Goal: Task Accomplishment & Management: Manage account settings

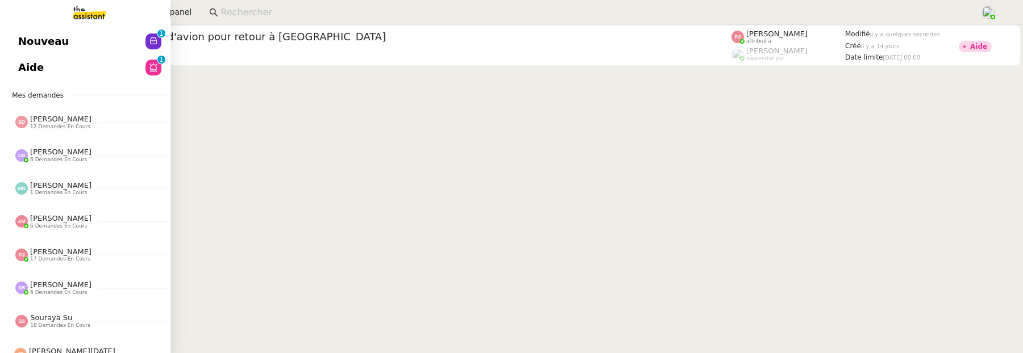
click at [23, 65] on span "Aide" at bounding box center [31, 67] width 26 height 17
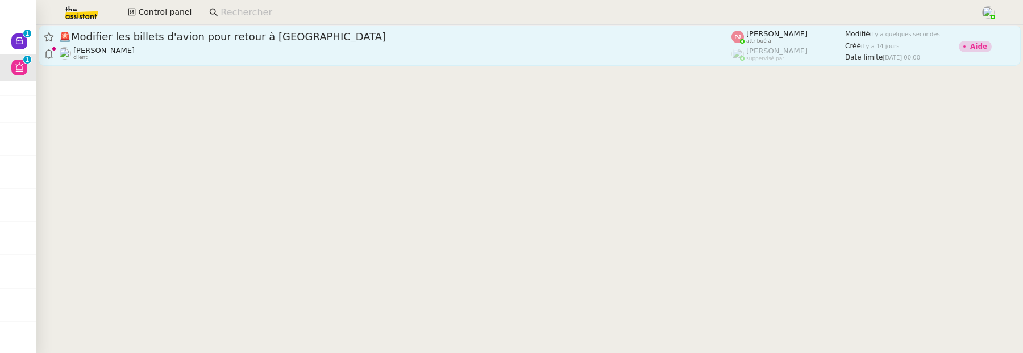
click at [373, 57] on div "[PERSON_NAME] client" at bounding box center [395, 53] width 673 height 15
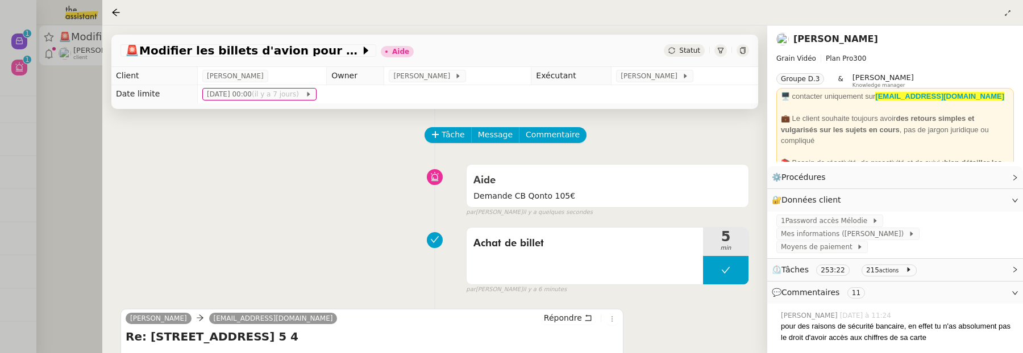
click at [82, 126] on div at bounding box center [511, 176] width 1023 height 353
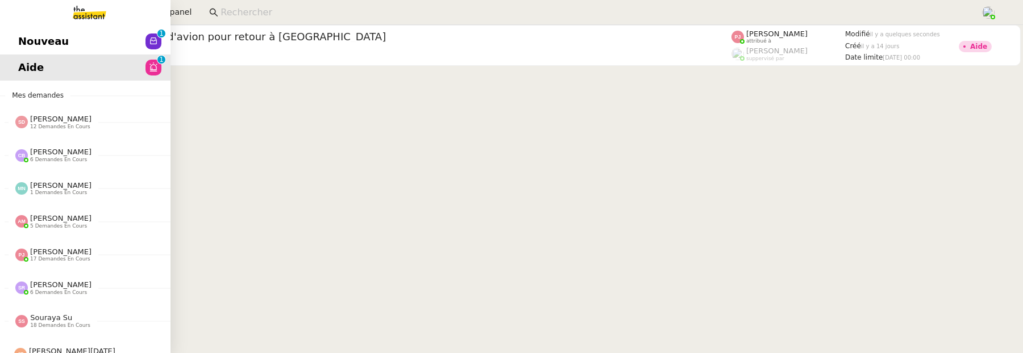
click at [20, 40] on span "Nouveau" at bounding box center [43, 41] width 51 height 17
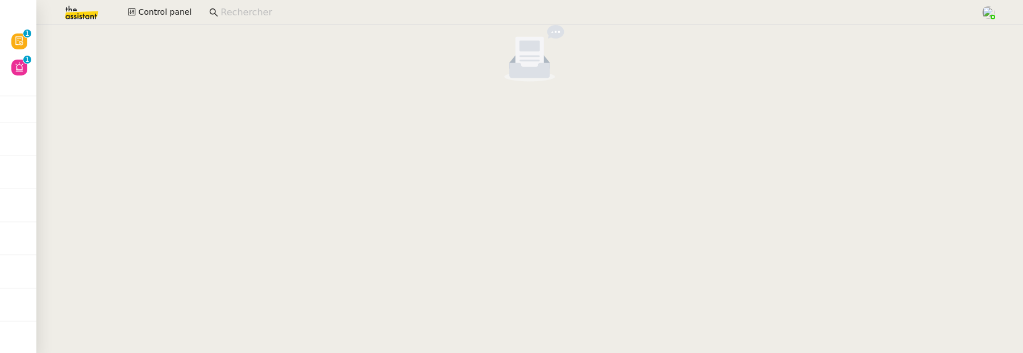
click at [329, 17] on input at bounding box center [594, 12] width 748 height 15
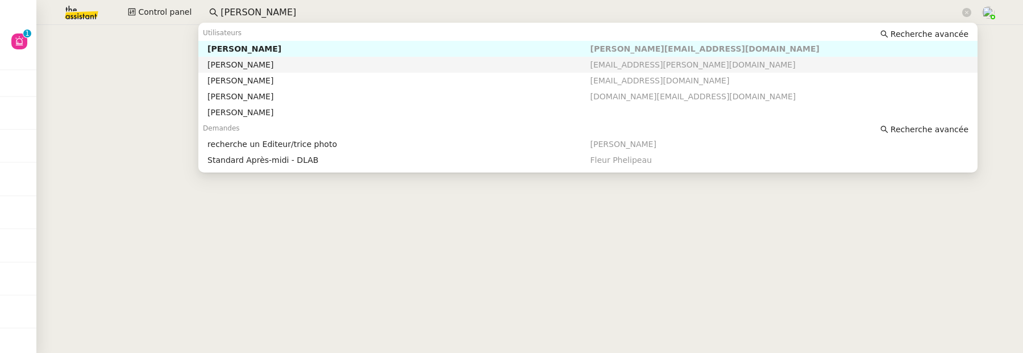
click at [350, 70] on nz-auto-option "Kevin AUBERT [EMAIL_ADDRESS][PERSON_NAME][DOMAIN_NAME]" at bounding box center [587, 65] width 779 height 16
type input "[PERSON_NAME]"
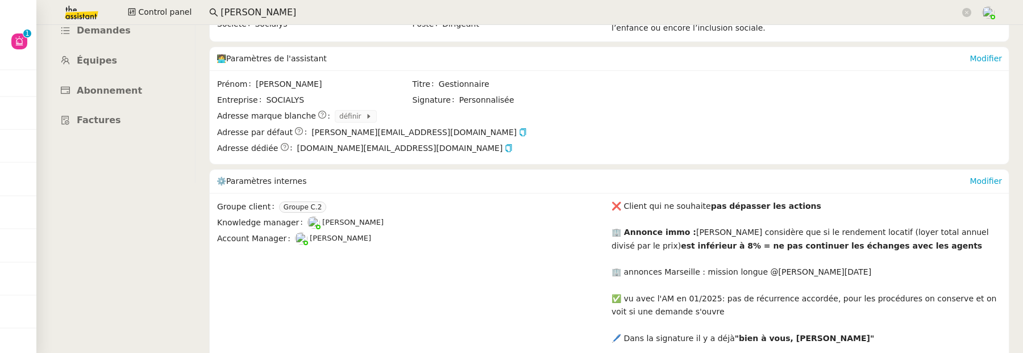
scroll to position [144, 0]
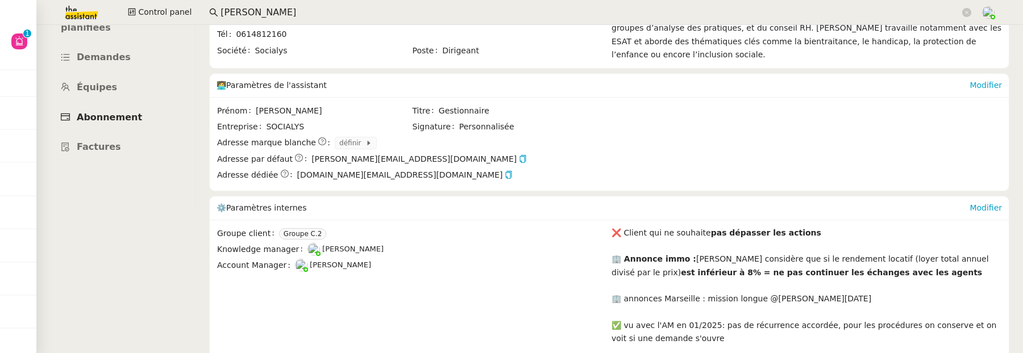
click at [118, 112] on span "Abonnement" at bounding box center [109, 117] width 65 height 11
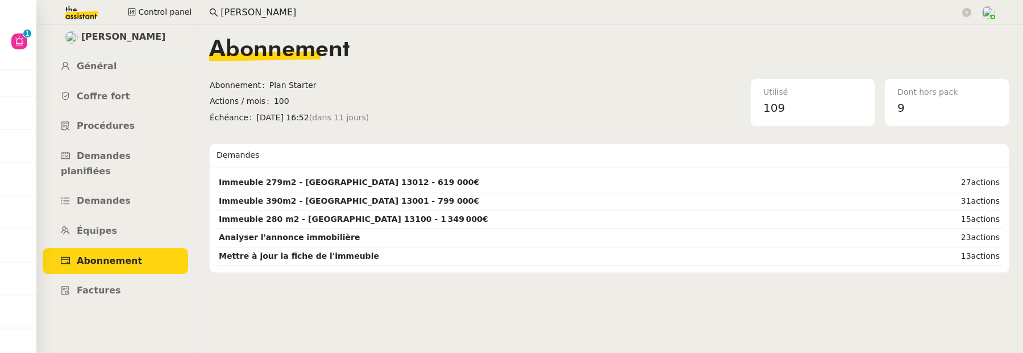
drag, startPoint x: 255, startPoint y: 117, endPoint x: 314, endPoint y: 118, distance: 59.7
click at [315, 118] on span "[DATE] 16:52 (dans 11 jours)" at bounding box center [378, 117] width 243 height 13
copy span "[DATE]"
click at [107, 69] on span "Général" at bounding box center [97, 66] width 40 height 11
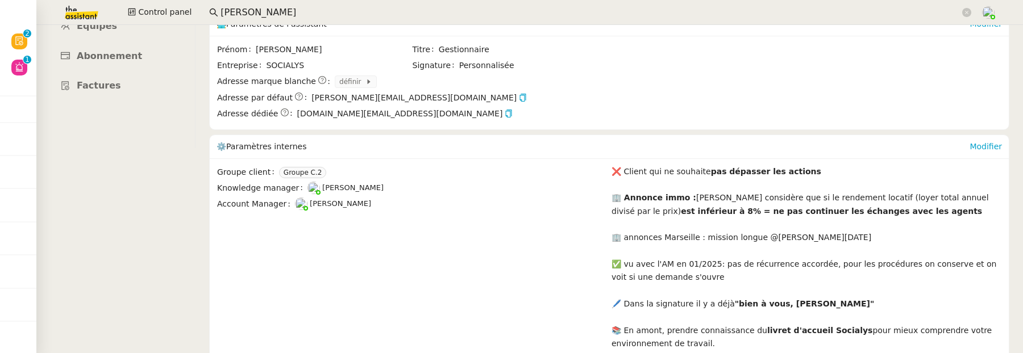
scroll to position [213, 0]
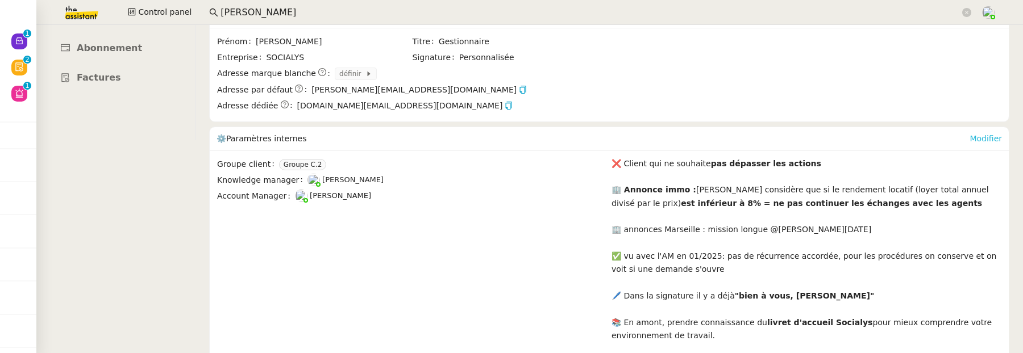
click at [988, 134] on link "Modifier" at bounding box center [986, 138] width 32 height 9
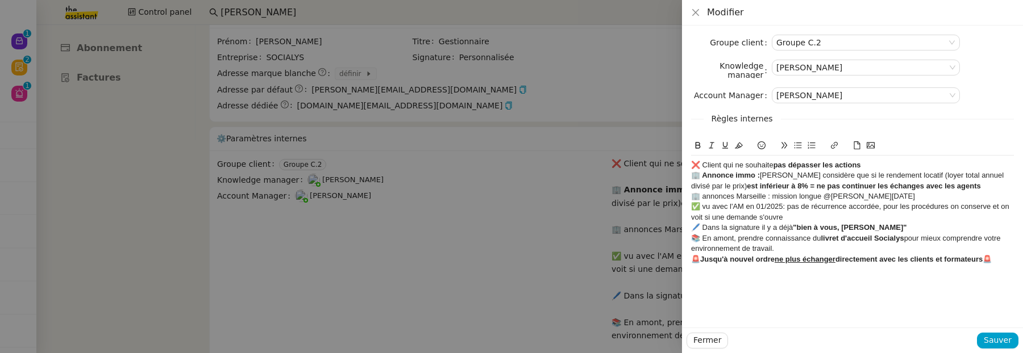
click at [691, 162] on div "❌ Client qui ne souhaite pas dépasser les actions" at bounding box center [852, 165] width 323 height 10
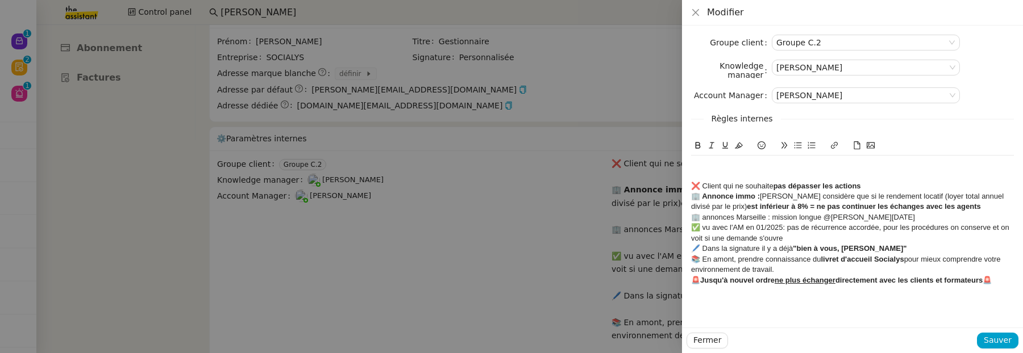
scroll to position [0, 0]
click at [693, 168] on span "[DATE]" at bounding box center [702, 165] width 23 height 9
click at [691, 167] on span "[DATE]" at bounding box center [702, 165] width 23 height 9
click at [710, 164] on span "Demandes suspendues jusqu'au [DATE]" at bounding box center [757, 165] width 132 height 9
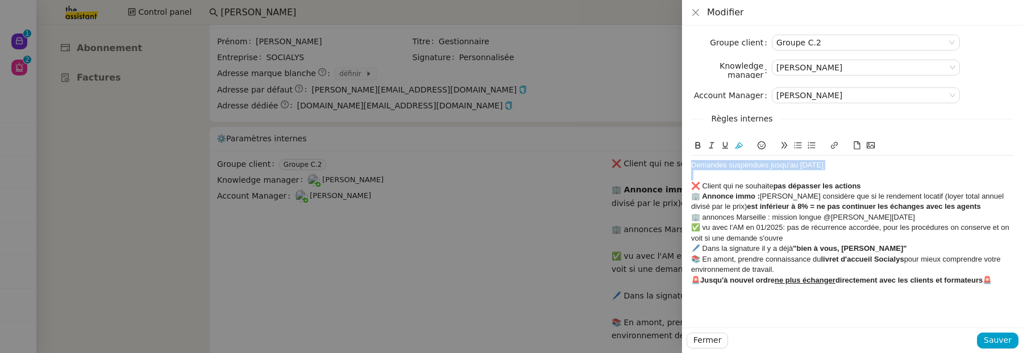
click at [710, 164] on span "Demandes suspendues jusqu'au [DATE]" at bounding box center [757, 165] width 132 height 9
click at [738, 140] on button at bounding box center [739, 145] width 14 height 13
click at [756, 177] on div at bounding box center [852, 175] width 323 height 10
click at [863, 187] on div "❌ Client qui ne souhaite pas dépasser les actions" at bounding box center [852, 186] width 323 height 10
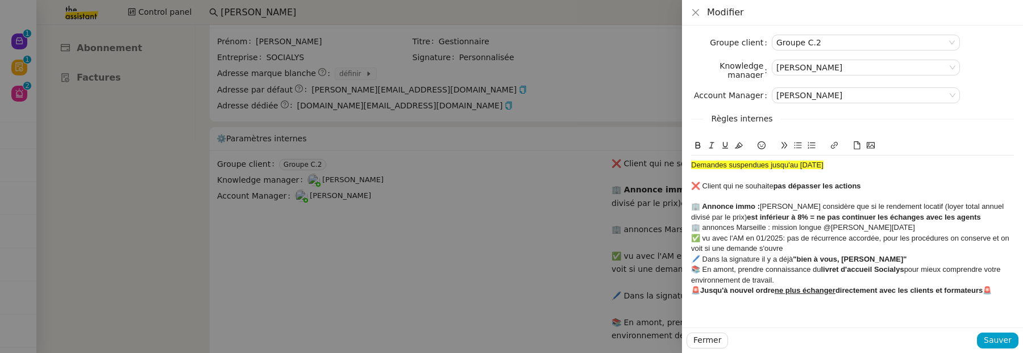
click at [955, 218] on div "🏢 Annonce immo : [PERSON_NAME] considère que si le rendement locatif (loyer tot…" at bounding box center [852, 212] width 323 height 21
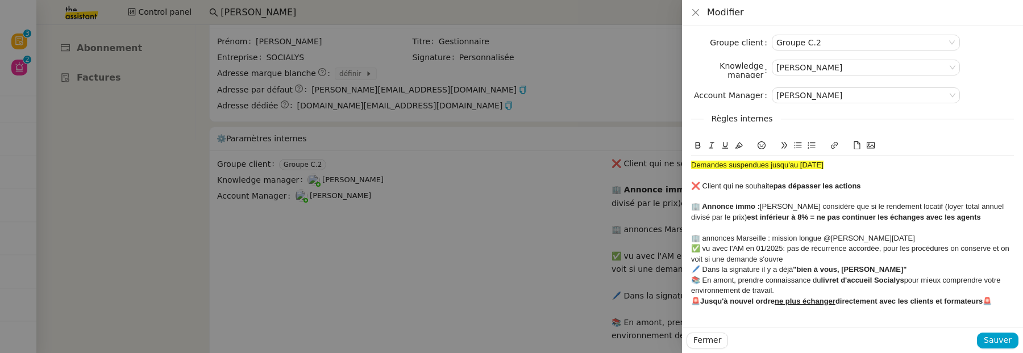
click at [893, 238] on div "🏢 annonces Marseille : mission longue @[PERSON_NAME][DATE]" at bounding box center [852, 239] width 323 height 10
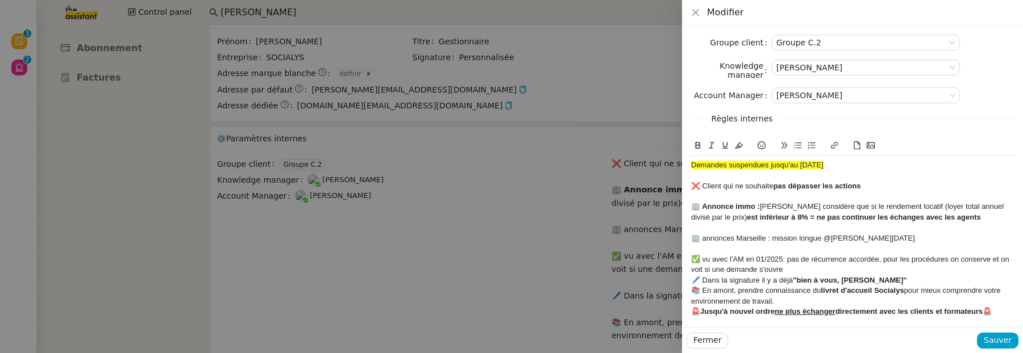
click at [825, 271] on div "✅ vu avec l'AM en 01/2025: pas de récurrence accordée, pour les procédures on c…" at bounding box center [852, 265] width 323 height 21
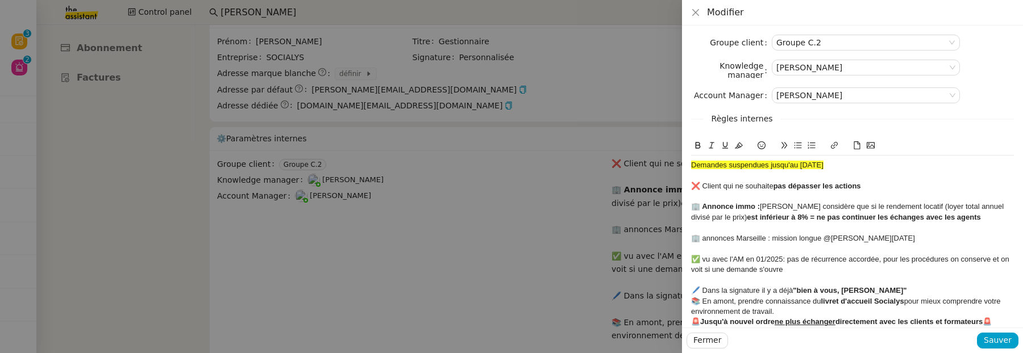
click at [901, 291] on div "🖊️ Dans la signature il y a déjà "bien à vous, [PERSON_NAME]"" at bounding box center [852, 291] width 323 height 10
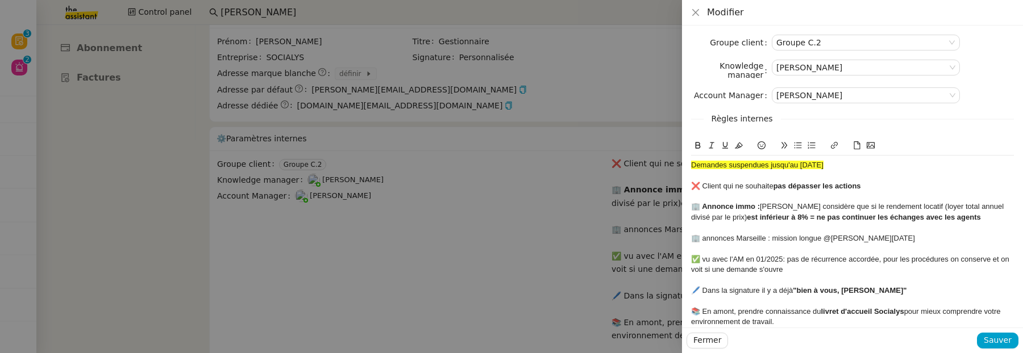
scroll to position [23, 0]
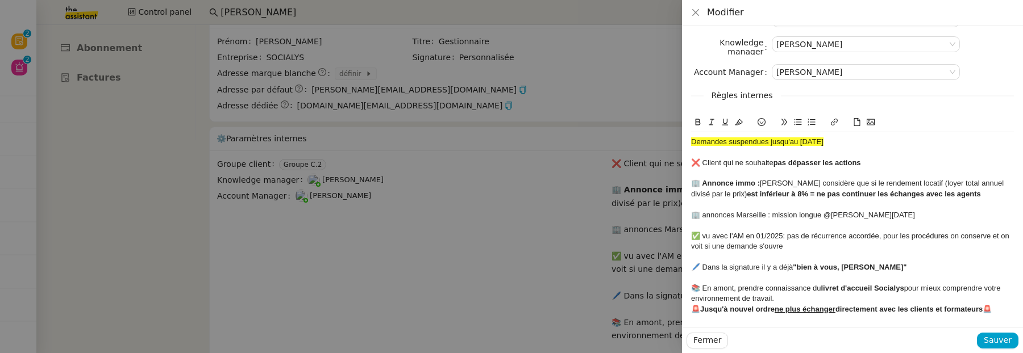
click at [833, 297] on div "📚 En amont, prendre connaissance du livret d'accueil Socialys pour mieux compre…" at bounding box center [852, 294] width 323 height 21
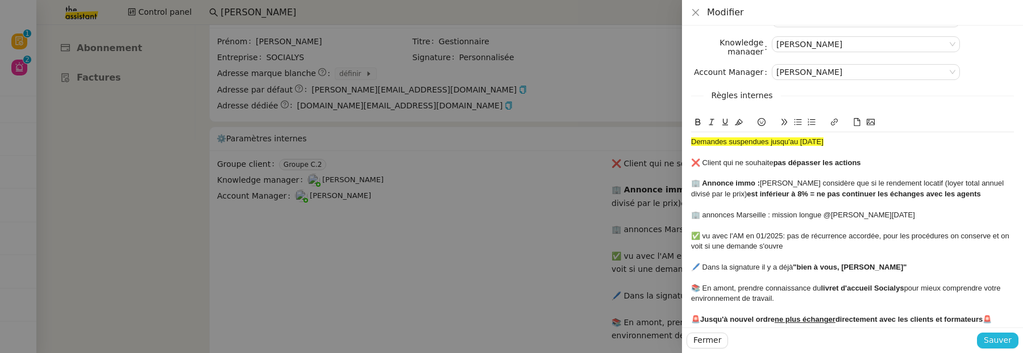
click at [1000, 339] on span "Sauver" at bounding box center [998, 340] width 28 height 13
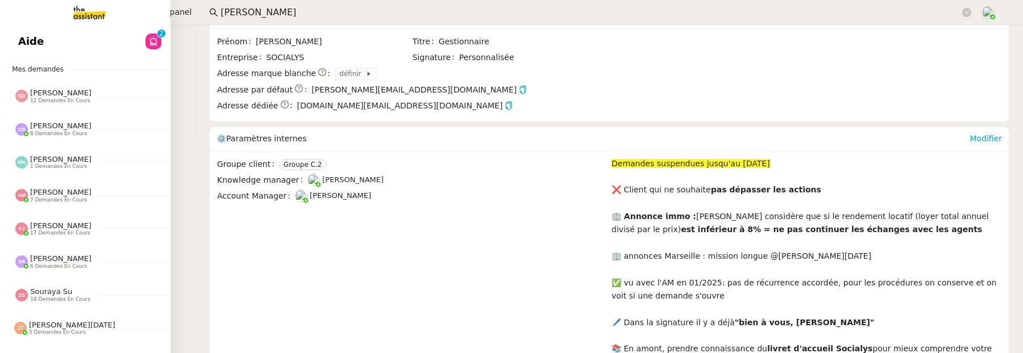
click at [19, 43] on span "Aide" at bounding box center [31, 41] width 26 height 17
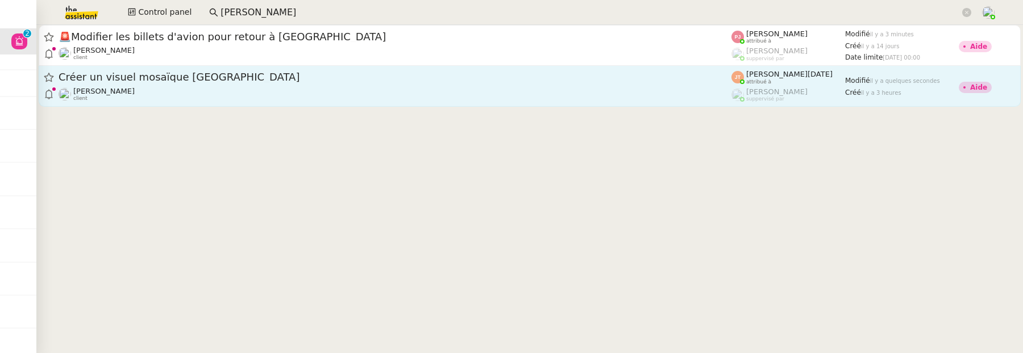
click at [463, 77] on span "Créer un visuel mosaïque [GEOGRAPHIC_DATA]" at bounding box center [395, 77] width 673 height 10
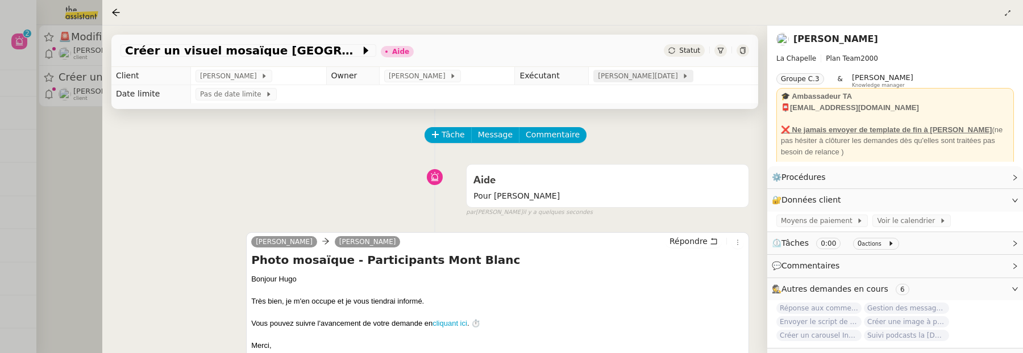
click at [625, 80] on span "[PERSON_NAME][DATE]" at bounding box center [640, 75] width 84 height 11
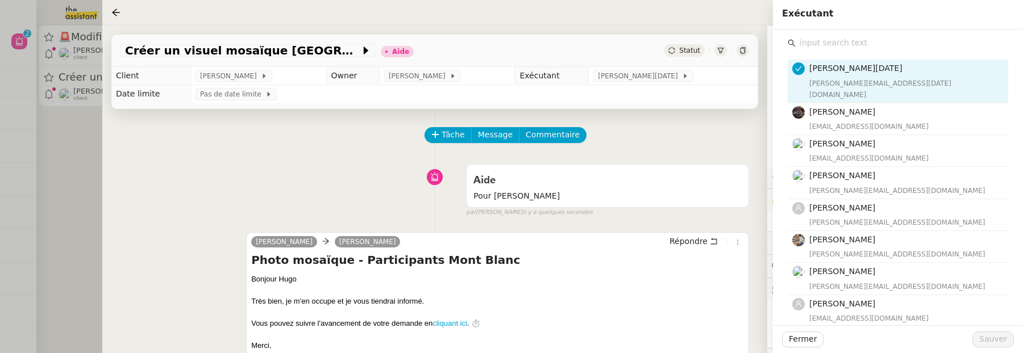
click at [879, 43] on input "text" at bounding box center [902, 42] width 213 height 15
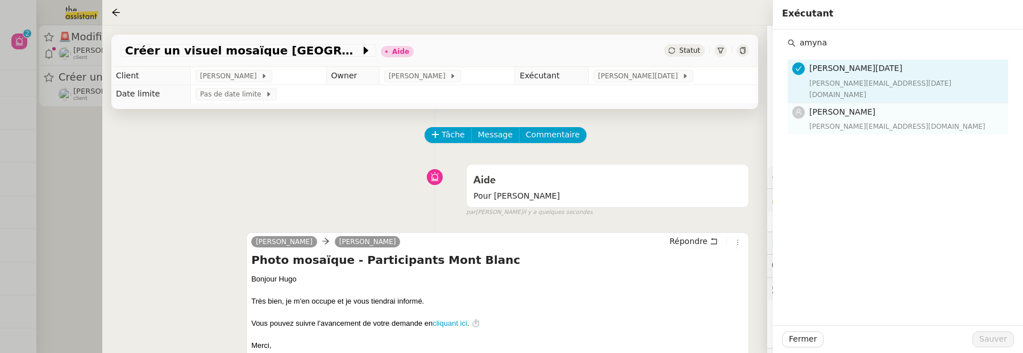
type input "amyna"
click at [869, 121] on div "[PERSON_NAME][EMAIL_ADDRESS][DOMAIN_NAME]" at bounding box center [905, 126] width 192 height 11
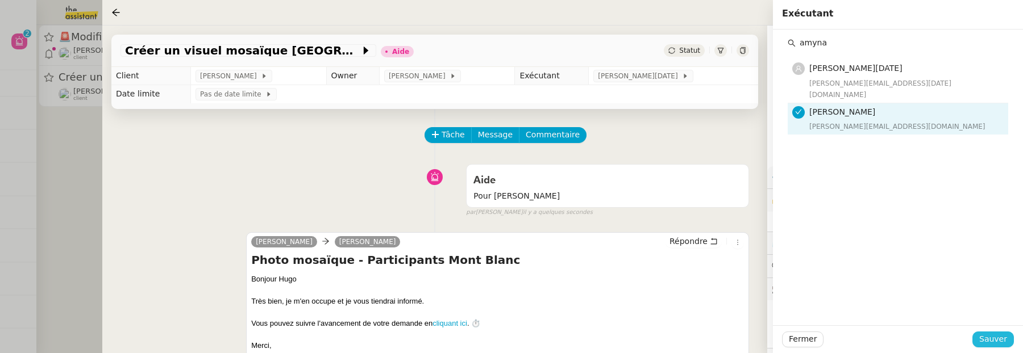
click at [982, 341] on span "Sauver" at bounding box center [993, 339] width 28 height 13
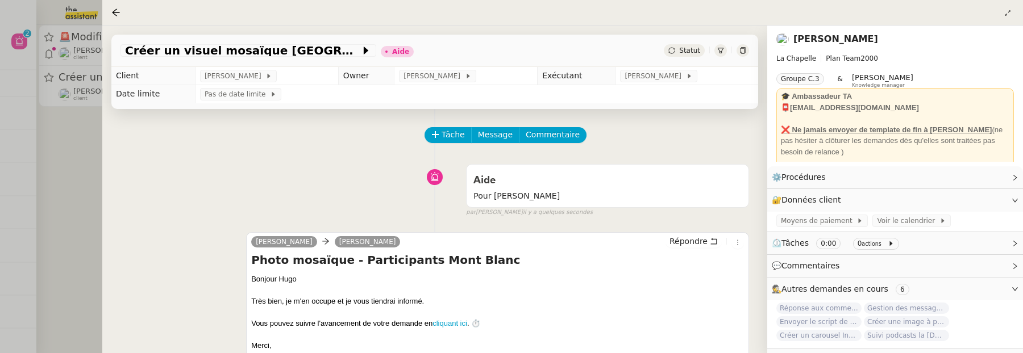
click at [695, 56] on div "Statut" at bounding box center [684, 50] width 41 height 13
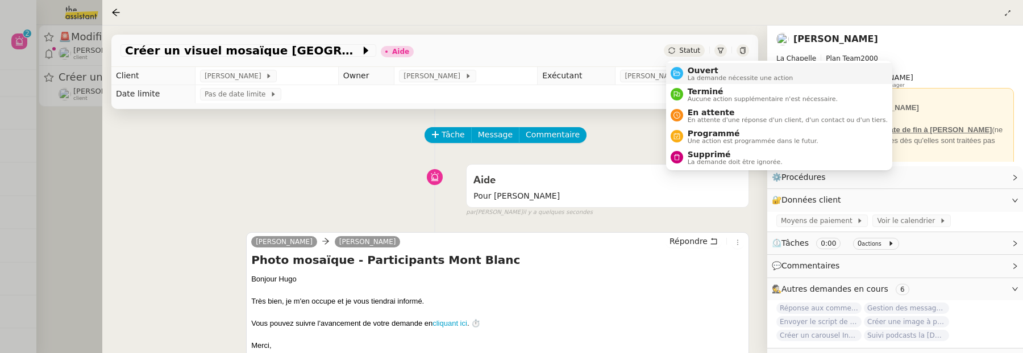
click at [701, 66] on span "Ouvert" at bounding box center [741, 70] width 106 height 9
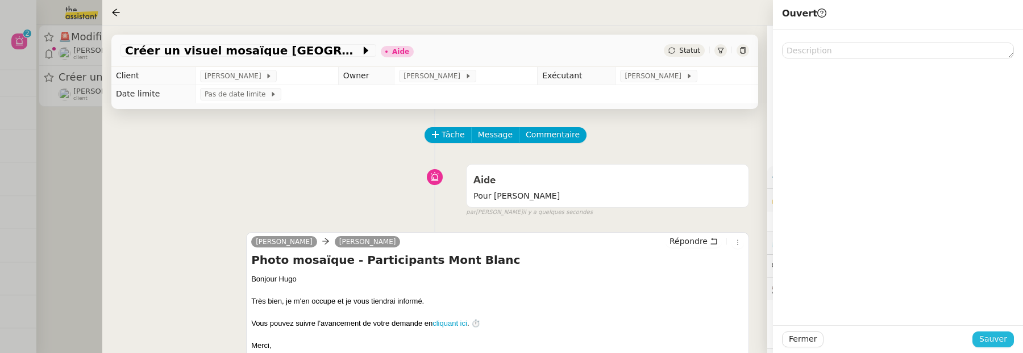
click at [1001, 339] on span "Sauver" at bounding box center [993, 339] width 28 height 13
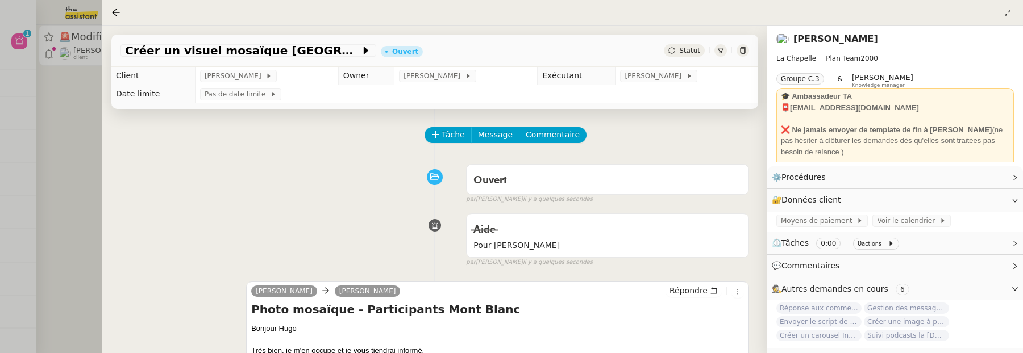
click at [90, 138] on div at bounding box center [511, 176] width 1023 height 353
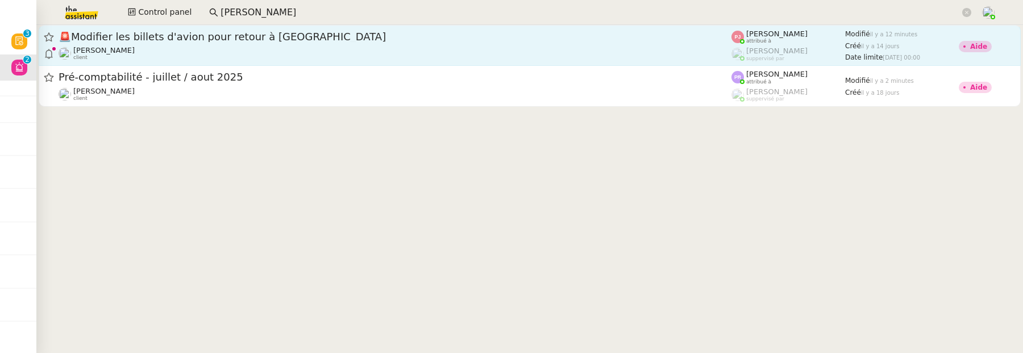
click at [348, 32] on span "🚨 Modifier les billets d'avion pour retour à [GEOGRAPHIC_DATA]" at bounding box center [395, 37] width 673 height 10
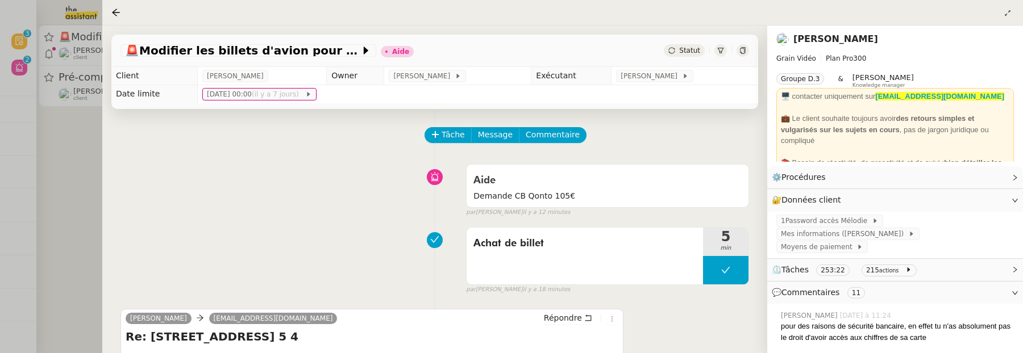
click at [53, 135] on div at bounding box center [511, 176] width 1023 height 353
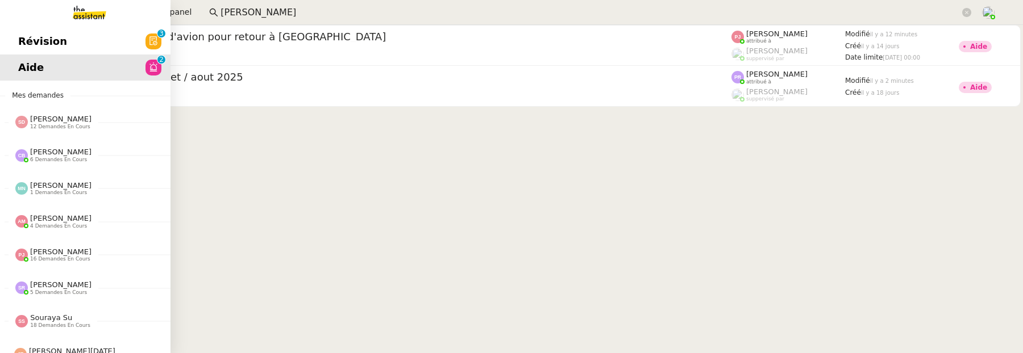
click at [23, 44] on span "Révision" at bounding box center [42, 41] width 49 height 17
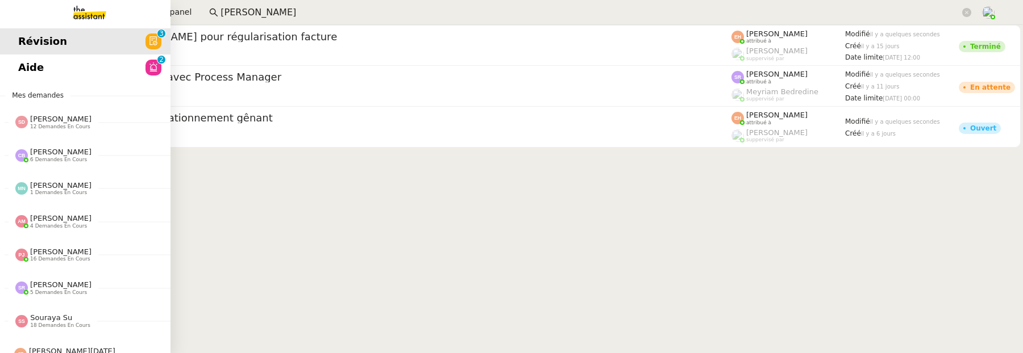
click at [61, 64] on link "Aide 0 1 2 3 4 5 6 7 8 9" at bounding box center [85, 68] width 170 height 26
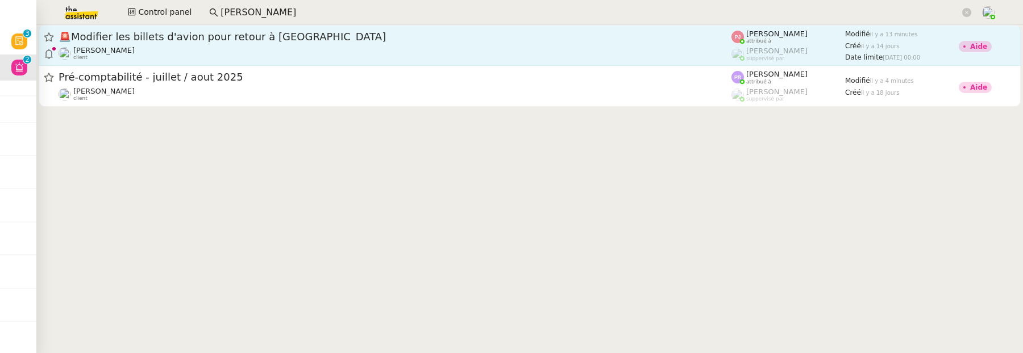
click at [221, 39] on span "🚨 Modifier les billets d'avion pour retour à [GEOGRAPHIC_DATA]" at bounding box center [395, 37] width 673 height 10
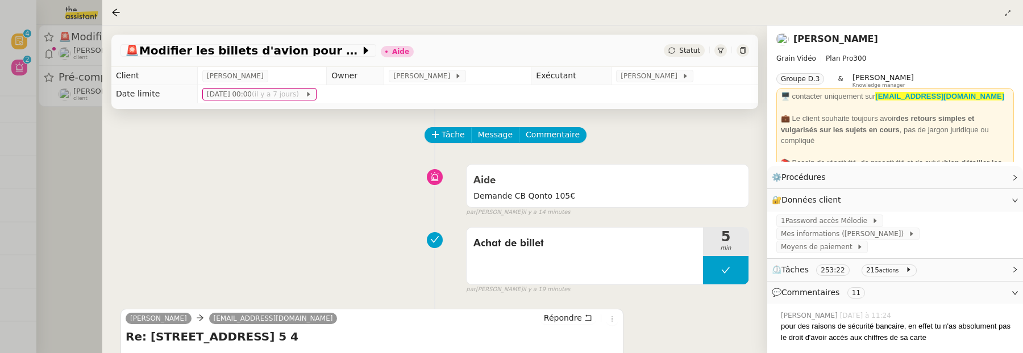
click at [816, 39] on link "[PERSON_NAME]" at bounding box center [835, 39] width 85 height 11
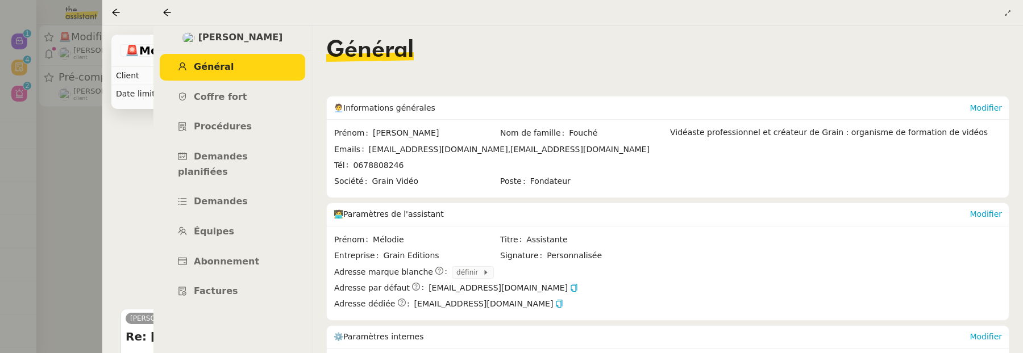
scroll to position [149, 0]
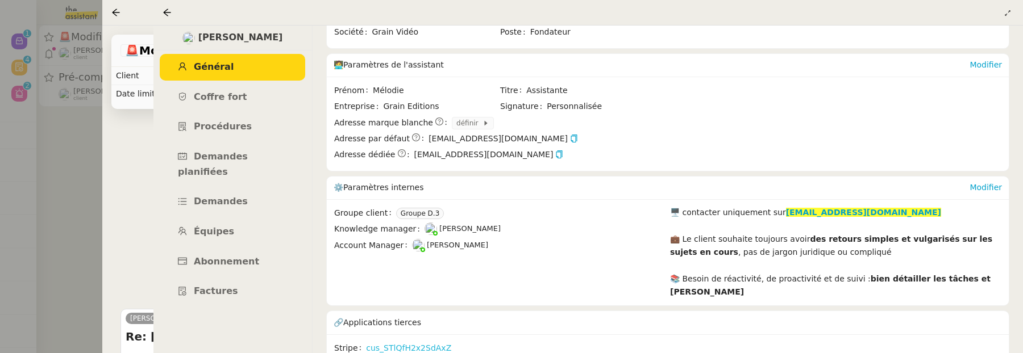
click at [432, 342] on link "cus_STlQfH2x2SdAxZ" at bounding box center [408, 348] width 85 height 13
click at [167, 14] on icon at bounding box center [167, 12] width 9 height 9
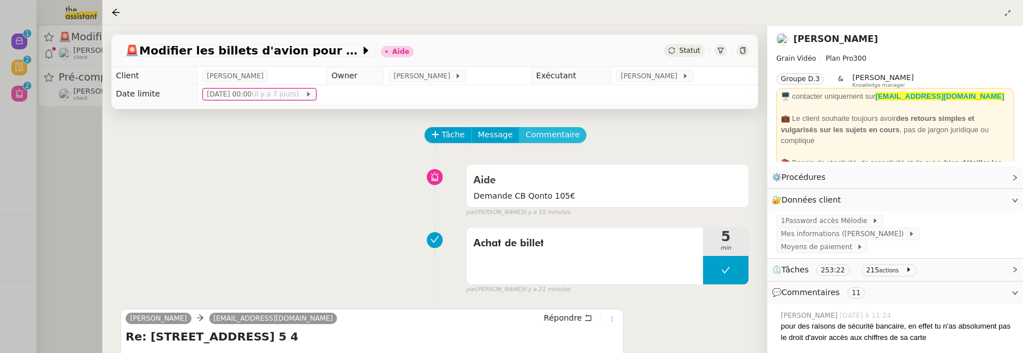
click at [555, 143] on button "Commentaire" at bounding box center [553, 135] width 68 height 16
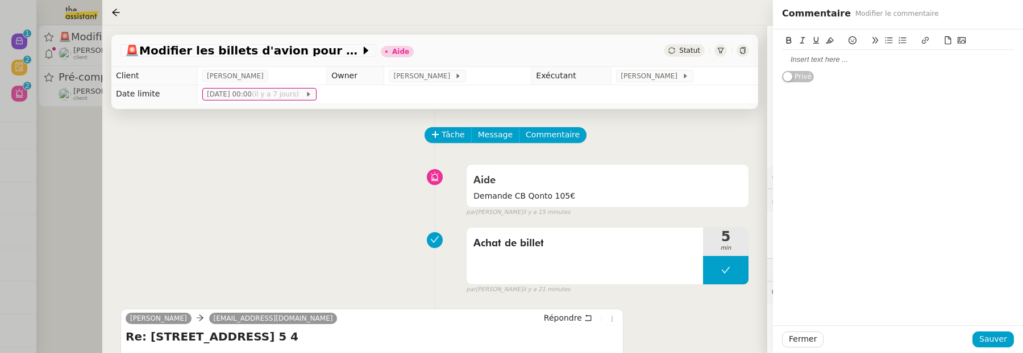
click at [912, 64] on div at bounding box center [898, 60] width 232 height 10
click at [1001, 338] on span "Sauver" at bounding box center [993, 339] width 28 height 13
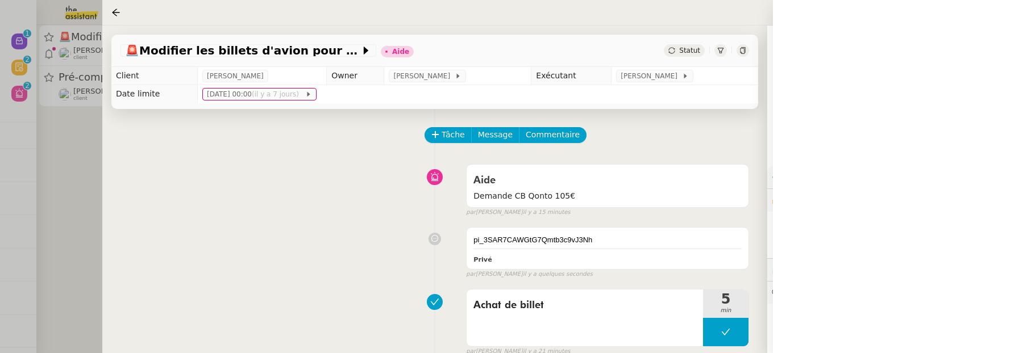
click at [691, 49] on span "Statut" at bounding box center [689, 51] width 21 height 8
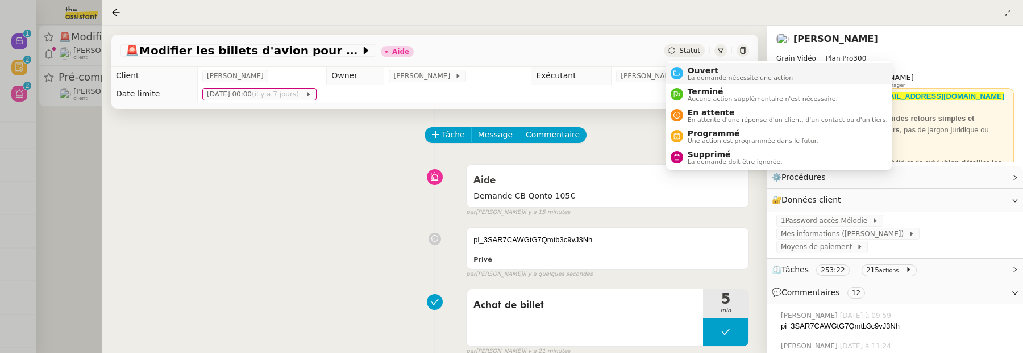
click at [698, 68] on span "Ouvert" at bounding box center [741, 70] width 106 height 9
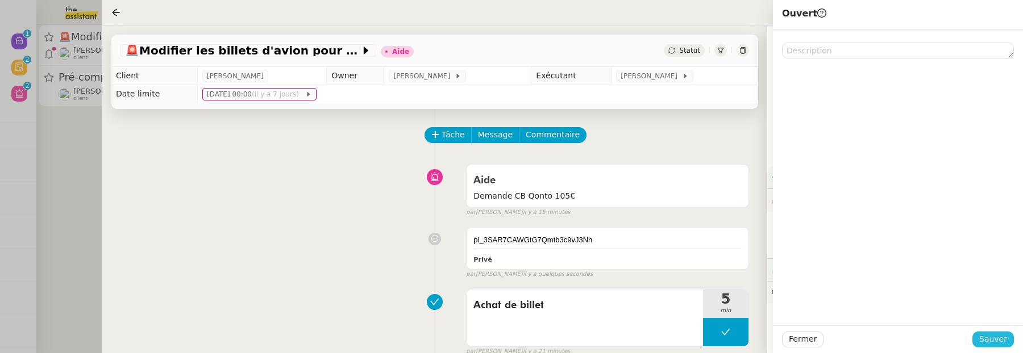
click at [1005, 342] on span "Sauver" at bounding box center [993, 339] width 28 height 13
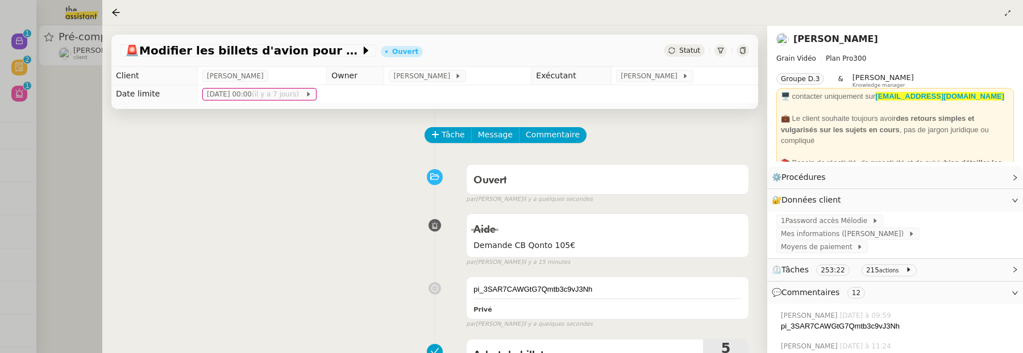
click at [69, 154] on div at bounding box center [511, 176] width 1023 height 353
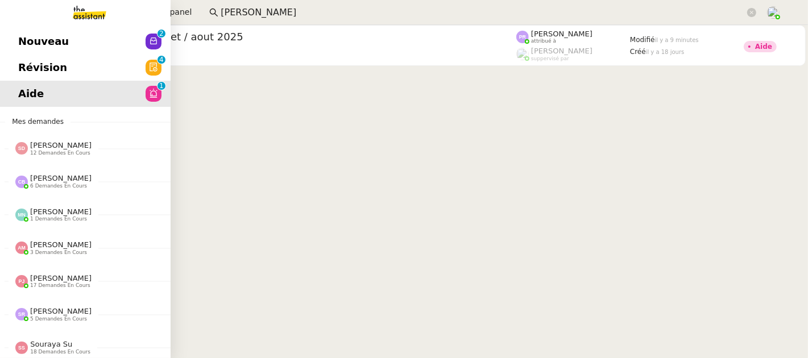
click at [18, 72] on span "Révision" at bounding box center [42, 67] width 49 height 17
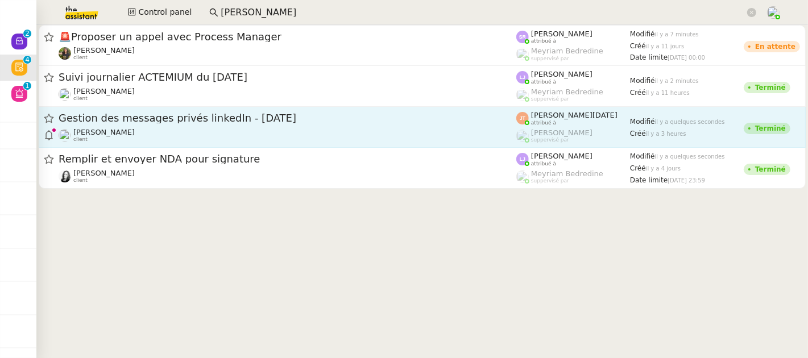
click at [434, 121] on span "Gestion des messages privés linkedIn - [DATE]" at bounding box center [287, 118] width 457 height 10
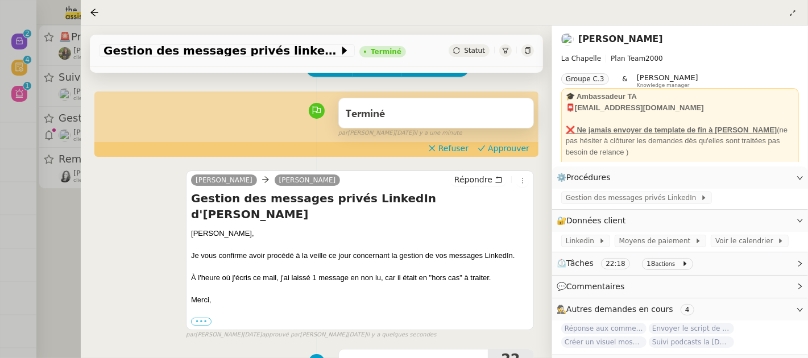
scroll to position [78, 0]
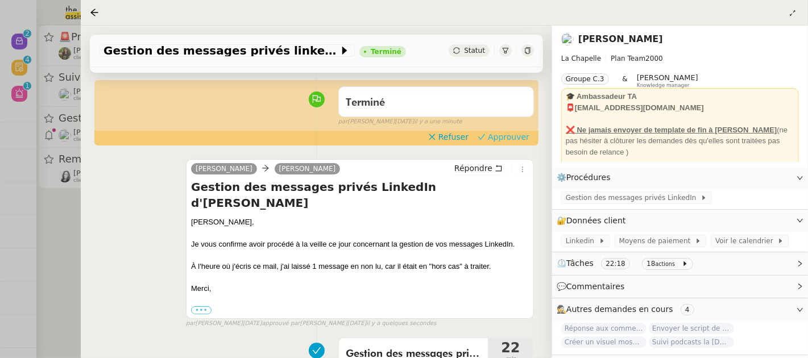
click at [513, 139] on span "Approuver" at bounding box center [508, 136] width 41 height 11
click at [81, 220] on div "Tâche Message Commentaire Veuillez patienter une erreur s'est produite 👌👌👌 mess…" at bounding box center [316, 240] width 471 height 418
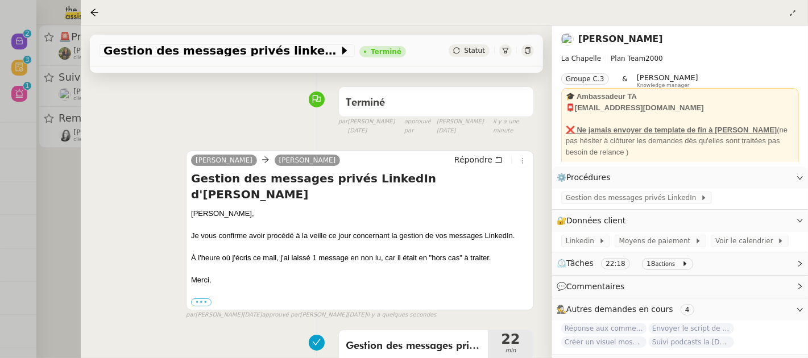
click at [66, 194] on div at bounding box center [404, 179] width 808 height 358
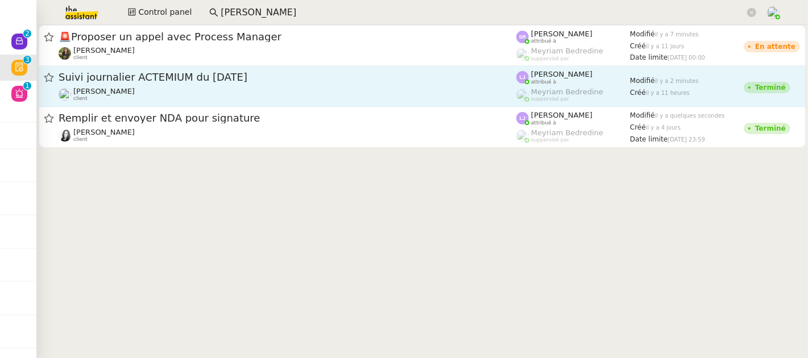
click at [297, 81] on span "Suivi journalier ACTEMIUM du 22-09-2025" at bounding box center [287, 77] width 457 height 10
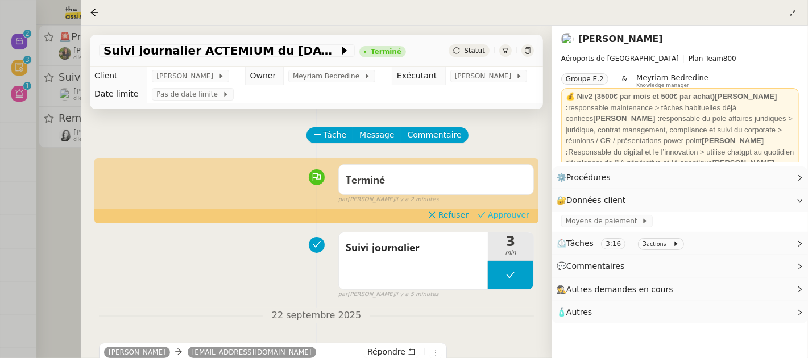
click at [507, 213] on span "Approuver" at bounding box center [508, 214] width 41 height 11
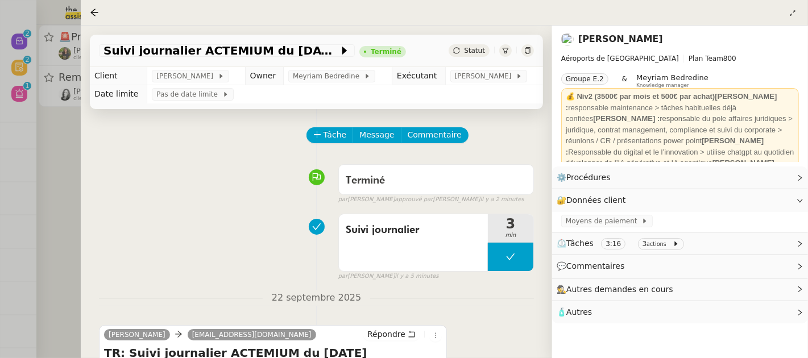
click at [57, 175] on div at bounding box center [404, 179] width 808 height 358
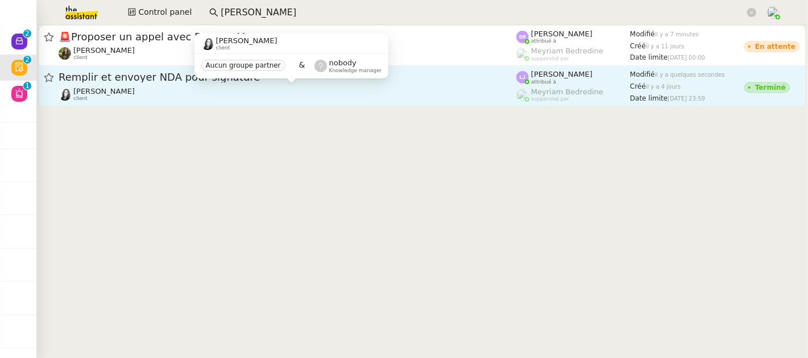
click at [419, 87] on div "Marie Rivoira client" at bounding box center [287, 94] width 457 height 15
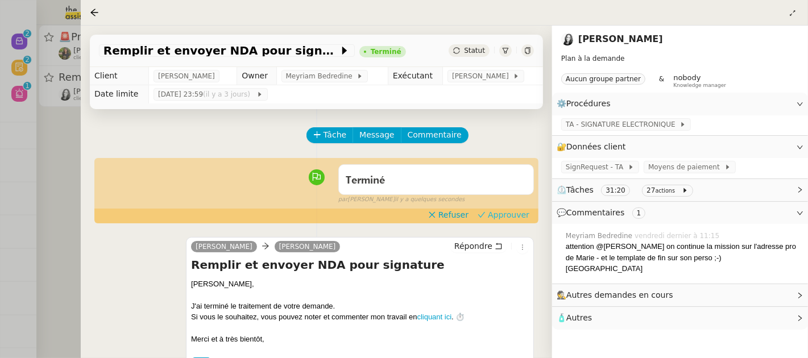
click at [512, 215] on span "Approuver" at bounding box center [508, 214] width 41 height 11
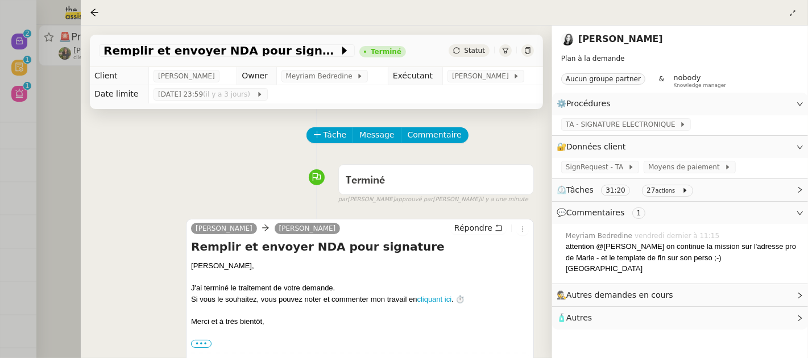
click at [56, 173] on div at bounding box center [404, 179] width 808 height 358
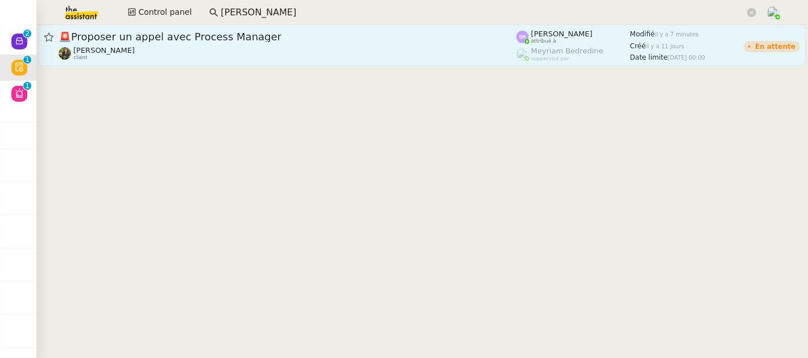
click at [178, 61] on link "🚨 Proposer un appel avec Process Manager Enora Conan client Stéphanie Rakotosal…" at bounding box center [422, 45] width 767 height 41
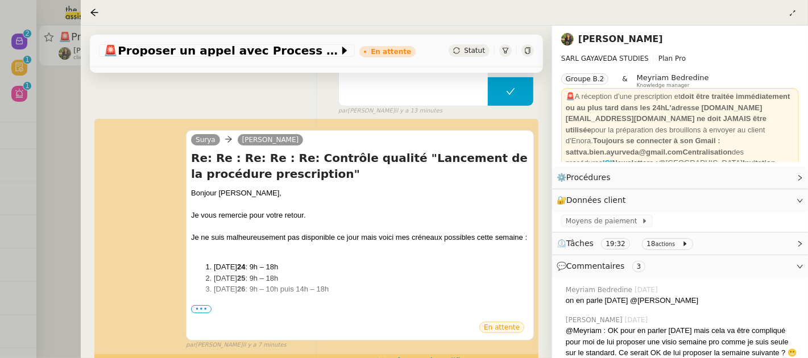
scroll to position [180, 0]
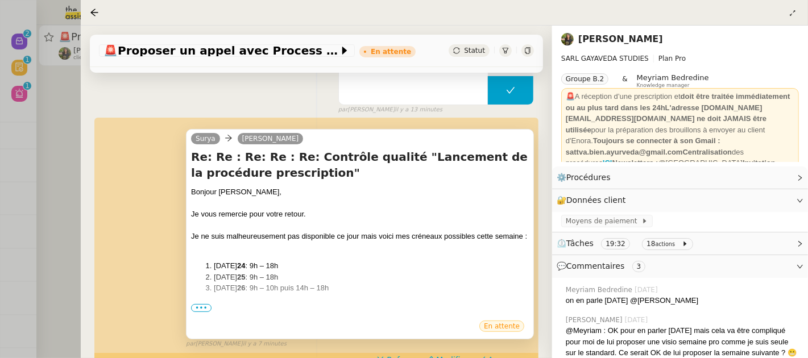
click at [201, 308] on span "•••" at bounding box center [201, 308] width 20 height 8
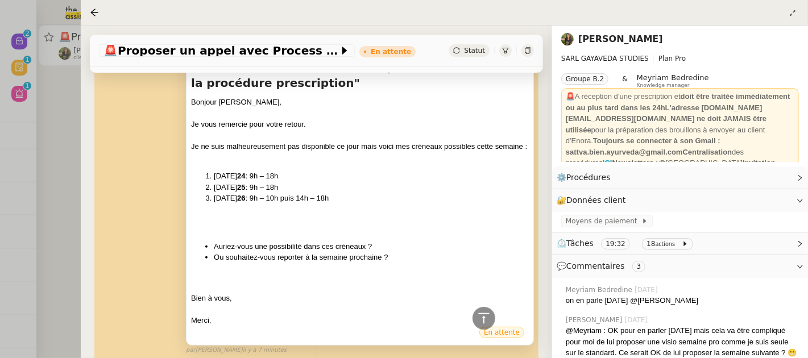
scroll to position [273, 0]
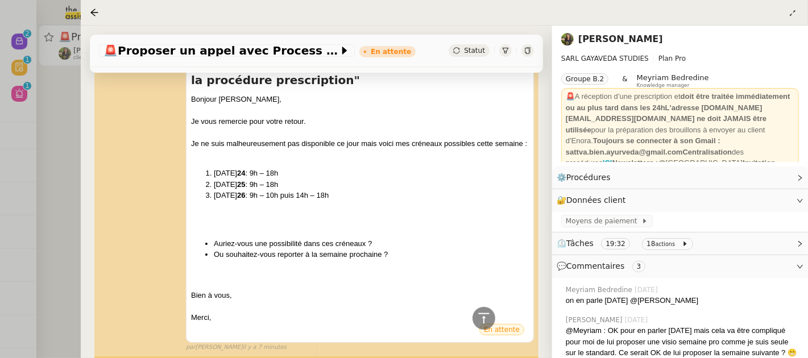
click at [34, 131] on div at bounding box center [404, 179] width 808 height 358
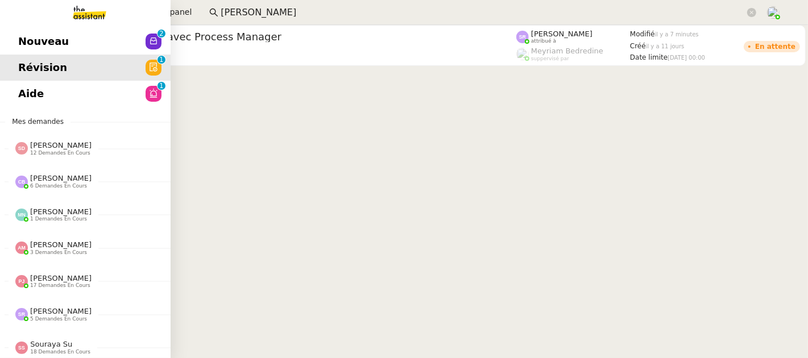
click at [26, 39] on span "Nouveau" at bounding box center [43, 41] width 51 height 17
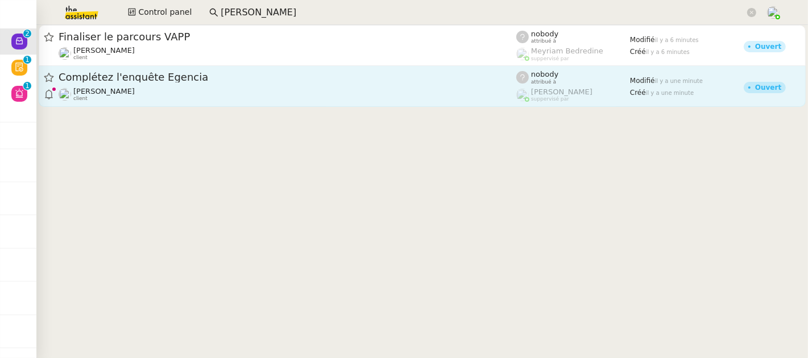
click at [309, 91] on div "Alexandre Blanc client" at bounding box center [287, 94] width 457 height 15
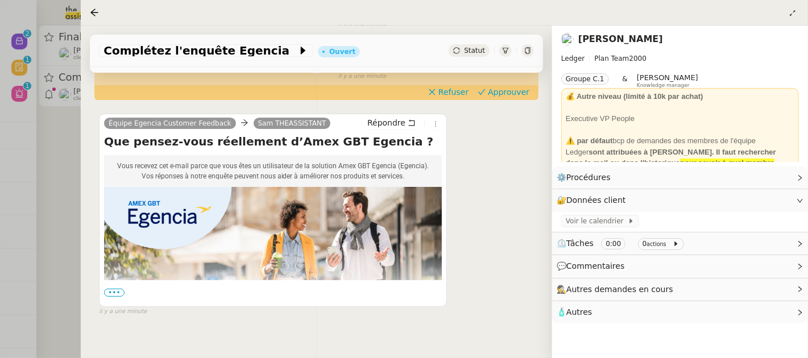
scroll to position [180, 0]
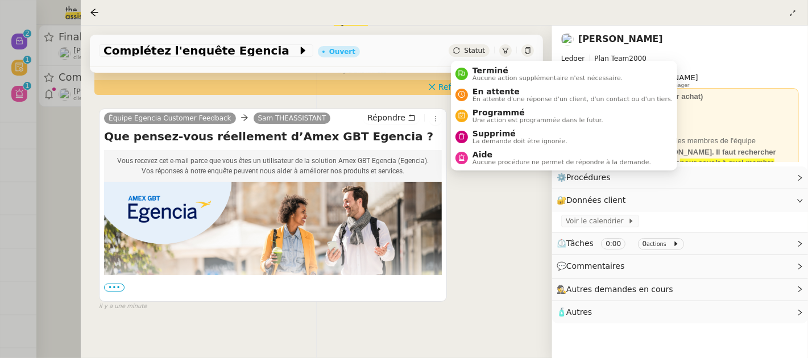
click at [470, 47] on span "Statut" at bounding box center [474, 51] width 21 height 8
click at [513, 132] on span "Supprimé" at bounding box center [519, 133] width 95 height 9
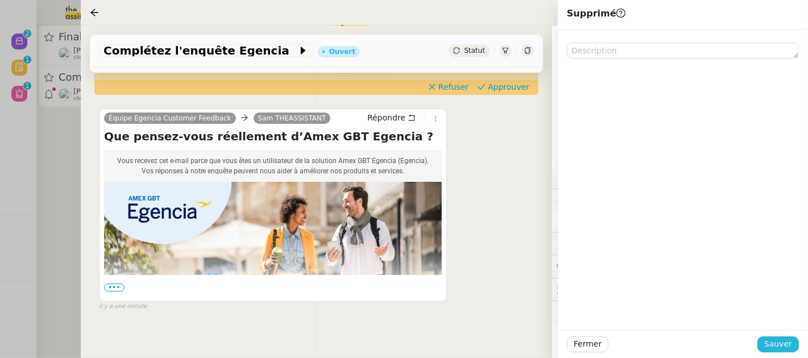
click at [776, 341] on span "Sauver" at bounding box center [778, 344] width 28 height 13
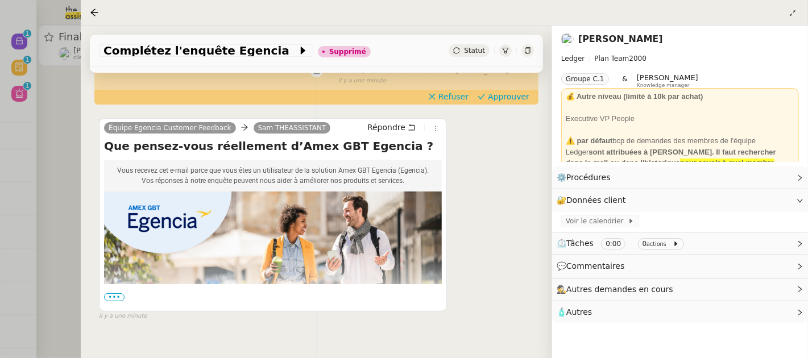
click at [81, 153] on div "Tâche Message Commentaire Veuillez patienter une erreur s'est produite 👌👌👌 mess…" at bounding box center [316, 135] width 471 height 410
click at [60, 121] on div at bounding box center [404, 179] width 808 height 358
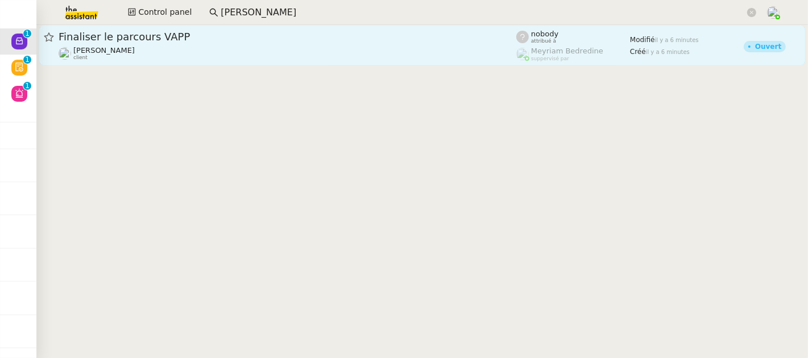
click at [169, 35] on span "Finaliser le parcours VAPP" at bounding box center [287, 37] width 457 height 10
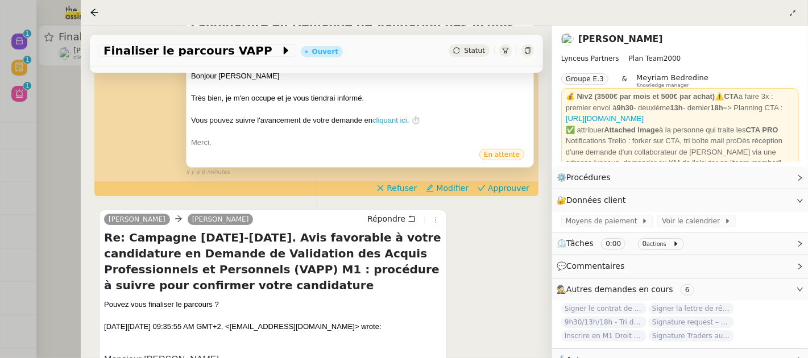
scroll to position [396, 0]
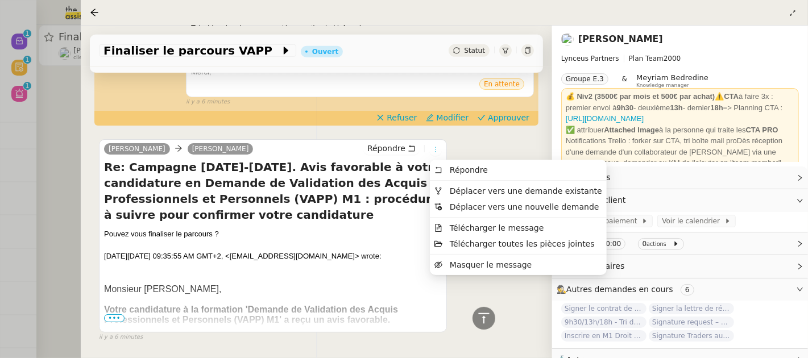
click at [436, 148] on icon at bounding box center [435, 149] width 7 height 7
click at [463, 186] on span "Déplacer vers une demande existante" at bounding box center [526, 190] width 152 height 9
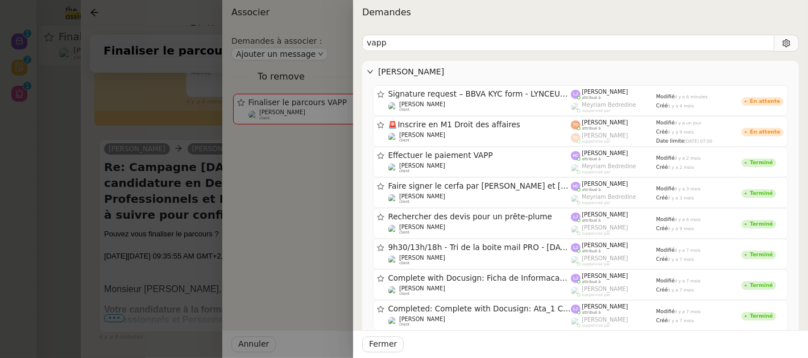
type input "vapp"
click at [81, 179] on div at bounding box center [404, 179] width 808 height 358
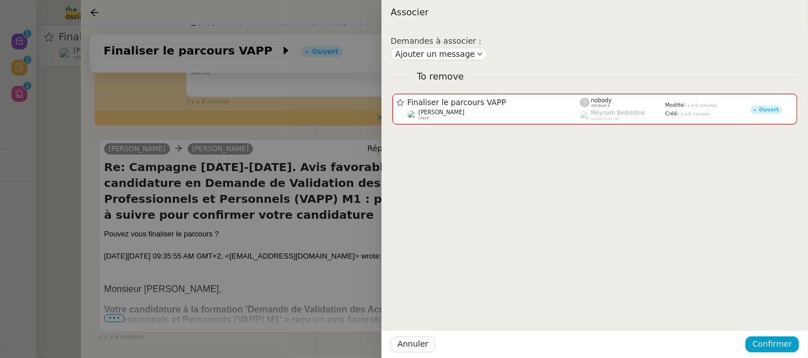
click at [72, 173] on div at bounding box center [404, 179] width 808 height 358
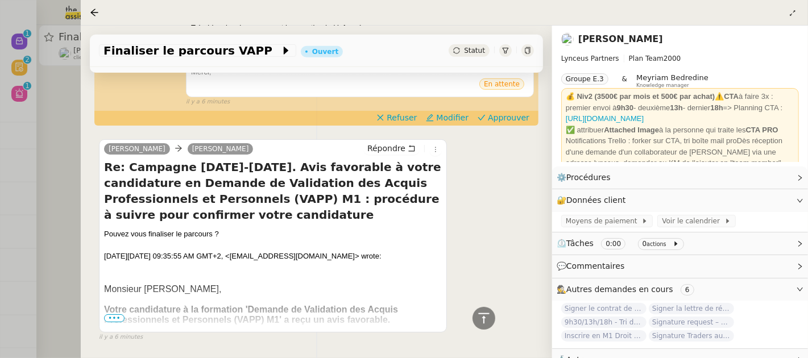
click at [71, 161] on div at bounding box center [404, 179] width 808 height 358
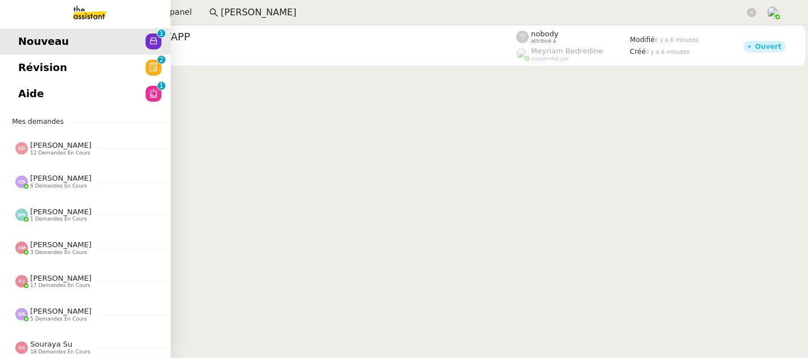
click at [29, 91] on span "Aide" at bounding box center [31, 93] width 26 height 17
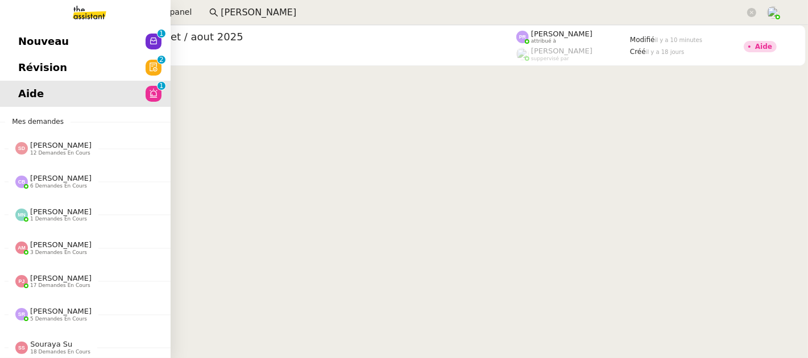
click at [8, 73] on link "Révision 0 1 2 3 4 5 6 7 8 9" at bounding box center [85, 68] width 170 height 26
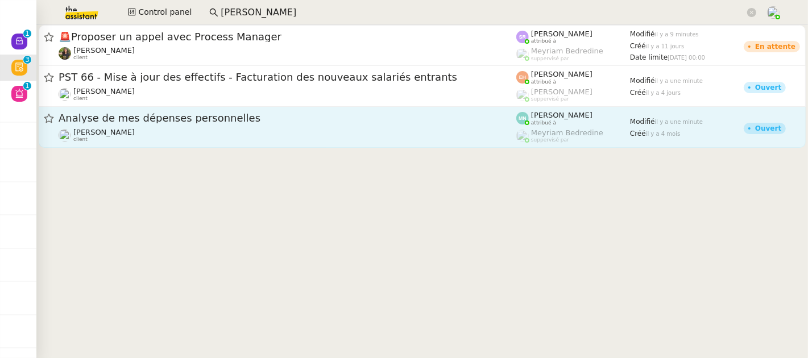
click at [298, 136] on div "Patrice DEJAR client" at bounding box center [287, 135] width 457 height 15
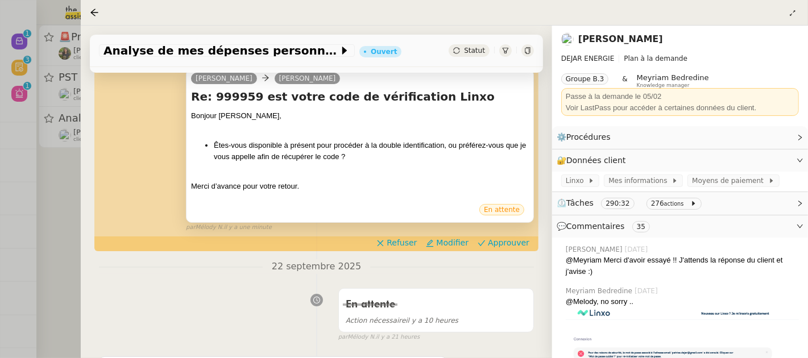
scroll to position [179, 0]
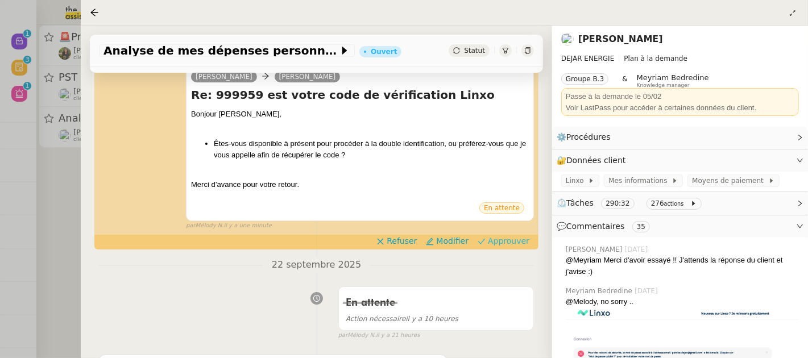
click at [511, 244] on span "Approuver" at bounding box center [508, 240] width 41 height 11
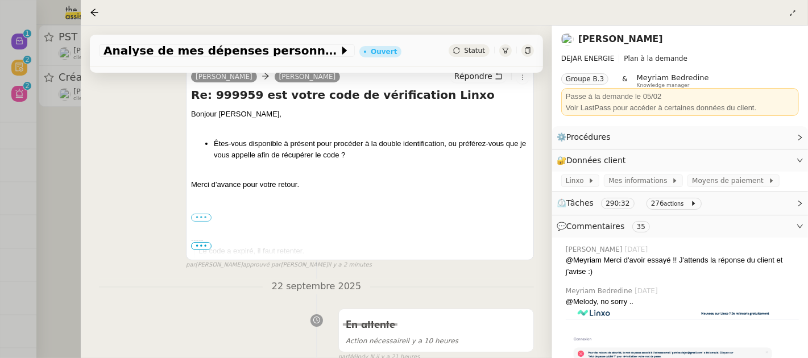
click at [61, 160] on div at bounding box center [404, 179] width 808 height 358
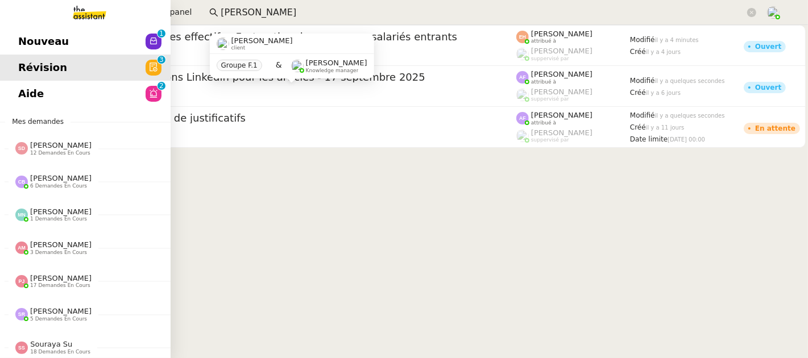
click at [9, 94] on link "Aide 0 1 2 3 4 5 6 7 8 9" at bounding box center [85, 94] width 170 height 26
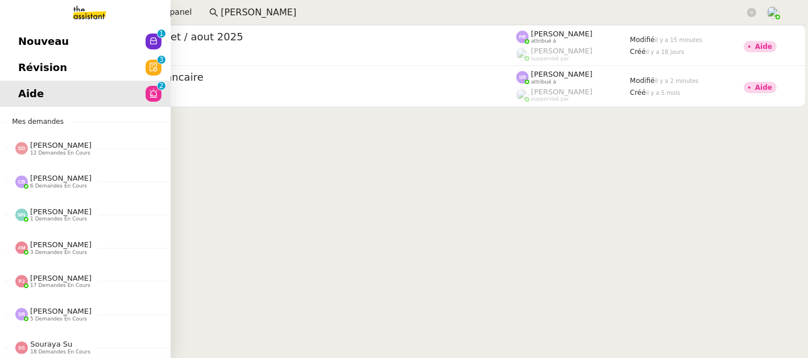
click at [21, 40] on span "Nouveau" at bounding box center [43, 41] width 51 height 17
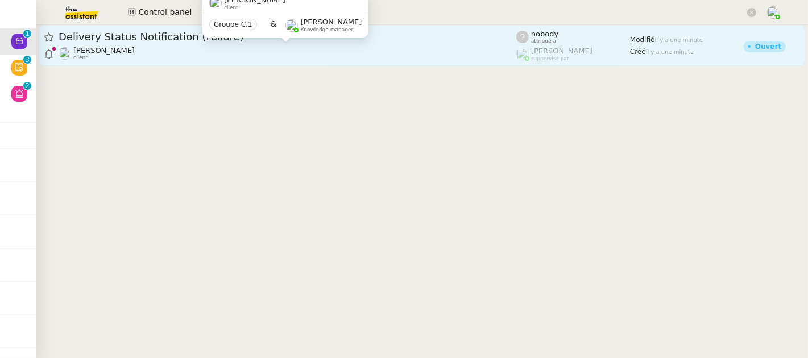
click at [223, 45] on div "David Berrebi client Groupe C.1 & Frédérique Albert Knowledge manager" at bounding box center [285, 19] width 166 height 53
click at [310, 52] on div "David Berrebi client" at bounding box center [287, 53] width 457 height 15
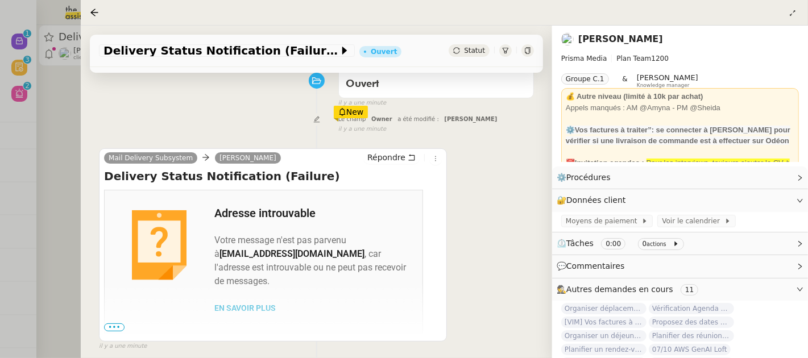
scroll to position [205, 0]
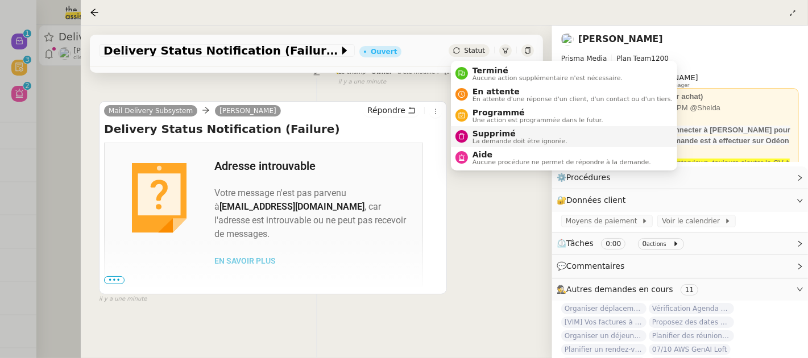
click at [486, 134] on span "Supprimé" at bounding box center [519, 133] width 95 height 9
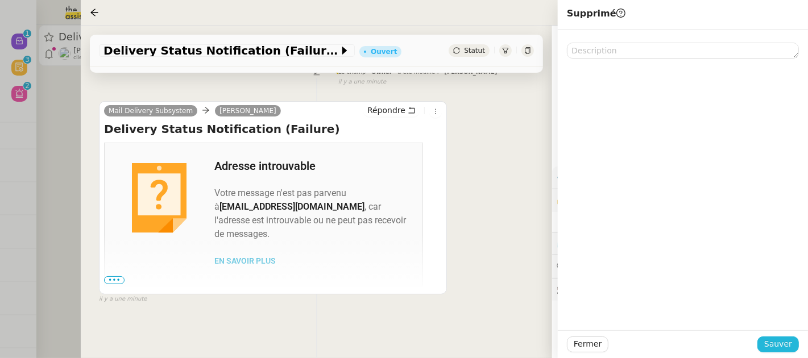
click at [777, 350] on span "Sauver" at bounding box center [778, 344] width 28 height 13
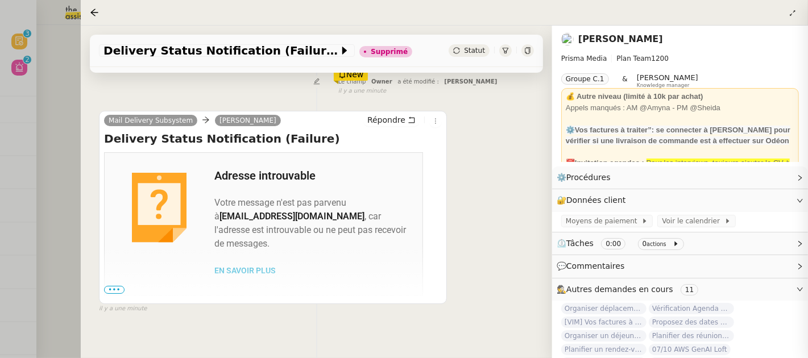
click at [60, 139] on div at bounding box center [404, 179] width 808 height 358
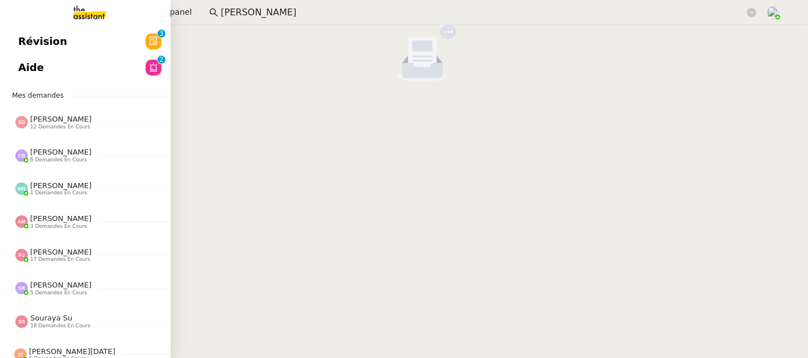
click at [31, 47] on span "Révision" at bounding box center [42, 41] width 49 height 17
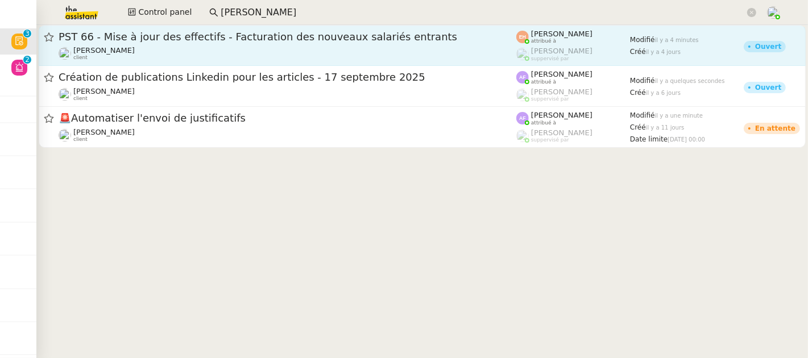
click at [386, 41] on div "PST 66 - Mise à jour des effectifs - Facturation des nouveaux salariés entrants" at bounding box center [287, 37] width 457 height 14
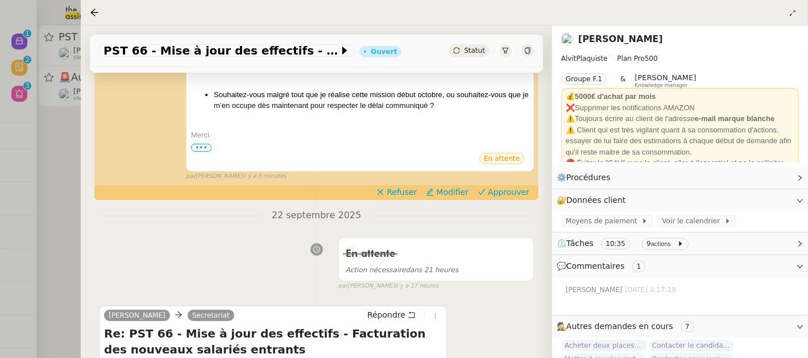
scroll to position [280, 0]
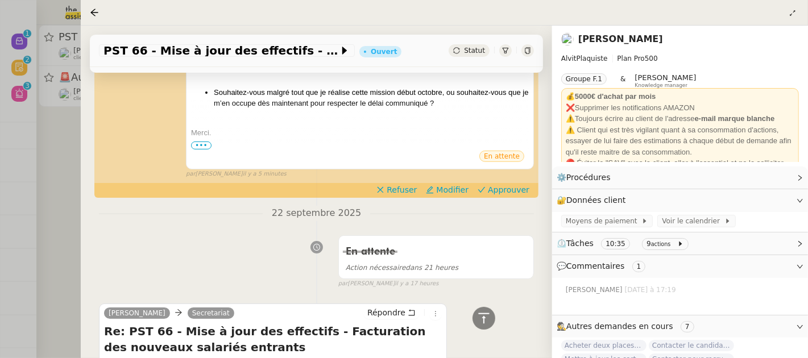
click at [73, 172] on div at bounding box center [404, 179] width 808 height 358
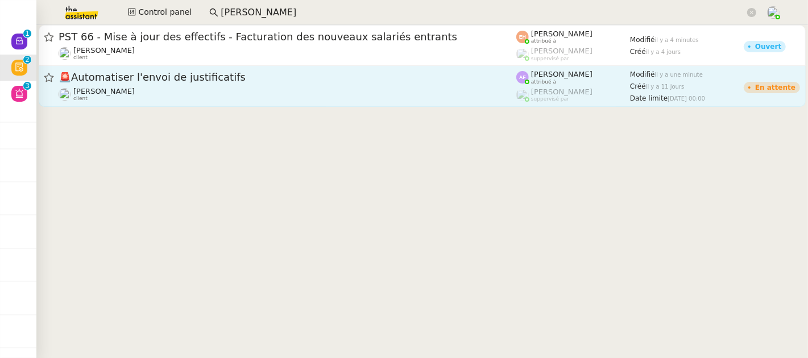
click at [213, 81] on span "🚨 Automatiser l'envoi de justificatifs" at bounding box center [287, 77] width 457 height 10
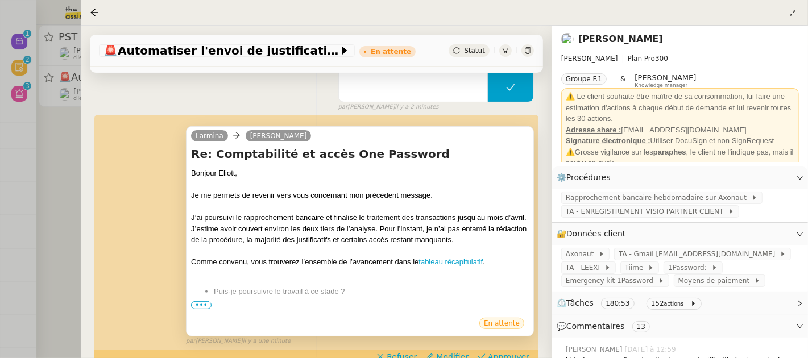
scroll to position [189, 0]
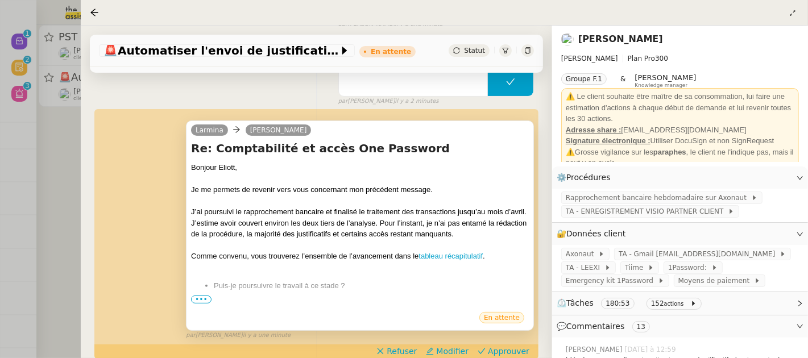
click at [197, 297] on span "•••" at bounding box center [201, 300] width 20 height 8
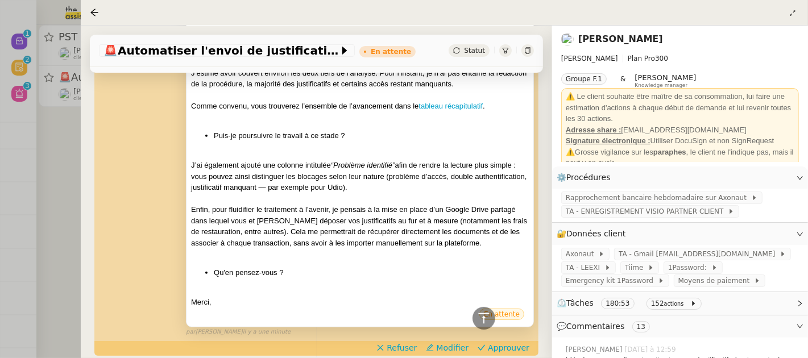
scroll to position [356, 0]
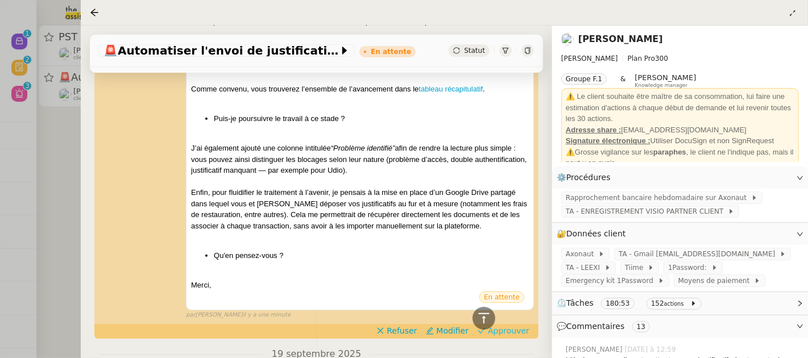
click at [516, 330] on span "Approuver" at bounding box center [508, 330] width 41 height 11
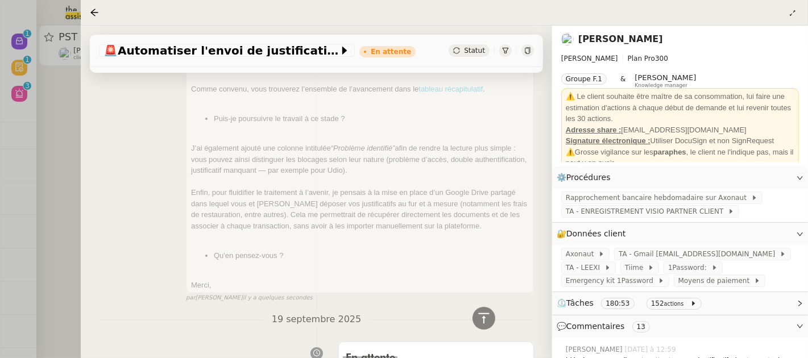
click at [49, 169] on div at bounding box center [404, 179] width 808 height 358
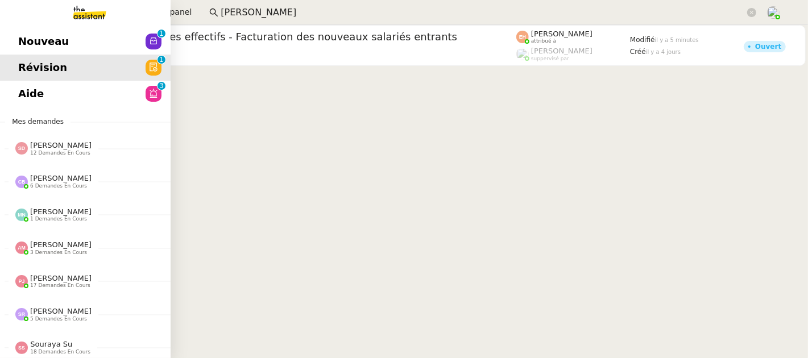
click at [25, 93] on span "Aide" at bounding box center [31, 93] width 26 height 17
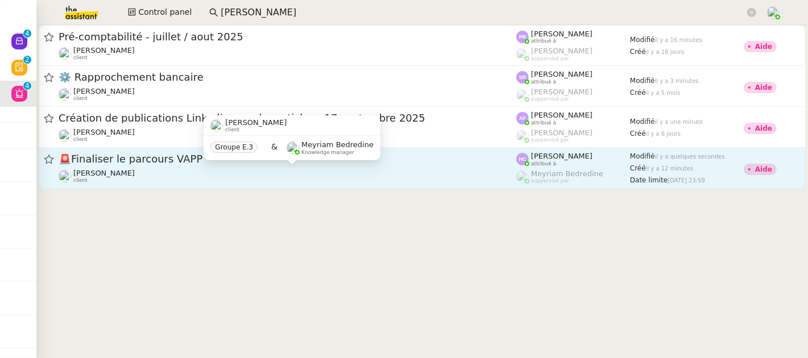
click at [193, 180] on div "Patrick Chotard client" at bounding box center [287, 176] width 457 height 15
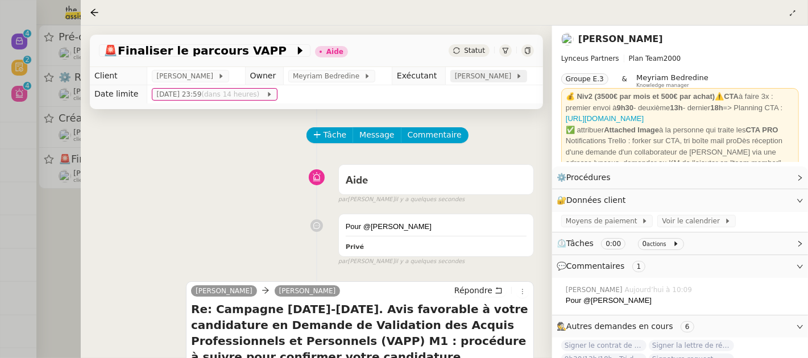
click at [478, 77] on span "[PERSON_NAME]" at bounding box center [485, 75] width 61 height 11
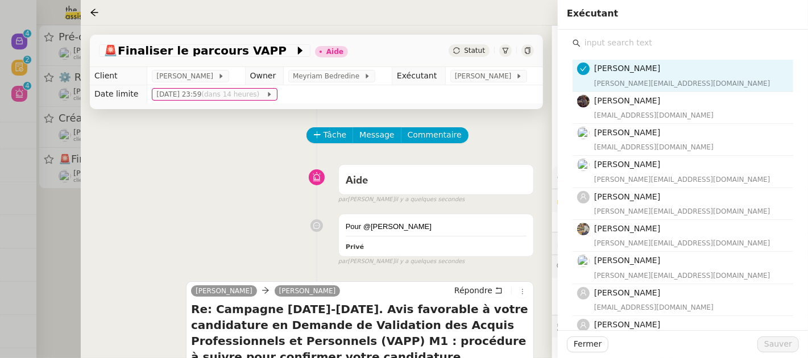
click at [653, 45] on input "text" at bounding box center [686, 42] width 213 height 15
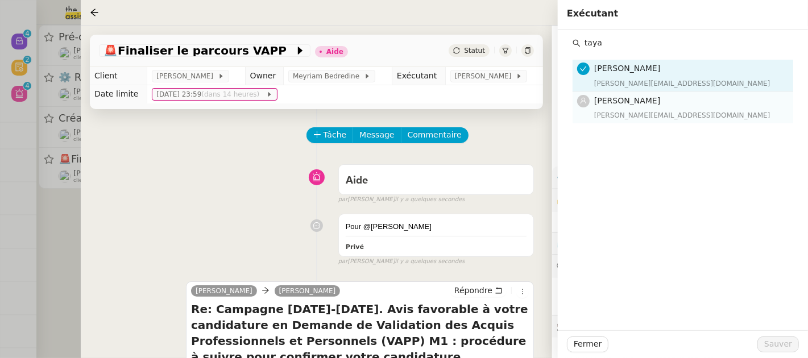
type input "taya"
click at [675, 104] on h4 "[PERSON_NAME]" at bounding box center [690, 100] width 192 height 13
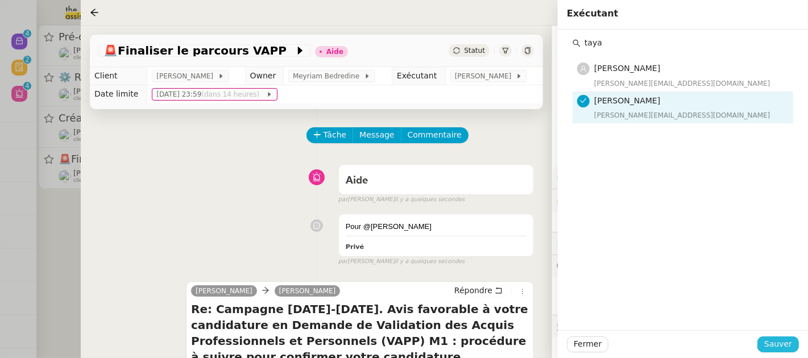
click at [777, 348] on span "Sauver" at bounding box center [778, 344] width 28 height 13
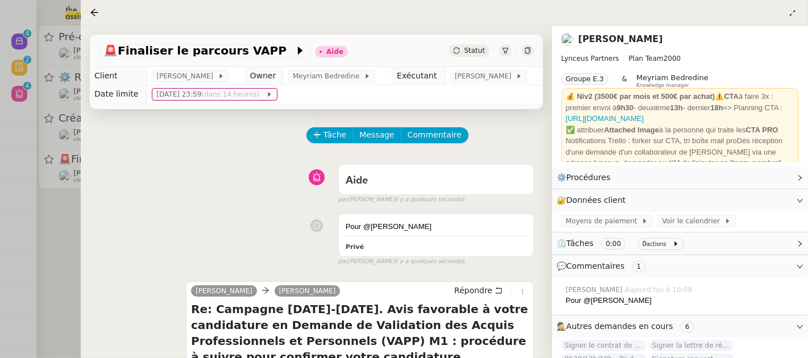
click at [479, 41] on div "🚨 Finaliser le parcours VAPP Aide Statut" at bounding box center [316, 51] width 453 height 32
click at [479, 49] on span "Statut" at bounding box center [474, 51] width 21 height 8
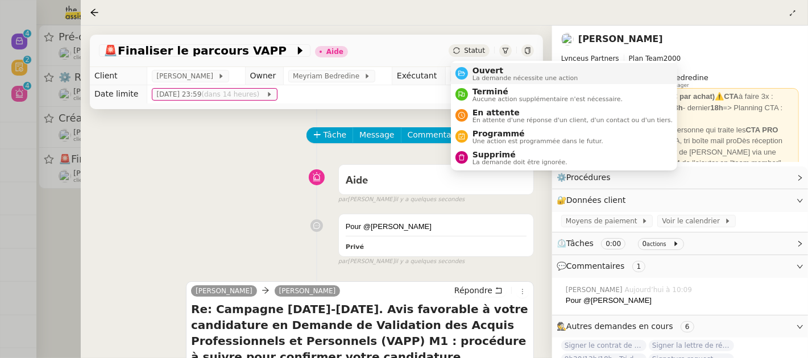
click at [497, 66] on span "Ouvert" at bounding box center [525, 70] width 106 height 9
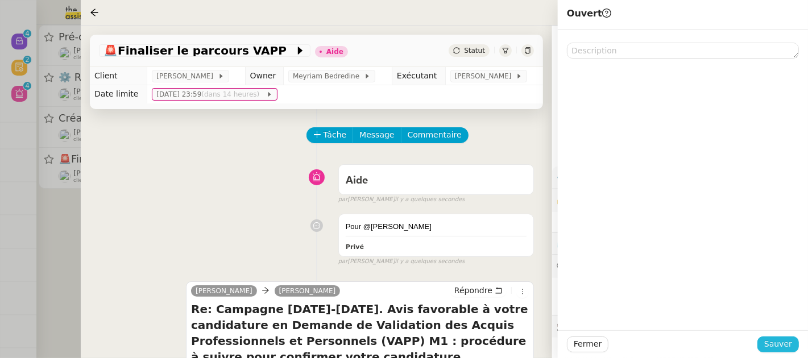
click at [767, 346] on span "Sauver" at bounding box center [778, 344] width 28 height 13
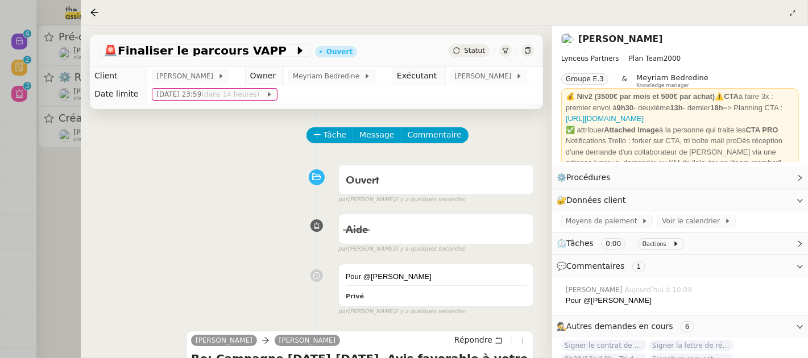
click at [74, 210] on div at bounding box center [404, 179] width 808 height 358
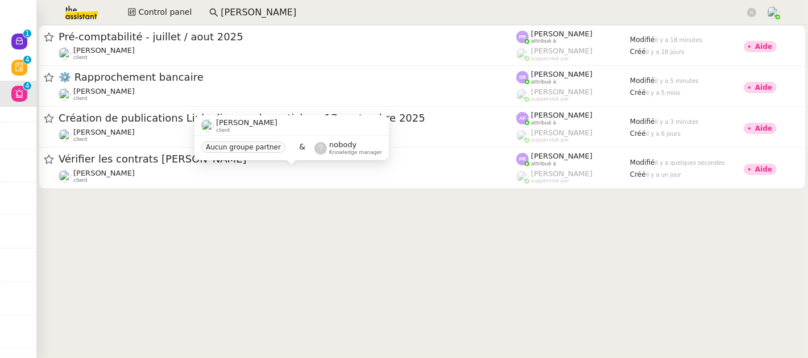
click at [221, 167] on div "Segolène Labinsky client Aucun groupe partner & nobody Knowledge manager" at bounding box center [291, 141] width 194 height 53
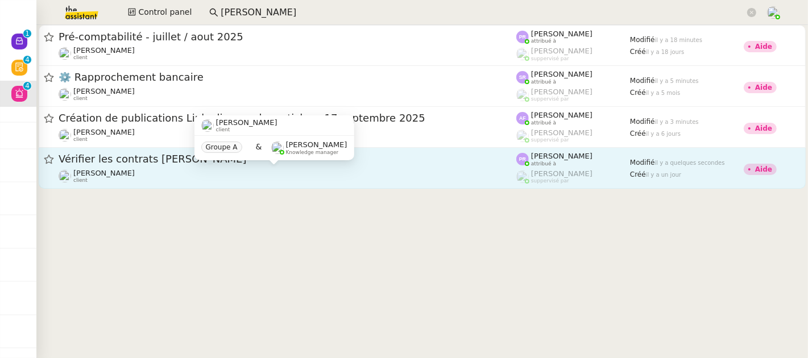
click at [338, 182] on div "Segolène Labinsky client" at bounding box center [287, 176] width 457 height 15
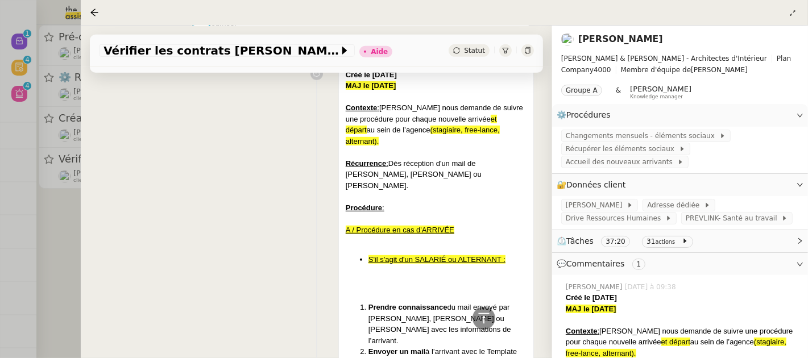
scroll to position [472, 0]
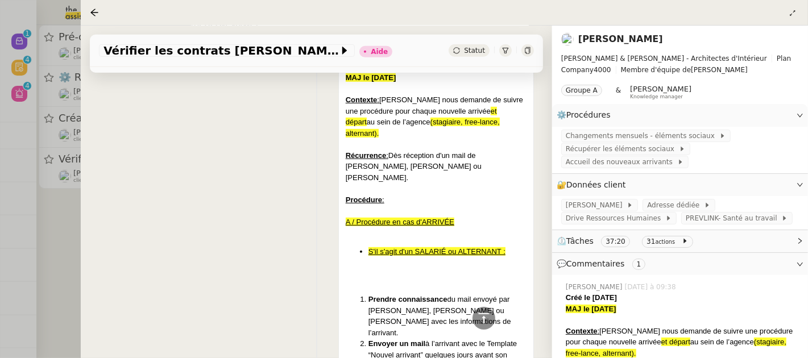
click at [70, 244] on div at bounding box center [404, 179] width 808 height 358
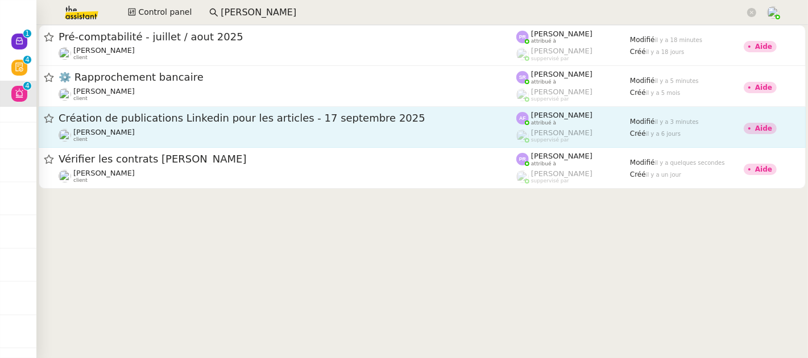
click at [221, 114] on span "Création de publications Linkedin pour les articles - 17 septembre 2025" at bounding box center [287, 118] width 457 height 10
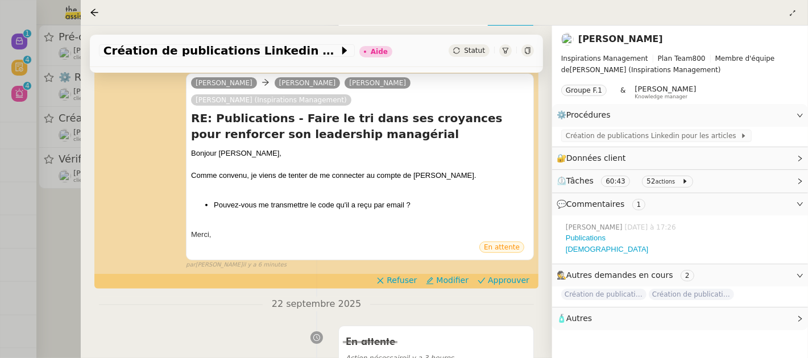
scroll to position [256, 0]
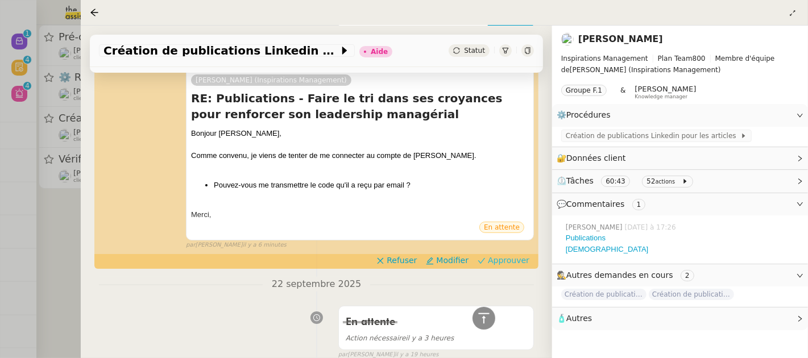
click at [501, 260] on span "Approuver" at bounding box center [508, 260] width 41 height 11
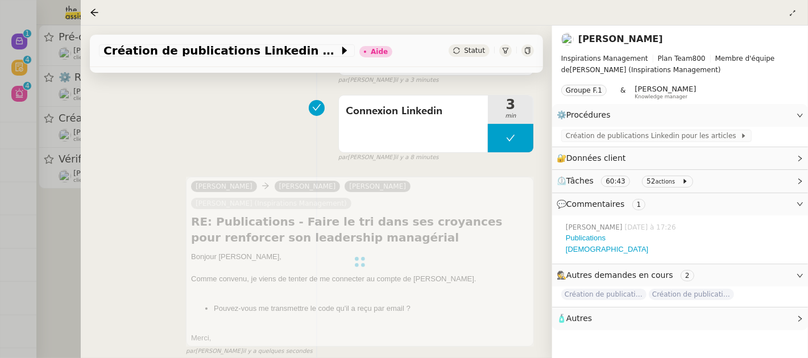
scroll to position [0, 0]
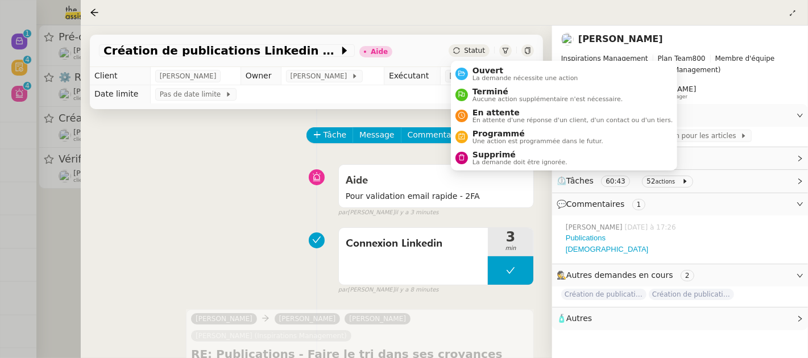
click at [473, 50] on span "Statut" at bounding box center [474, 51] width 21 height 8
click at [494, 72] on span "Ouvert" at bounding box center [525, 70] width 106 height 9
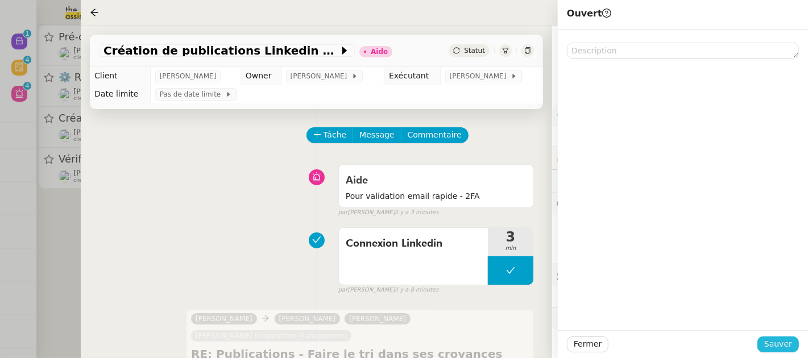
click at [788, 342] on span "Sauver" at bounding box center [778, 344] width 28 height 13
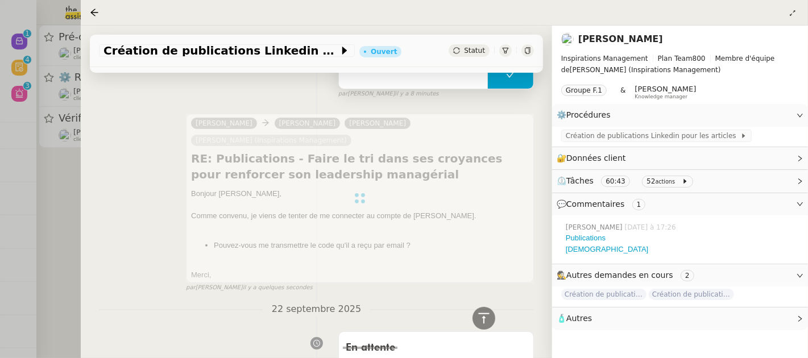
scroll to position [252, 0]
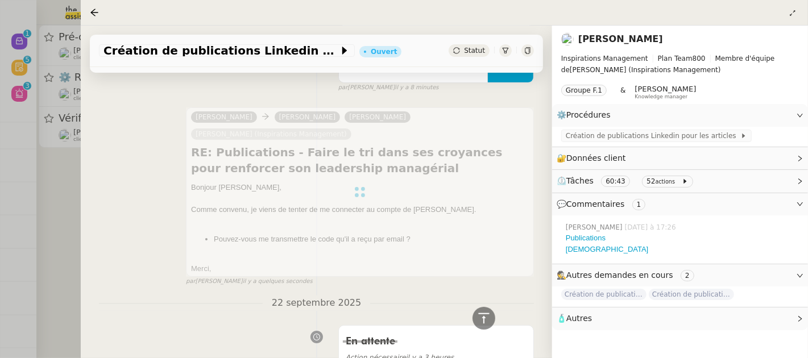
click at [51, 207] on div at bounding box center [404, 179] width 808 height 358
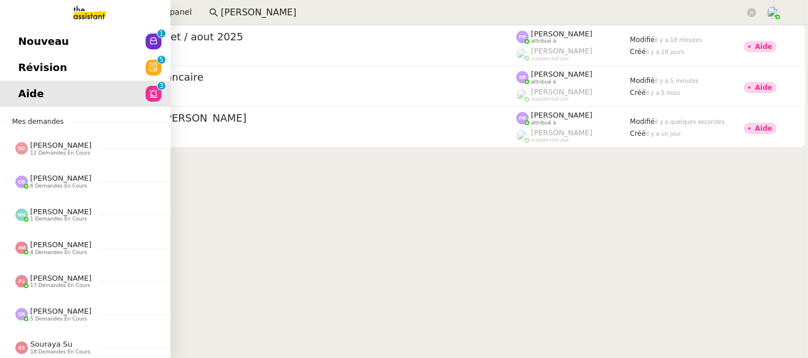
click at [19, 65] on span "Révision" at bounding box center [42, 67] width 49 height 17
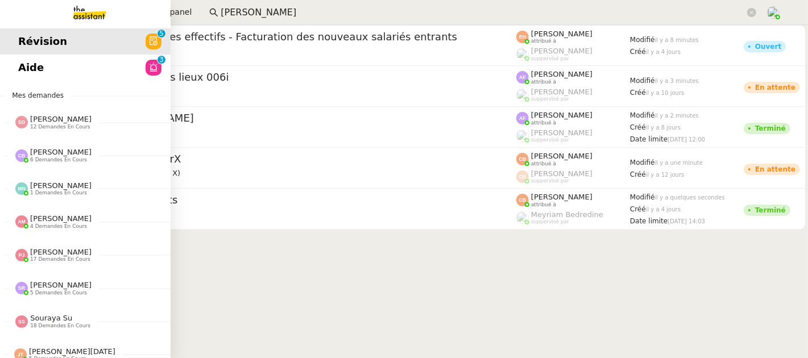
click at [24, 63] on span "Aide" at bounding box center [31, 67] width 26 height 17
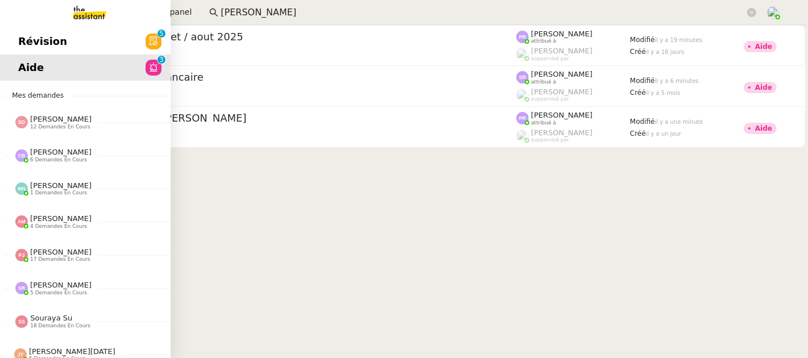
click at [22, 48] on span "Révision" at bounding box center [42, 41] width 49 height 17
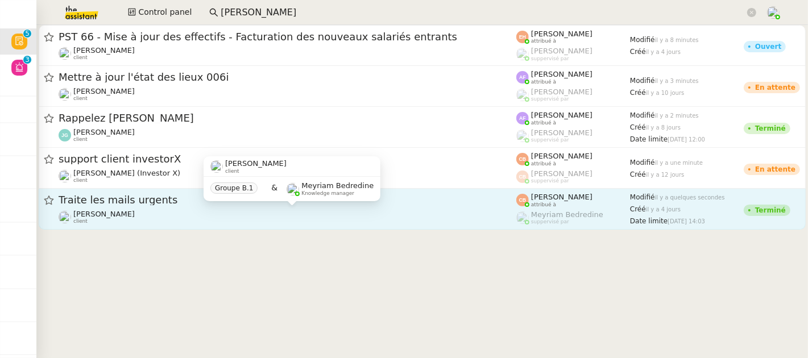
click at [418, 210] on div "Charles Da Conceicao client" at bounding box center [287, 217] width 457 height 15
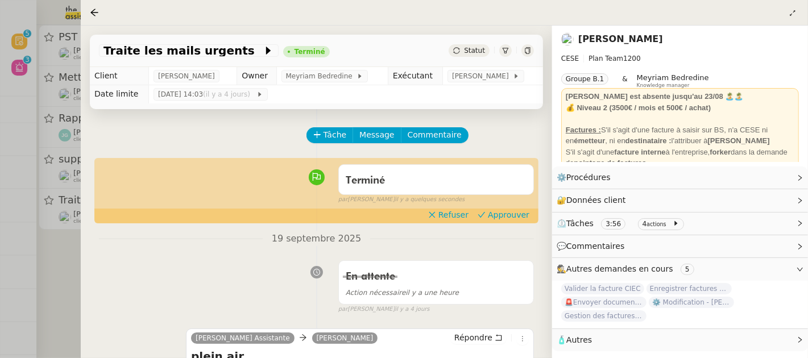
click at [507, 205] on div "Terminé false par Coralie B. il y a quelques secondes" at bounding box center [316, 181] width 435 height 45
click at [511, 216] on span "Approuver" at bounding box center [508, 214] width 41 height 11
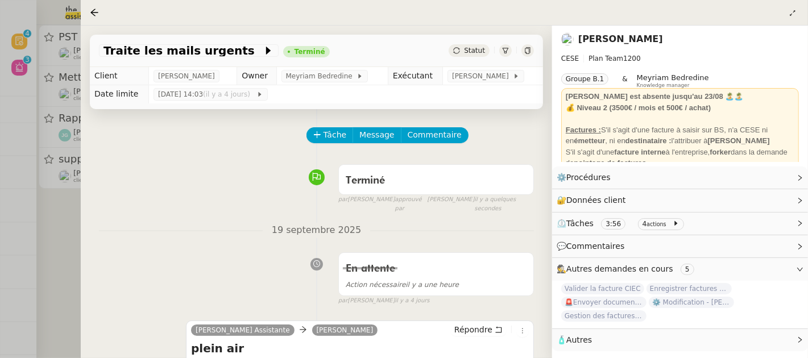
click at [57, 244] on div at bounding box center [404, 179] width 808 height 358
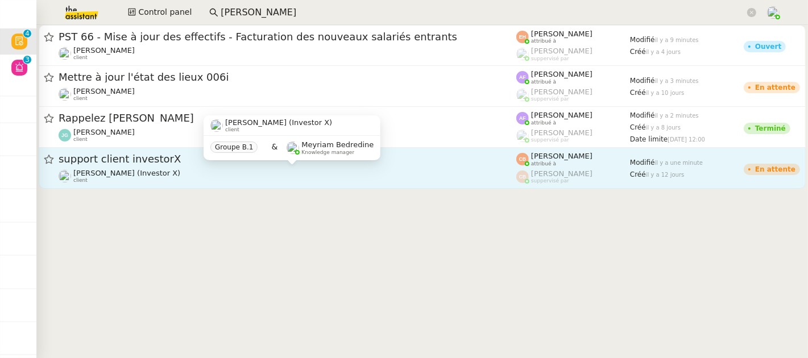
click at [372, 176] on div "Cédric Tempestini (Investor X) client" at bounding box center [287, 176] width 457 height 15
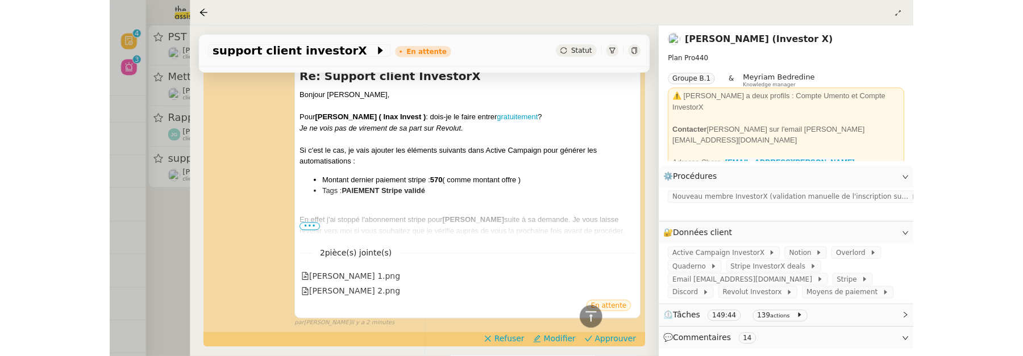
scroll to position [336, 0]
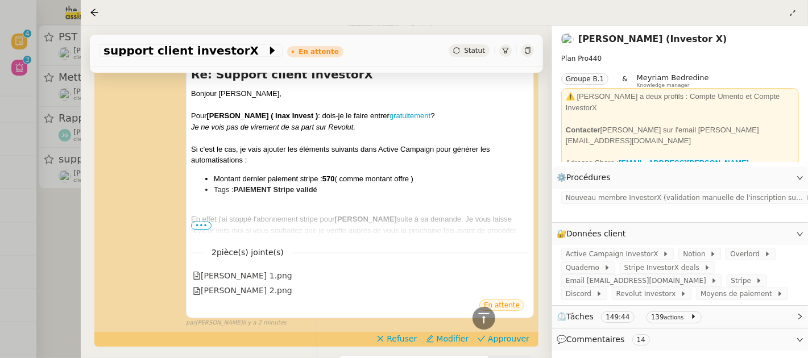
click at [62, 234] on div at bounding box center [404, 179] width 808 height 358
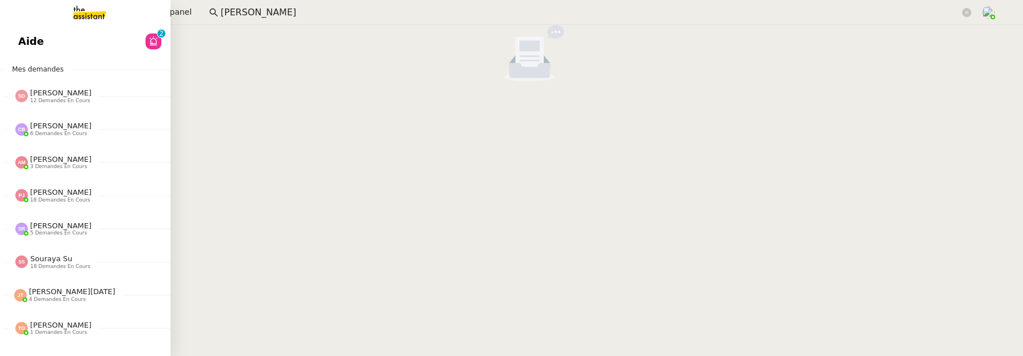
click at [32, 41] on link "Aide 0 1 2 3 4 5 6 7 8 9" at bounding box center [85, 41] width 170 height 26
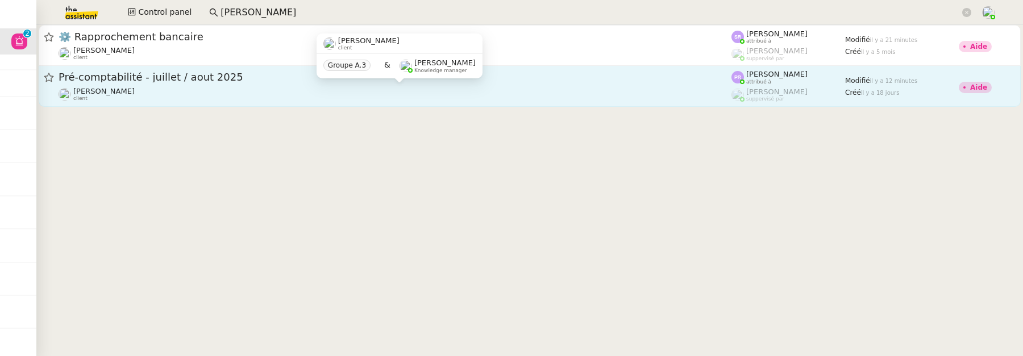
click at [284, 94] on div "Arthur MATHAUT client" at bounding box center [395, 94] width 673 height 15
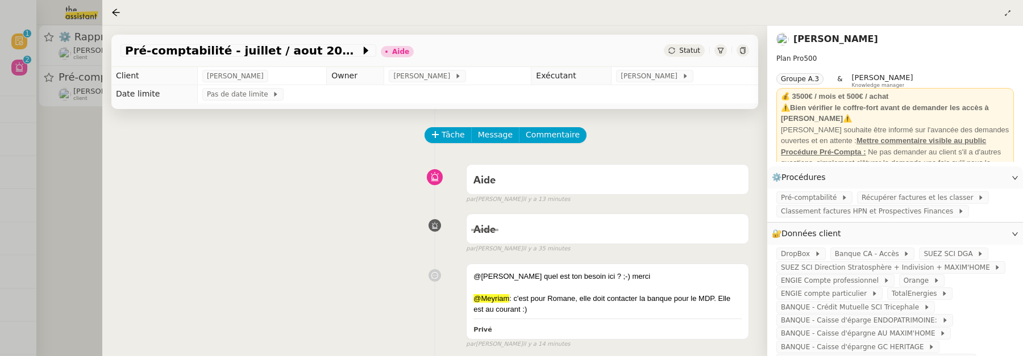
click at [78, 145] on div at bounding box center [511, 178] width 1023 height 356
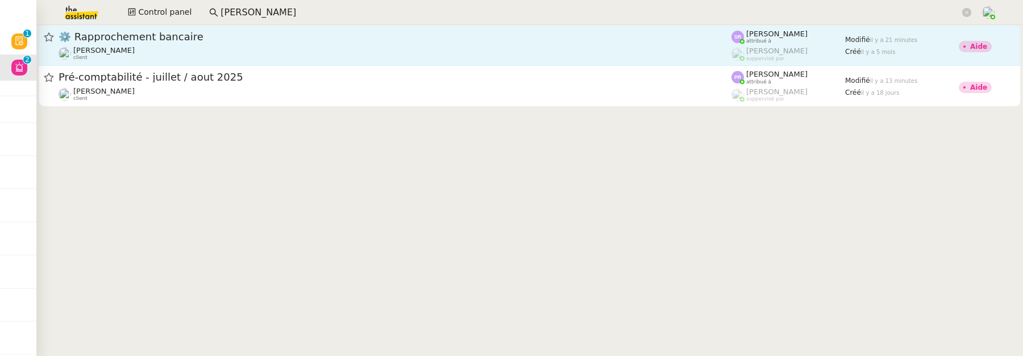
click at [230, 41] on span "⚙️ Rapprochement bancaire" at bounding box center [395, 37] width 673 height 10
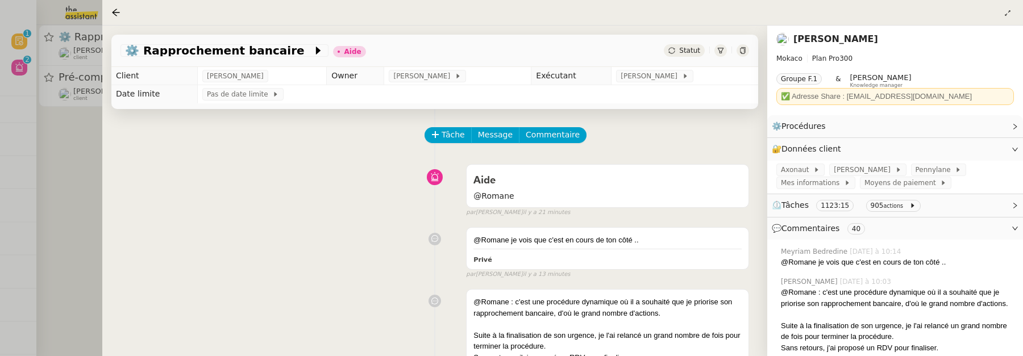
scroll to position [11, 0]
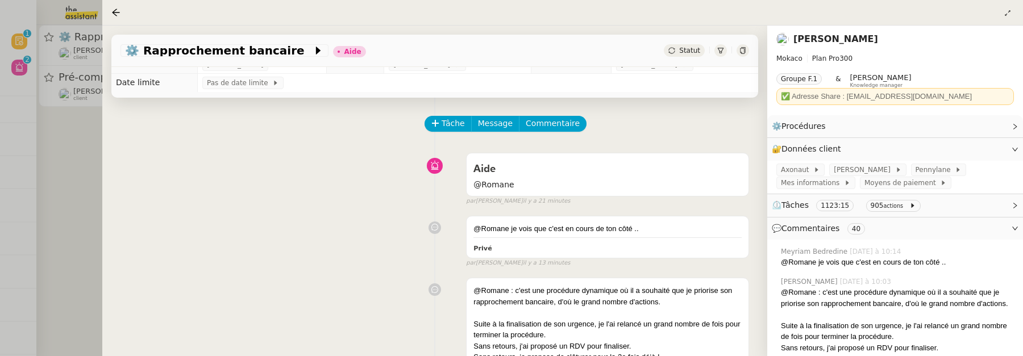
click at [86, 128] on div at bounding box center [511, 178] width 1023 height 356
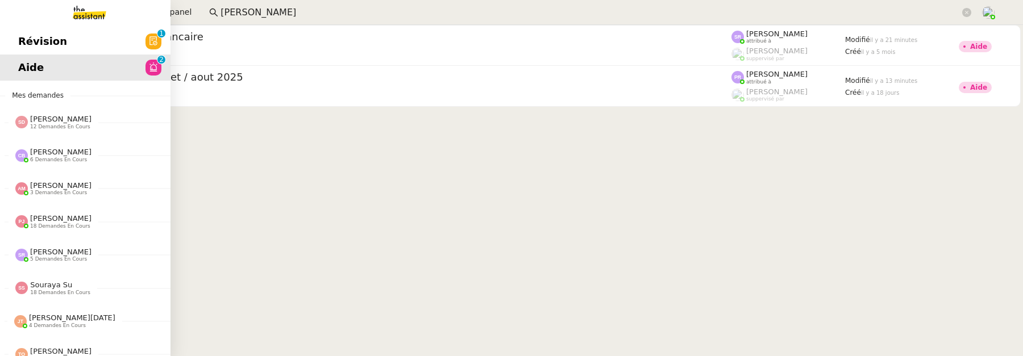
click at [30, 48] on span "Révision" at bounding box center [42, 41] width 49 height 17
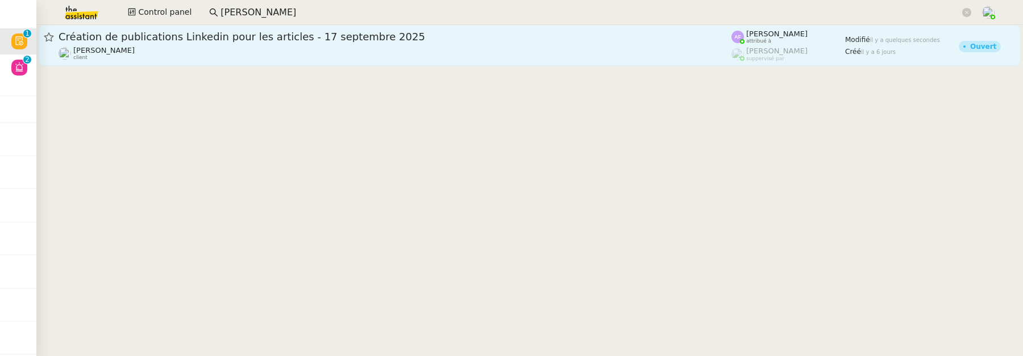
click at [269, 54] on div "Angélique PIERREL client" at bounding box center [395, 53] width 673 height 15
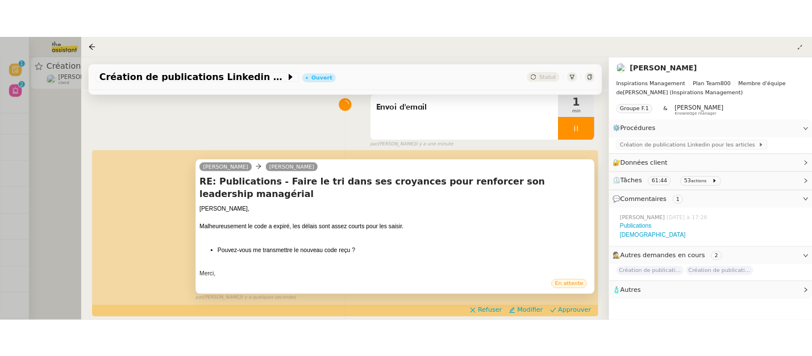
scroll to position [120, 0]
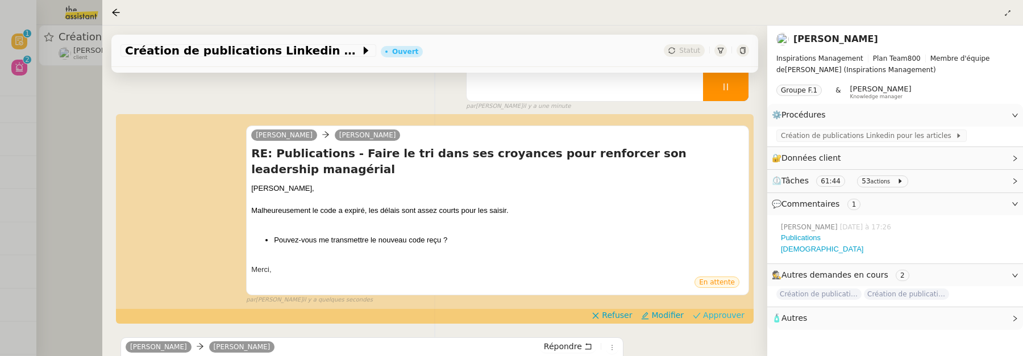
click at [738, 310] on span "Approuver" at bounding box center [723, 315] width 41 height 11
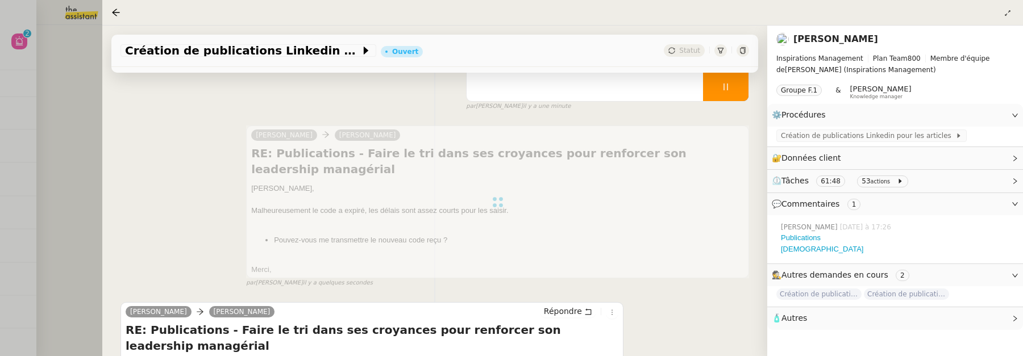
click at [76, 165] on div at bounding box center [511, 178] width 1023 height 356
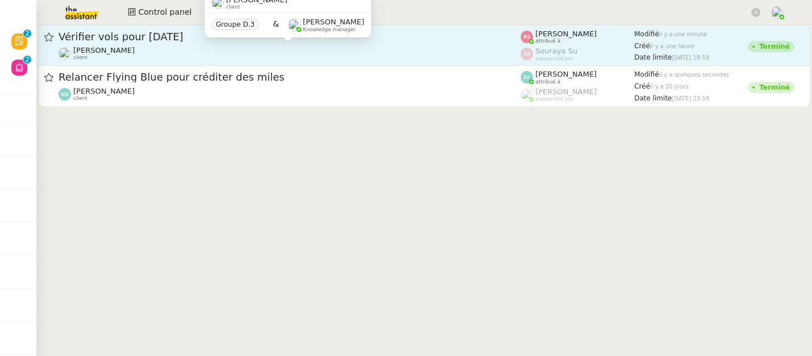
click at [326, 50] on div "[PERSON_NAME] client" at bounding box center [290, 53] width 462 height 15
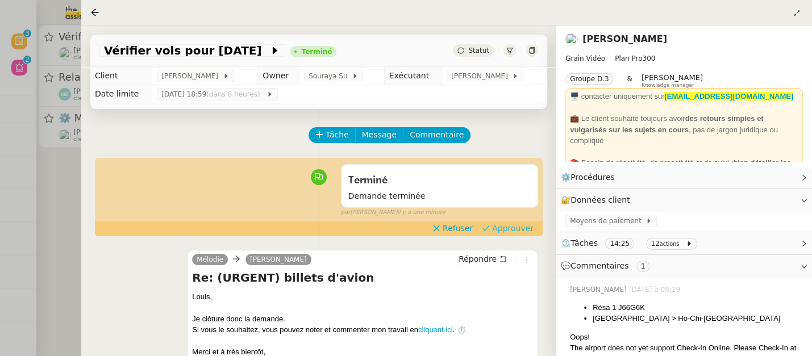
click at [520, 226] on span "Approuver" at bounding box center [512, 228] width 41 height 11
click at [68, 205] on div at bounding box center [406, 178] width 812 height 356
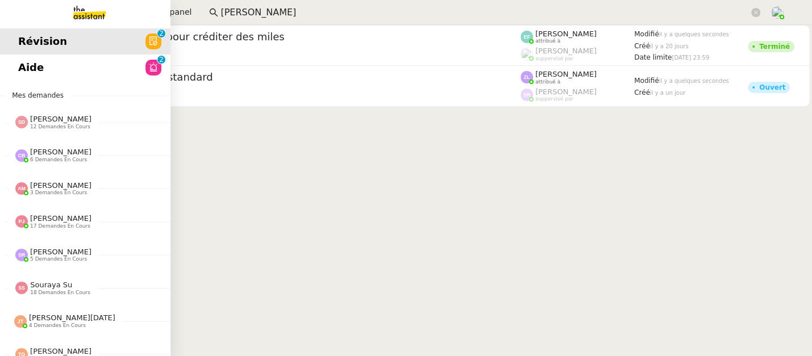
click at [27, 63] on span "Aide" at bounding box center [31, 67] width 26 height 17
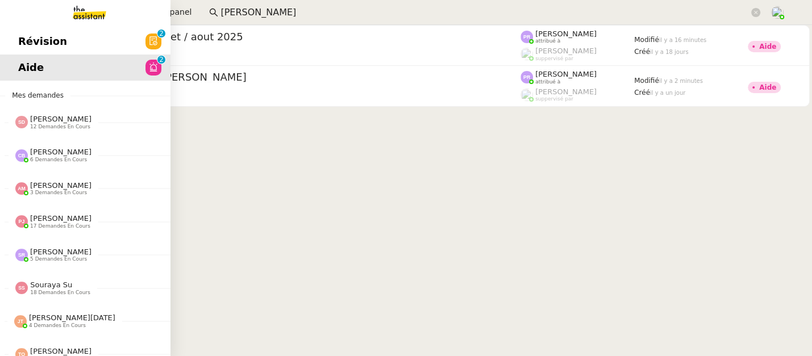
click at [23, 38] on span "Révision" at bounding box center [42, 41] width 49 height 17
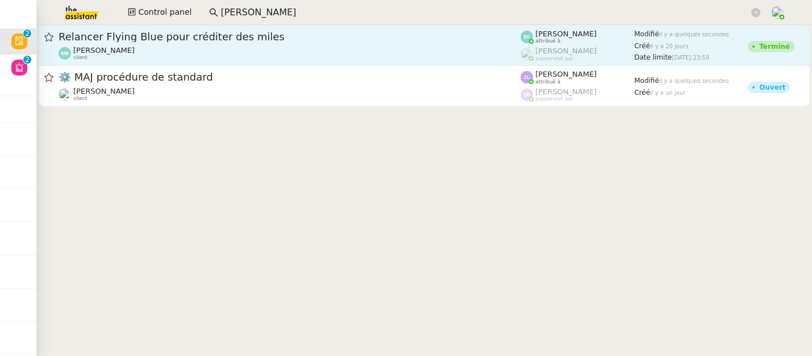
click at [444, 39] on span "Relancer Flying Blue pour créditer des miles" at bounding box center [290, 37] width 462 height 10
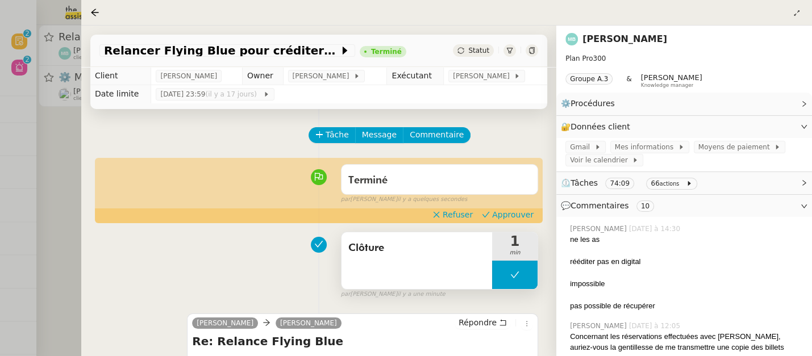
scroll to position [126, 0]
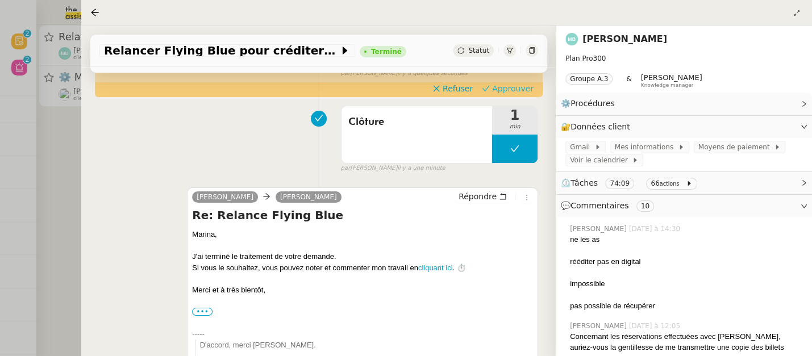
click at [516, 86] on span "Approuver" at bounding box center [512, 88] width 41 height 11
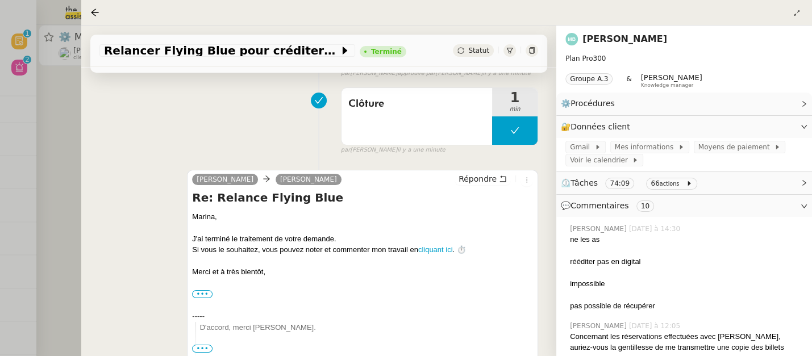
click at [64, 183] on div at bounding box center [406, 178] width 812 height 356
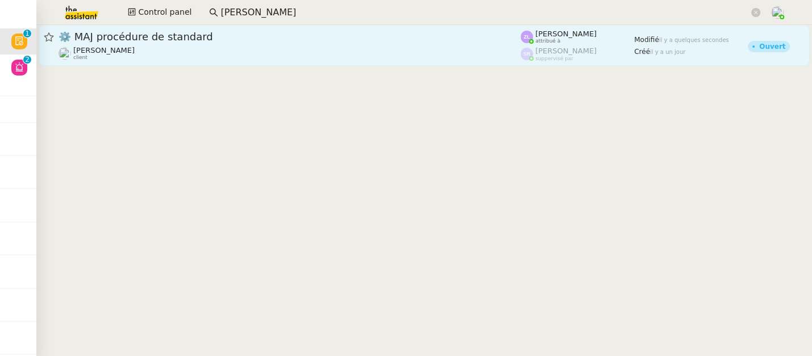
click at [175, 46] on div "Thomas SOULIER client" at bounding box center [290, 53] width 462 height 15
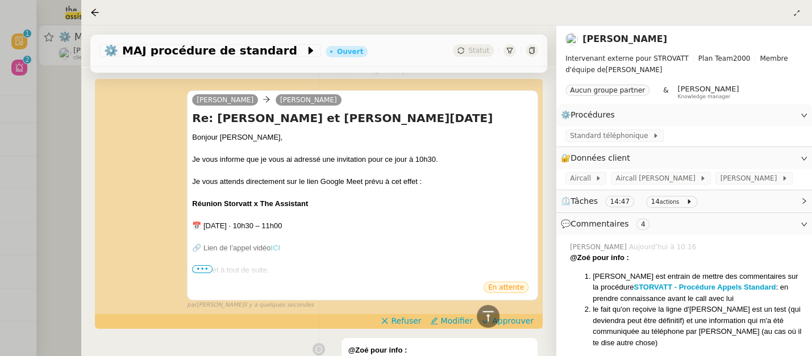
scroll to position [234, 0]
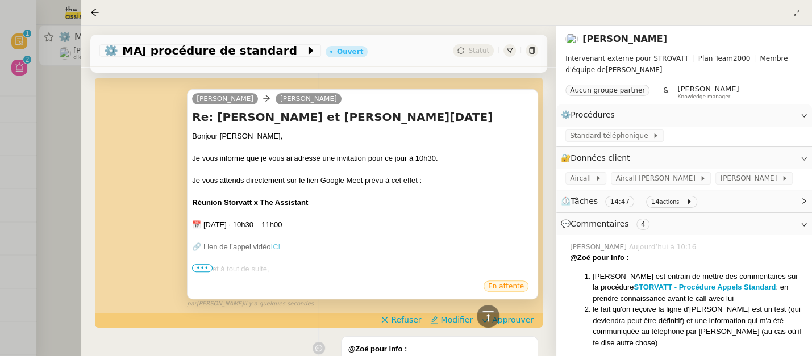
click at [203, 269] on span "•••" at bounding box center [202, 268] width 20 height 8
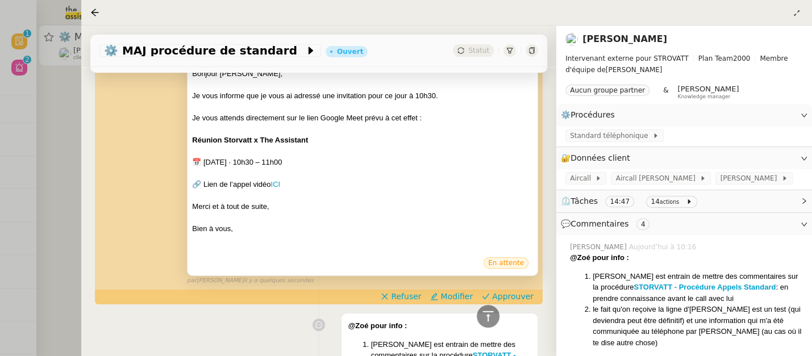
scroll to position [302, 0]
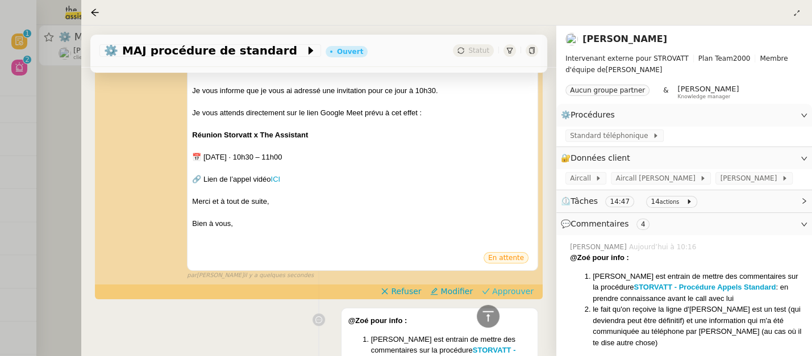
click at [525, 297] on span "Approuver" at bounding box center [512, 291] width 41 height 11
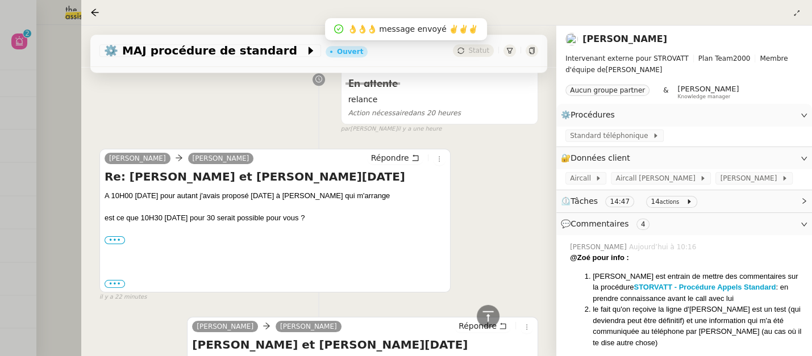
scroll to position [826, 0]
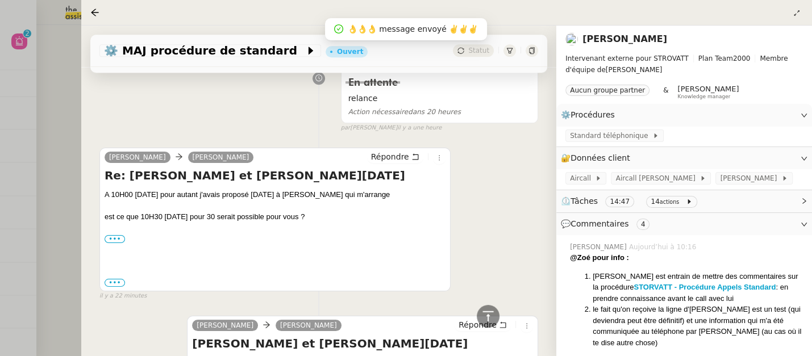
click at [60, 89] on div at bounding box center [406, 178] width 812 height 356
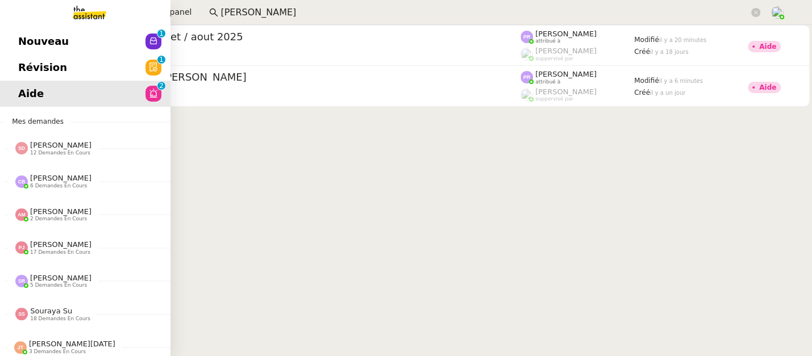
click at [28, 66] on span "Révision" at bounding box center [42, 67] width 49 height 17
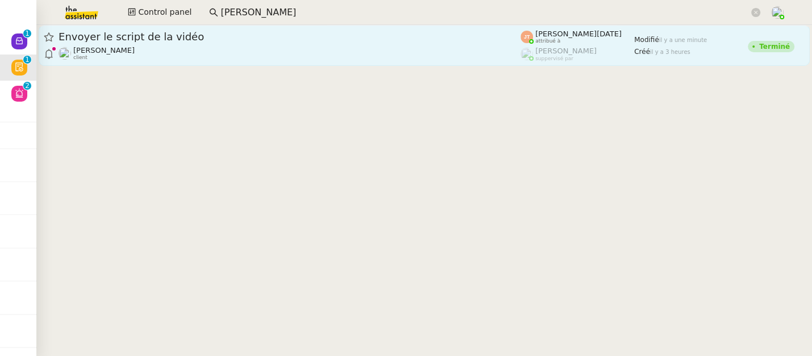
click at [351, 55] on div "Hugo Bentz client" at bounding box center [290, 53] width 462 height 15
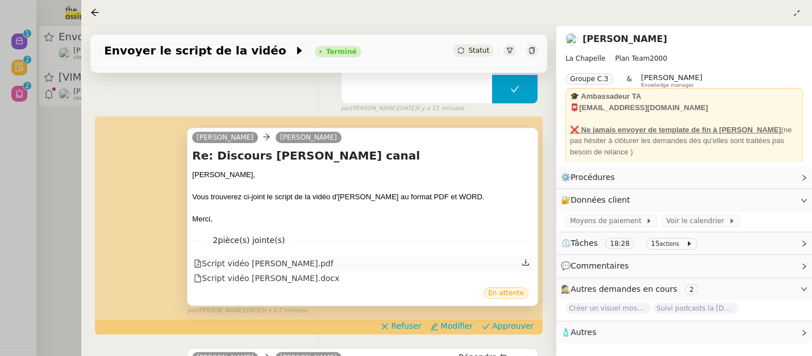
scroll to position [189, 0]
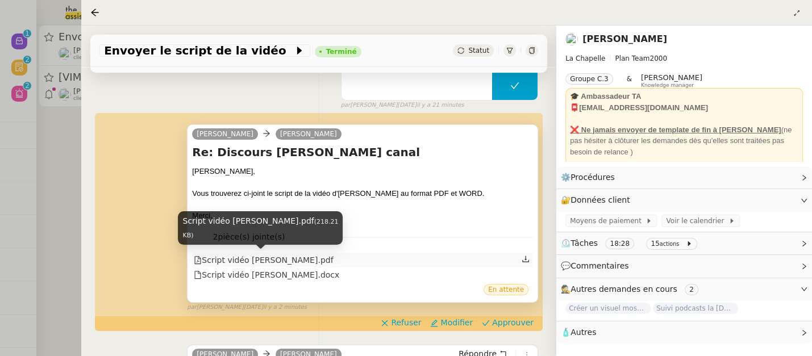
click at [305, 261] on div "Script vidéo Antoine DUPONT.pdf" at bounding box center [263, 260] width 139 height 13
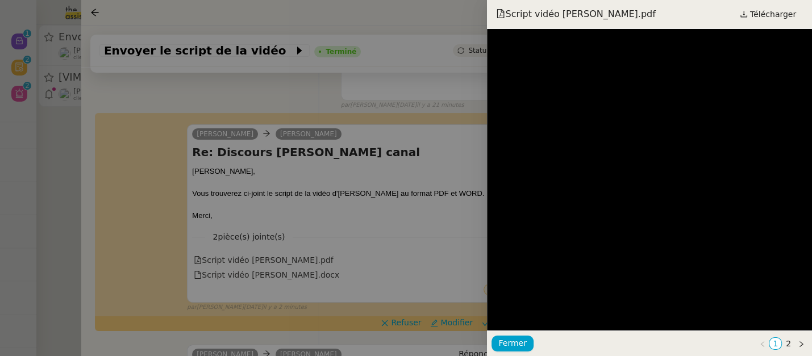
click at [402, 189] on div at bounding box center [406, 178] width 812 height 356
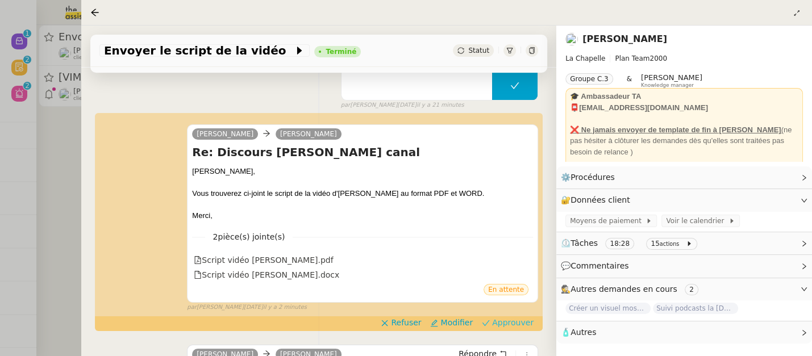
click at [521, 321] on span "Approuver" at bounding box center [512, 322] width 41 height 11
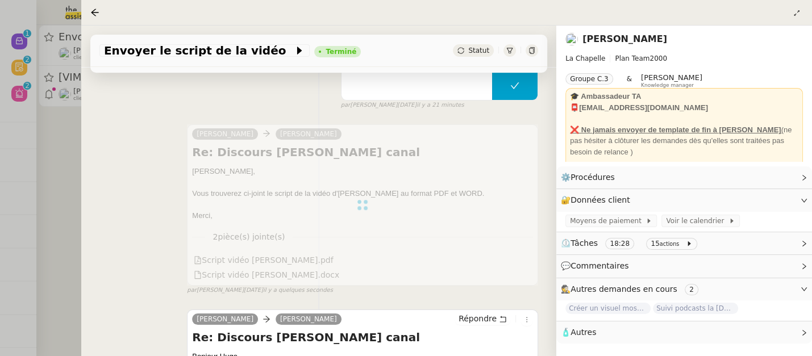
scroll to position [0, 0]
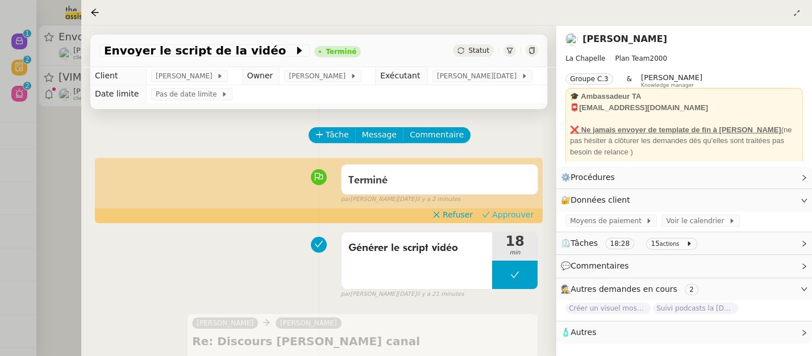
click at [511, 213] on span "Approuver" at bounding box center [512, 214] width 41 height 11
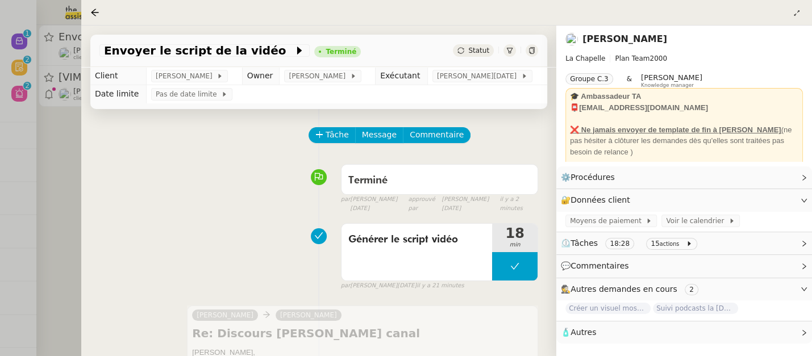
click at [64, 147] on div at bounding box center [406, 178] width 812 height 356
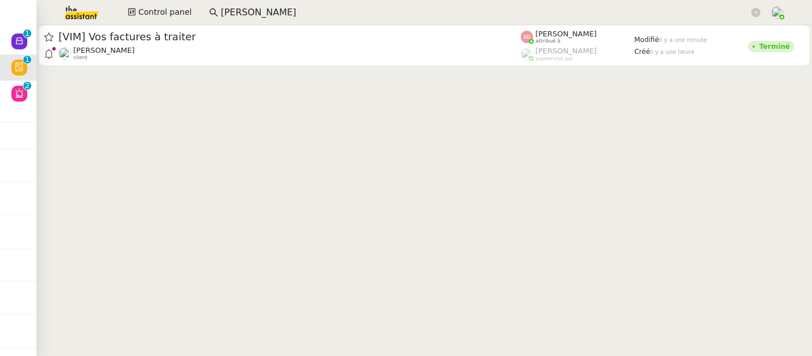
click at [205, 66] on div at bounding box center [424, 46] width 776 height 43
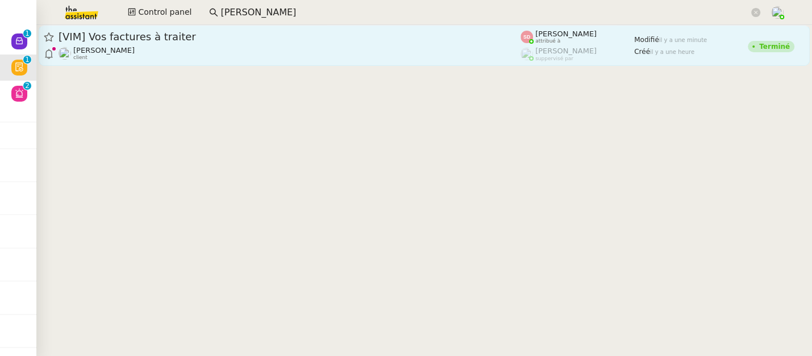
click at [240, 52] on div "David Berrebi client" at bounding box center [290, 53] width 462 height 15
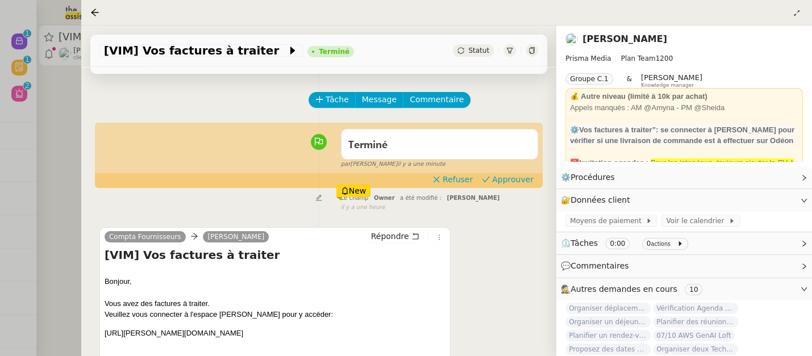
scroll to position [43, 0]
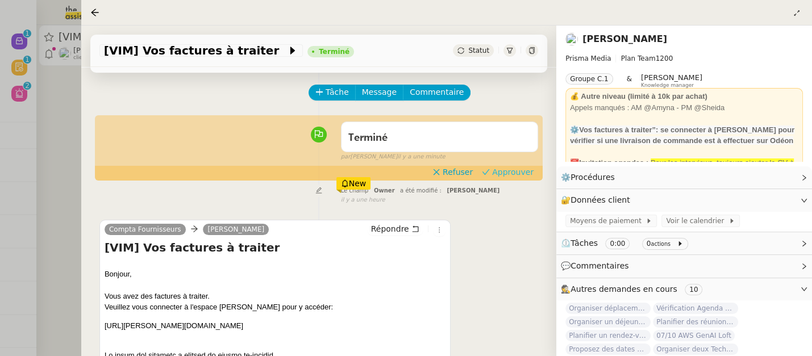
click at [526, 173] on span "Approuver" at bounding box center [512, 172] width 41 height 11
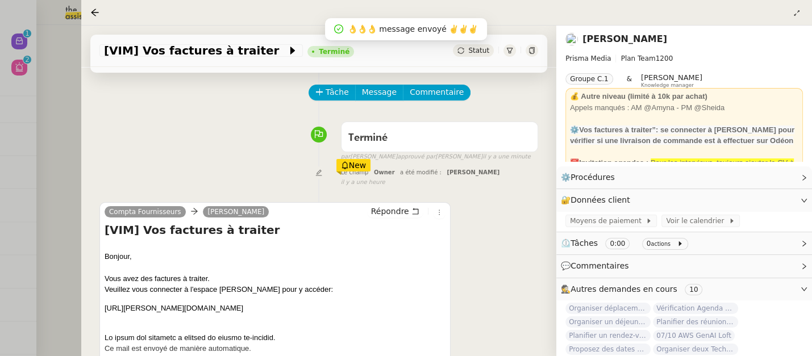
click at [62, 134] on div at bounding box center [406, 178] width 812 height 356
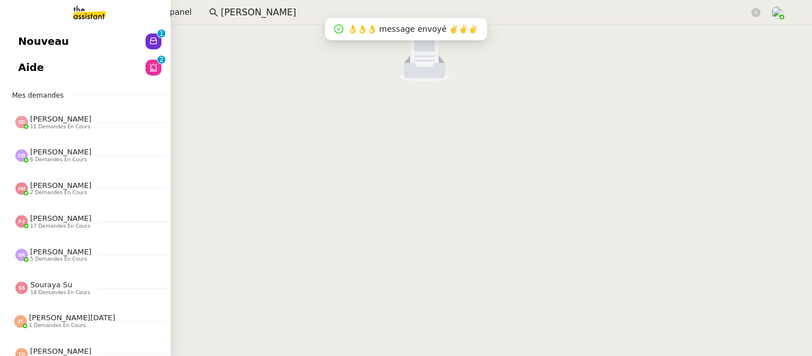
click at [23, 38] on span "Nouveau" at bounding box center [43, 41] width 51 height 17
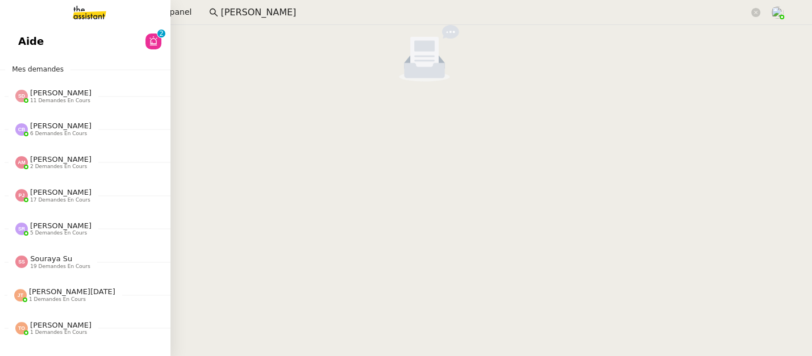
click at [20, 38] on span "Aide" at bounding box center [31, 41] width 26 height 17
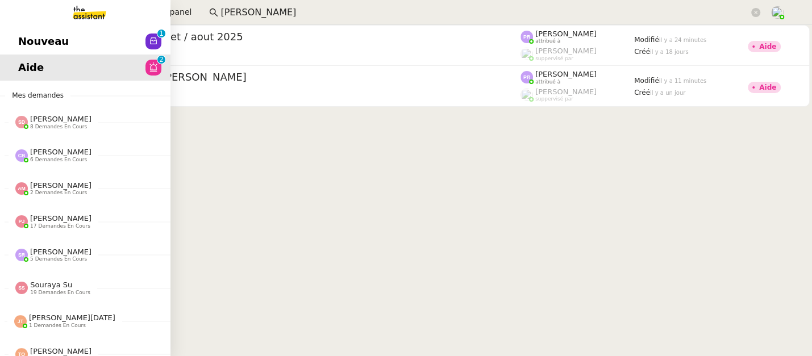
click at [24, 34] on span "Nouveau" at bounding box center [43, 41] width 51 height 17
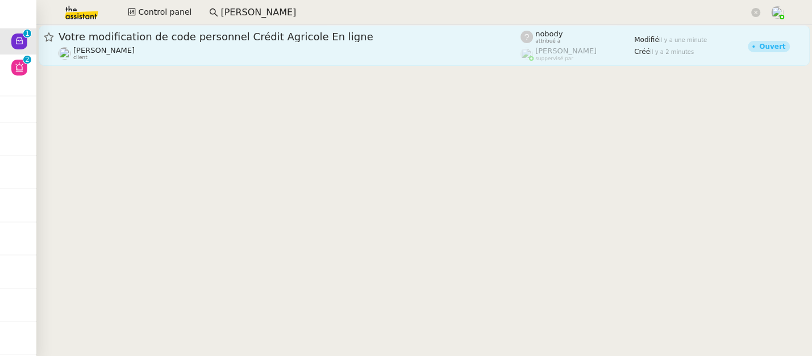
click at [310, 49] on div "Arthur MATHAUT client" at bounding box center [290, 53] width 462 height 15
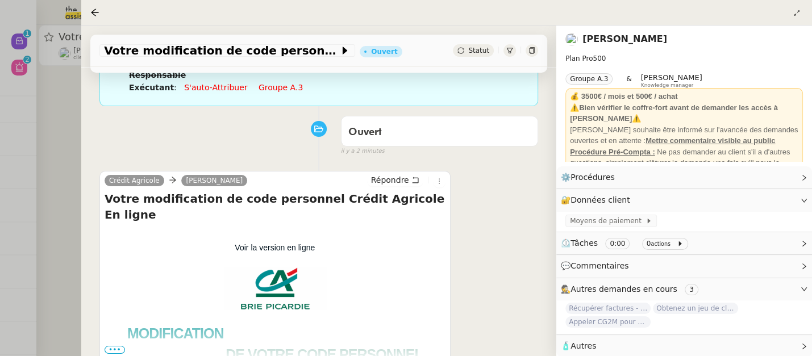
scroll to position [159, 0]
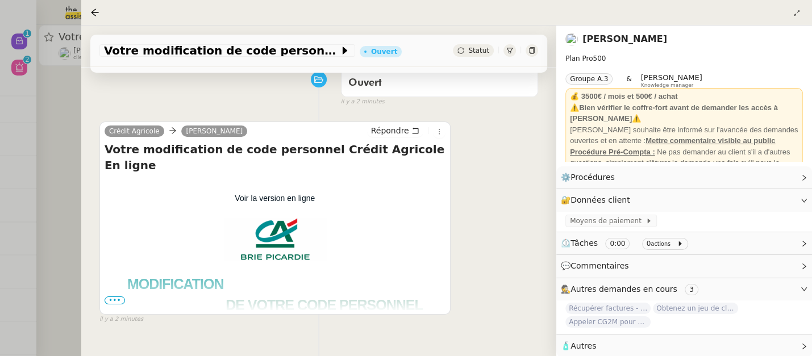
click at [118, 303] on span "•••" at bounding box center [115, 301] width 20 height 8
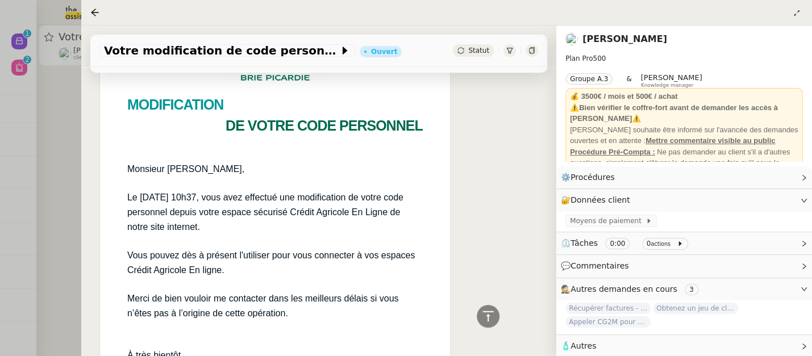
scroll to position [336, 0]
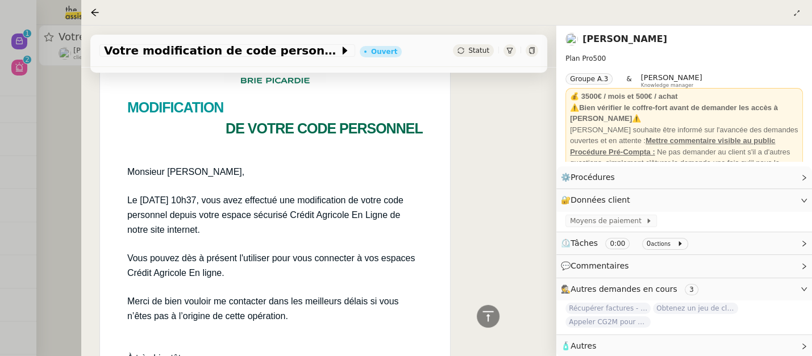
click at [55, 138] on div at bounding box center [406, 178] width 812 height 356
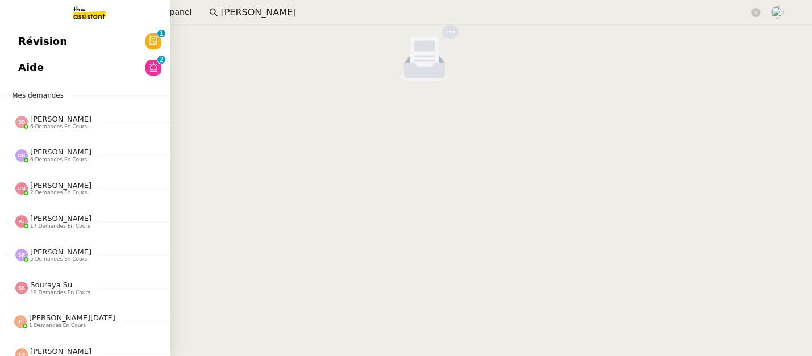
click at [34, 41] on span "Révision" at bounding box center [42, 41] width 49 height 17
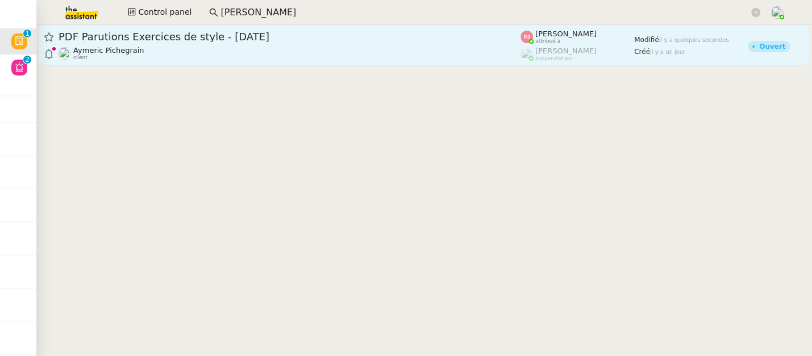
click at [353, 61] on link "PDF Parutions Exercices de style - 22 septembre 2025 Aymeric Pichegrain client …" at bounding box center [424, 45] width 771 height 41
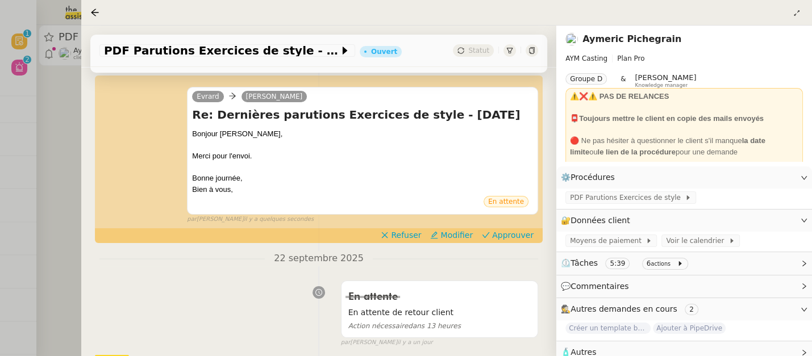
scroll to position [226, 0]
click at [530, 235] on span "Approuver" at bounding box center [512, 234] width 41 height 11
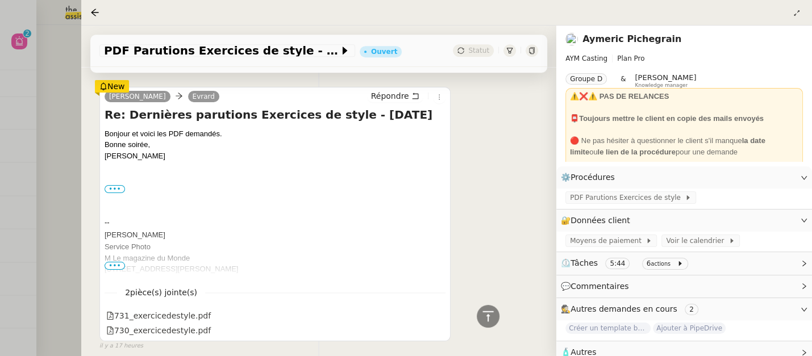
scroll to position [497, 0]
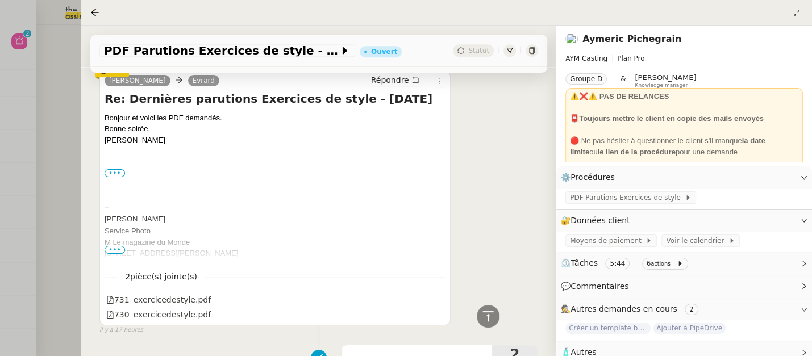
click at [36, 76] on div at bounding box center [406, 178] width 812 height 356
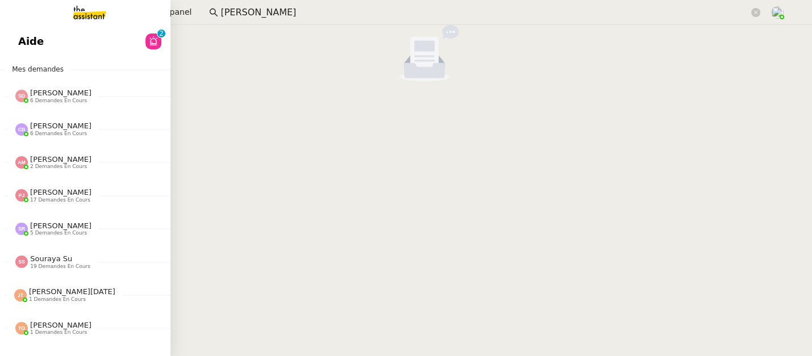
click at [27, 31] on link "Aide 0 1 2 3 4 5 6 7 8 9" at bounding box center [85, 41] width 170 height 26
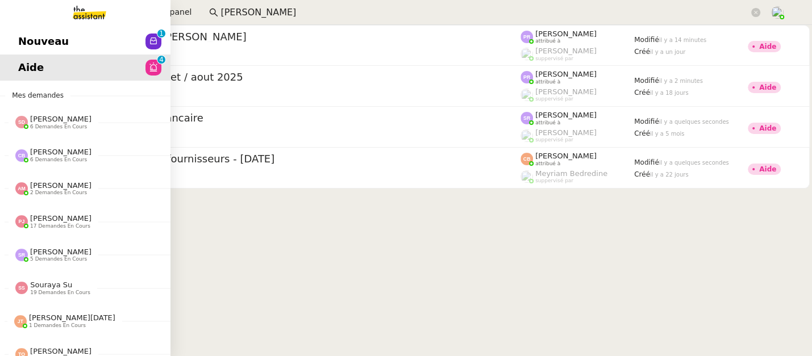
click at [18, 41] on span "Nouveau" at bounding box center [43, 41] width 51 height 17
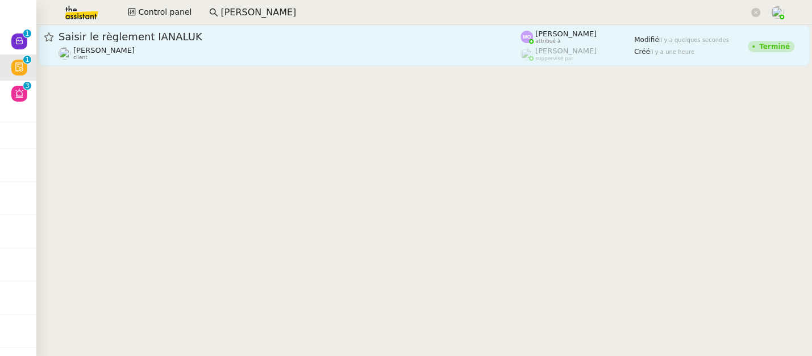
click at [357, 44] on div "Saisir le règlement IANALUK Gilbert AVAKIAN client" at bounding box center [290, 45] width 462 height 31
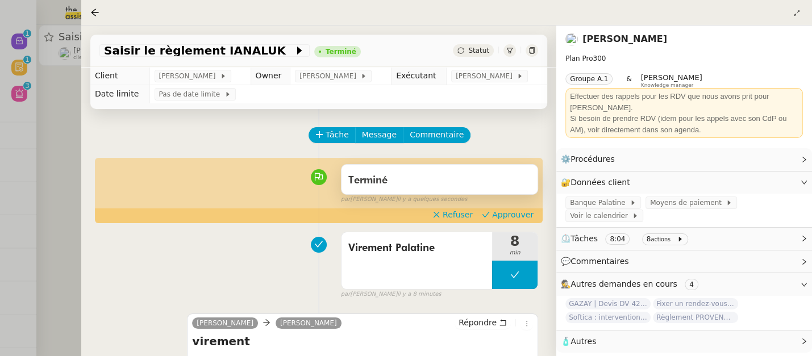
scroll to position [35, 0]
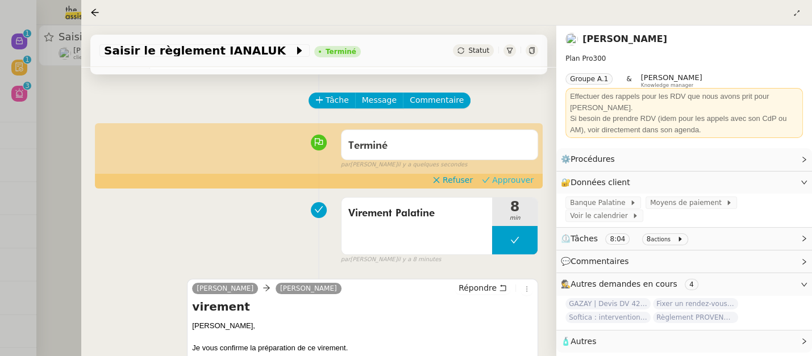
click at [505, 181] on span "Approuver" at bounding box center [512, 179] width 41 height 11
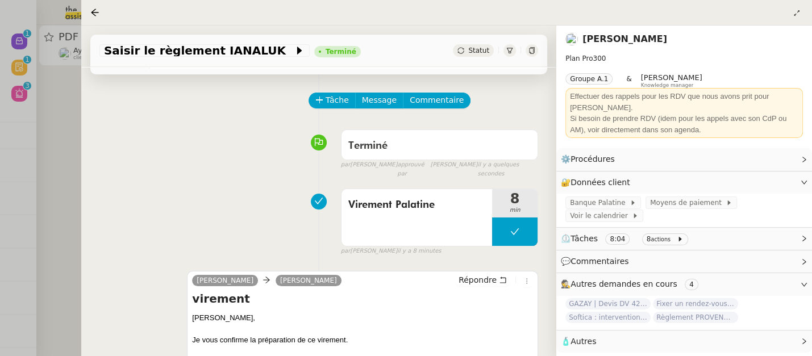
click at [61, 126] on div at bounding box center [406, 178] width 812 height 356
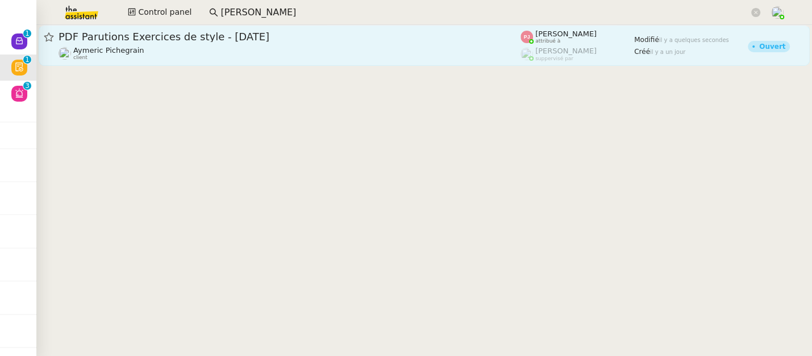
click at [127, 52] on span "Aymeric Pichegrain" at bounding box center [108, 50] width 71 height 9
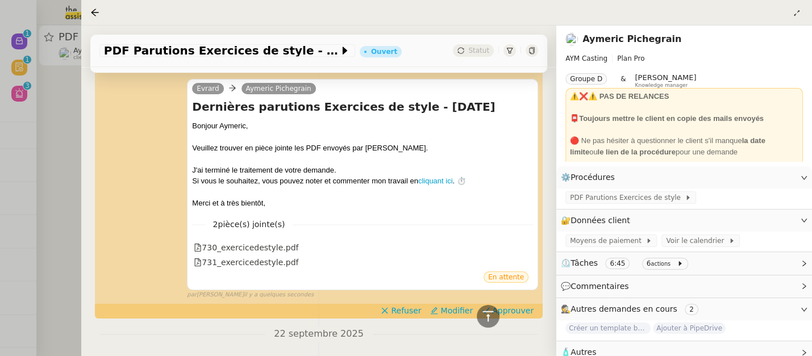
scroll to position [385, 0]
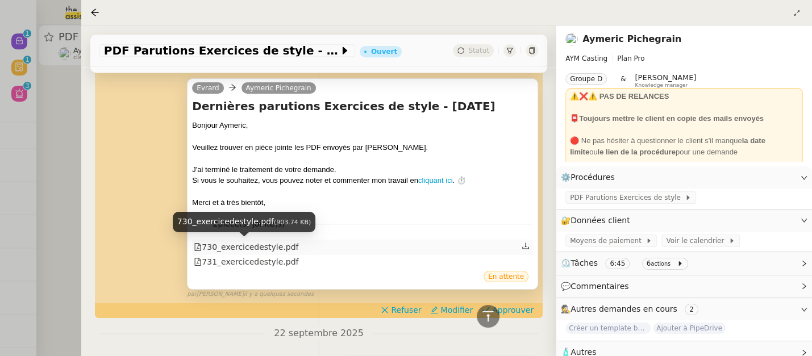
click at [258, 241] on div "730_exercicedestyle.pdf" at bounding box center [246, 247] width 105 height 13
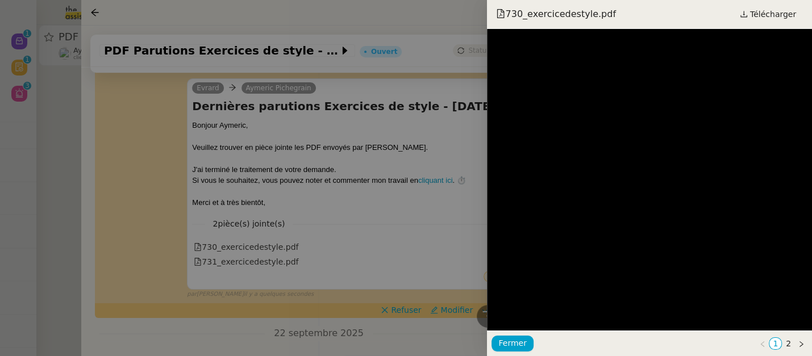
click at [353, 257] on div at bounding box center [406, 178] width 812 height 356
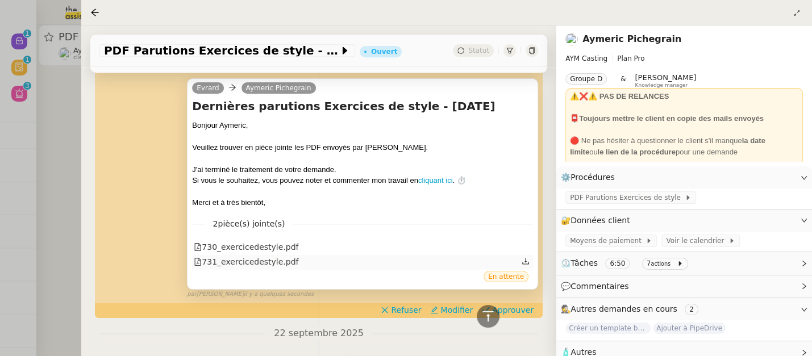
click at [240, 262] on div "731_exercicedestyle.pdf" at bounding box center [246, 262] width 105 height 13
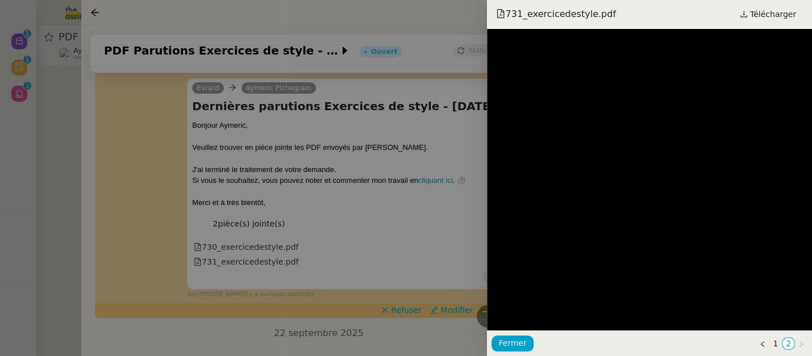
click at [409, 245] on div at bounding box center [406, 178] width 812 height 356
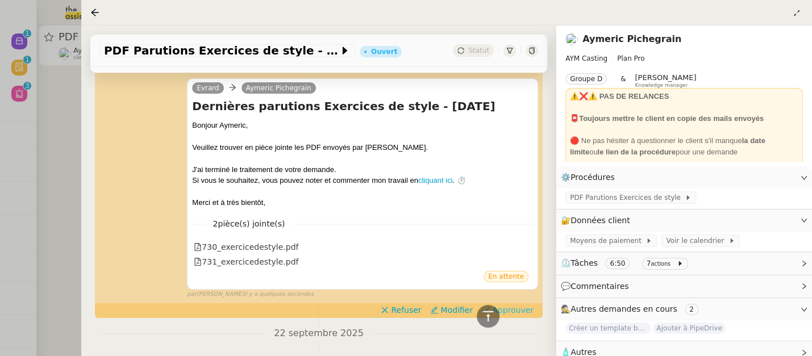
click at [524, 309] on span "Approuver" at bounding box center [512, 310] width 41 height 11
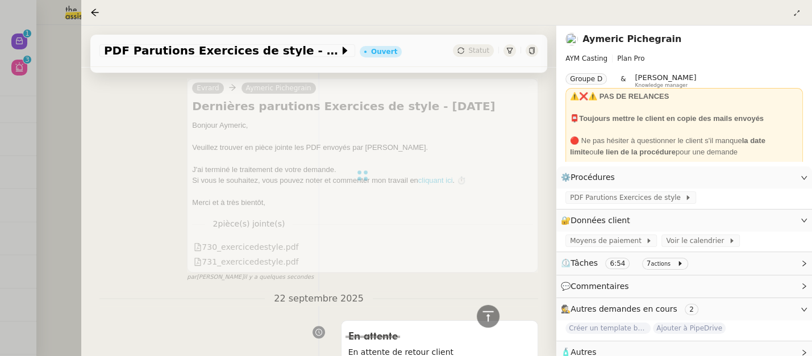
click at [58, 95] on div at bounding box center [406, 178] width 812 height 356
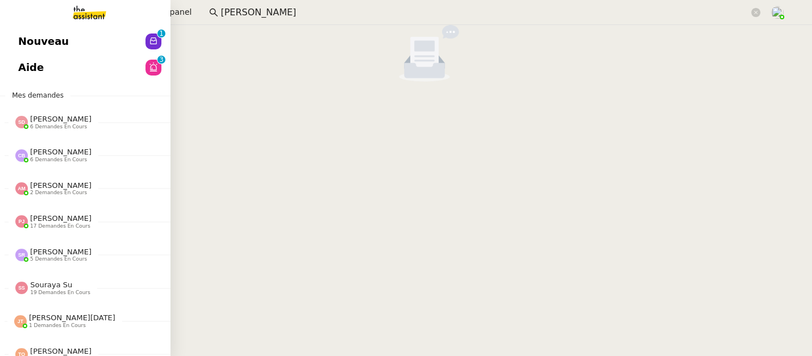
click at [15, 35] on link "Nouveau 0 1 2 3 4 5 6 7 8 9" at bounding box center [85, 41] width 170 height 26
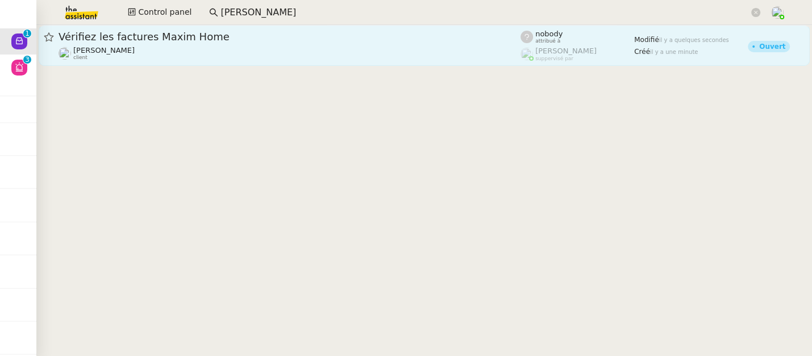
click at [245, 53] on div "Arthur MATHAUT client" at bounding box center [290, 53] width 462 height 15
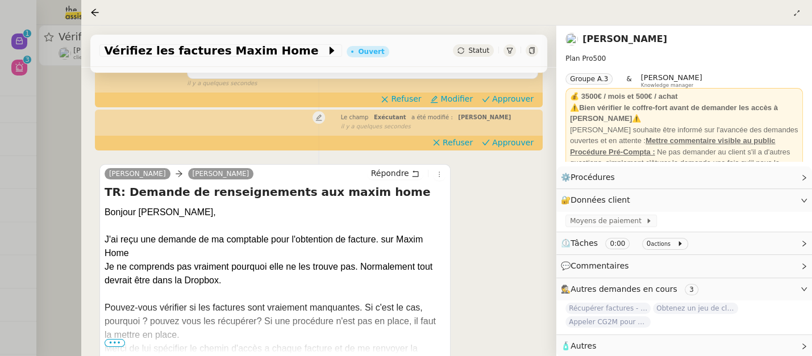
scroll to position [283, 0]
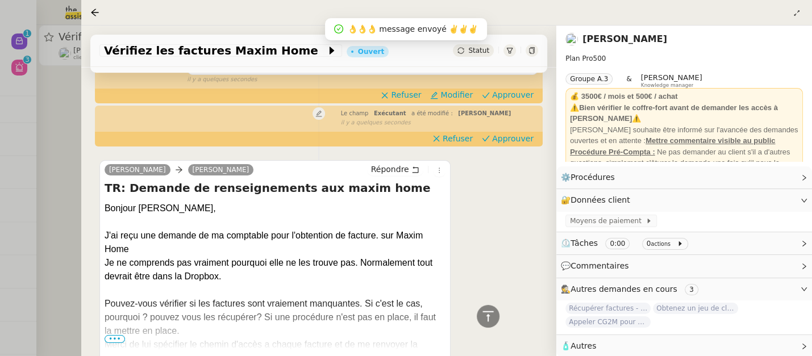
click at [55, 149] on div at bounding box center [406, 178] width 812 height 356
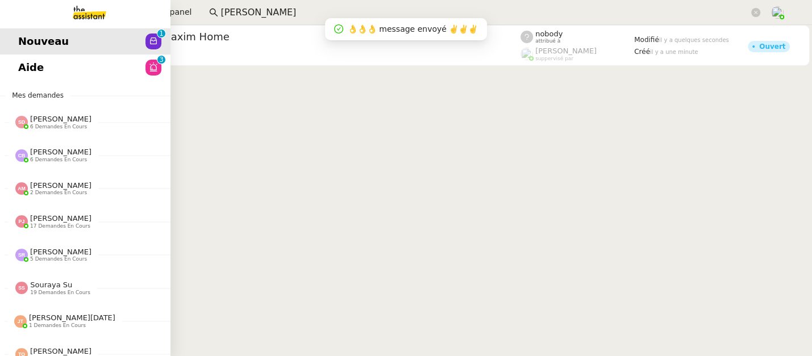
click at [26, 62] on span "Aide" at bounding box center [31, 67] width 26 height 17
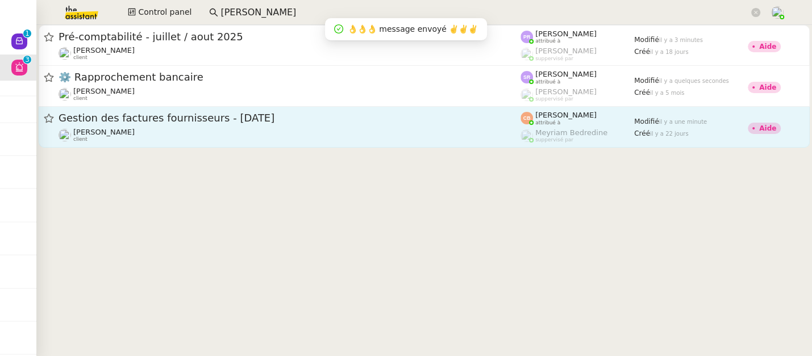
click at [381, 132] on div "Charles Da Conceicao client" at bounding box center [290, 135] width 462 height 15
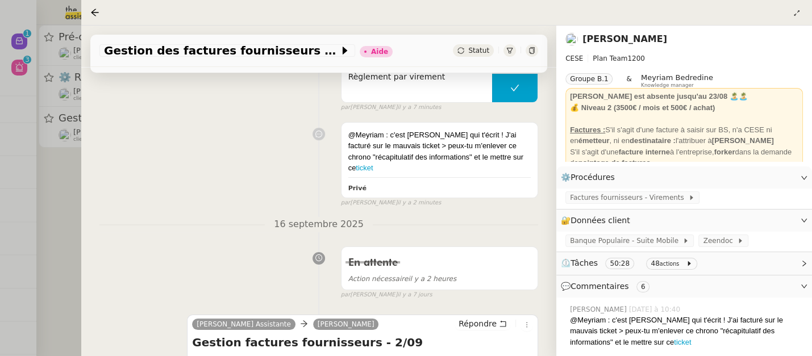
scroll to position [168, 0]
click at [74, 200] on div at bounding box center [406, 178] width 812 height 356
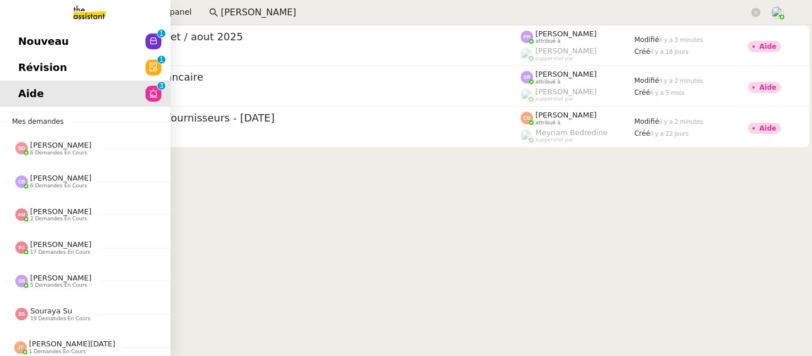
click at [26, 68] on span "Révision" at bounding box center [42, 67] width 49 height 17
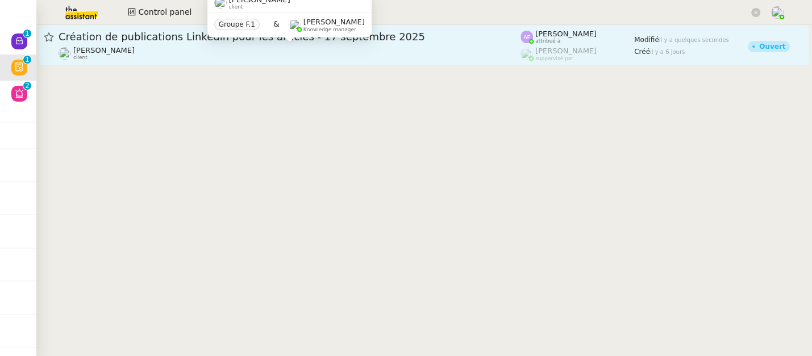
click at [383, 49] on div "Angélique PIERREL client" at bounding box center [290, 53] width 462 height 15
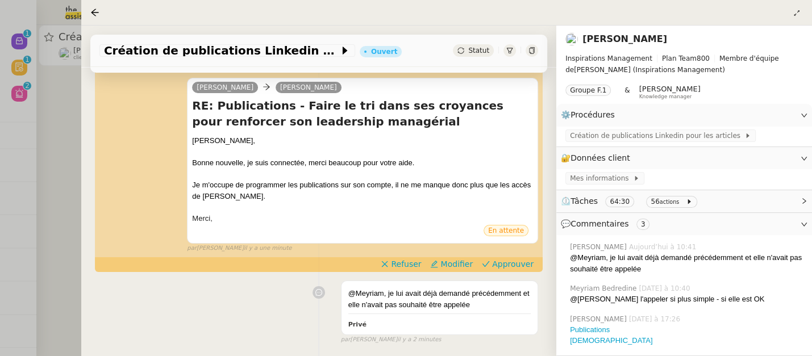
scroll to position [144, 0]
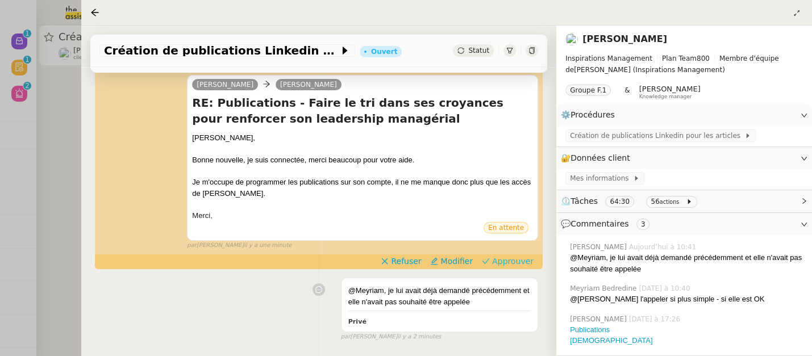
click at [508, 259] on span "Approuver" at bounding box center [512, 261] width 41 height 11
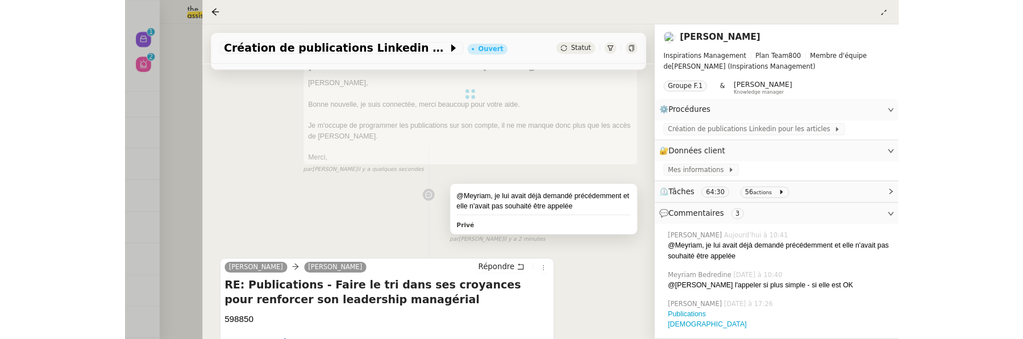
scroll to position [255, 0]
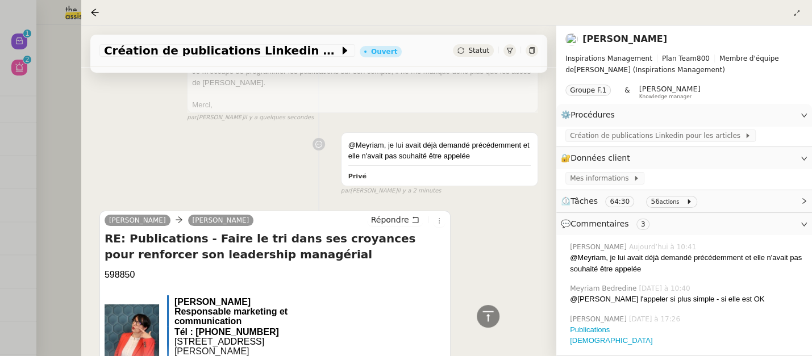
click at [68, 96] on div at bounding box center [406, 178] width 812 height 356
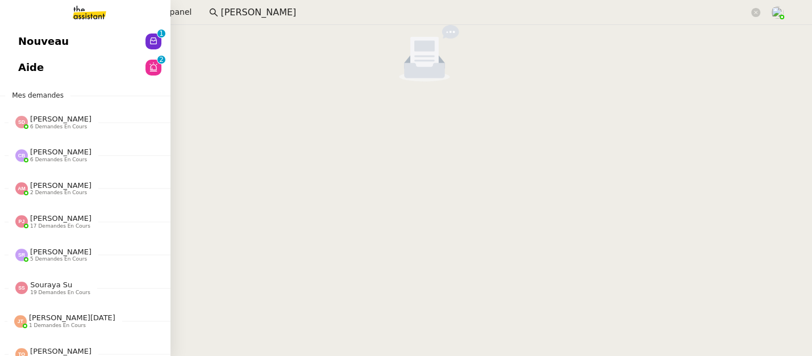
click at [27, 41] on span "Nouveau" at bounding box center [43, 41] width 51 height 17
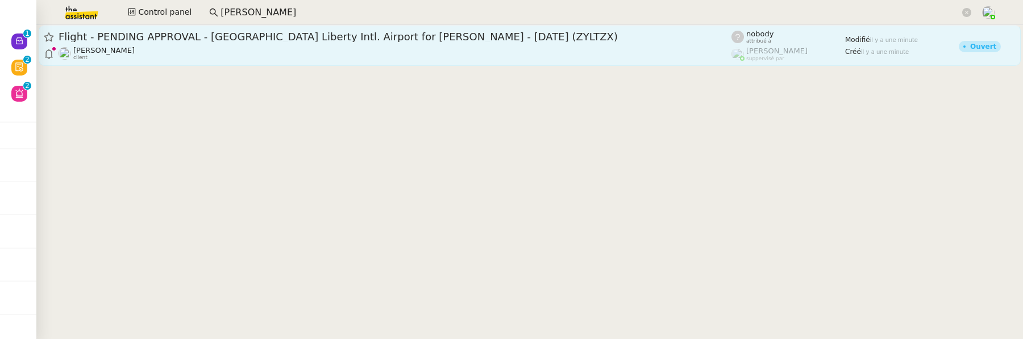
click at [174, 41] on div "Flight - PENDING APPROVAL - Newark Liberty Intl. Airport for Ian ROGERS - 02 No…" at bounding box center [395, 37] width 673 height 14
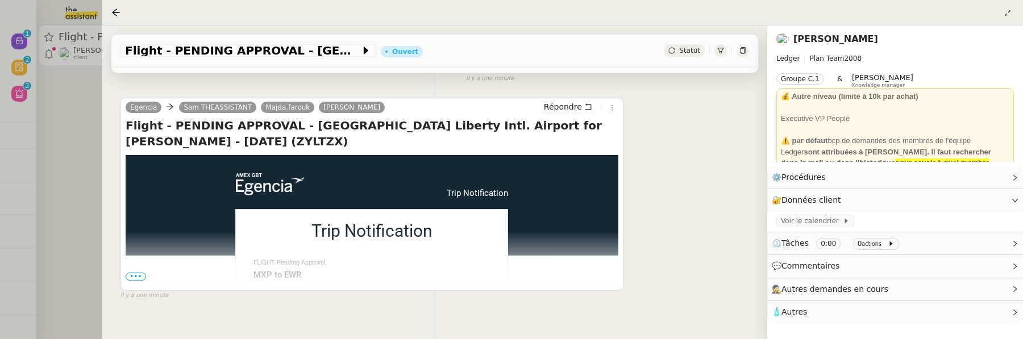
scroll to position [223, 0]
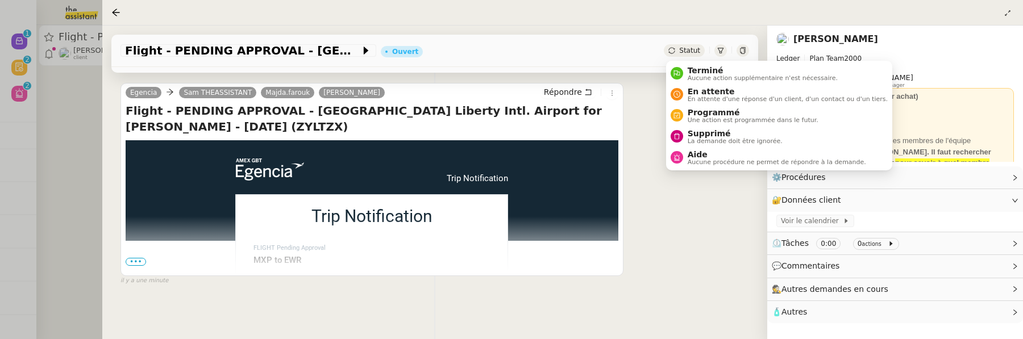
click at [674, 56] on div "Statut" at bounding box center [684, 50] width 41 height 13
click at [707, 133] on span "Supprimé" at bounding box center [735, 133] width 95 height 9
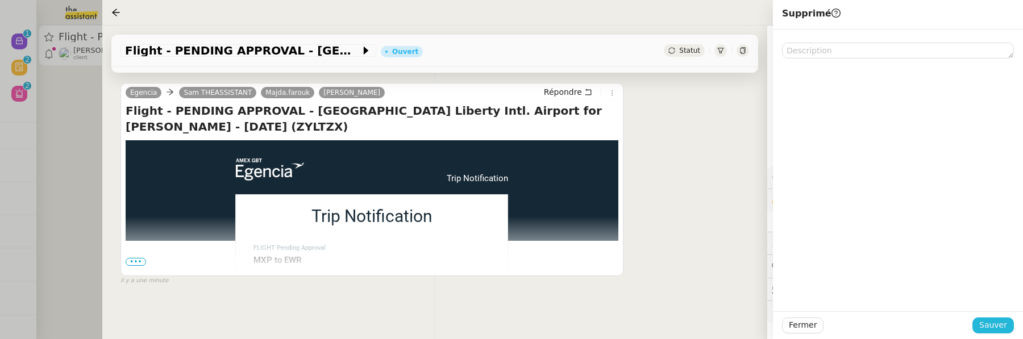
click at [812, 327] on span "Sauver" at bounding box center [993, 325] width 28 height 13
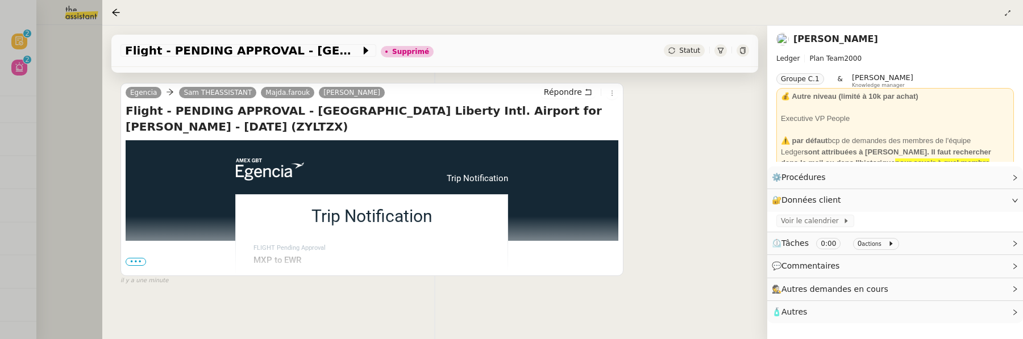
click at [65, 135] on div at bounding box center [511, 169] width 1023 height 339
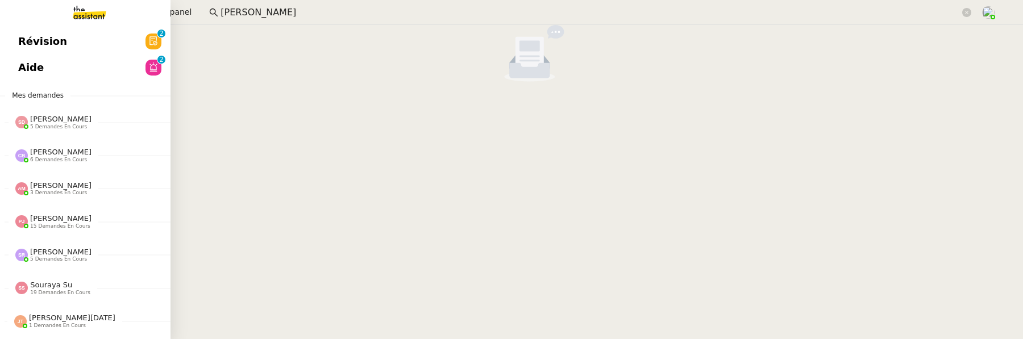
click at [27, 31] on link "Révision 0 1 2 3 4 5 6 7 8 9" at bounding box center [85, 41] width 170 height 26
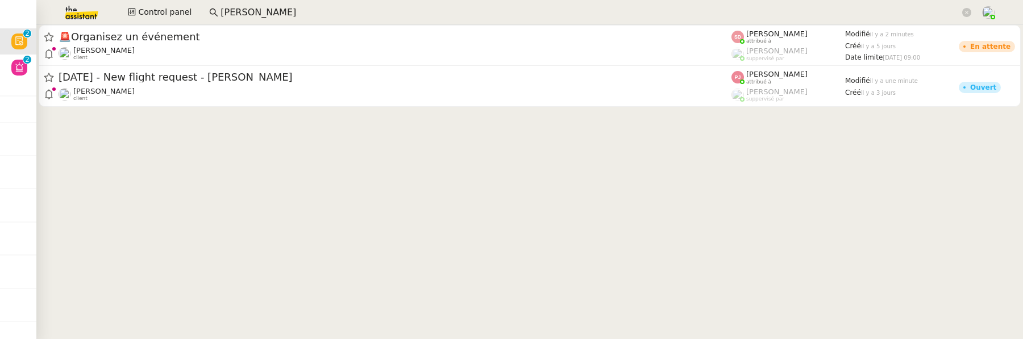
click at [482, 109] on div at bounding box center [529, 68] width 987 height 86
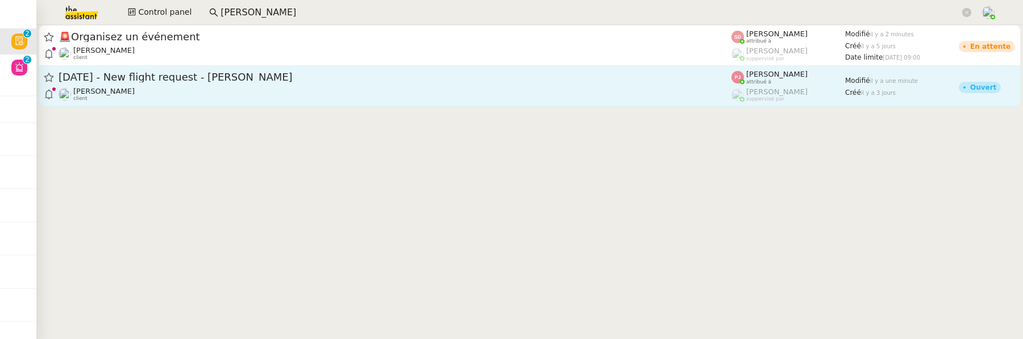
click at [502, 85] on div "27th September 2025 - New flight request - Michal Slazynski Louis Frei client" at bounding box center [395, 85] width 673 height 31
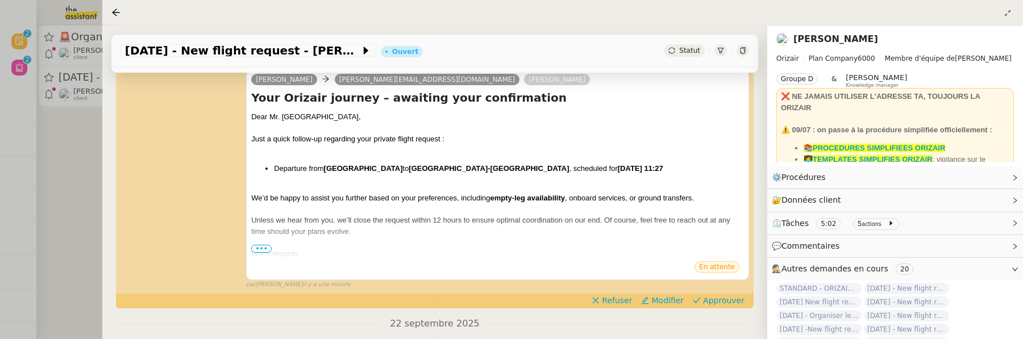
scroll to position [192, 0]
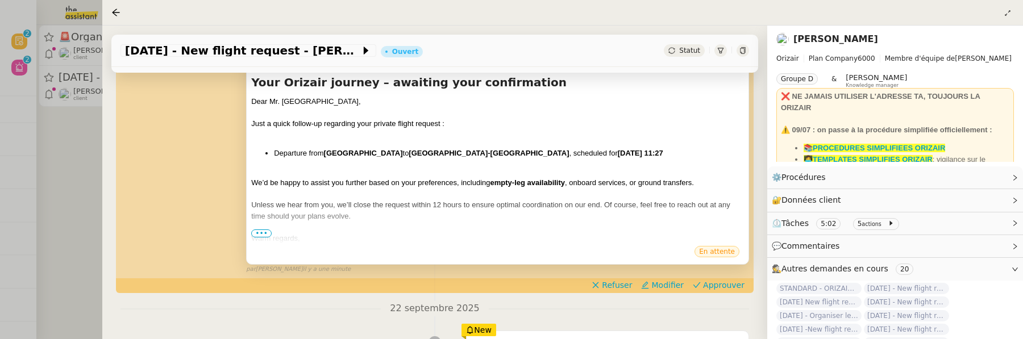
click at [265, 232] on span "•••" at bounding box center [261, 234] width 20 height 8
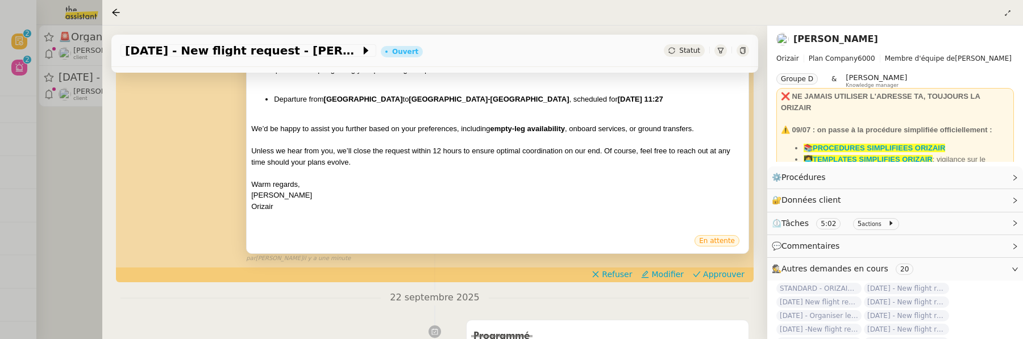
scroll to position [248, 0]
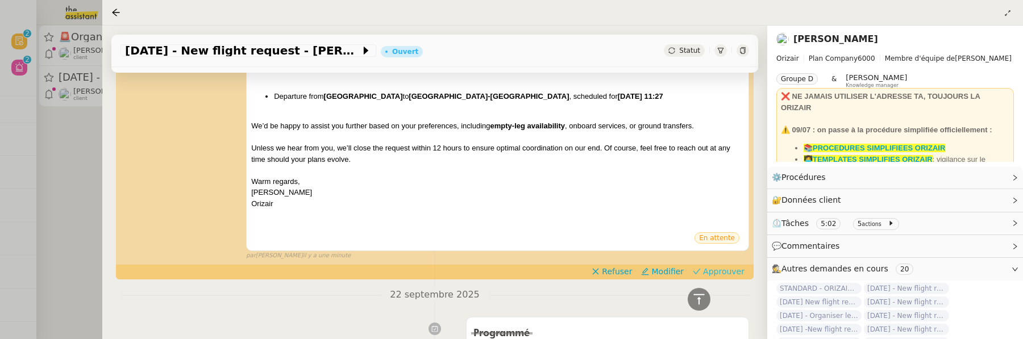
click at [733, 271] on span "Approuver" at bounding box center [723, 271] width 41 height 11
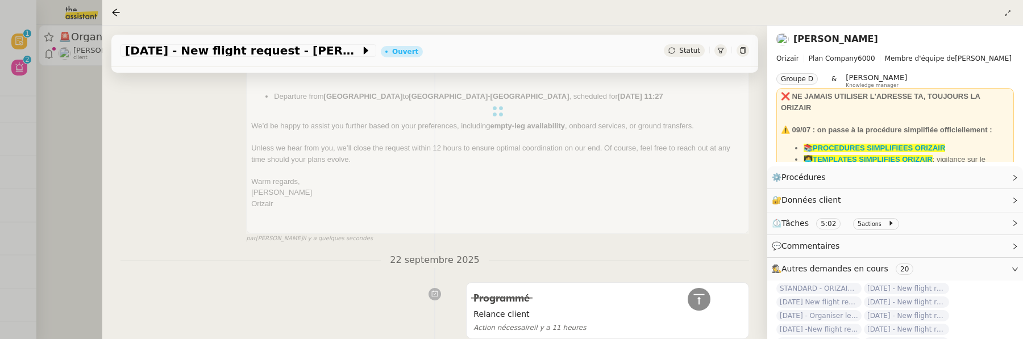
click at [64, 180] on div at bounding box center [511, 169] width 1023 height 339
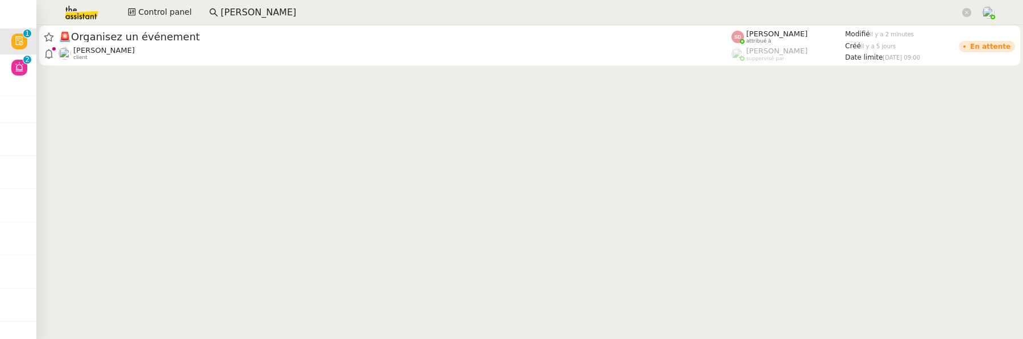
click at [257, 24] on app-search-bar "[PERSON_NAME]" at bounding box center [590, 12] width 775 height 25
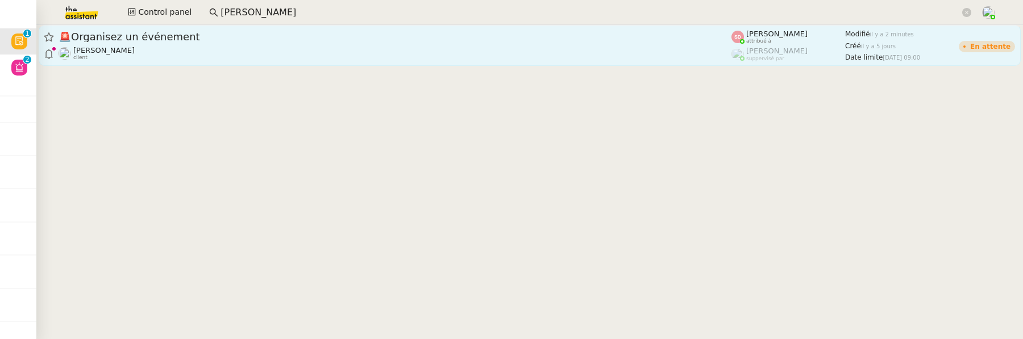
click at [263, 43] on div "🚨 Organisez un événement" at bounding box center [395, 37] width 673 height 14
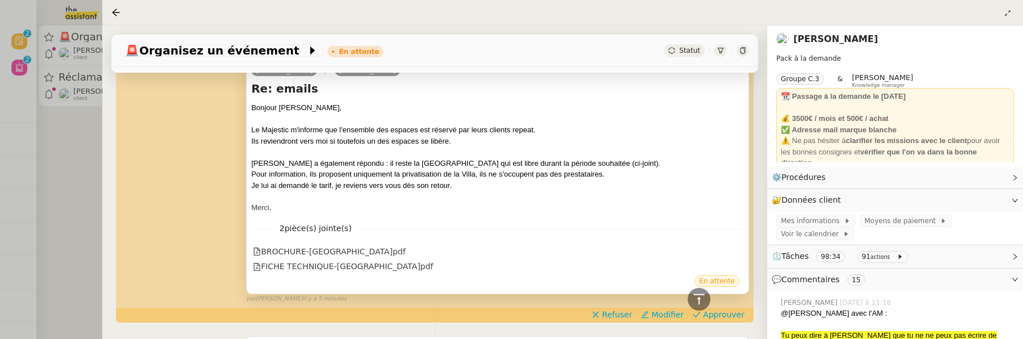
scroll to position [249, 0]
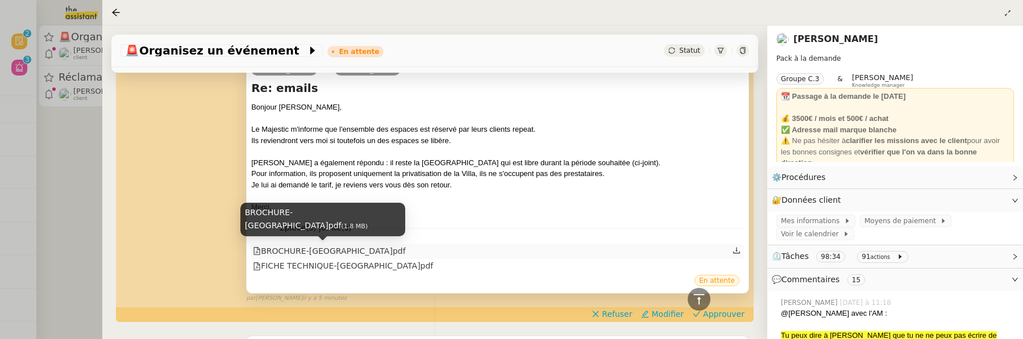
click at [377, 249] on div "BROCHURE-VILLA DOMERGUE.pdf" at bounding box center [329, 251] width 152 height 13
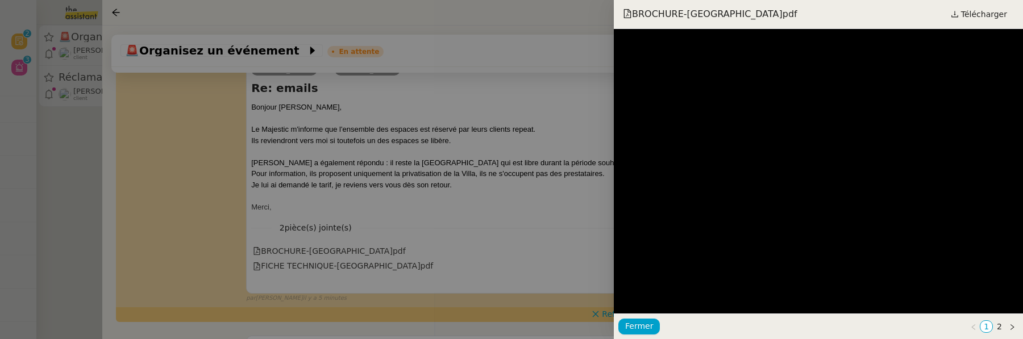
click at [557, 177] on div at bounding box center [511, 169] width 1023 height 339
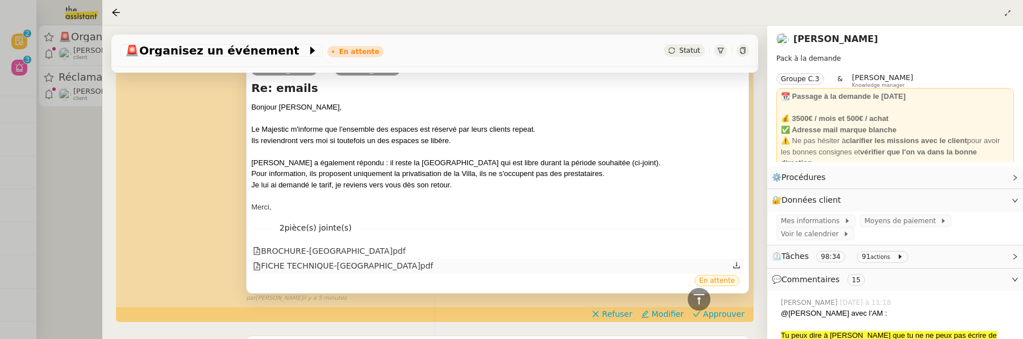
click at [360, 269] on div "FICHE TECHNIQUE-VILLA DOMERGUE.pdf" at bounding box center [343, 266] width 180 height 13
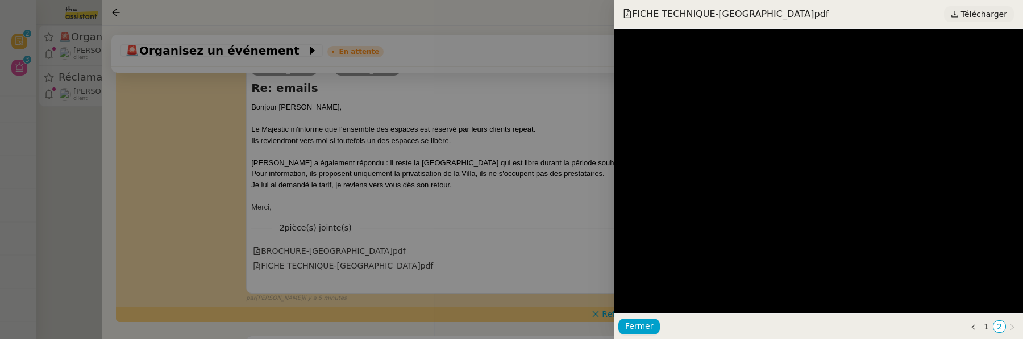
click at [812, 12] on span "Télécharger" at bounding box center [984, 14] width 46 height 15
click at [515, 192] on div at bounding box center [511, 169] width 1023 height 339
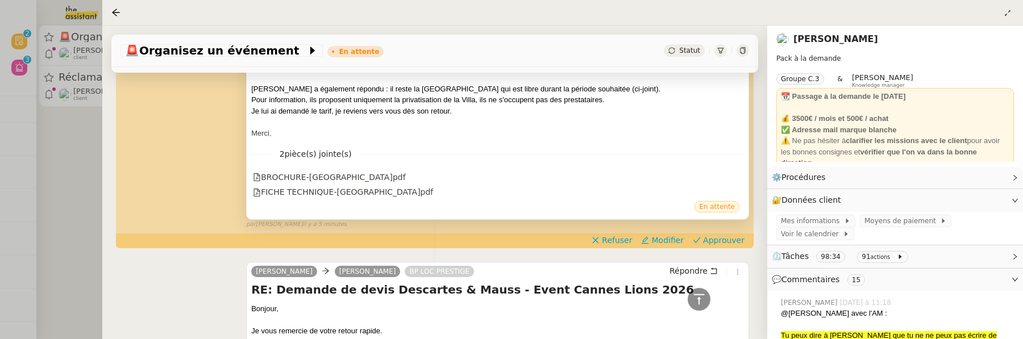
scroll to position [344, 0]
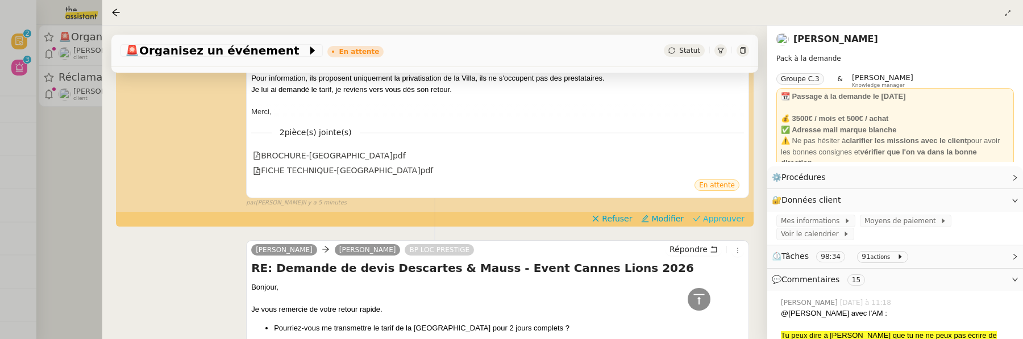
click at [724, 220] on span "Approuver" at bounding box center [723, 218] width 41 height 11
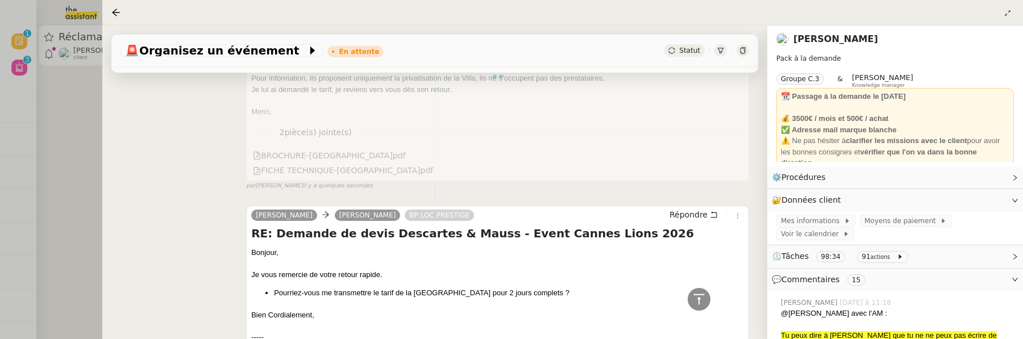
click at [61, 145] on div at bounding box center [511, 169] width 1023 height 339
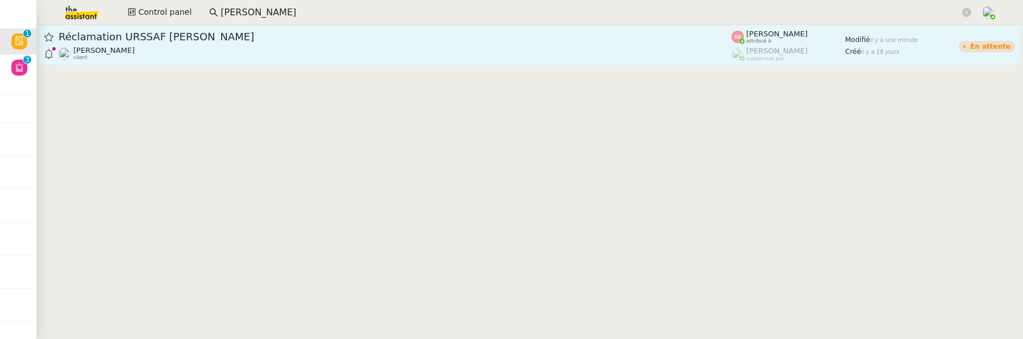
click at [287, 46] on div "Lydie Laulon client" at bounding box center [395, 53] width 673 height 15
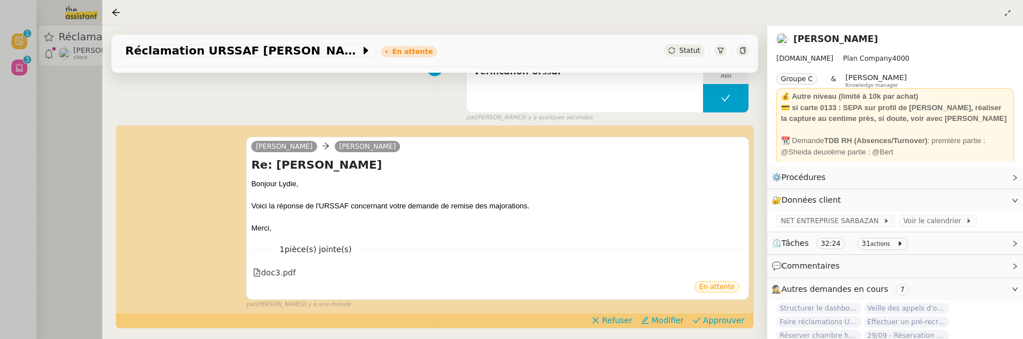
scroll to position [181, 0]
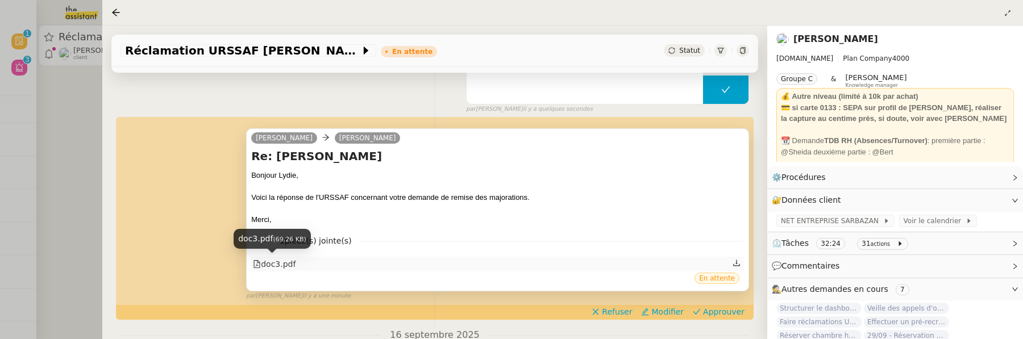
click at [282, 263] on div "doc3.pdf" at bounding box center [274, 264] width 43 height 13
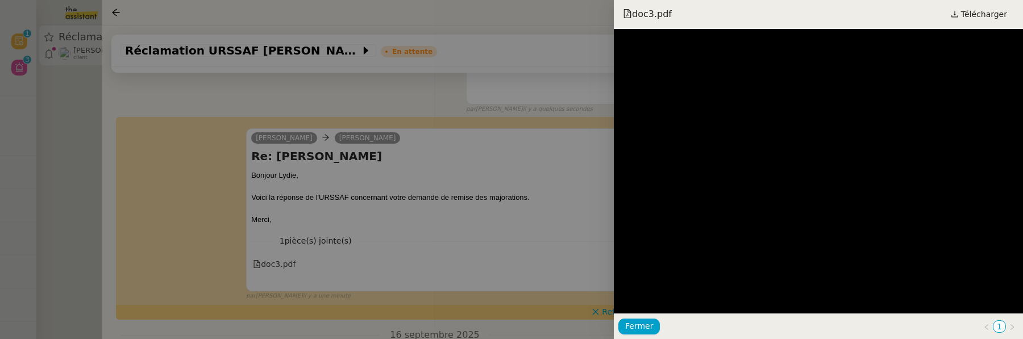
click at [521, 213] on div at bounding box center [511, 169] width 1023 height 339
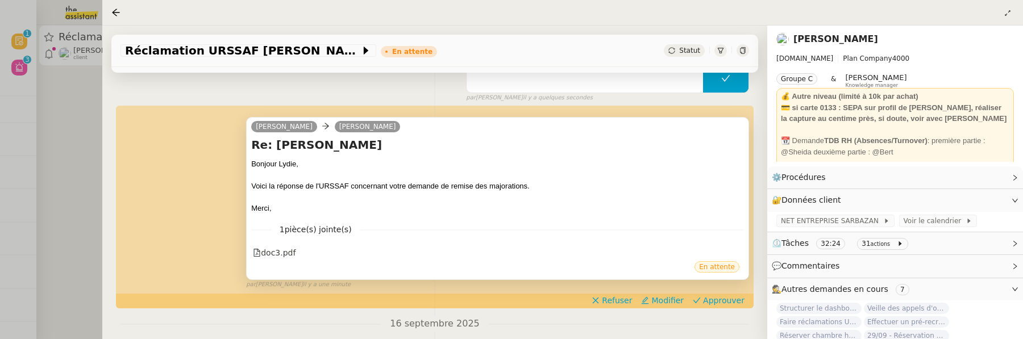
scroll to position [202, 0]
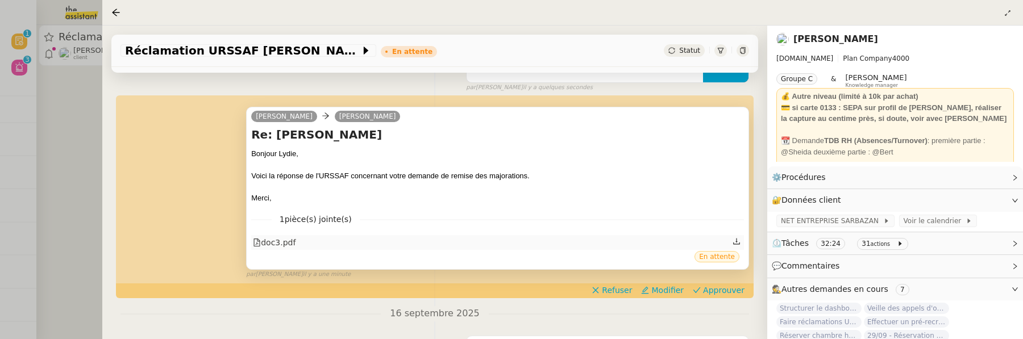
click at [280, 247] on div "doc3.pdf" at bounding box center [274, 242] width 43 height 13
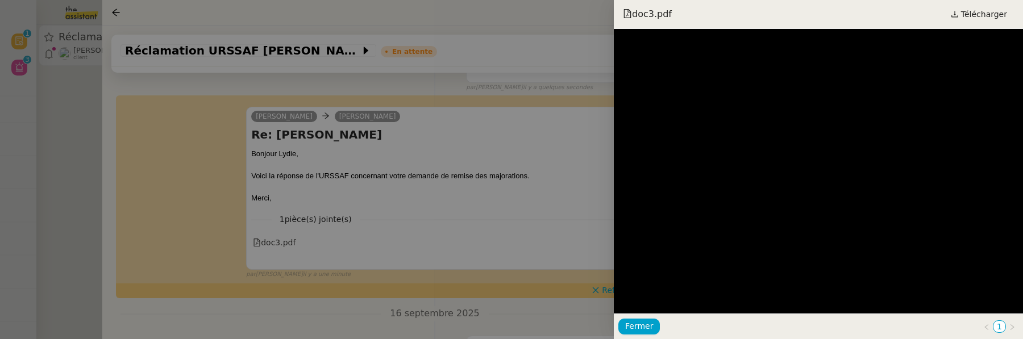
click at [493, 228] on div at bounding box center [511, 169] width 1023 height 339
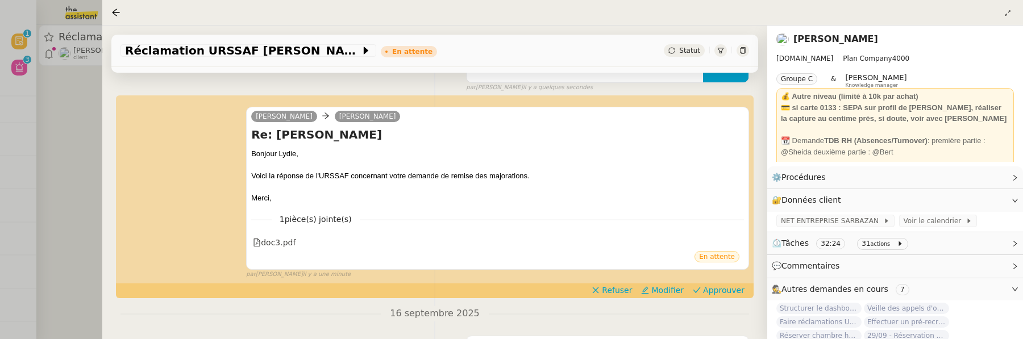
click at [712, 280] on div "camille Lydie Laulon Re: Urssaf Sarbazan Bonjour Lydie, Voici la réponse de l'U…" at bounding box center [434, 188] width 629 height 183
click at [717, 289] on span "Approuver" at bounding box center [723, 290] width 41 height 11
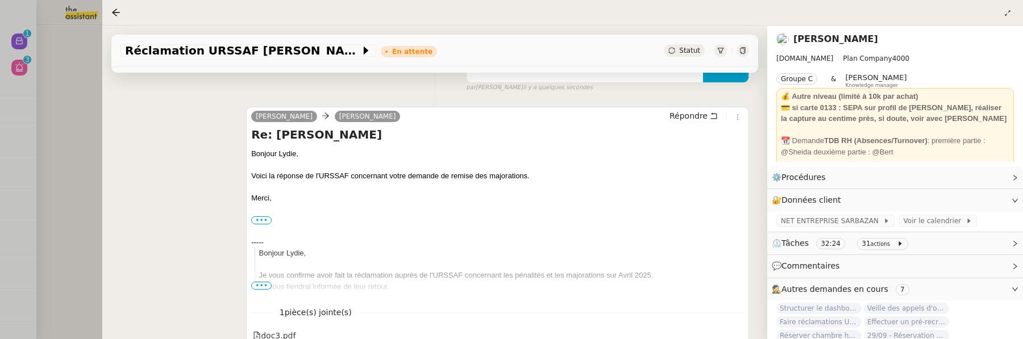
click at [68, 114] on div at bounding box center [511, 169] width 1023 height 339
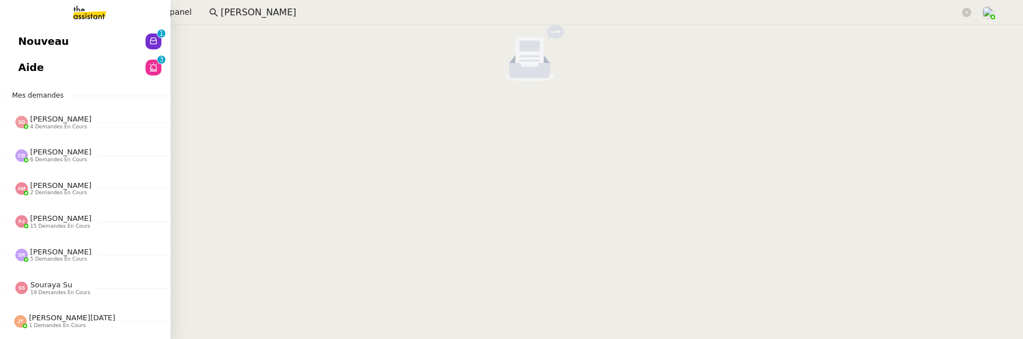
click at [23, 34] on span "Nouveau" at bounding box center [43, 41] width 51 height 17
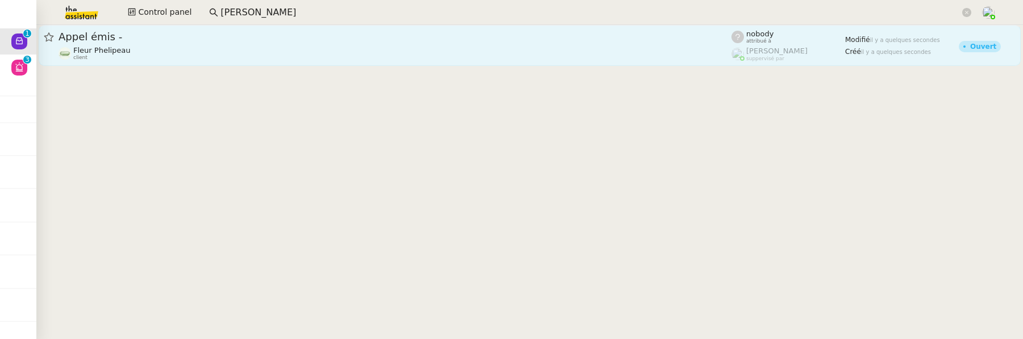
click at [272, 43] on div "Appel émis -" at bounding box center [395, 37] width 673 height 14
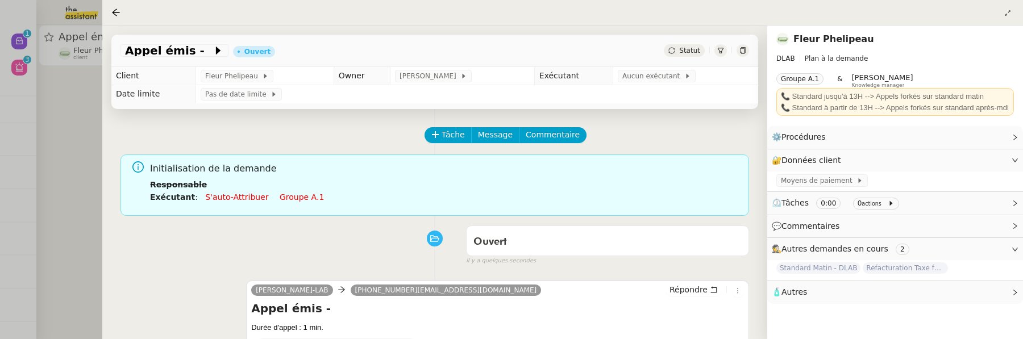
scroll to position [145, 0]
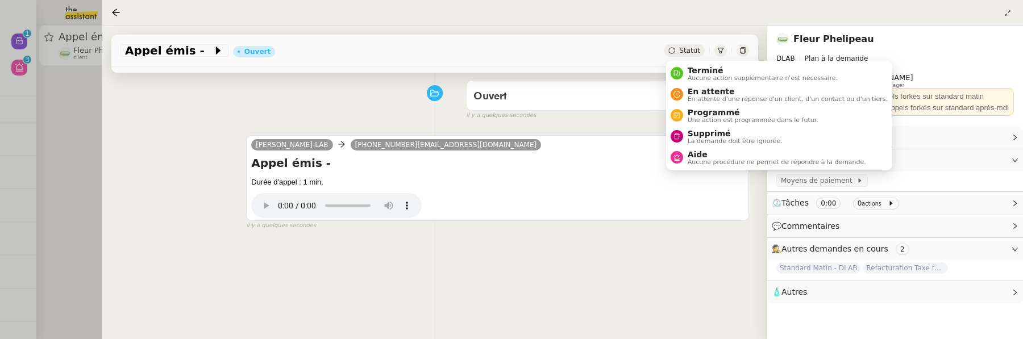
click at [690, 52] on span "Statut" at bounding box center [689, 51] width 21 height 8
click at [711, 129] on span "Supprimé" at bounding box center [735, 133] width 95 height 9
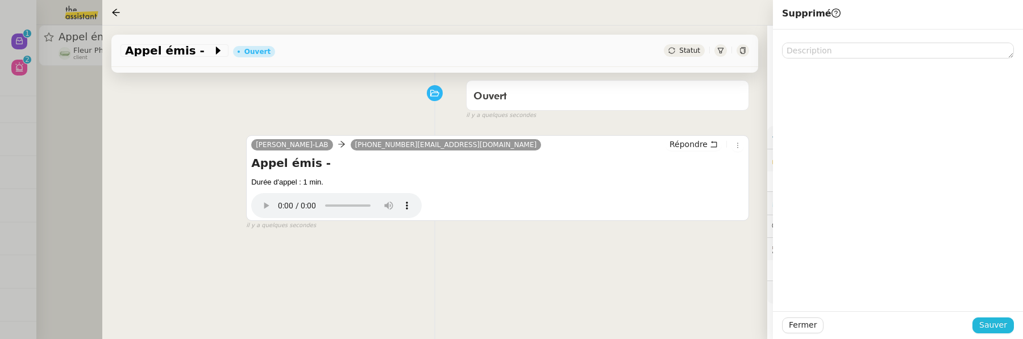
click at [812, 319] on span "Sauver" at bounding box center [993, 325] width 28 height 13
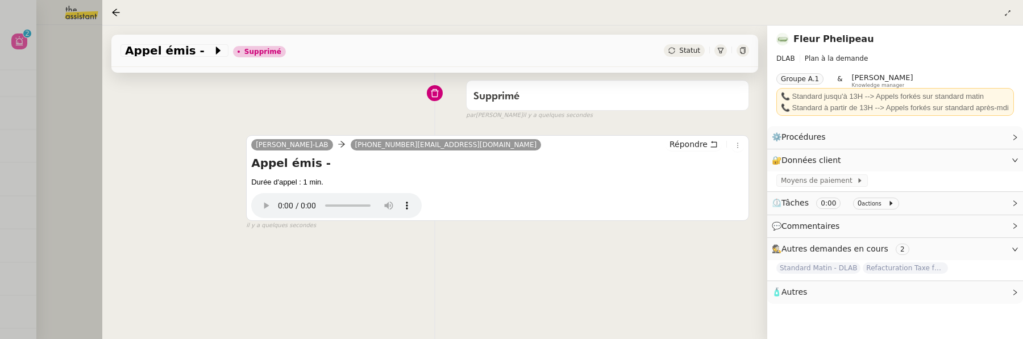
click at [74, 90] on div at bounding box center [511, 169] width 1023 height 339
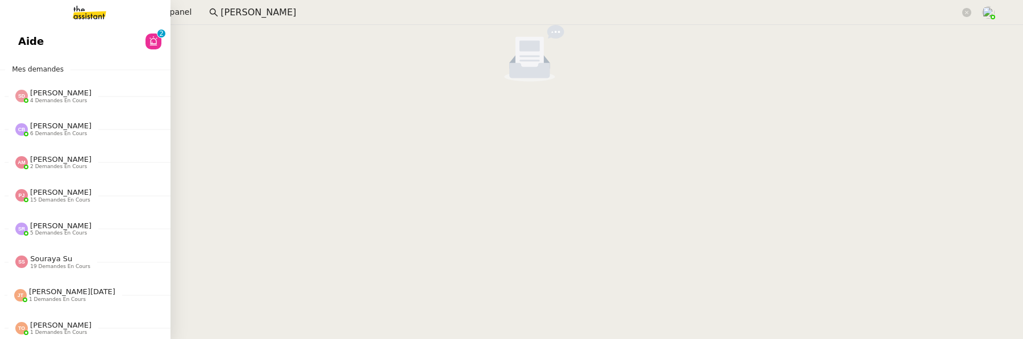
click at [19, 49] on link "Aide 0 1 2 3 4 5 6 7 8 9" at bounding box center [85, 41] width 170 height 26
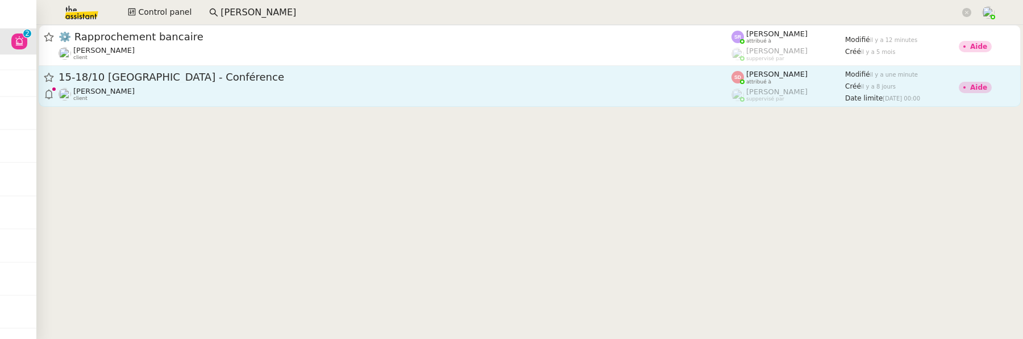
click at [410, 83] on div "15-18/10 Barcelone - Conférence" at bounding box center [395, 77] width 673 height 14
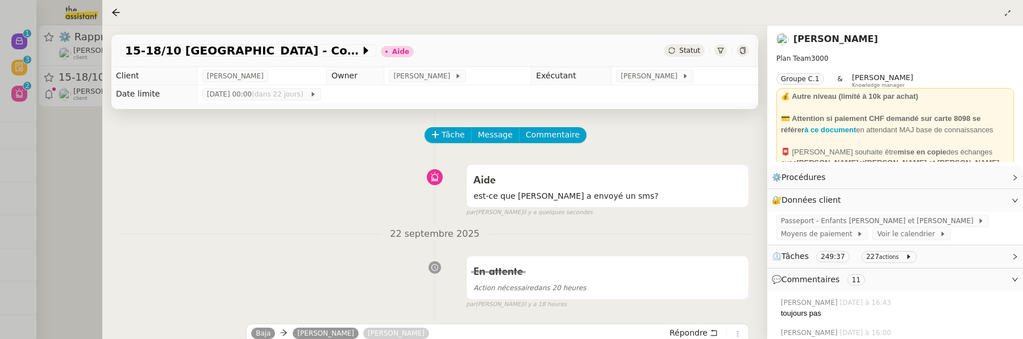
click at [82, 197] on div at bounding box center [511, 169] width 1023 height 339
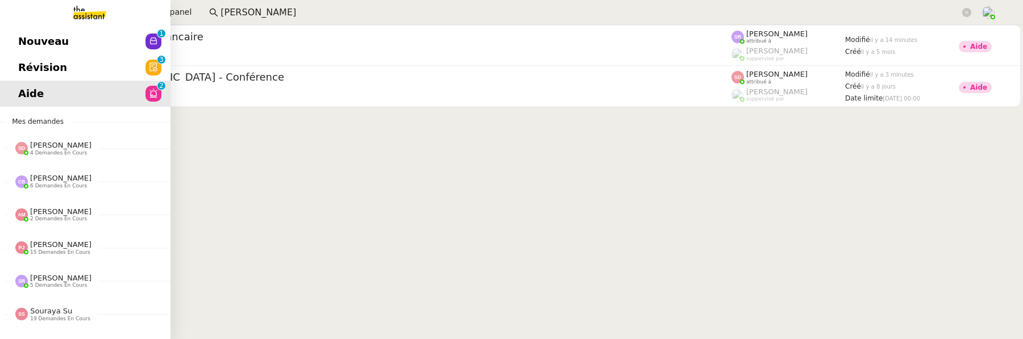
click at [28, 68] on span "Révision" at bounding box center [42, 67] width 49 height 17
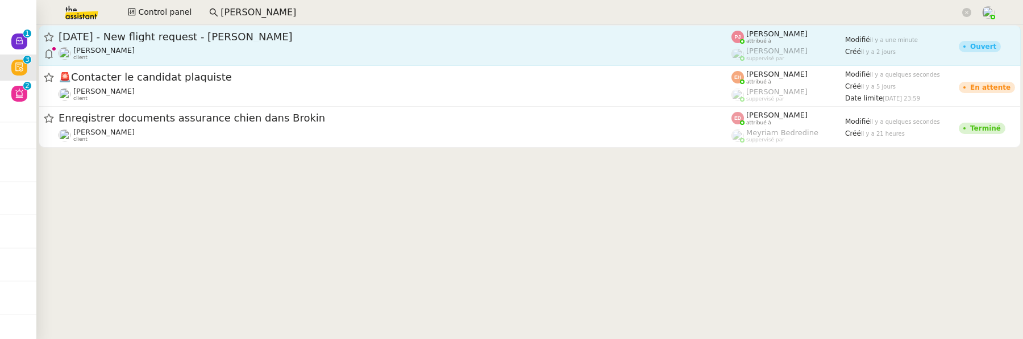
click at [263, 36] on span "[DATE] - New flight request - [PERSON_NAME]" at bounding box center [395, 37] width 673 height 10
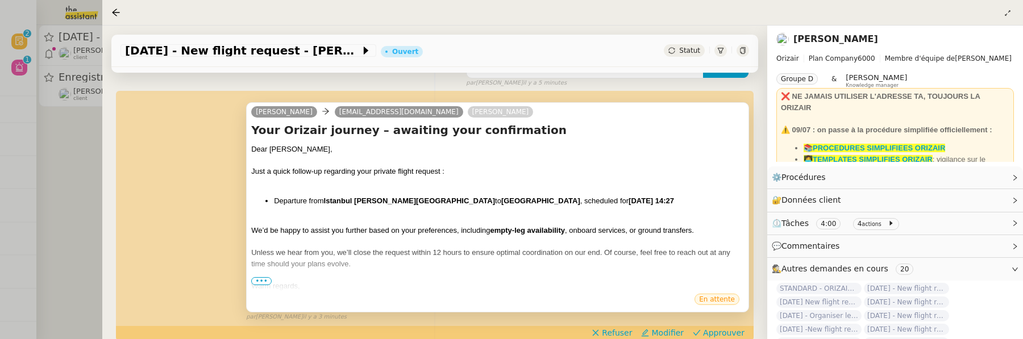
scroll to position [181, 0]
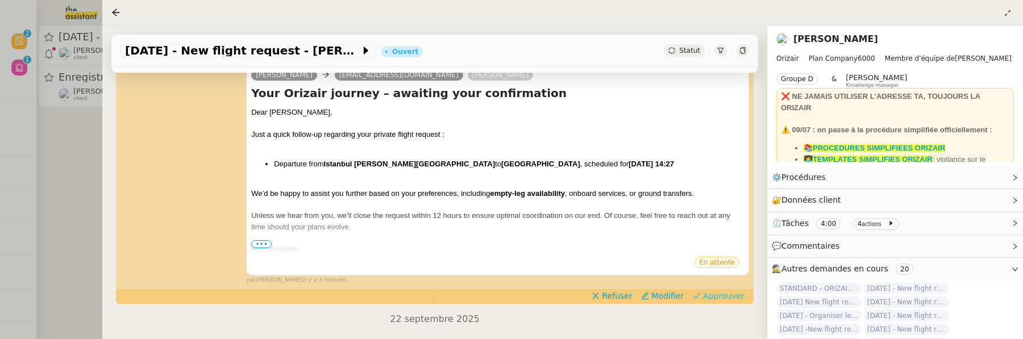
click at [737, 295] on span "Approuver" at bounding box center [723, 295] width 41 height 11
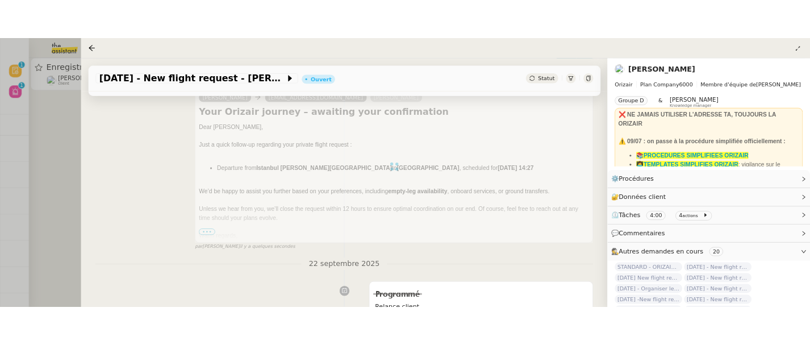
scroll to position [89, 0]
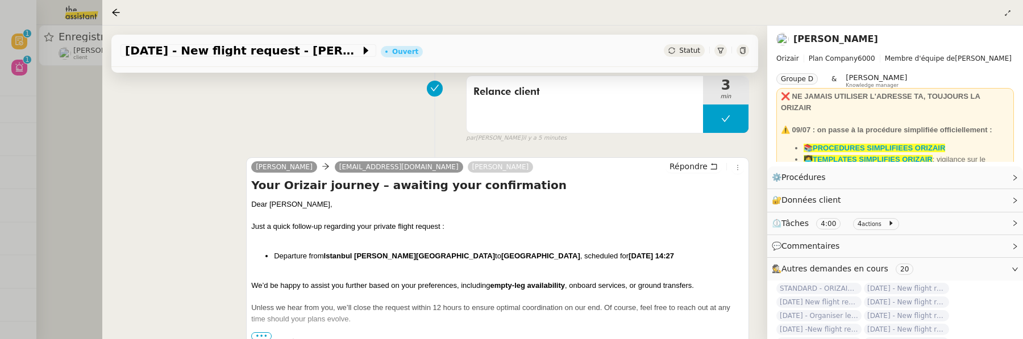
click at [64, 150] on div at bounding box center [511, 169] width 1023 height 339
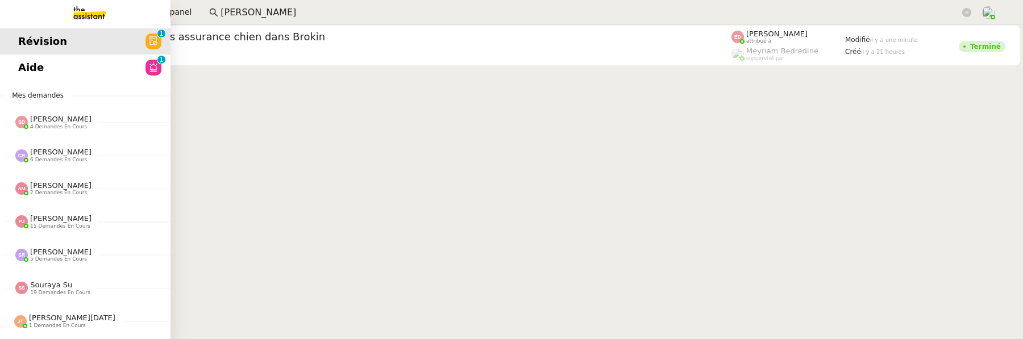
click at [26, 70] on link "Aide 0 1 2 3 4 5 6 7 8 9" at bounding box center [85, 68] width 170 height 26
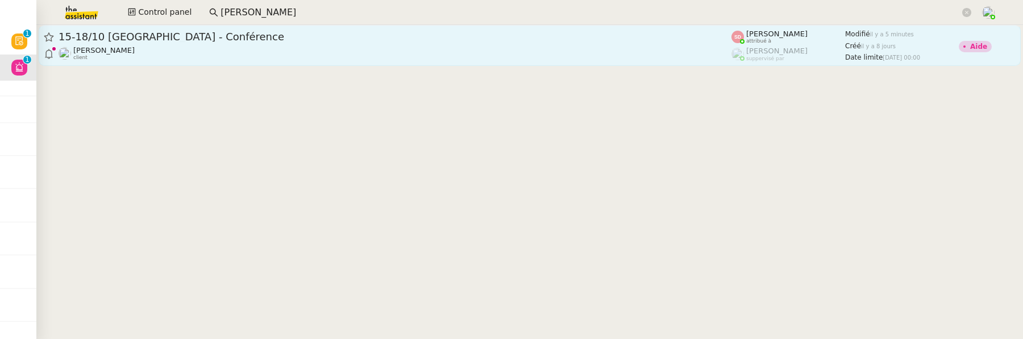
click at [467, 47] on div "Laurène Gauthier client" at bounding box center [395, 53] width 673 height 15
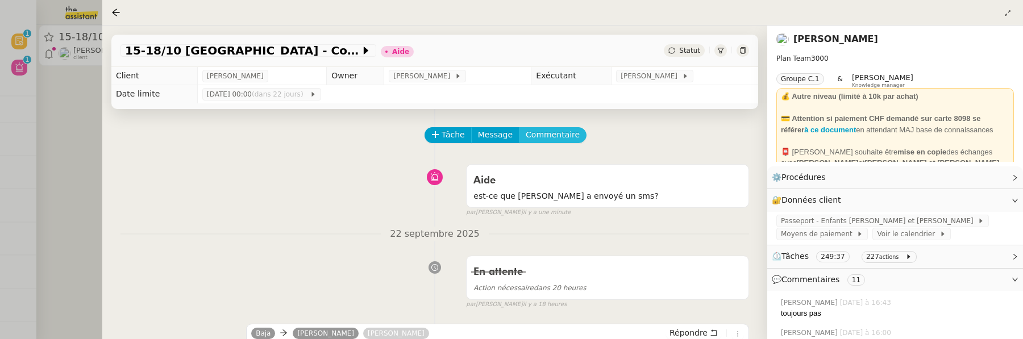
click at [561, 134] on span "Commentaire" at bounding box center [553, 134] width 54 height 13
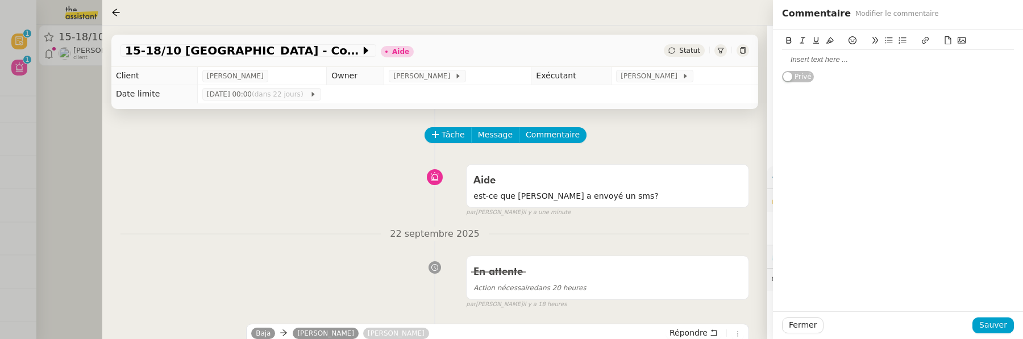
click at [812, 40] on icon at bounding box center [962, 40] width 8 height 8
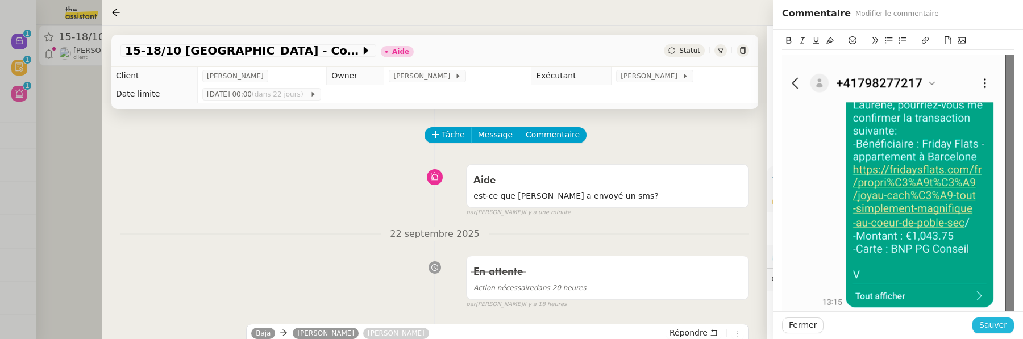
click at [812, 324] on span "Sauver" at bounding box center [993, 325] width 28 height 13
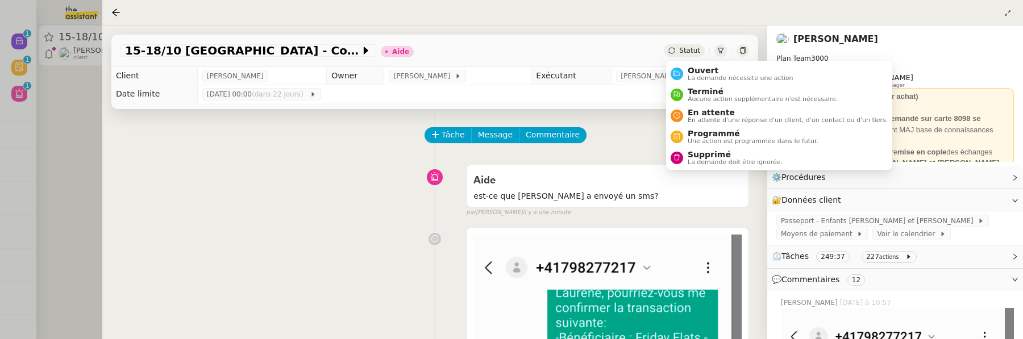
click at [679, 51] on div "Statut" at bounding box center [684, 50] width 41 height 13
click at [700, 67] on span "Ouvert" at bounding box center [741, 70] width 106 height 9
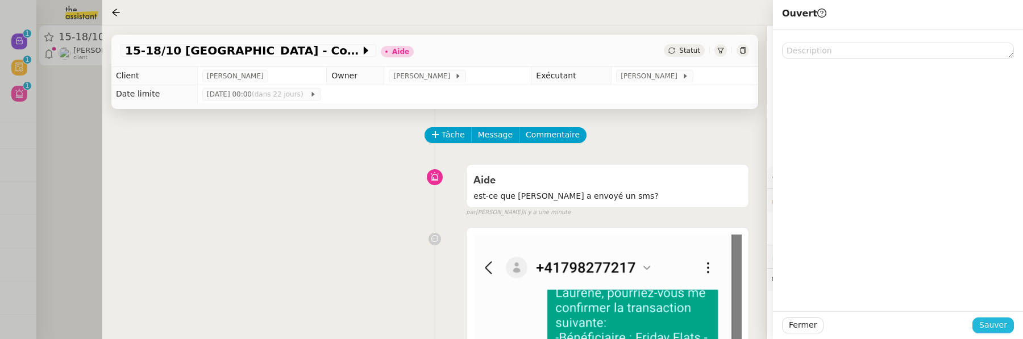
click at [812, 321] on span "Sauver" at bounding box center [993, 325] width 28 height 13
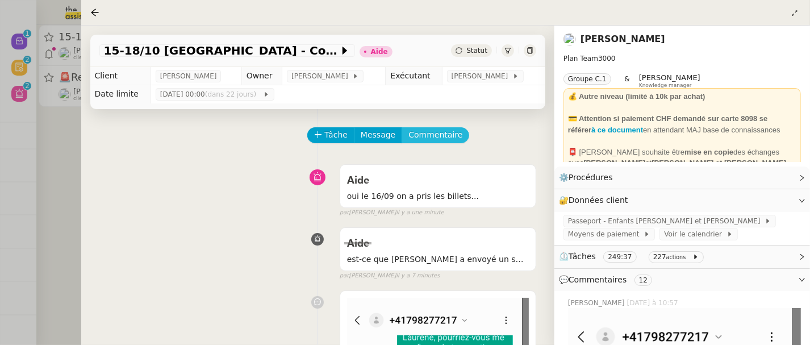
click at [440, 136] on span "Commentaire" at bounding box center [436, 134] width 54 height 13
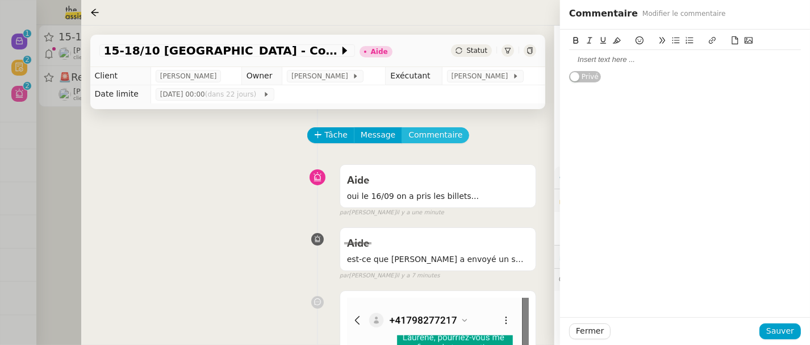
click at [402, 127] on button "Commentaire" at bounding box center [436, 135] width 68 height 16
click at [574, 60] on div at bounding box center [685, 60] width 232 height 10
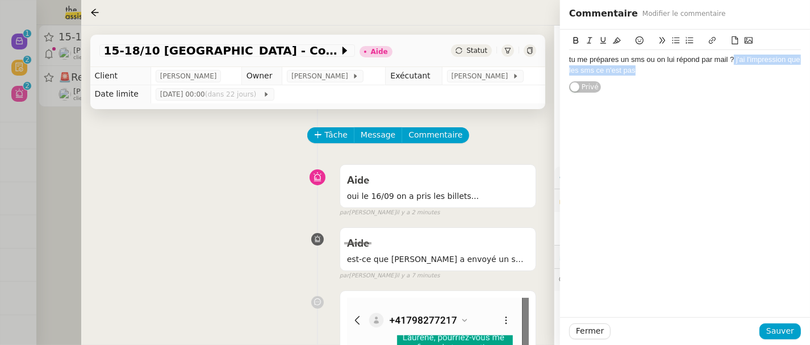
drag, startPoint x: 735, startPoint y: 61, endPoint x: 760, endPoint y: 79, distance: 30.9
click at [760, 80] on div "tu me prépares un sms ou on lui répond par mail ? j'ai l'impression que les sms…" at bounding box center [685, 62] width 232 height 64
click at [773, 328] on span "Sauver" at bounding box center [781, 330] width 28 height 13
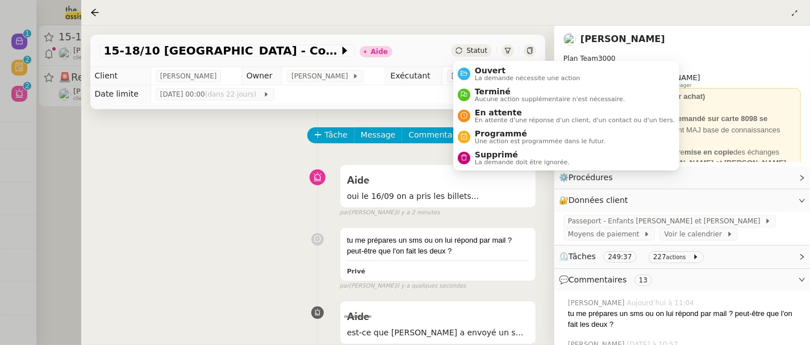
click at [479, 45] on div "Statut" at bounding box center [471, 50] width 41 height 13
click at [492, 68] on span "Ouvert" at bounding box center [528, 70] width 106 height 9
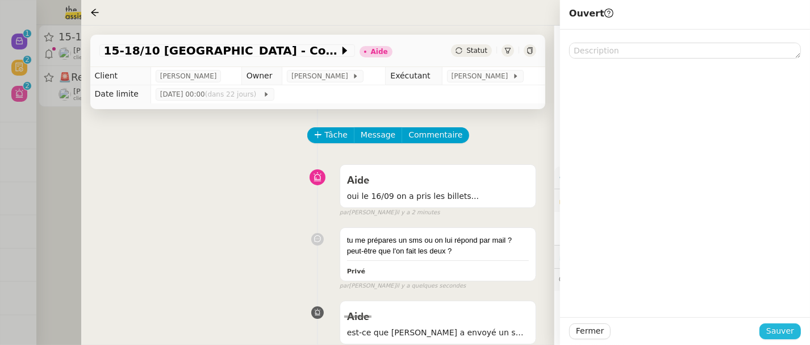
click at [781, 330] on span "Sauver" at bounding box center [781, 330] width 28 height 13
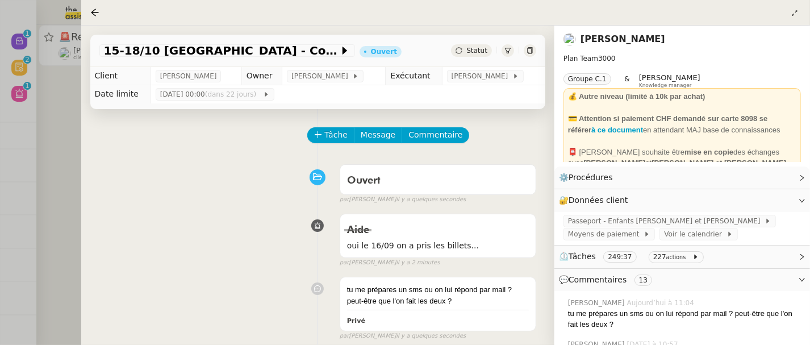
click at [56, 117] on div at bounding box center [405, 172] width 810 height 345
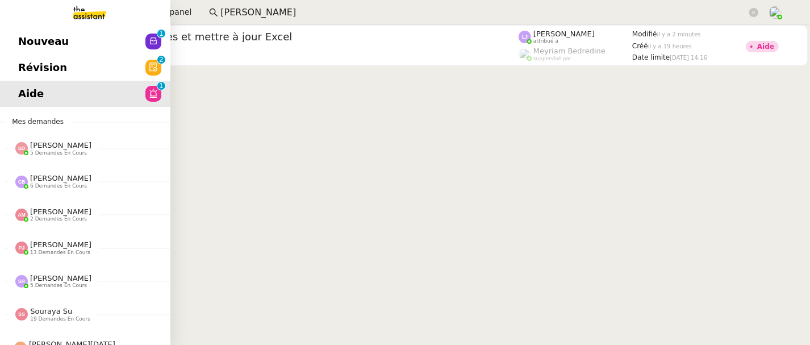
click at [19, 72] on span "Révision" at bounding box center [42, 67] width 49 height 17
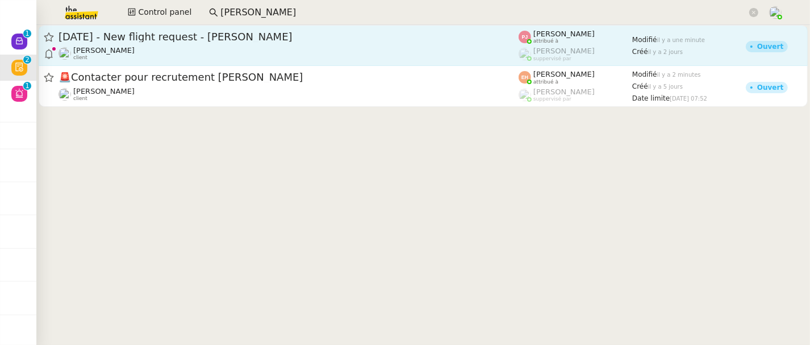
click at [243, 49] on div "Louis Frei client" at bounding box center [289, 53] width 460 height 15
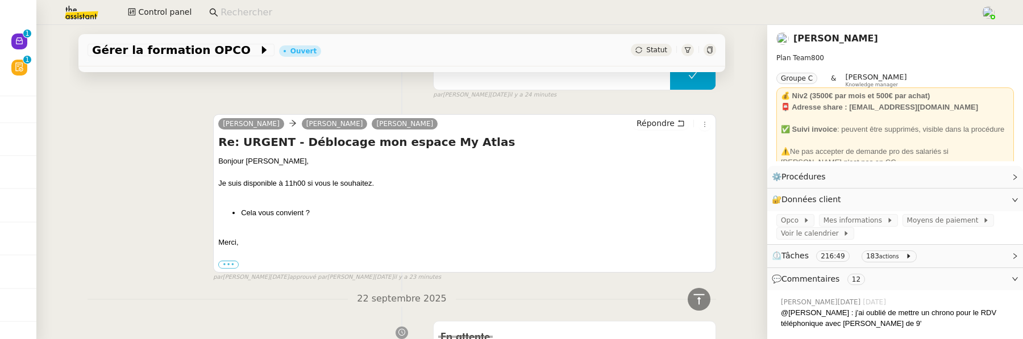
scroll to position [613, 0]
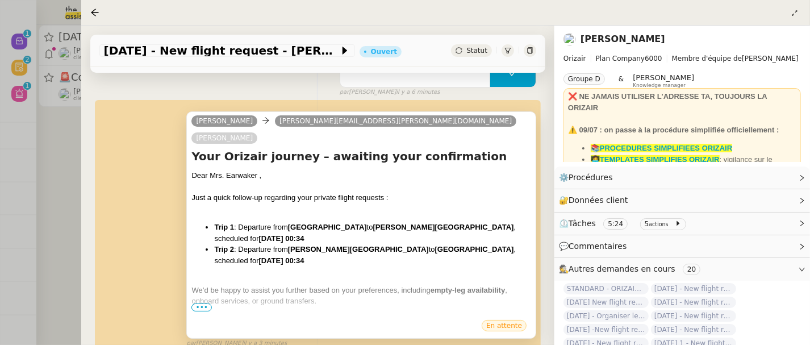
scroll to position [145, 0]
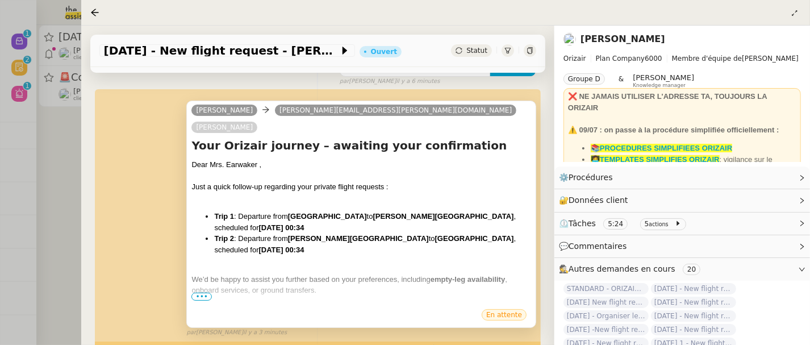
click at [197, 296] on div at bounding box center [362, 301] width 340 height 11
click at [200, 293] on span "•••" at bounding box center [202, 297] width 20 height 8
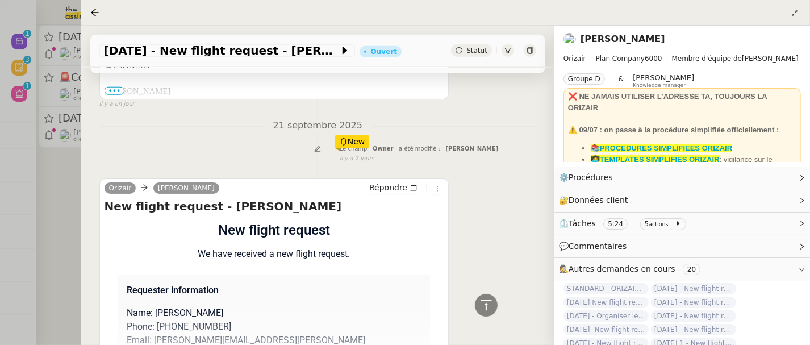
scroll to position [892, 0]
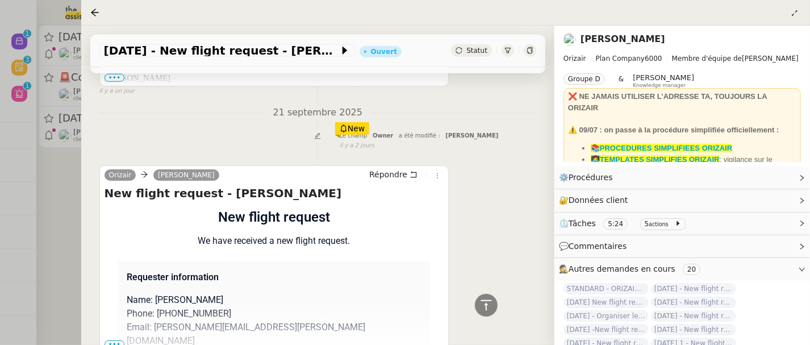
click at [118, 340] on span "•••" at bounding box center [115, 344] width 20 height 8
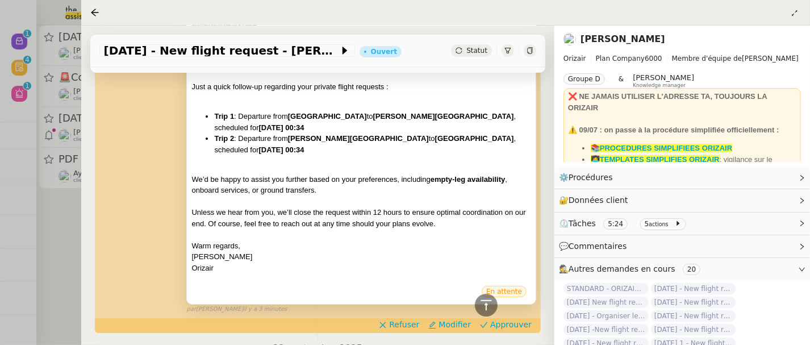
scroll to position [244, 0]
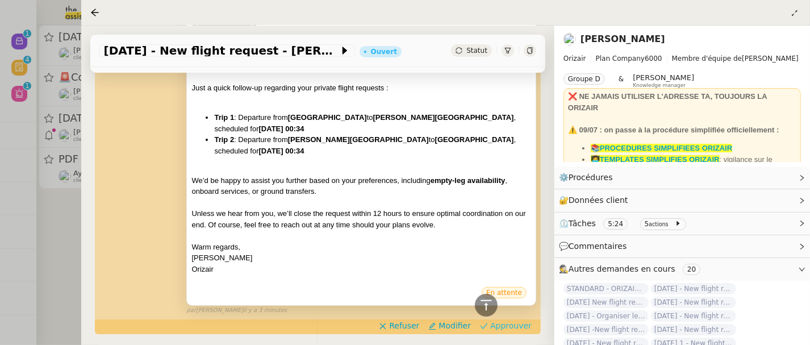
click at [517, 320] on span "Approuver" at bounding box center [510, 325] width 41 height 11
click at [69, 231] on div at bounding box center [405, 172] width 810 height 345
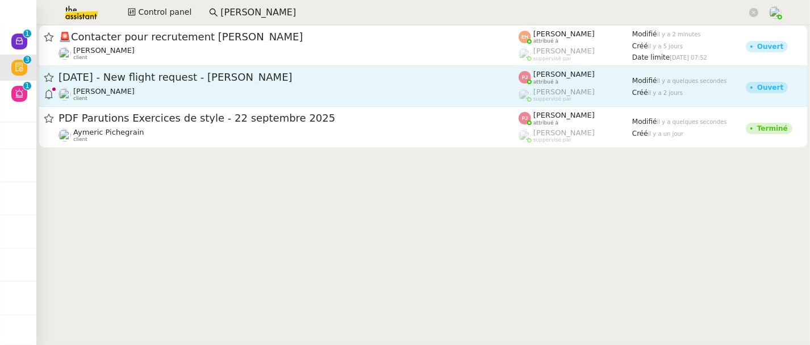
click at [185, 84] on div "[DATE] - New flight request - [PERSON_NAME]" at bounding box center [289, 77] width 460 height 14
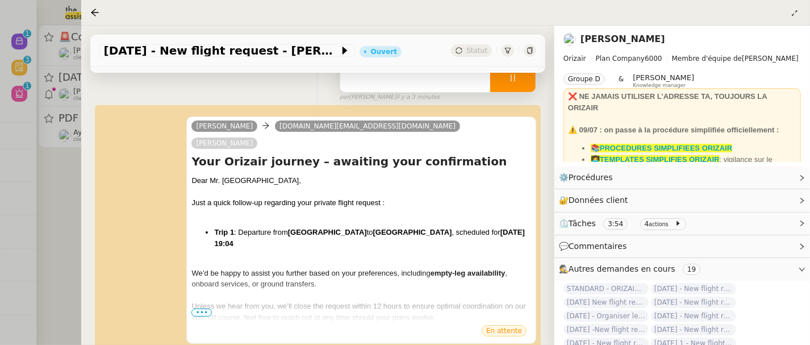
scroll to position [135, 0]
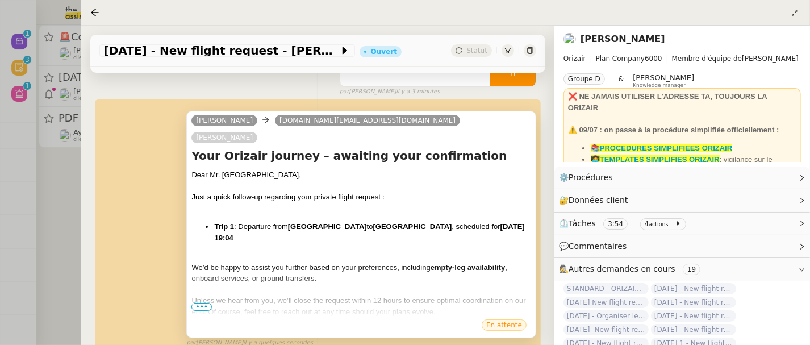
click at [202, 303] on span "•••" at bounding box center [202, 307] width 20 height 8
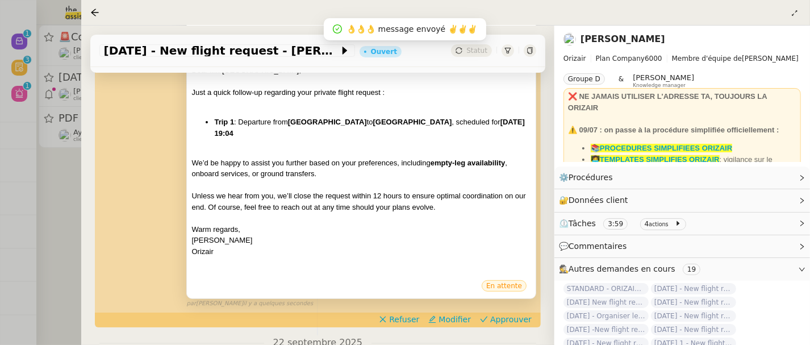
scroll to position [242, 0]
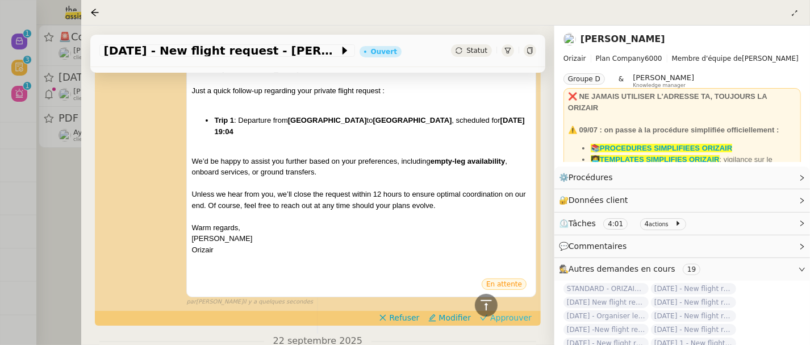
click at [523, 312] on span "Approuver" at bounding box center [510, 317] width 41 height 11
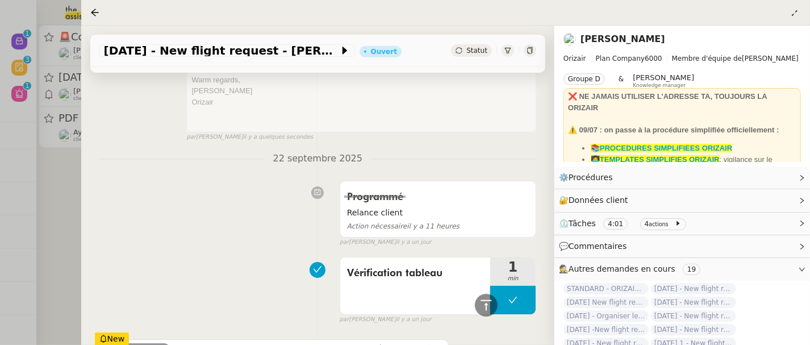
scroll to position [464, 0]
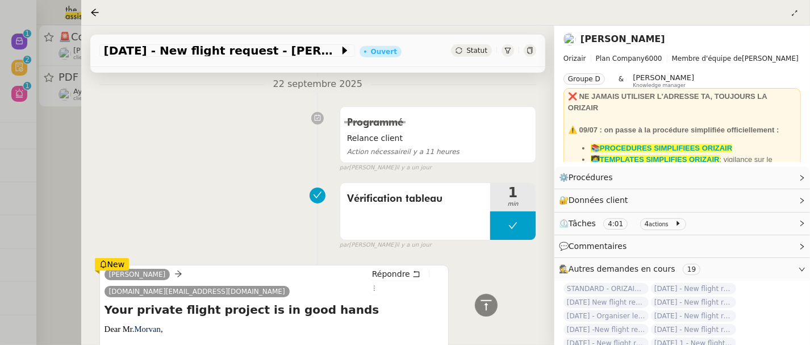
click at [74, 175] on div at bounding box center [405, 172] width 810 height 345
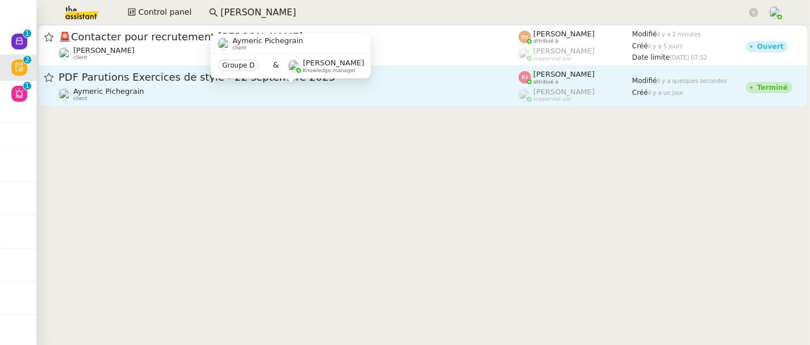
click at [192, 89] on div "Aymeric Pichegrain client" at bounding box center [289, 94] width 460 height 15
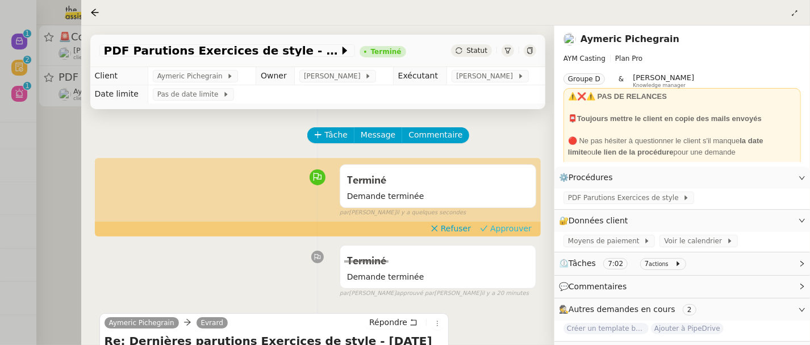
click at [505, 228] on span "Approuver" at bounding box center [510, 228] width 41 height 11
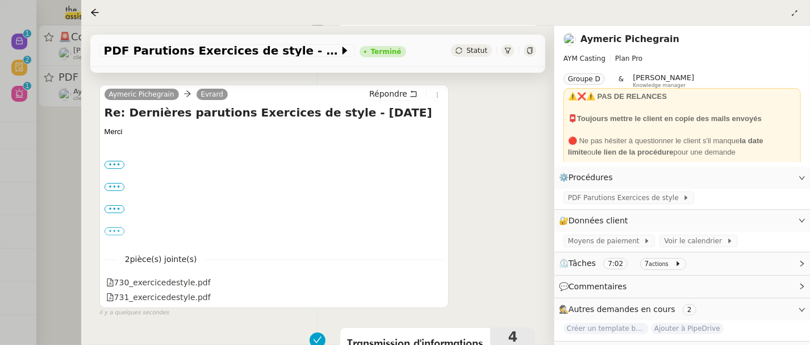
scroll to position [202, 0]
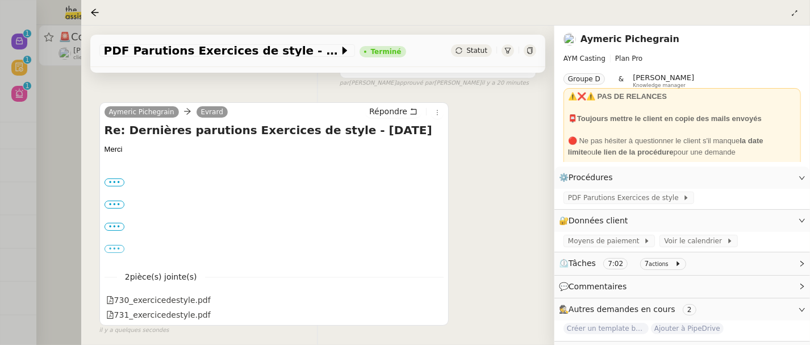
click at [51, 158] on div at bounding box center [405, 172] width 810 height 345
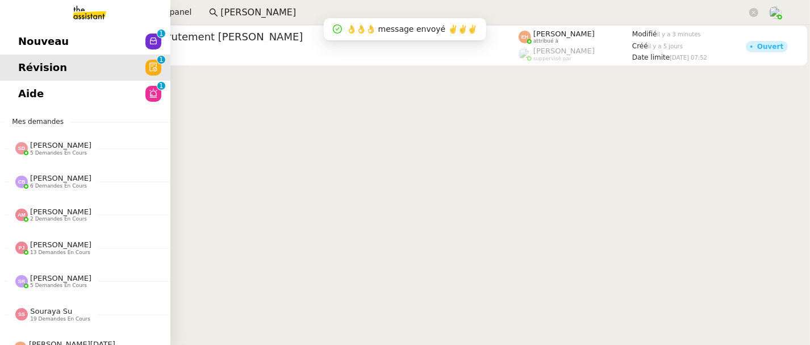
click at [26, 36] on span "Nouveau" at bounding box center [43, 41] width 51 height 17
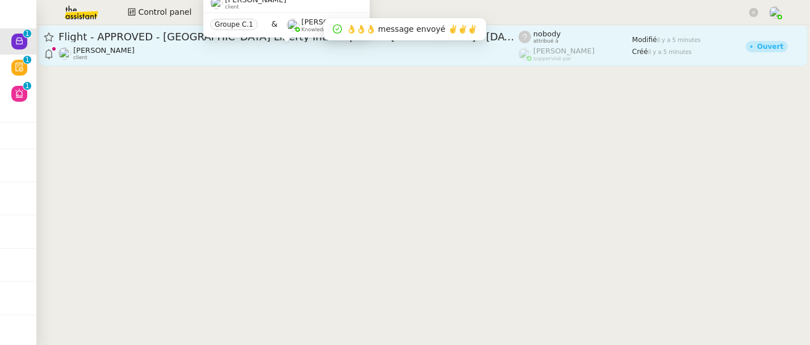
click at [372, 54] on div "Alexandre Blanc client" at bounding box center [289, 53] width 460 height 15
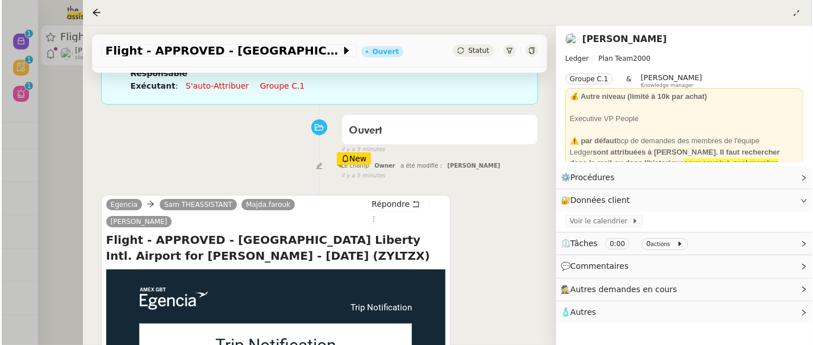
scroll to position [137, 0]
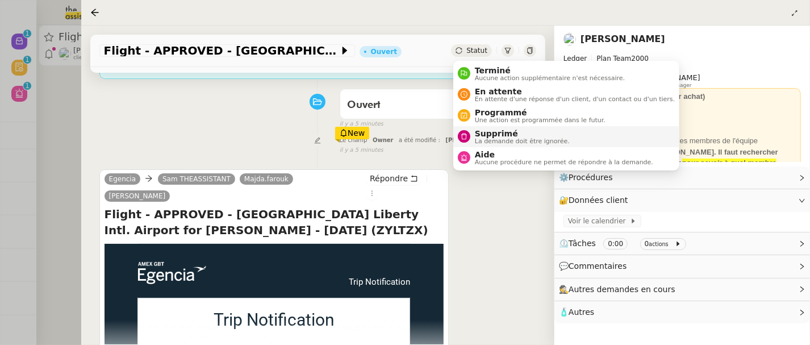
click at [494, 138] on span "La demande doit être ignorée." at bounding box center [522, 141] width 95 height 6
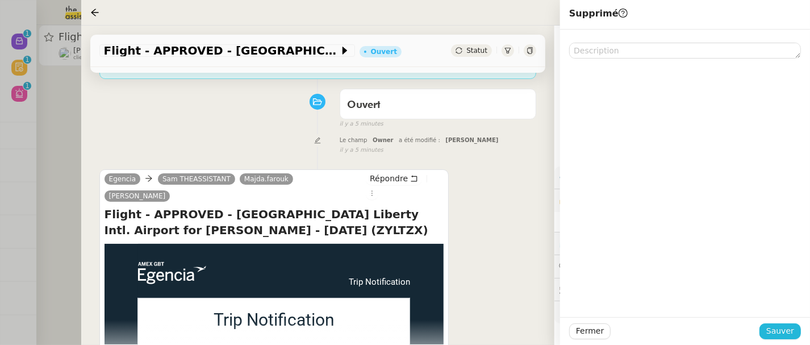
click at [785, 328] on span "Sauver" at bounding box center [781, 330] width 28 height 13
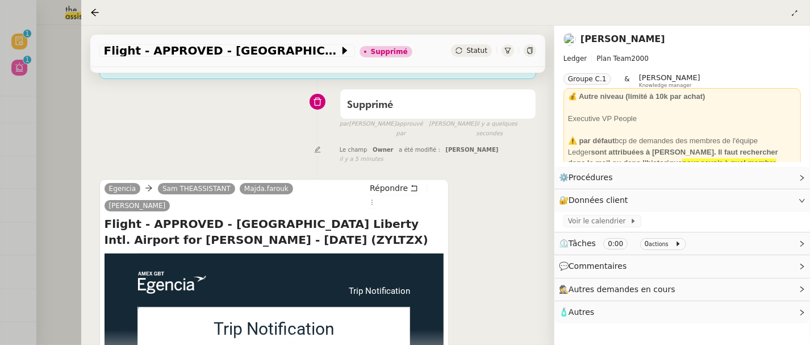
click at [40, 68] on div at bounding box center [405, 172] width 810 height 345
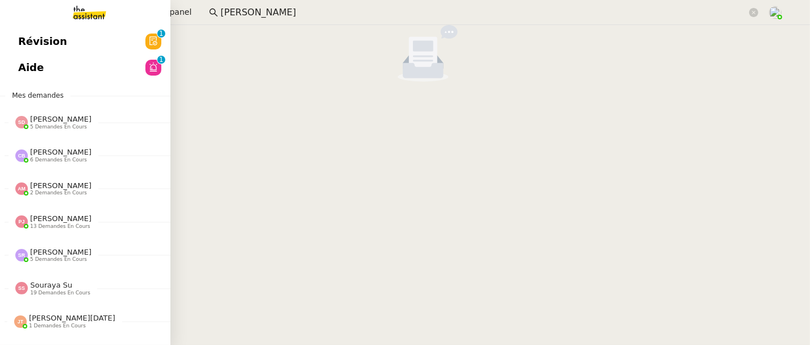
click at [31, 36] on span "Révision" at bounding box center [42, 41] width 49 height 17
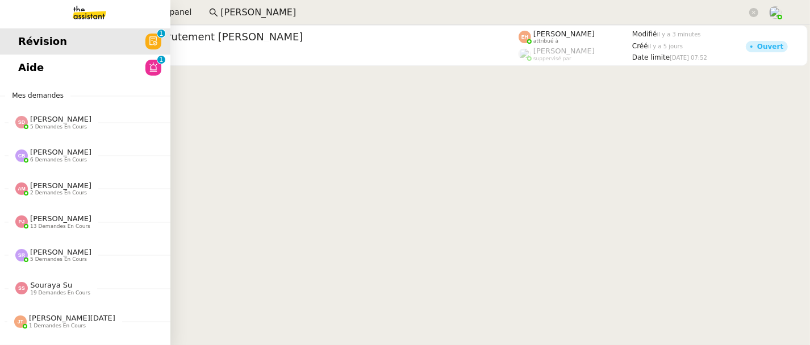
click at [27, 67] on link "Aide 0 1 2 3 4 5 6 7 8 9" at bounding box center [85, 68] width 170 height 26
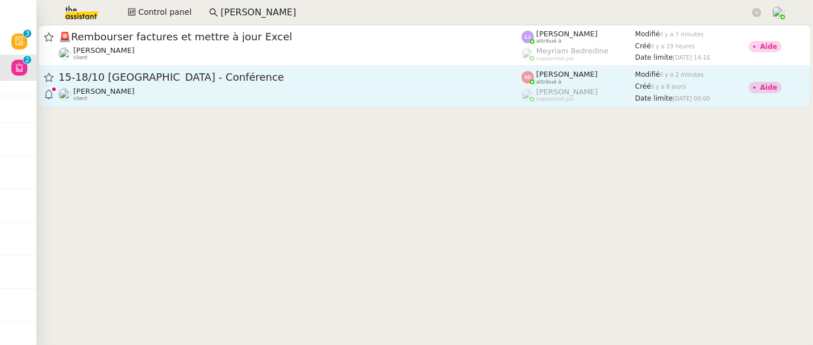
click at [209, 84] on div "15-18/10 [GEOGRAPHIC_DATA] - Conférence" at bounding box center [290, 77] width 463 height 14
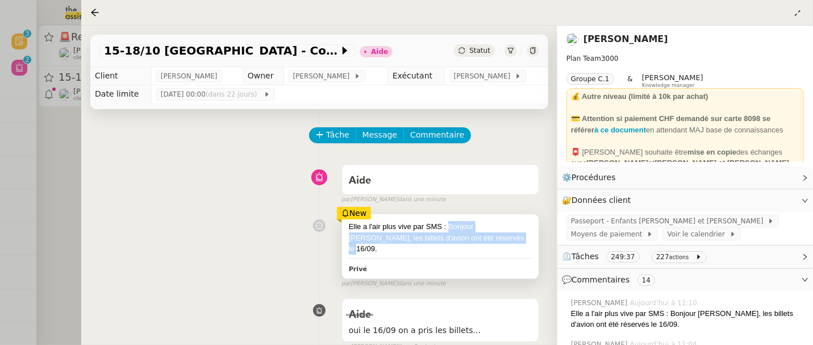
drag, startPoint x: 481, startPoint y: 237, endPoint x: 448, endPoint y: 228, distance: 34.7
click at [448, 228] on div "Elle a l'air plus vive par SMS : Bonjour Laurene, les billets d'avion ont été r…" at bounding box center [440, 238] width 183 height 34
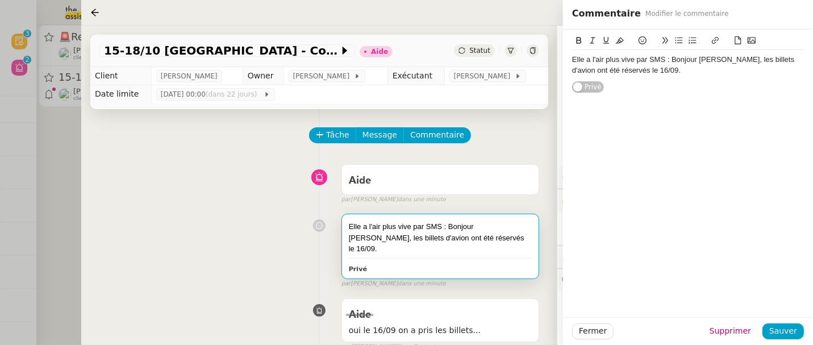
drag, startPoint x: 271, startPoint y: 222, endPoint x: 286, endPoint y: 202, distance: 24.8
click at [271, 222] on div "Elle a l'air plus vive par SMS : Bonjour Laurene, les billets d'avion ont été r…" at bounding box center [319, 249] width 440 height 80
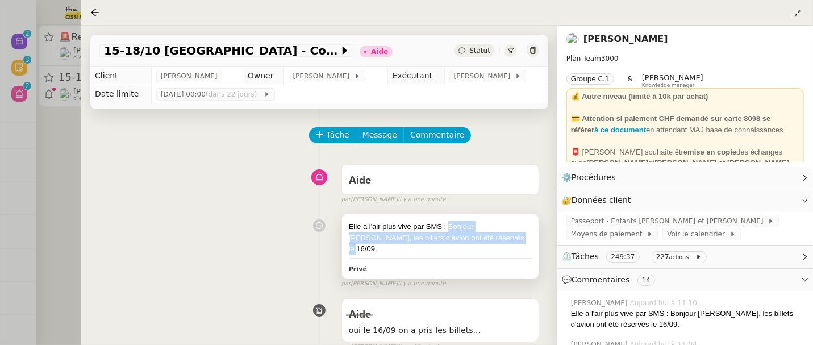
drag, startPoint x: 491, startPoint y: 236, endPoint x: 450, endPoint y: 226, distance: 42.6
click at [450, 226] on div "Elle a l'air plus vive par SMS : Bonjour Laurene, les billets d'avion ont été r…" at bounding box center [440, 238] width 183 height 34
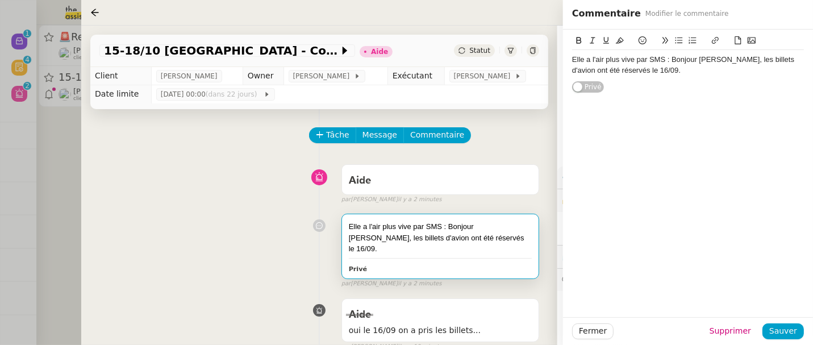
click at [138, 197] on div "Aide false par Sheida D. il y a 2 minutes" at bounding box center [319, 181] width 440 height 45
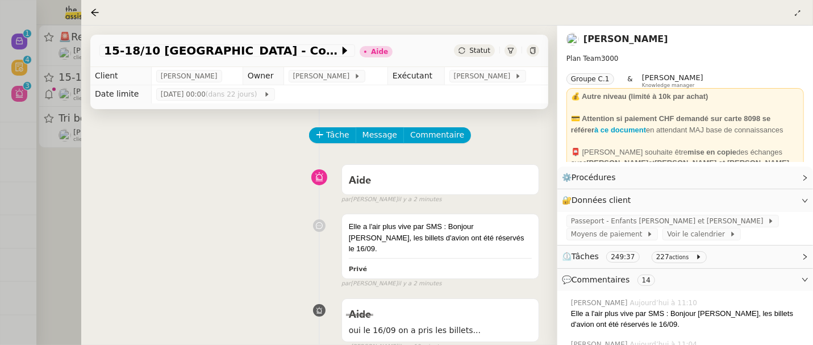
click at [65, 205] on div at bounding box center [406, 172] width 813 height 345
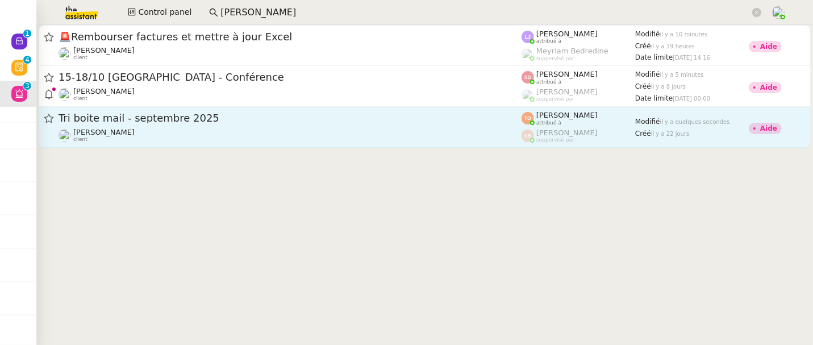
click at [184, 124] on div "Tri boite mail - septembre 2025" at bounding box center [290, 118] width 463 height 14
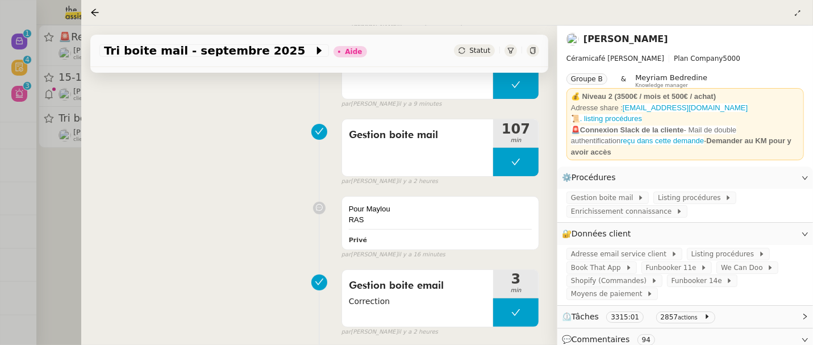
scroll to position [173, 0]
click at [63, 184] on div at bounding box center [406, 172] width 813 height 345
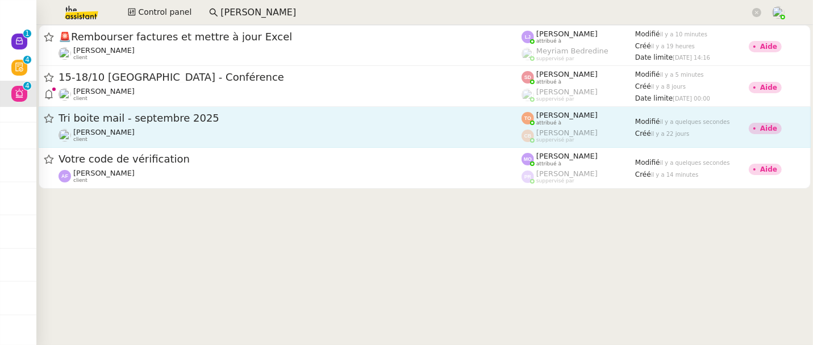
click at [170, 122] on span "Tri boite mail - septembre 2025" at bounding box center [290, 118] width 463 height 10
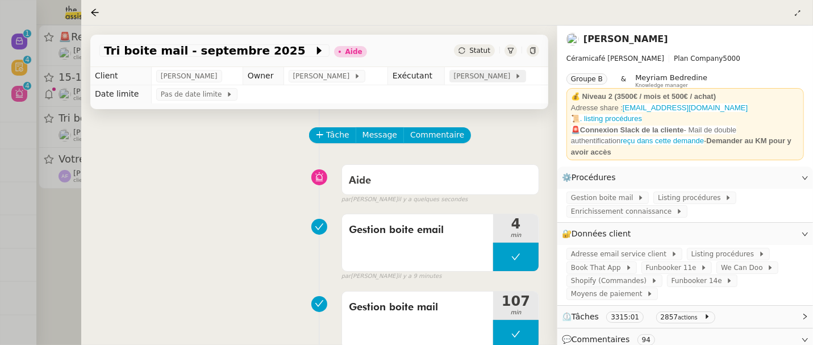
click at [499, 80] on span "[PERSON_NAME]" at bounding box center [484, 75] width 61 height 11
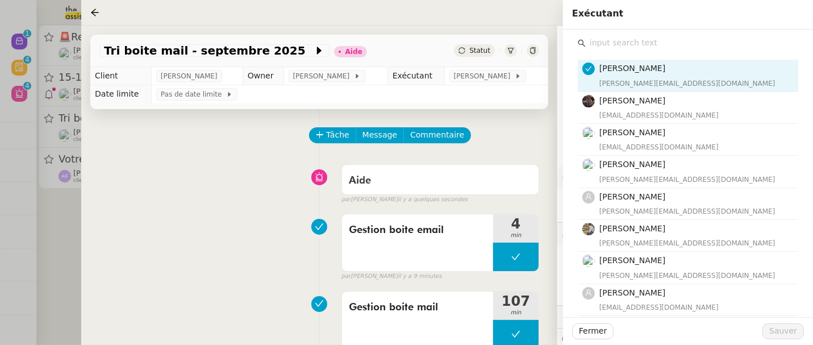
click at [694, 45] on input "text" at bounding box center [692, 42] width 213 height 15
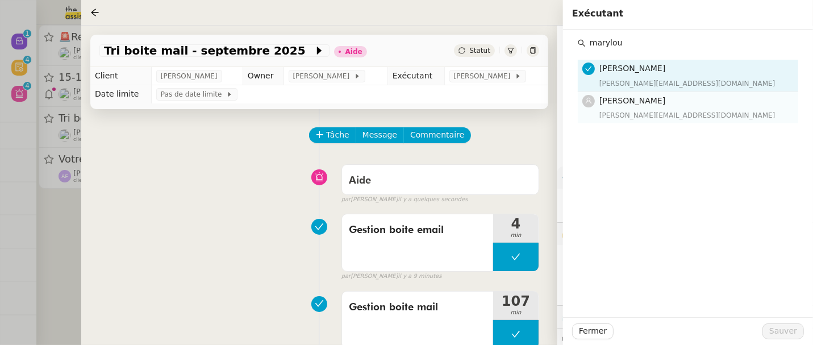
type input "marylou"
click at [706, 101] on h4 "[PERSON_NAME]" at bounding box center [696, 100] width 192 height 13
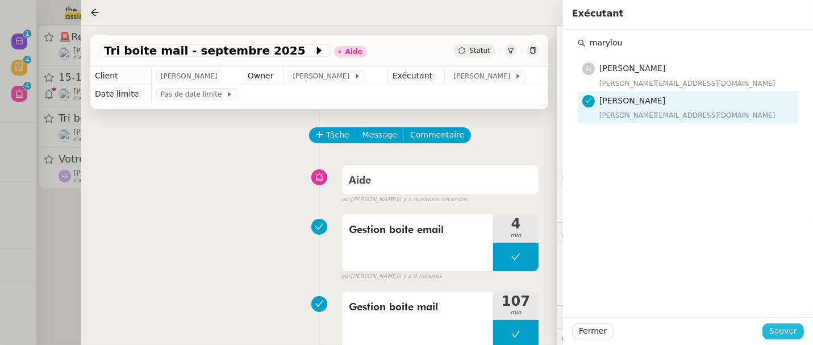
click at [783, 323] on button "Sauver" at bounding box center [783, 331] width 41 height 16
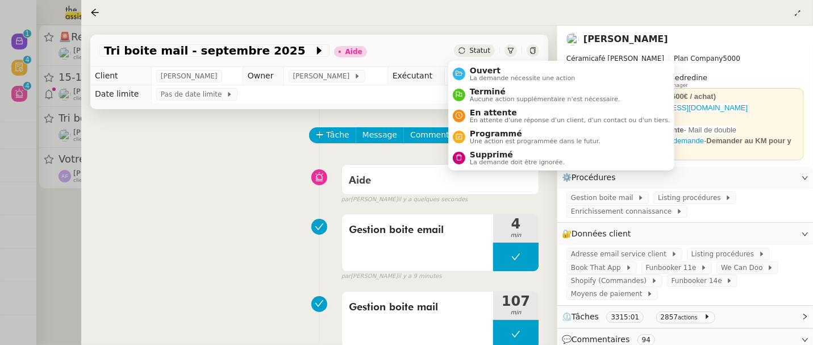
click at [482, 48] on span "Statut" at bounding box center [479, 51] width 21 height 8
click at [488, 70] on span "Ouvert" at bounding box center [523, 70] width 106 height 9
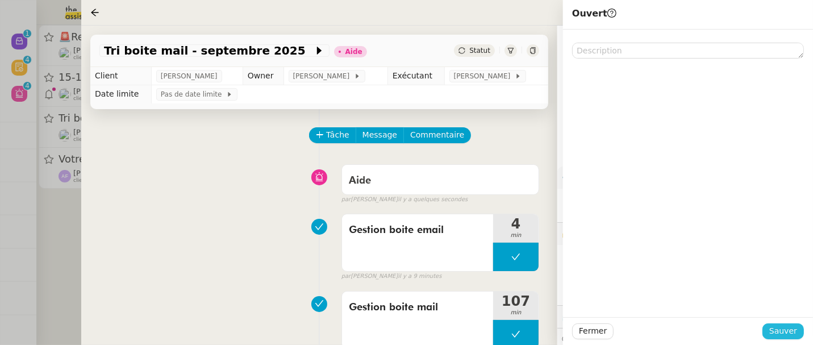
click at [775, 324] on button "Sauver" at bounding box center [783, 331] width 41 height 16
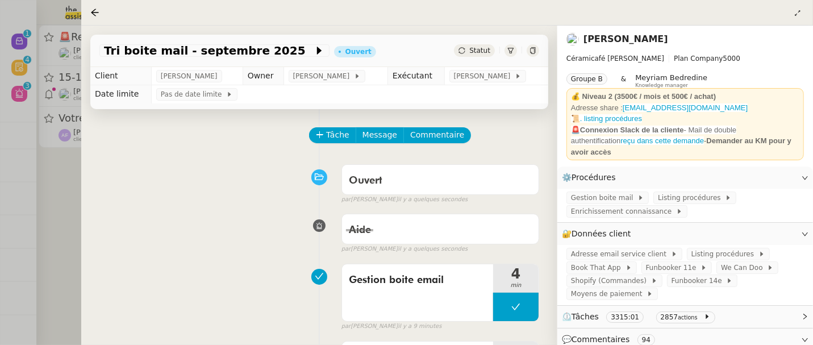
click at [73, 215] on div at bounding box center [406, 172] width 813 height 345
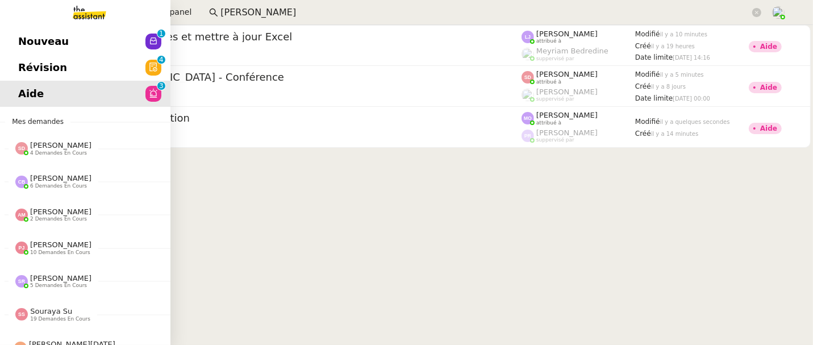
click at [23, 72] on span "Révision" at bounding box center [42, 67] width 49 height 17
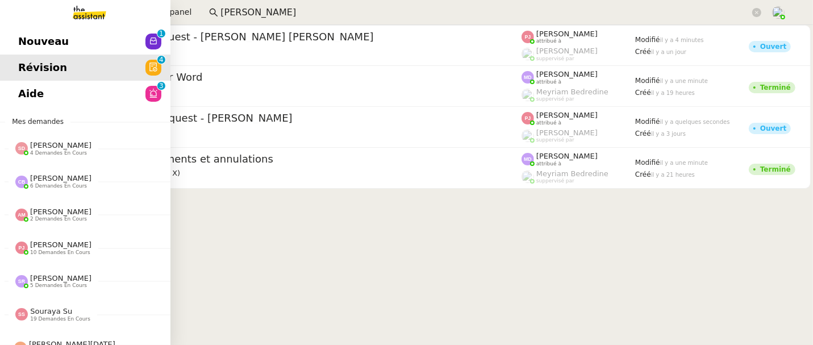
click at [25, 91] on span "Aide" at bounding box center [31, 93] width 26 height 17
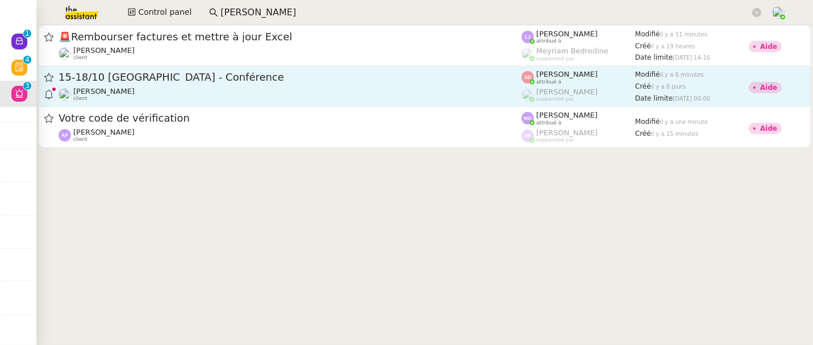
click at [255, 77] on span "15-18/10 [GEOGRAPHIC_DATA] - Conférence" at bounding box center [290, 77] width 463 height 10
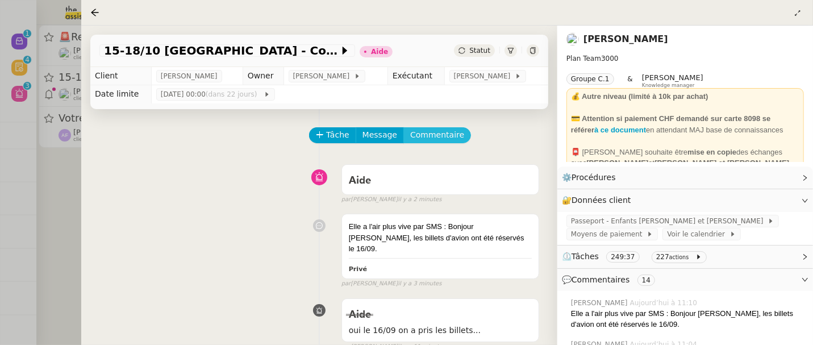
click at [429, 131] on span "Commentaire" at bounding box center [437, 134] width 54 height 13
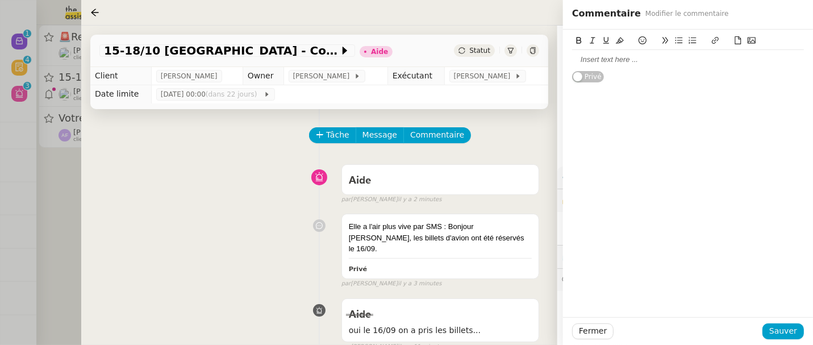
click at [656, 65] on div at bounding box center [688, 60] width 232 height 10
click at [780, 338] on button "Sauver" at bounding box center [783, 331] width 41 height 16
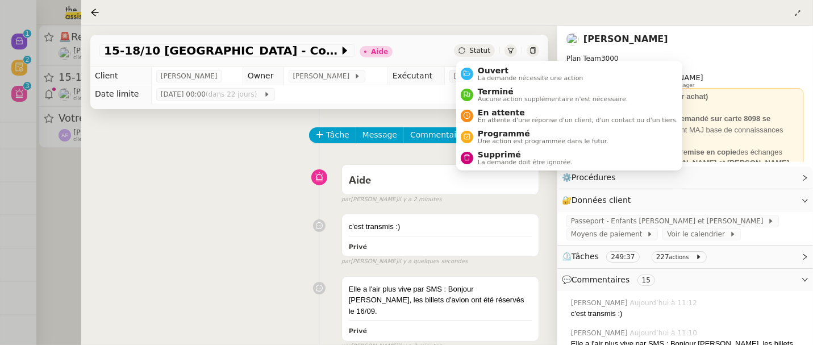
click at [494, 49] on div "Statut" at bounding box center [474, 50] width 41 height 13
click at [500, 66] on span "Ouvert" at bounding box center [531, 70] width 106 height 9
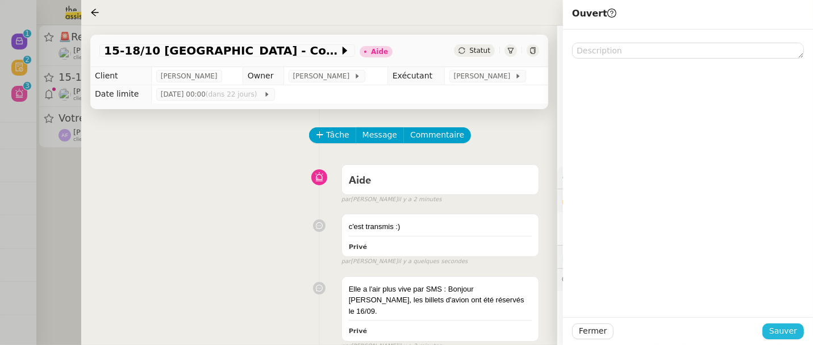
click at [787, 329] on span "Sauver" at bounding box center [783, 330] width 28 height 13
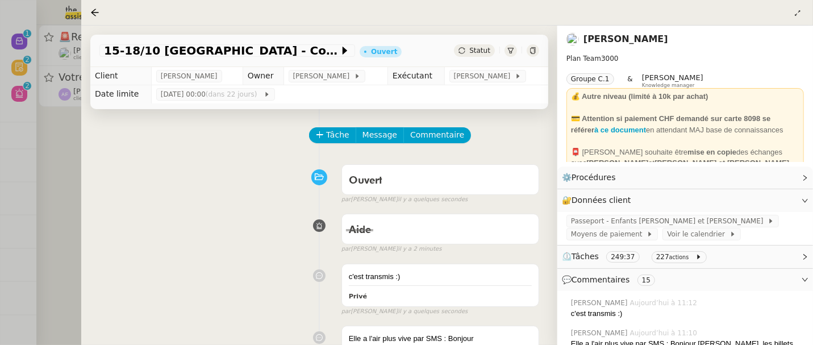
click at [57, 132] on div at bounding box center [406, 172] width 813 height 345
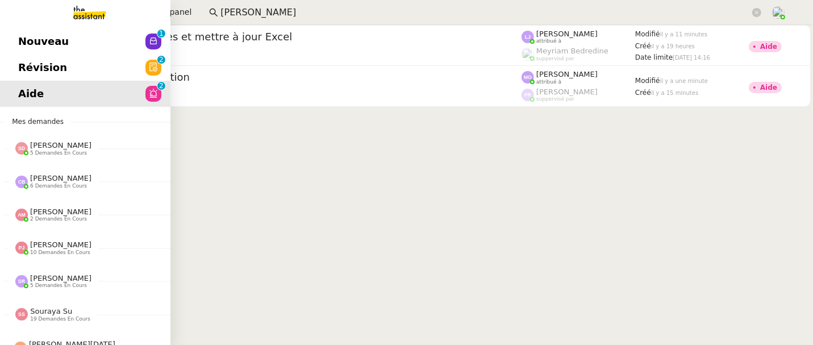
click at [47, 70] on span "Révision" at bounding box center [42, 67] width 49 height 17
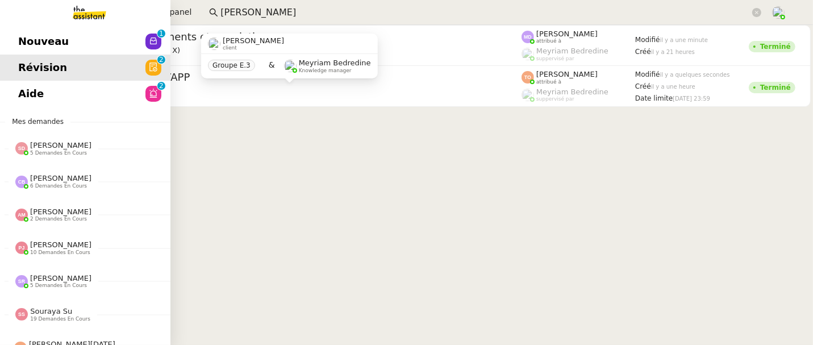
click at [21, 43] on span "Nouveau" at bounding box center [43, 41] width 51 height 17
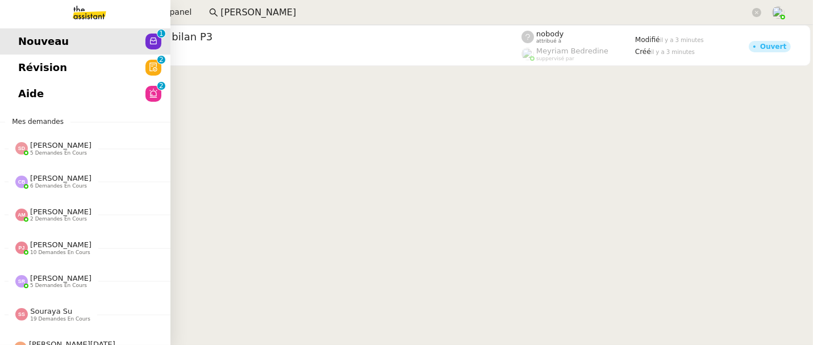
click at [32, 64] on span "Révision" at bounding box center [42, 67] width 49 height 17
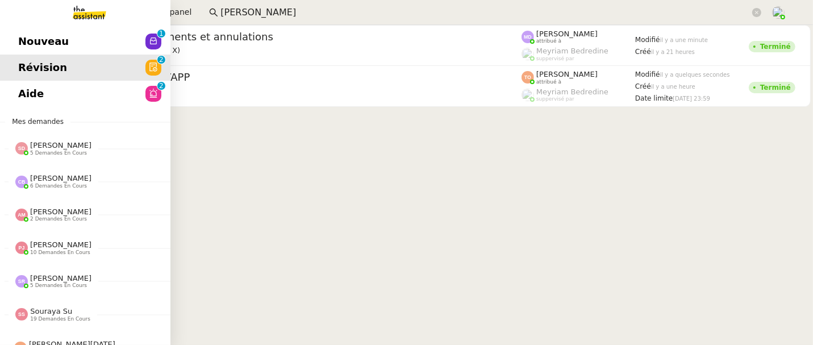
click at [33, 98] on span "Aide" at bounding box center [31, 93] width 26 height 17
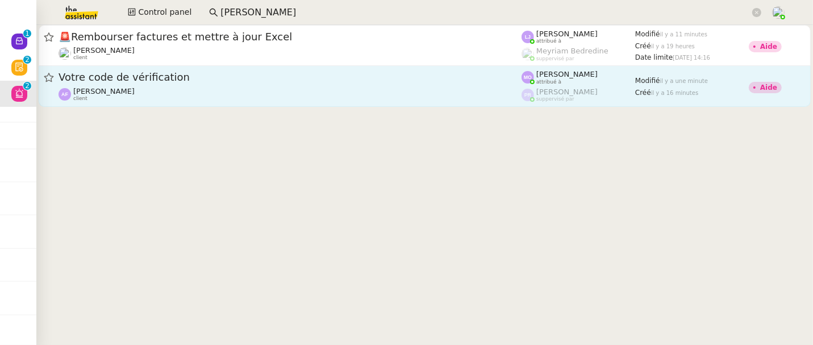
click at [355, 99] on div "Apolline FILLEY client" at bounding box center [290, 94] width 463 height 15
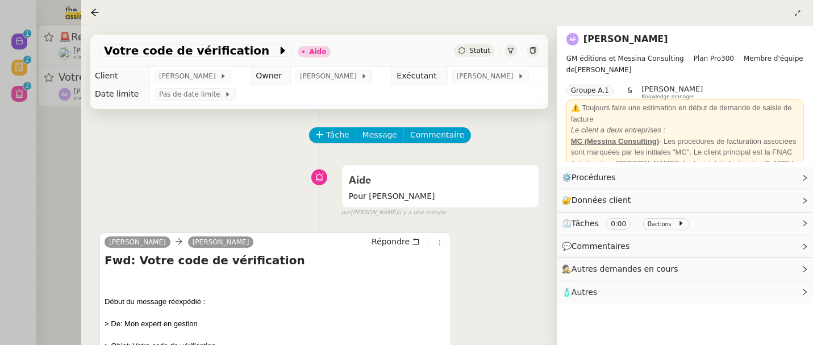
click at [47, 131] on div at bounding box center [406, 172] width 813 height 345
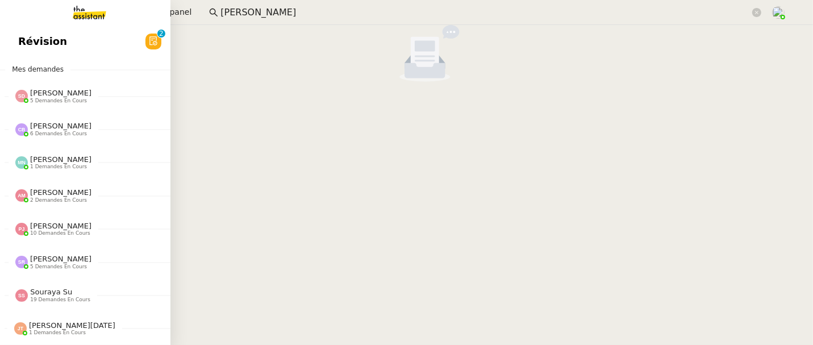
click at [53, 45] on span "Révision" at bounding box center [42, 41] width 49 height 17
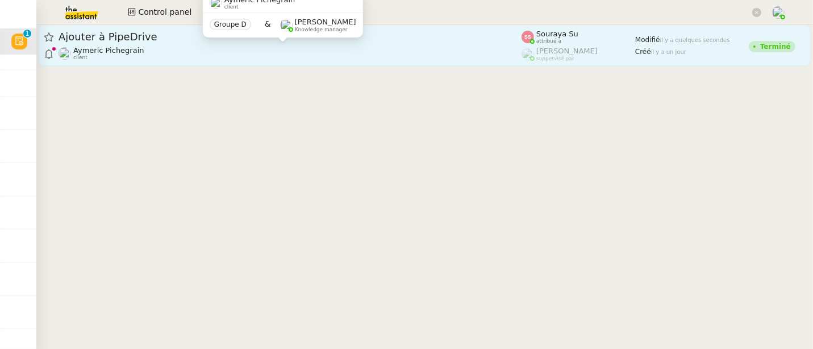
click at [166, 47] on div "Aymeric Pichegrain client" at bounding box center [290, 53] width 463 height 15
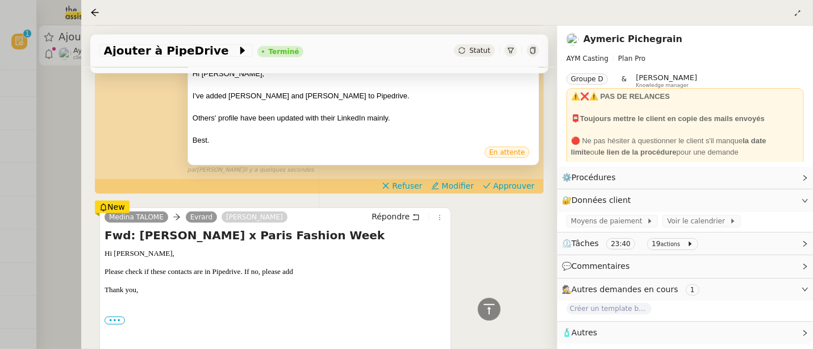
scroll to position [500, 0]
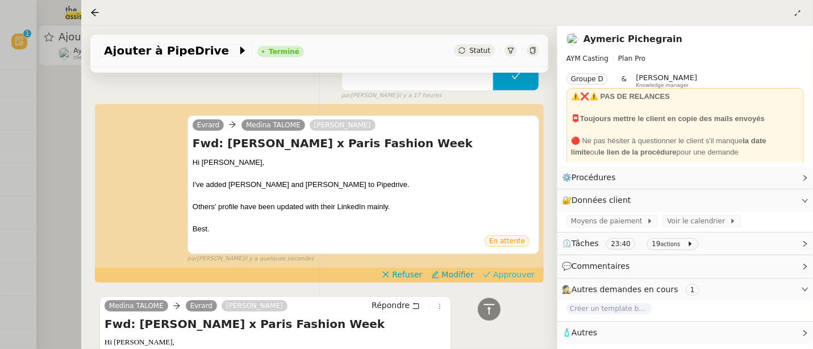
click at [507, 269] on span "Approuver" at bounding box center [513, 274] width 41 height 11
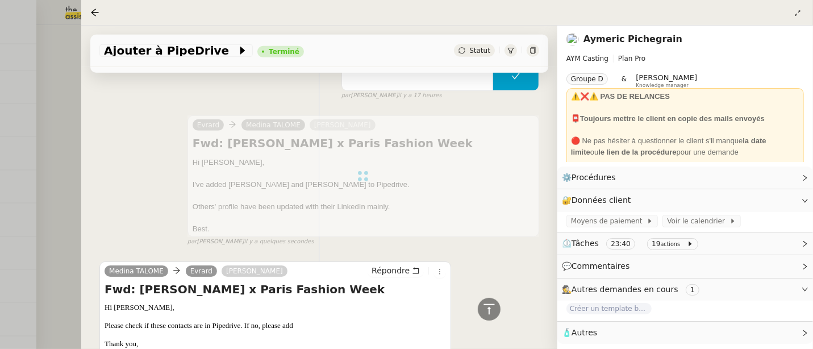
click at [60, 88] on div at bounding box center [406, 174] width 813 height 349
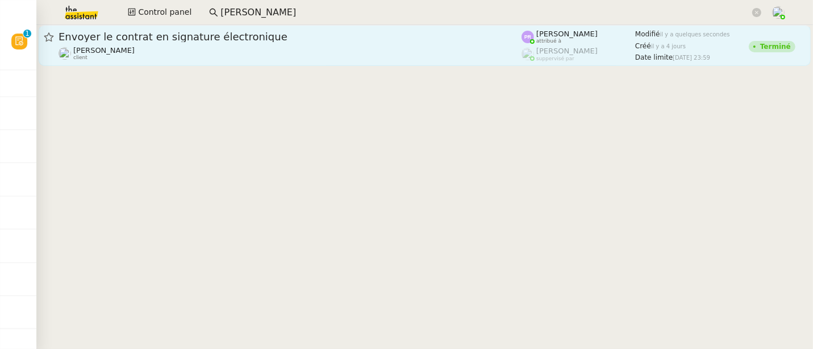
click at [186, 40] on span "Envoyer le contrat en signature électronique" at bounding box center [290, 37] width 463 height 10
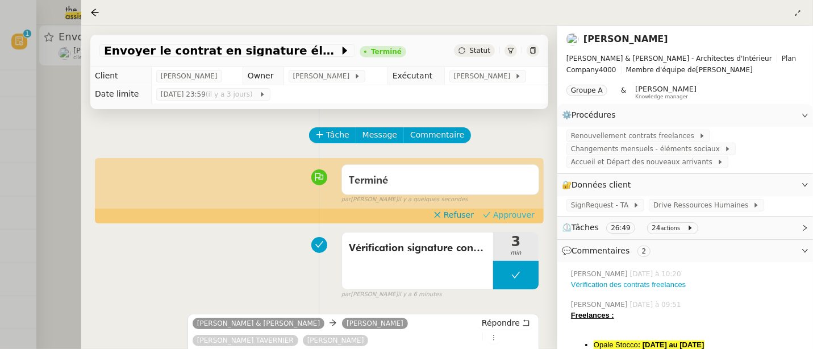
click at [527, 217] on span "Approuver" at bounding box center [513, 214] width 41 height 11
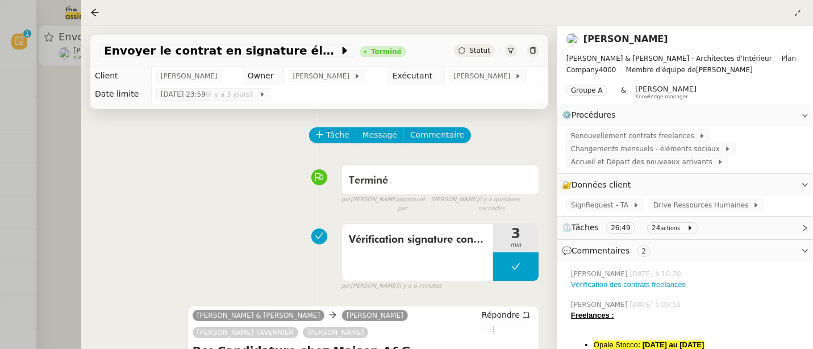
click at [59, 120] on div at bounding box center [406, 174] width 813 height 349
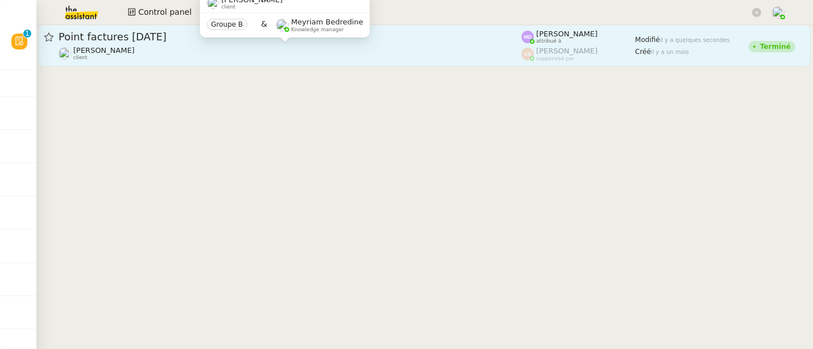
click at [443, 47] on div "[PERSON_NAME] client" at bounding box center [290, 53] width 463 height 15
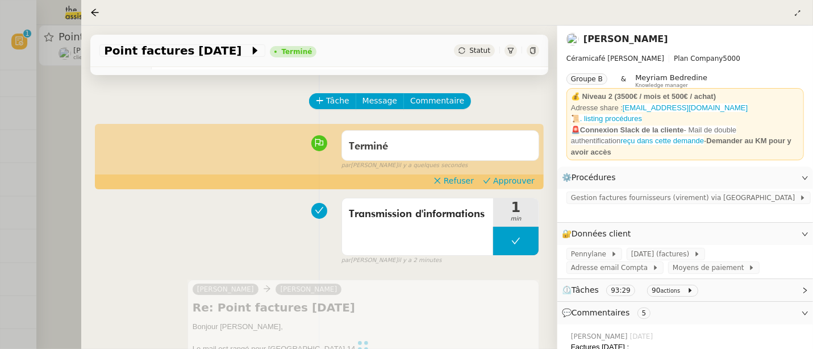
scroll to position [44, 0]
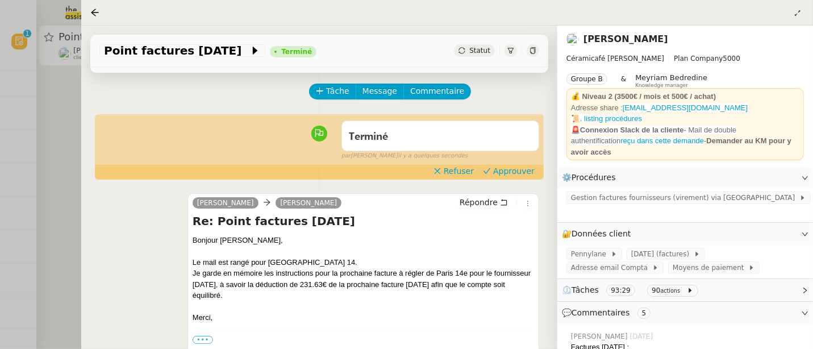
click at [55, 160] on div at bounding box center [406, 174] width 813 height 349
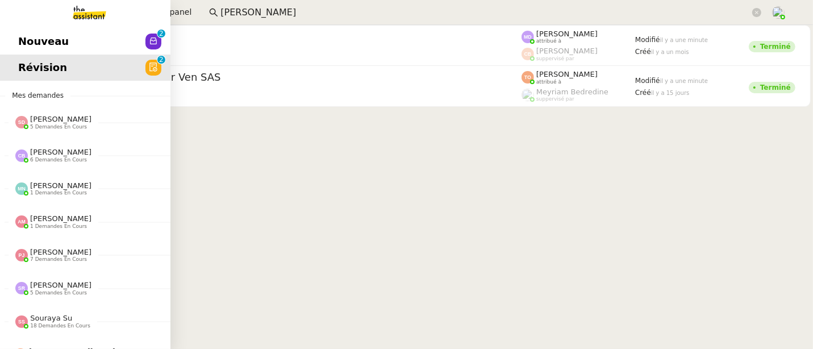
click at [30, 48] on span "Nouveau" at bounding box center [43, 41] width 51 height 17
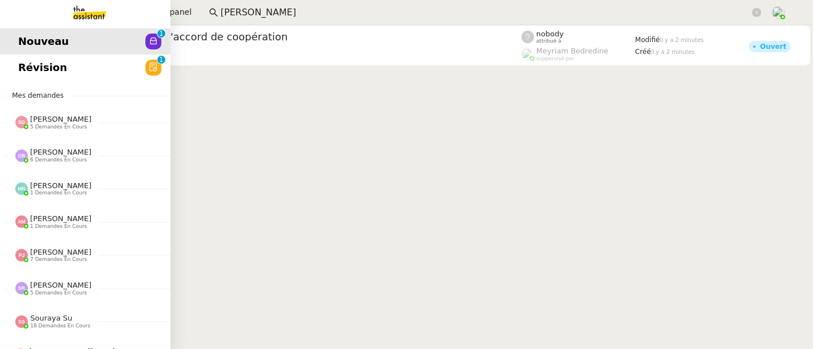
click at [68, 70] on link "Révision 0 1 2 3 4 5 6 7 8 9" at bounding box center [85, 68] width 170 height 26
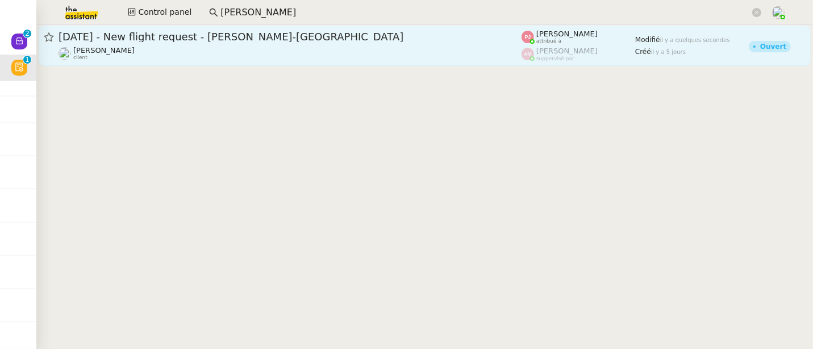
click at [344, 44] on div "[DATE] - New flight request - [PERSON_NAME]-Matagne [PERSON_NAME] client" at bounding box center [290, 45] width 463 height 31
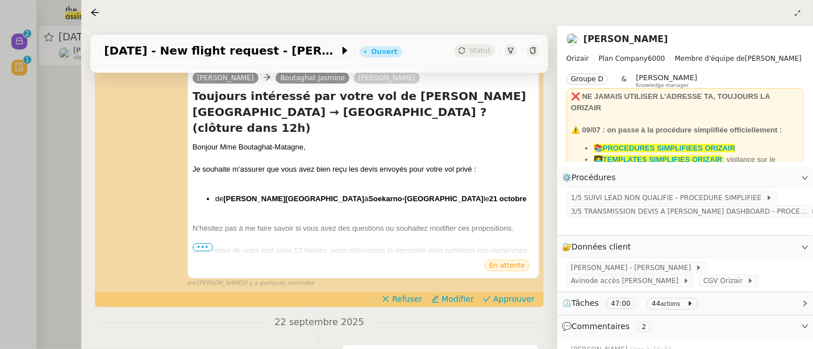
scroll to position [185, 0]
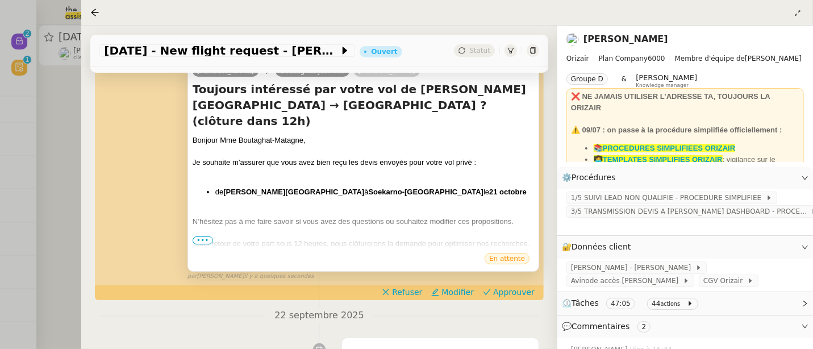
click at [205, 239] on span "•••" at bounding box center [203, 240] width 20 height 8
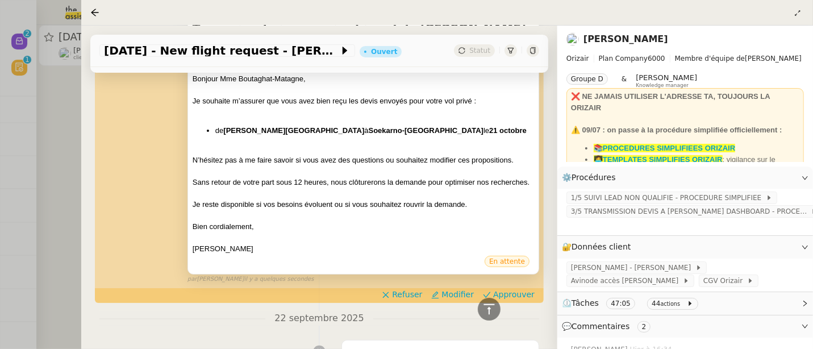
scroll to position [247, 0]
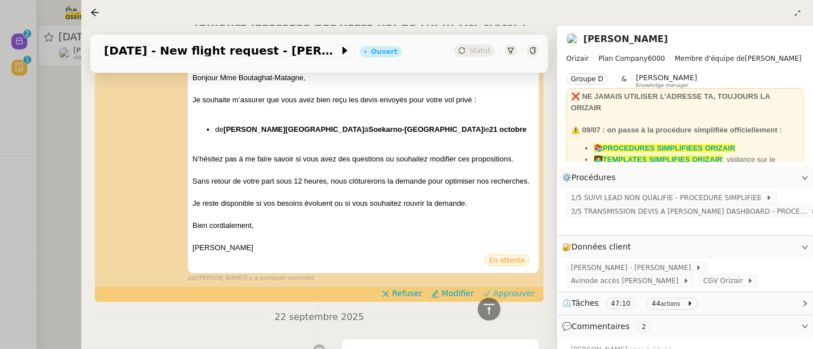
click at [512, 299] on span "Approuver" at bounding box center [513, 293] width 41 height 11
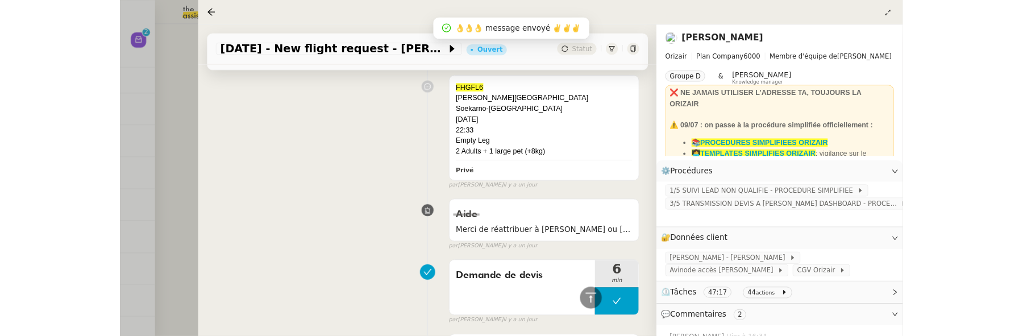
scroll to position [1515, 0]
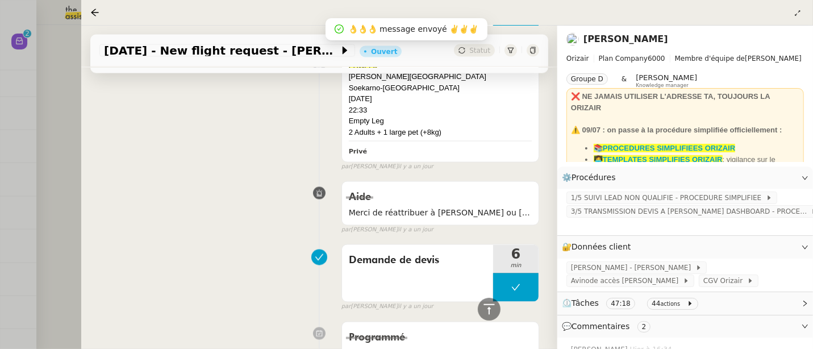
click at [58, 78] on div at bounding box center [406, 174] width 813 height 349
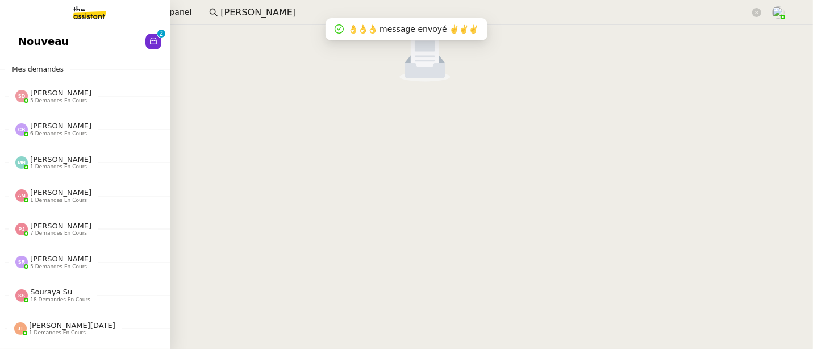
click at [18, 36] on span "Nouveau" at bounding box center [43, 41] width 51 height 17
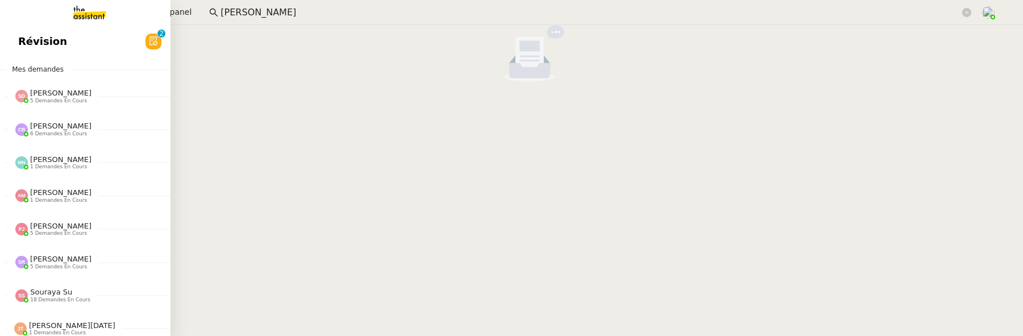
click at [23, 47] on span "Révision" at bounding box center [42, 41] width 49 height 17
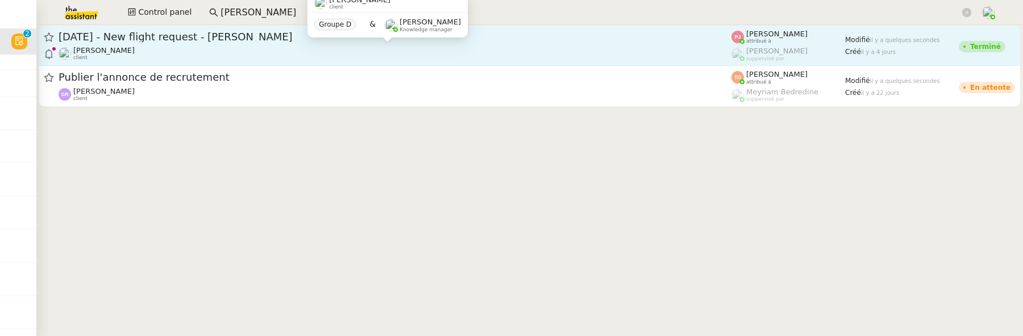
click at [335, 47] on div "[PERSON_NAME] client" at bounding box center [395, 53] width 673 height 15
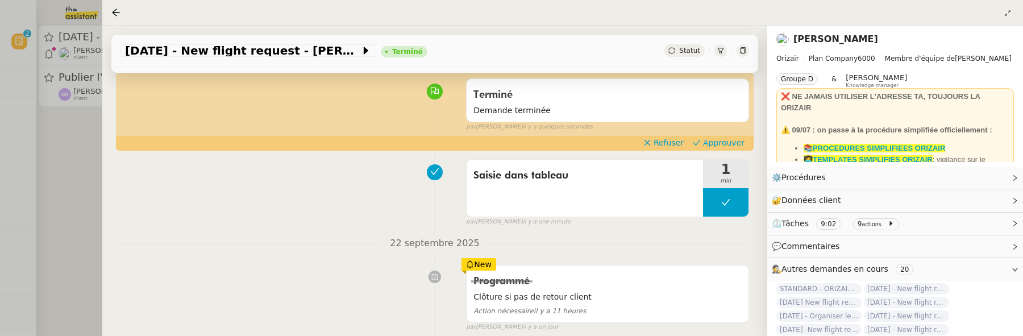
scroll to position [114, 0]
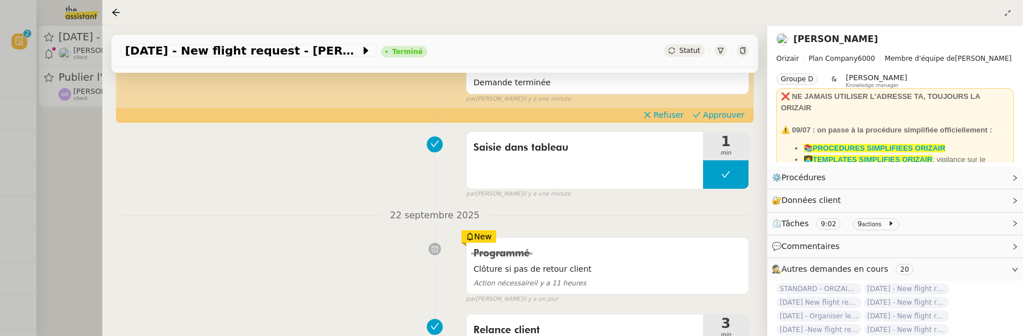
click at [706, 104] on div "Terminé Demande terminée false par [PERSON_NAME] il y a une minute" at bounding box center [434, 74] width 629 height 59
click at [709, 118] on span "Approuver" at bounding box center [723, 114] width 41 height 11
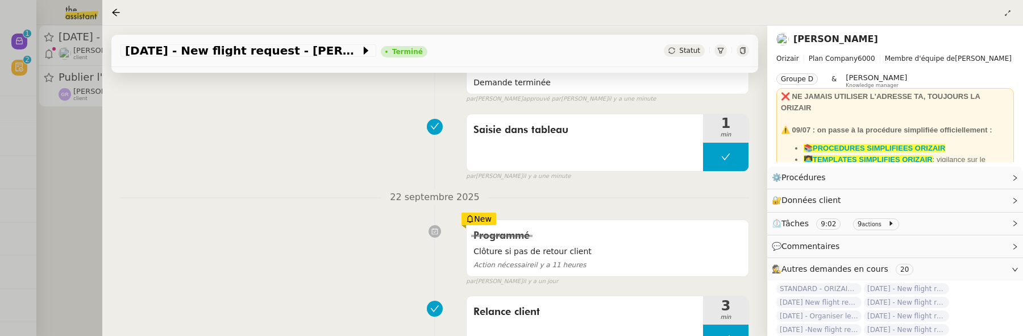
click at [84, 164] on div at bounding box center [511, 168] width 1023 height 336
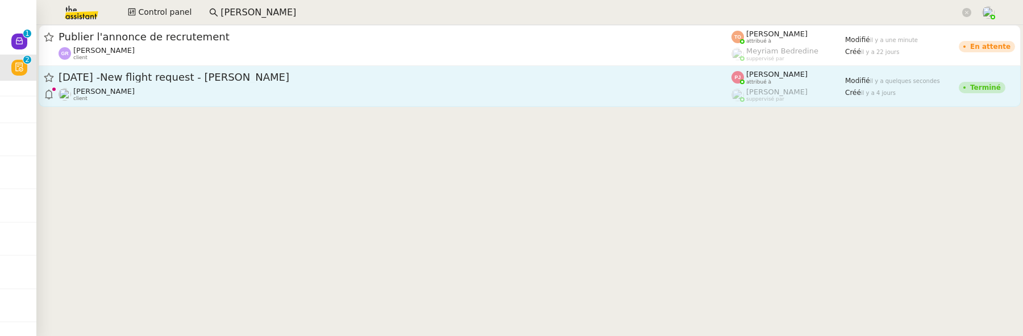
click at [198, 90] on div "[PERSON_NAME] client" at bounding box center [395, 94] width 673 height 15
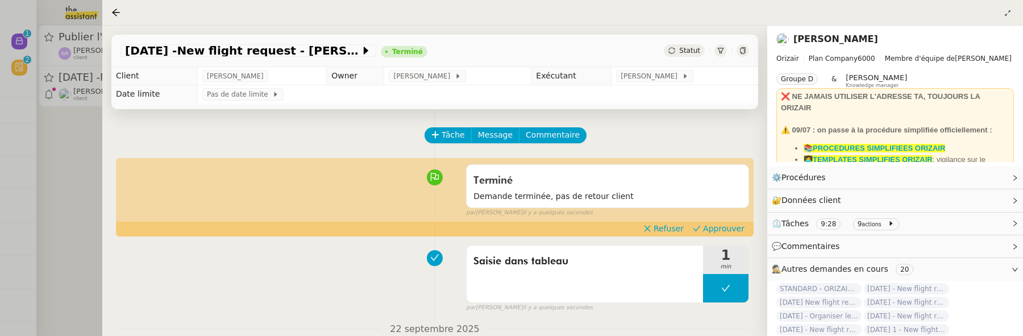
scroll to position [101, 0]
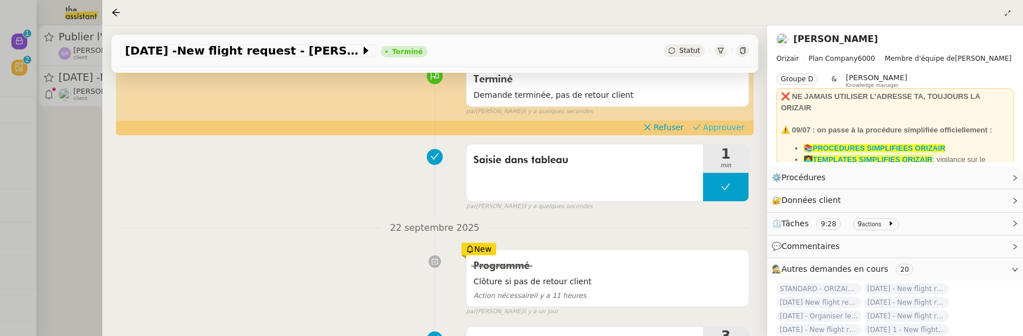
click at [709, 124] on span "Approuver" at bounding box center [723, 127] width 41 height 11
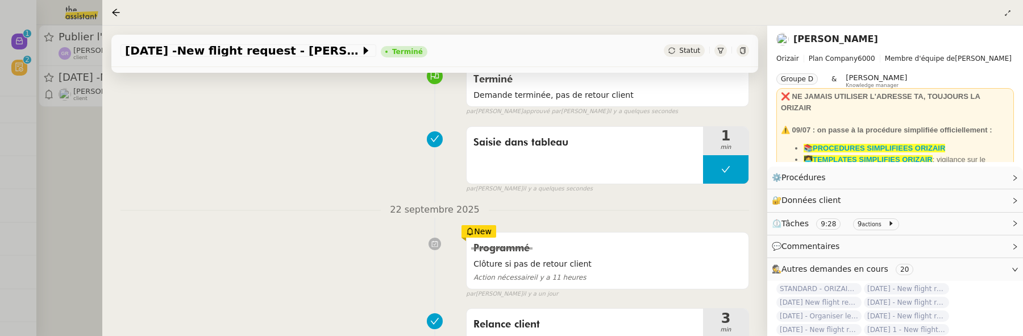
click at [80, 130] on div at bounding box center [511, 168] width 1023 height 336
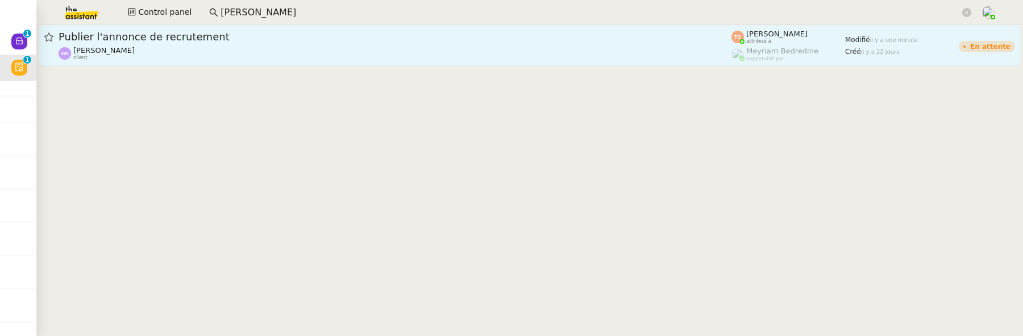
click at [164, 43] on div "Publier l'annonce de recrutement" at bounding box center [395, 37] width 673 height 14
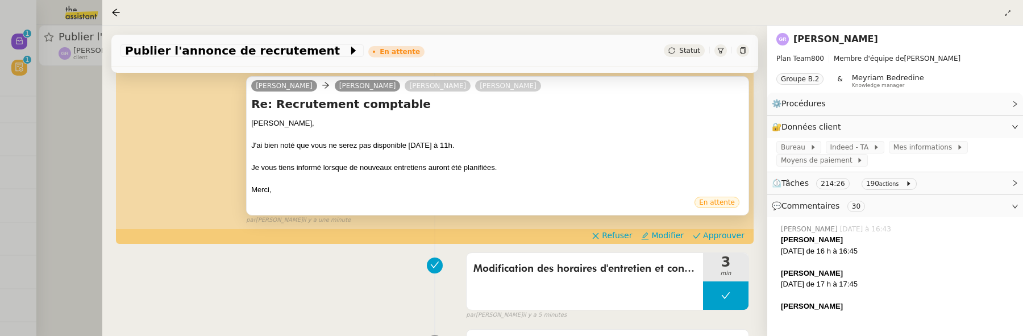
scroll to position [234, 0]
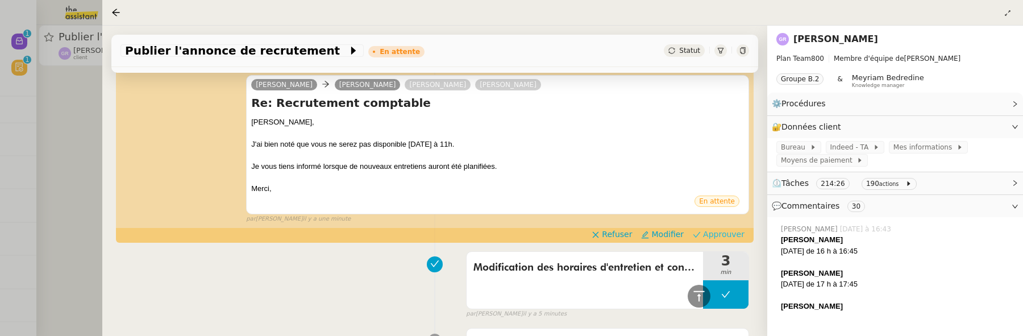
click at [709, 231] on span "Approuver" at bounding box center [723, 233] width 41 height 11
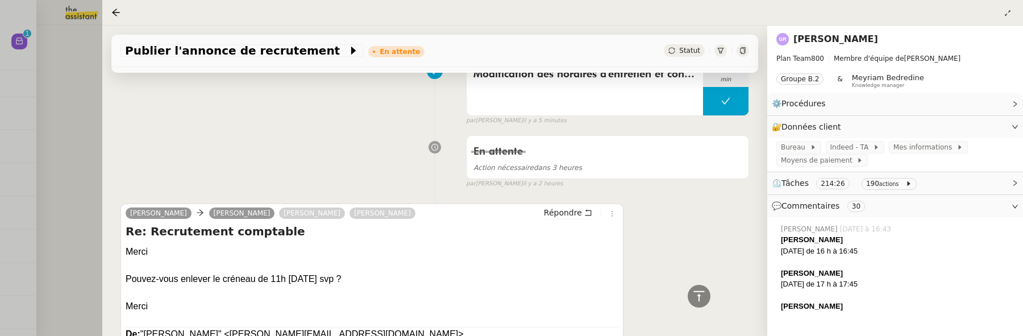
scroll to position [413, 0]
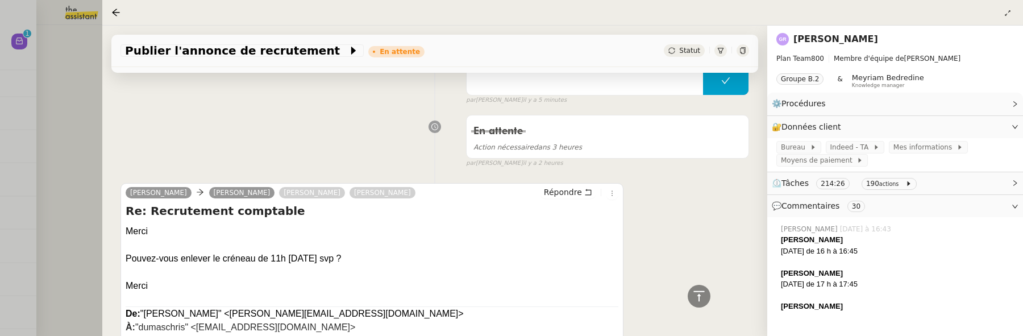
click at [77, 120] on div at bounding box center [511, 168] width 1023 height 336
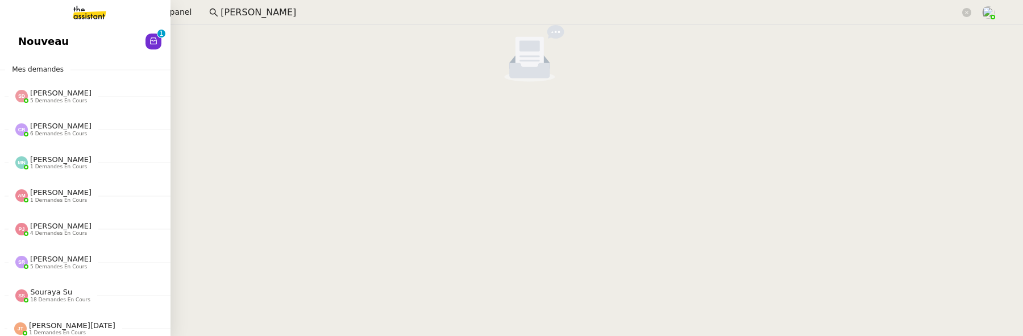
click at [27, 42] on span "Nouveau" at bounding box center [43, 41] width 51 height 17
click at [20, 45] on span "Révision" at bounding box center [42, 41] width 49 height 17
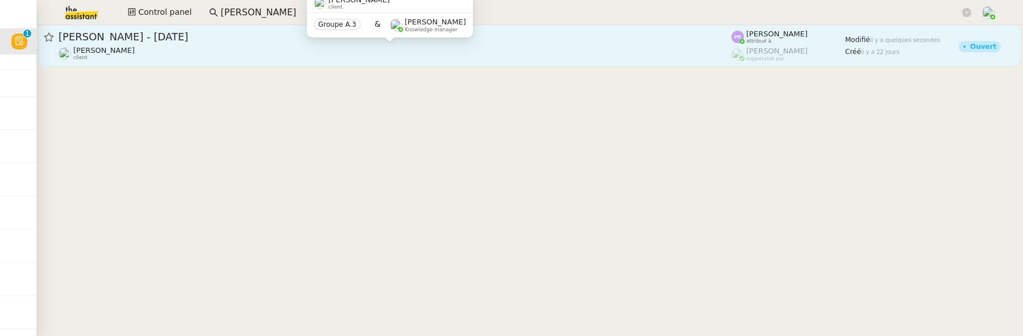
click at [312, 48] on div "[PERSON_NAME] client" at bounding box center [395, 53] width 673 height 15
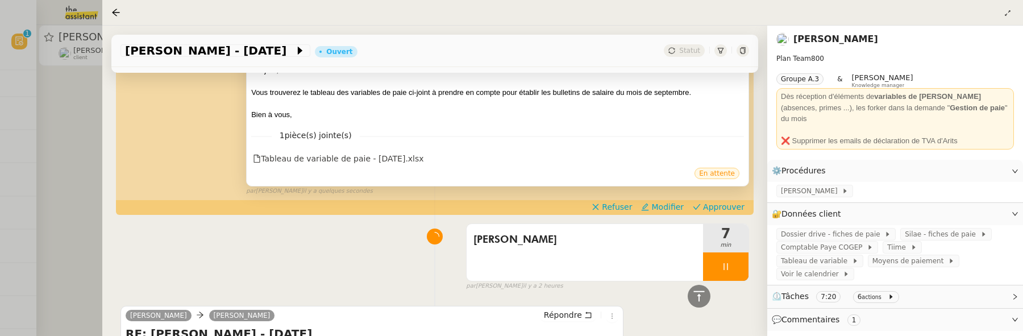
scroll to position [459, 0]
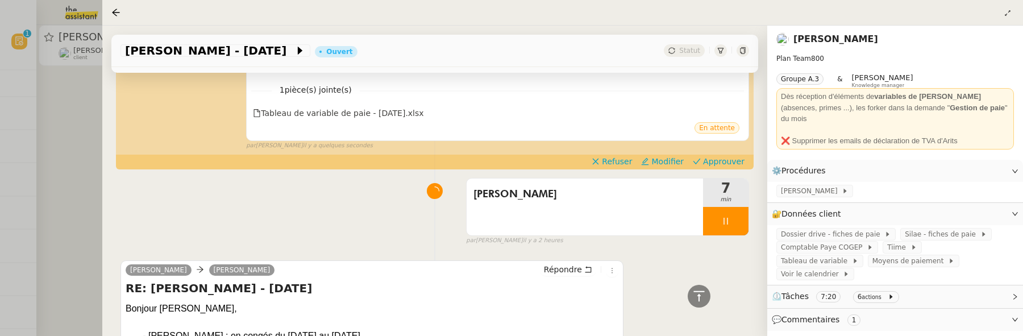
click at [62, 130] on div at bounding box center [511, 168] width 1023 height 336
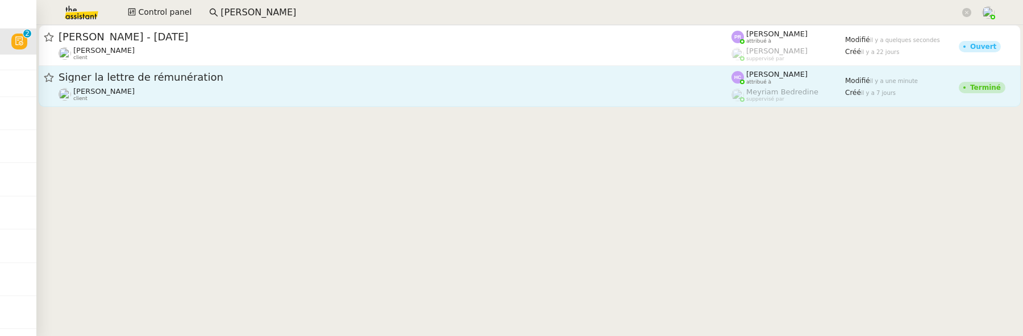
click at [276, 103] on link "Signer la lettre de rémunération [PERSON_NAME] client [PERSON_NAME] attribué à …" at bounding box center [530, 86] width 982 height 41
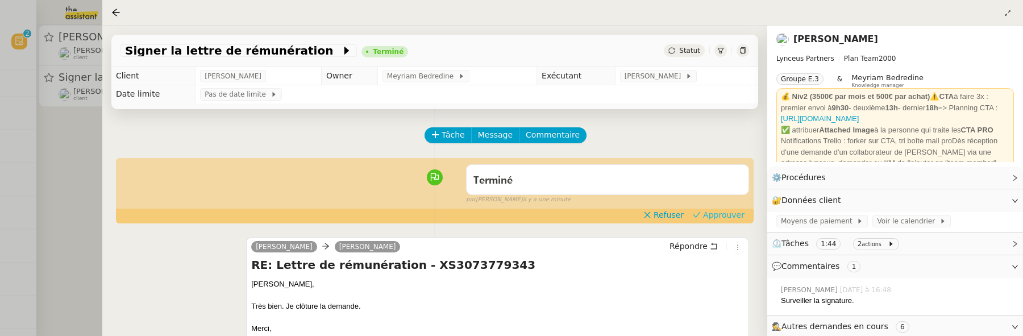
click at [713, 217] on span "Approuver" at bounding box center [723, 214] width 41 height 11
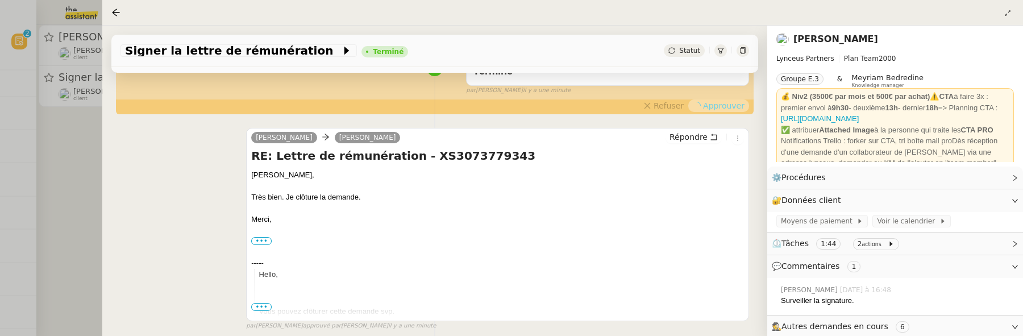
scroll to position [148, 0]
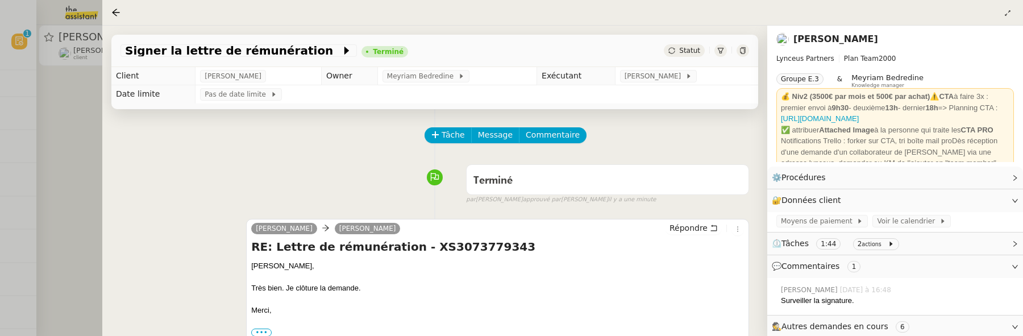
scroll to position [148, 0]
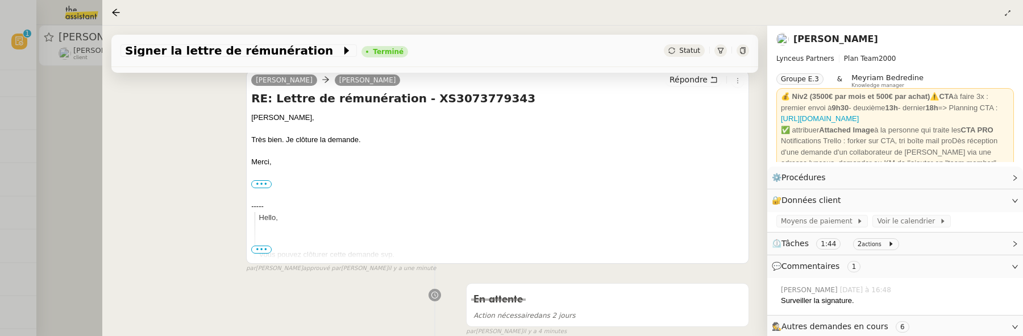
click at [83, 128] on div at bounding box center [511, 168] width 1023 height 336
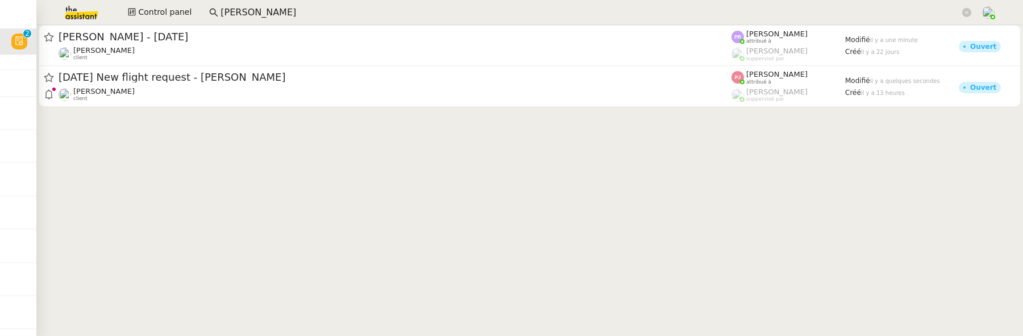
click at [229, 115] on cdk-virtual-scroll-viewport "Gestion paie - septembre 2025 Manon Loustau client Pauline Ribas attribué à Rom…" at bounding box center [529, 180] width 987 height 311
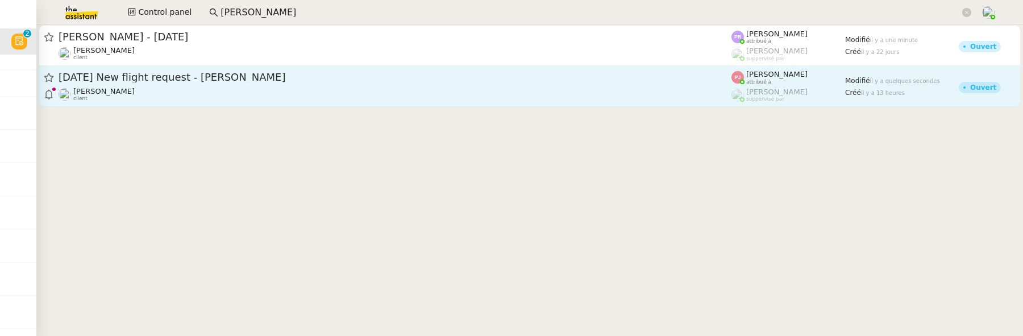
click at [243, 88] on div "Louis Frei client" at bounding box center [395, 94] width 673 height 15
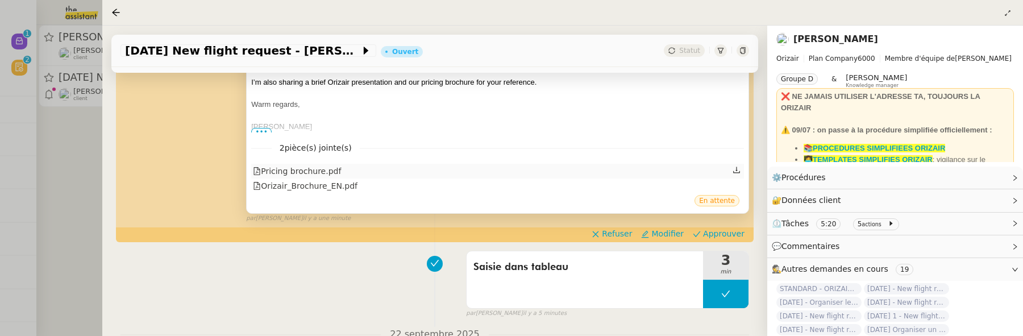
scroll to position [330, 0]
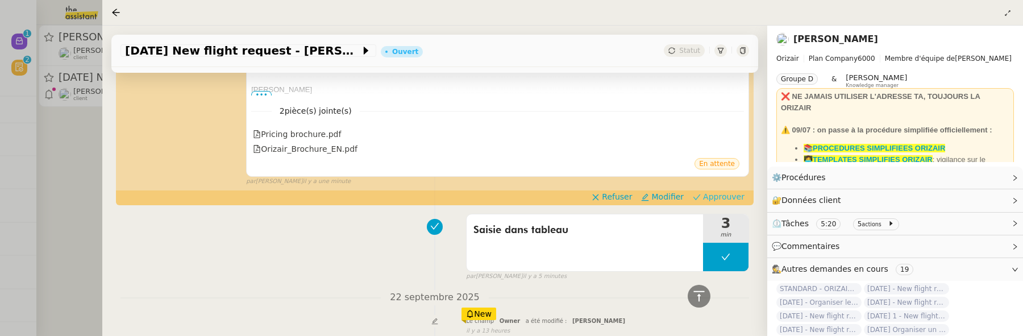
click at [719, 196] on span "Approuver" at bounding box center [723, 196] width 41 height 11
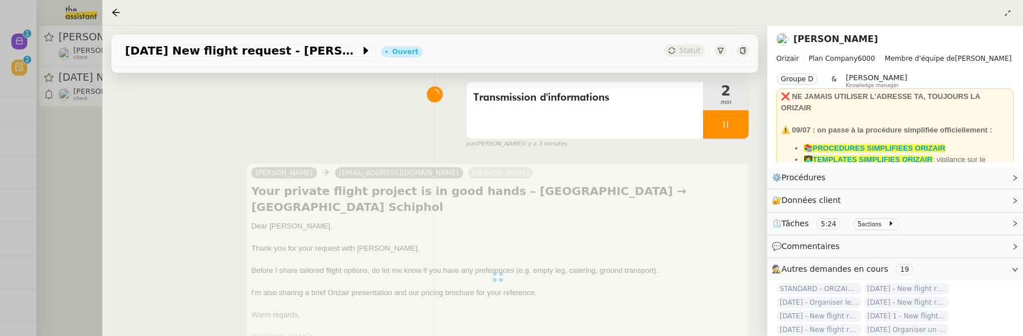
scroll to position [0, 0]
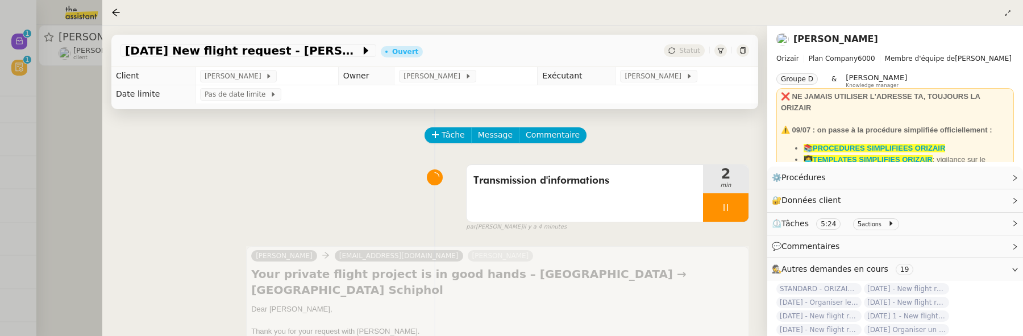
click at [77, 137] on div at bounding box center [511, 168] width 1023 height 336
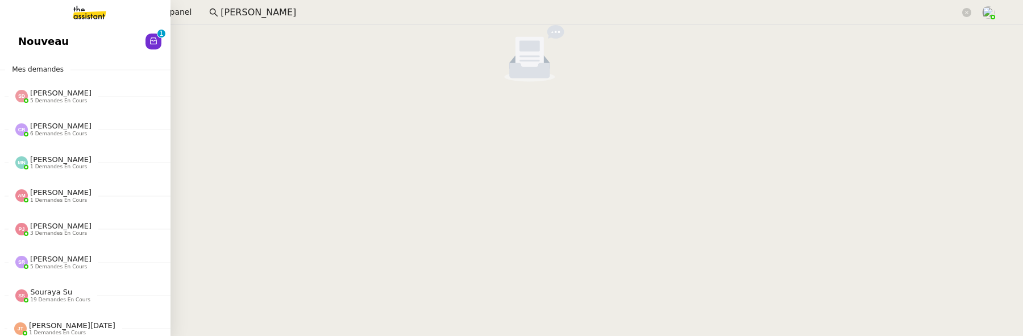
click at [26, 27] on div "Nouveau 0 1 2 3 4 5 6 7 8 9 Mes demandes Sheida Delpazir 5 demandes en cours Vé…" at bounding box center [85, 180] width 170 height 311
click at [34, 38] on span "Nouveau" at bounding box center [43, 41] width 51 height 17
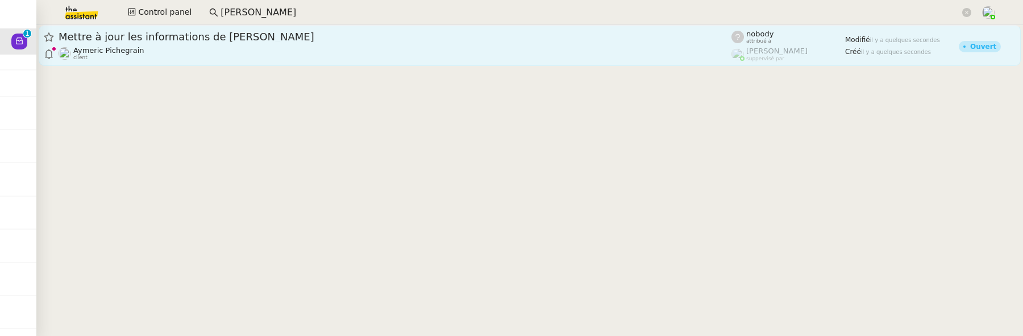
click at [422, 44] on div "Mettre à jour les informations de Kia Aymeric Pichegrain client" at bounding box center [395, 45] width 673 height 31
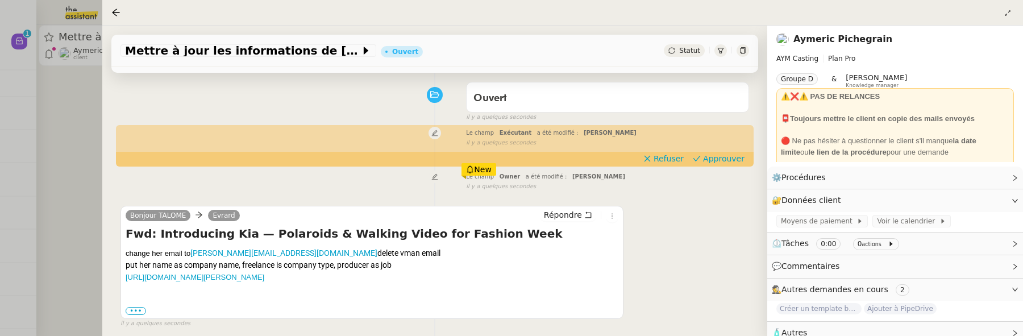
scroll to position [153, 0]
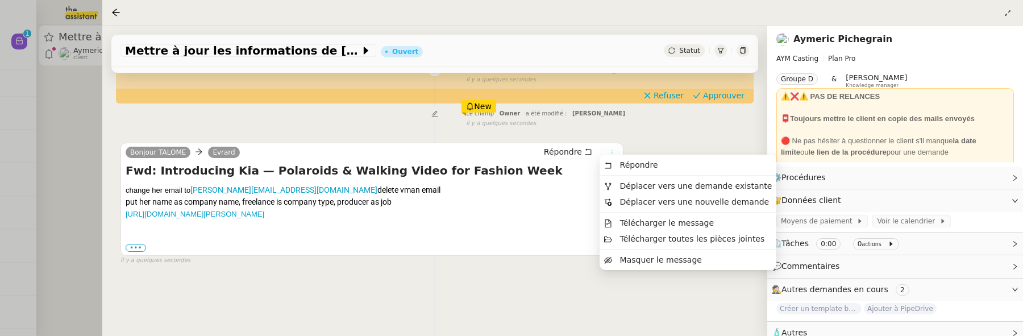
click at [609, 149] on icon at bounding box center [612, 152] width 7 height 7
click at [652, 189] on span "Déplacer vers une demande existante" at bounding box center [696, 185] width 152 height 9
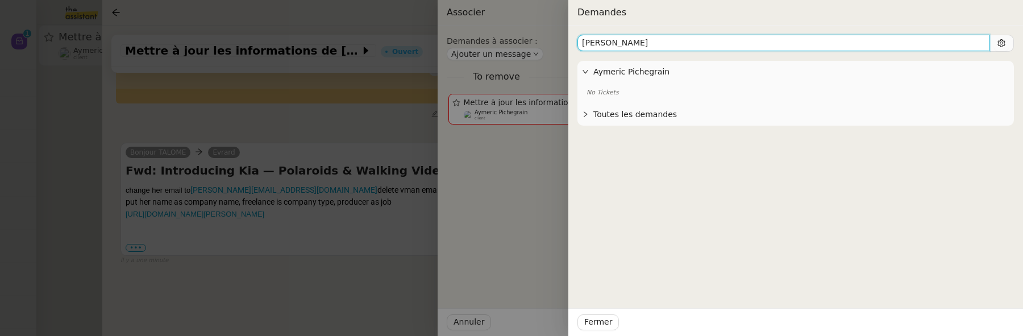
drag, startPoint x: 653, startPoint y: 43, endPoint x: 551, endPoint y: 42, distance: 102.3
click at [551, 42] on div "Demandes hafford Aymeric Pichegrain No Tickets Toutes les demandes Mettre à jou…" at bounding box center [511, 168] width 1023 height 336
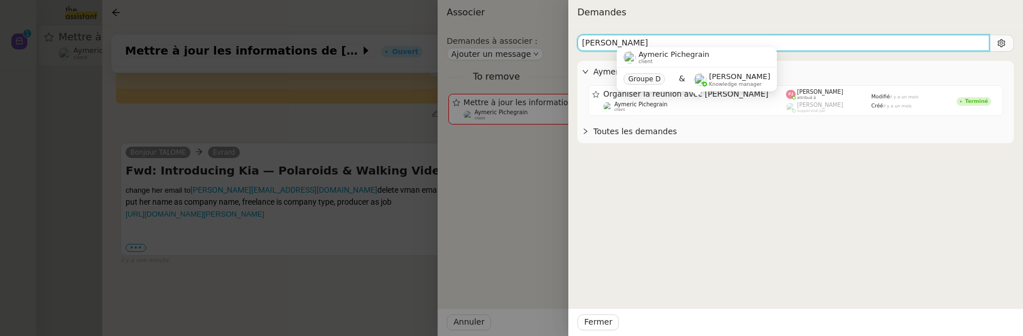
type input "jessica"
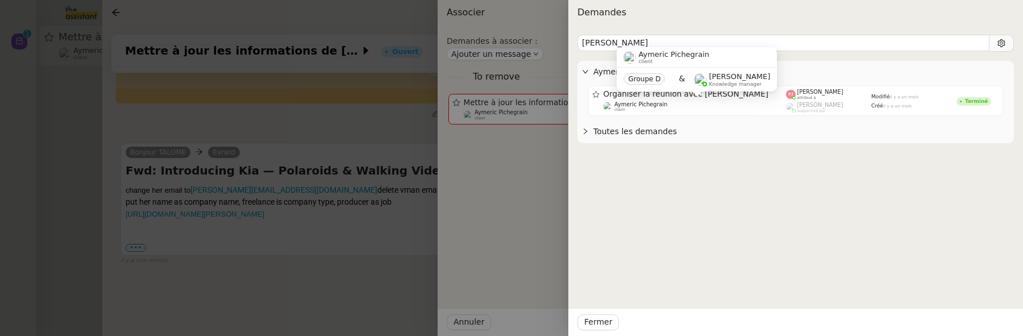
click at [707, 98] on div "Aymeric Pichegrain client Groupe D & Frédérique Albert Knowledge manager" at bounding box center [697, 73] width 160 height 53
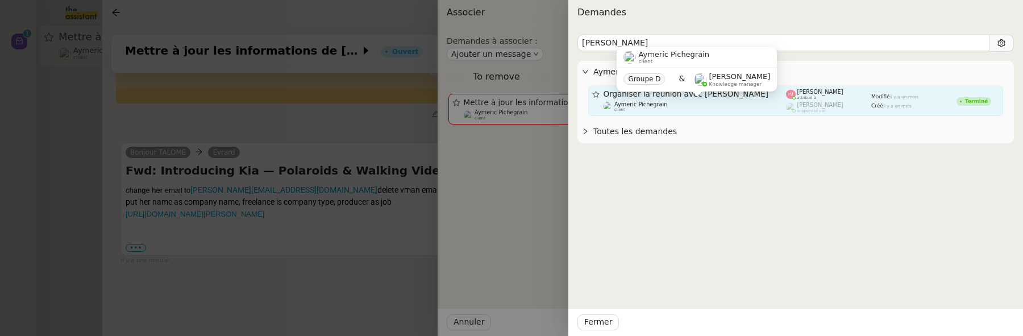
click at [743, 106] on div "Aymeric Pichegrain client" at bounding box center [695, 106] width 183 height 11
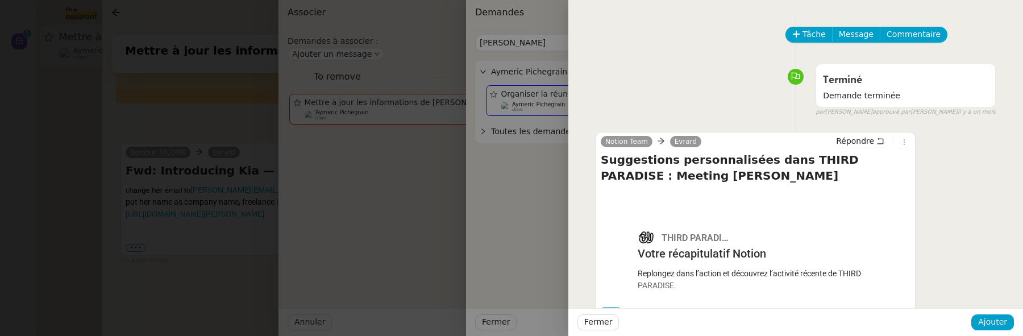
scroll to position [69, 0]
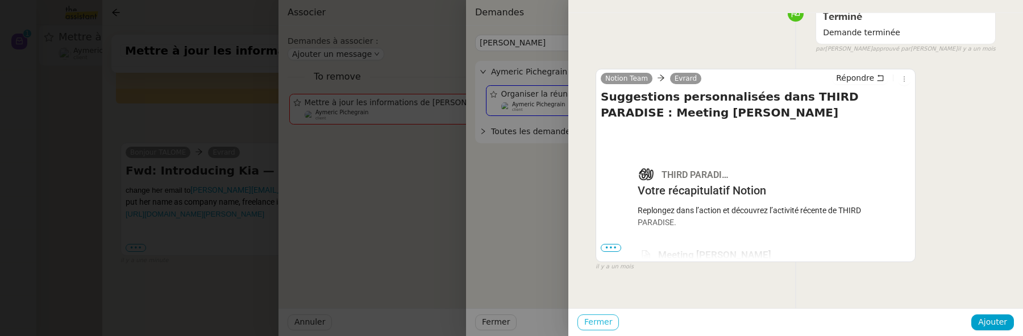
click at [595, 319] on span "Fermer" at bounding box center [598, 321] width 28 height 13
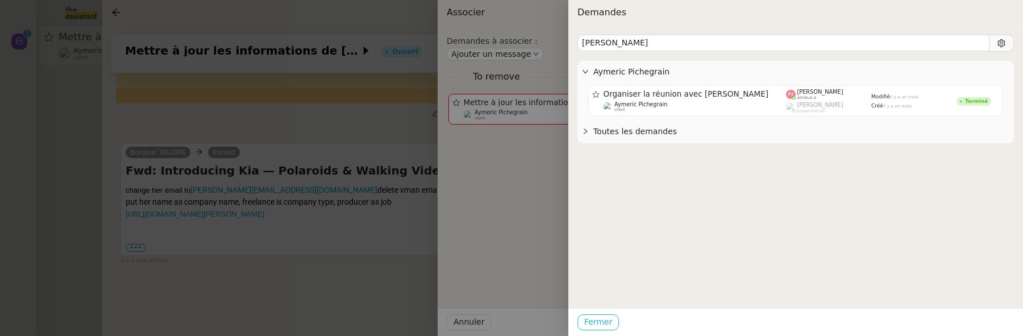
click at [589, 323] on span "Fermer" at bounding box center [598, 321] width 28 height 13
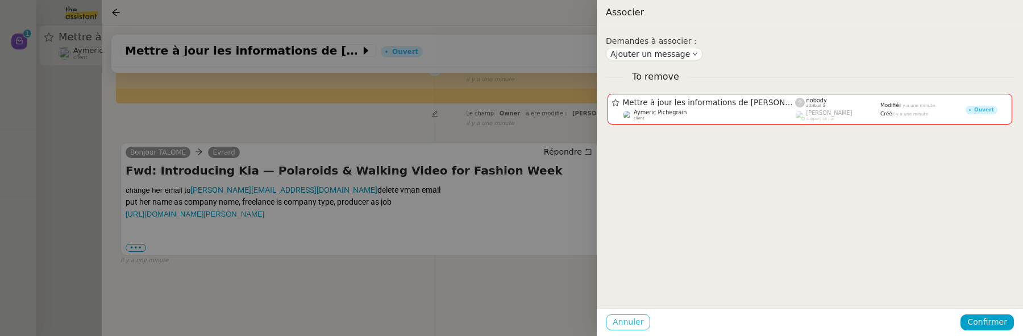
click at [617, 324] on span "Annuler" at bounding box center [628, 321] width 31 height 13
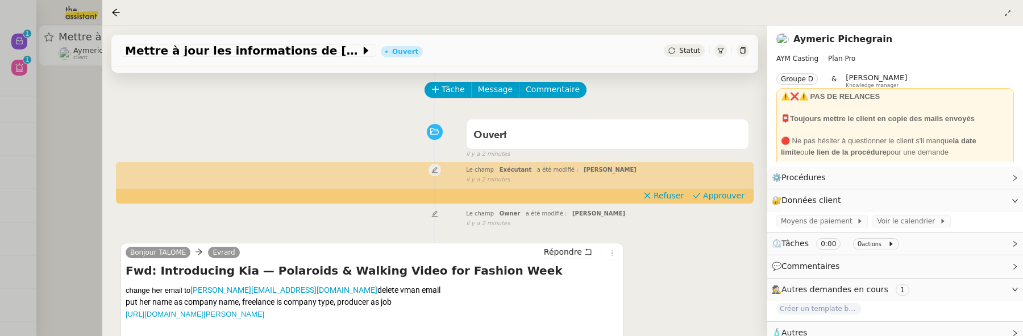
scroll to position [0, 0]
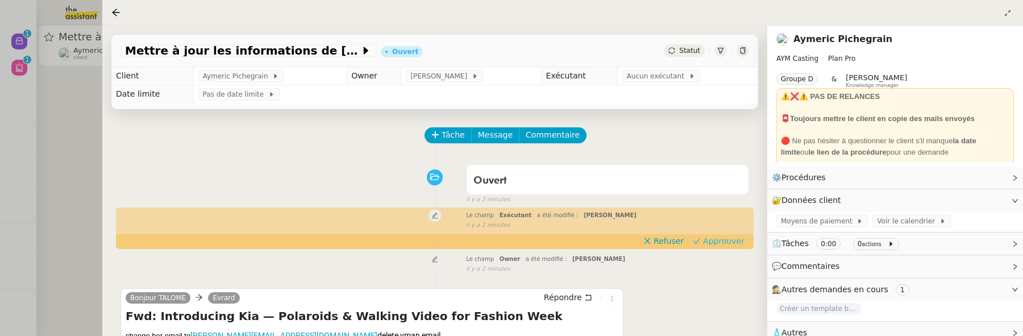
click at [724, 239] on span "Approuver" at bounding box center [723, 240] width 41 height 11
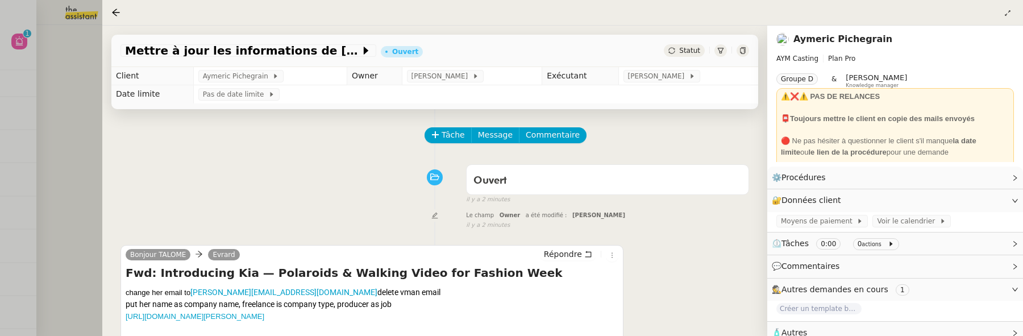
click at [72, 95] on div at bounding box center [511, 168] width 1023 height 336
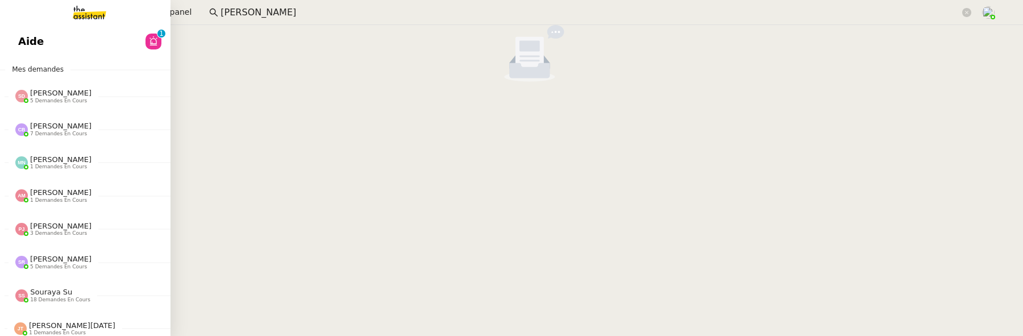
click at [35, 51] on link "Aide 0 1 2 3 4 5 6 7 8 9" at bounding box center [85, 41] width 170 height 26
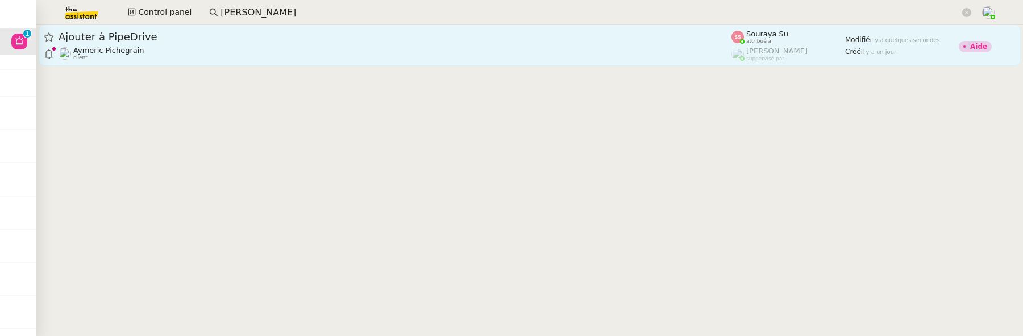
click at [317, 58] on div "Aymeric Pichegrain client" at bounding box center [395, 53] width 673 height 15
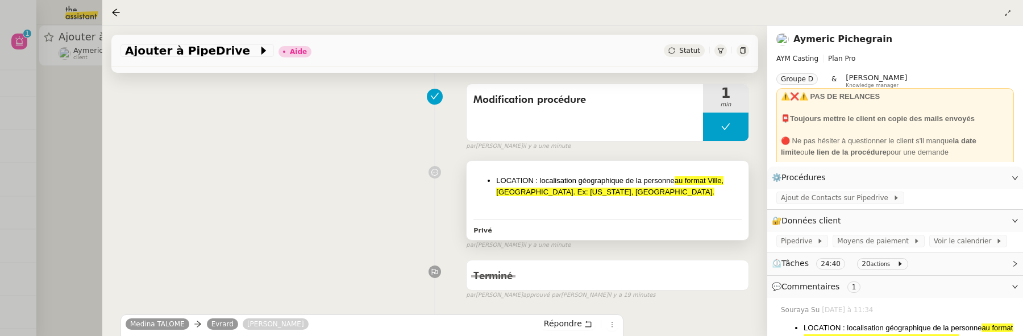
scroll to position [141, 0]
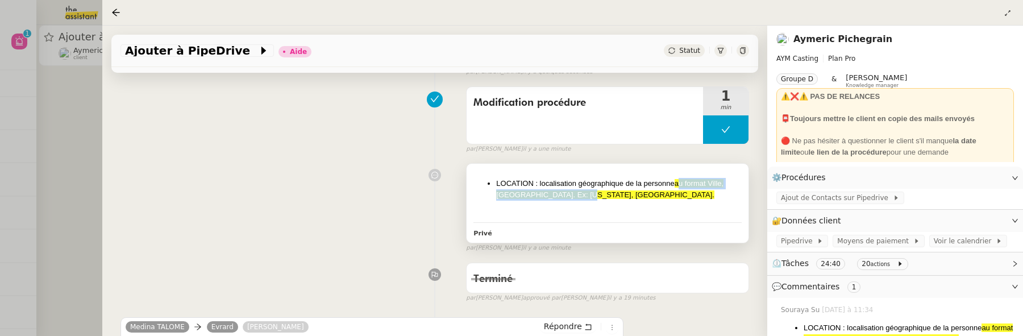
drag, startPoint x: 608, startPoint y: 194, endPoint x: 673, endPoint y: 184, distance: 66.1
click at [673, 184] on li "LOCATION : localisation géographique de la personne au format Ville, Pays. Ex: …" at bounding box center [619, 189] width 246 height 22
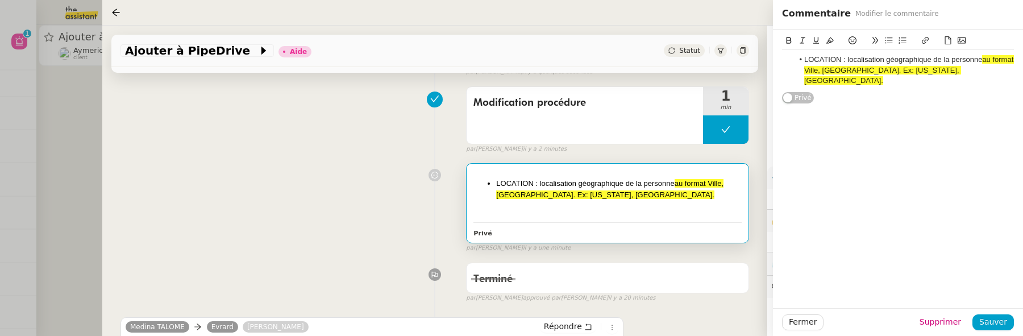
click at [260, 174] on div "LOCATION : localisation géographique de la personne au format Ville, Pays. Ex: …" at bounding box center [434, 205] width 629 height 94
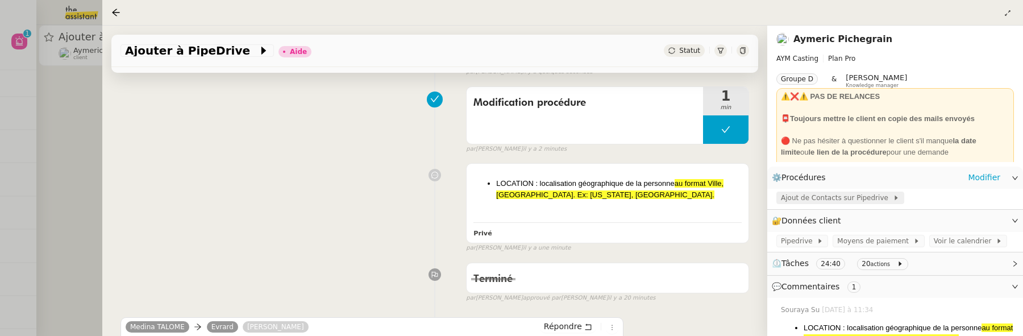
click at [826, 197] on span "Ajout de Contacts sur Pipedrive" at bounding box center [837, 197] width 112 height 11
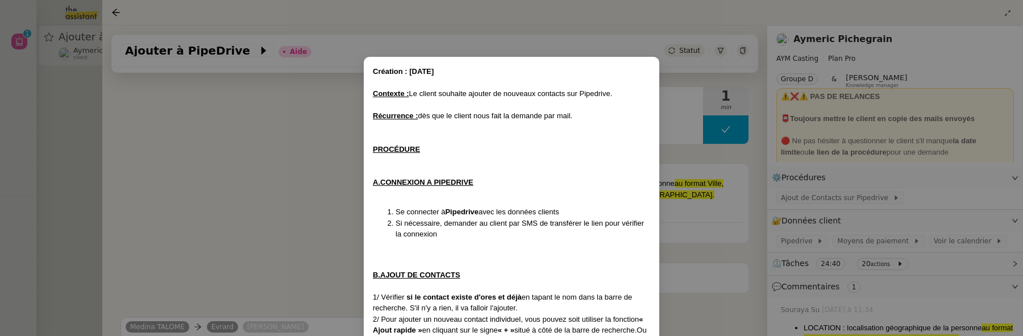
scroll to position [317, 0]
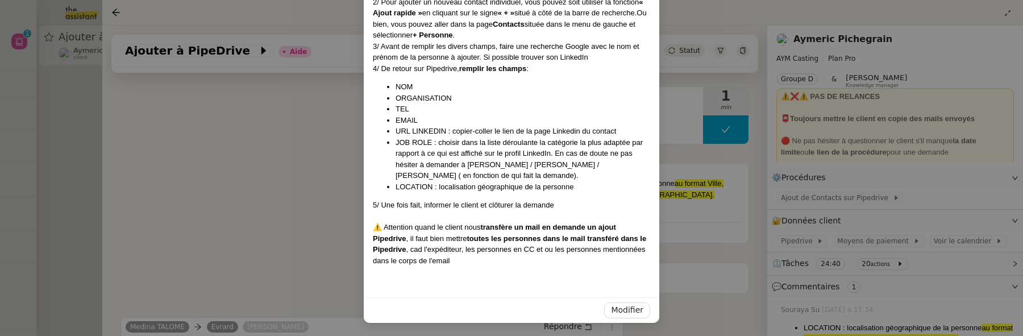
click at [721, 234] on nz-modal-container "Création : 16/09/2025 Contexte : Le client souhaite ajouter de nouveaux contact…" at bounding box center [511, 168] width 1023 height 336
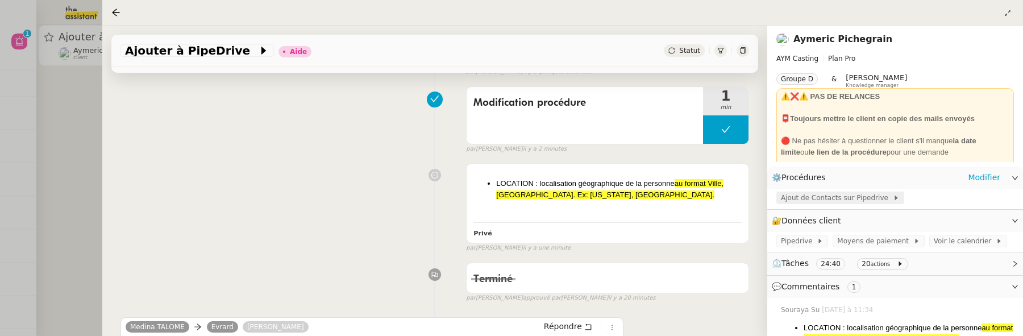
click at [850, 199] on span "Ajout de Contacts sur Pipedrive" at bounding box center [837, 197] width 112 height 11
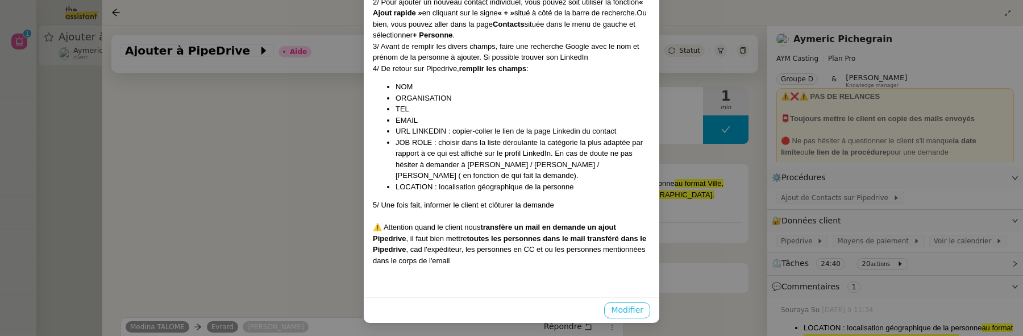
click at [620, 309] on span "Modifier" at bounding box center [627, 309] width 32 height 13
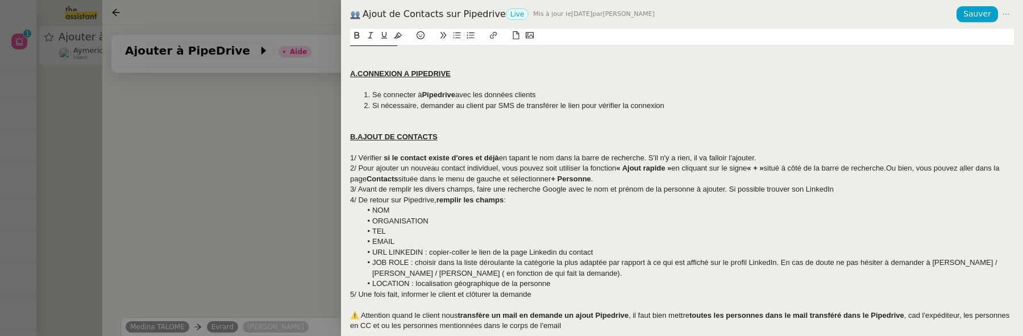
scroll to position [105, 0]
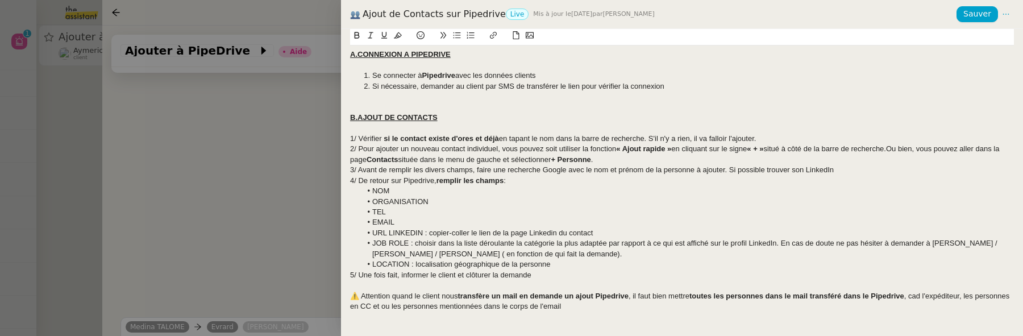
click at [574, 261] on li "LOCATION : localisation géographique de la personne" at bounding box center [687, 264] width 653 height 10
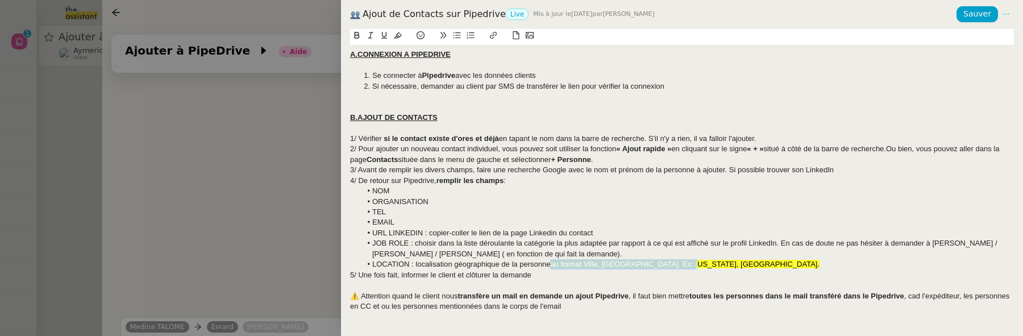
drag, startPoint x: 553, startPoint y: 263, endPoint x: 689, endPoint y: 263, distance: 136.4
click at [689, 263] on span "au format Ville, Pays. Ex: New York, USA." at bounding box center [684, 264] width 269 height 9
click at [395, 36] on icon at bounding box center [398, 35] width 8 height 8
click at [659, 239] on li "JOB ROLE : choisir dans la liste déroulante la catégorie la plus adaptée par ra…" at bounding box center [687, 248] width 653 height 21
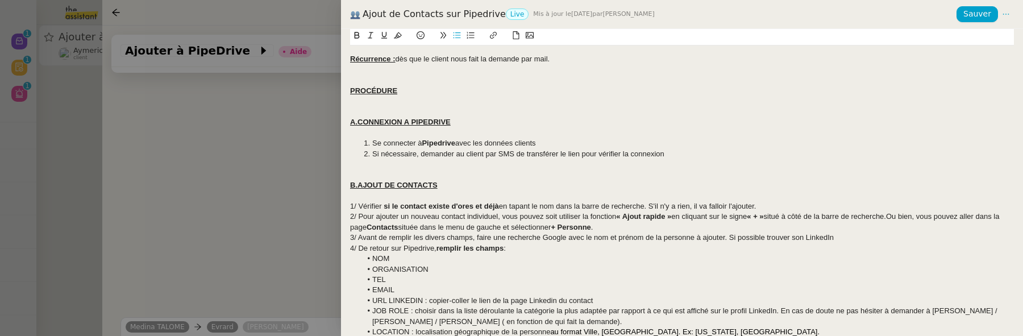
scroll to position [0, 0]
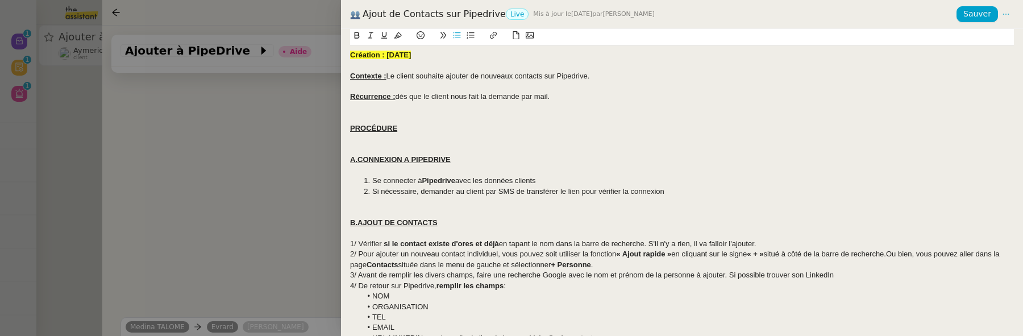
click at [429, 58] on div "Création : 16/09/2025" at bounding box center [682, 55] width 664 height 10
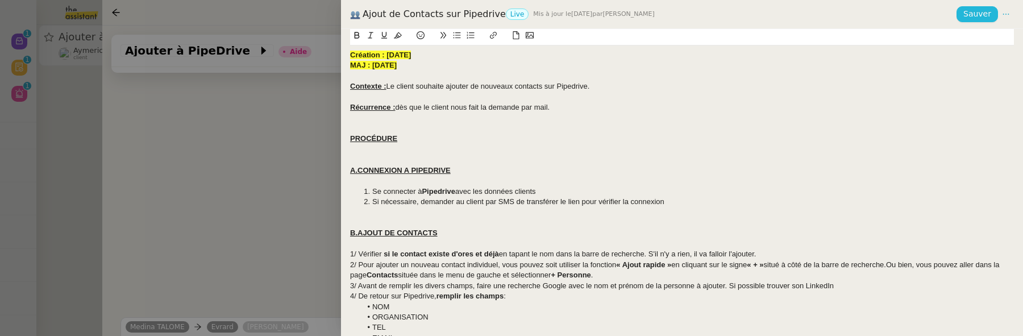
click at [981, 7] on span "Sauver" at bounding box center [977, 13] width 28 height 13
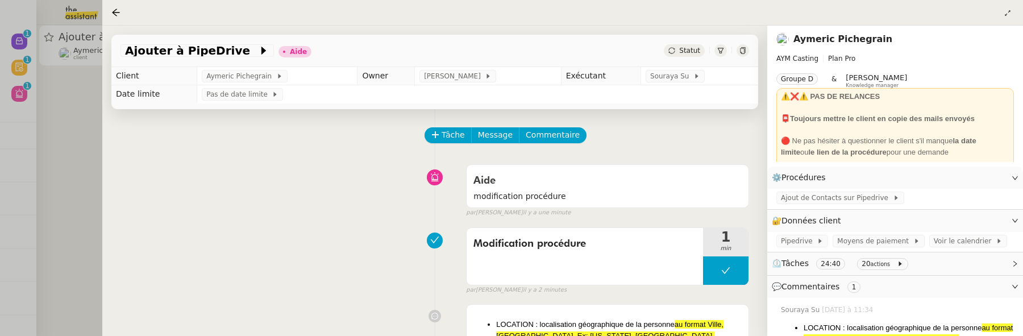
click at [539, 144] on div "Tâche Message Commentaire" at bounding box center [587, 140] width 323 height 27
click at [538, 139] on span "Commentaire" at bounding box center [553, 134] width 54 height 13
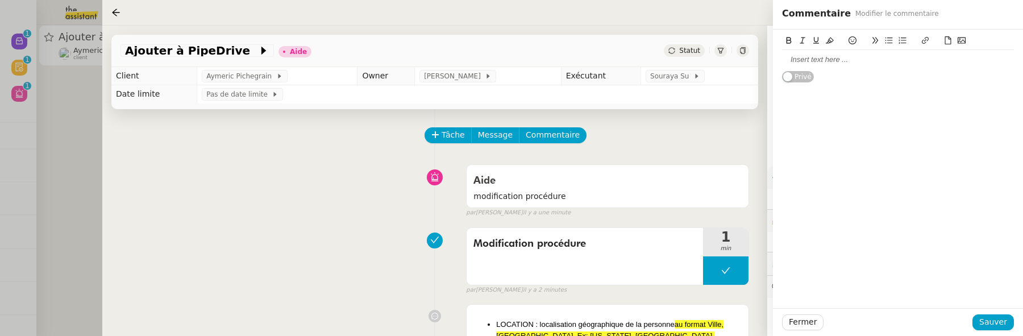
click at [816, 57] on div at bounding box center [898, 60] width 232 height 10
click at [984, 323] on span "Sauver" at bounding box center [993, 321] width 28 height 13
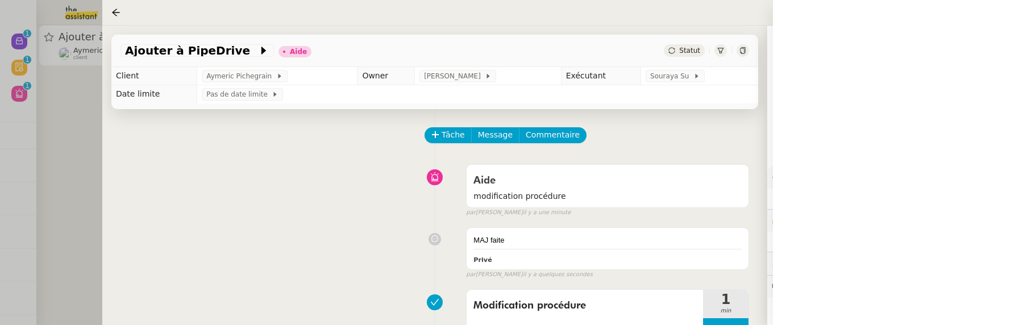
click at [681, 48] on span "Statut" at bounding box center [689, 51] width 21 height 8
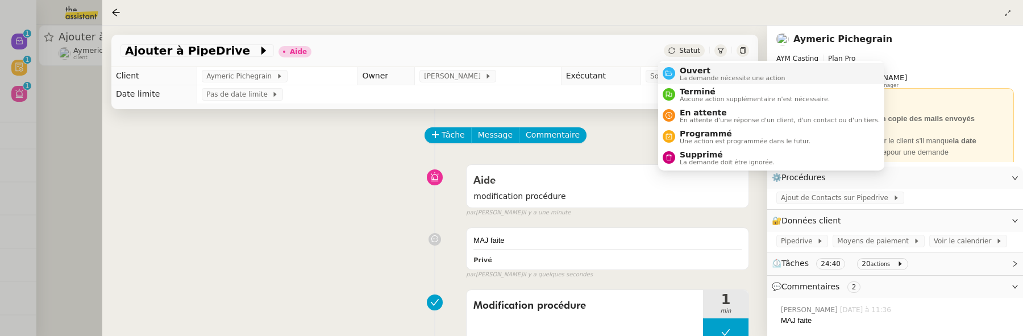
click at [697, 70] on span "Ouvert" at bounding box center [733, 70] width 106 height 9
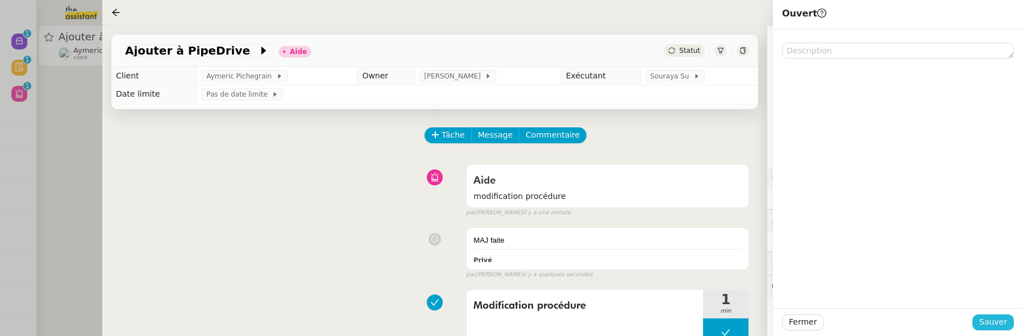
click at [992, 322] on span "Sauver" at bounding box center [993, 321] width 28 height 13
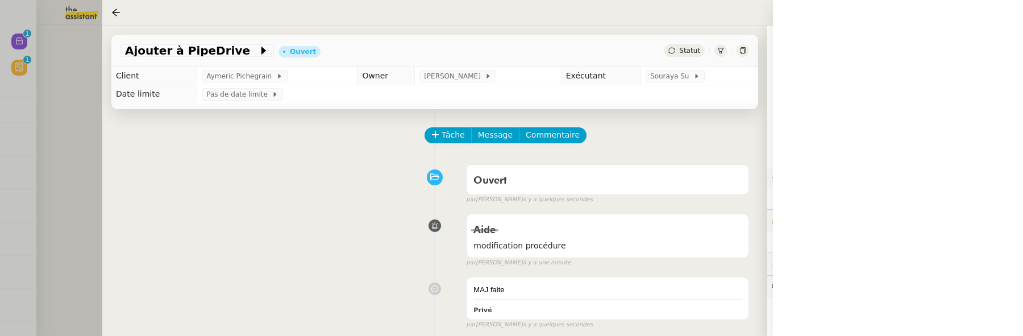
click at [65, 105] on div at bounding box center [511, 168] width 1023 height 336
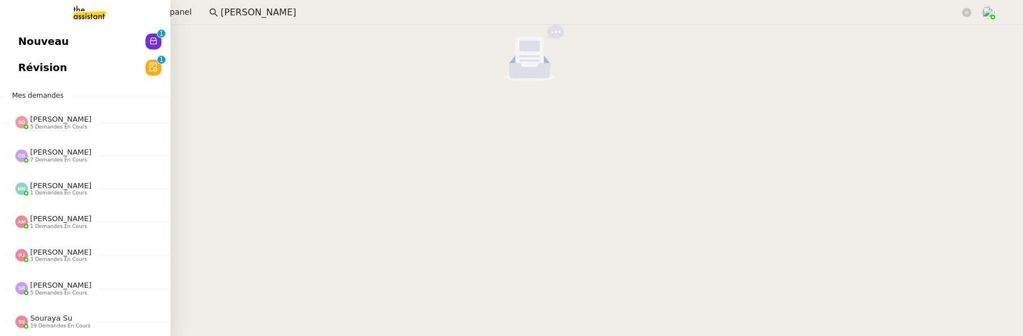
click at [28, 71] on span "Révision" at bounding box center [42, 67] width 49 height 17
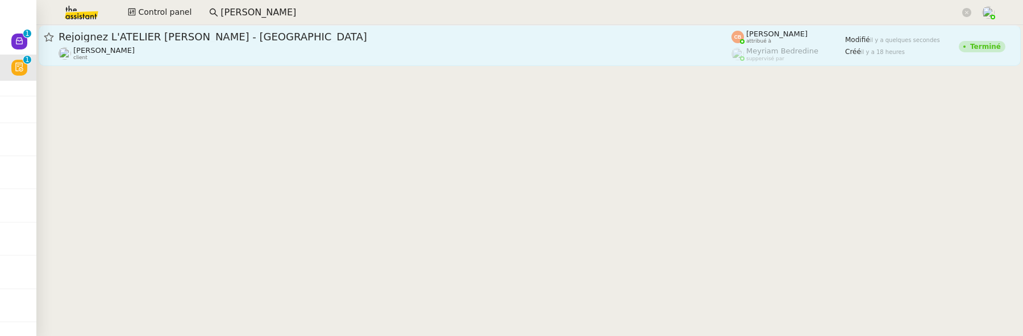
click at [383, 55] on div "Genevieve Landsmann client" at bounding box center [395, 53] width 673 height 15
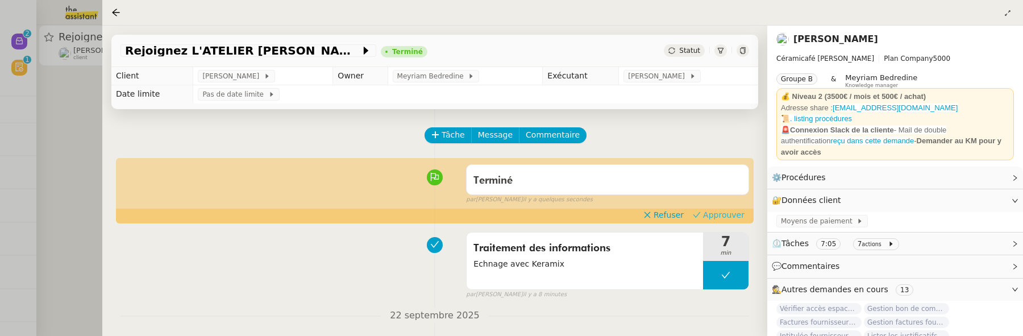
click at [731, 215] on span "Approuver" at bounding box center [723, 214] width 41 height 11
click at [78, 124] on div at bounding box center [511, 168] width 1023 height 336
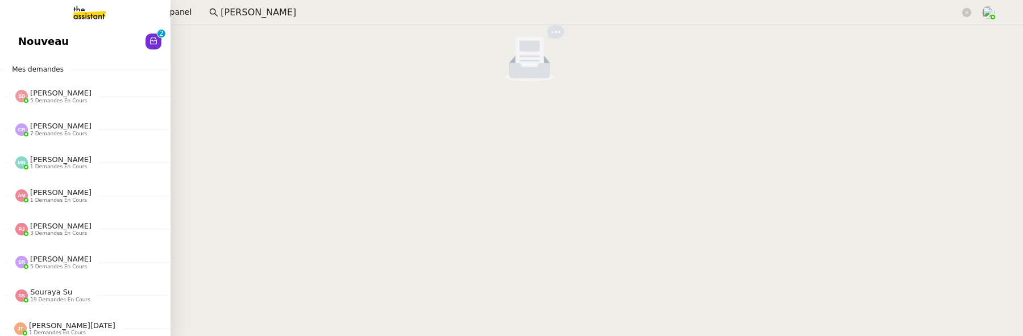
click at [16, 39] on link "Nouveau 0 1 2 3 4 5 6 7 8 9" at bounding box center [85, 41] width 170 height 26
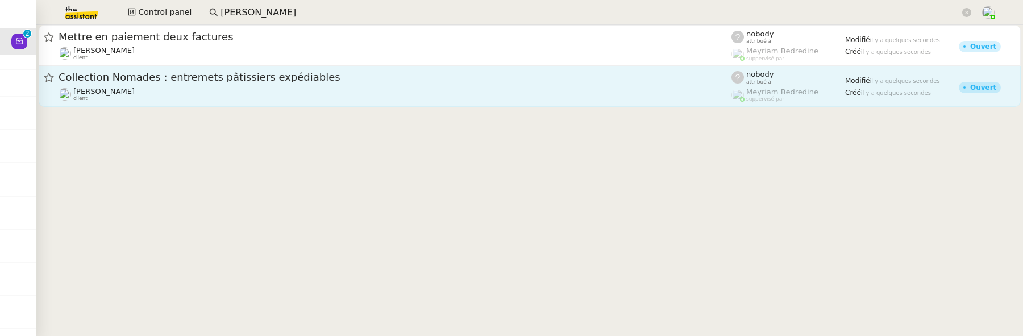
click at [323, 96] on div "Thierry Larcher client" at bounding box center [395, 94] width 673 height 15
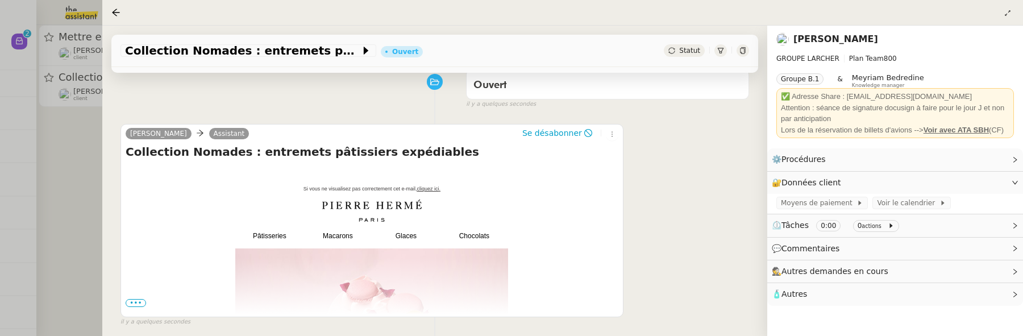
scroll to position [209, 0]
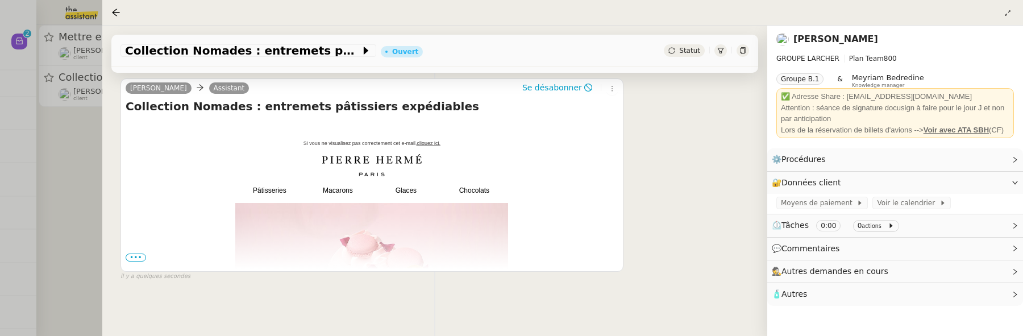
click at [129, 253] on span "•••" at bounding box center [136, 257] width 20 height 8
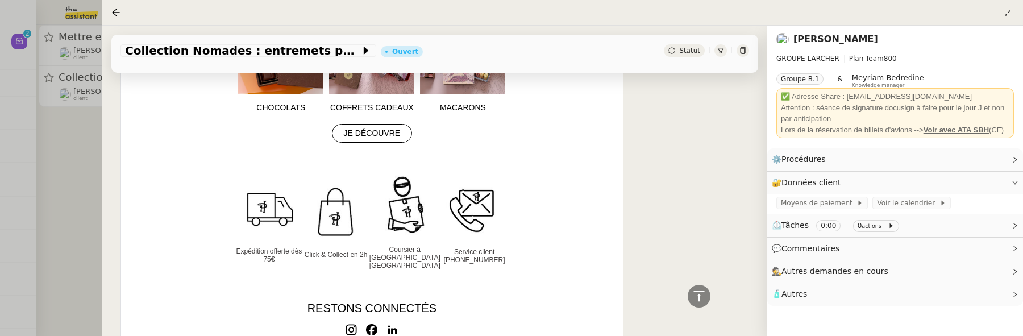
scroll to position [1523, 0]
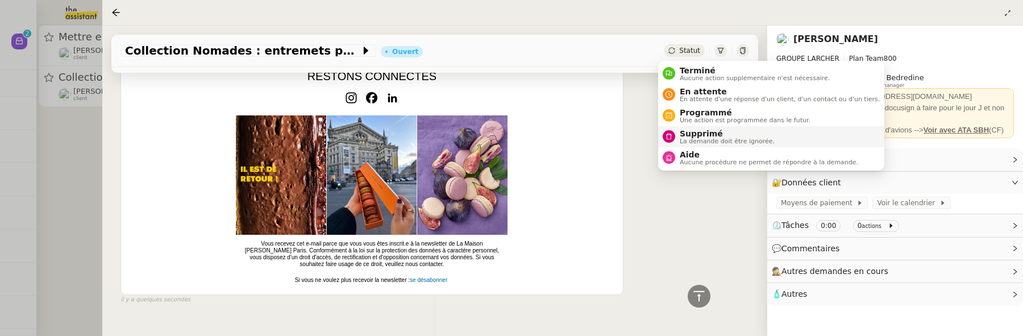
click at [717, 137] on span "Supprimé" at bounding box center [727, 133] width 95 height 9
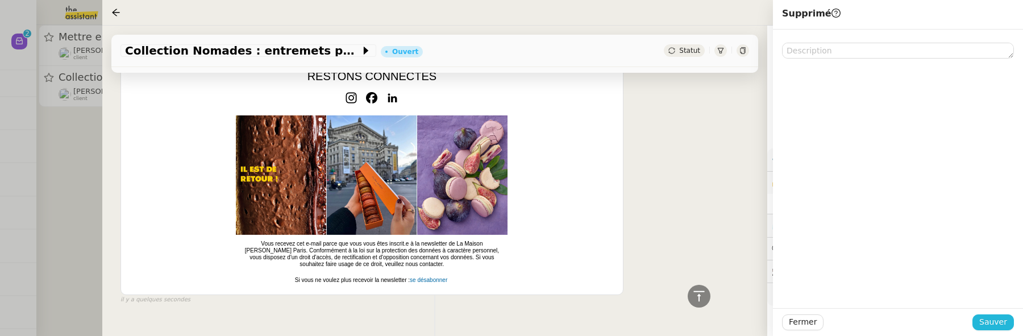
click at [1002, 324] on span "Sauver" at bounding box center [993, 321] width 28 height 13
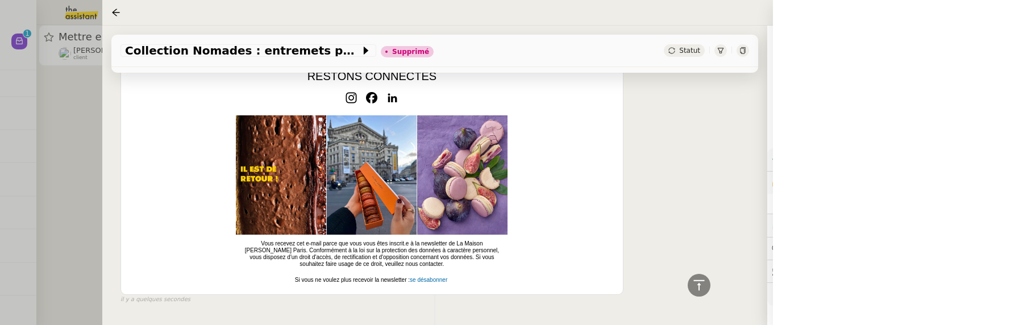
click at [78, 164] on div at bounding box center [511, 162] width 1023 height 325
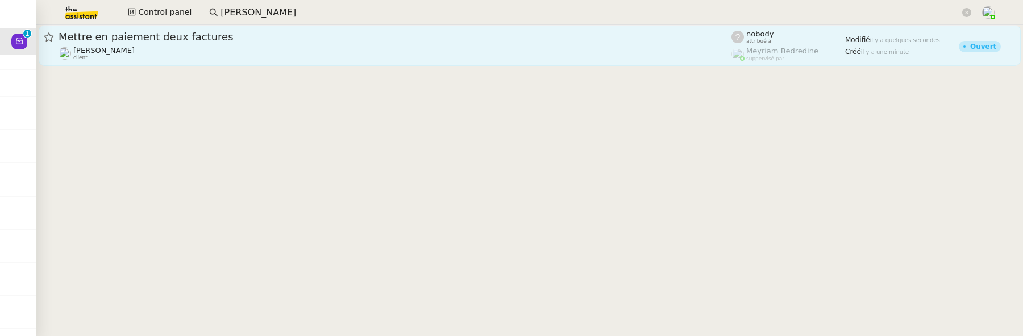
click at [263, 36] on span "Mettre en paiement deux factures" at bounding box center [395, 37] width 673 height 10
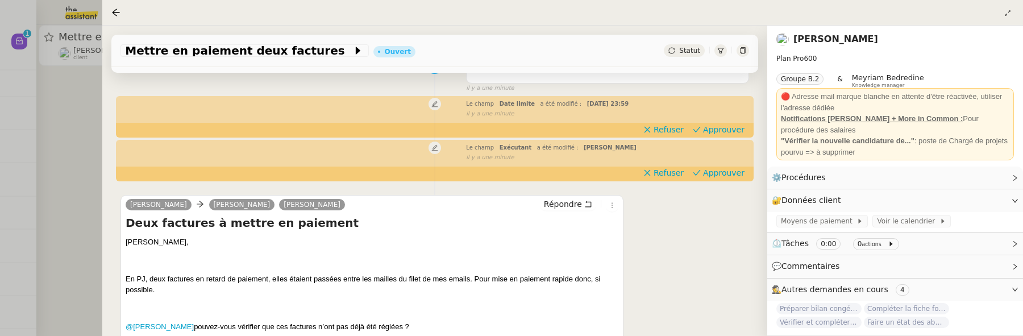
scroll to position [107, 0]
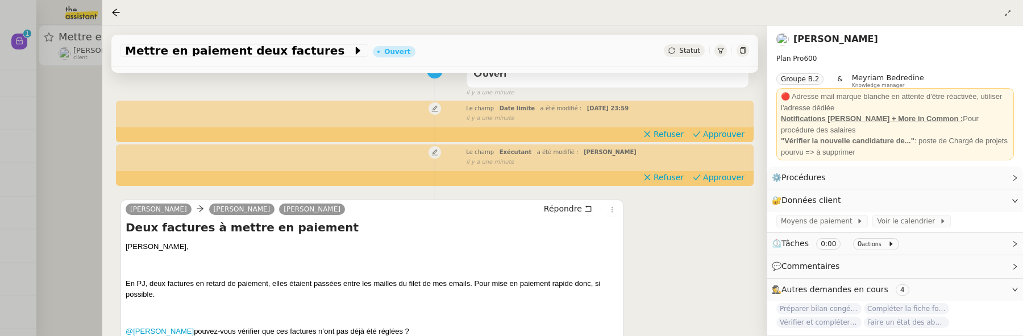
click at [78, 107] on div at bounding box center [511, 168] width 1023 height 336
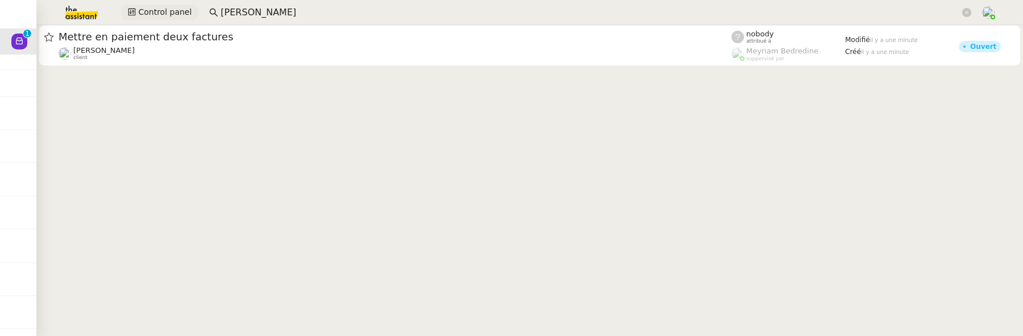
click at [167, 14] on span "Control panel" at bounding box center [164, 12] width 53 height 13
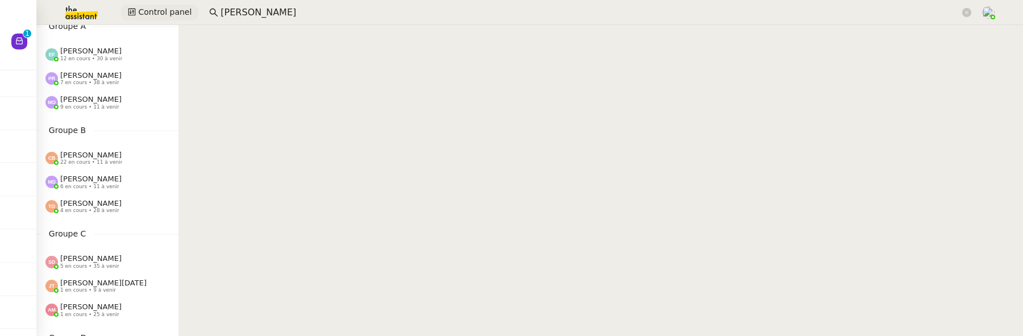
scroll to position [41, 0]
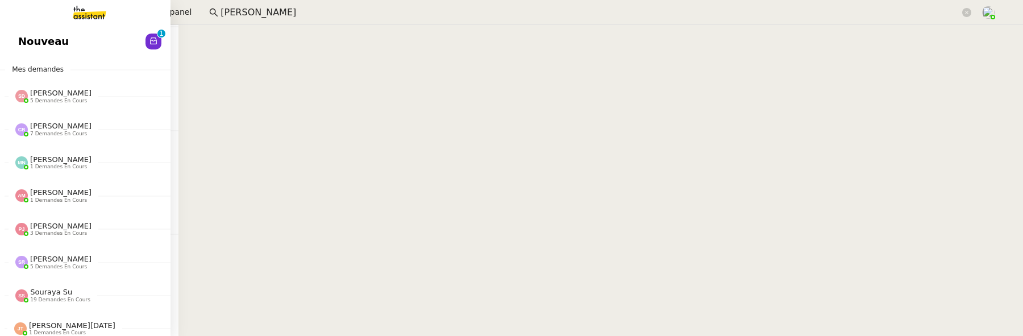
click at [24, 35] on span "Nouveau" at bounding box center [43, 41] width 51 height 17
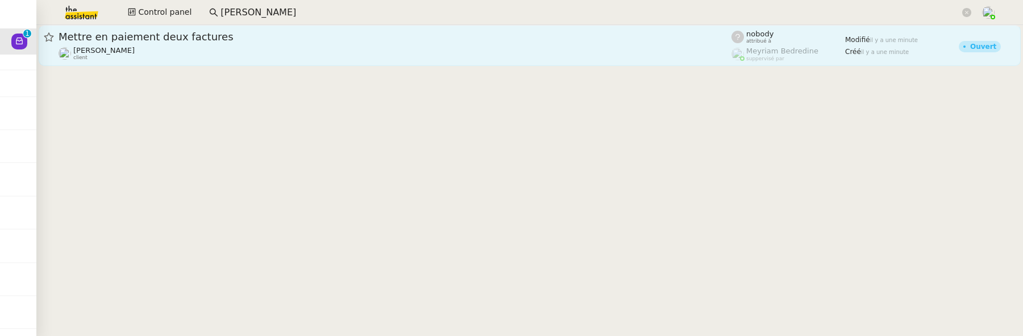
click at [456, 64] on link "Mettre en paiement deux factures Laurence de Nervaux client nobody attribué à M…" at bounding box center [530, 45] width 982 height 41
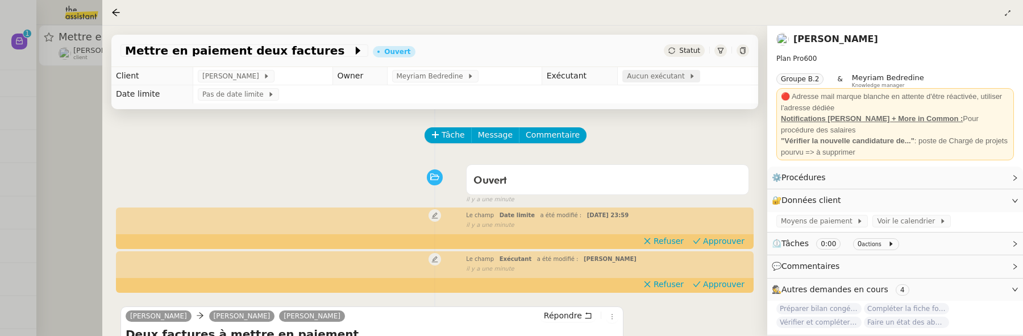
click at [660, 77] on span "Aucun exécutant" at bounding box center [658, 75] width 62 height 11
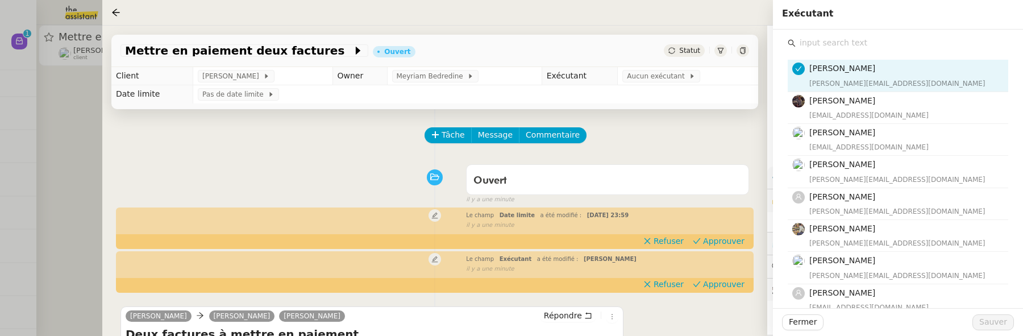
click at [830, 46] on input "text" at bounding box center [902, 42] width 213 height 15
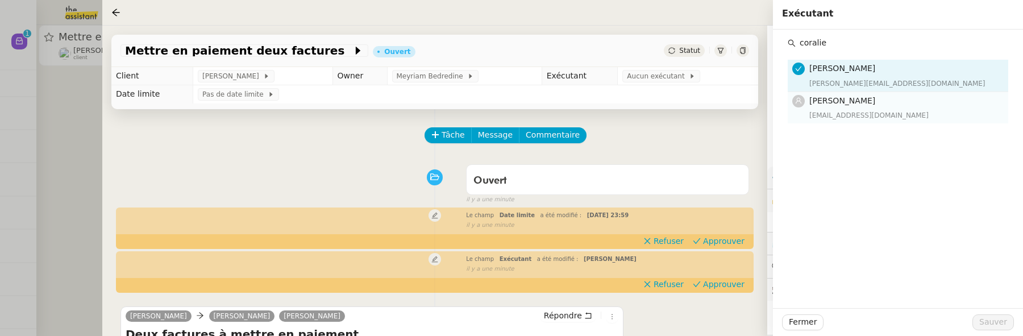
type input "coralie"
click at [860, 102] on span "Coralie Bordas" at bounding box center [842, 100] width 66 height 9
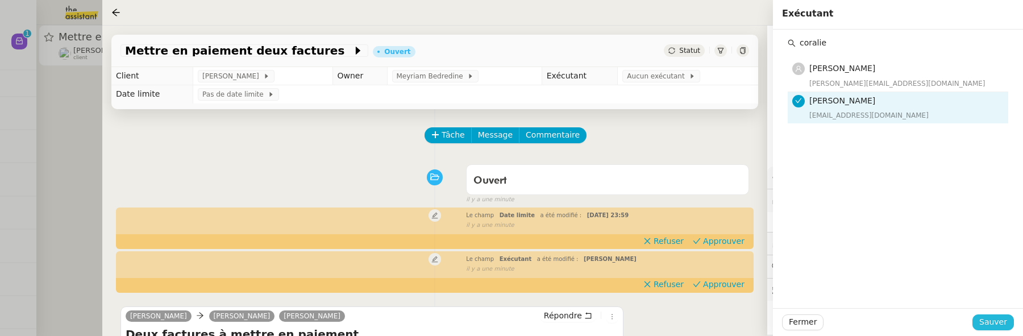
click at [1012, 321] on button "Sauver" at bounding box center [992, 322] width 41 height 16
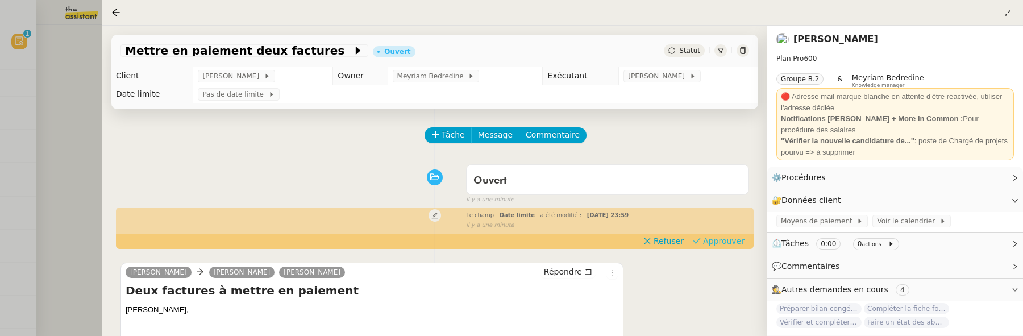
click at [722, 243] on span "Approuver" at bounding box center [723, 240] width 41 height 11
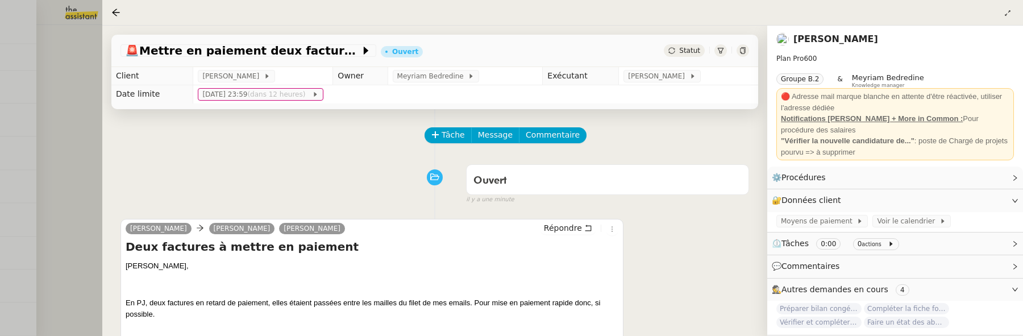
click at [58, 86] on div at bounding box center [511, 168] width 1023 height 336
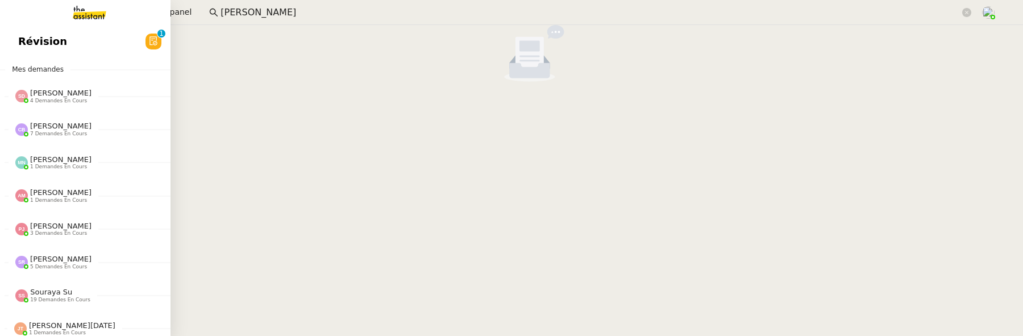
click at [11, 31] on link "Révision 0 1 2 3 4 5 6 7 8 9" at bounding box center [85, 41] width 170 height 26
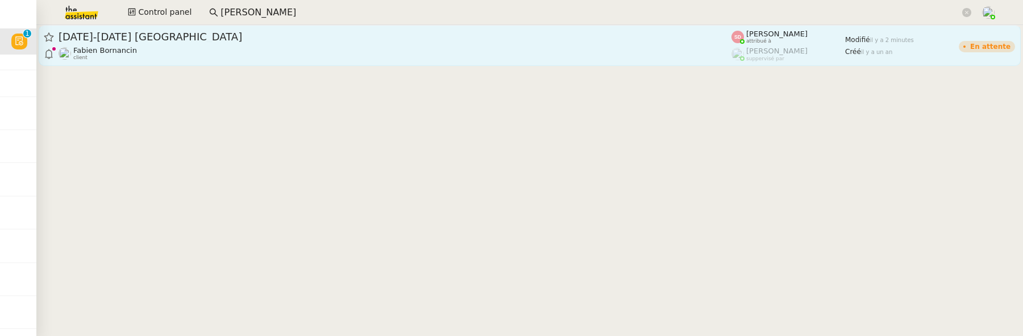
click at [248, 36] on span "25-28 sept Circuit Zandvoort" at bounding box center [395, 37] width 673 height 10
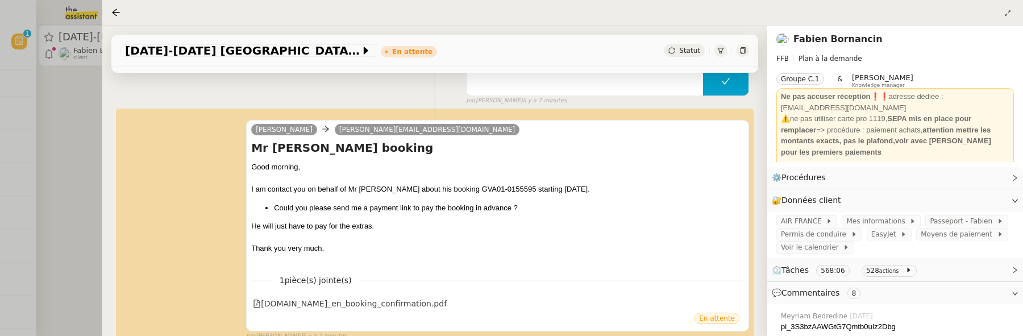
scroll to position [191, 0]
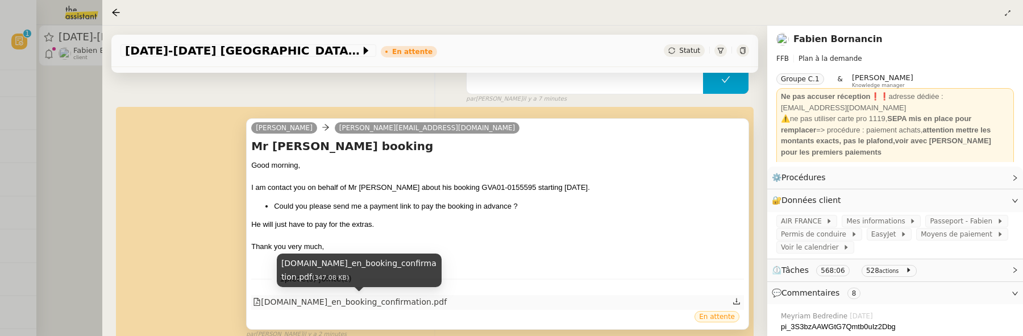
click at [439, 302] on div "systems.ruby-hotels.com_en_booking_confirmation.pdf" at bounding box center [350, 302] width 194 height 13
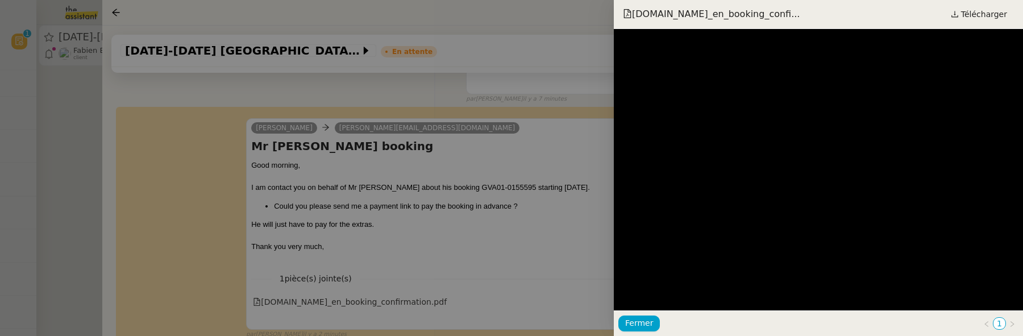
click at [981, 5] on div "systems.ruby-hotels.com_en_booking_confi... Télécharger" at bounding box center [818, 14] width 409 height 29
click at [992, 26] on div "systems.ruby-hotels.com_en_booking_confi... Télécharger" at bounding box center [818, 14] width 409 height 29
click at [993, 18] on span "Télécharger" at bounding box center [984, 14] width 46 height 15
click at [519, 209] on div at bounding box center [511, 168] width 1023 height 336
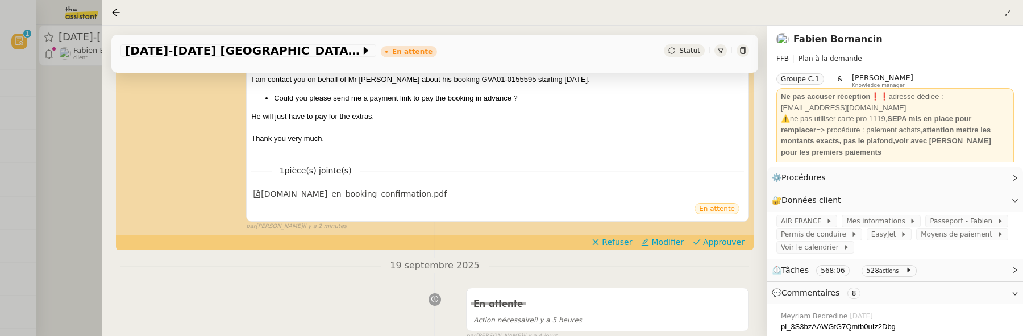
scroll to position [313, 0]
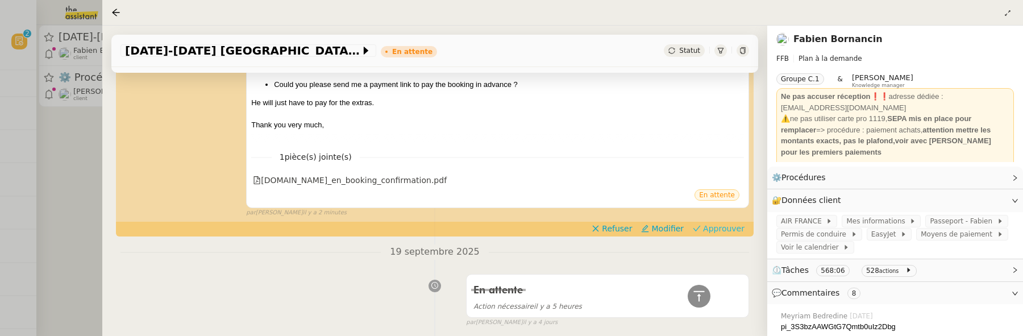
click at [728, 228] on span "Approuver" at bounding box center [723, 228] width 41 height 11
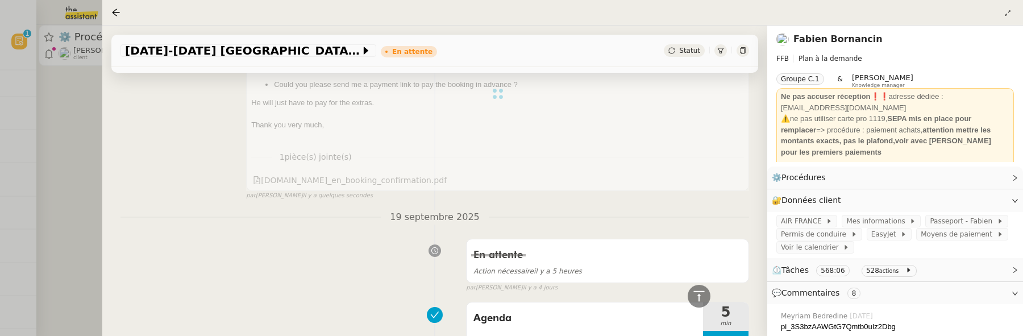
click at [67, 167] on div at bounding box center [511, 168] width 1023 height 336
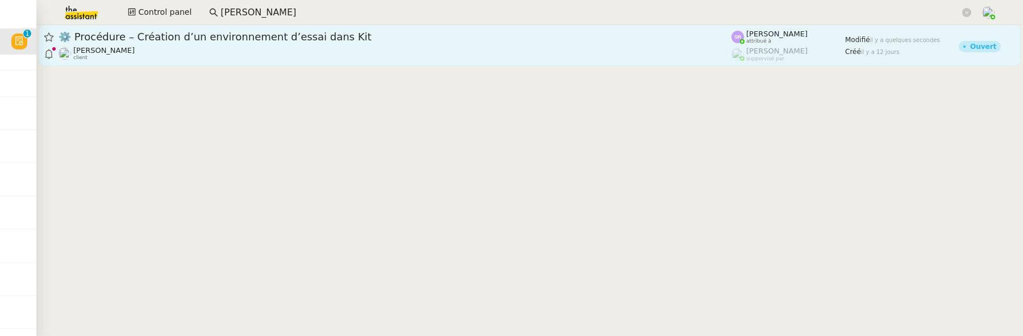
click at [212, 57] on div "Florian Parant client" at bounding box center [395, 53] width 673 height 15
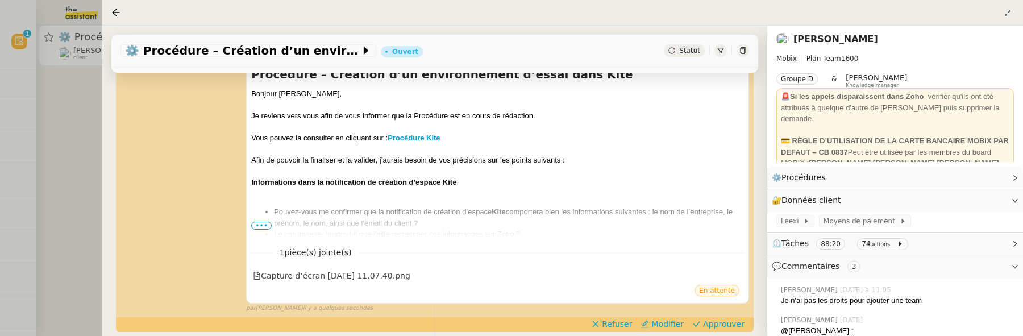
scroll to position [200, 0]
click at [259, 223] on span "•••" at bounding box center [261, 225] width 20 height 8
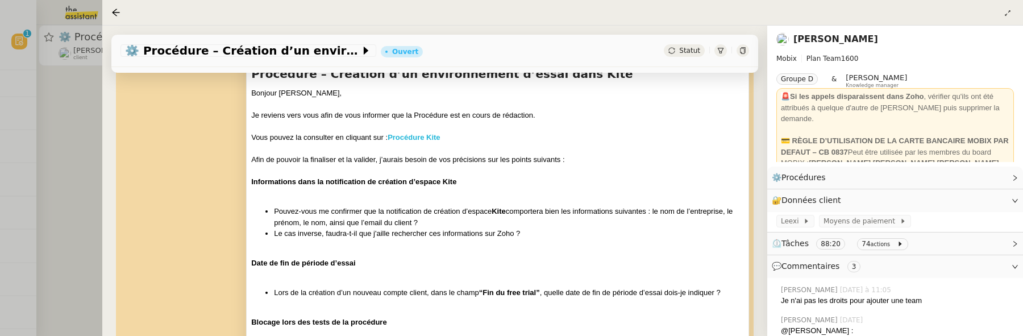
click at [417, 139] on strong "Procédure Kite" at bounding box center [414, 137] width 52 height 9
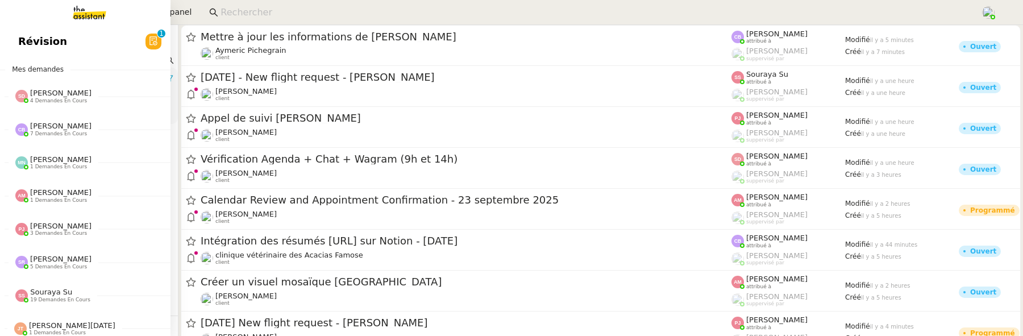
click at [22, 32] on link "Révision 0 1 2 3 4 5 6 7 8 9" at bounding box center [85, 41] width 170 height 26
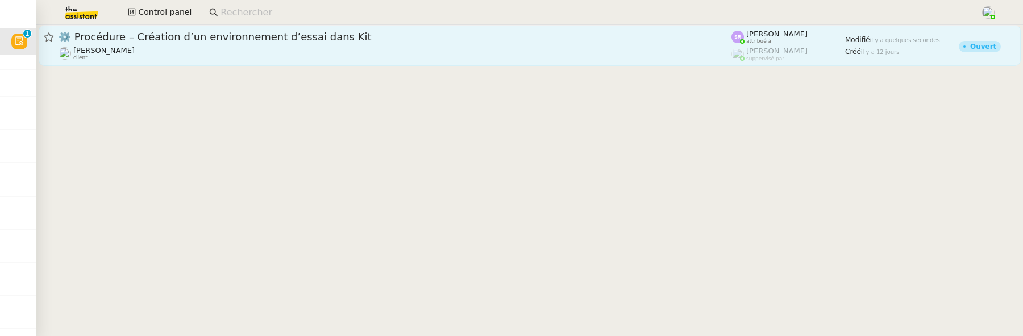
click at [239, 40] on span "⚙️ Procédure – Création d’un environnement d’essai dans Kit" at bounding box center [395, 37] width 673 height 10
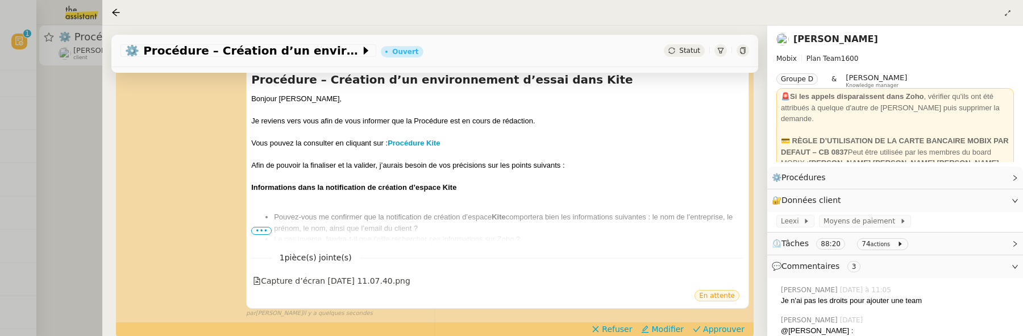
scroll to position [212, 0]
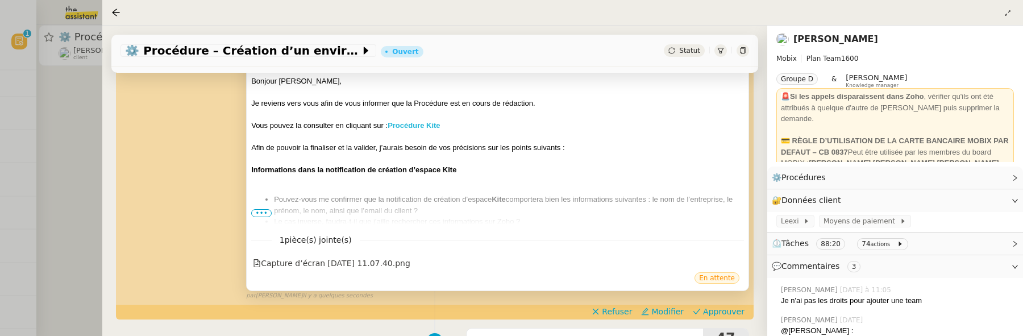
click at [413, 124] on strong "Procédure Kite" at bounding box center [414, 125] width 52 height 9
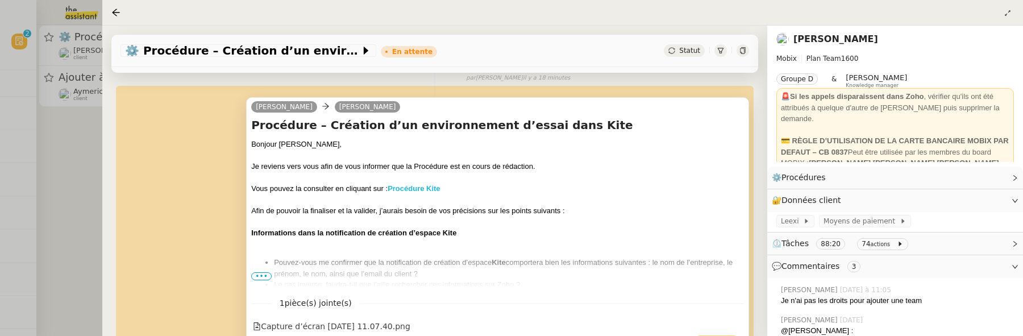
scroll to position [274, 0]
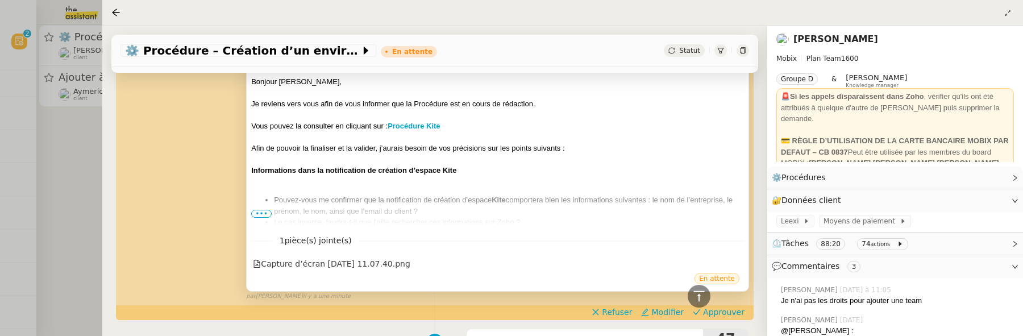
click at [259, 214] on span "•••" at bounding box center [261, 214] width 20 height 8
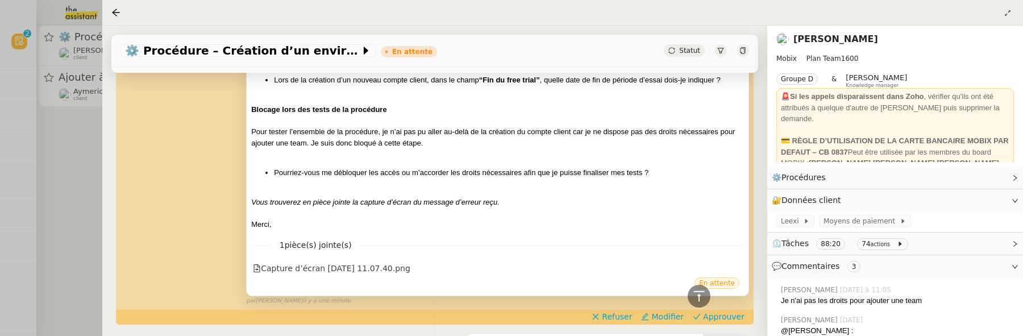
scroll to position [486, 0]
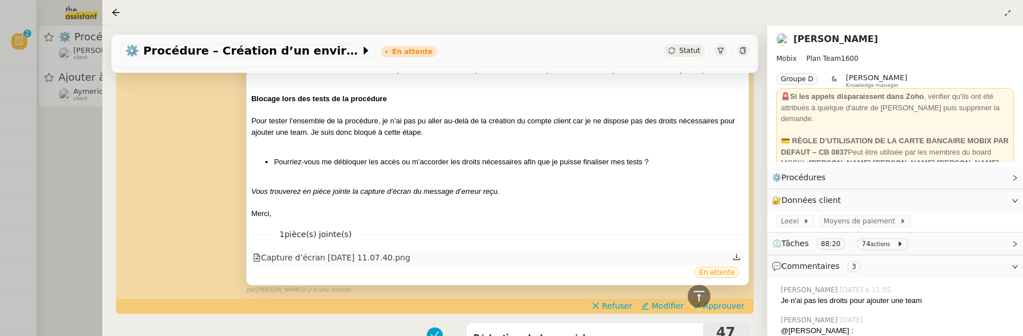
click at [410, 257] on div "Capture d’écran 2025-09-23 à 11.07.40.png" at bounding box center [331, 257] width 157 height 13
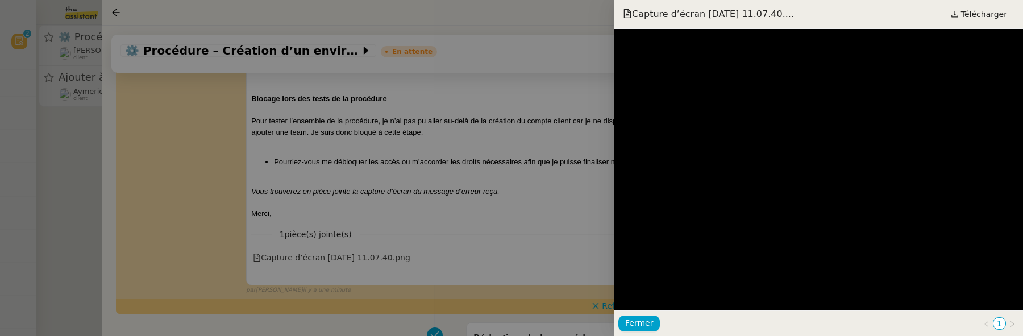
click at [552, 201] on div at bounding box center [511, 168] width 1023 height 336
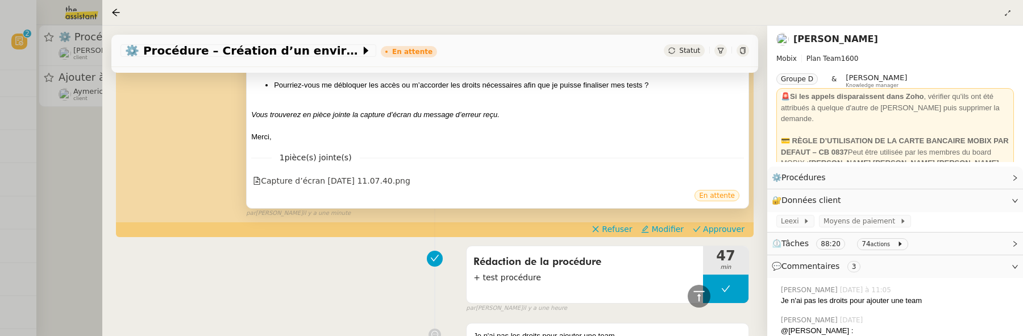
scroll to position [574, 0]
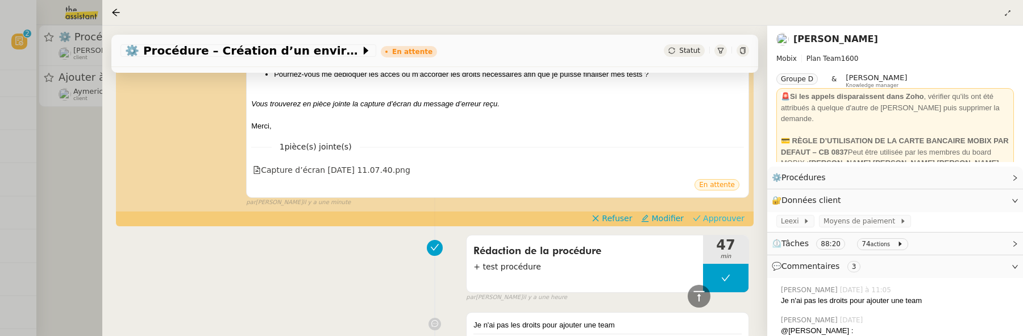
click at [714, 218] on span "Approuver" at bounding box center [723, 218] width 41 height 11
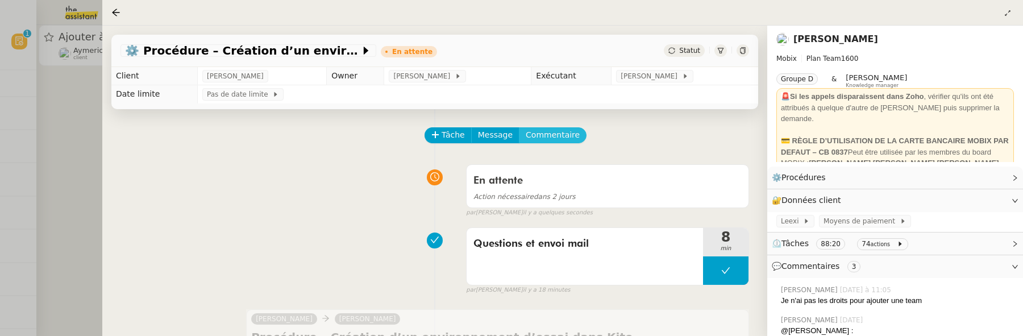
click at [552, 139] on span "Commentaire" at bounding box center [553, 134] width 54 height 13
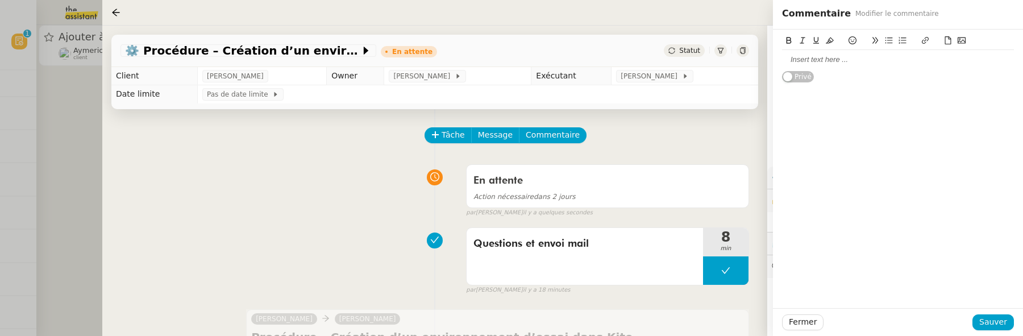
click at [821, 61] on div at bounding box center [898, 60] width 232 height 10
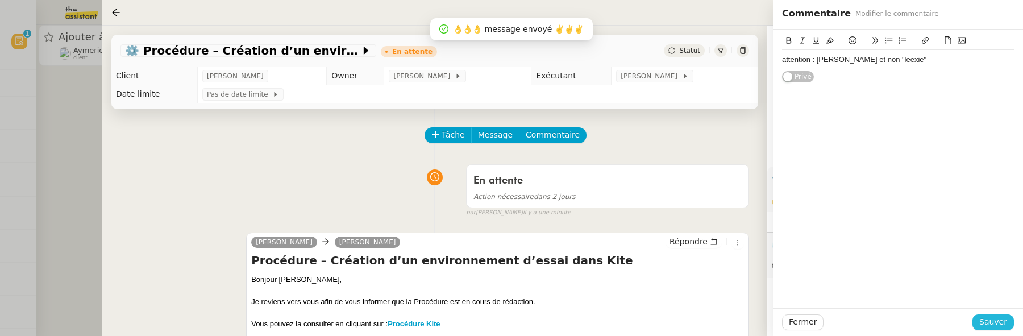
click at [990, 329] on button "Sauver" at bounding box center [992, 322] width 41 height 16
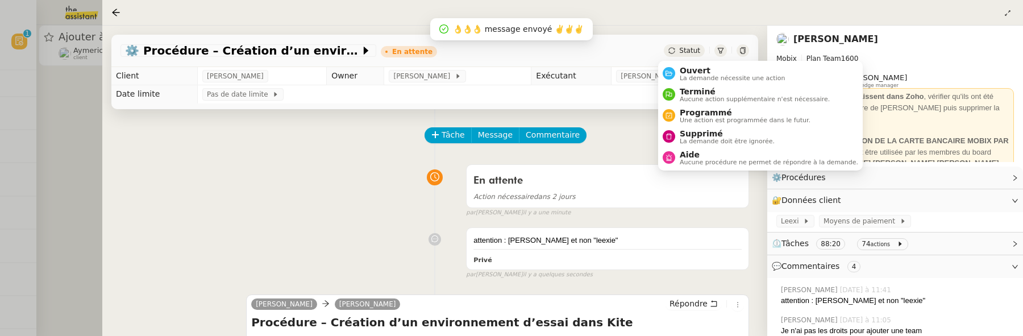
click at [668, 50] on icon at bounding box center [671, 50] width 7 height 7
click at [685, 63] on li "Ouvert La demande nécessite une action" at bounding box center [760, 73] width 205 height 21
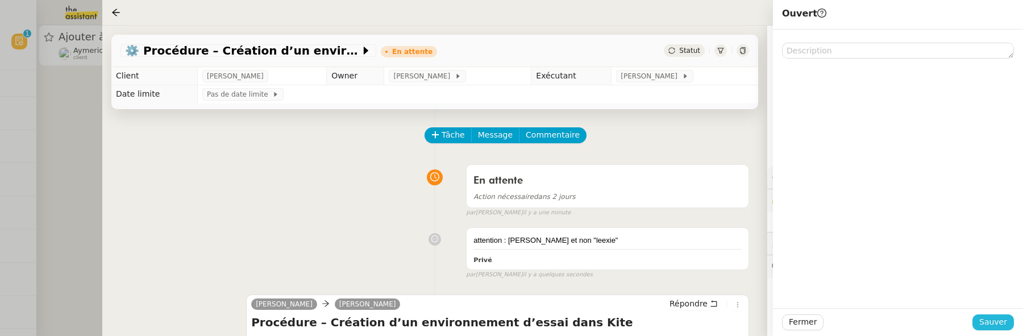
click at [984, 320] on span "Sauver" at bounding box center [993, 321] width 28 height 13
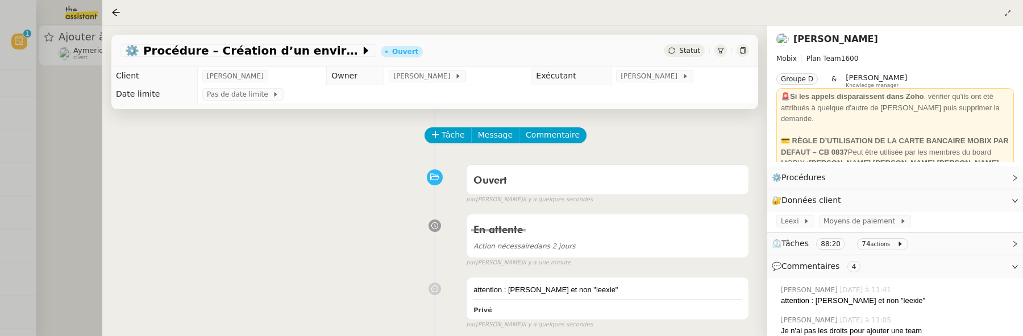
click at [93, 114] on div at bounding box center [511, 168] width 1023 height 336
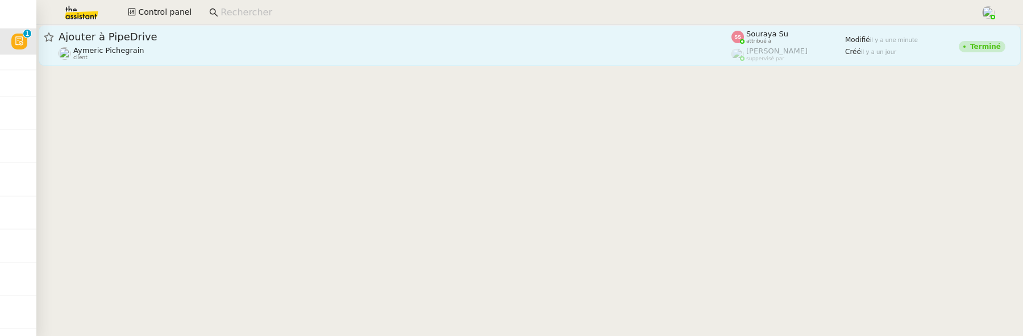
click at [176, 53] on div "Aymeric Pichegrain client" at bounding box center [395, 53] width 673 height 15
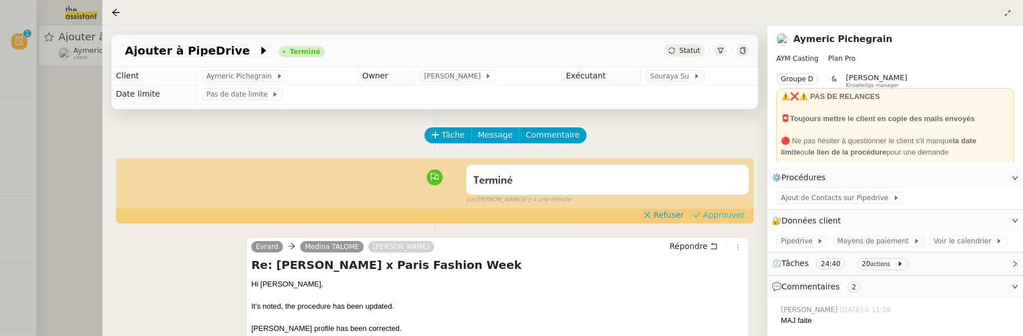
click at [739, 219] on span "Approuver" at bounding box center [723, 214] width 41 height 11
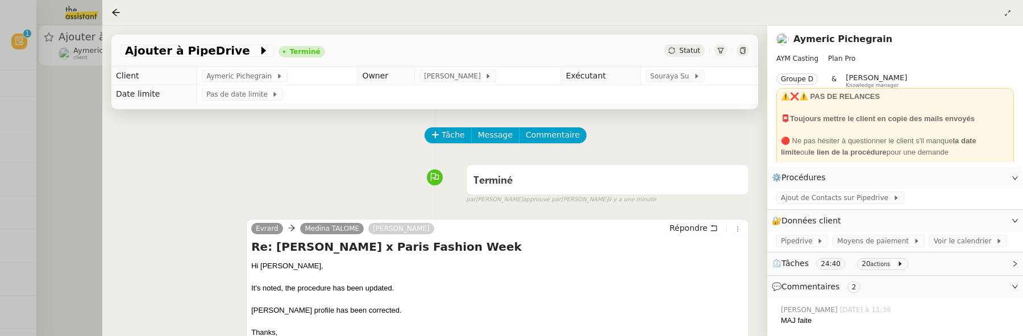
click at [56, 138] on div at bounding box center [511, 168] width 1023 height 336
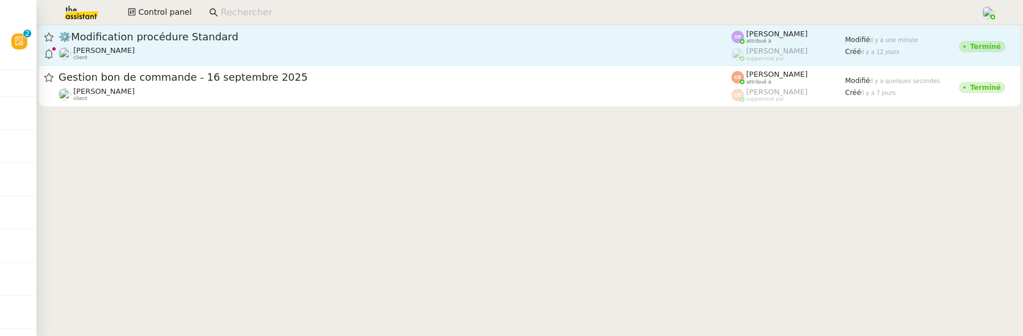
click at [508, 47] on div "[PERSON_NAME] client" at bounding box center [395, 53] width 673 height 15
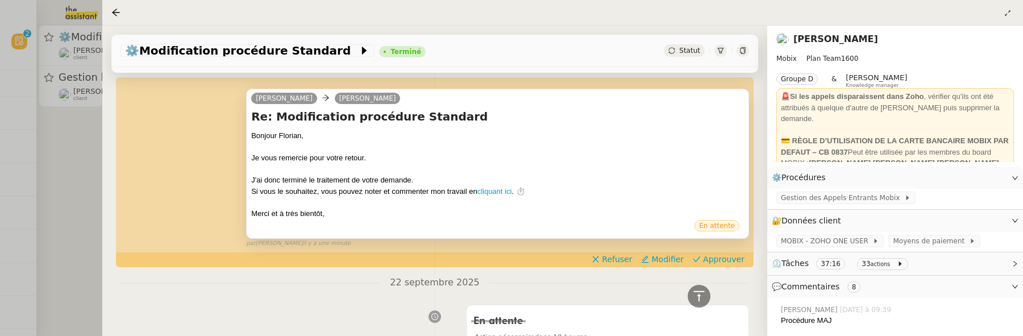
scroll to position [228, 0]
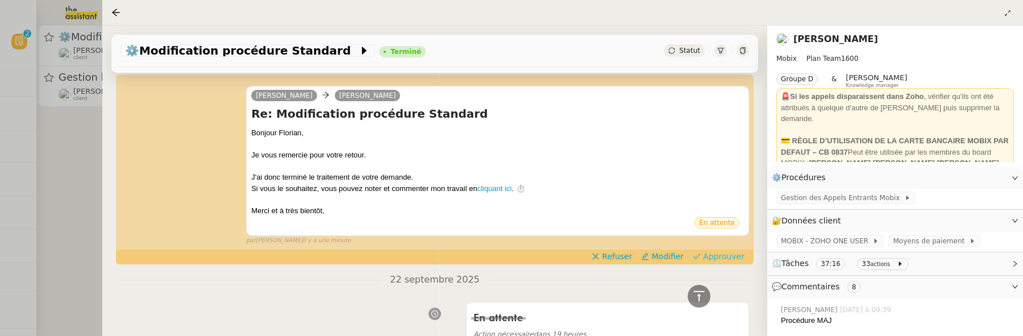
click at [703, 253] on span "Approuver" at bounding box center [723, 256] width 41 height 11
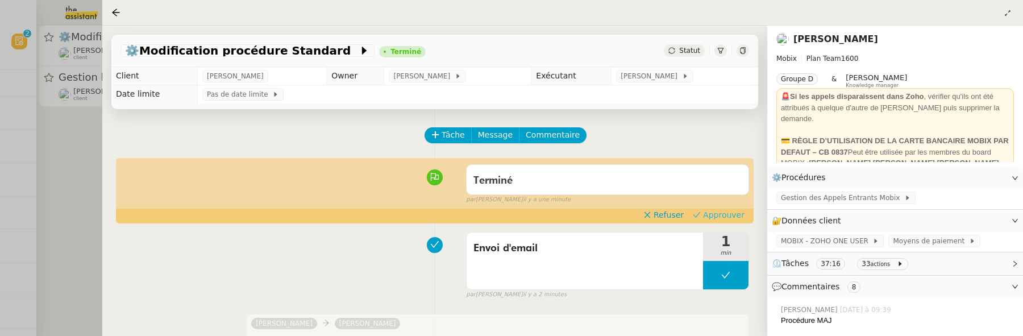
click at [714, 211] on span "Approuver" at bounding box center [723, 214] width 41 height 11
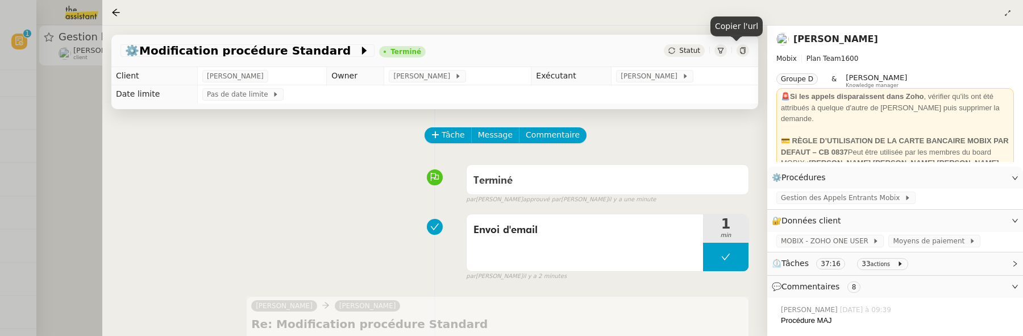
click at [740, 52] on icon at bounding box center [742, 50] width 5 height 7
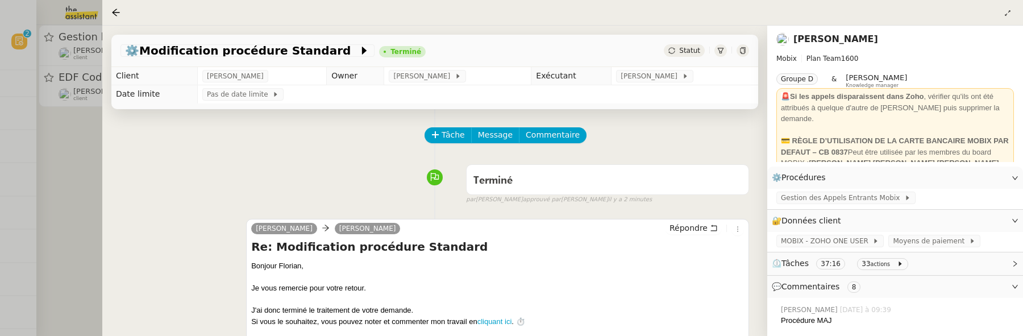
click at [85, 189] on div at bounding box center [511, 168] width 1023 height 336
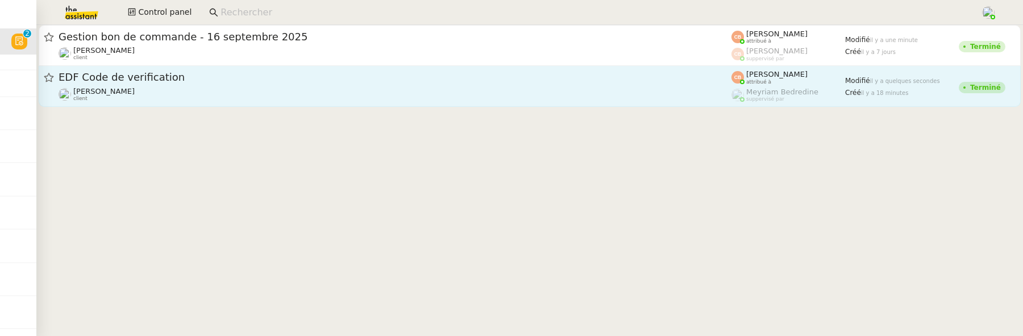
click at [318, 82] on span "EDF Code de verification" at bounding box center [395, 77] width 673 height 10
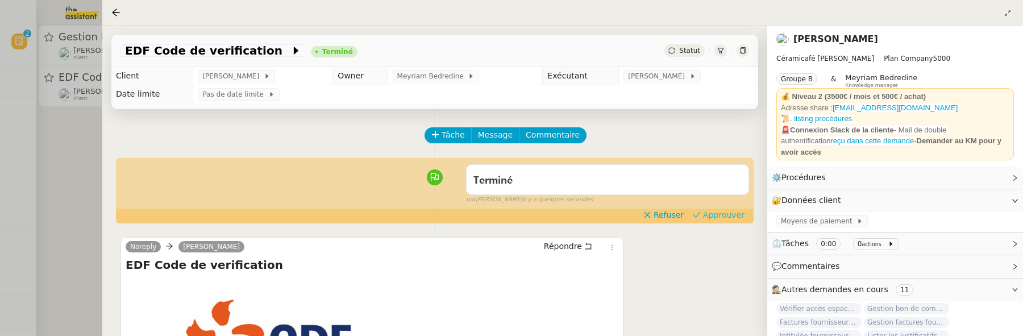
click at [715, 211] on span "Approuver" at bounding box center [723, 214] width 41 height 11
click at [99, 183] on div at bounding box center [511, 168] width 1023 height 336
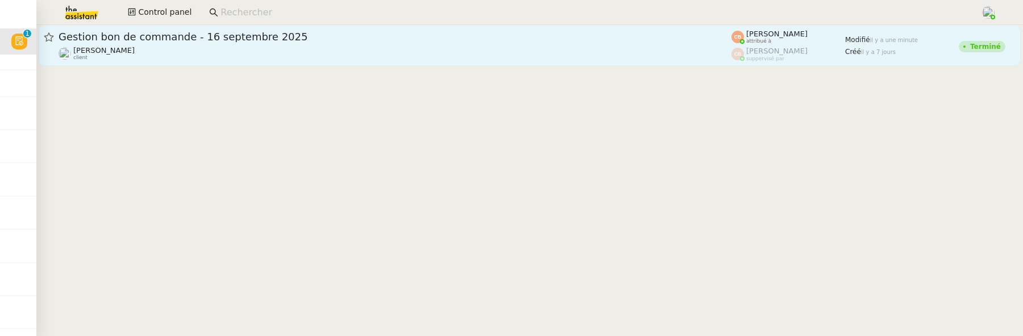
click at [305, 32] on span "Gestion bon de commande - 16 septembre 2025" at bounding box center [395, 37] width 673 height 10
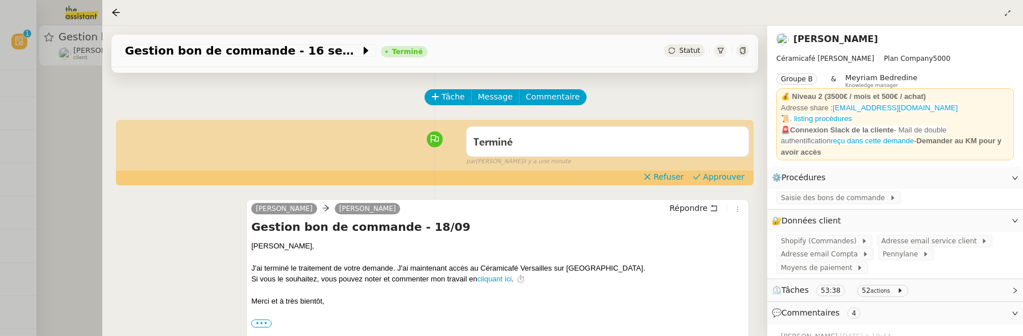
scroll to position [41, 0]
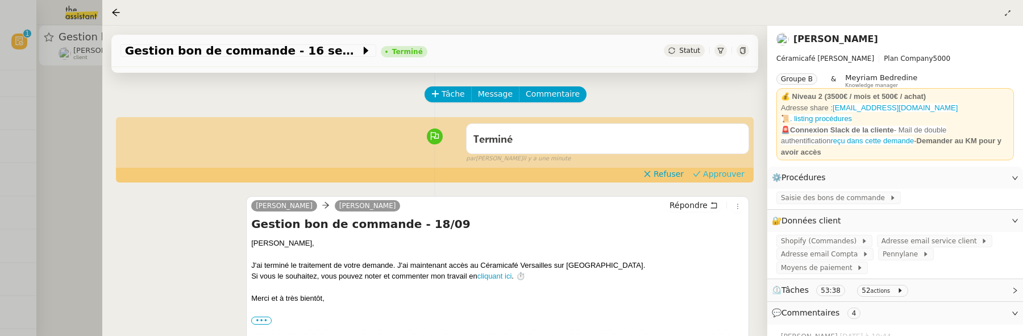
click at [721, 172] on span "Approuver" at bounding box center [723, 173] width 41 height 11
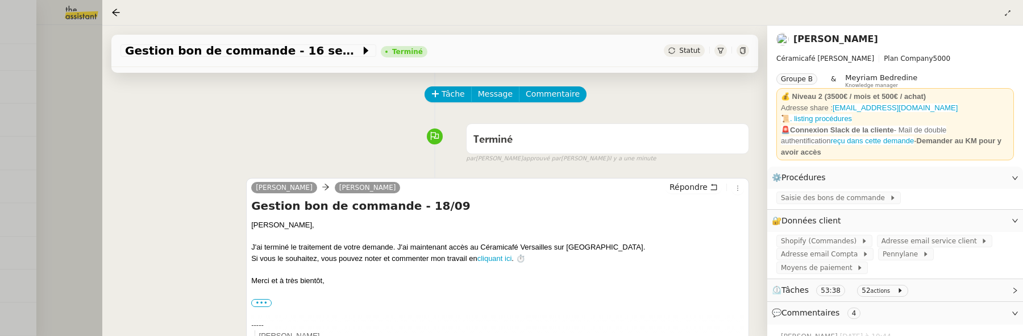
click at [75, 96] on div at bounding box center [511, 168] width 1023 height 336
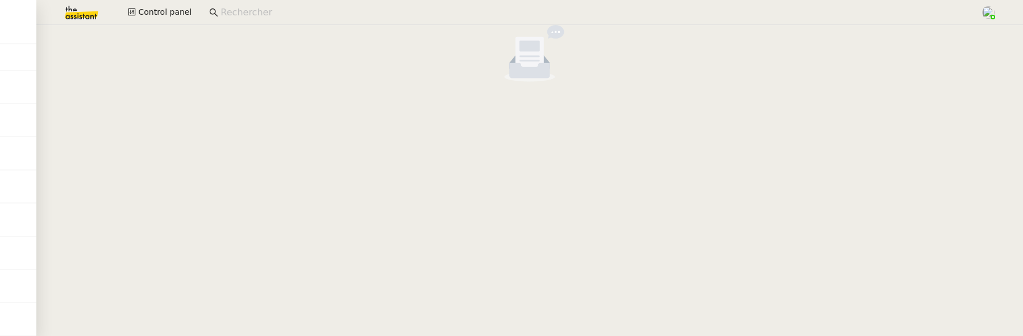
click at [86, 15] on img at bounding box center [72, 12] width 88 height 25
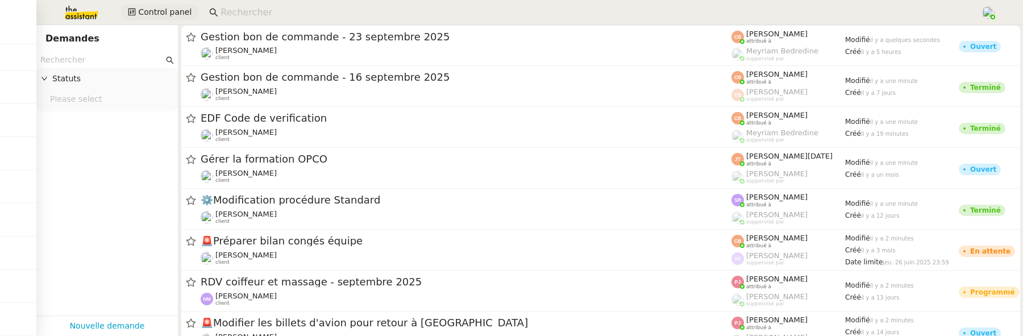
click at [167, 13] on span "Control panel" at bounding box center [164, 12] width 53 height 13
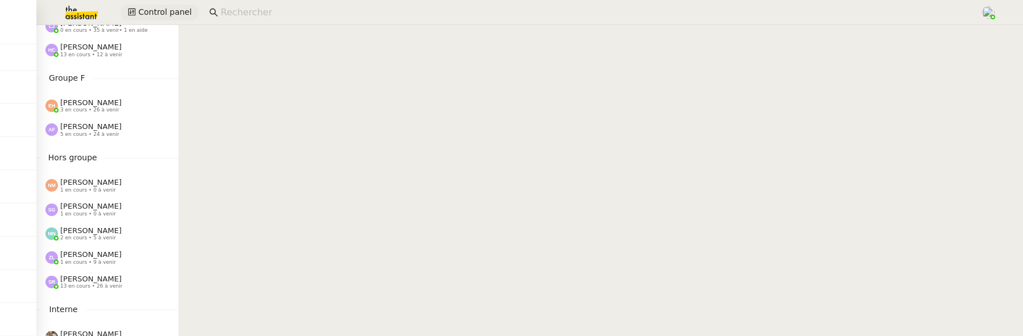
scroll to position [602, 0]
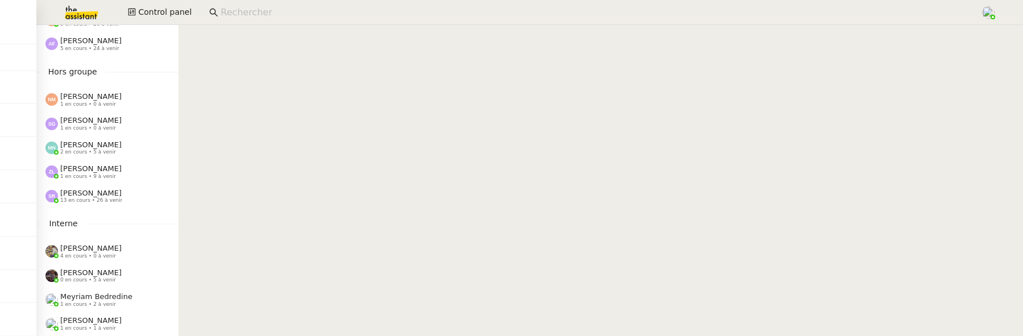
click at [108, 124] on div "Sébastien Glineur 1 en cours • 0 à venir" at bounding box center [107, 123] width 142 height 24
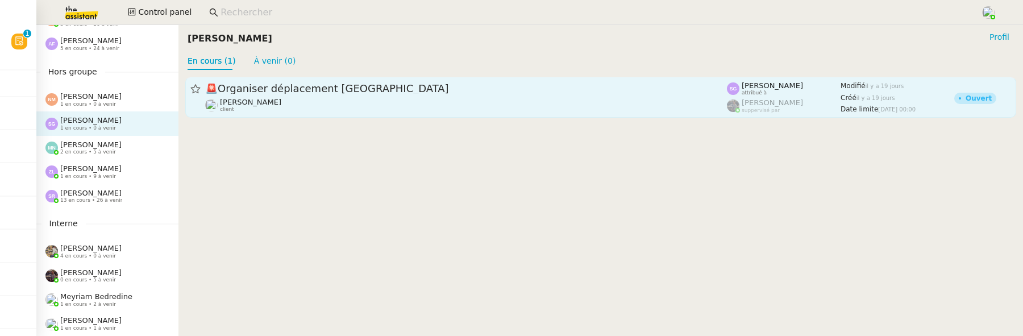
click at [437, 93] on span "🚨 Organiser déplacement Londres" at bounding box center [466, 89] width 522 height 10
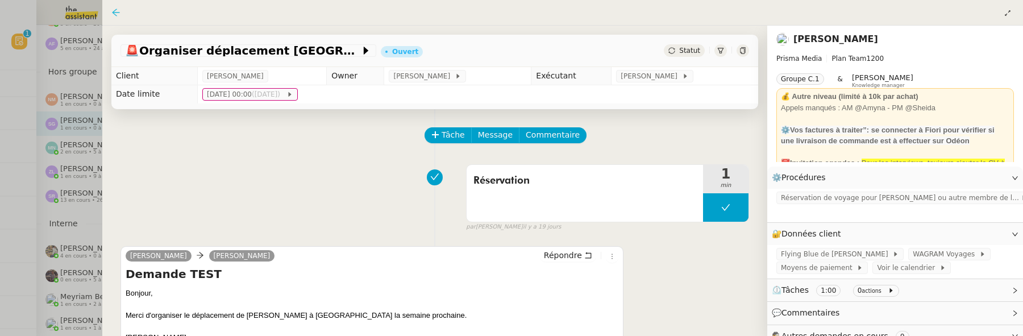
click at [114, 14] on icon at bounding box center [115, 12] width 9 height 9
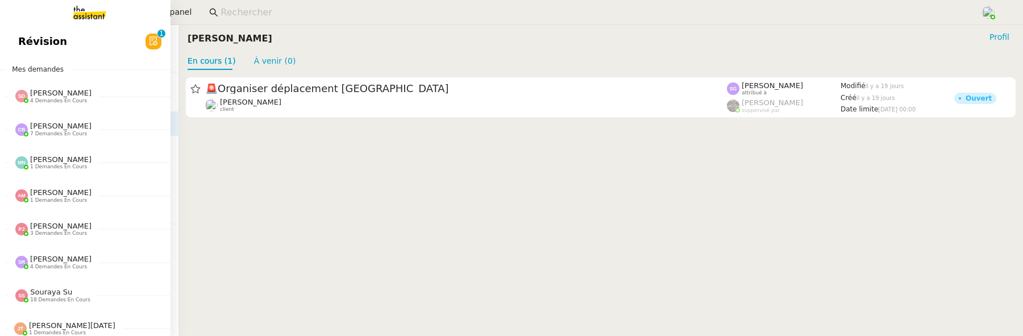
click at [25, 45] on span "Révision" at bounding box center [42, 41] width 49 height 17
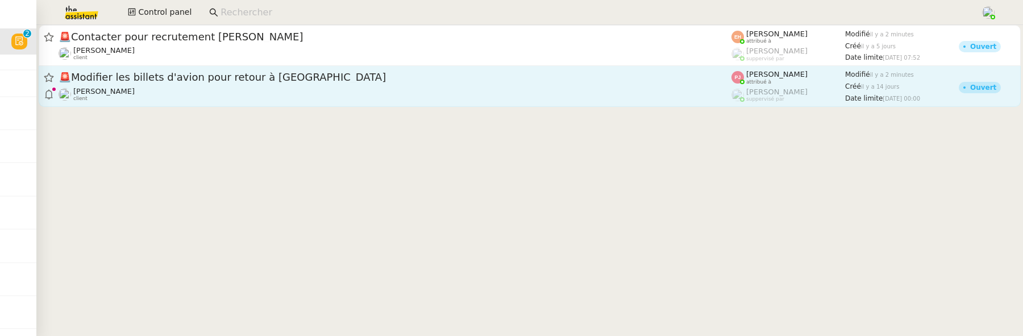
click at [673, 82] on span "🚨 Modifier les billets d'avion pour retour à Bali" at bounding box center [395, 77] width 673 height 10
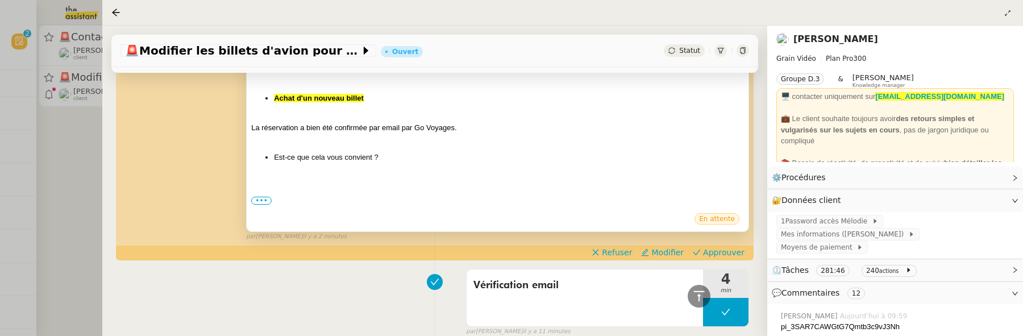
scroll to position [191, 0]
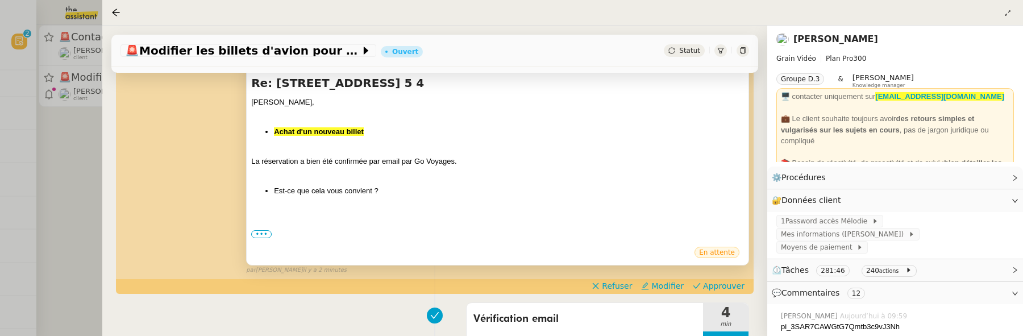
click at [261, 230] on span "•••" at bounding box center [261, 234] width 20 height 8
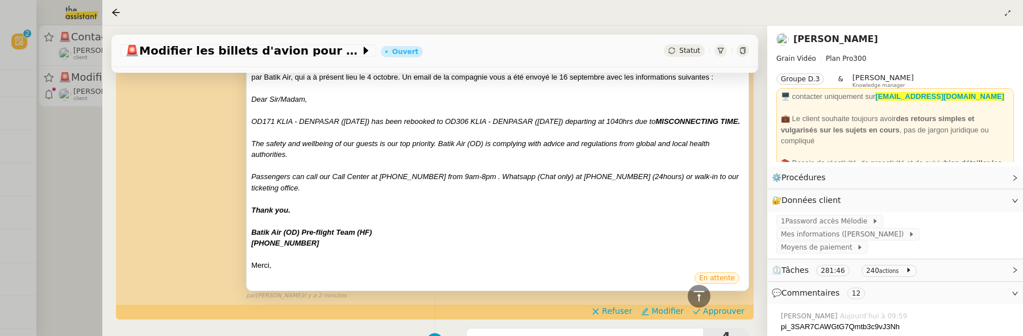
scroll to position [436, 0]
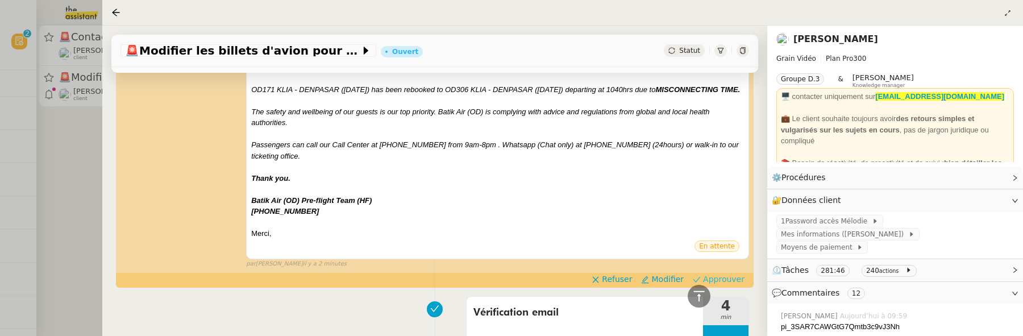
click at [734, 285] on span "Approuver" at bounding box center [723, 278] width 41 height 11
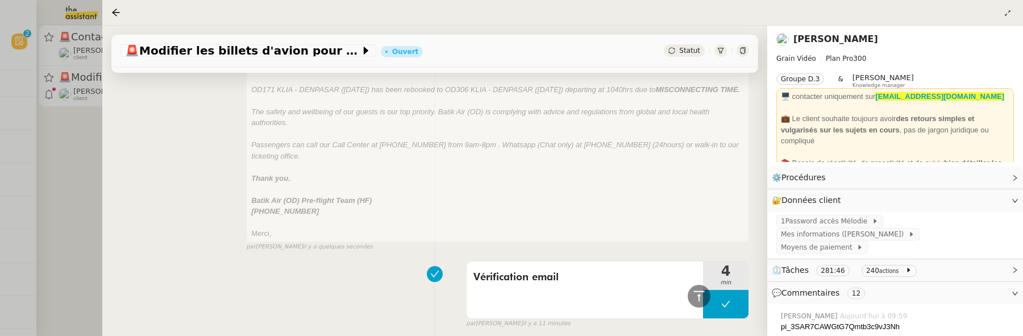
scroll to position [0, 0]
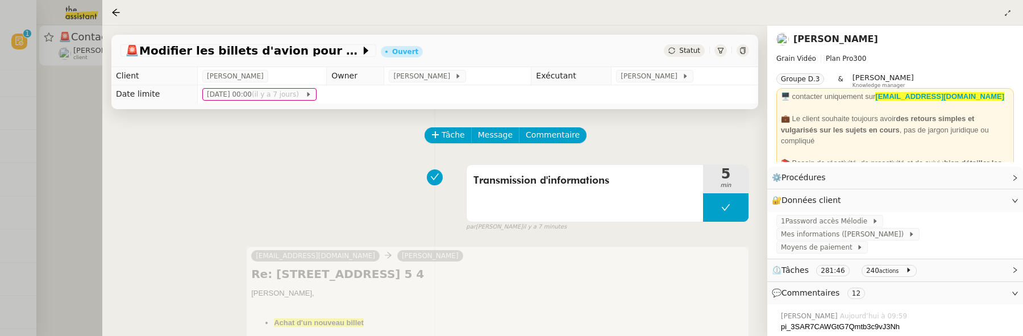
click at [54, 131] on div at bounding box center [511, 168] width 1023 height 336
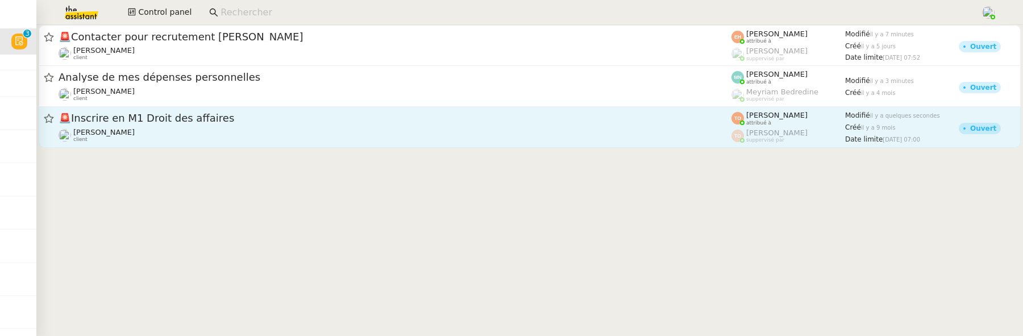
click at [282, 132] on div "Patrick Chotard client" at bounding box center [395, 135] width 673 height 15
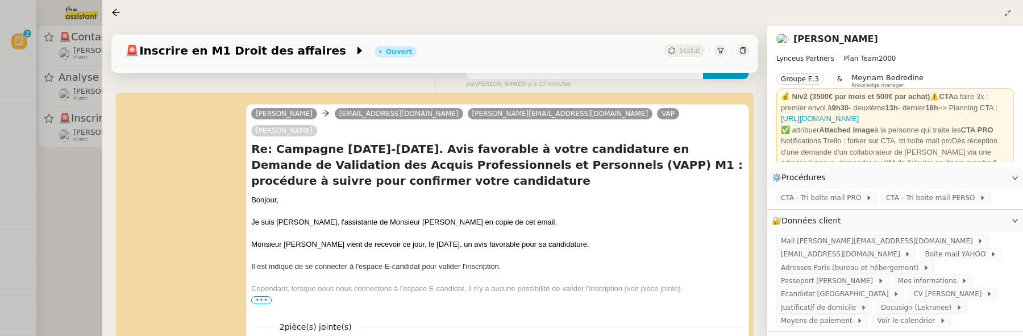
scroll to position [347, 0]
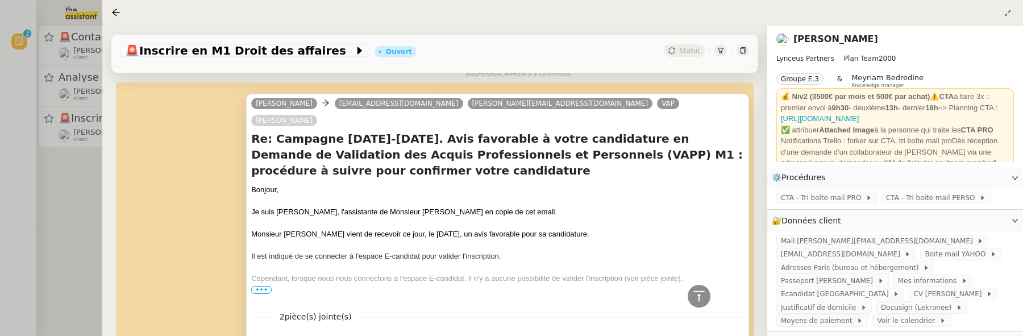
click at [265, 286] on span "•••" at bounding box center [261, 290] width 20 height 8
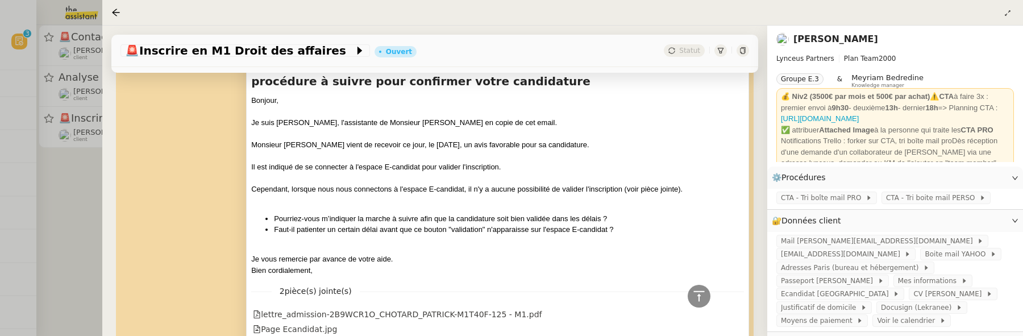
scroll to position [440, 0]
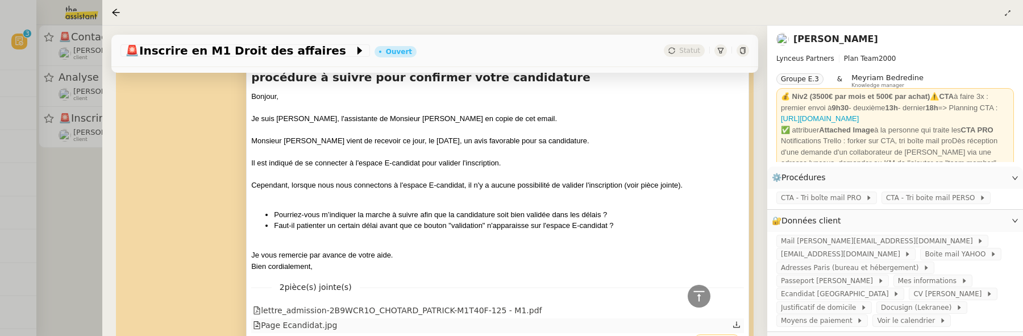
click at [328, 319] on div "Page Ecandidat.jpg" at bounding box center [295, 325] width 84 height 13
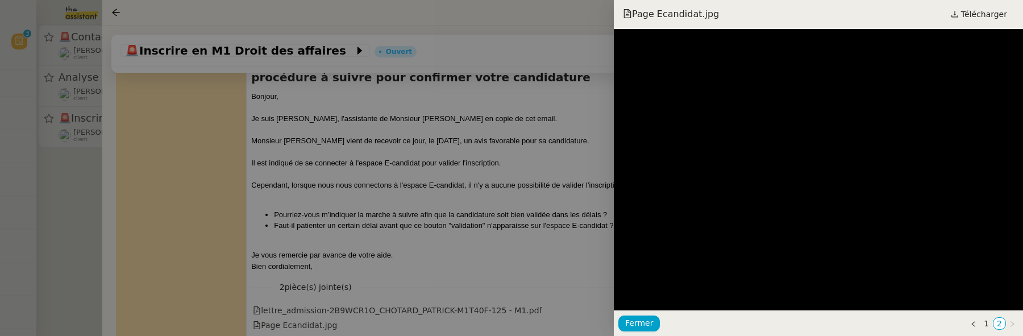
click at [407, 252] on div at bounding box center [511, 168] width 1023 height 336
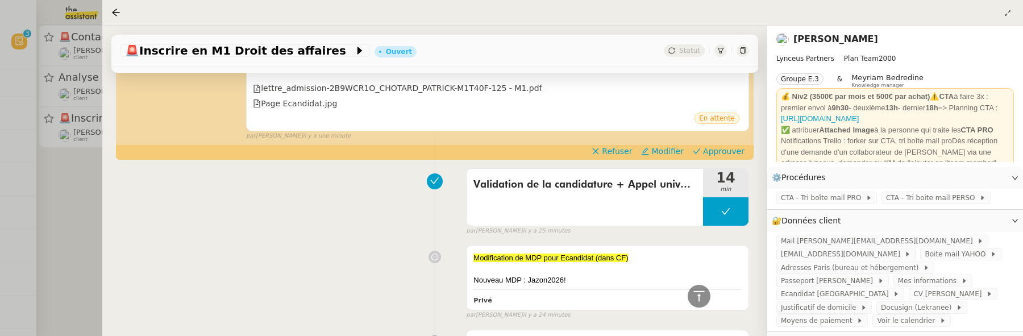
scroll to position [710, 0]
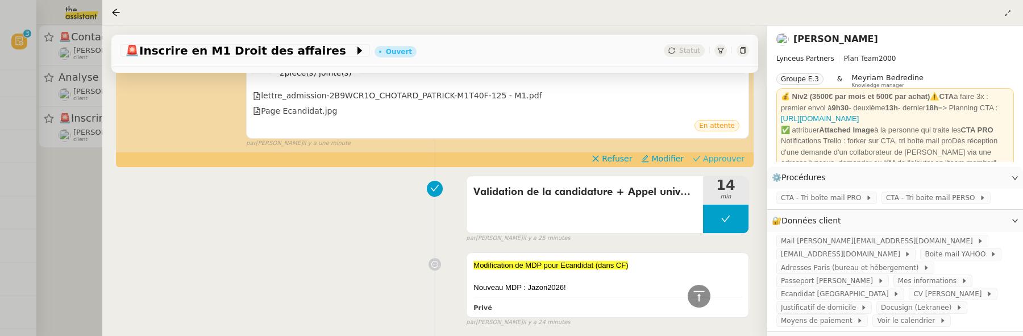
click at [712, 153] on span "Approuver" at bounding box center [723, 158] width 41 height 11
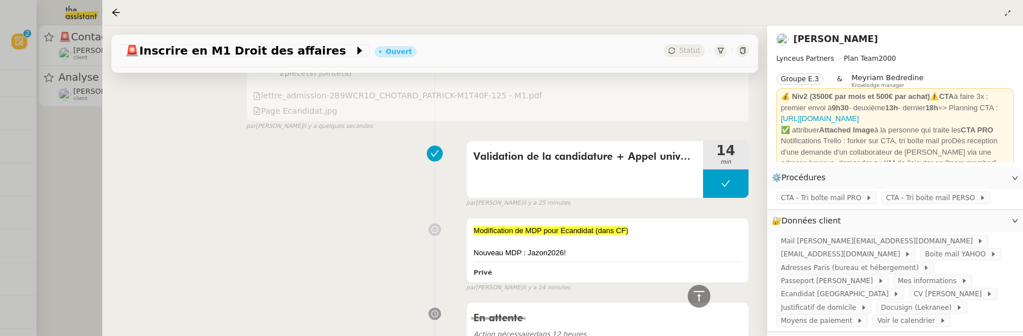
click at [60, 201] on div at bounding box center [511, 168] width 1023 height 336
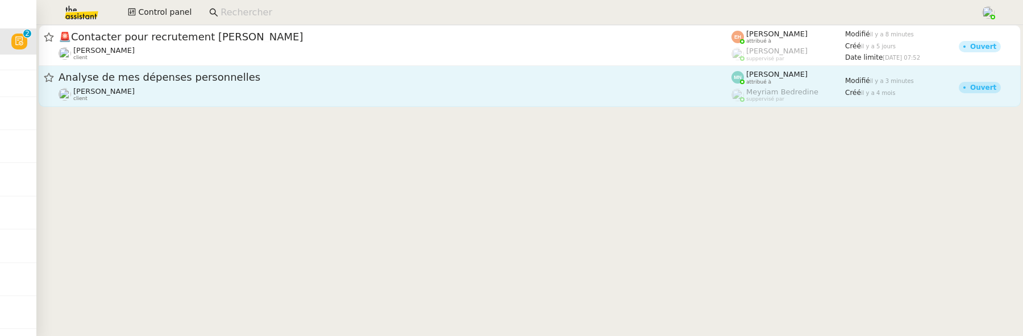
click at [230, 78] on span "Analyse de mes dépenses personnelles" at bounding box center [395, 77] width 673 height 10
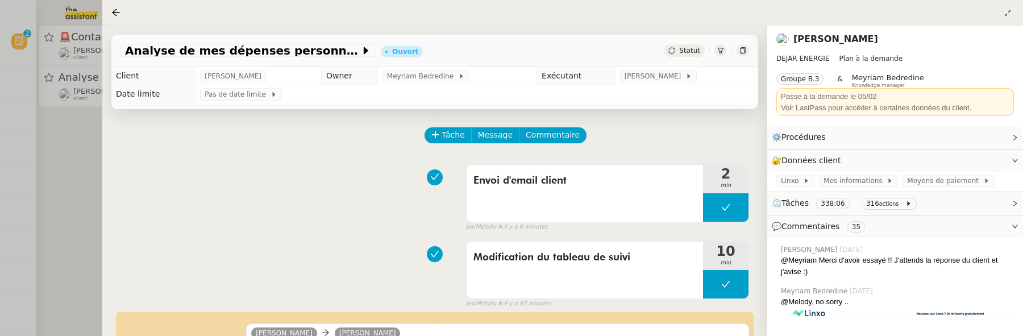
scroll to position [196, 0]
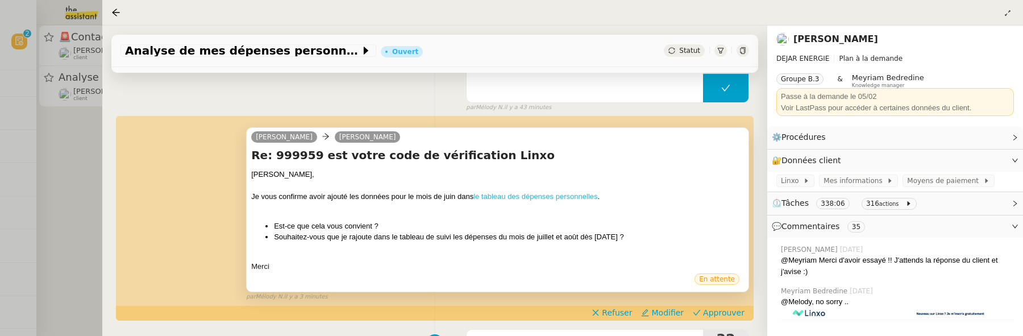
click at [538, 194] on link "le tableau des dépenses personnelles" at bounding box center [535, 196] width 124 height 9
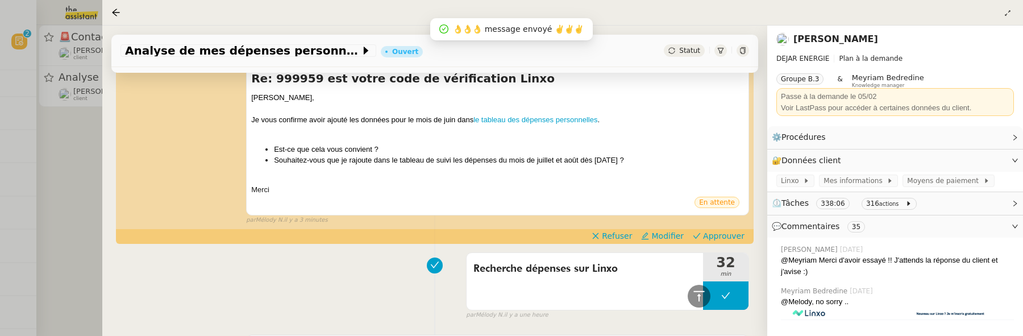
scroll to position [278, 0]
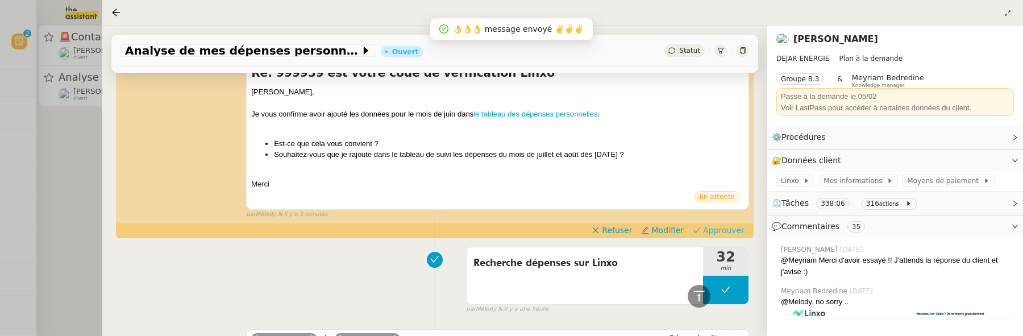
click at [719, 229] on span "Approuver" at bounding box center [723, 229] width 41 height 11
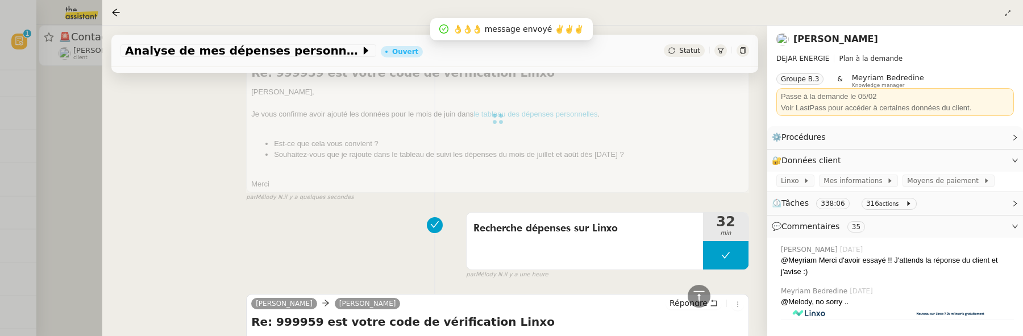
click at [82, 129] on div at bounding box center [511, 168] width 1023 height 336
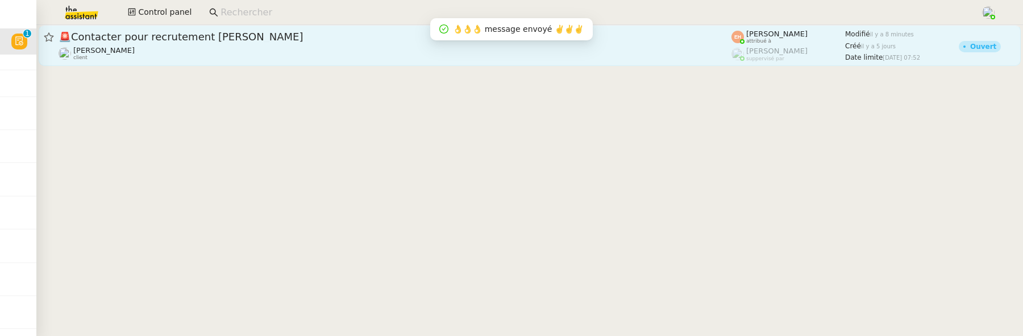
click at [170, 50] on div "Vitor Alvites client" at bounding box center [395, 53] width 673 height 15
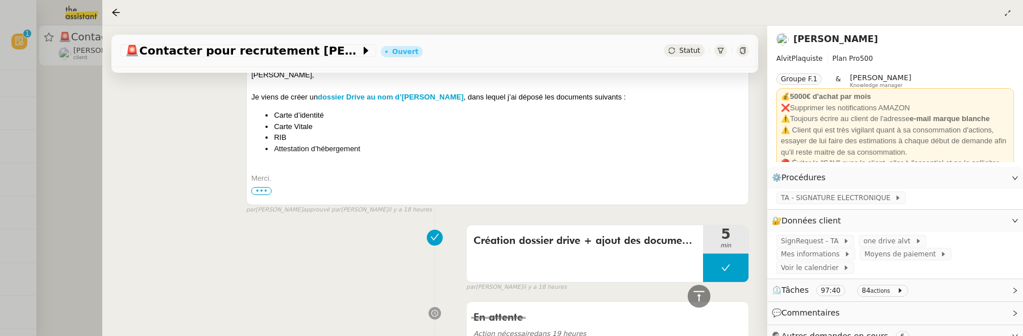
scroll to position [1297, 0]
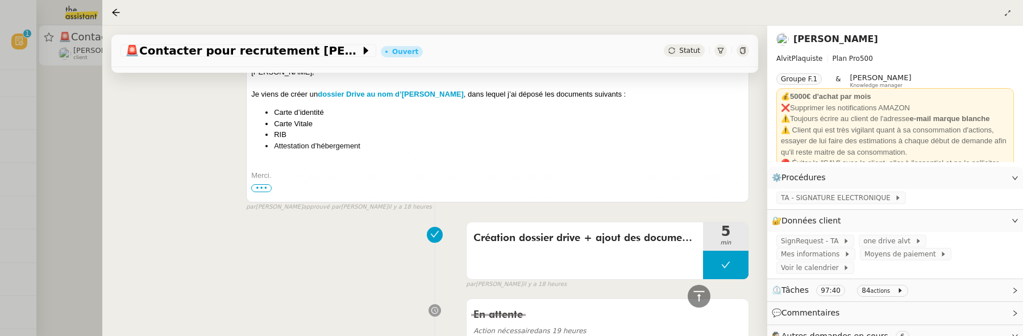
click at [78, 185] on div at bounding box center [511, 168] width 1023 height 336
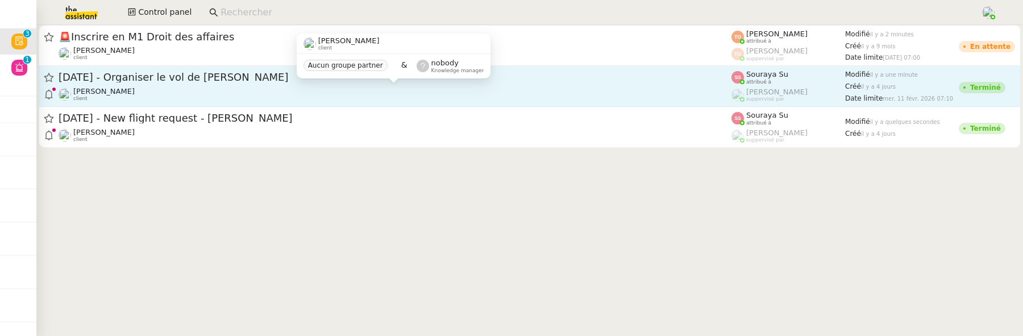
click at [181, 88] on div "Louis Frei client" at bounding box center [395, 94] width 673 height 15
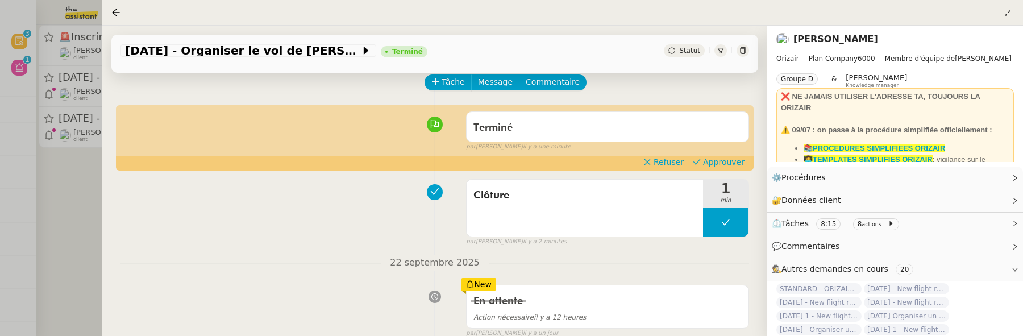
scroll to position [64, 0]
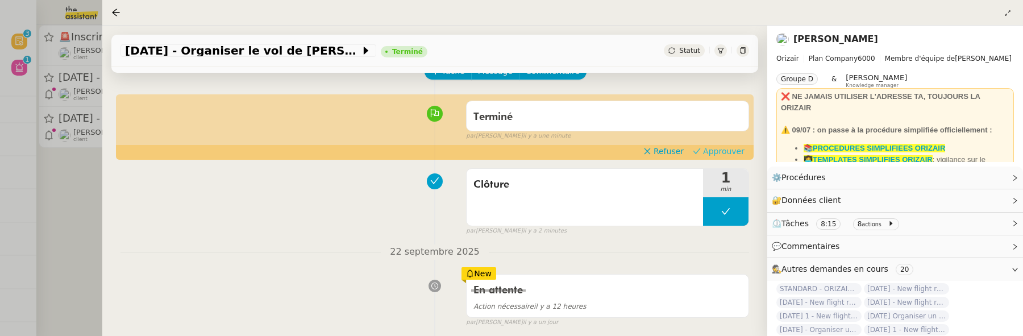
click at [706, 151] on span "Approuver" at bounding box center [723, 150] width 41 height 11
click at [66, 198] on div at bounding box center [511, 168] width 1023 height 336
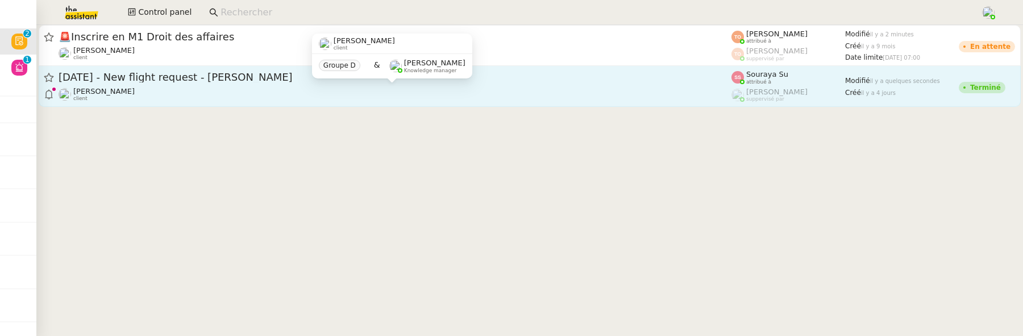
click at [353, 94] on div "Louis Frei client" at bounding box center [395, 94] width 673 height 15
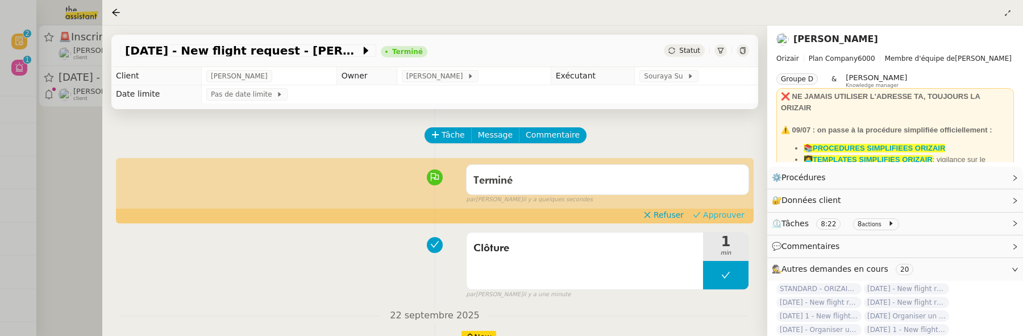
click at [717, 217] on span "Approuver" at bounding box center [723, 214] width 41 height 11
click at [80, 155] on div at bounding box center [511, 168] width 1023 height 336
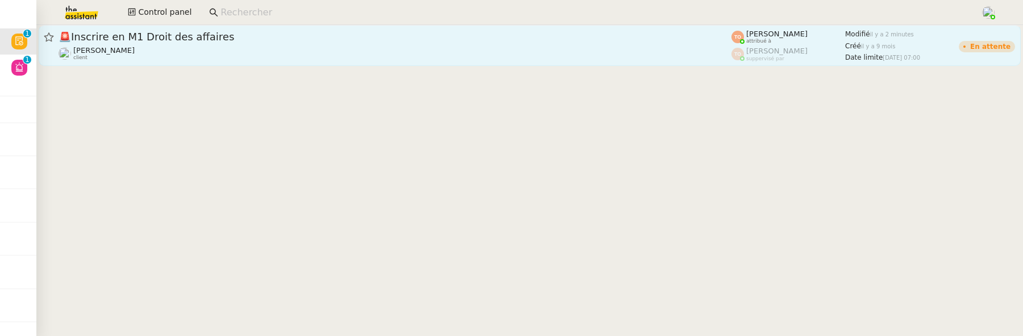
click at [209, 51] on div "Patrick Chotard client" at bounding box center [395, 53] width 673 height 15
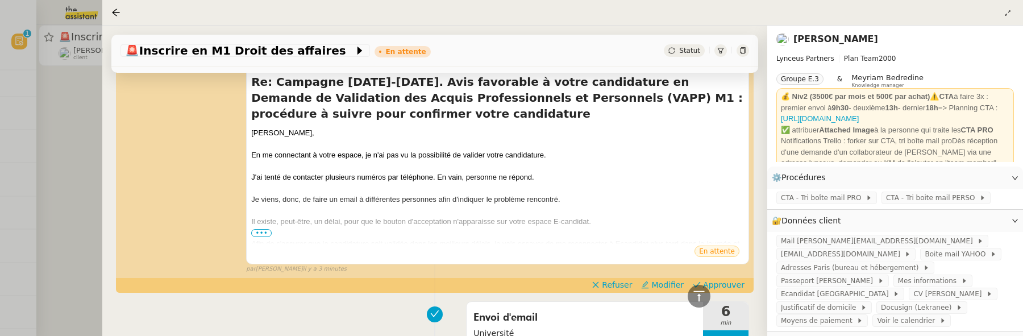
scroll to position [530, 0]
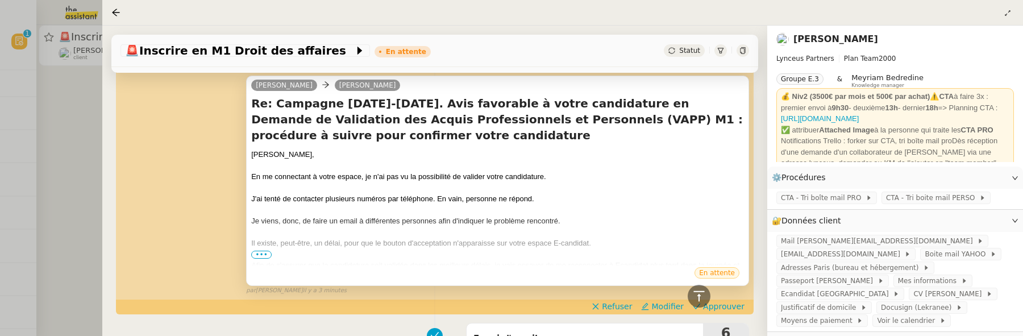
click at [261, 255] on span "•••" at bounding box center [261, 255] width 20 height 8
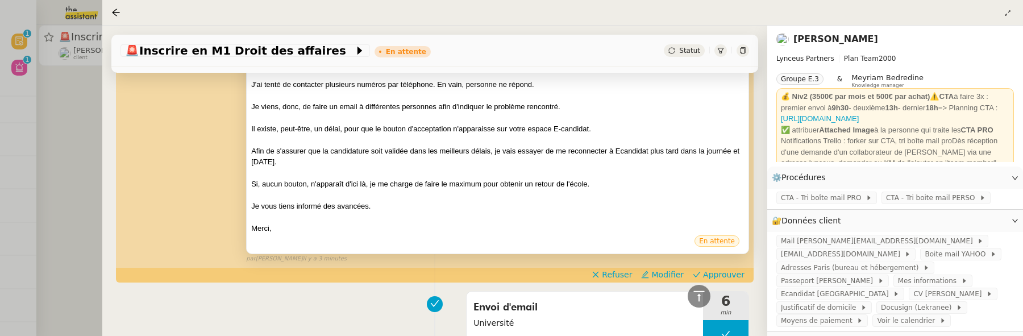
scroll to position [655, 0]
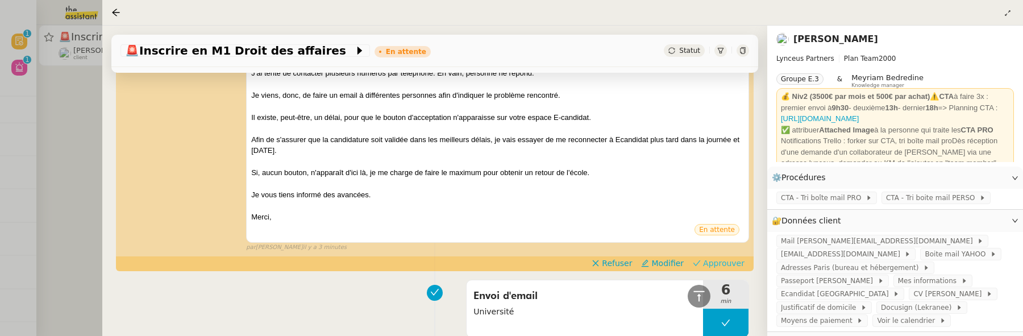
click at [723, 261] on span "Approuver" at bounding box center [723, 262] width 41 height 11
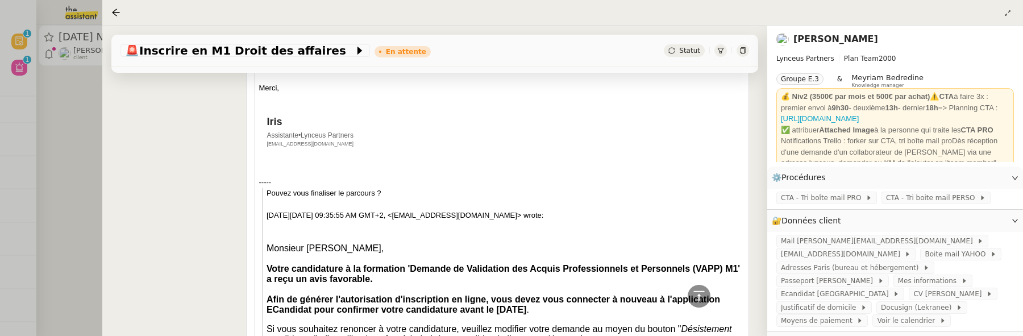
click at [88, 86] on div at bounding box center [511, 168] width 1023 height 336
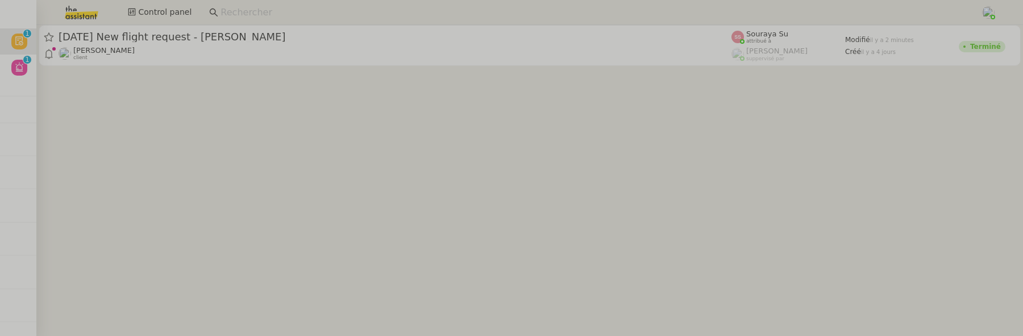
click at [89, 53] on span "[PERSON_NAME]" at bounding box center [103, 50] width 61 height 9
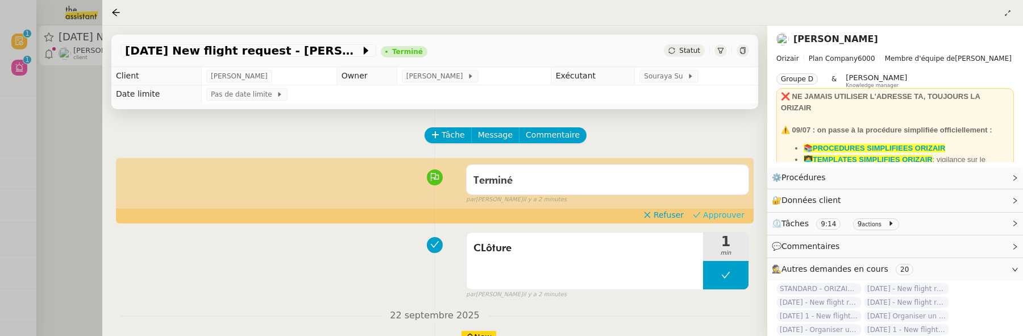
click at [738, 210] on span "Approuver" at bounding box center [723, 214] width 41 height 11
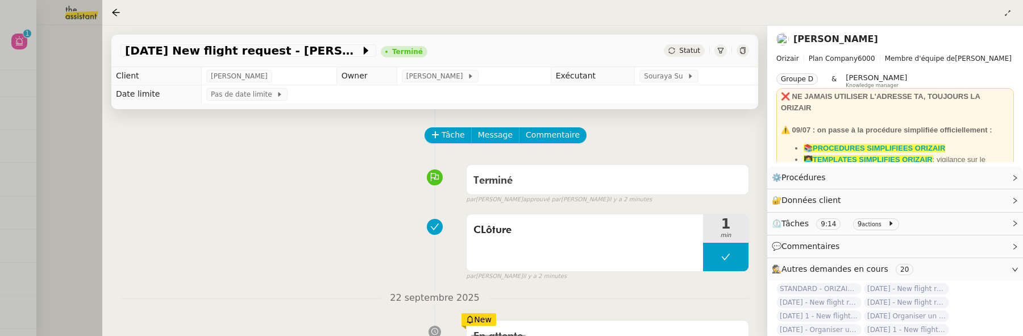
click at [81, 123] on div at bounding box center [511, 168] width 1023 height 336
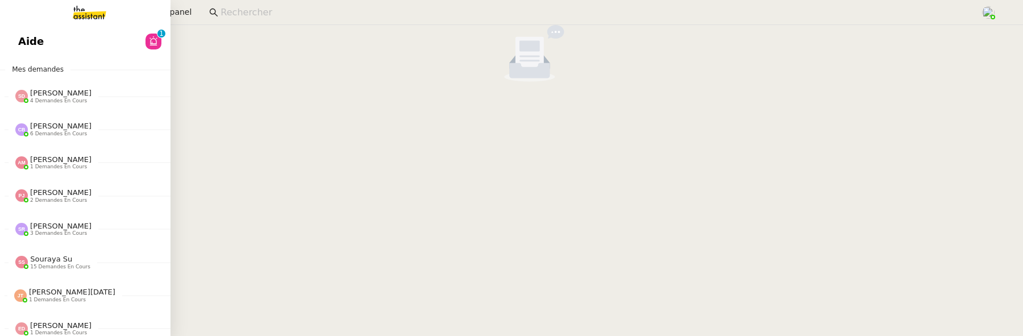
click at [22, 41] on span "Aide" at bounding box center [31, 41] width 26 height 17
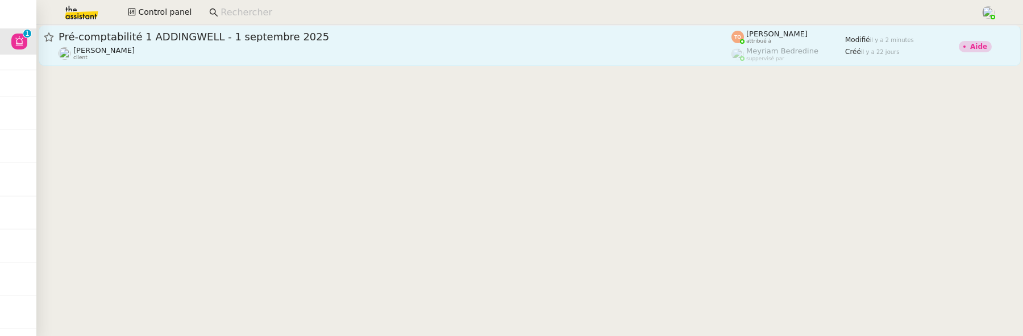
click at [417, 59] on div "Julien Decroix client" at bounding box center [395, 53] width 673 height 15
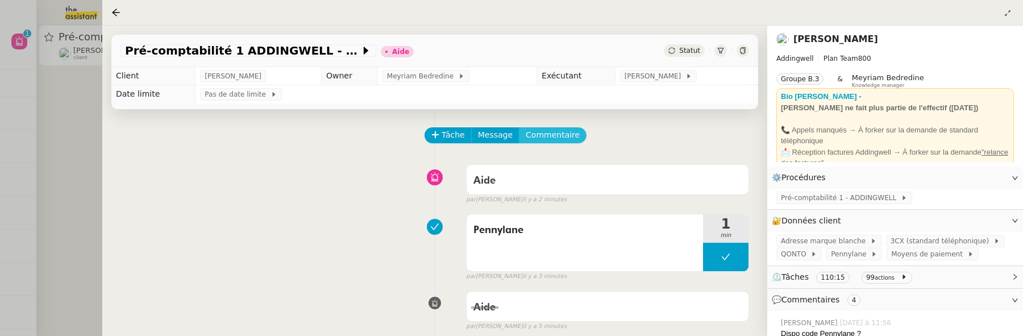
click at [531, 138] on span "Commentaire" at bounding box center [553, 134] width 54 height 13
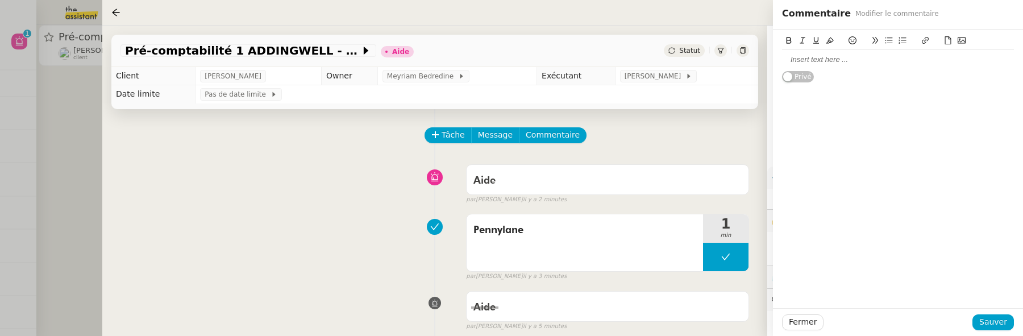
click at [819, 57] on div at bounding box center [898, 60] width 232 height 10
click at [1000, 326] on span "Sauver" at bounding box center [993, 321] width 28 height 13
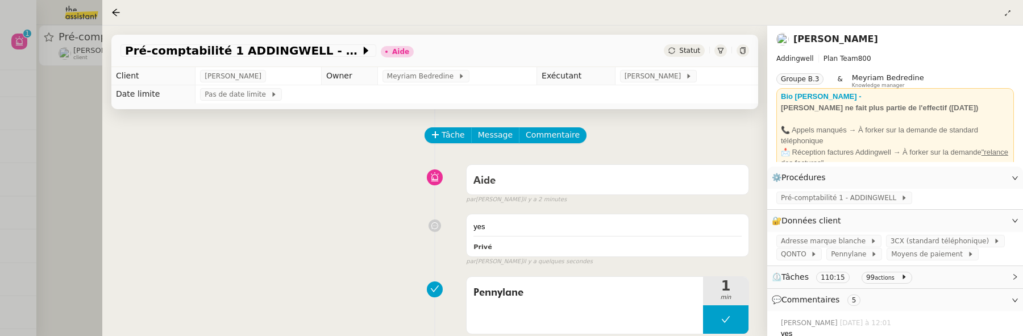
click at [679, 48] on span "Statut" at bounding box center [689, 51] width 21 height 8
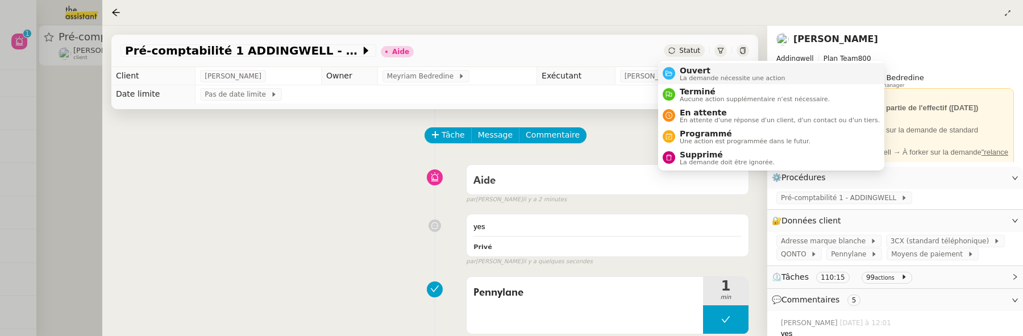
click at [690, 68] on span "Ouvert" at bounding box center [733, 70] width 106 height 9
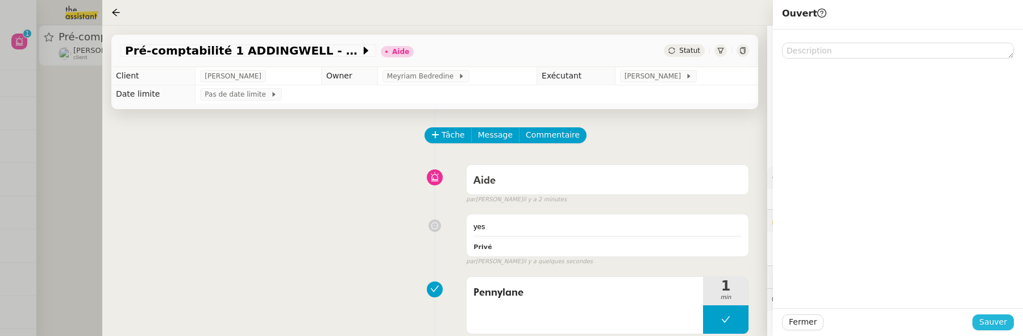
click at [995, 327] on span "Sauver" at bounding box center [993, 321] width 28 height 13
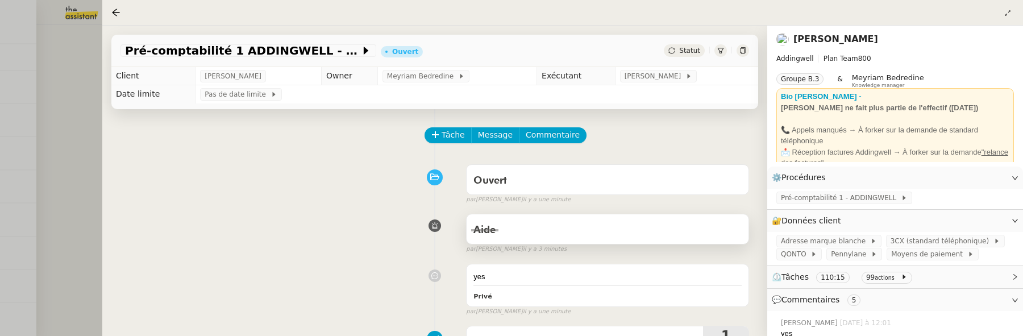
scroll to position [77, 0]
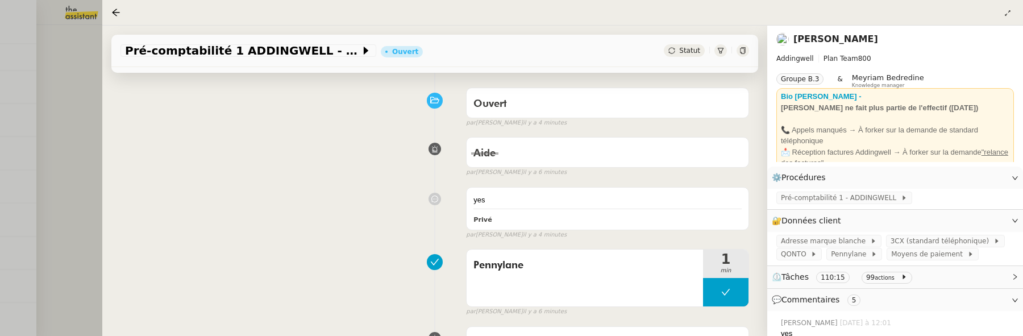
click at [72, 133] on div at bounding box center [511, 168] width 1023 height 336
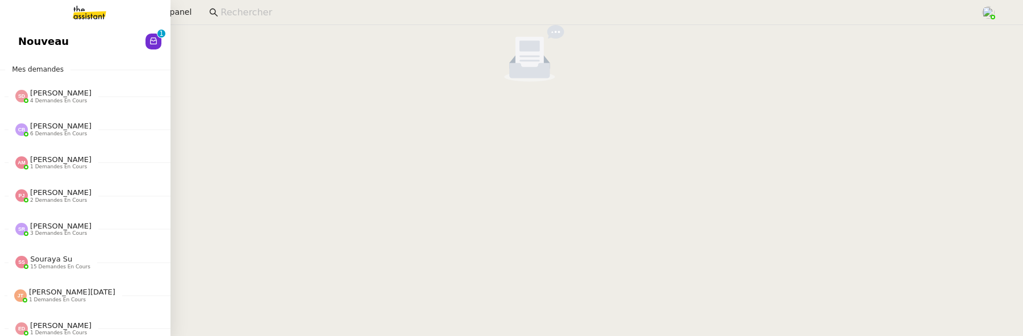
click at [6, 40] on link "Nouveau 0 1 2 3 4 5 6 7 8 9" at bounding box center [85, 41] width 170 height 26
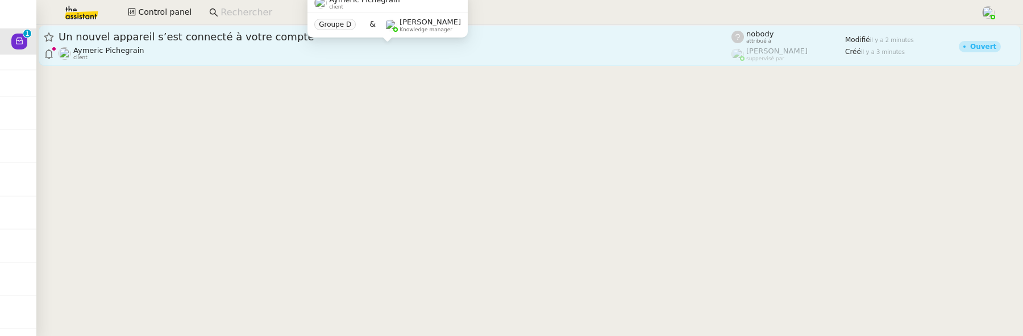
click at [326, 49] on div "Aymeric Pichegrain client" at bounding box center [395, 53] width 673 height 15
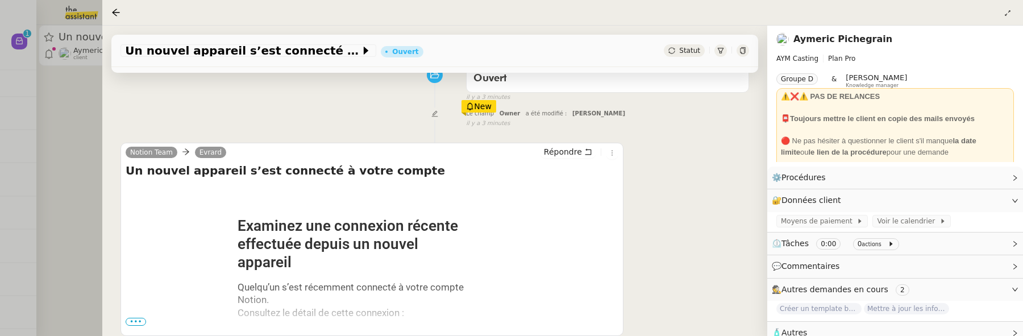
scroll to position [174, 0]
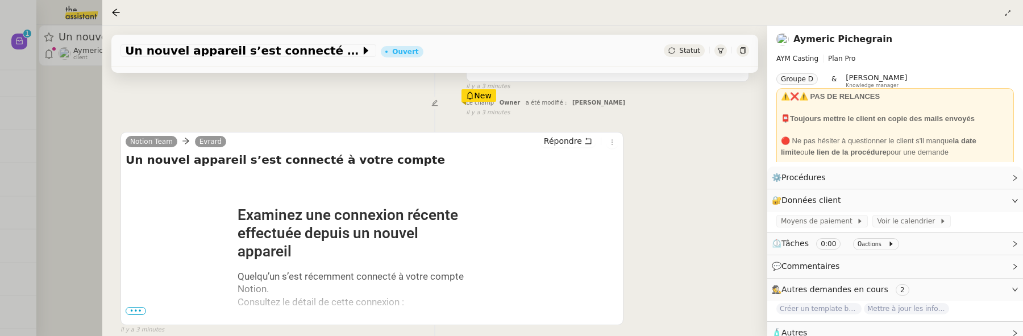
click at [141, 311] on span "•••" at bounding box center [136, 311] width 20 height 8
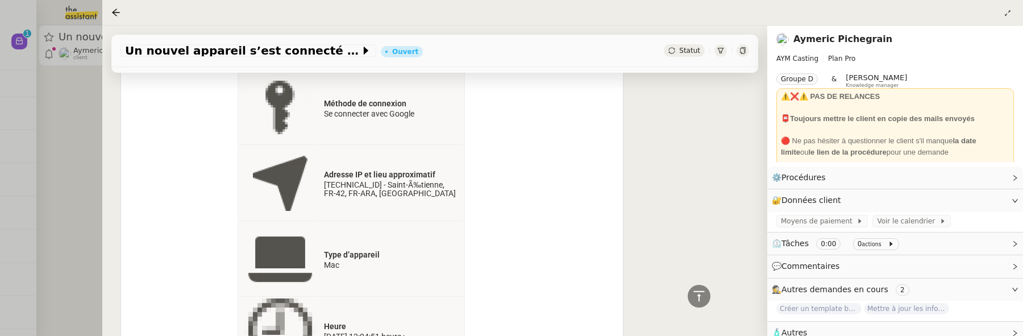
scroll to position [506, 0]
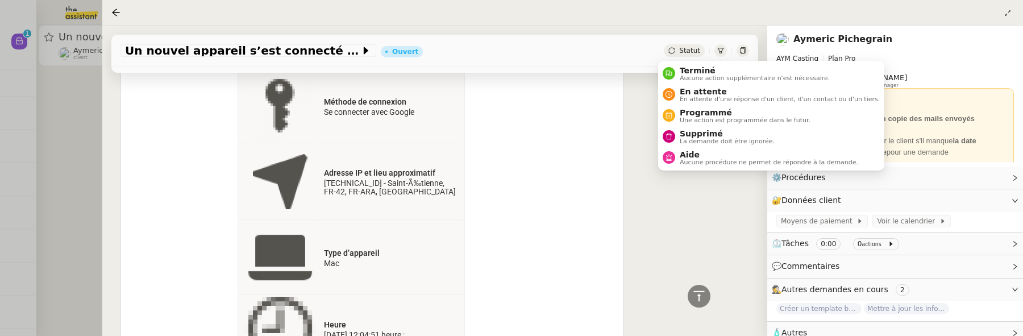
click at [679, 52] on span "Statut" at bounding box center [689, 51] width 21 height 8
click at [683, 136] on span "Supprimé" at bounding box center [727, 133] width 95 height 9
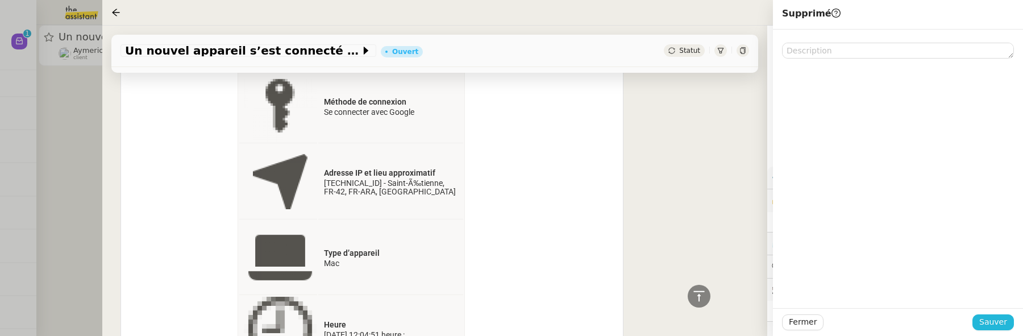
click at [988, 323] on span "Sauver" at bounding box center [993, 321] width 28 height 13
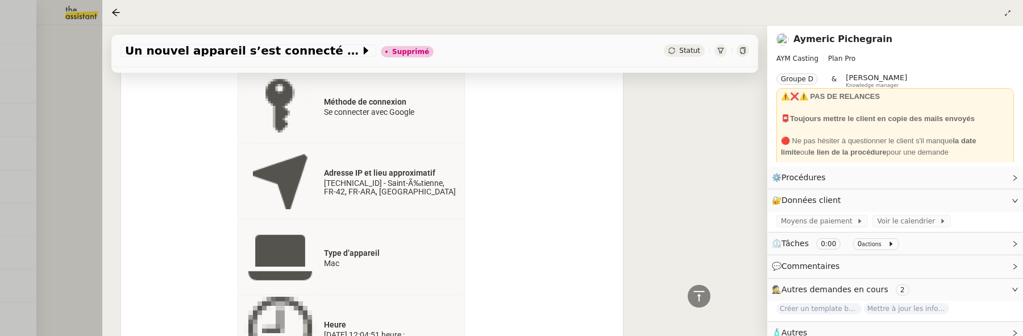
click at [68, 126] on div at bounding box center [511, 168] width 1023 height 336
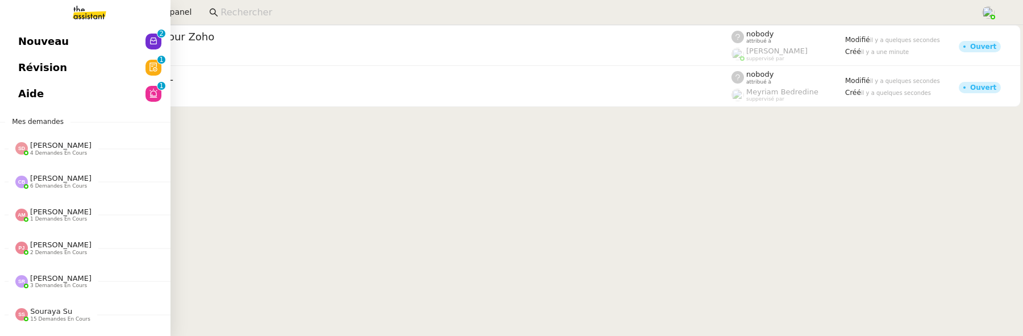
click at [49, 69] on span "Révision" at bounding box center [42, 67] width 49 height 17
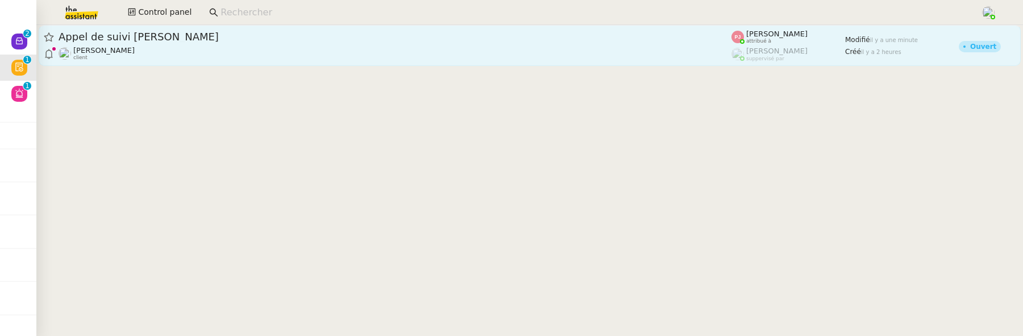
click at [326, 46] on div "[PERSON_NAME] client" at bounding box center [395, 53] width 673 height 15
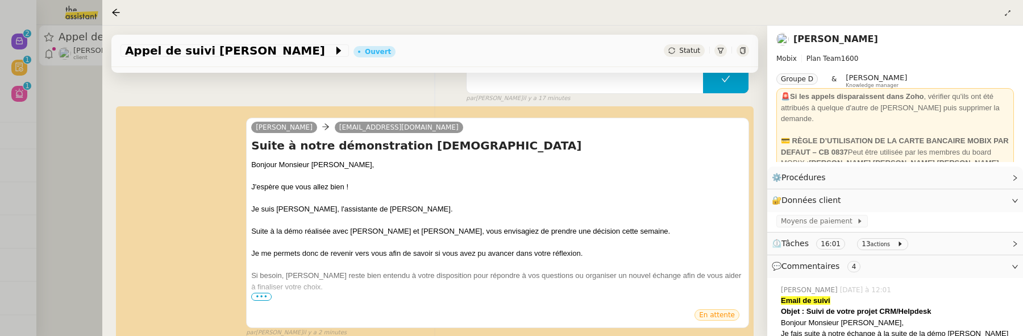
scroll to position [130, 0]
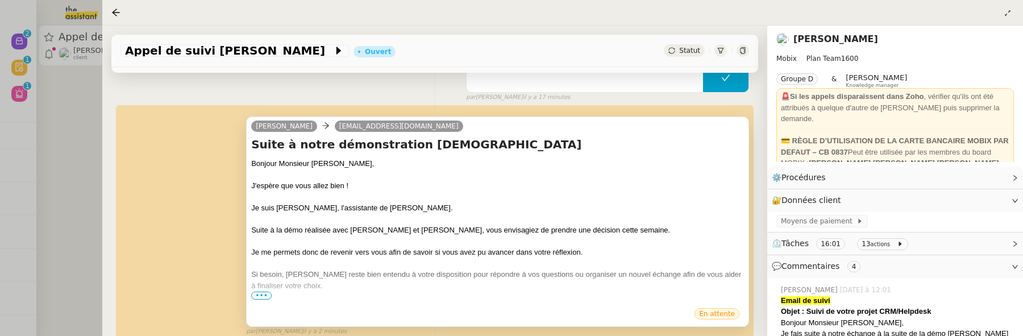
click at [259, 295] on span "•••" at bounding box center [261, 296] width 20 height 8
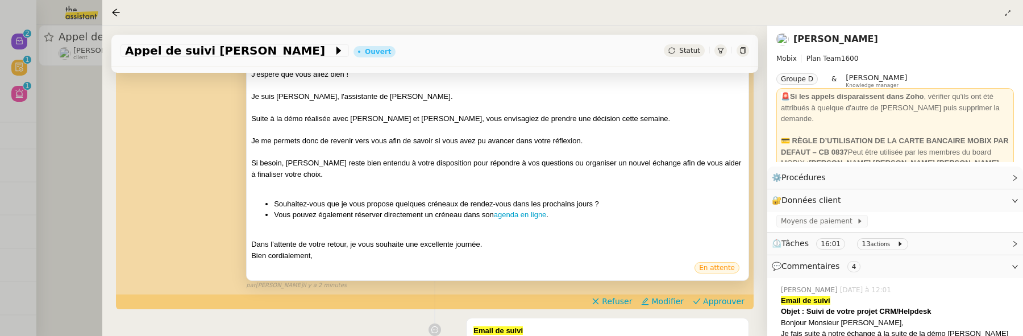
scroll to position [253, 0]
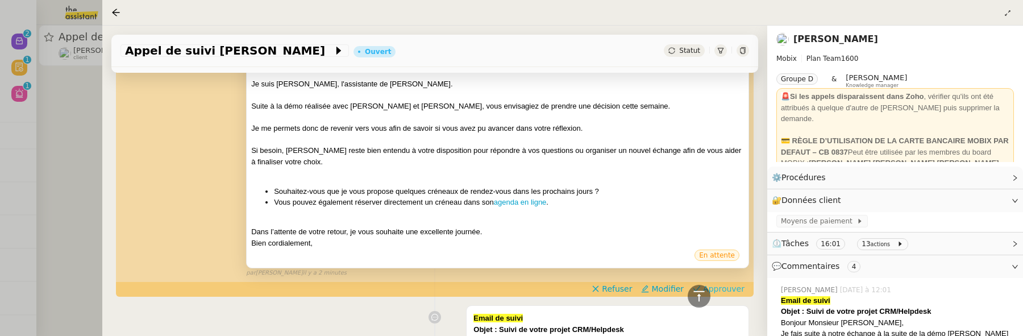
click at [731, 284] on span "Approuver" at bounding box center [723, 288] width 41 height 11
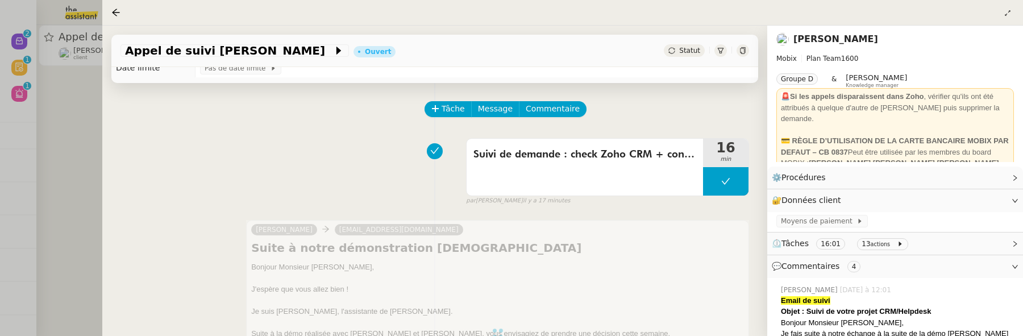
scroll to position [0, 0]
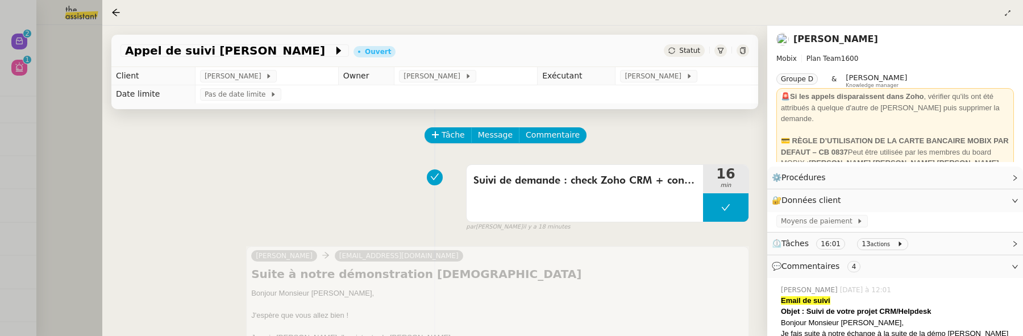
click at [72, 115] on div at bounding box center [511, 168] width 1023 height 336
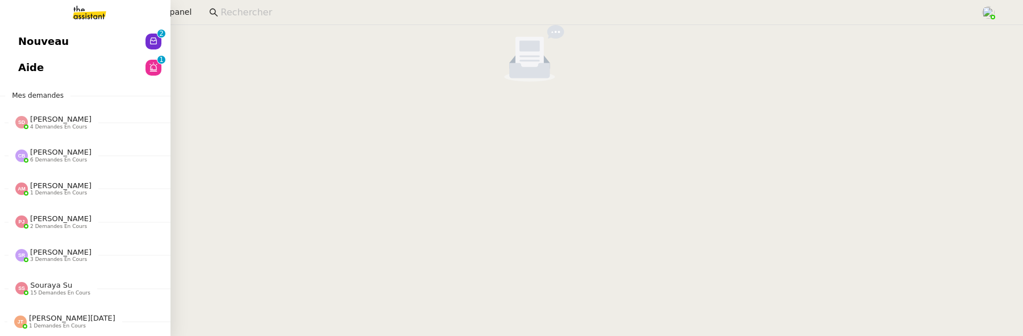
click at [15, 44] on link "Nouveau 0 1 2 3 4 5 6 7 8 9" at bounding box center [85, 41] width 170 height 26
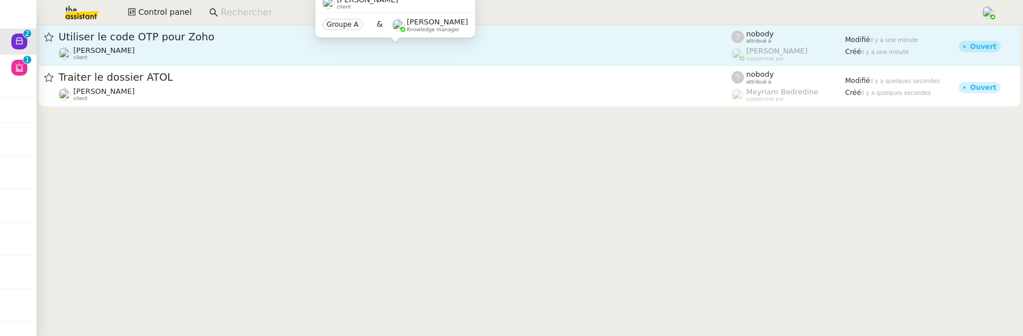
click at [273, 56] on div "[PERSON_NAME] client" at bounding box center [395, 53] width 673 height 15
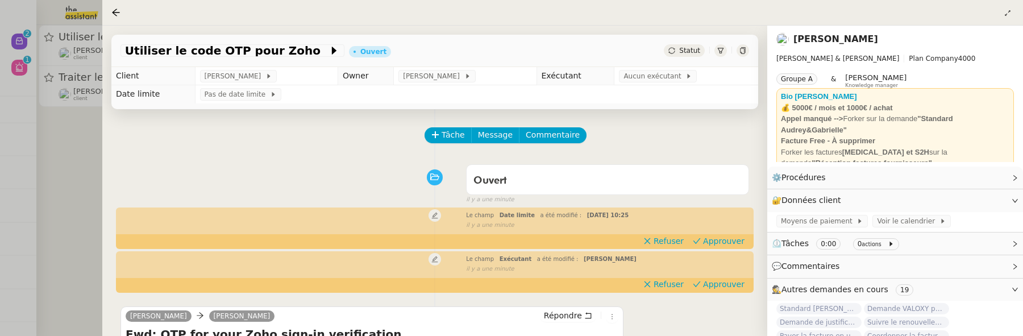
scroll to position [167, 0]
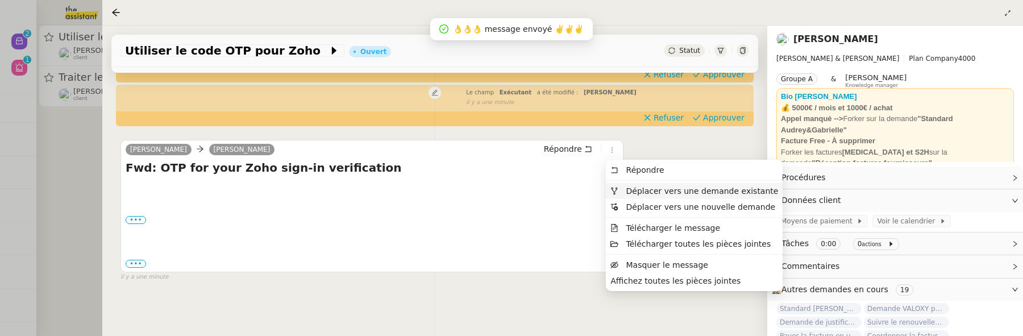
click at [637, 189] on span "Déplacer vers une demande existante" at bounding box center [702, 190] width 152 height 9
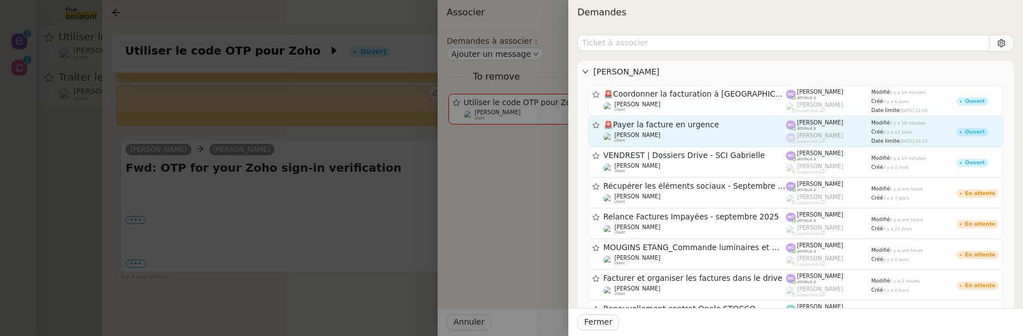
click at [659, 129] on div "🚨 Payer la facture en urgence [PERSON_NAME] client" at bounding box center [695, 131] width 183 height 23
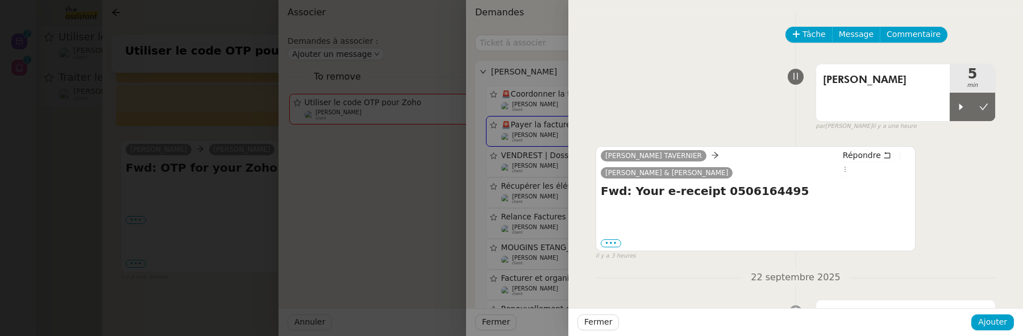
click at [253, 201] on div at bounding box center [511, 168] width 1023 height 336
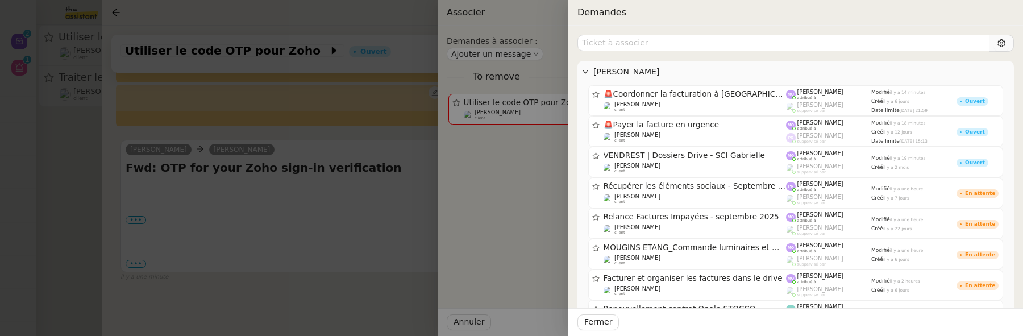
click at [253, 201] on div at bounding box center [511, 168] width 1023 height 336
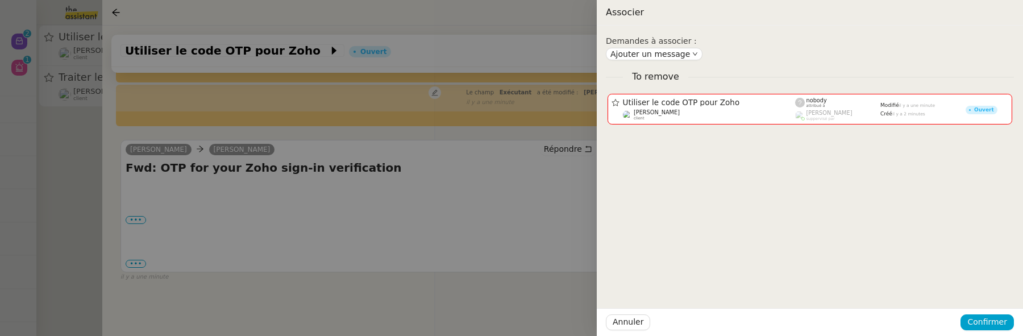
click at [265, 198] on div at bounding box center [511, 168] width 1023 height 336
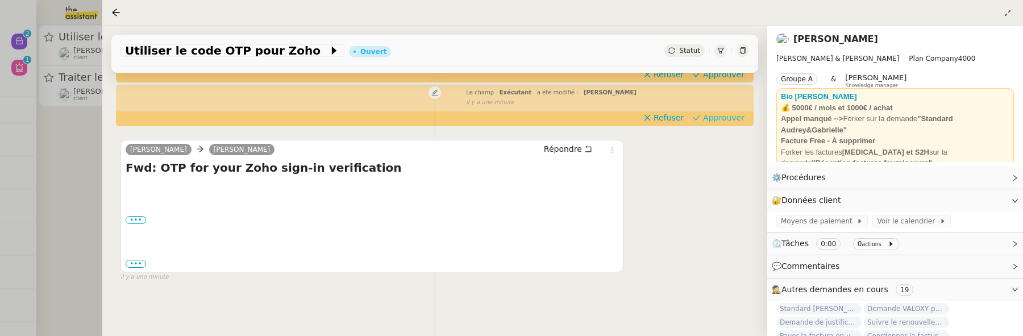
click at [709, 118] on span "Approuver" at bounding box center [723, 117] width 41 height 11
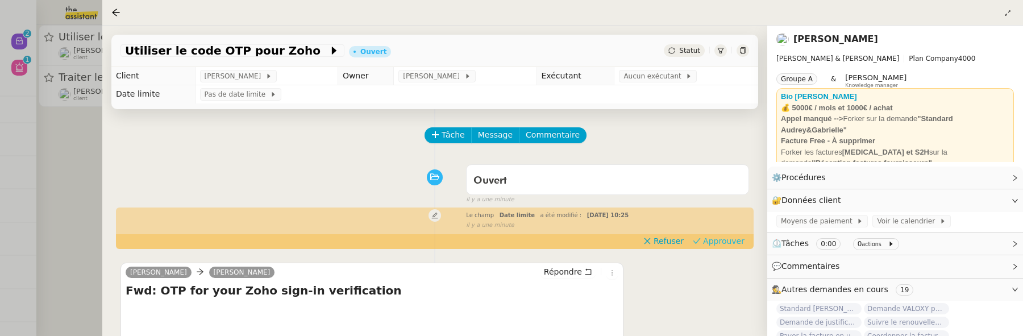
click at [715, 240] on span "Approuver" at bounding box center [723, 240] width 41 height 11
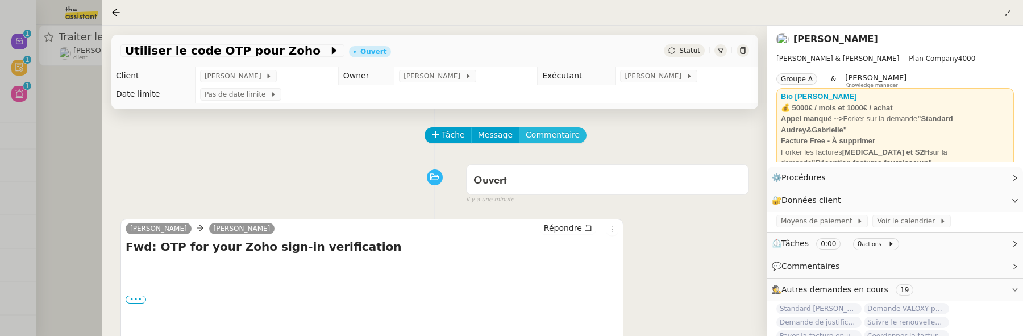
click at [558, 136] on span "Commentaire" at bounding box center [553, 134] width 54 height 13
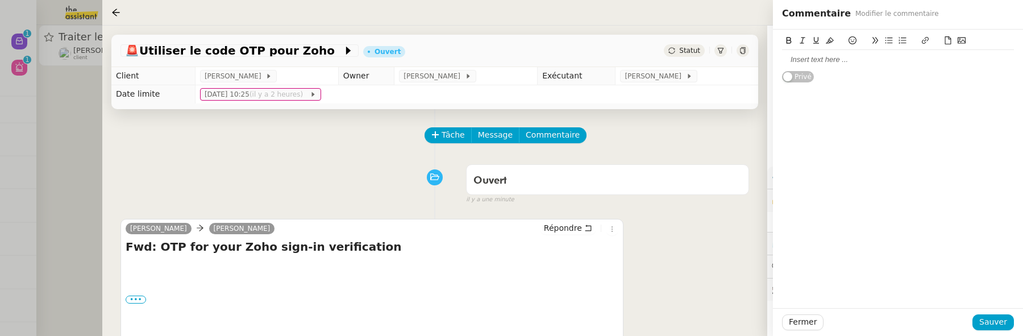
click at [836, 68] on div at bounding box center [898, 59] width 232 height 19
click at [1000, 317] on span "Sauver" at bounding box center [993, 321] width 28 height 13
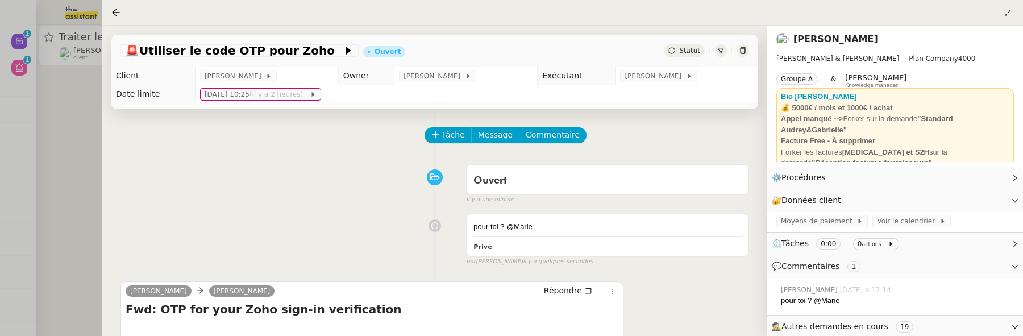
click at [84, 97] on div at bounding box center [511, 168] width 1023 height 336
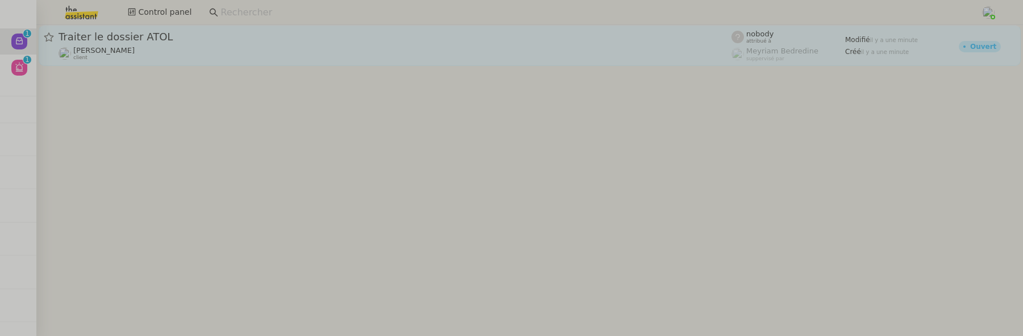
click at [170, 47] on div "[PERSON_NAME] client" at bounding box center [395, 53] width 673 height 15
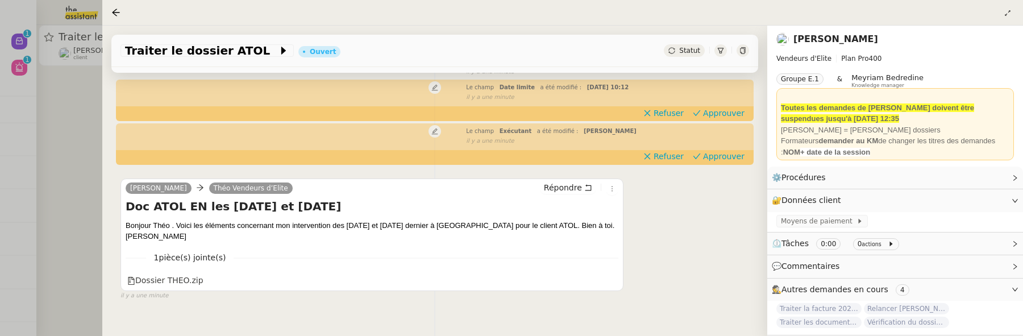
scroll to position [145, 0]
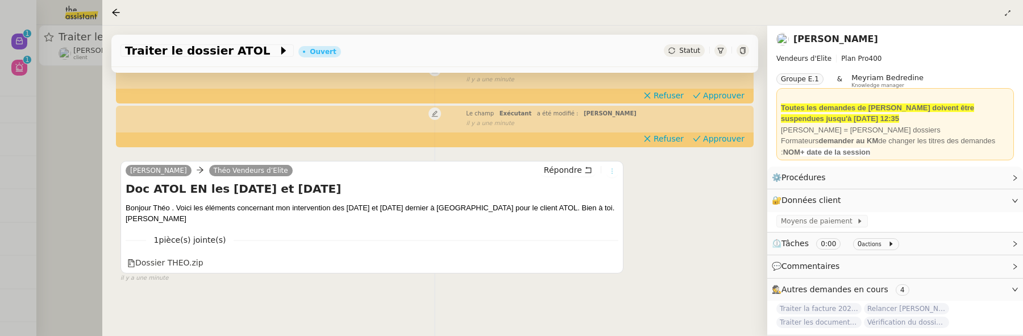
click at [609, 170] on icon at bounding box center [612, 171] width 7 height 7
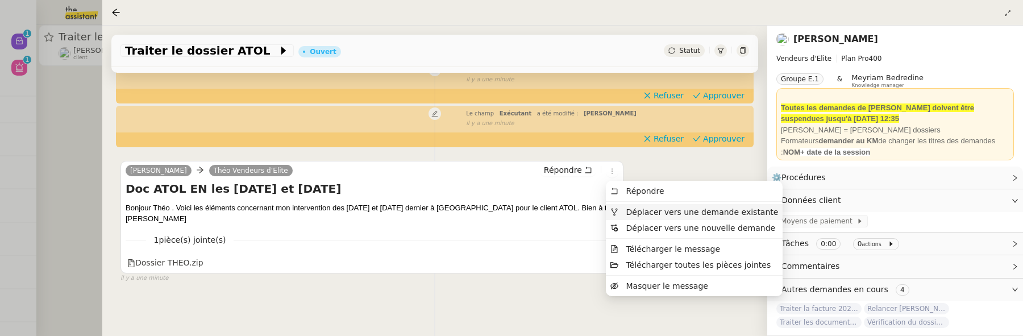
click at [653, 206] on li "Déplacer vers une demande existante" at bounding box center [694, 212] width 177 height 16
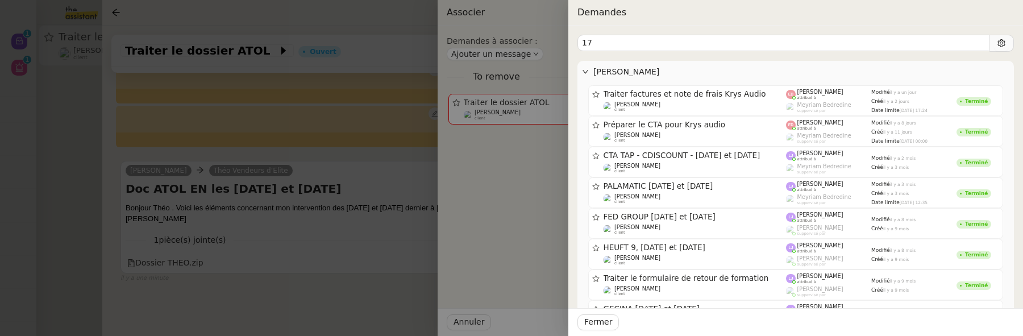
type input "1"
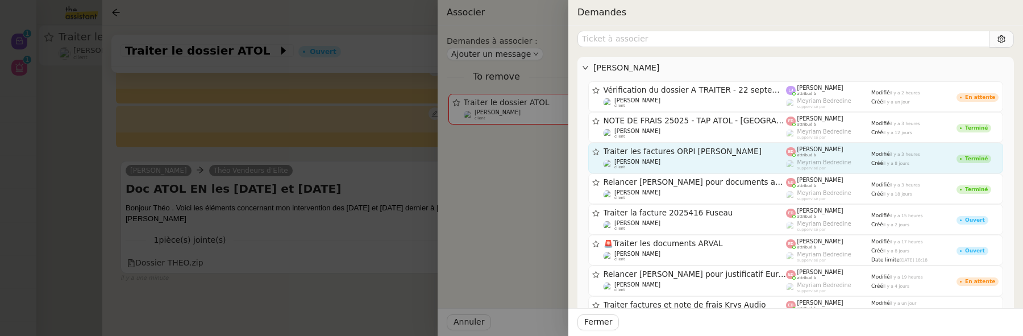
scroll to position [0, 0]
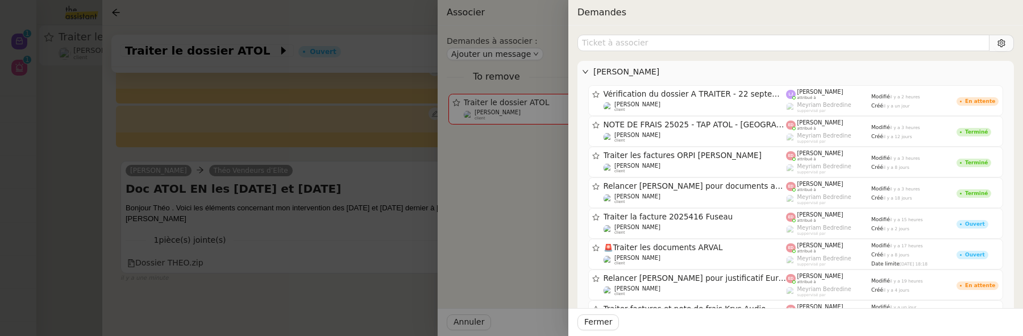
click at [371, 286] on div at bounding box center [511, 168] width 1023 height 336
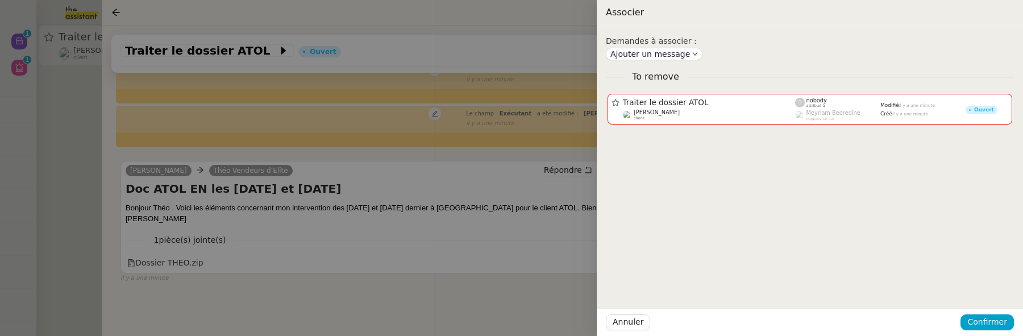
click at [371, 286] on div at bounding box center [511, 168] width 1023 height 336
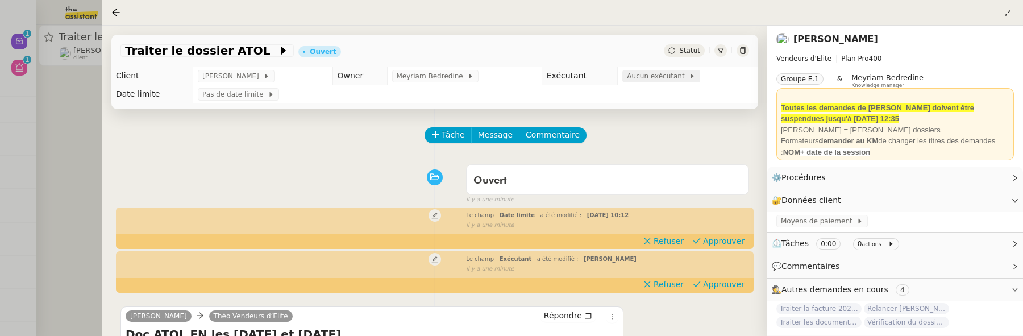
click at [661, 71] on div "Aucun exécutant" at bounding box center [661, 76] width 78 height 13
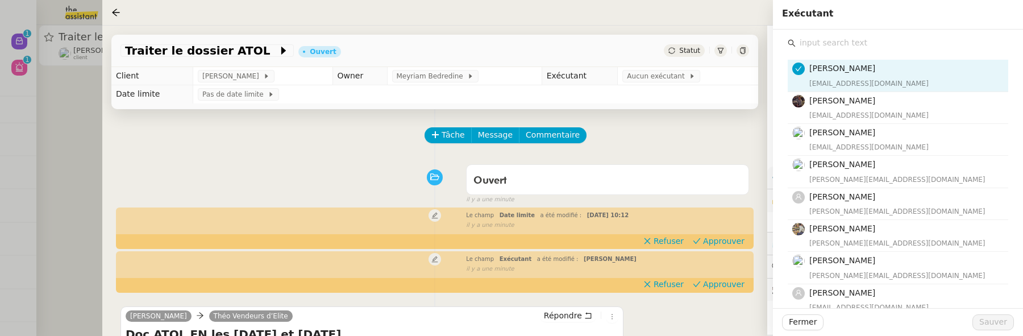
click at [842, 43] on input "text" at bounding box center [902, 42] width 213 height 15
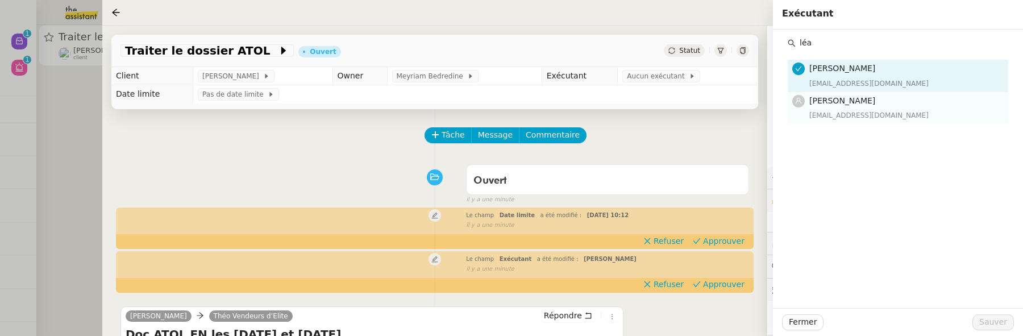
type input "léa"
click at [868, 101] on h4 "[PERSON_NAME]" at bounding box center [905, 100] width 192 height 13
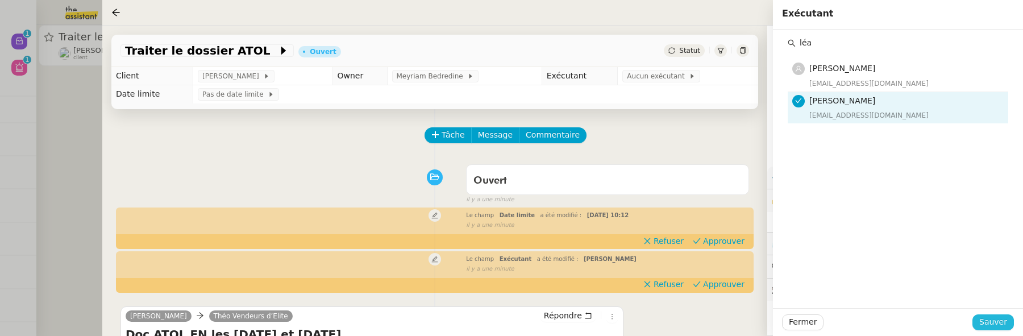
click at [985, 318] on span "Sauver" at bounding box center [993, 321] width 28 height 13
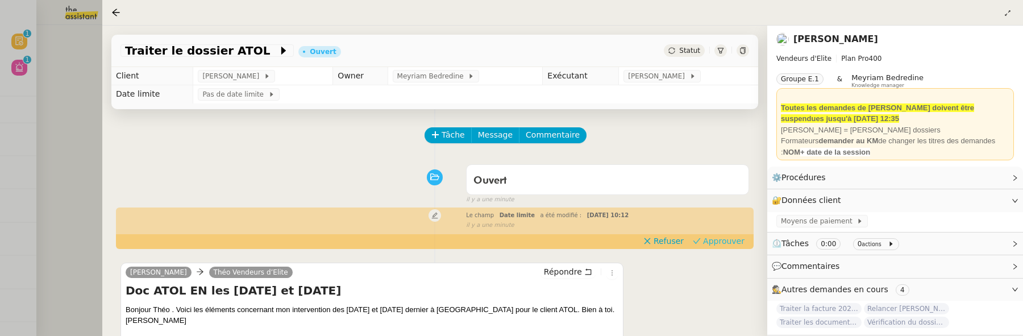
click at [719, 245] on span "Approuver" at bounding box center [723, 240] width 41 height 11
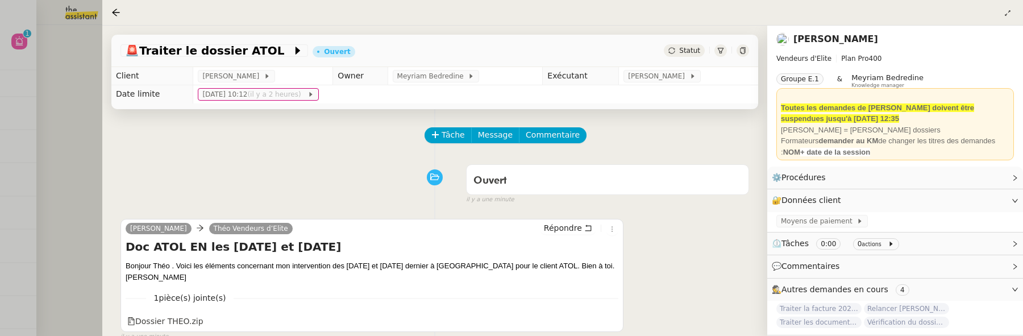
click at [52, 102] on div at bounding box center [511, 168] width 1023 height 336
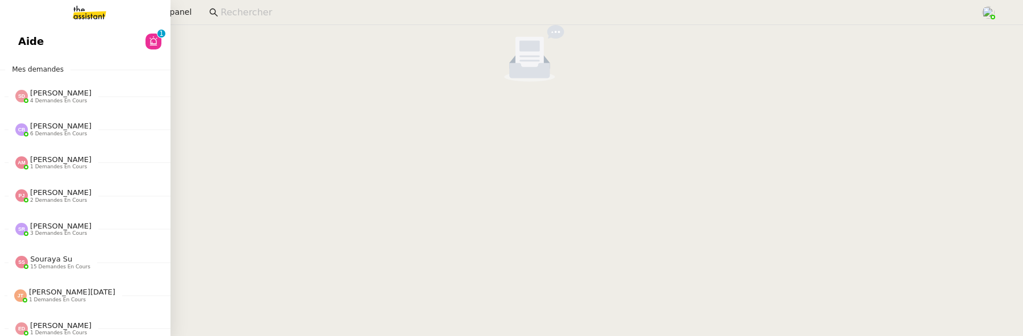
click at [22, 41] on span "Aide" at bounding box center [31, 41] width 26 height 17
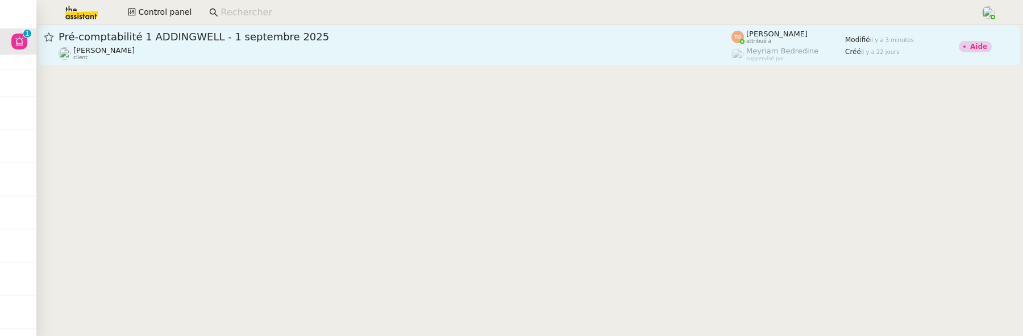
click at [568, 39] on span "Pré-comptabilité 1 ADDINGWELL - 1 septembre 2025" at bounding box center [395, 37] width 673 height 10
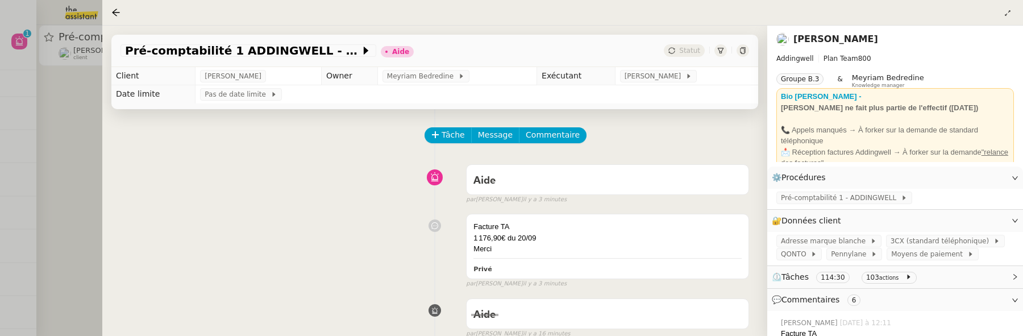
click at [852, 35] on link "[PERSON_NAME]" at bounding box center [835, 39] width 85 height 11
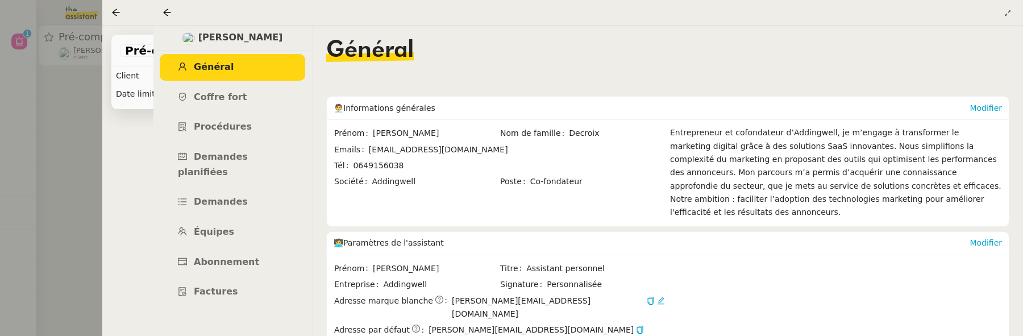
scroll to position [265, 0]
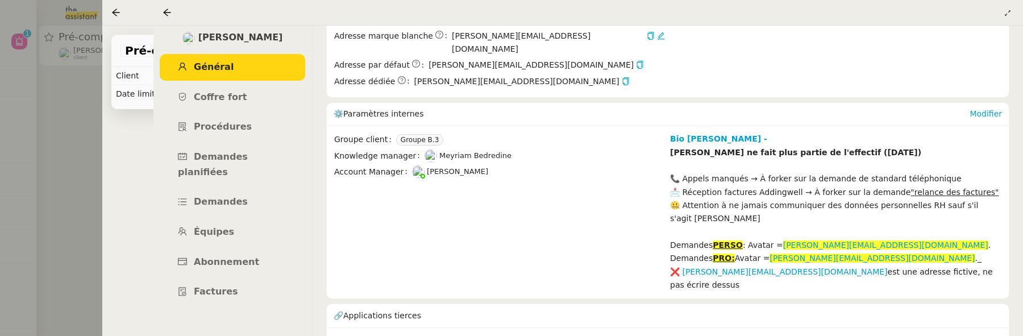
click at [743, 335] on link "33189703596" at bounding box center [740, 341] width 56 height 13
click at [170, 15] on icon at bounding box center [167, 12] width 9 height 9
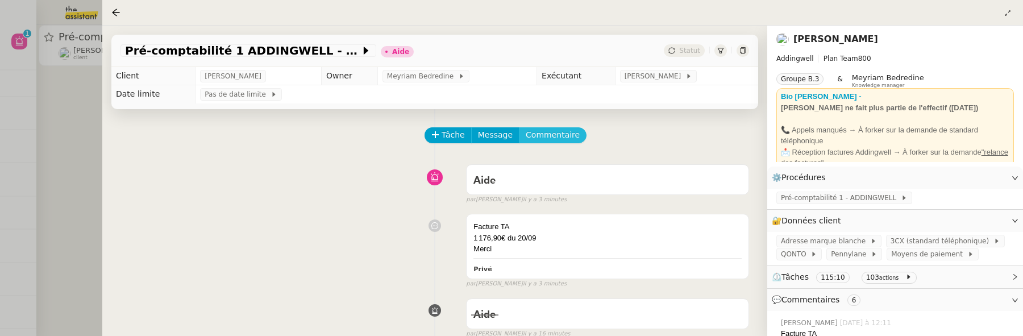
click at [540, 135] on span "Commentaire" at bounding box center [553, 134] width 54 height 13
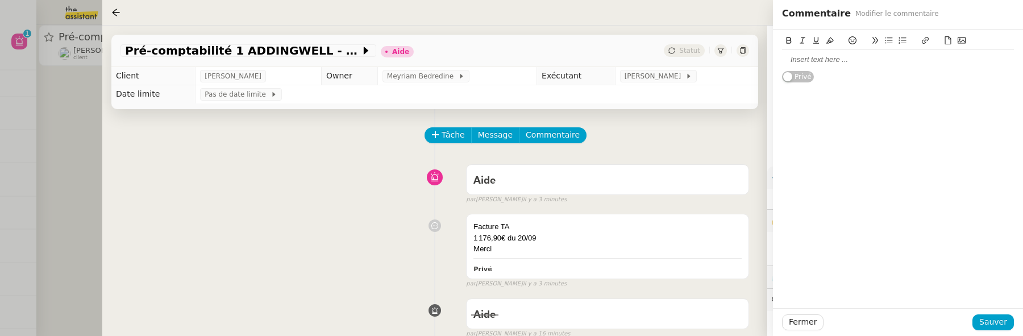
click at [946, 43] on icon at bounding box center [948, 40] width 8 height 8
click at [988, 319] on span "Sauver" at bounding box center [993, 321] width 28 height 13
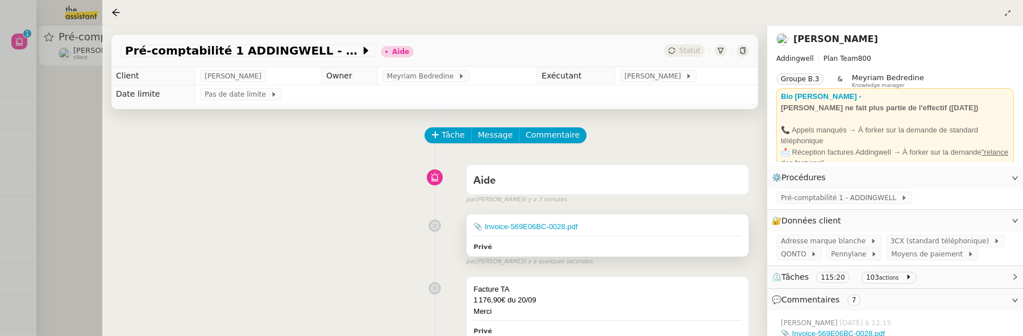
click at [640, 228] on div "📎 Invoice-569E06BC-0028.pdf" at bounding box center [607, 226] width 268 height 11
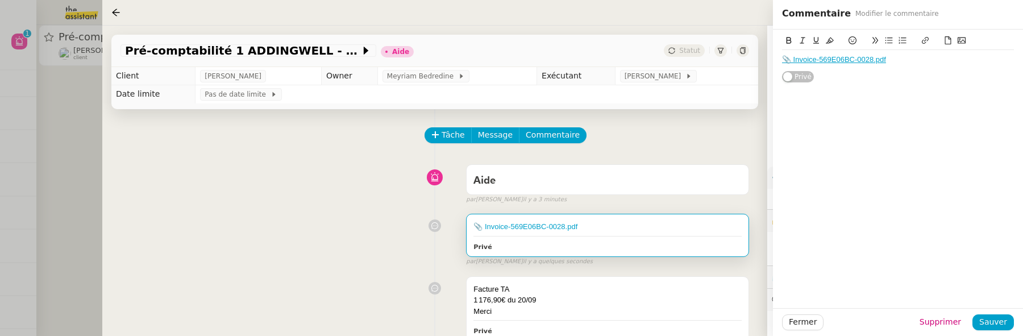
click at [922, 57] on div "📎 Invoice-569E06BC-0028.pdf" at bounding box center [898, 60] width 232 height 10
click at [987, 324] on span "Sauver" at bounding box center [993, 321] width 28 height 13
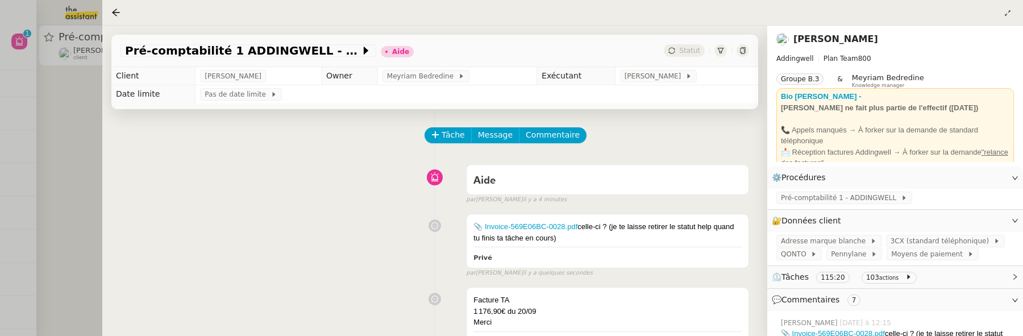
click at [84, 144] on div at bounding box center [511, 168] width 1023 height 336
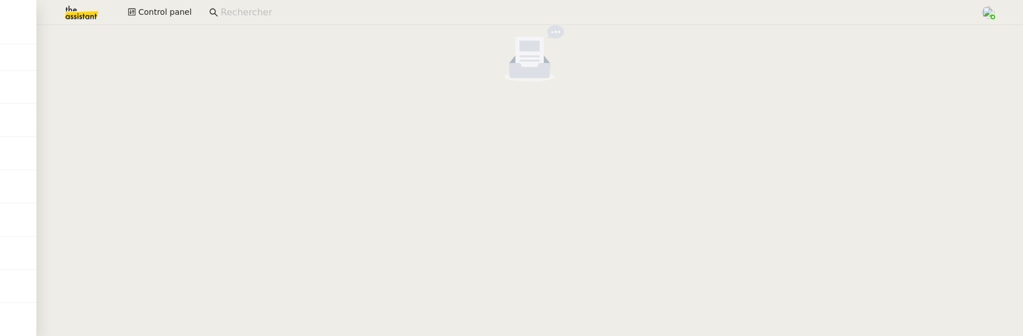
click at [91, 15] on img at bounding box center [72, 12] width 88 height 25
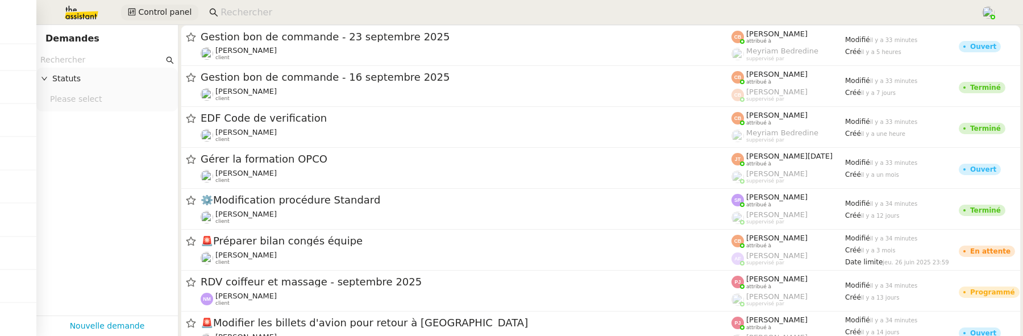
click at [168, 18] on span "Control panel" at bounding box center [164, 12] width 53 height 13
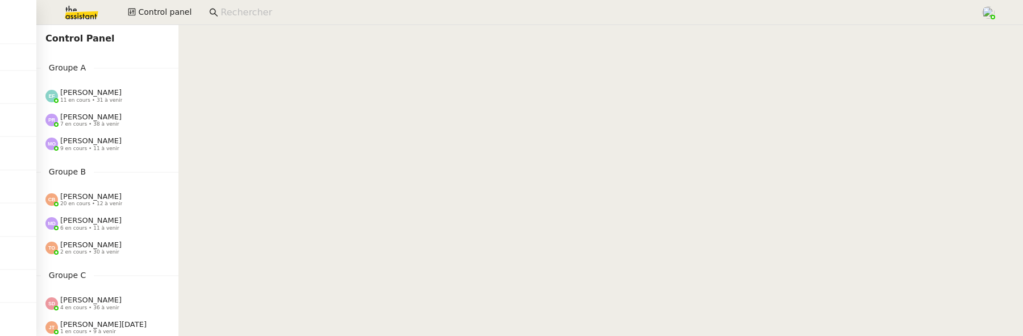
click at [60, 13] on img at bounding box center [72, 12] width 88 height 25
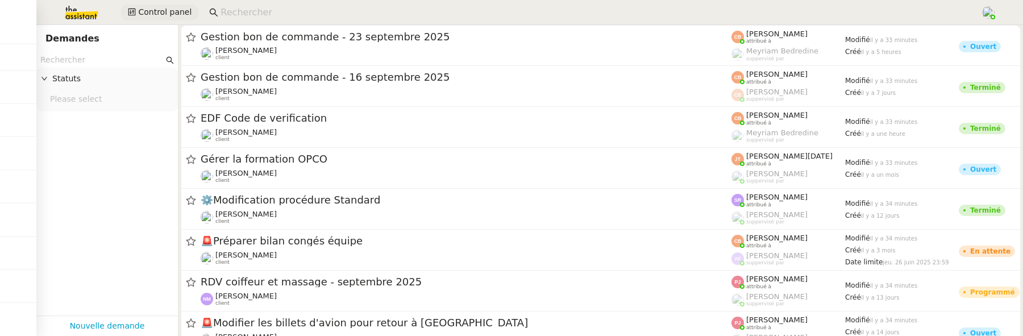
click at [152, 15] on span "Control panel" at bounding box center [164, 12] width 53 height 13
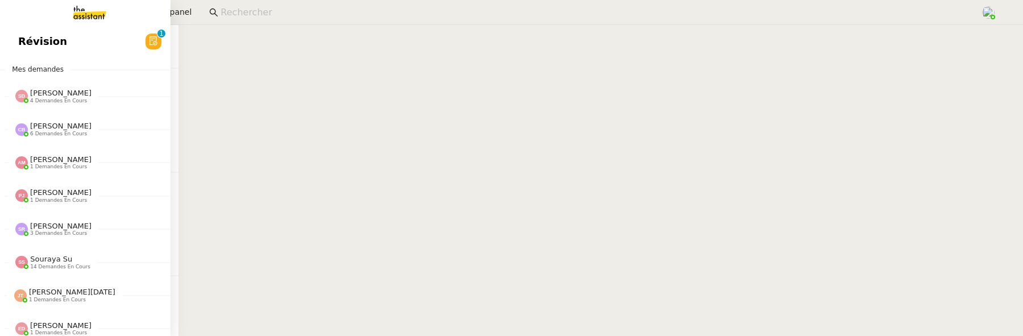
click at [43, 39] on span "Révision" at bounding box center [42, 41] width 49 height 17
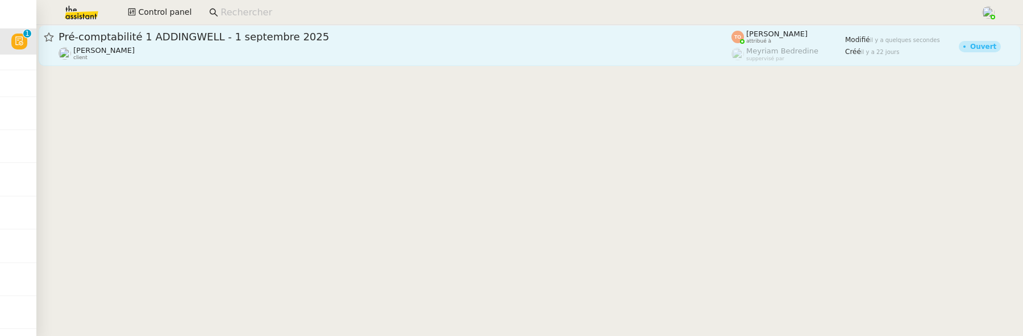
click at [458, 59] on div "Julien Decroix client" at bounding box center [395, 53] width 673 height 15
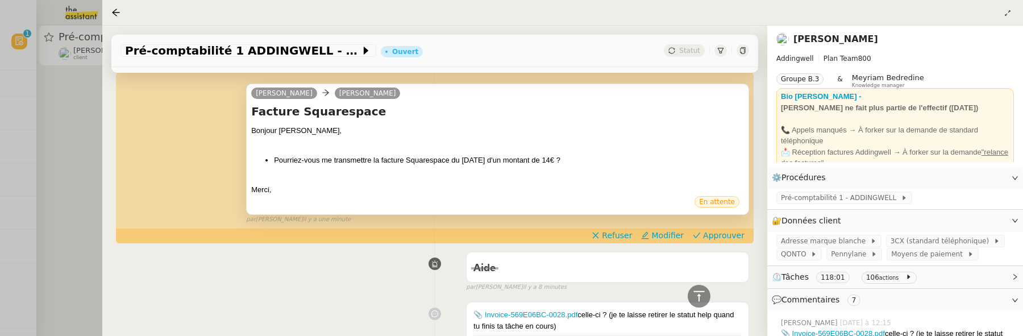
scroll to position [242, 0]
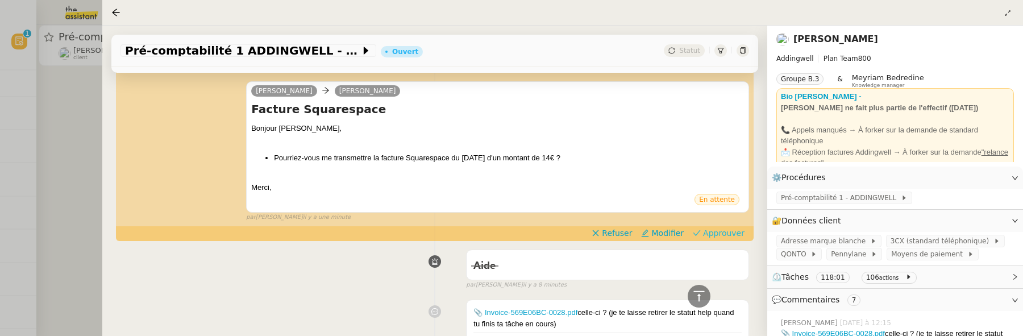
click at [722, 233] on span "Approuver" at bounding box center [723, 232] width 41 height 11
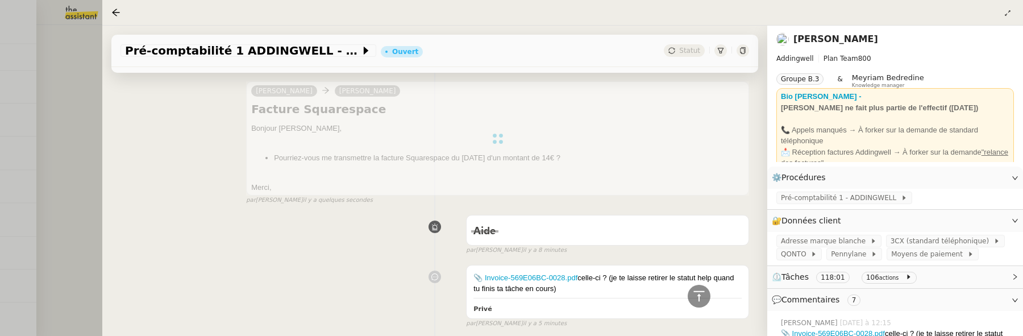
click at [81, 97] on div at bounding box center [511, 168] width 1023 height 336
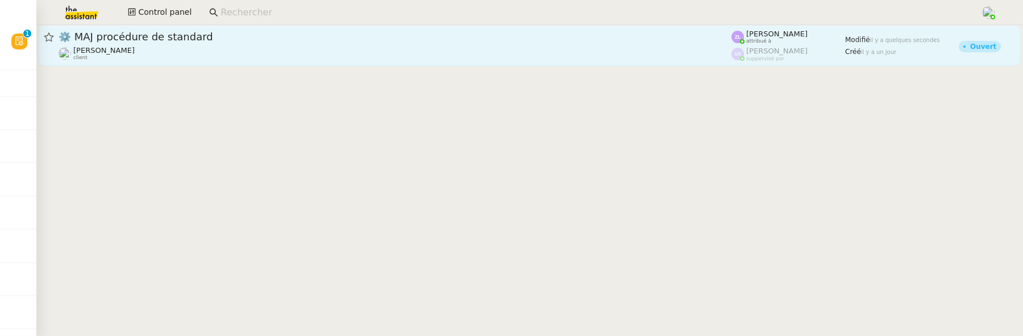
click at [266, 41] on div "⚙️ MAJ procédure de standard" at bounding box center [395, 37] width 673 height 14
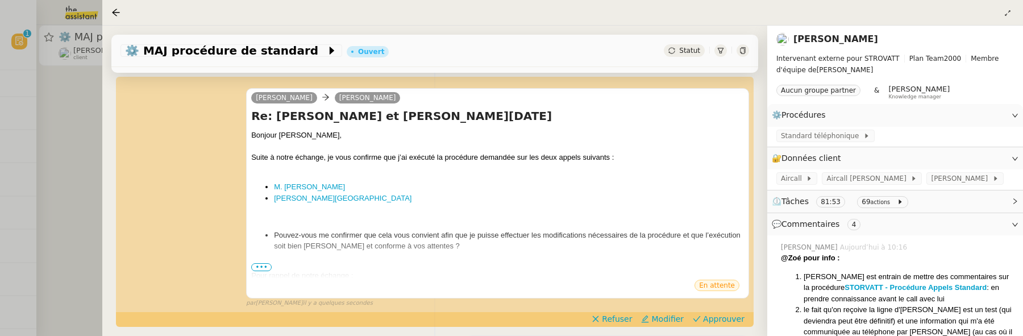
scroll to position [156, 0]
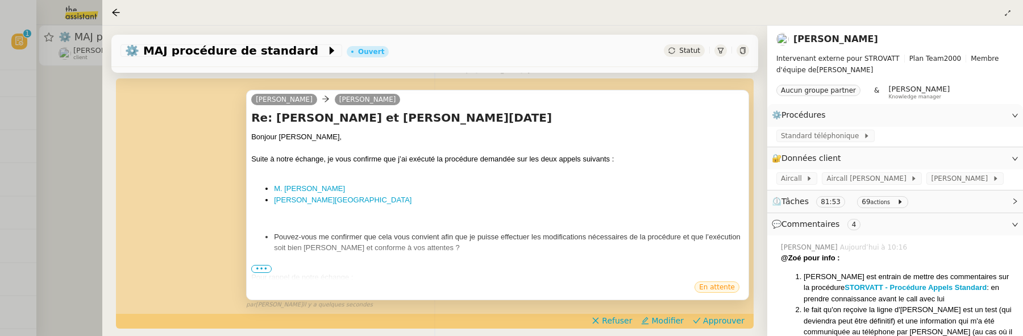
click at [257, 268] on span "•••" at bounding box center [261, 269] width 20 height 8
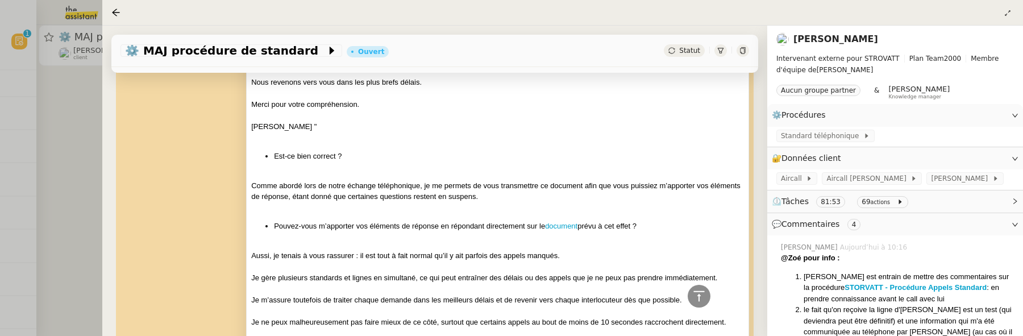
scroll to position [585, 0]
click at [557, 222] on link "document" at bounding box center [561, 224] width 32 height 9
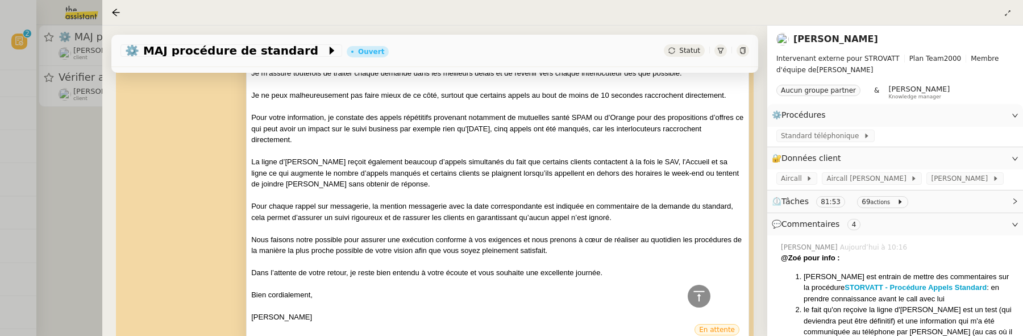
scroll to position [813, 0]
click at [670, 52] on div "Statut" at bounding box center [684, 50] width 41 height 13
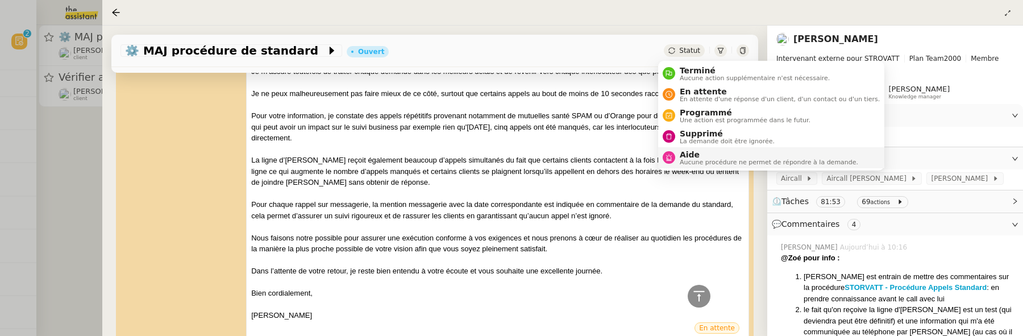
click at [705, 155] on span "Aide" at bounding box center [769, 154] width 178 height 9
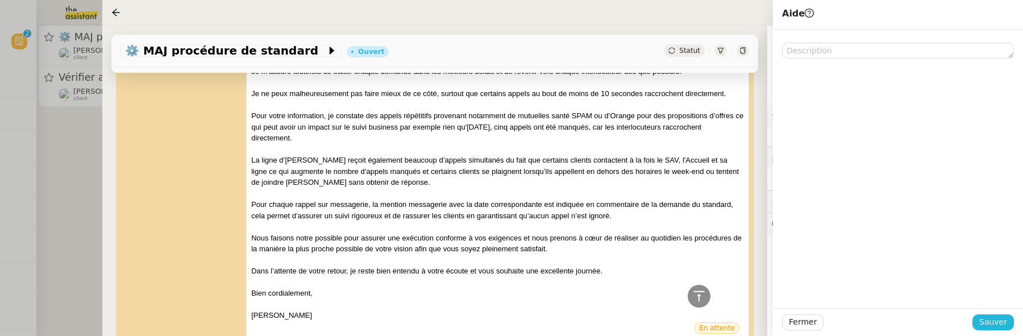
click at [1006, 329] on button "Sauver" at bounding box center [992, 322] width 41 height 16
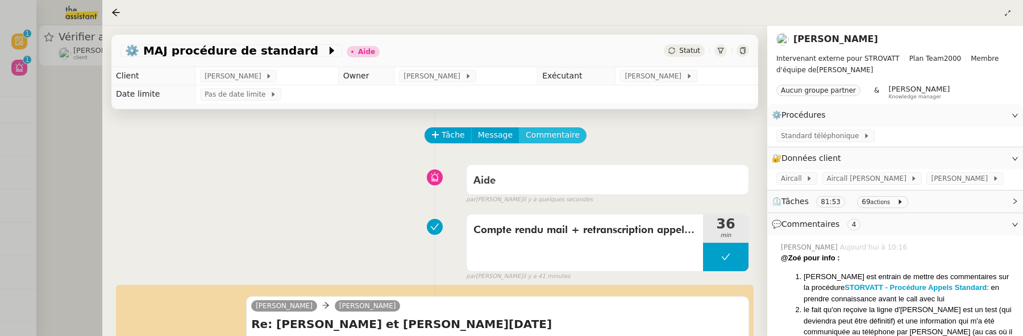
click at [566, 134] on span "Commentaire" at bounding box center [553, 134] width 54 height 13
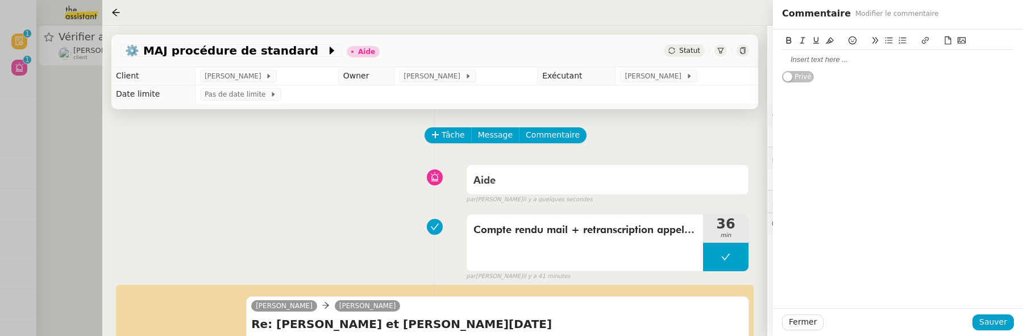
click at [814, 61] on div at bounding box center [898, 60] width 232 height 10
click at [996, 323] on span "Sauver" at bounding box center [993, 321] width 28 height 13
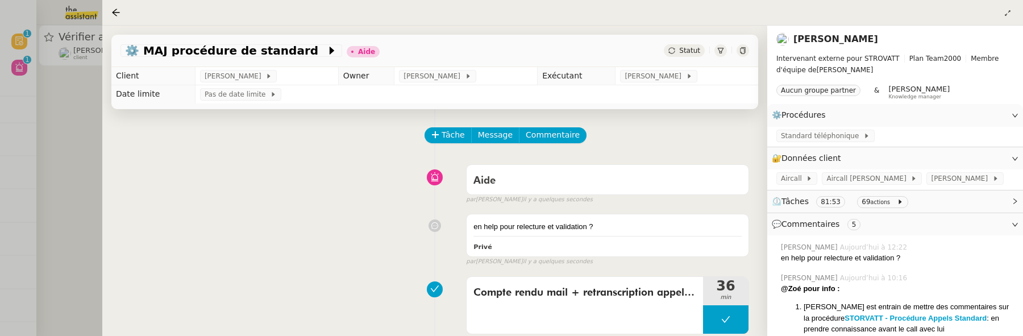
click at [46, 145] on div at bounding box center [511, 168] width 1023 height 336
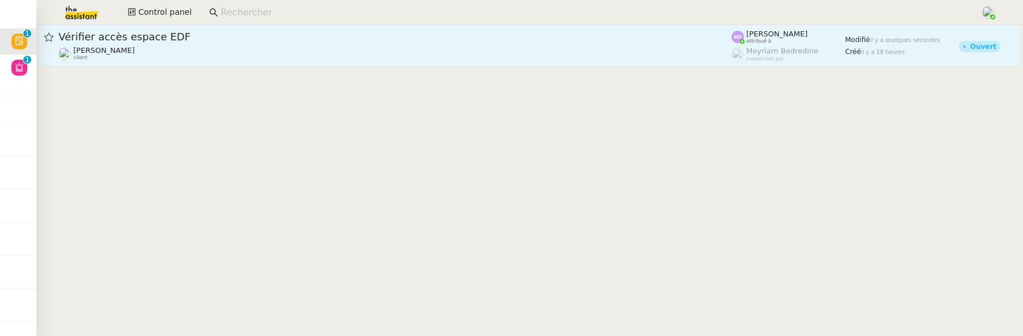
click at [220, 57] on div "Genevieve Landsmann client" at bounding box center [395, 53] width 673 height 15
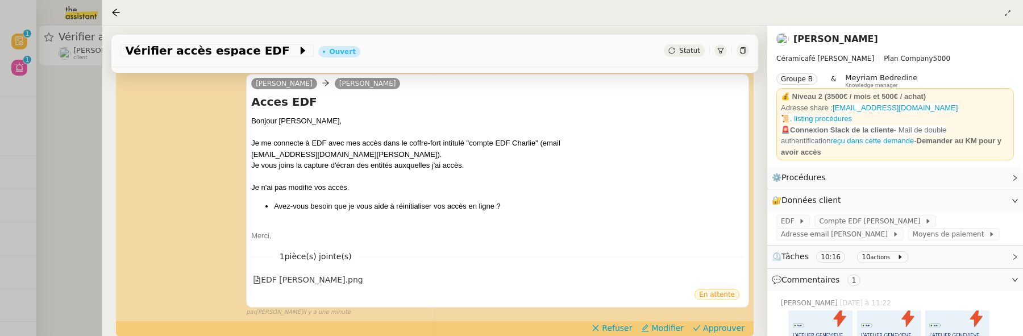
scroll to position [179, 0]
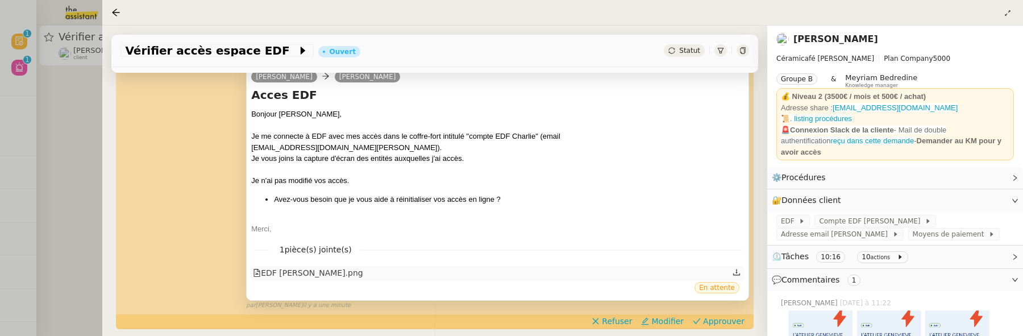
click at [305, 266] on div "EDF Charlie.png" at bounding box center [497, 273] width 493 height 15
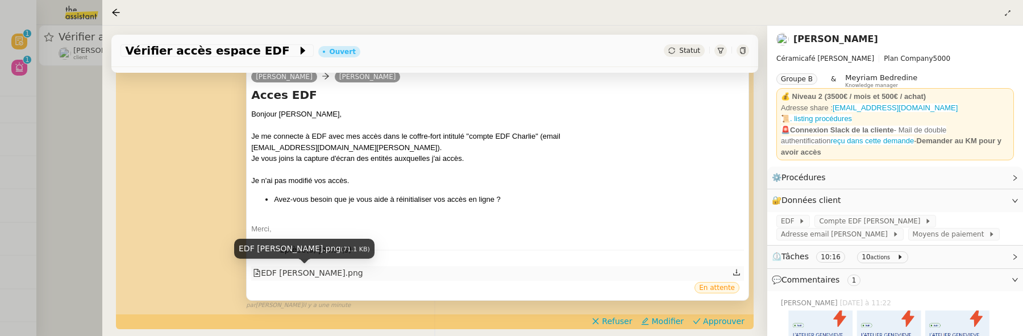
click at [305, 276] on div "EDF Charlie.png" at bounding box center [308, 273] width 110 height 13
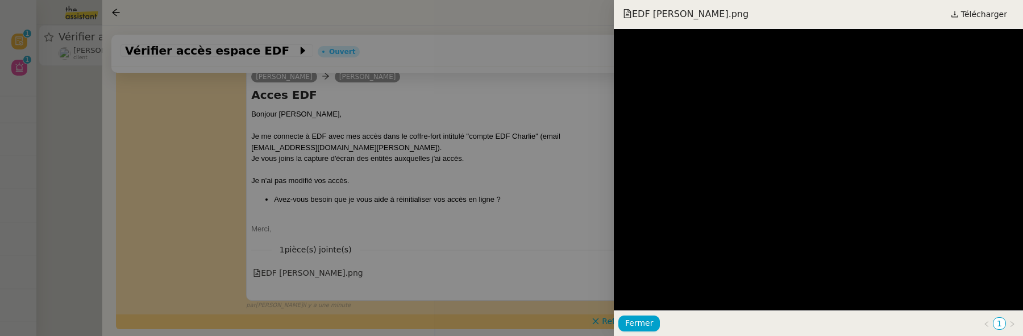
click at [448, 215] on div at bounding box center [511, 168] width 1023 height 336
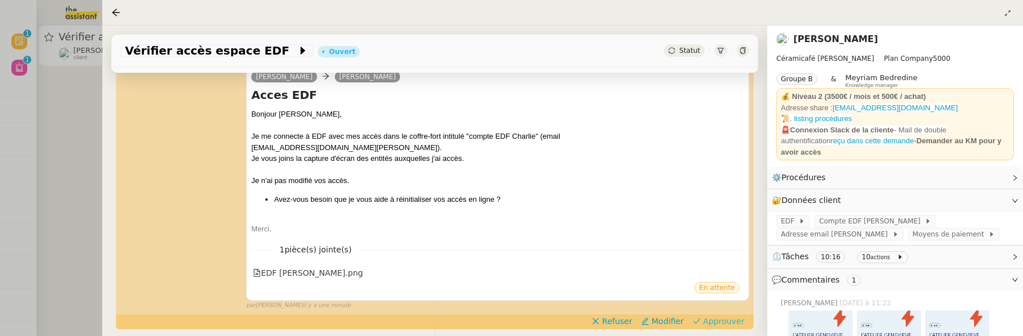
click at [705, 315] on span "Approuver" at bounding box center [723, 320] width 41 height 11
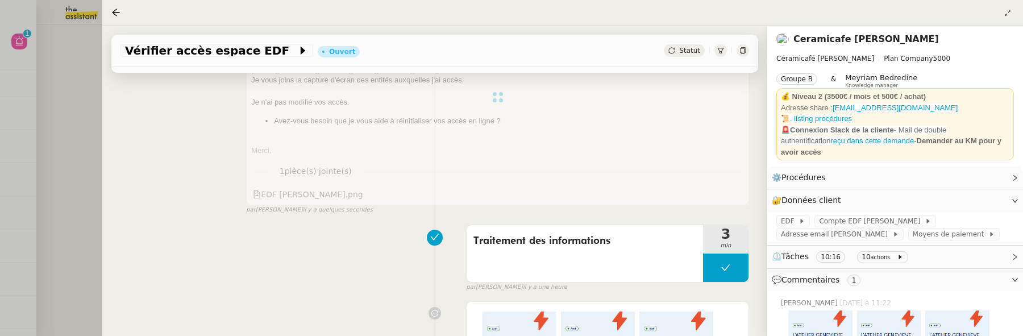
scroll to position [266, 0]
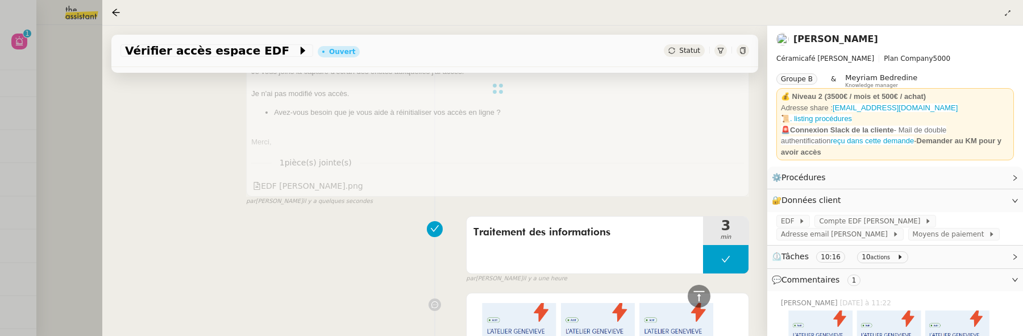
click at [77, 98] on div at bounding box center [511, 168] width 1023 height 336
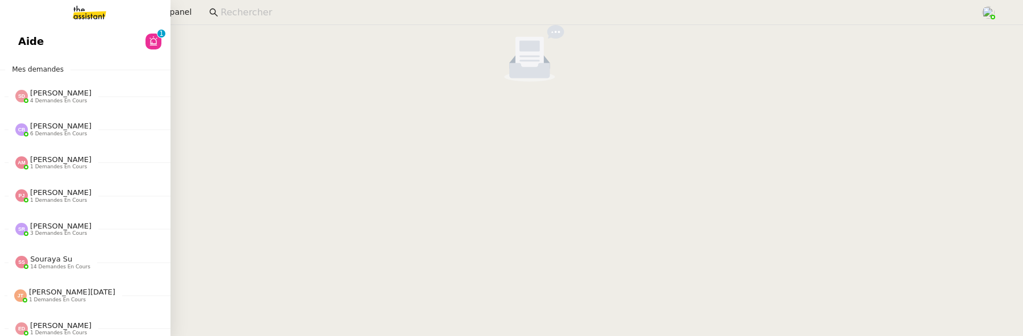
click at [29, 46] on span "Aide" at bounding box center [31, 41] width 26 height 17
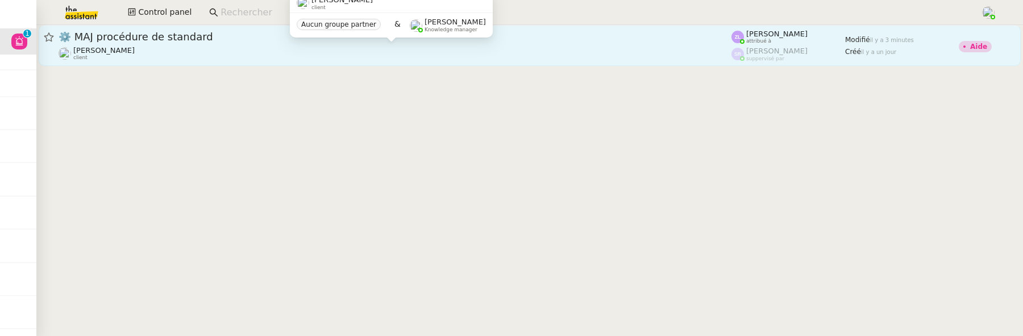
click at [318, 47] on div "Thomas SOULIER client" at bounding box center [395, 53] width 673 height 15
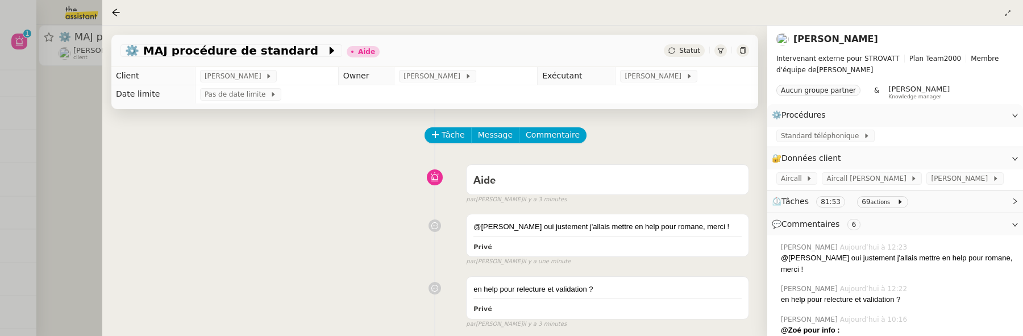
click at [80, 121] on div at bounding box center [511, 168] width 1023 height 336
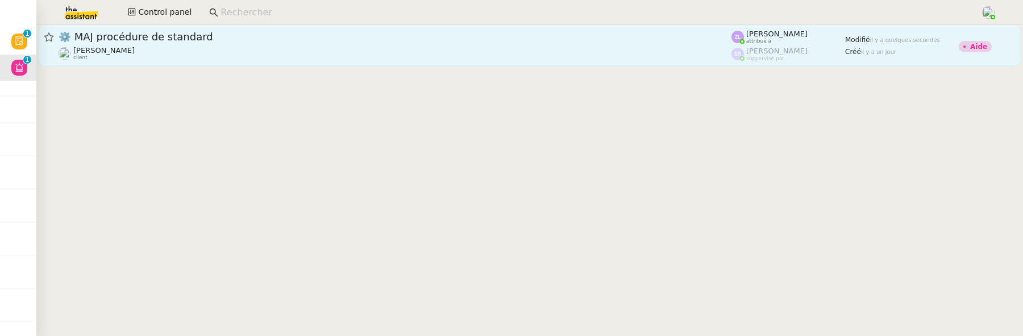
click at [178, 55] on div "[PERSON_NAME] client" at bounding box center [395, 53] width 673 height 15
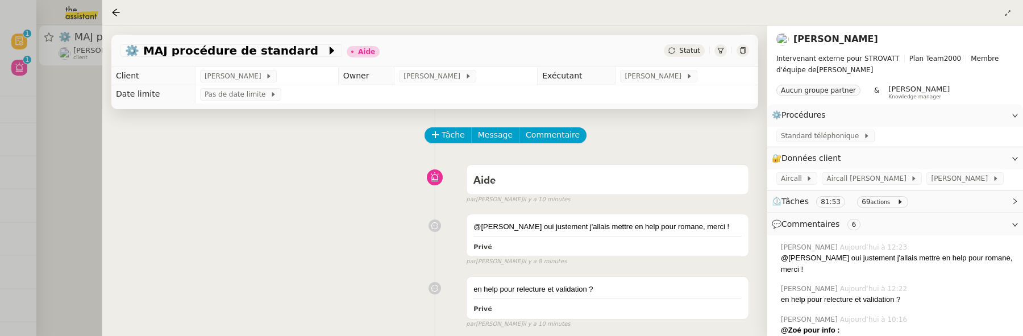
click at [70, 143] on div at bounding box center [511, 168] width 1023 height 336
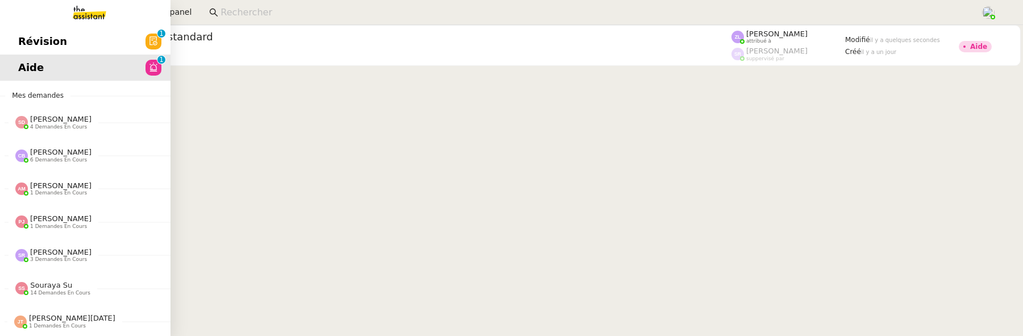
click at [25, 42] on span "Révision" at bounding box center [42, 41] width 49 height 17
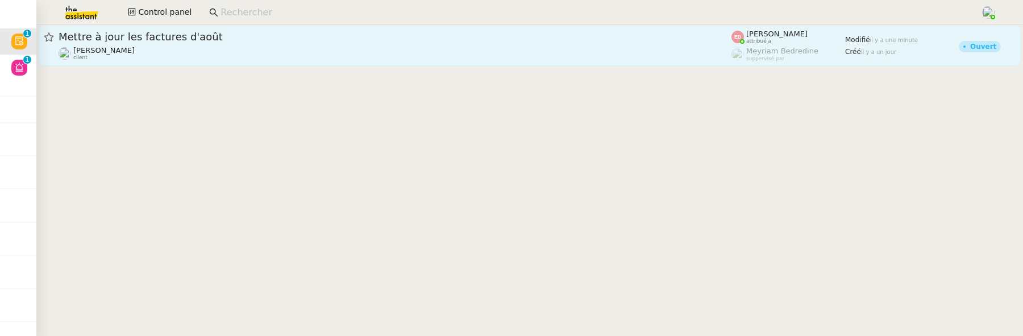
click at [240, 43] on div "Mettre à jour les factures d'août" at bounding box center [395, 37] width 673 height 14
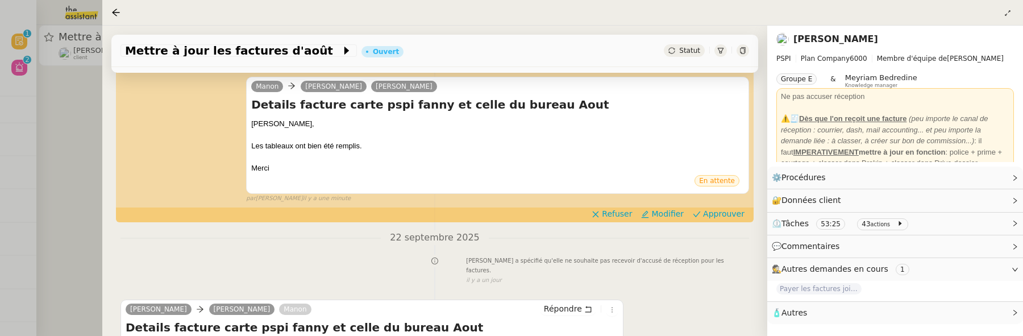
scroll to position [165, 0]
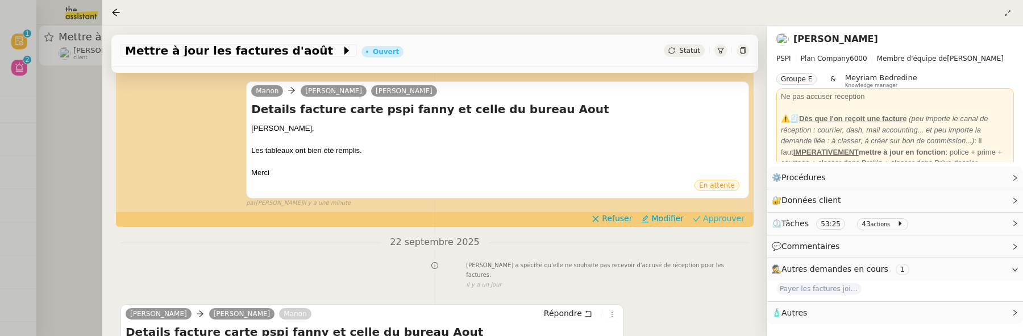
click at [723, 217] on span "Approuver" at bounding box center [723, 218] width 41 height 11
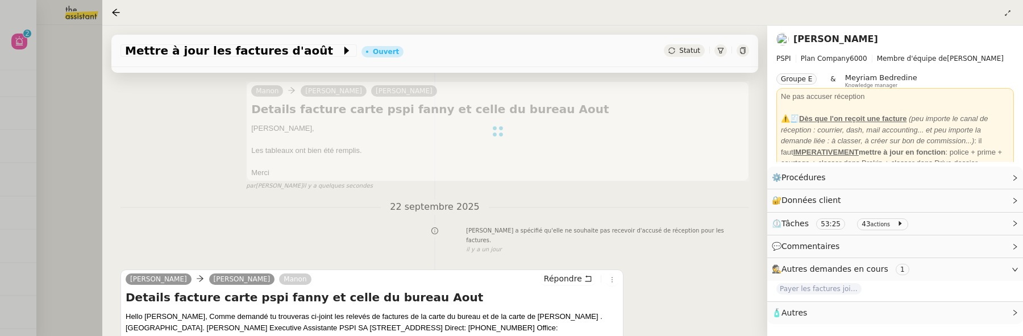
click at [69, 114] on div at bounding box center [511, 168] width 1023 height 336
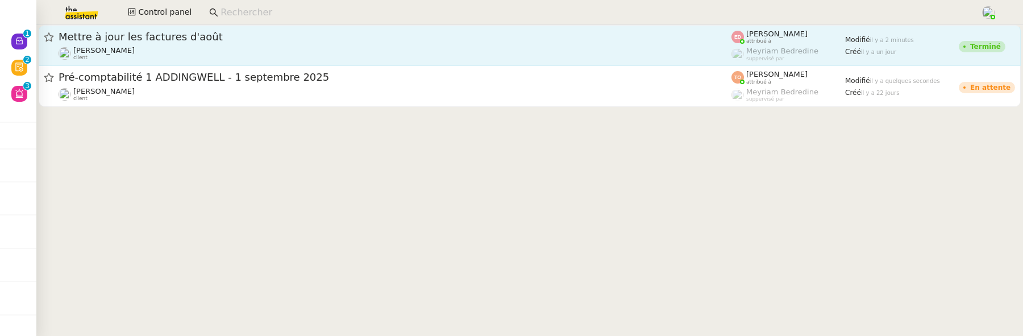
click at [309, 49] on div "Sharlen Torrado client" at bounding box center [395, 53] width 673 height 15
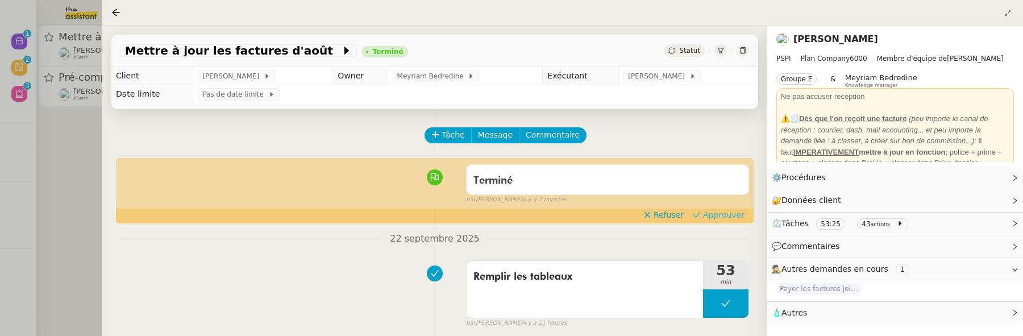
click at [728, 214] on span "Approuver" at bounding box center [723, 214] width 41 height 11
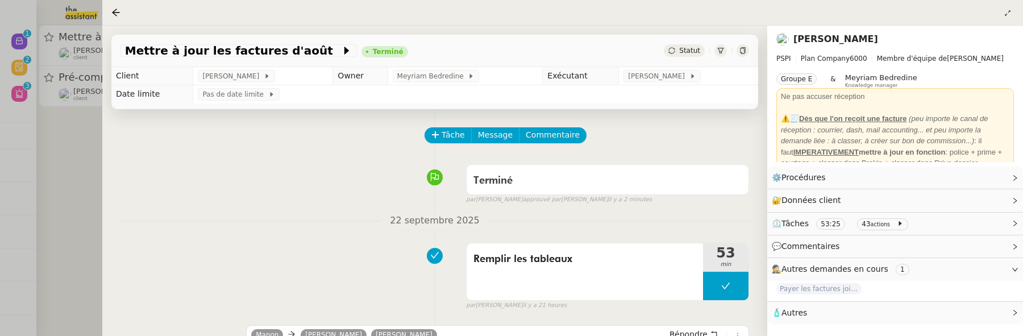
click at [63, 157] on div at bounding box center [511, 168] width 1023 height 336
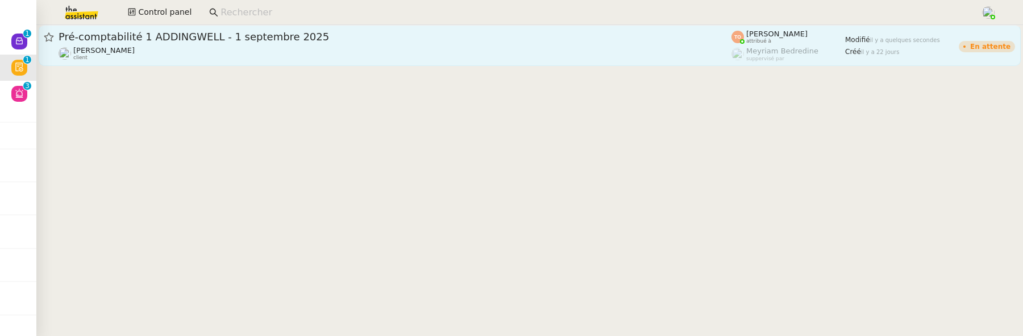
click at [194, 41] on span "Pré-comptabilité 1 ADDINGWELL - 1 septembre 2025" at bounding box center [395, 37] width 673 height 10
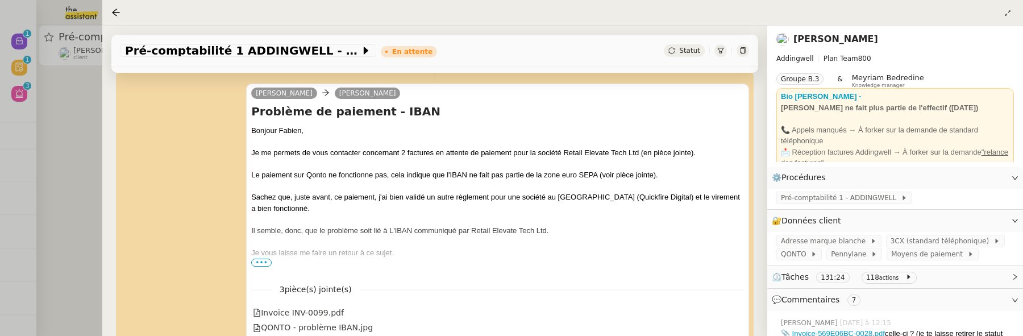
scroll to position [233, 0]
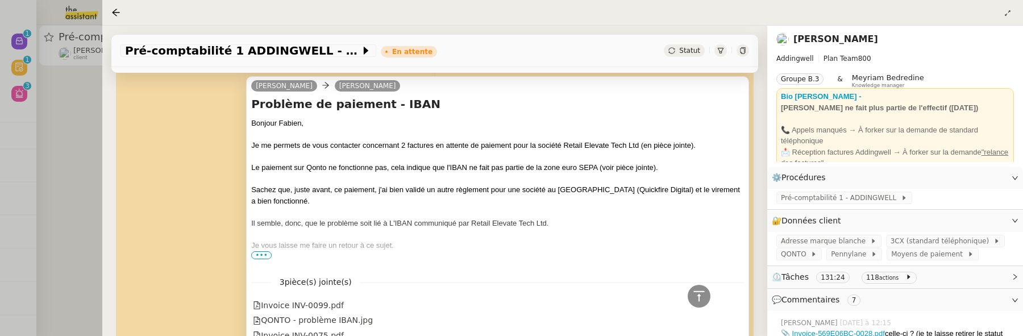
click at [259, 254] on span "•••" at bounding box center [261, 255] width 20 height 8
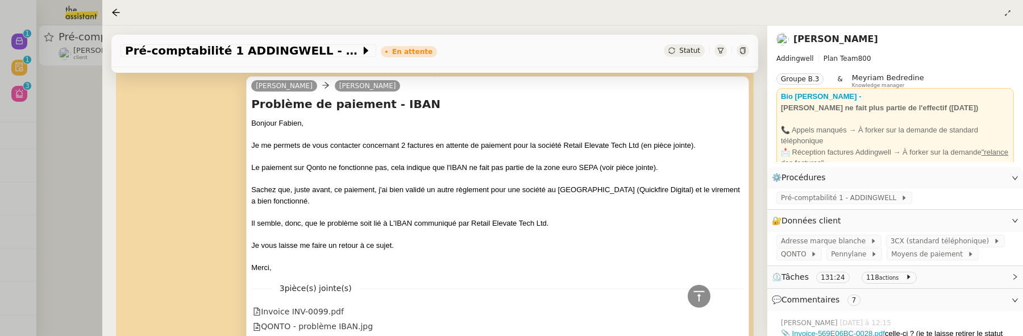
scroll to position [294, 0]
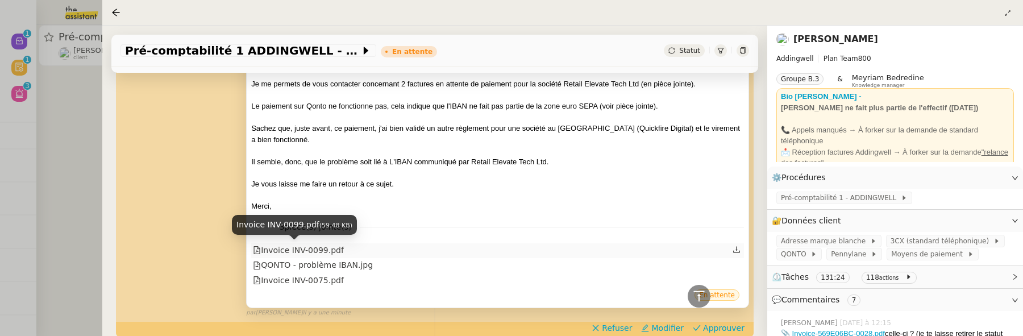
click at [330, 252] on div "Invoice INV-0099.pdf" at bounding box center [298, 250] width 91 height 13
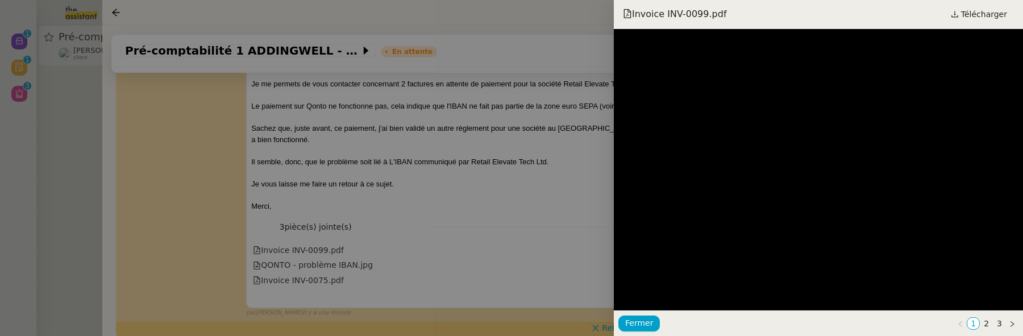
click at [496, 211] on div at bounding box center [511, 168] width 1023 height 336
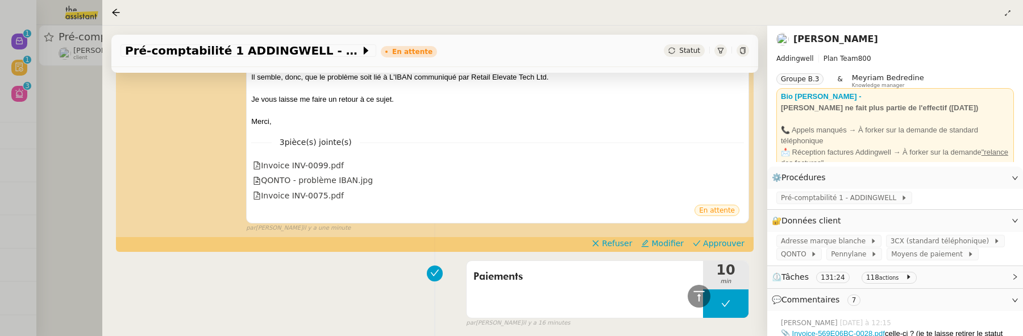
scroll to position [384, 0]
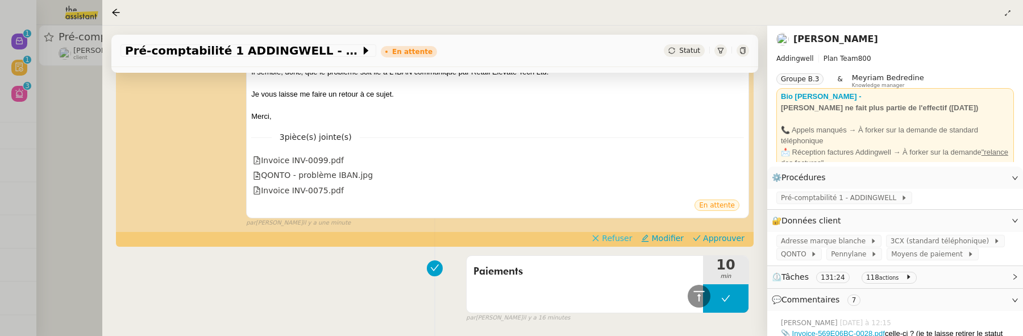
click at [617, 240] on span "Refuser" at bounding box center [617, 237] width 30 height 11
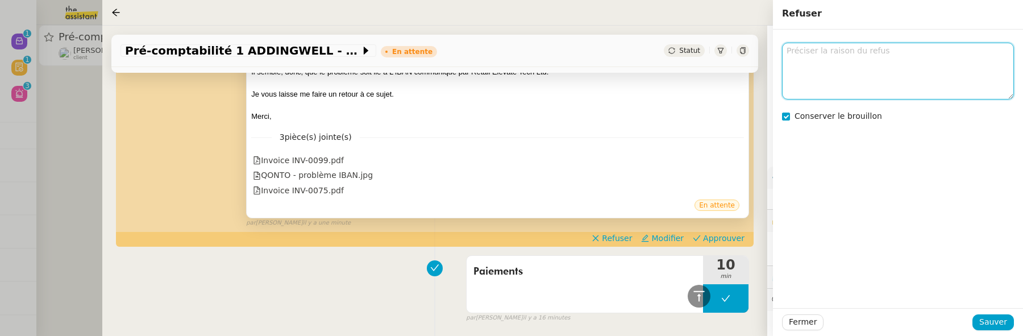
click at [879, 63] on textarea at bounding box center [898, 71] width 232 height 56
type textarea "plutôt "Pouvez vous me faire un retour sur le sujet" ?"
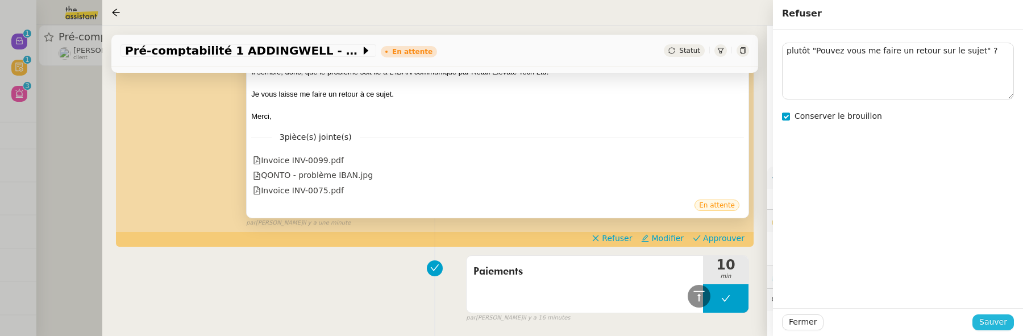
click at [998, 315] on span "Sauver" at bounding box center [993, 321] width 28 height 13
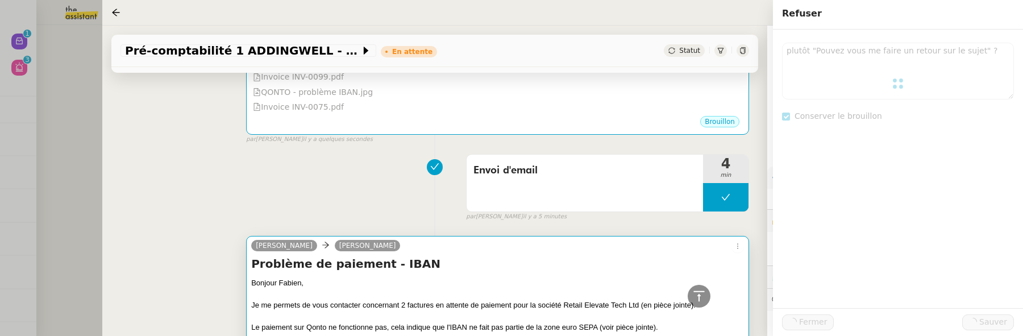
scroll to position [695, 0]
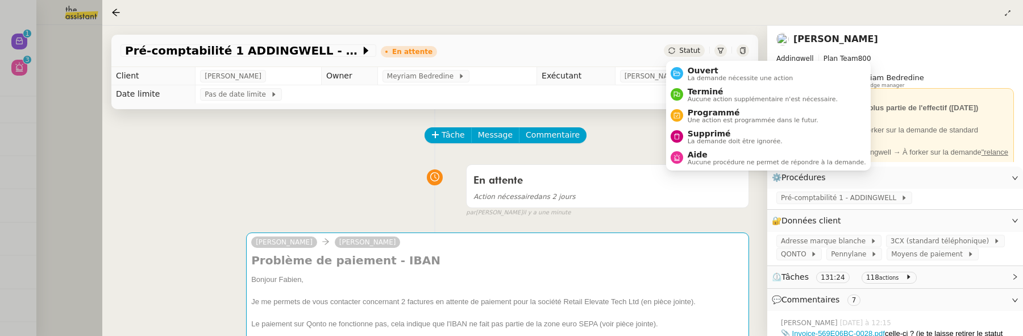
click at [690, 45] on div "Statut" at bounding box center [684, 50] width 41 height 13
click at [701, 69] on span "Ouvert" at bounding box center [741, 70] width 106 height 9
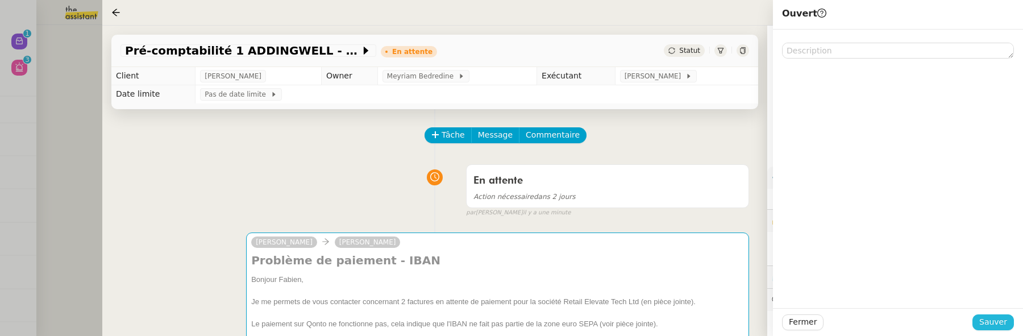
click at [1000, 319] on span "Sauver" at bounding box center [993, 321] width 28 height 13
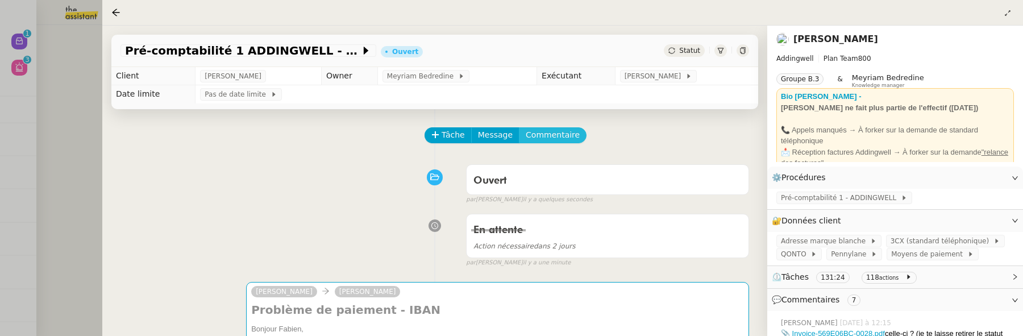
click at [554, 141] on span "Commentaire" at bounding box center [553, 134] width 54 height 13
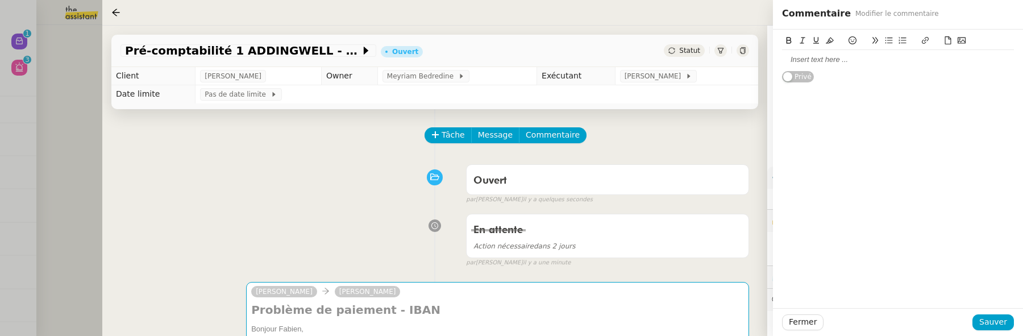
click at [804, 57] on div at bounding box center [898, 60] width 232 height 10
click at [991, 321] on span "Sauver" at bounding box center [993, 321] width 28 height 13
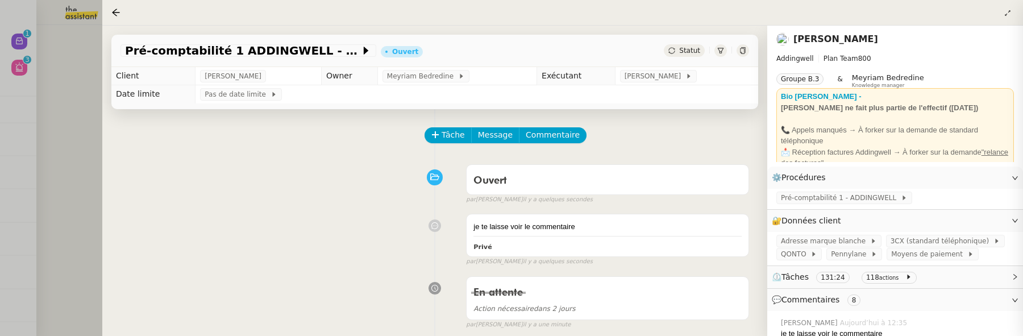
click at [231, 247] on div "je te laisse voir le commentaire Privé false par Frédérique A. il y a quelques …" at bounding box center [434, 237] width 629 height 57
click at [98, 200] on div at bounding box center [511, 168] width 1023 height 336
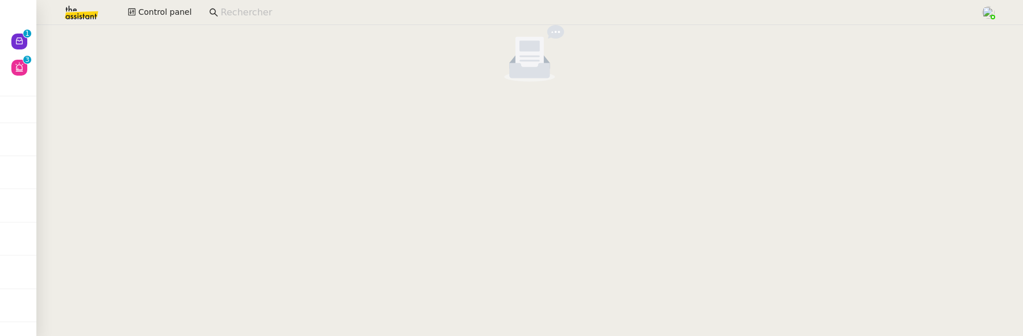
click at [238, 12] on input at bounding box center [594, 12] width 748 height 15
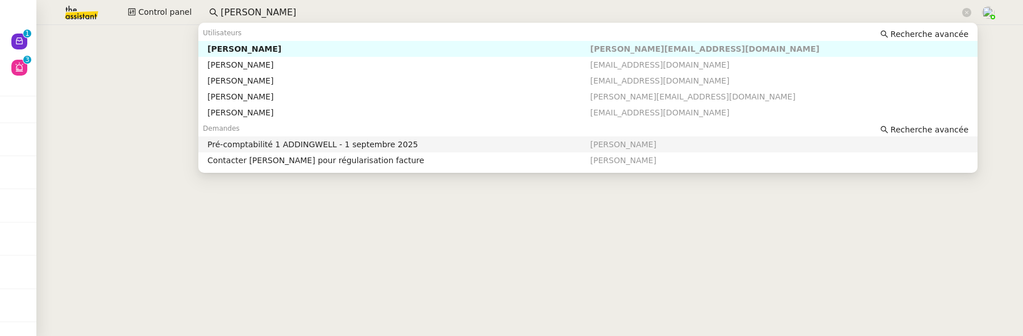
click at [301, 139] on div "Pré-comptabilité 1 ADDINGWELL - 1 septembre 2025" at bounding box center [398, 144] width 382 height 10
type input "julien"
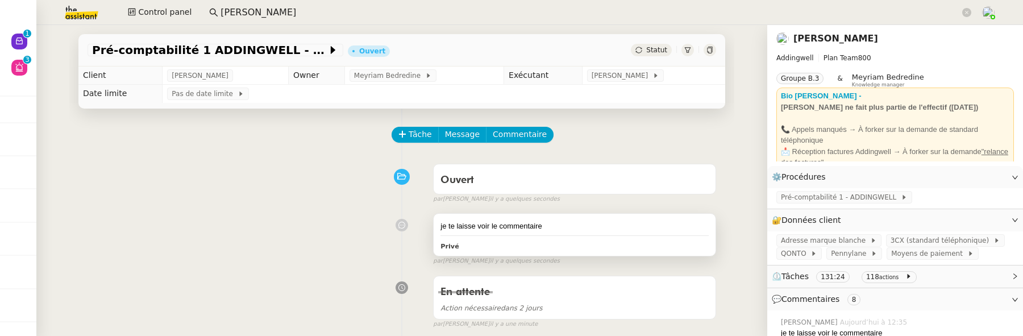
click at [585, 229] on div "je te laisse voir le commentaire" at bounding box center [574, 225] width 268 height 11
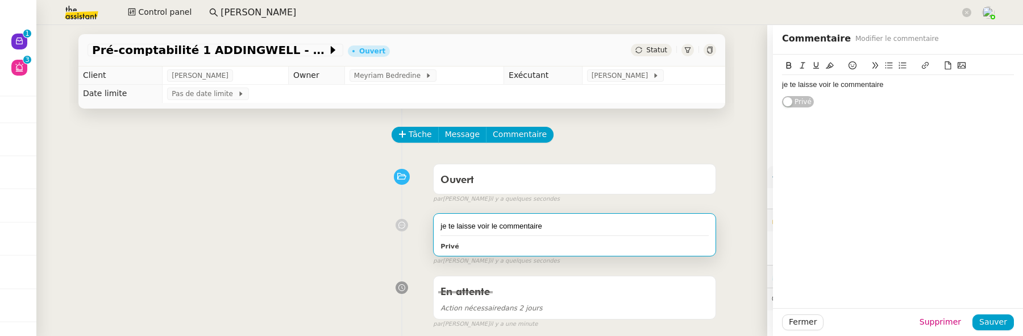
click at [897, 89] on div "je te laisse voir le commentaire" at bounding box center [898, 85] width 232 height 10
click at [1004, 325] on span "Sauver" at bounding box center [993, 321] width 28 height 13
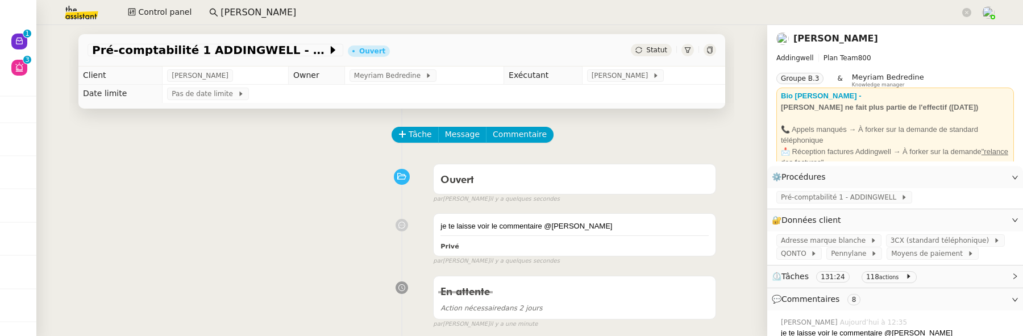
click at [190, 196] on div "Ouvert false par Frédérique A. il y a quelques secondes" at bounding box center [402, 181] width 629 height 45
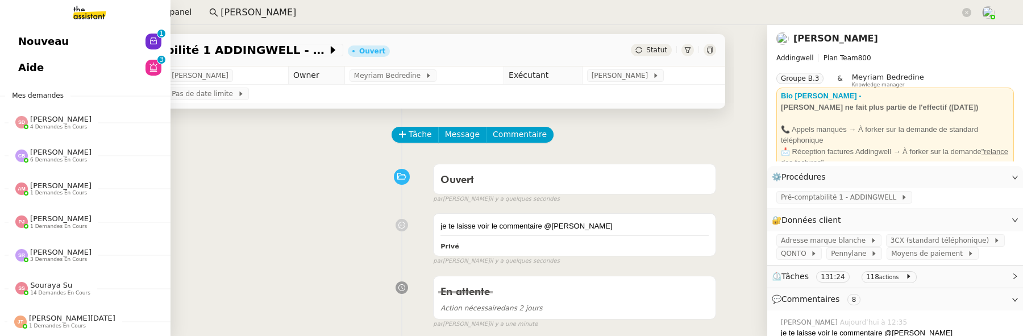
click at [44, 47] on span "Nouveau" at bounding box center [43, 41] width 51 height 17
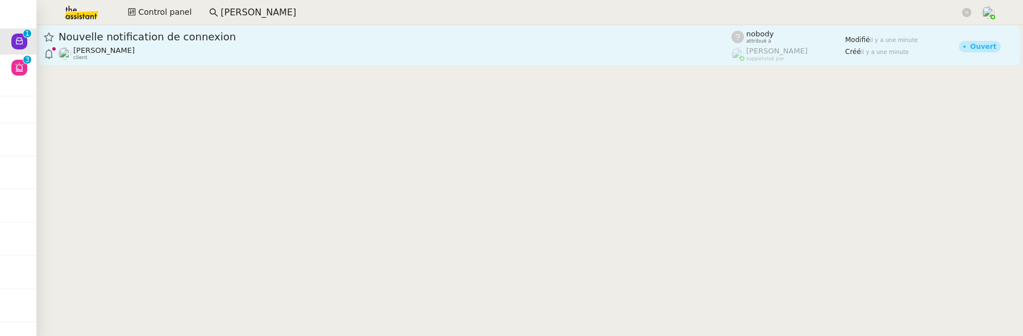
click at [207, 41] on span "Nouvelle notification de connexion" at bounding box center [395, 37] width 673 height 10
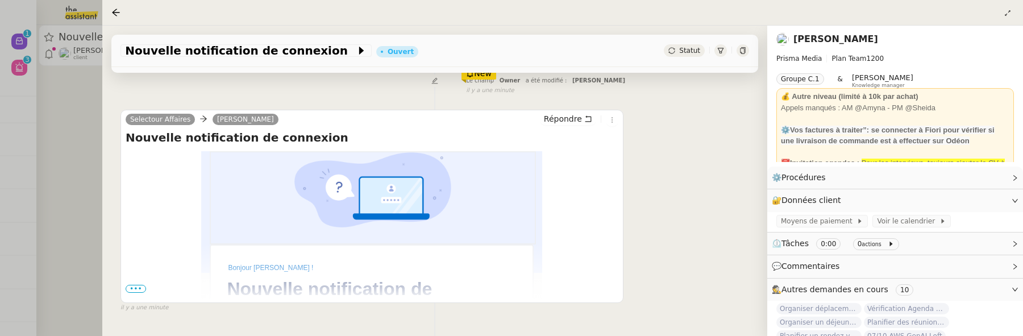
scroll to position [199, 0]
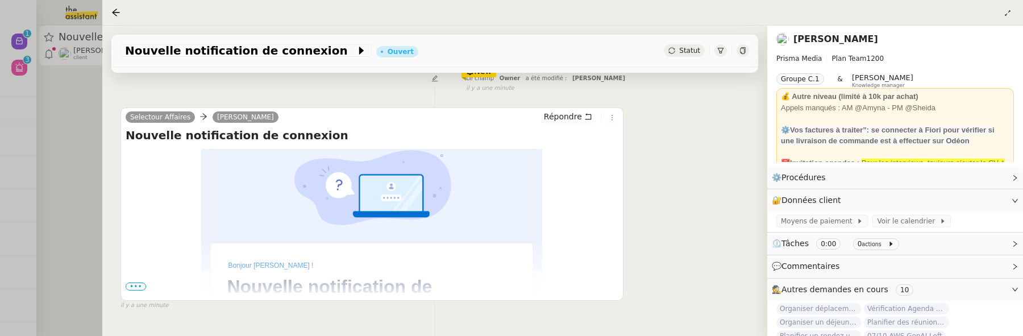
click at [136, 285] on span "•••" at bounding box center [136, 286] width 20 height 8
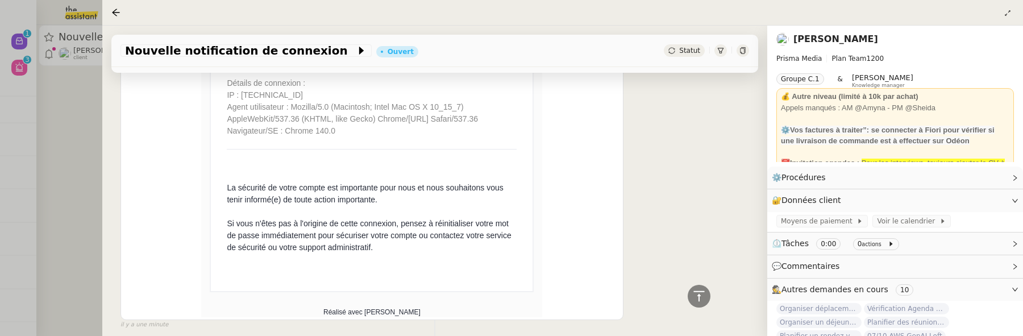
scroll to position [546, 0]
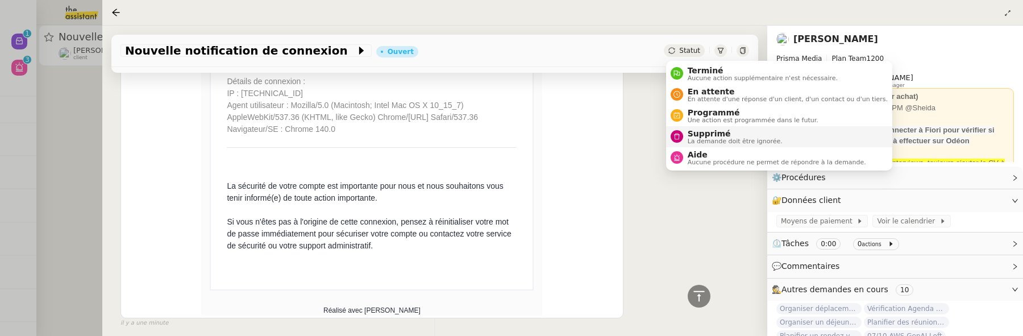
click at [712, 132] on span "Supprimé" at bounding box center [735, 133] width 95 height 9
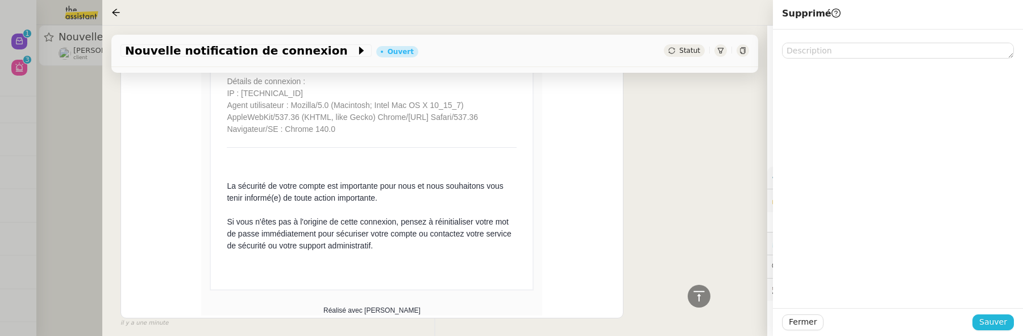
click at [979, 317] on button "Sauver" at bounding box center [992, 322] width 41 height 16
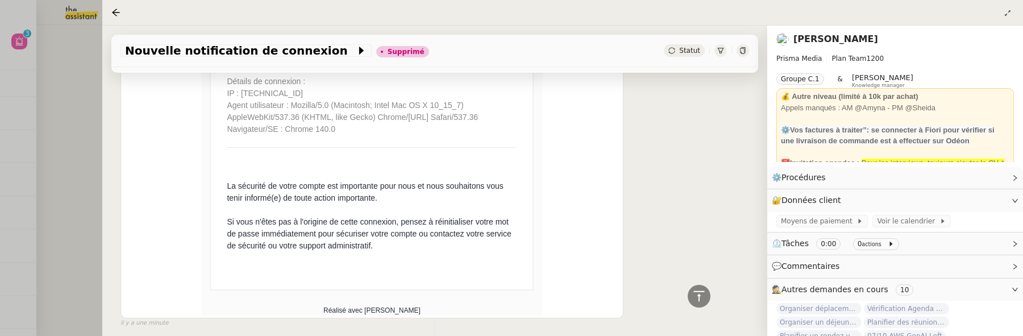
click at [77, 120] on div at bounding box center [511, 168] width 1023 height 336
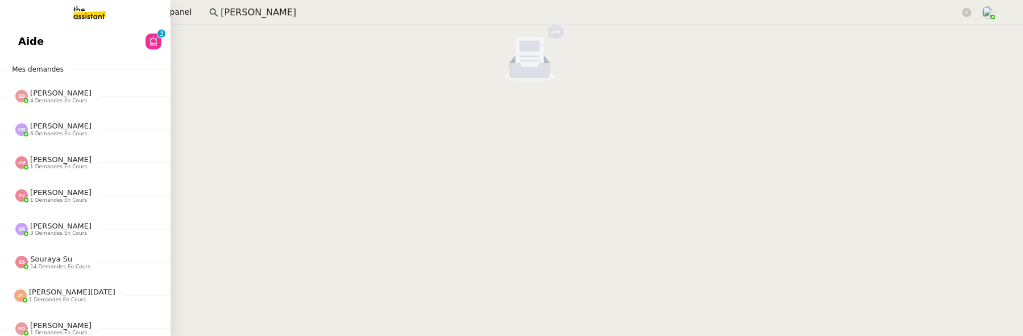
click at [32, 38] on link "Aide 0 1 2 3 4 5 6 7 8 9" at bounding box center [85, 41] width 170 height 26
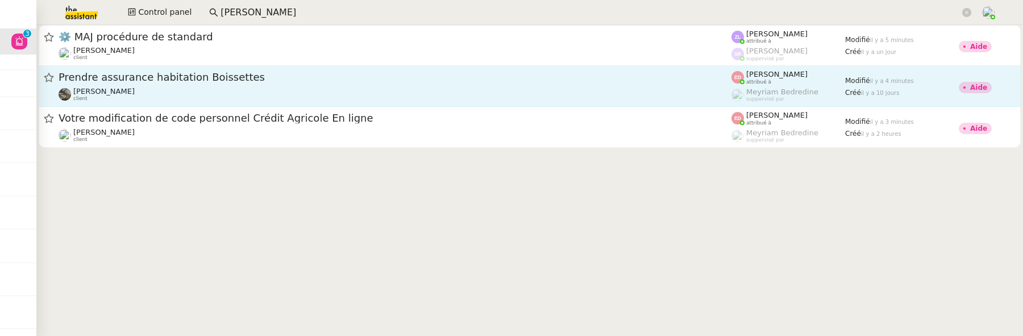
click at [503, 79] on span "Prendre assurance habitation Boissettes" at bounding box center [395, 77] width 673 height 10
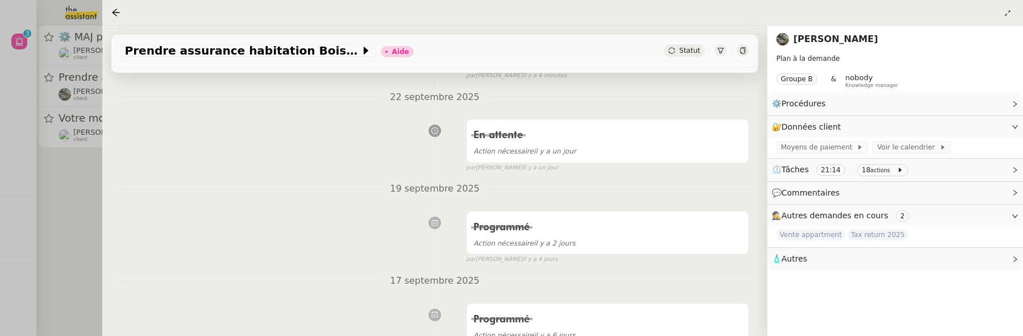
scroll to position [132, 0]
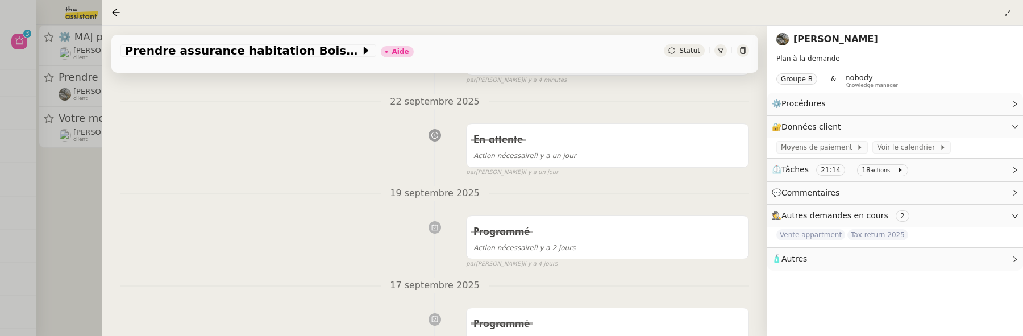
click at [89, 199] on div at bounding box center [511, 168] width 1023 height 336
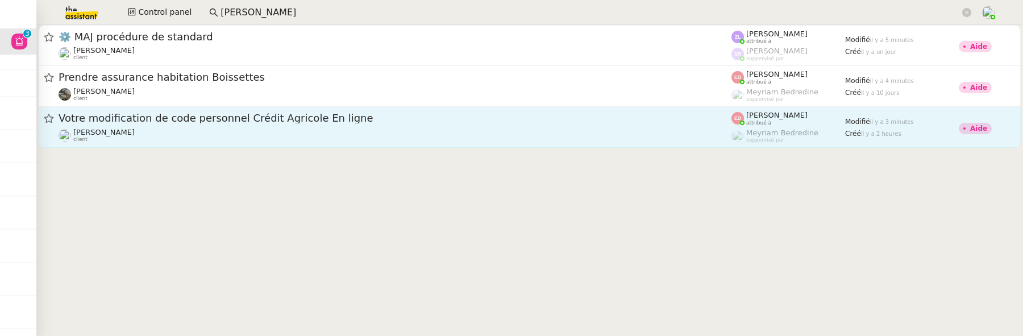
click at [421, 132] on div "[PERSON_NAME] client" at bounding box center [395, 135] width 673 height 15
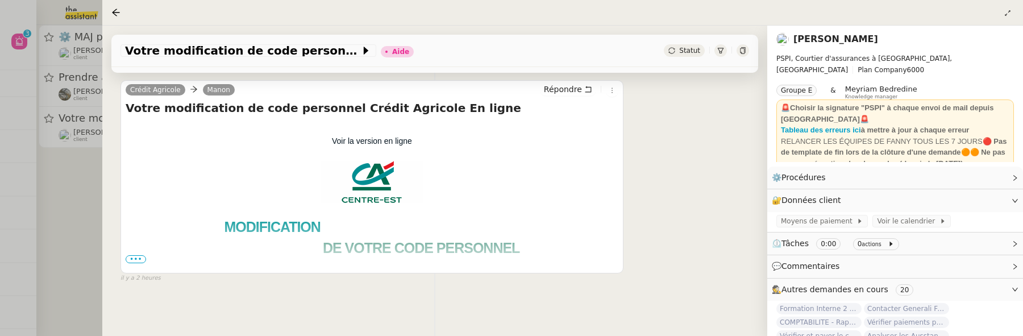
scroll to position [152, 0]
click at [83, 212] on div at bounding box center [511, 168] width 1023 height 336
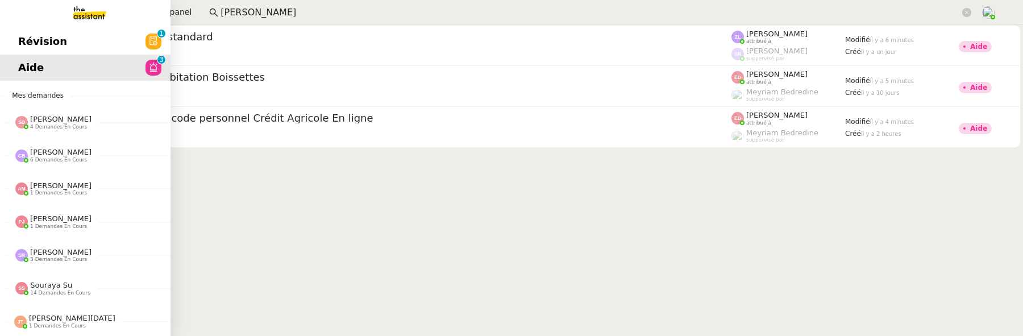
click at [24, 42] on span "Révision" at bounding box center [42, 41] width 49 height 17
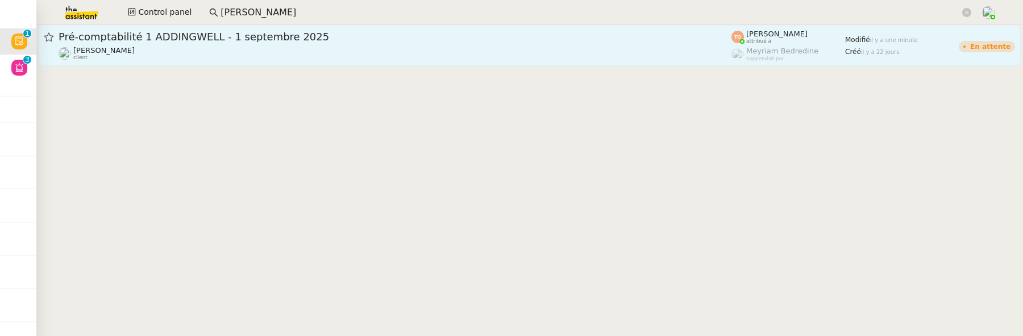
click at [261, 61] on link "Pré-comptabilité 1 ADDINGWELL - 1 septembre 2025 Julien Decroix client Tatyana …" at bounding box center [530, 45] width 982 height 41
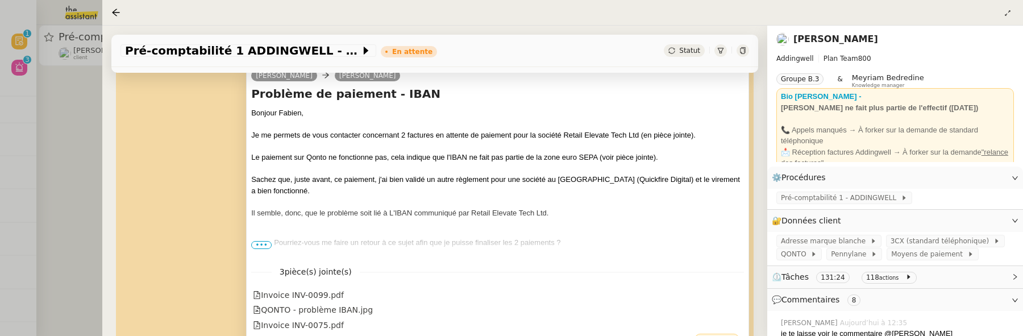
scroll to position [296, 0]
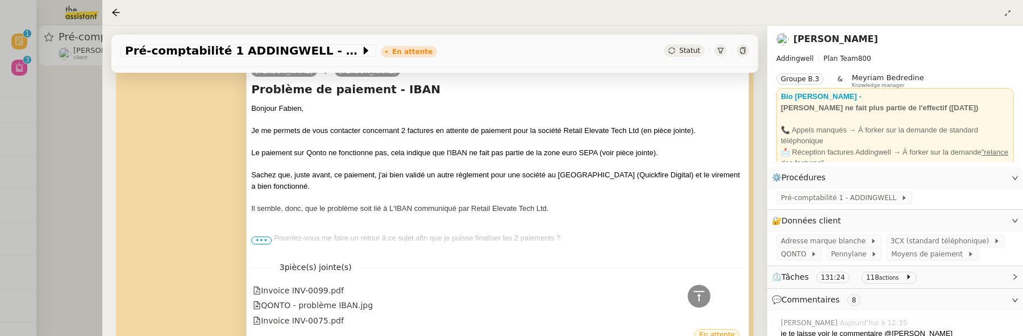
click at [253, 239] on span "•••" at bounding box center [261, 240] width 20 height 8
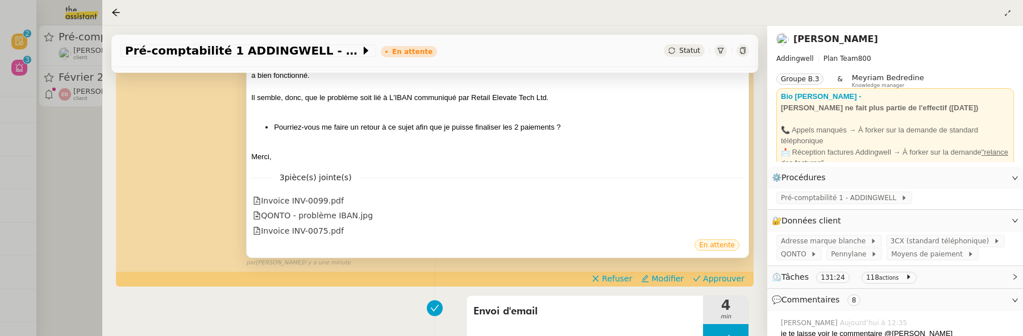
scroll to position [419, 0]
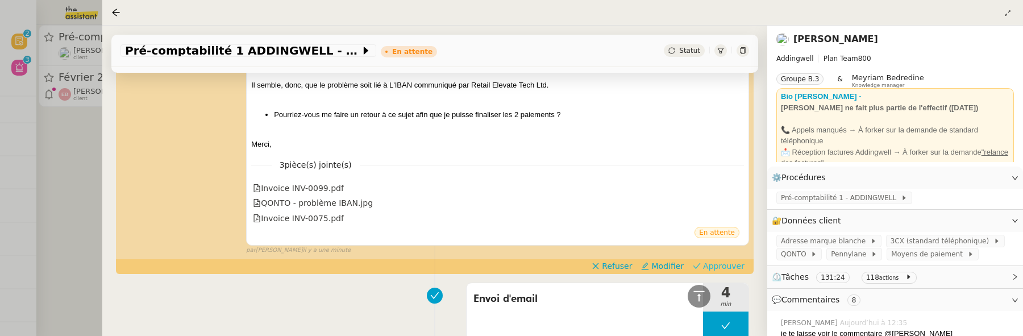
click at [724, 265] on span "Approuver" at bounding box center [723, 265] width 41 height 11
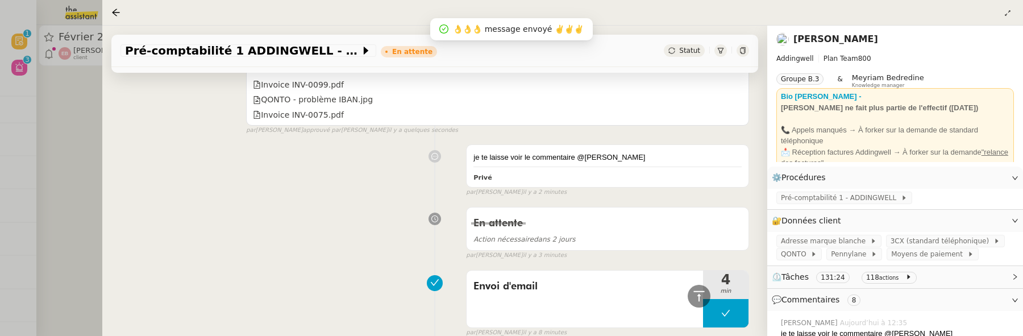
scroll to position [442, 0]
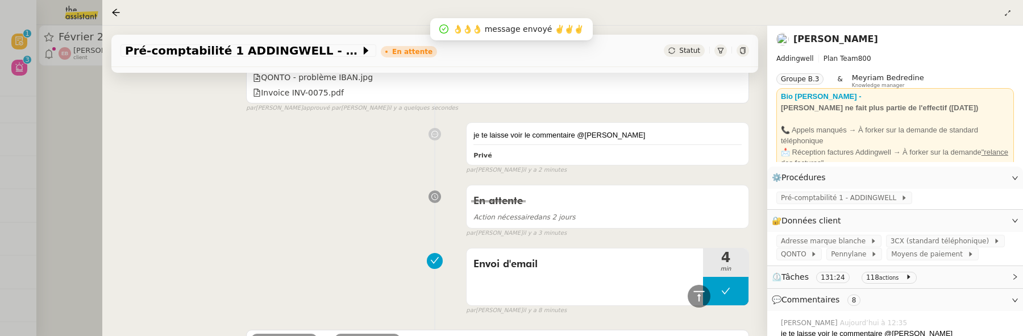
click at [60, 85] on div at bounding box center [511, 168] width 1023 height 336
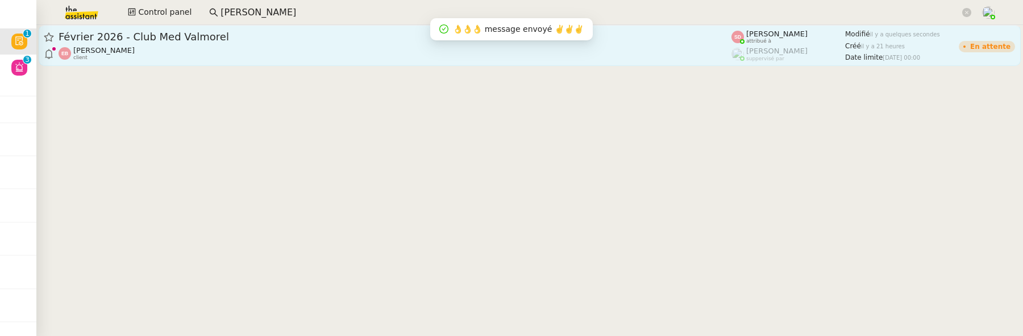
click at [180, 39] on span "Février 2026 - Club Med Valmorel" at bounding box center [395, 37] width 673 height 10
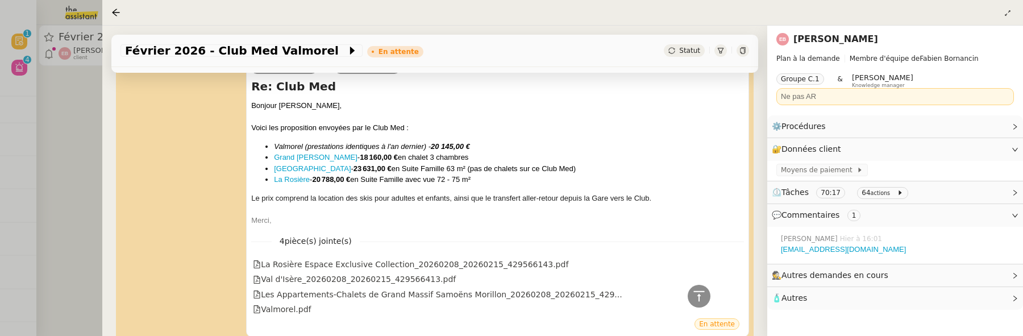
scroll to position [255, 0]
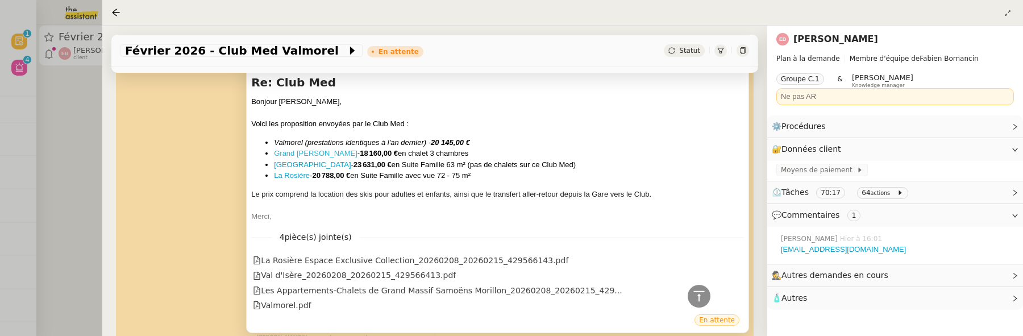
click at [356, 153] on link "Grand Massif Samoëns Morillon" at bounding box center [316, 153] width 84 height 9
click at [292, 164] on link "Val d'Isère" at bounding box center [312, 164] width 77 height 9
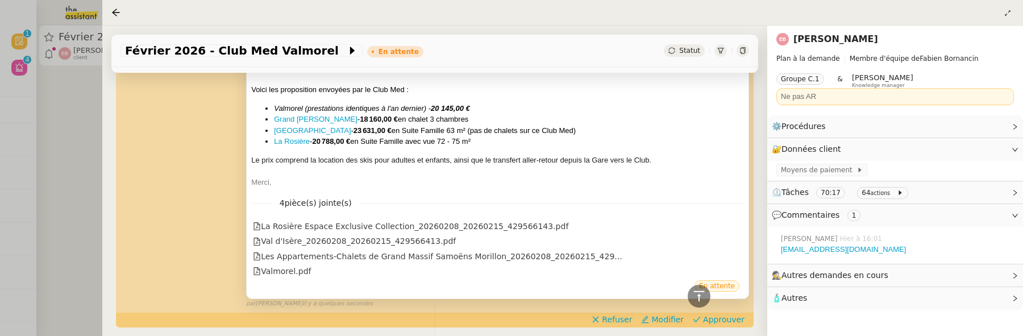
scroll to position [293, 0]
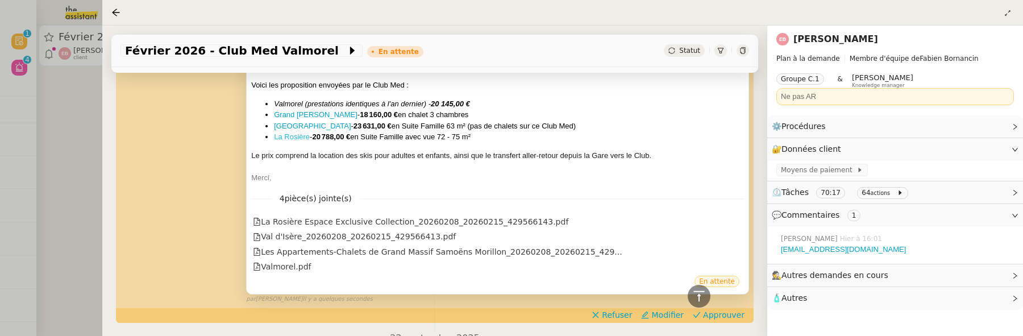
click at [290, 133] on link "La Rosière" at bounding box center [292, 136] width 36 height 9
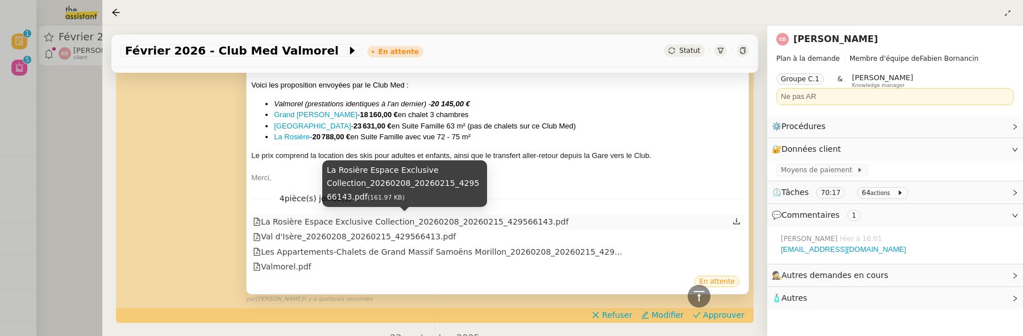
click at [430, 221] on div "La Rosière Espace Exclusive Collection_20260208_20260215_429566143.pdf" at bounding box center [410, 221] width 315 height 13
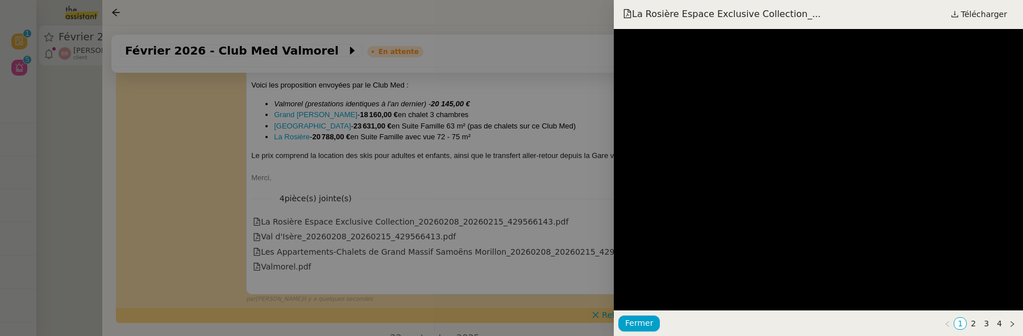
click at [467, 205] on div at bounding box center [511, 168] width 1023 height 336
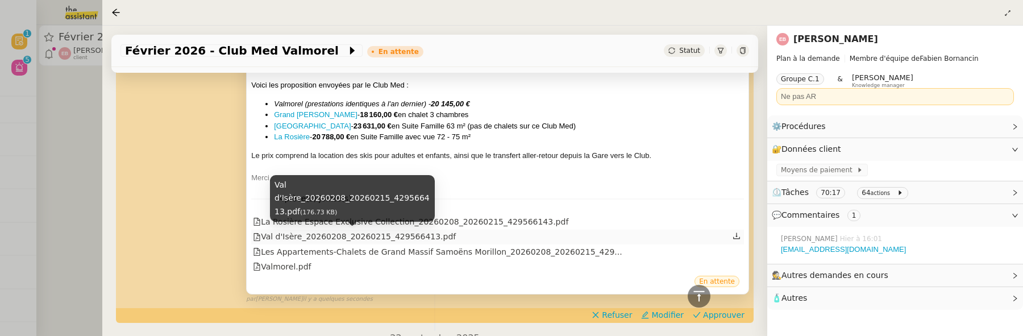
click at [397, 242] on div "Val d'Isère_20260208_20260215_429566413.pdf" at bounding box center [354, 236] width 203 height 13
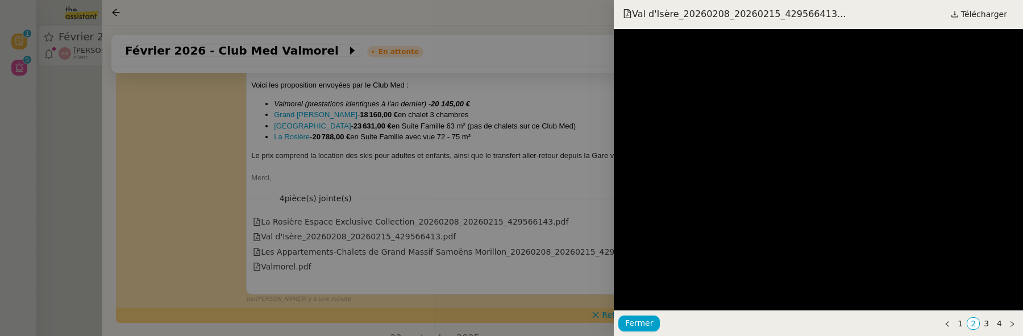
click at [481, 208] on div at bounding box center [511, 168] width 1023 height 336
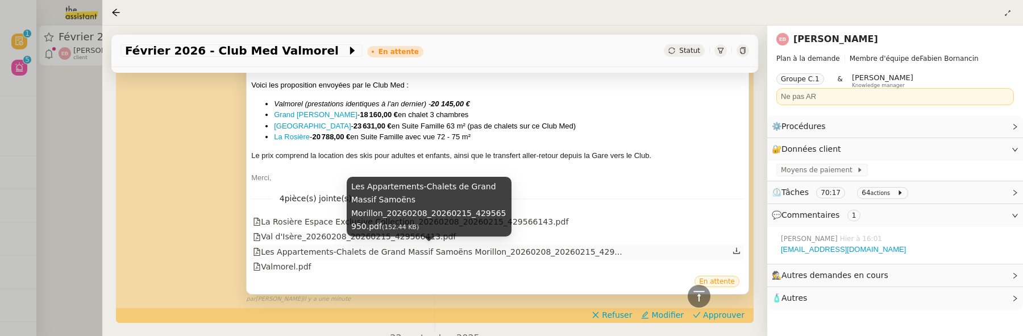
click at [446, 256] on div "Les Appartements-Chalets de Grand Massif Samoëns Morillon_20260208_20260215_42…" at bounding box center [437, 252] width 369 height 13
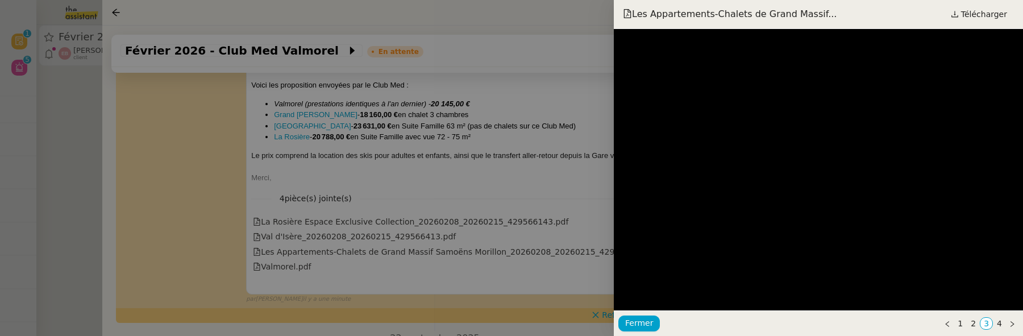
click at [522, 209] on div at bounding box center [511, 168] width 1023 height 336
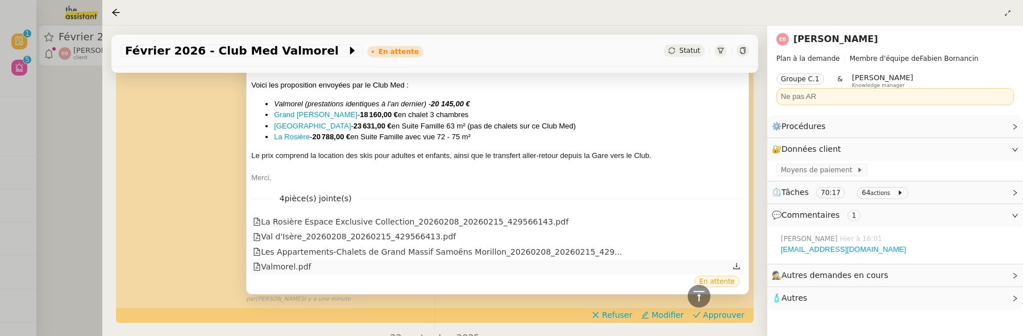
click at [353, 265] on div "Valmorel.pdf" at bounding box center [497, 267] width 493 height 15
click at [284, 265] on div "Valmorel.pdf" at bounding box center [282, 266] width 58 height 13
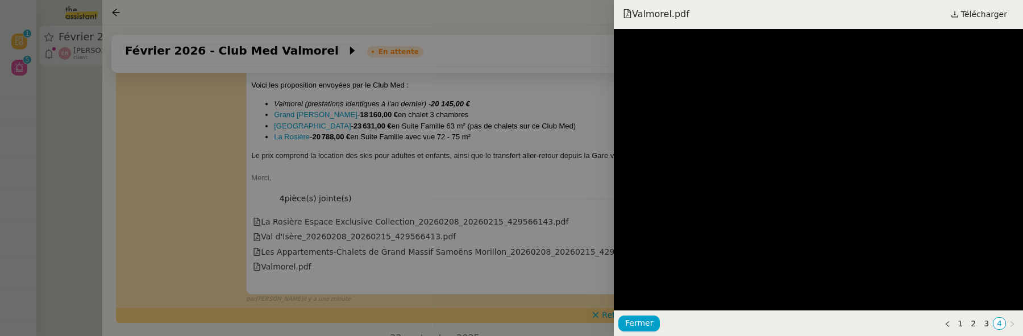
click at [509, 168] on div at bounding box center [511, 168] width 1023 height 336
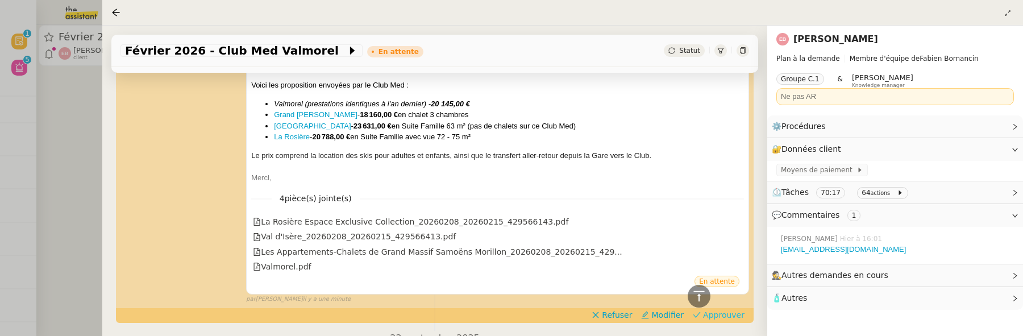
click at [739, 313] on span "Approuver" at bounding box center [723, 314] width 41 height 11
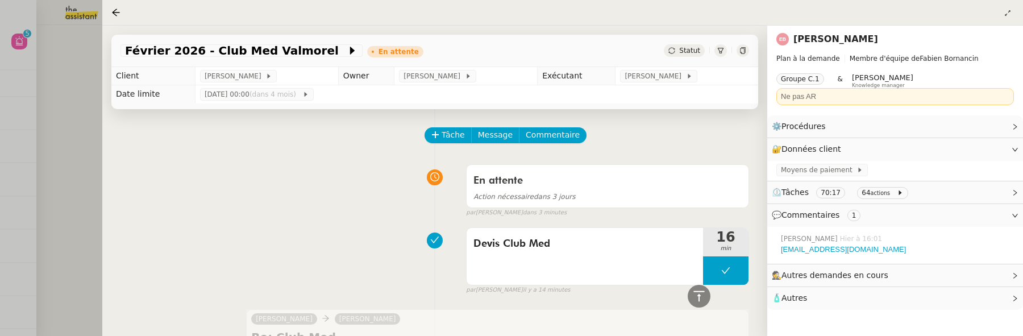
click at [70, 102] on div at bounding box center [511, 168] width 1023 height 336
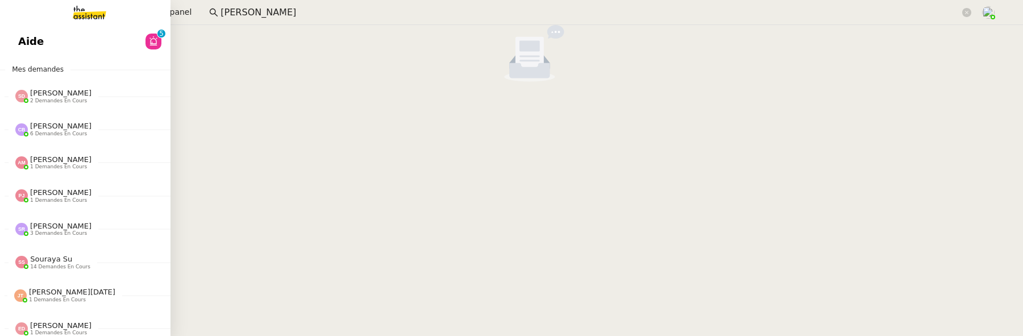
click at [22, 48] on link "Aide 0 1 2 3 4 5 6 7 8 9" at bounding box center [85, 41] width 170 height 26
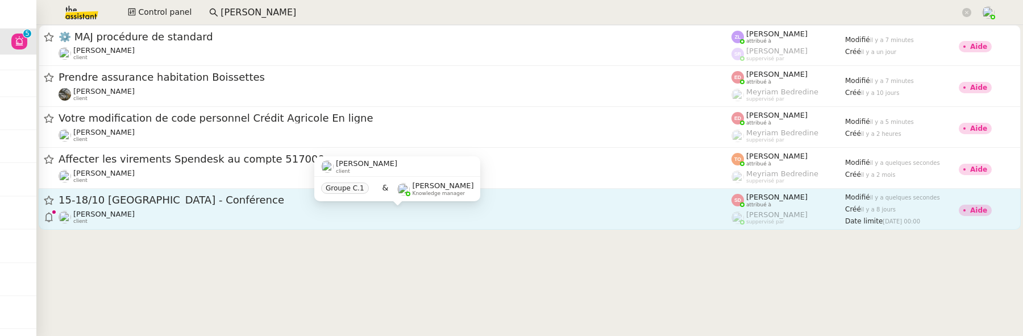
click at [474, 212] on div "[PERSON_NAME] client" at bounding box center [395, 217] width 673 height 15
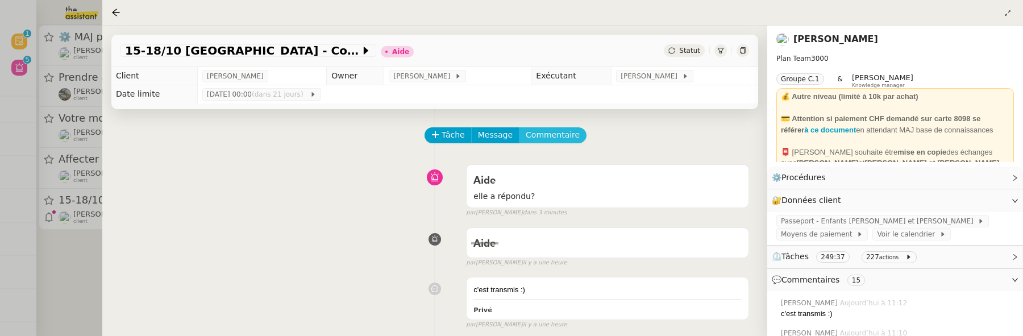
click at [569, 132] on span "Commentaire" at bounding box center [553, 134] width 54 height 13
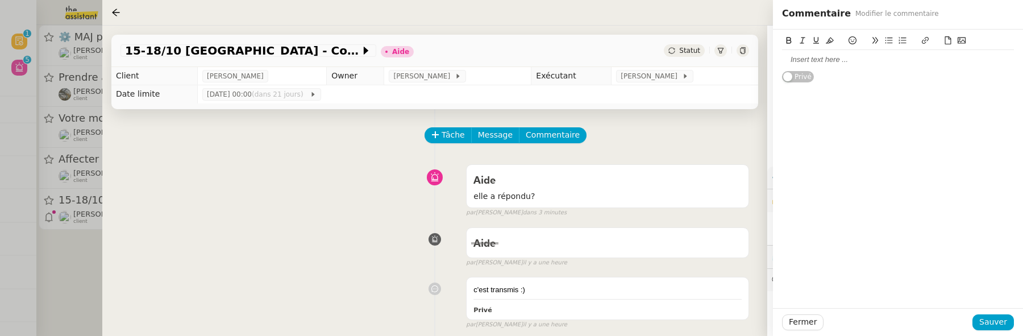
click at [813, 59] on div at bounding box center [898, 60] width 232 height 10
click at [1009, 324] on button "Sauver" at bounding box center [992, 322] width 41 height 16
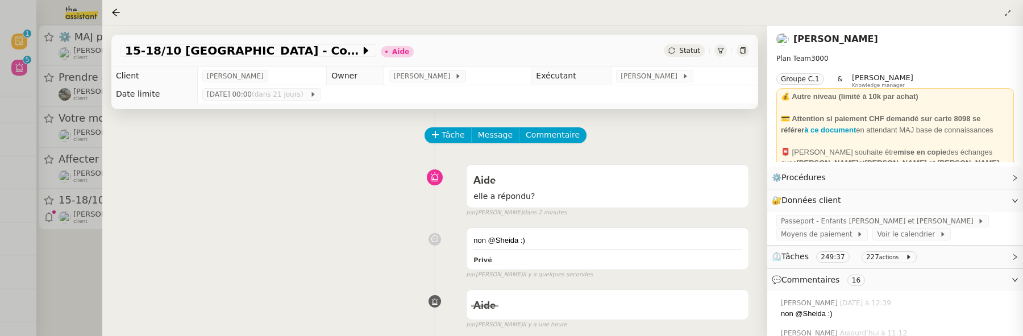
click at [687, 51] on span "Statut" at bounding box center [689, 51] width 21 height 8
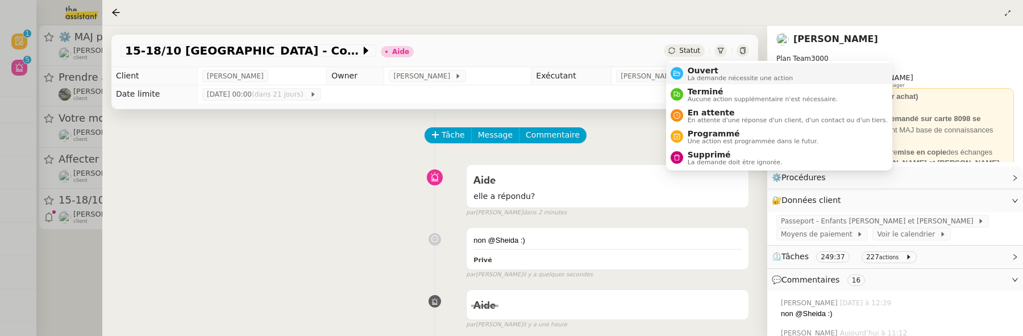
click at [710, 72] on span "Ouvert" at bounding box center [741, 70] width 106 height 9
click at [692, 68] on span "Ouvert" at bounding box center [741, 70] width 106 height 9
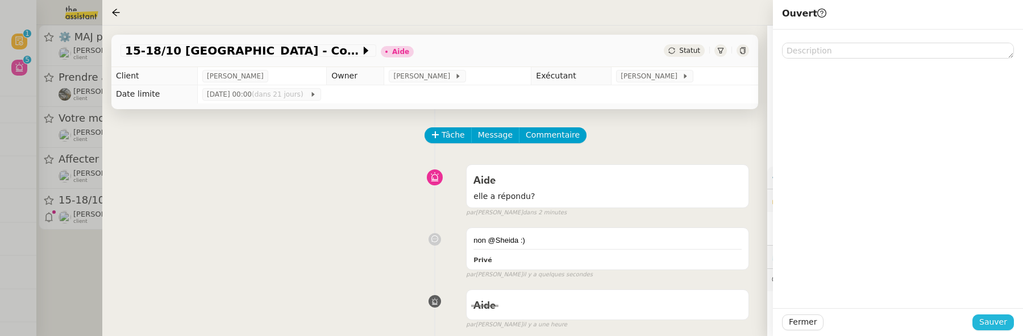
click at [1002, 328] on span "Sauver" at bounding box center [993, 321] width 28 height 13
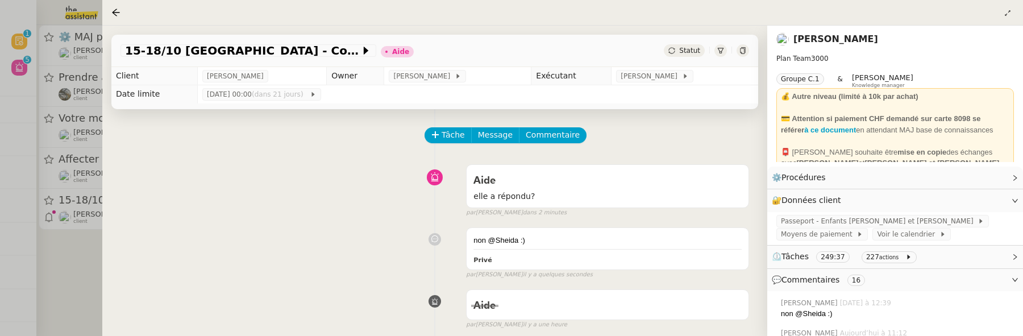
click at [688, 56] on div "Statut" at bounding box center [684, 50] width 41 height 13
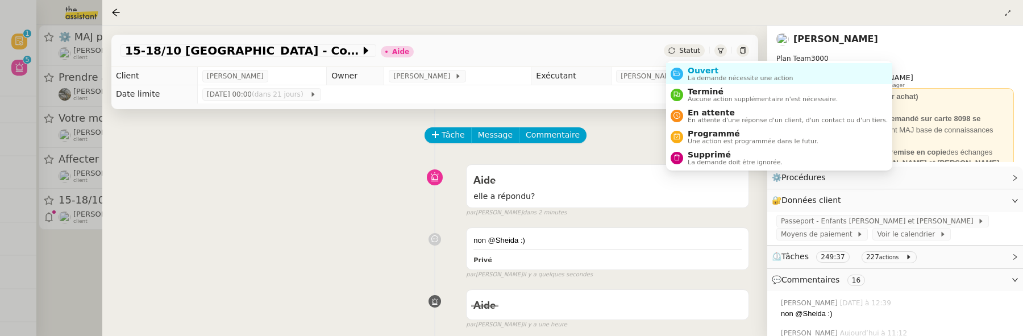
click at [688, 56] on div "Statut" at bounding box center [684, 50] width 41 height 13
click at [707, 70] on span "Ouvert" at bounding box center [741, 70] width 106 height 9
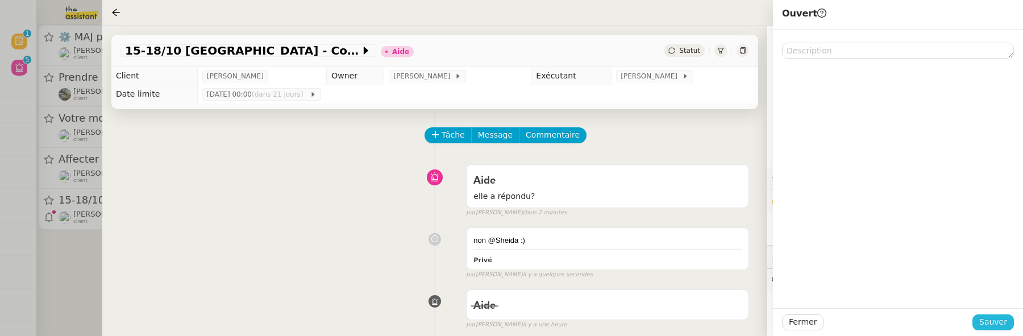
click at [985, 320] on span "Sauver" at bounding box center [993, 321] width 28 height 13
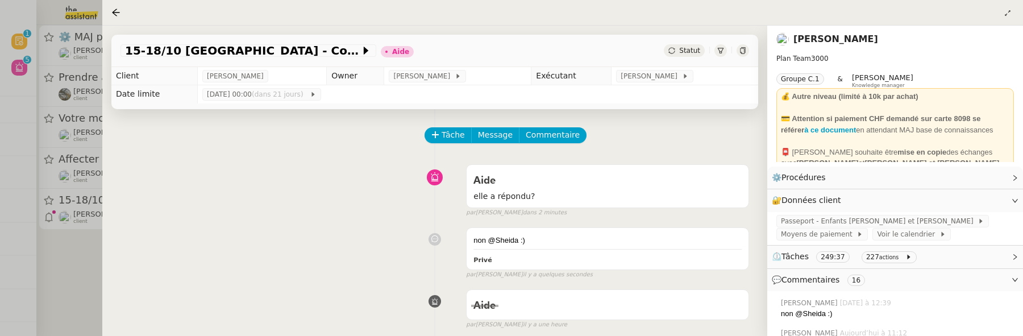
click at [684, 43] on div "15-18/10 Barcelone - Conférence Aide Statut" at bounding box center [434, 51] width 647 height 32
click at [692, 53] on span "Statut" at bounding box center [689, 51] width 21 height 8
click at [696, 49] on span "Statut" at bounding box center [689, 51] width 21 height 8
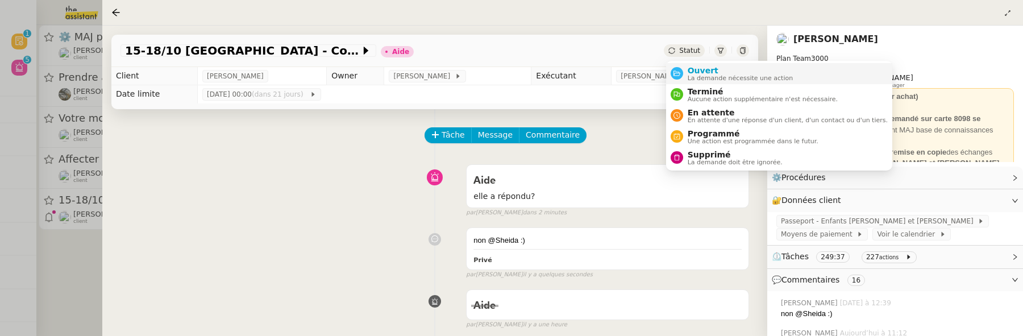
click at [734, 66] on span "Ouvert" at bounding box center [741, 70] width 106 height 9
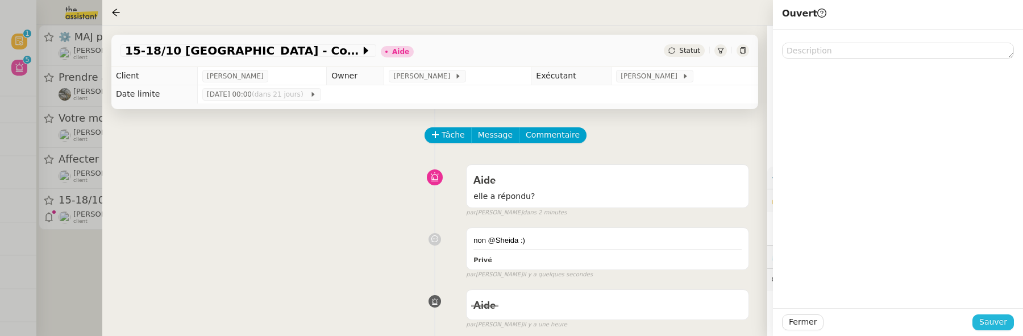
click at [1003, 318] on span "Sauver" at bounding box center [993, 321] width 28 height 13
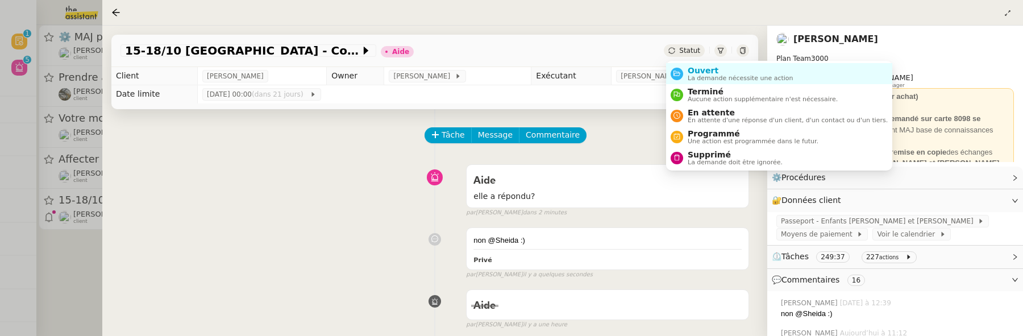
click at [694, 53] on span "Statut" at bounding box center [689, 51] width 21 height 8
click at [792, 75] on li "Ouvert La demande nécessite une action" at bounding box center [779, 73] width 226 height 21
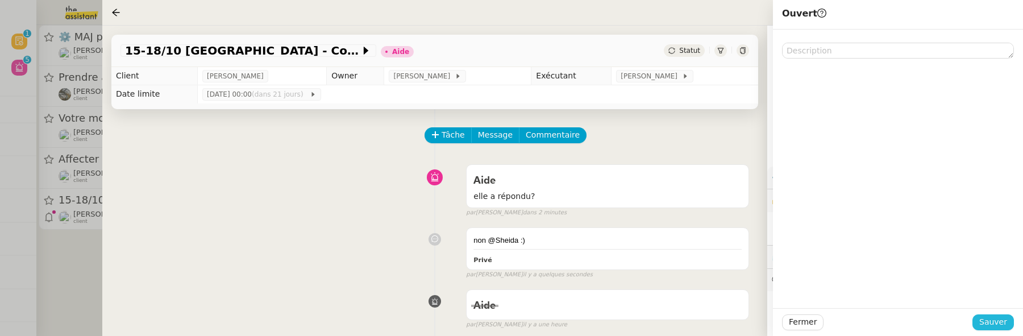
click at [1003, 324] on span "Sauver" at bounding box center [993, 321] width 28 height 13
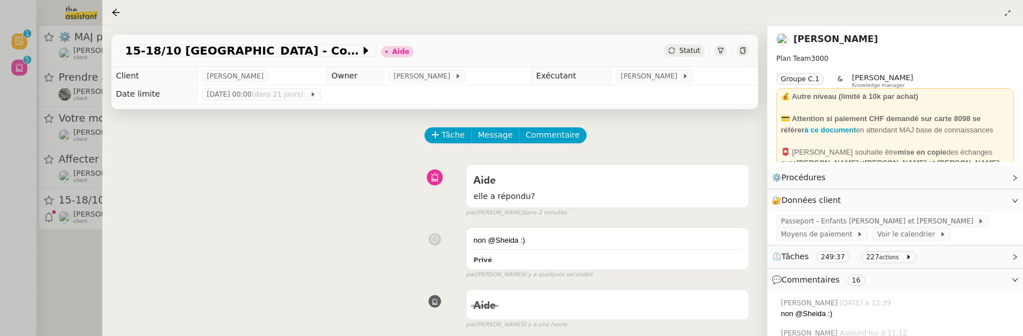
click at [689, 59] on div "15-18/10 Barcelone - Conférence Aide Statut" at bounding box center [434, 51] width 647 height 32
click at [691, 52] on span "Statut" at bounding box center [689, 51] width 21 height 8
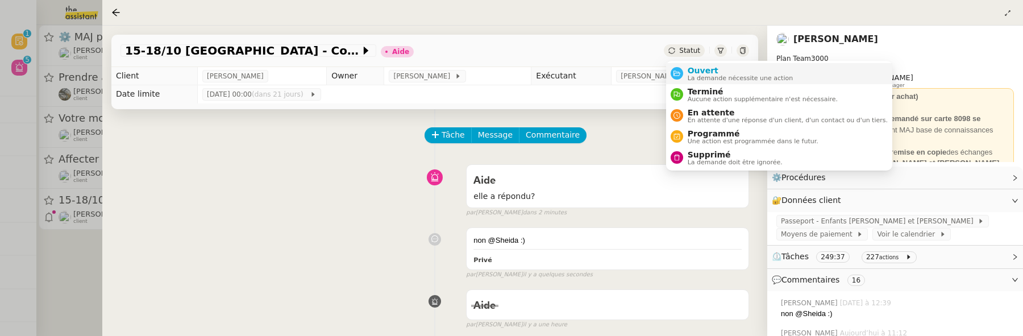
click at [771, 66] on span "Ouvert" at bounding box center [741, 70] width 106 height 9
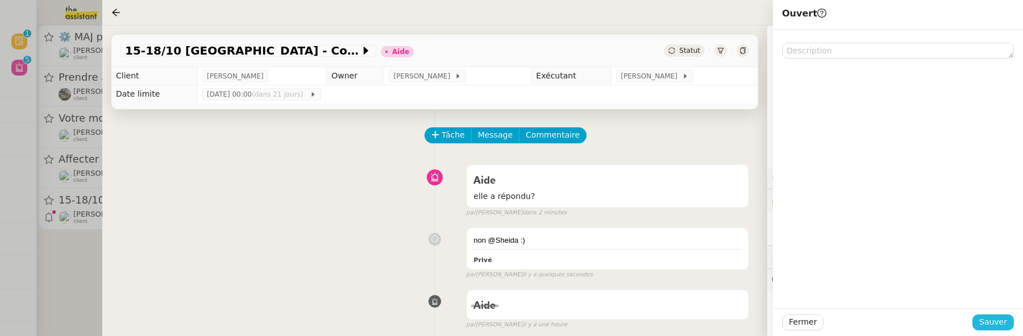
click at [1000, 319] on span "Sauver" at bounding box center [993, 321] width 28 height 13
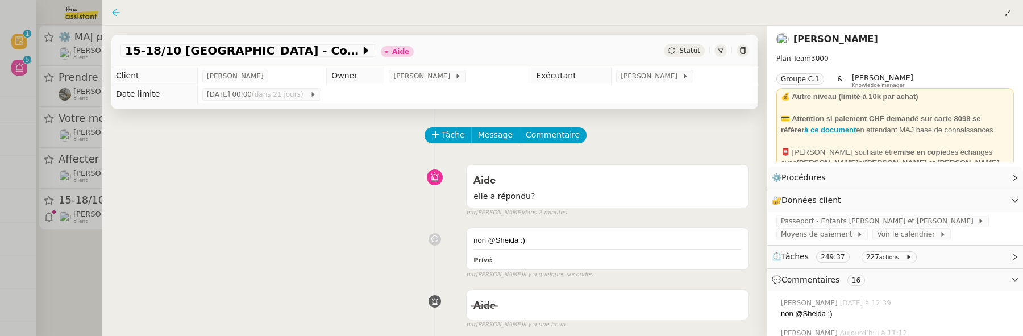
click at [119, 14] on icon at bounding box center [115, 12] width 9 height 9
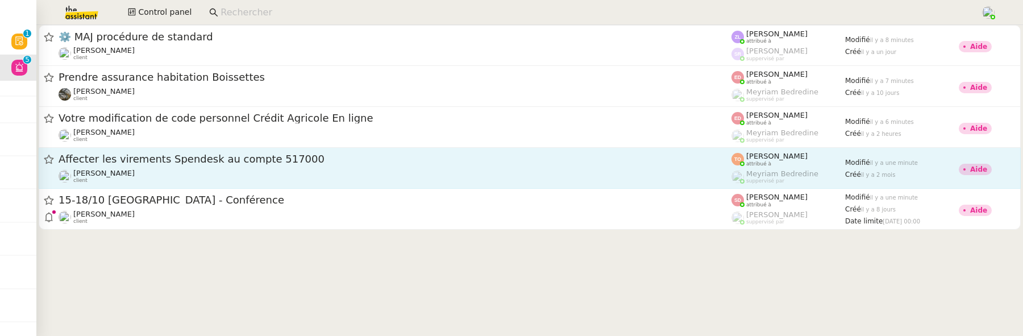
click at [215, 165] on div "Affecter les virements Spendesk au compte 517000" at bounding box center [395, 159] width 673 height 14
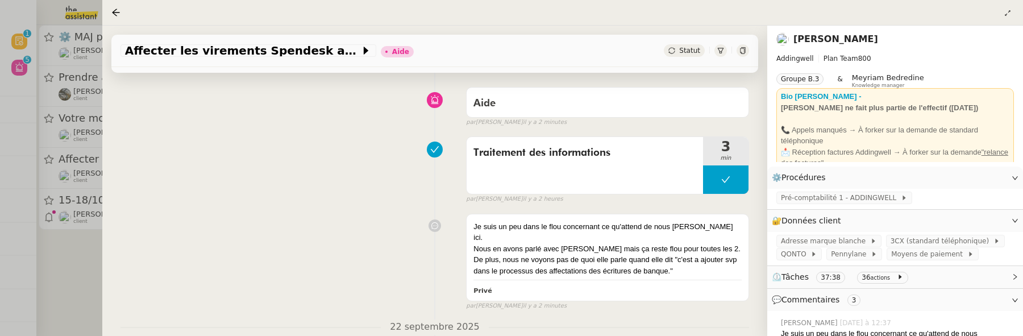
scroll to position [81, 0]
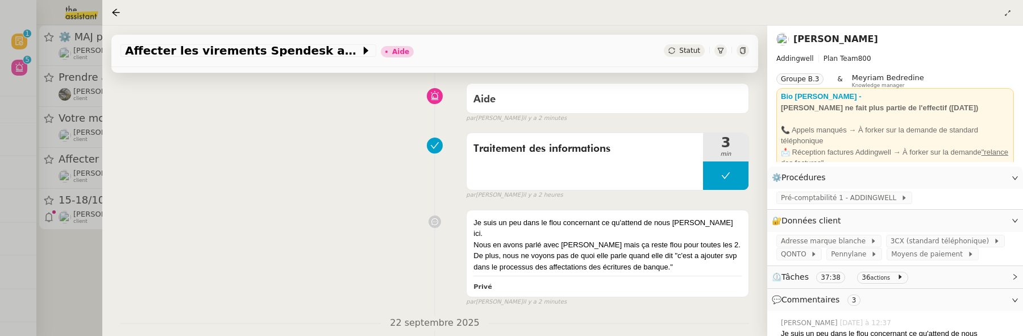
click at [101, 254] on div at bounding box center [511, 168] width 1023 height 336
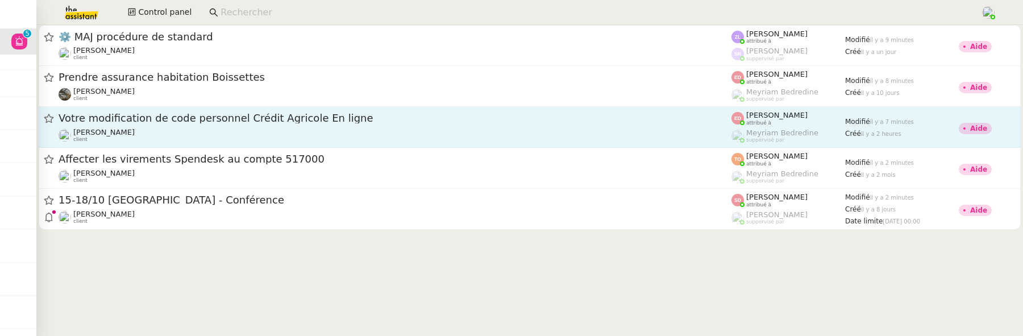
click at [202, 133] on div "[PERSON_NAME] client" at bounding box center [395, 135] width 673 height 15
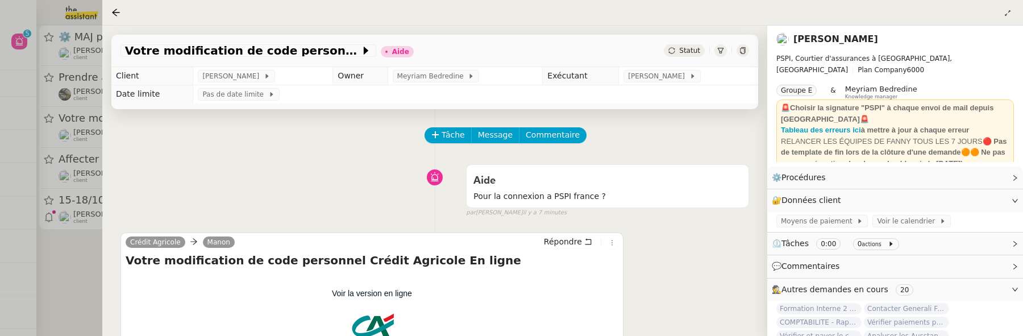
click at [47, 269] on div at bounding box center [511, 168] width 1023 height 336
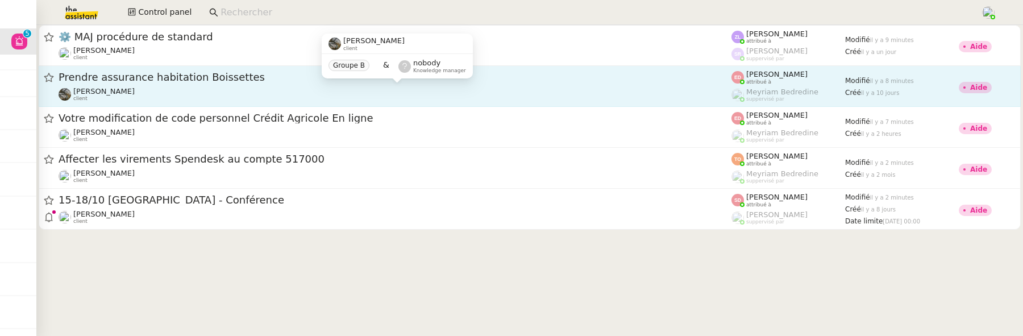
click at [495, 89] on div "[PERSON_NAME] client" at bounding box center [395, 94] width 673 height 15
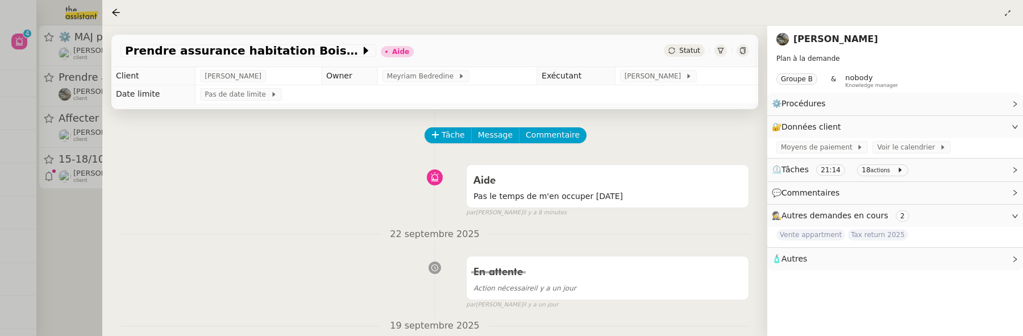
click at [77, 219] on div at bounding box center [511, 168] width 1023 height 336
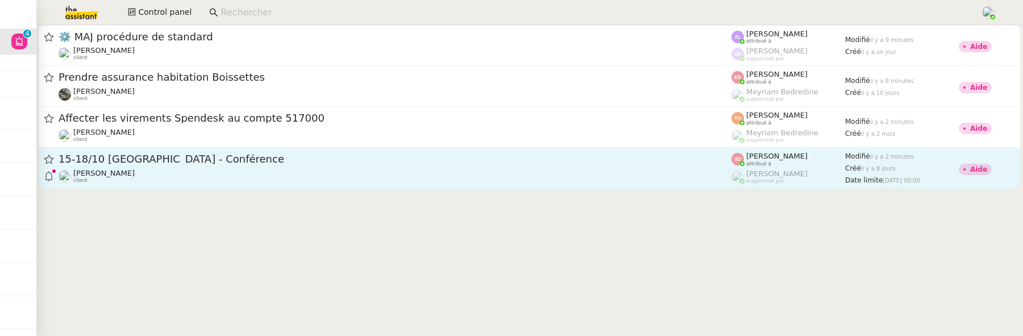
click at [226, 179] on div "[PERSON_NAME] client" at bounding box center [395, 176] width 673 height 15
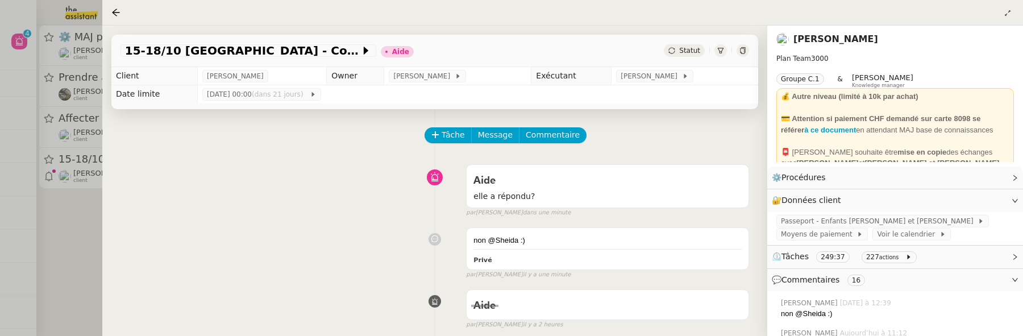
click at [685, 51] on span "Statut" at bounding box center [689, 51] width 21 height 8
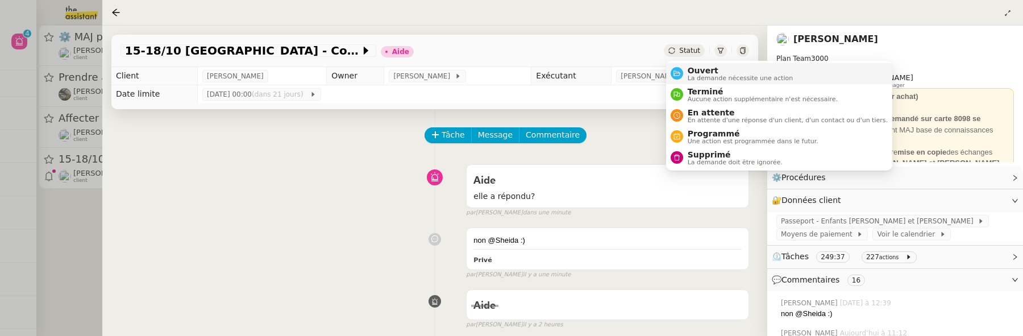
click at [697, 73] on span "Ouvert" at bounding box center [741, 70] width 106 height 9
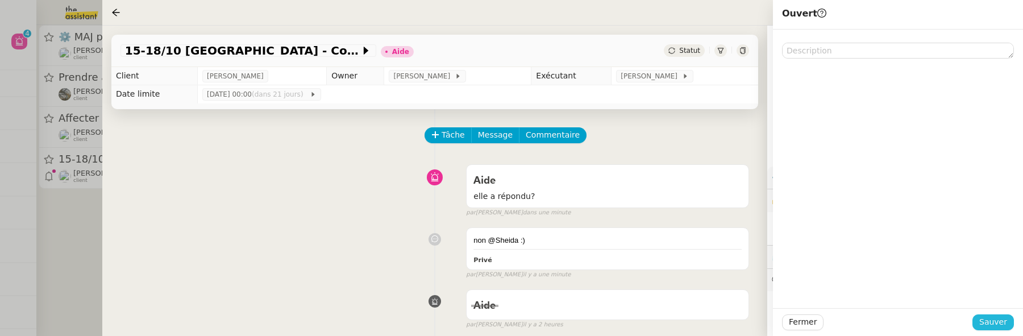
click at [998, 316] on span "Sauver" at bounding box center [993, 321] width 28 height 13
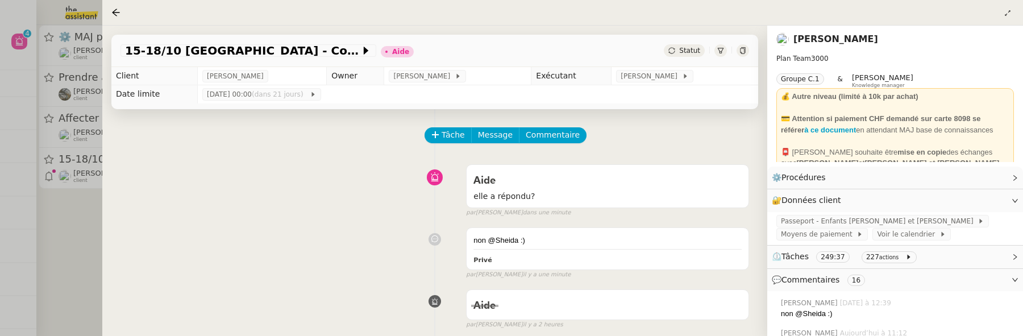
click at [694, 44] on div "Statut" at bounding box center [684, 50] width 41 height 13
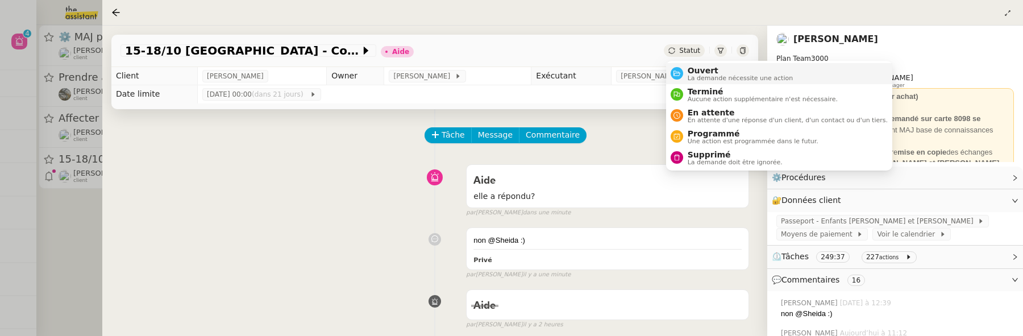
click at [697, 75] on span "La demande nécessite une action" at bounding box center [741, 78] width 106 height 6
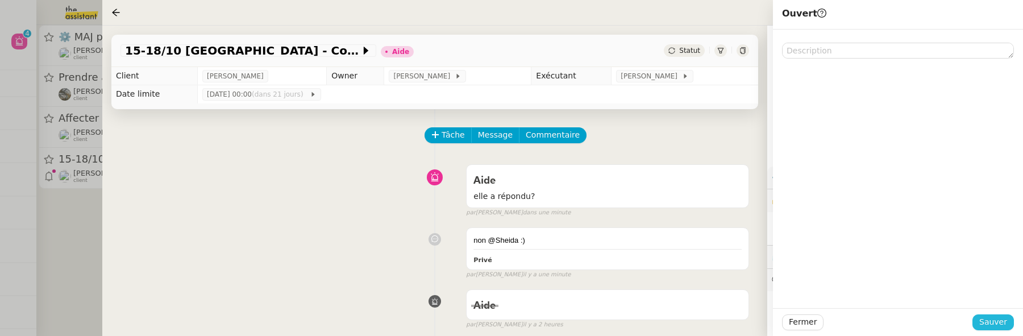
click at [1002, 323] on span "Sauver" at bounding box center [993, 321] width 28 height 13
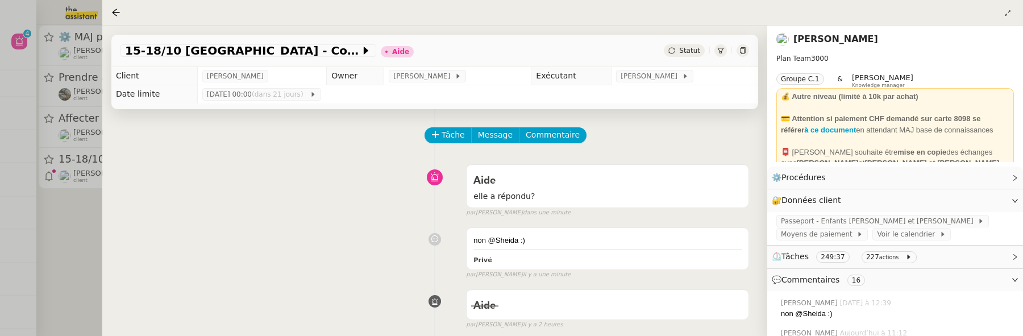
click at [102, 251] on div at bounding box center [511, 168] width 1023 height 336
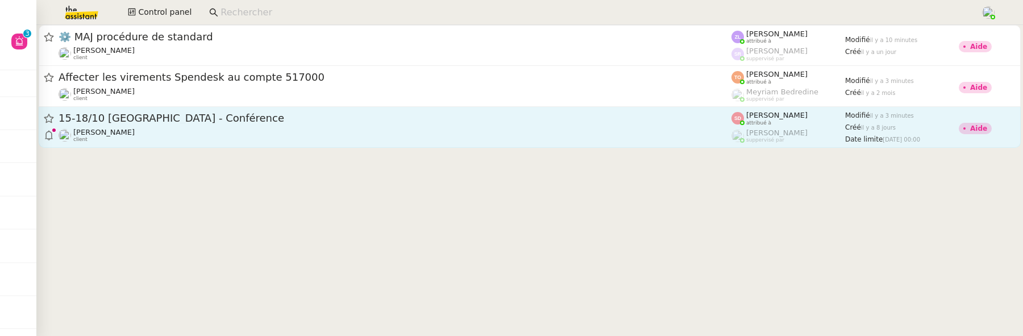
click at [428, 136] on div "[PERSON_NAME] client" at bounding box center [395, 135] width 673 height 15
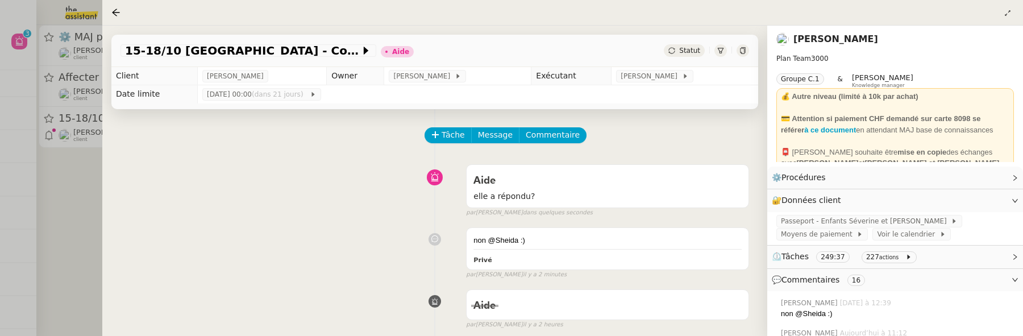
click at [675, 50] on icon at bounding box center [671, 50] width 7 height 7
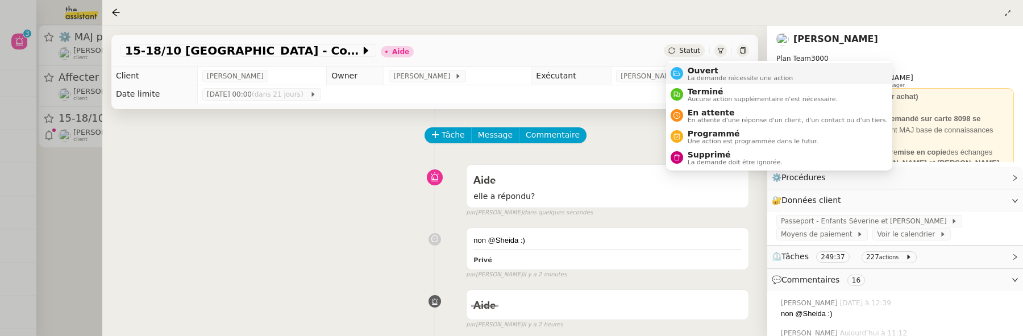
click at [695, 77] on span "La demande nécessite une action" at bounding box center [741, 78] width 106 height 6
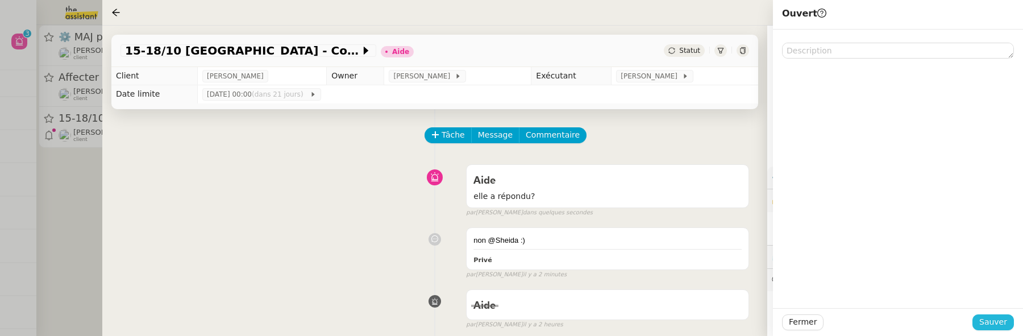
click at [1005, 327] on span "Sauver" at bounding box center [993, 321] width 28 height 13
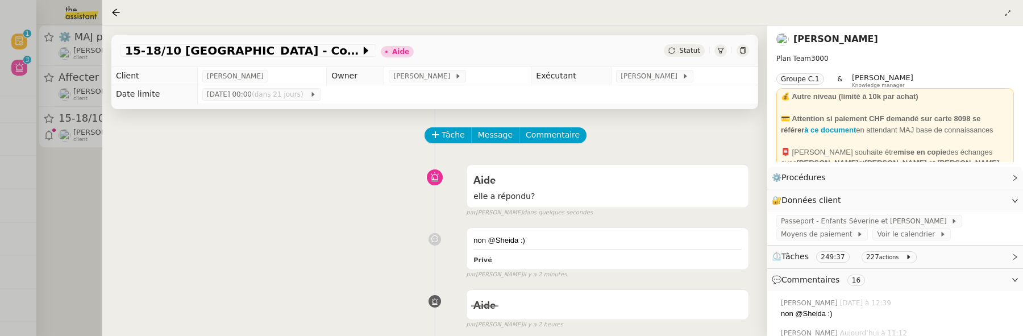
click at [84, 167] on div at bounding box center [511, 168] width 1023 height 336
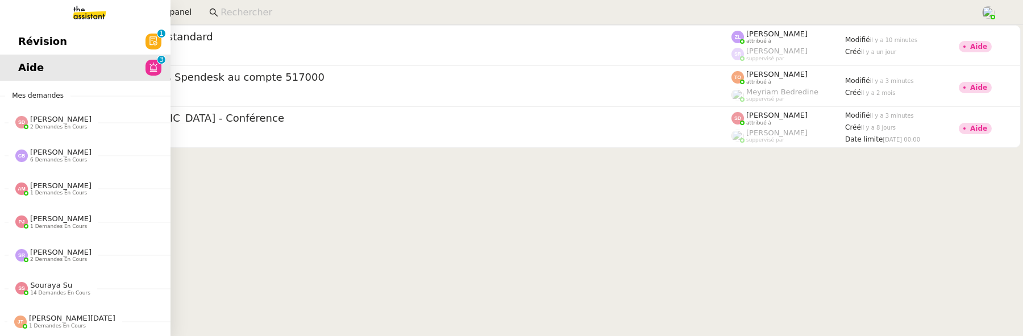
click at [24, 40] on span "Révision" at bounding box center [42, 41] width 49 height 17
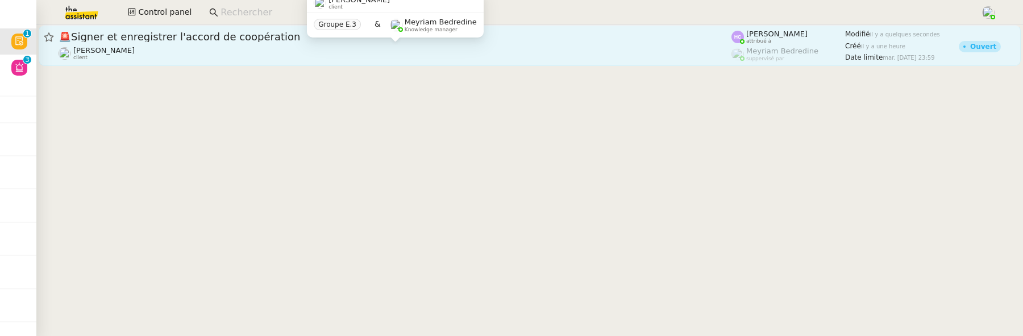
click at [402, 47] on div "[PERSON_NAME] client" at bounding box center [395, 53] width 673 height 15
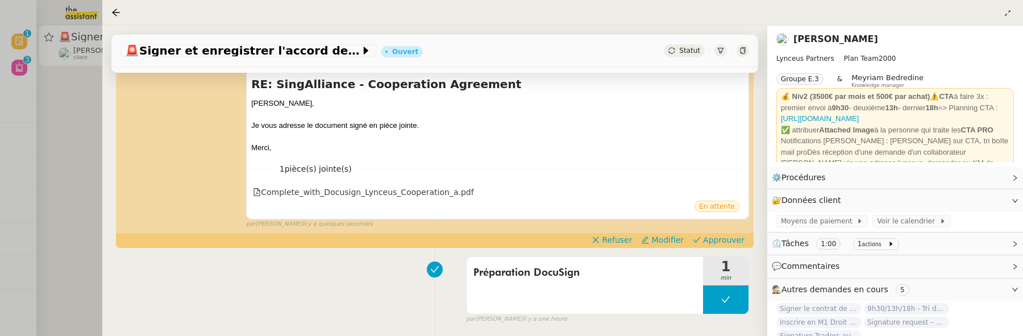
scroll to position [168, 0]
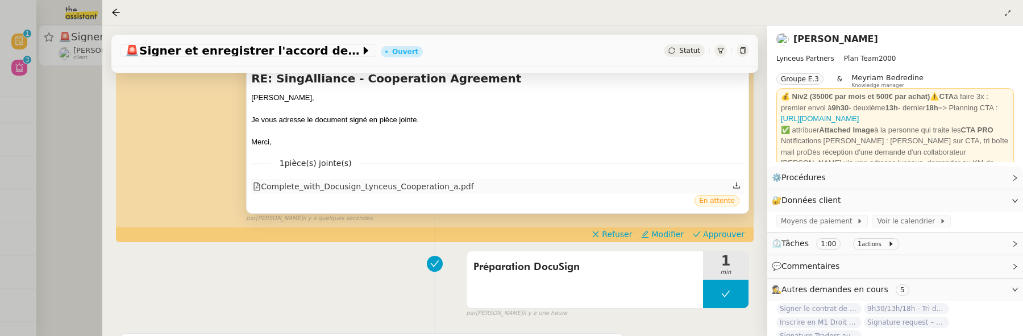
click at [415, 181] on div "Complete_with_Docusign_Lynceus_Cooperation_a.pdf" at bounding box center [363, 186] width 220 height 13
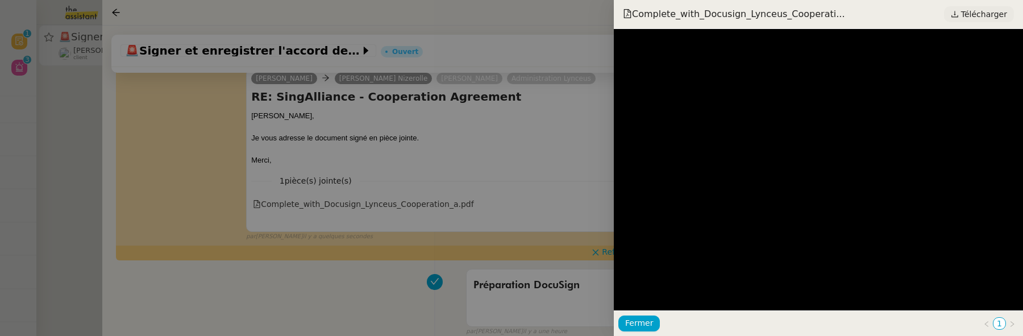
scroll to position [186, 0]
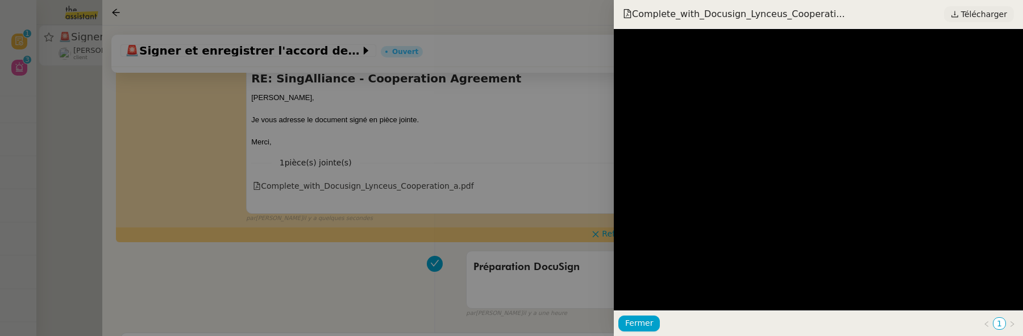
click at [995, 10] on span "Télécharger" at bounding box center [984, 14] width 46 height 15
click at [565, 182] on div at bounding box center [511, 168] width 1023 height 336
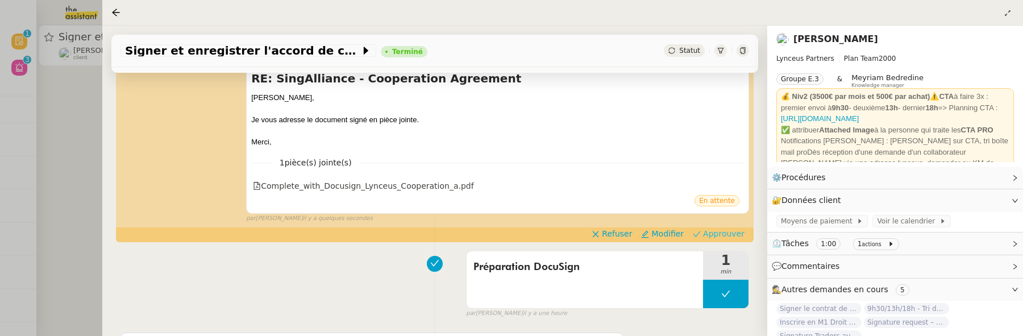
click at [739, 234] on span "Approuver" at bounding box center [723, 233] width 41 height 11
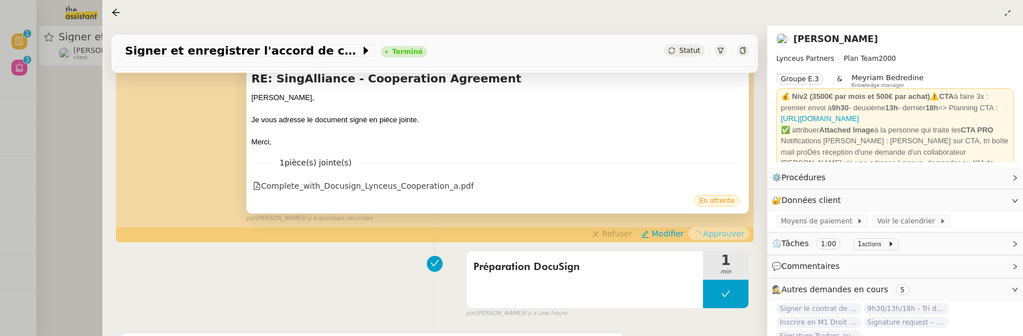
scroll to position [0, 0]
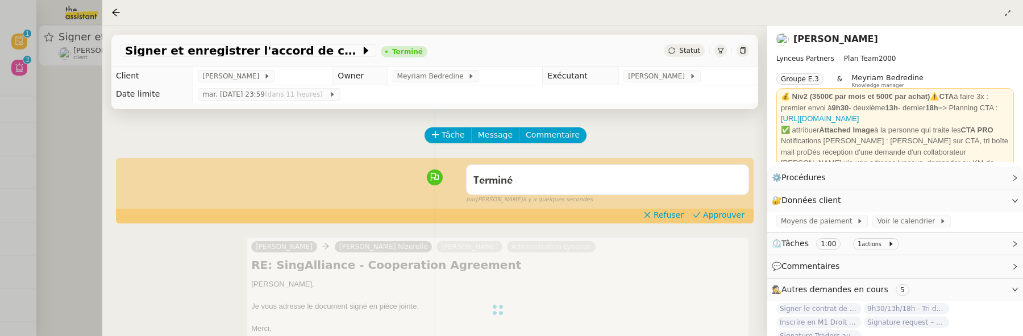
click at [721, 205] on div "Terminé false par [PERSON_NAME] il y a quelques secondes" at bounding box center [434, 181] width 629 height 45
click at [723, 220] on span "Approuver" at bounding box center [723, 214] width 41 height 11
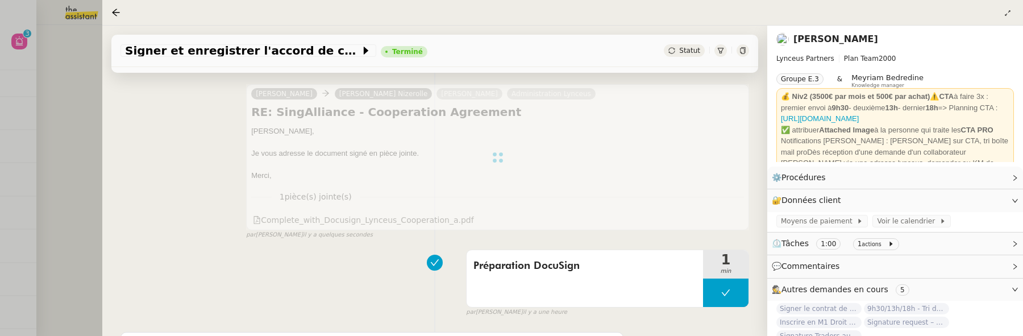
scroll to position [148, 0]
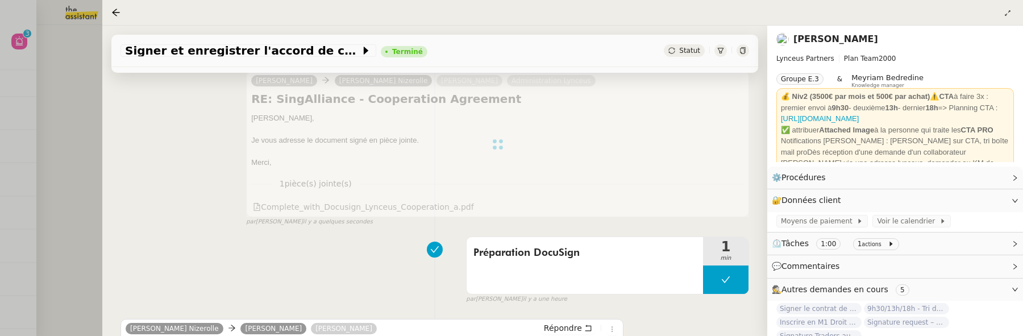
click at [81, 97] on div at bounding box center [511, 168] width 1023 height 336
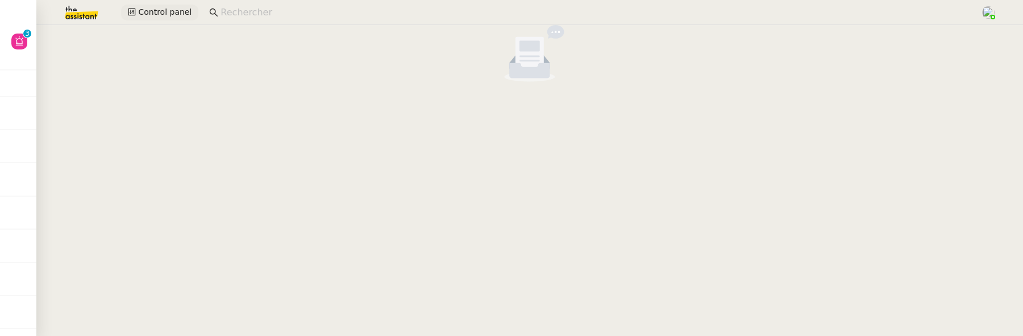
click at [147, 10] on span "Control panel" at bounding box center [164, 12] width 53 height 13
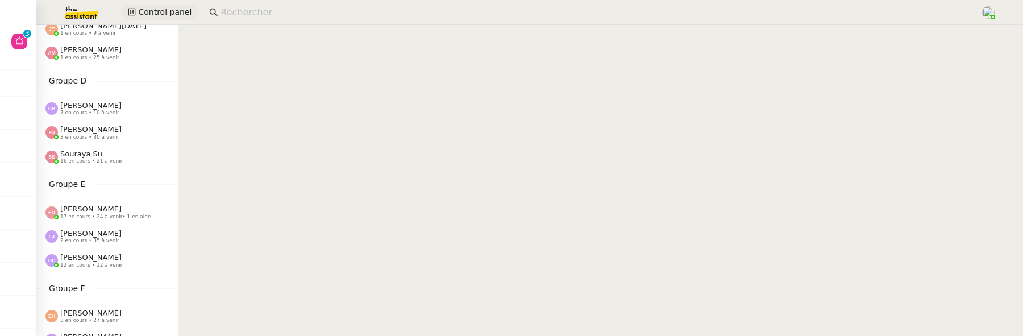
scroll to position [299, 0]
click at [103, 210] on div "[PERSON_NAME] 17 en cours • 24 à venir • 1 en aide" at bounding box center [105, 210] width 91 height 15
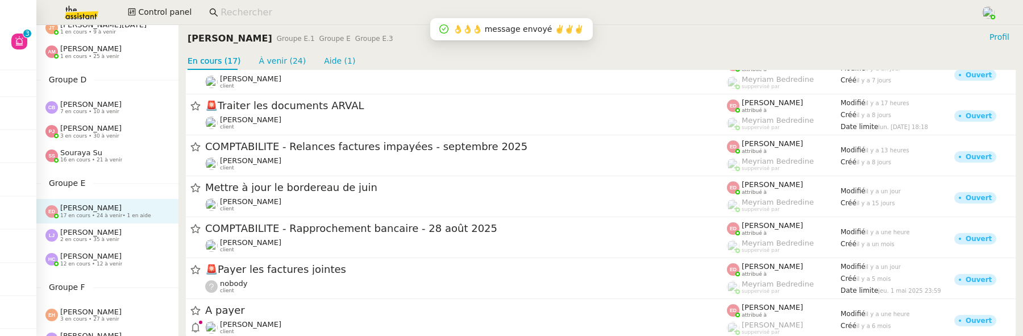
scroll to position [468, 0]
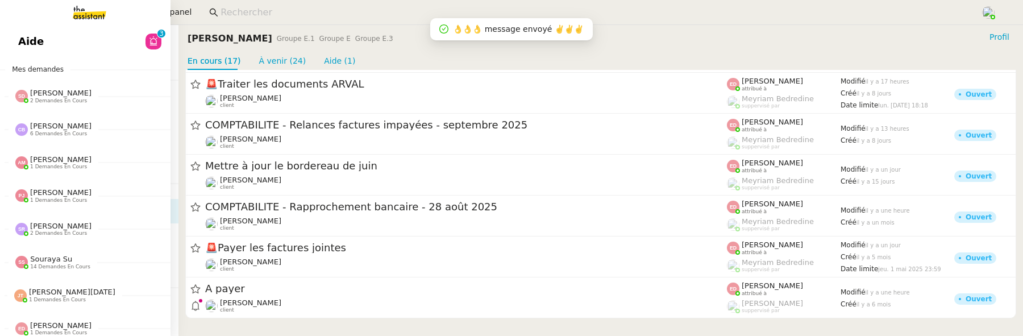
click at [30, 35] on span "Aide" at bounding box center [31, 41] width 26 height 17
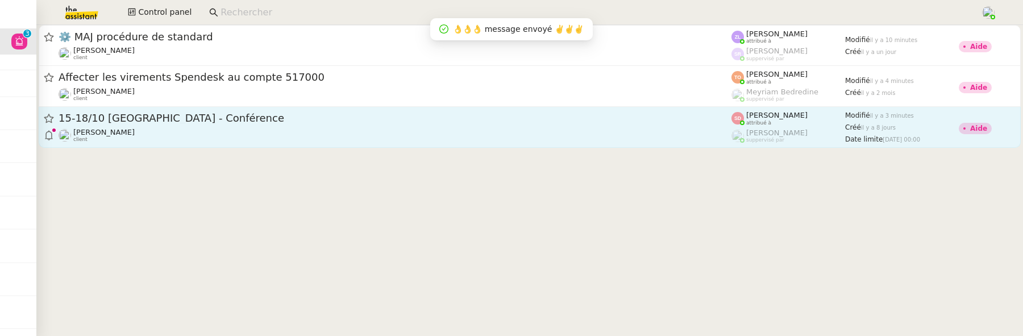
click at [340, 127] on div "15-18/10 [GEOGRAPHIC_DATA] - Conférence [PERSON_NAME] client" at bounding box center [395, 126] width 673 height 31
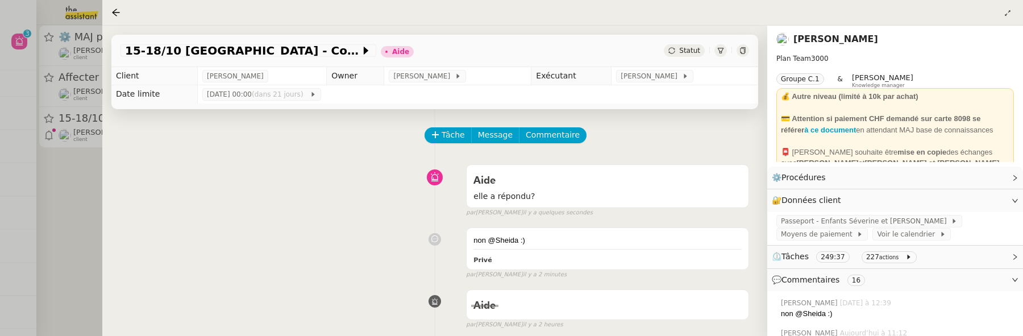
click at [692, 49] on span "Statut" at bounding box center [689, 51] width 21 height 8
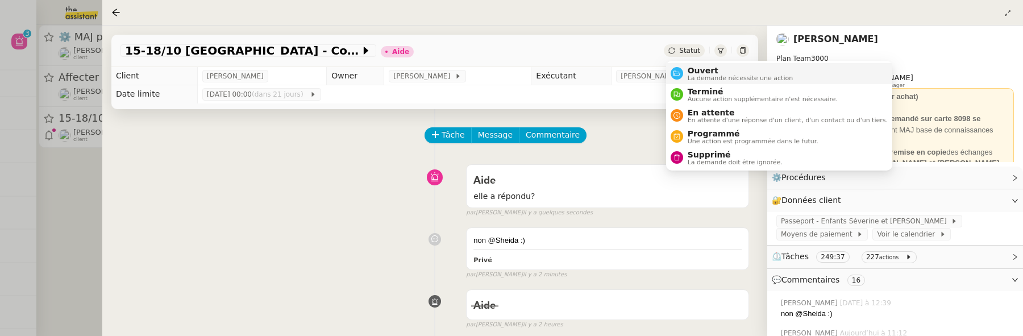
click at [702, 68] on span "Ouvert" at bounding box center [741, 70] width 106 height 9
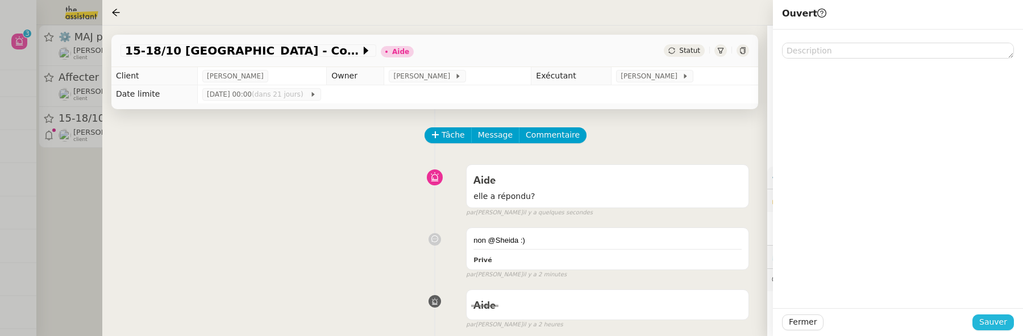
click at [994, 323] on span "Sauver" at bounding box center [993, 321] width 28 height 13
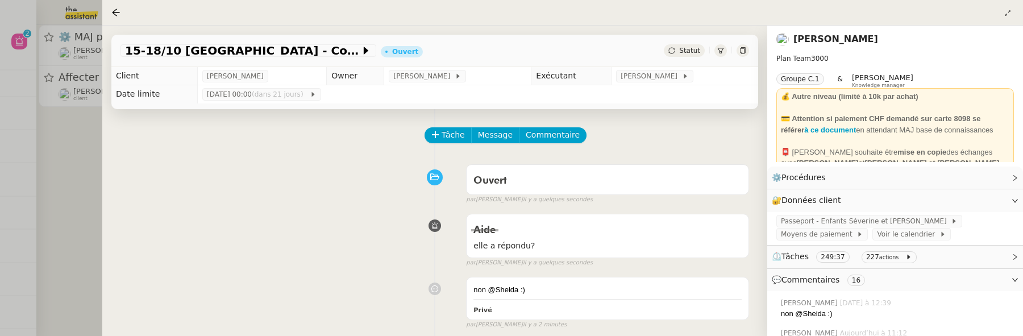
click at [75, 139] on div at bounding box center [511, 168] width 1023 height 336
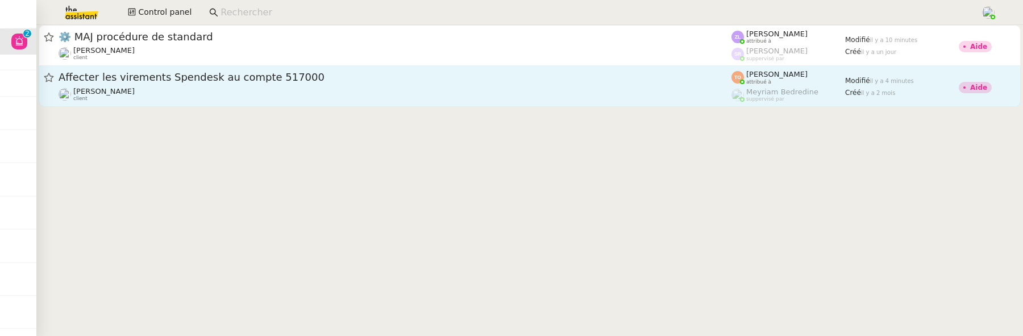
click at [222, 80] on span "Affecter les virements Spendesk au compte 517000" at bounding box center [395, 77] width 673 height 10
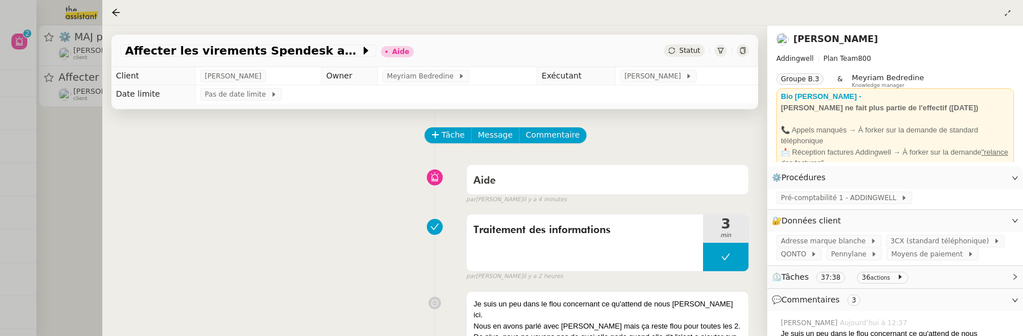
click at [79, 158] on div at bounding box center [511, 168] width 1023 height 336
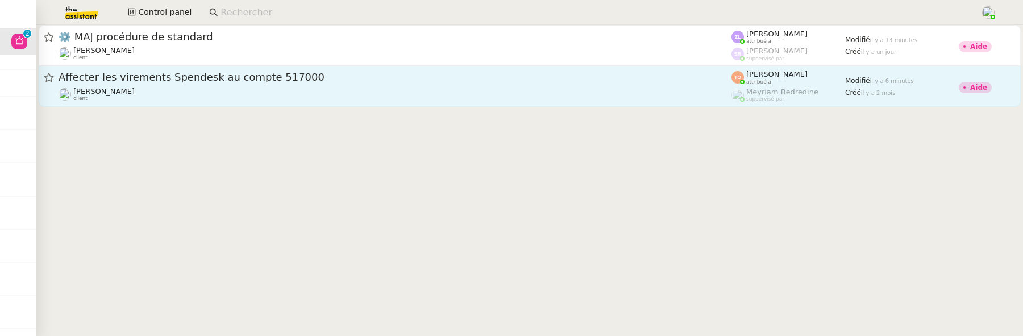
click at [230, 80] on span "Affecter les virements Spendesk au compte 517000" at bounding box center [395, 77] width 673 height 10
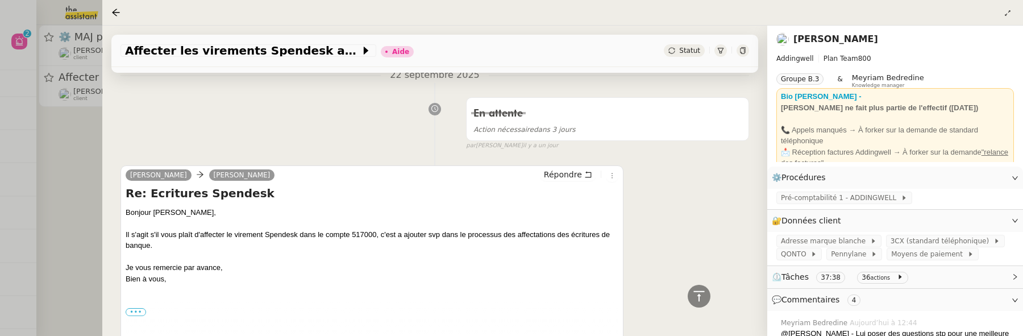
scroll to position [463, 0]
click at [69, 146] on div at bounding box center [511, 168] width 1023 height 336
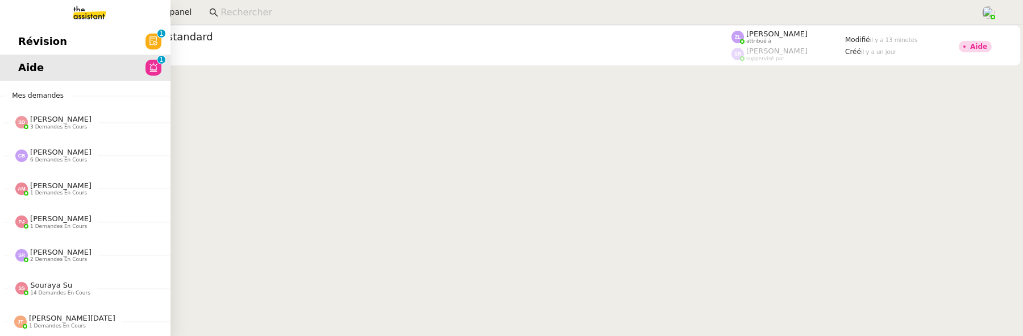
click at [15, 49] on link "Révision 0 1 2 3 4 5 6 7 8 9" at bounding box center [85, 41] width 170 height 26
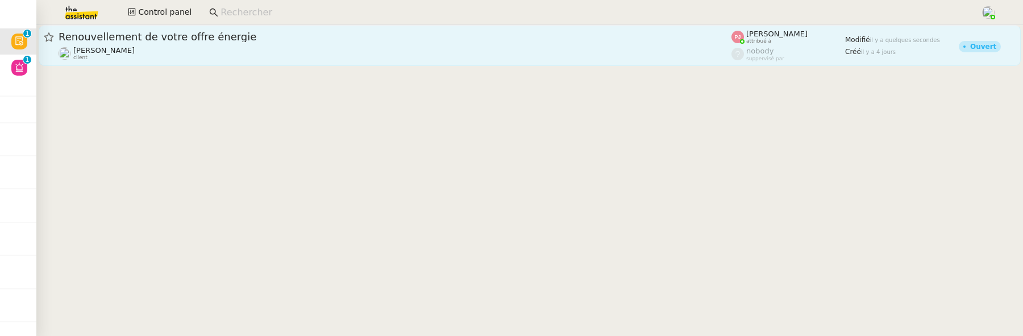
click at [322, 45] on div "Renouvellement de votre offre énergie [PERSON_NAME] client" at bounding box center [395, 45] width 673 height 31
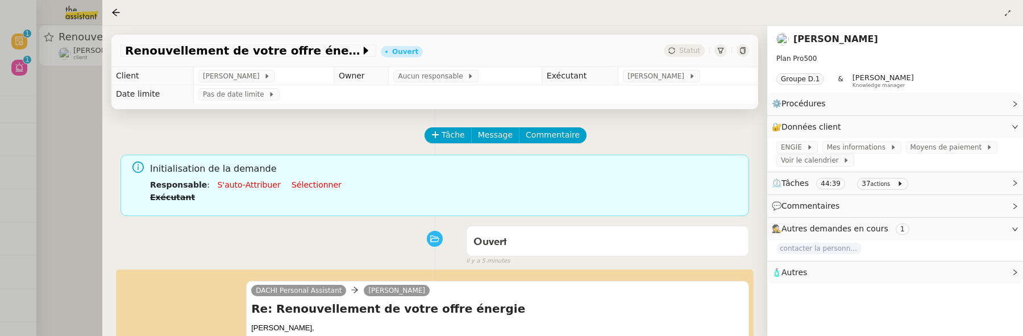
scroll to position [222, 0]
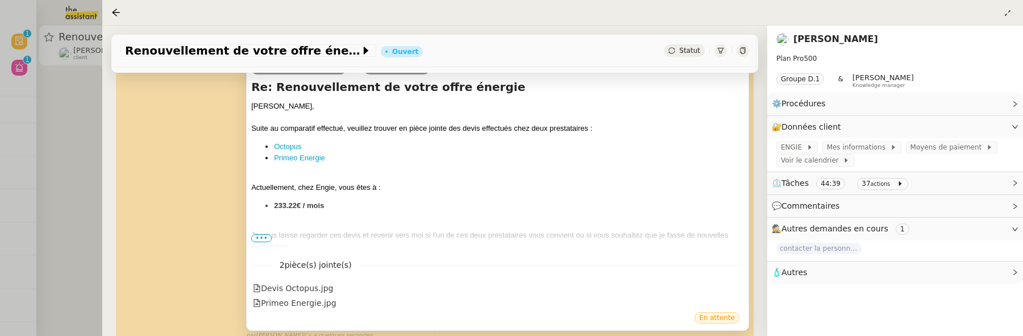
click at [250, 239] on div "DACHI Personal Assistant [PERSON_NAME] Re: Renouvellement de votre offre énergi…" at bounding box center [497, 195] width 503 height 272
click at [262, 235] on span "•••" at bounding box center [261, 238] width 20 height 8
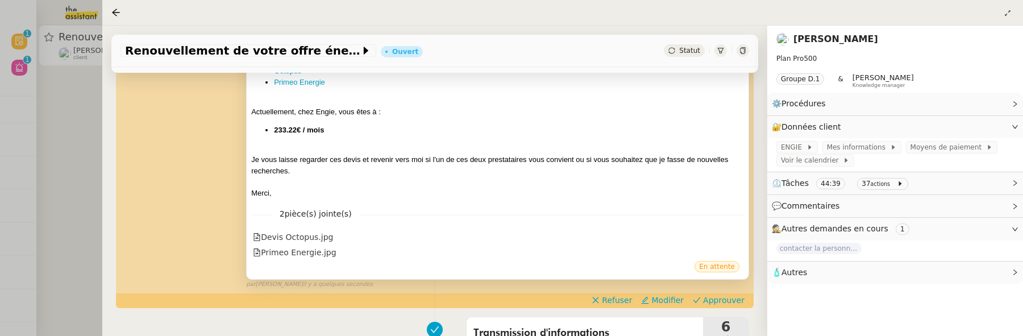
scroll to position [302, 0]
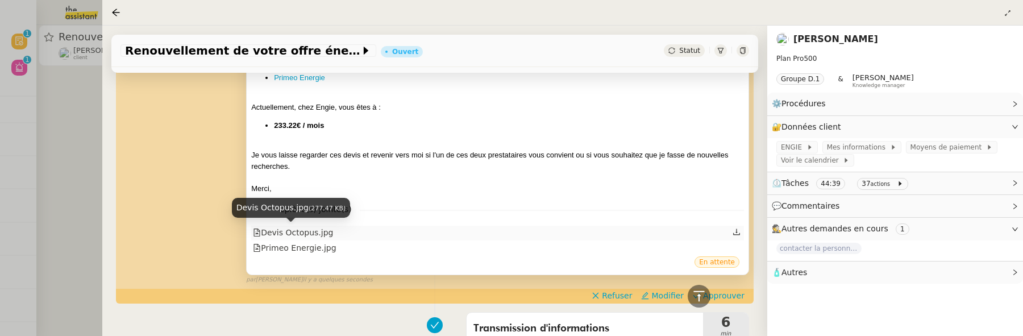
click at [311, 232] on div "Devis Octopus.jpg" at bounding box center [293, 232] width 80 height 13
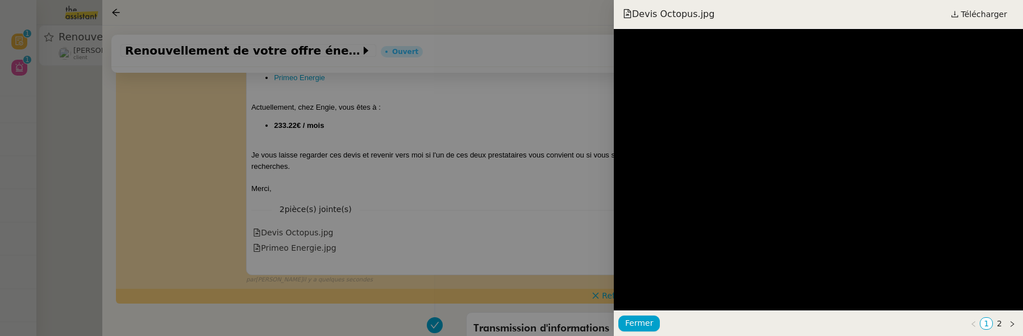
click at [402, 207] on div at bounding box center [511, 168] width 1023 height 336
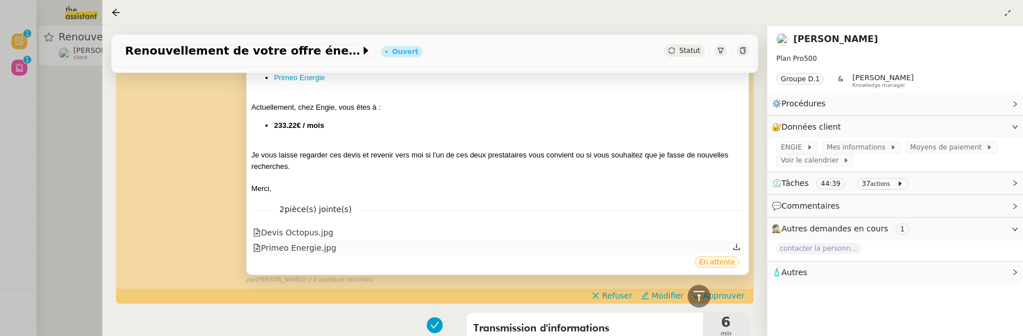
click at [302, 248] on div "Primeo Energie.jpg" at bounding box center [294, 248] width 83 height 13
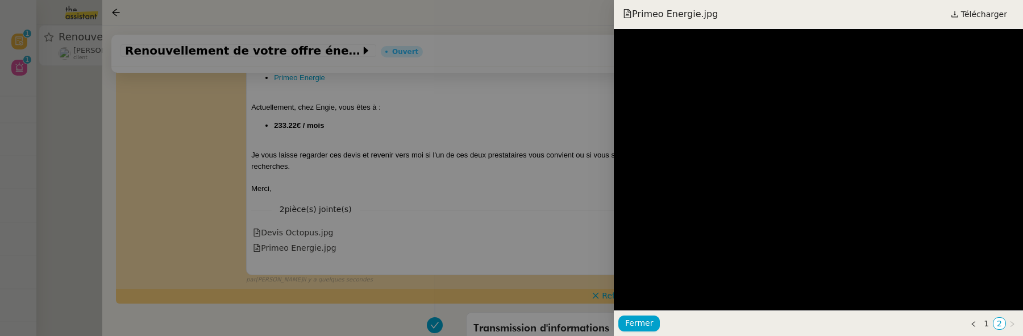
click at [548, 164] on div at bounding box center [511, 168] width 1023 height 336
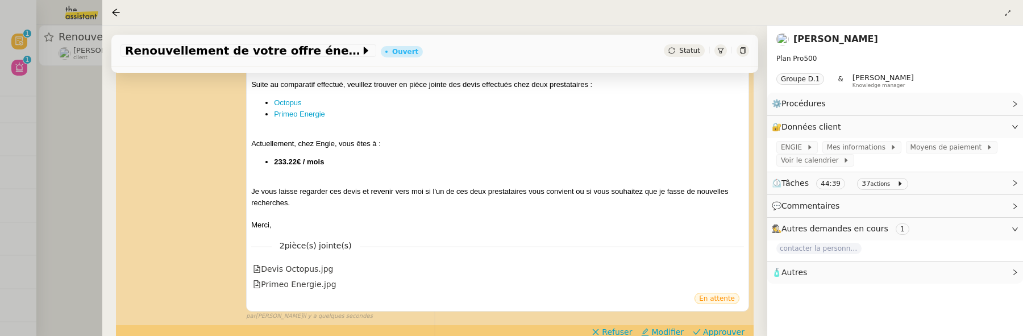
scroll to position [311, 0]
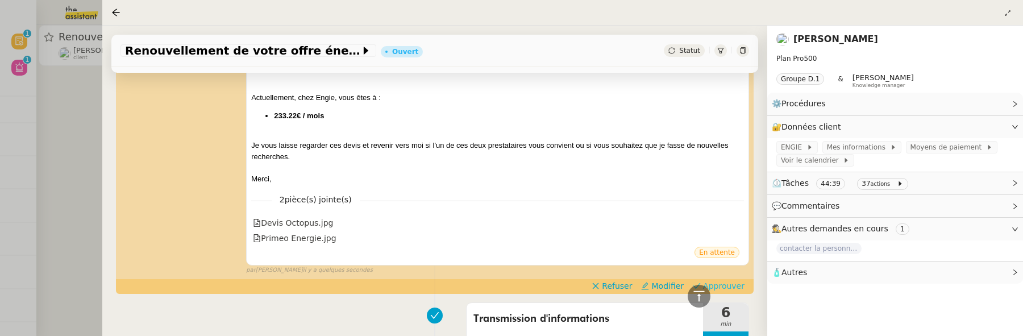
click at [724, 284] on span "Approuver" at bounding box center [723, 285] width 41 height 11
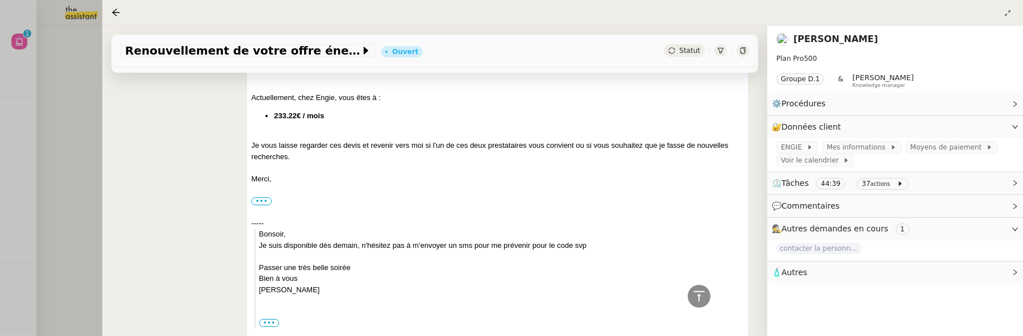
click at [47, 96] on div at bounding box center [511, 168] width 1023 height 336
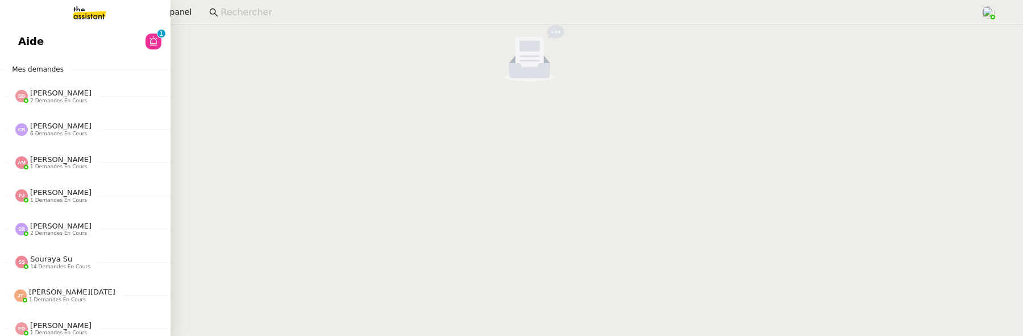
click at [26, 44] on span "Aide" at bounding box center [31, 41] width 26 height 17
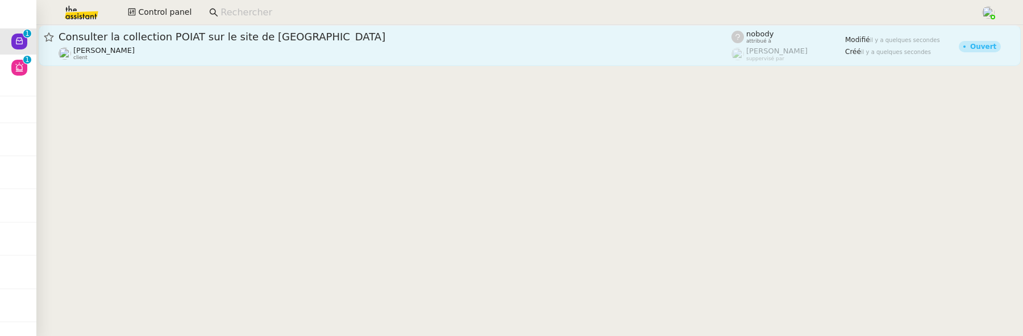
click at [219, 33] on span "Consulter la collection POIAT sur le site de [GEOGRAPHIC_DATA]" at bounding box center [395, 37] width 673 height 10
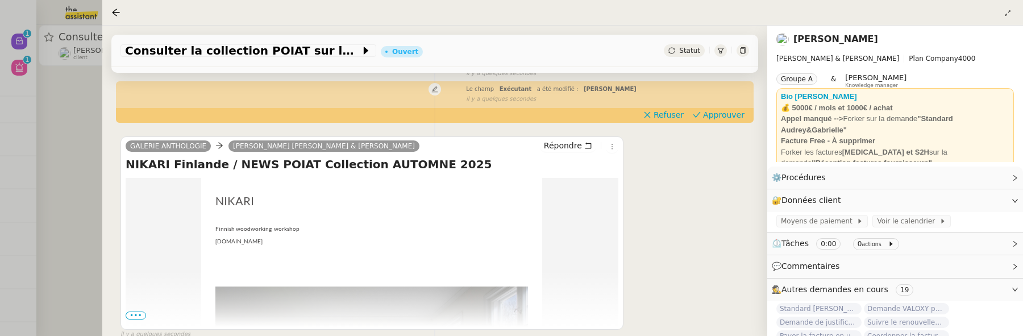
scroll to position [135, 0]
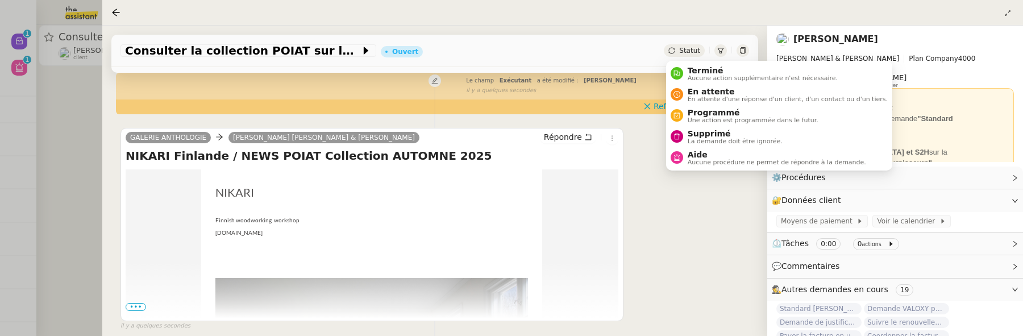
click at [675, 49] on icon at bounding box center [671, 50] width 6 height 6
click at [697, 131] on span "Supprimé" at bounding box center [735, 133] width 95 height 9
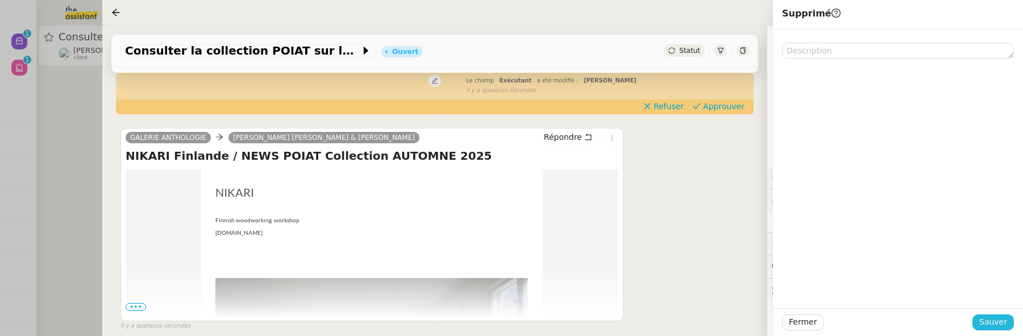
click at [988, 322] on span "Sauver" at bounding box center [993, 321] width 28 height 13
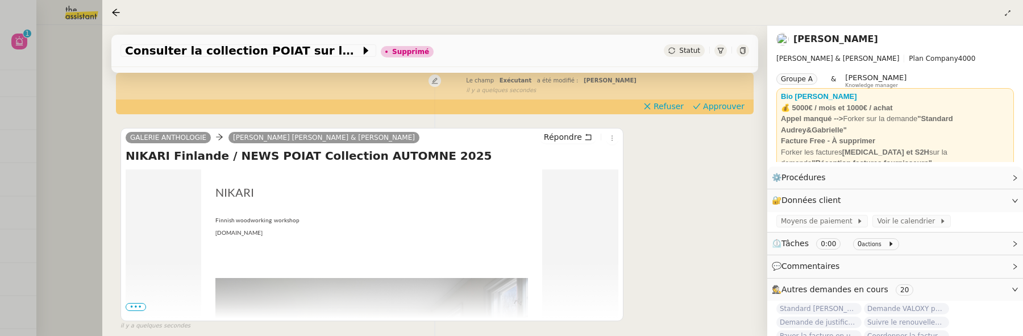
click at [48, 66] on div at bounding box center [511, 168] width 1023 height 336
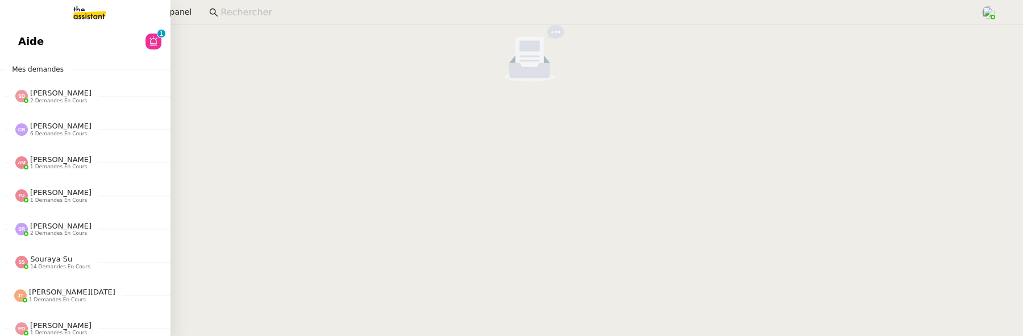
click at [56, 53] on link "Aide 0 1 2 3 4 5 6 7 8 9" at bounding box center [85, 41] width 170 height 26
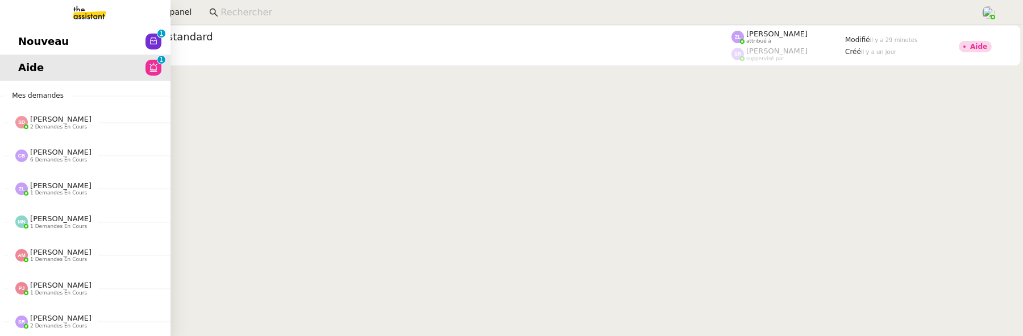
click at [23, 47] on span "Nouveau" at bounding box center [43, 41] width 51 height 17
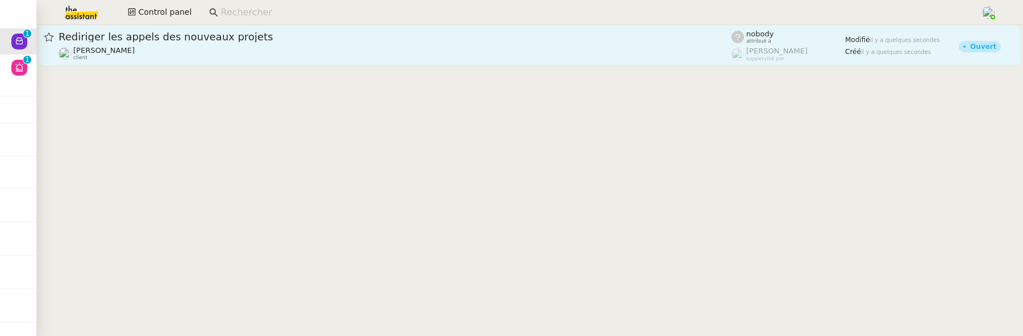
click at [441, 33] on span "Rediriger les appels des nouveaux projets" at bounding box center [395, 37] width 673 height 10
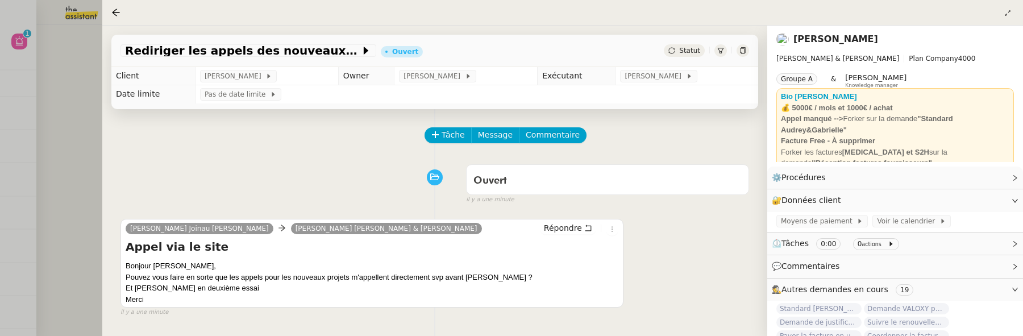
click at [81, 122] on div at bounding box center [511, 168] width 1023 height 336
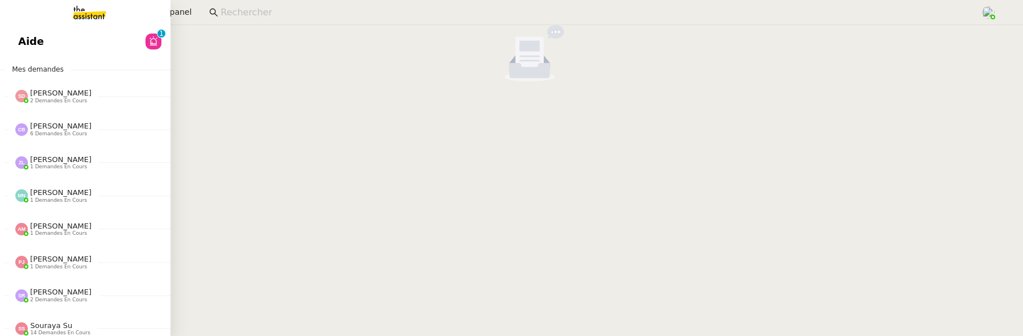
click at [11, 41] on link "Aide 0 1 2 3 4 5 6 7 8 9" at bounding box center [85, 41] width 170 height 26
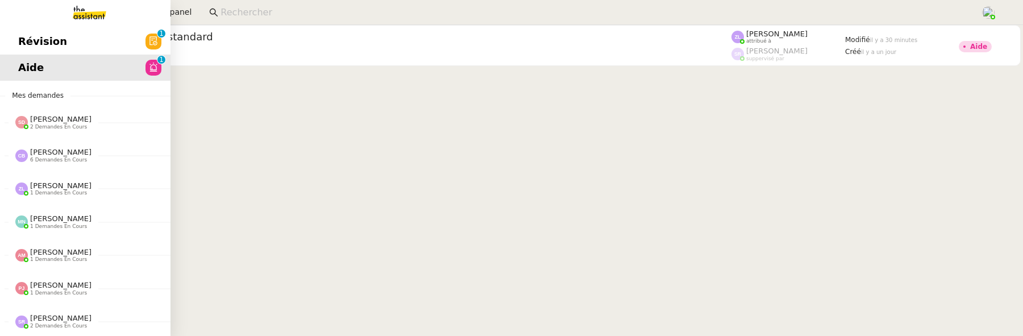
click at [26, 40] on span "Révision" at bounding box center [42, 41] width 49 height 17
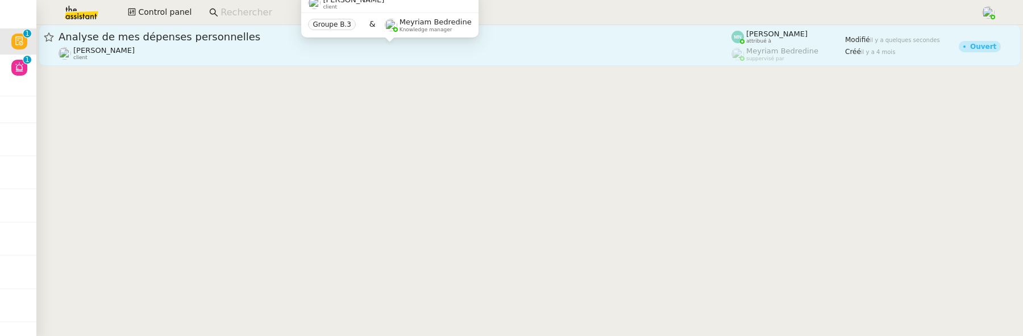
click at [303, 59] on div "[PERSON_NAME] DEJAR client" at bounding box center [395, 53] width 673 height 15
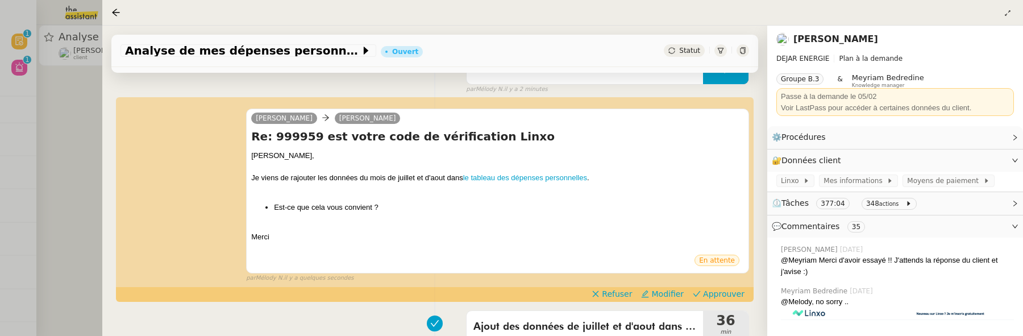
scroll to position [138, 0]
click at [55, 199] on div at bounding box center [511, 168] width 1023 height 336
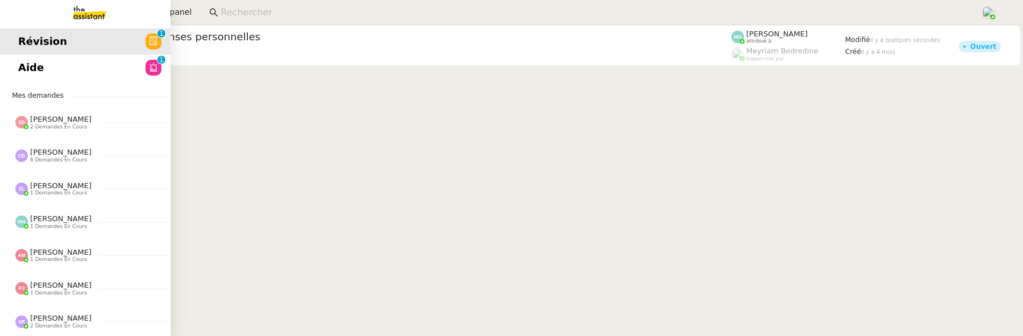
click at [30, 75] on span "Aide" at bounding box center [31, 67] width 26 height 17
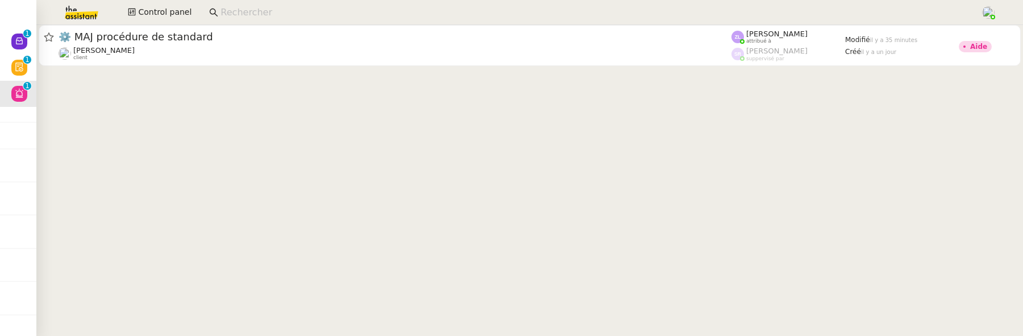
click at [36, 75] on cdk-virtual-scroll-viewport "⚙️ MAJ procédure de standard [PERSON_NAME] client [PERSON_NAME] attribué à [PER…" at bounding box center [529, 180] width 987 height 311
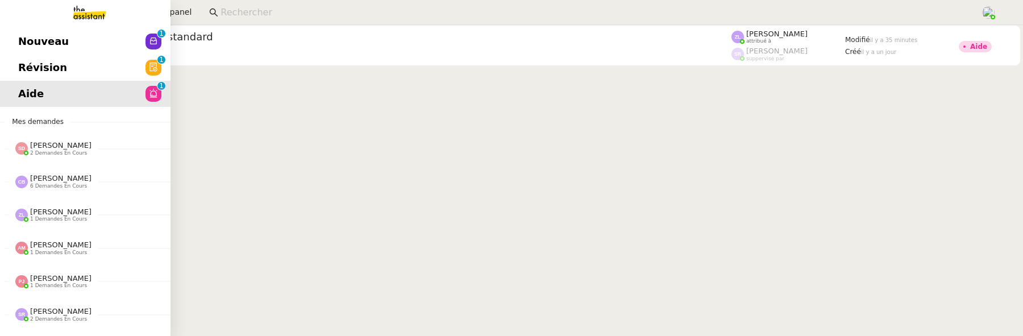
click at [21, 71] on span "Révision" at bounding box center [42, 67] width 49 height 17
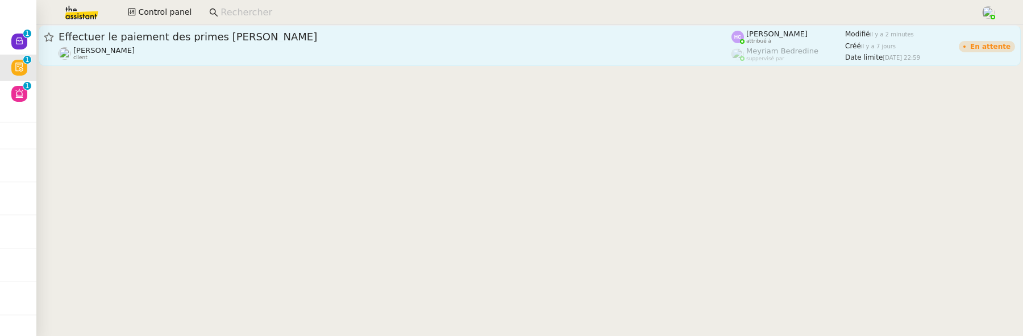
click at [237, 32] on span "Effectuer le paiement des primes [PERSON_NAME]" at bounding box center [395, 37] width 673 height 10
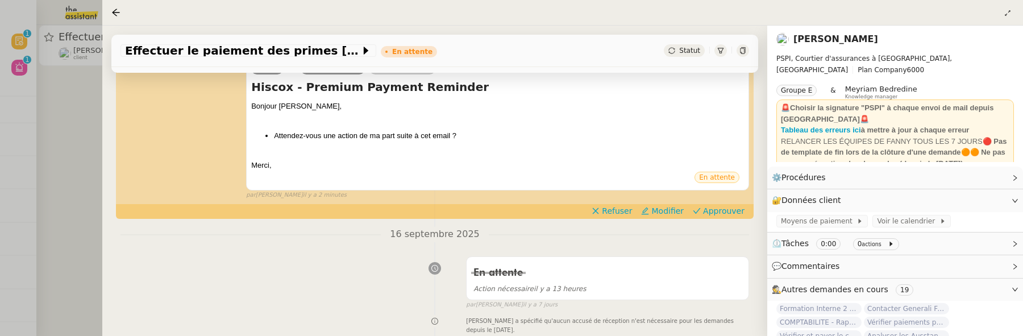
scroll to position [118, 0]
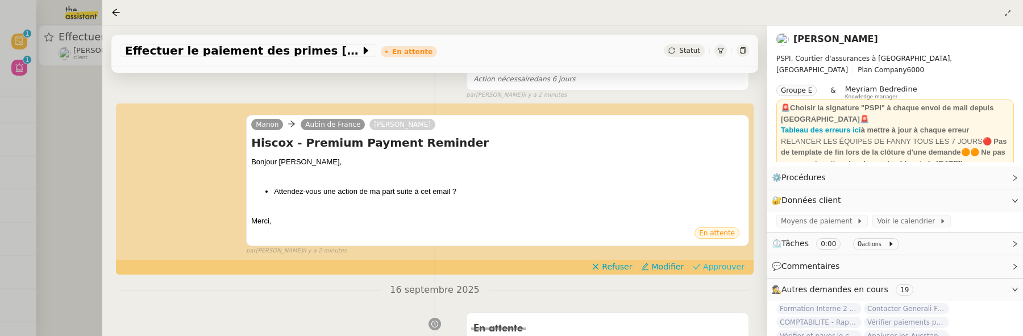
click at [705, 261] on span "Approuver" at bounding box center [723, 266] width 41 height 11
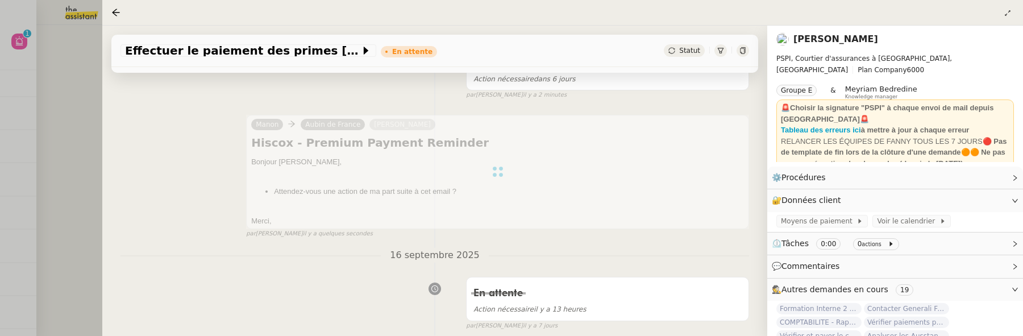
click at [64, 99] on div at bounding box center [511, 168] width 1023 height 336
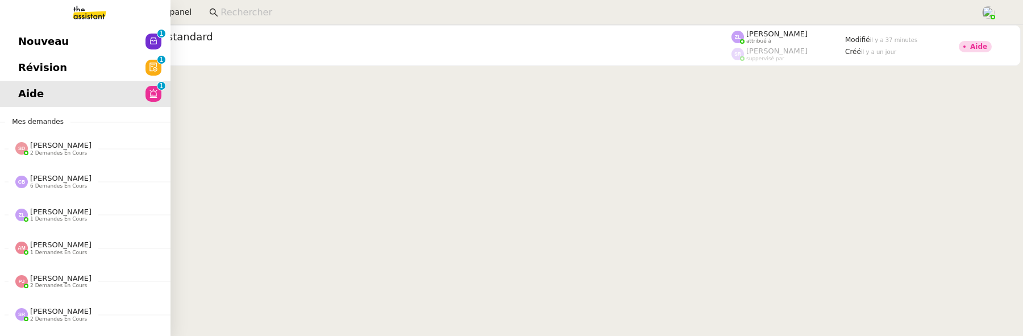
click at [14, 67] on link "Révision 0 1 2 3 4 5 6 7 8 9" at bounding box center [85, 68] width 170 height 26
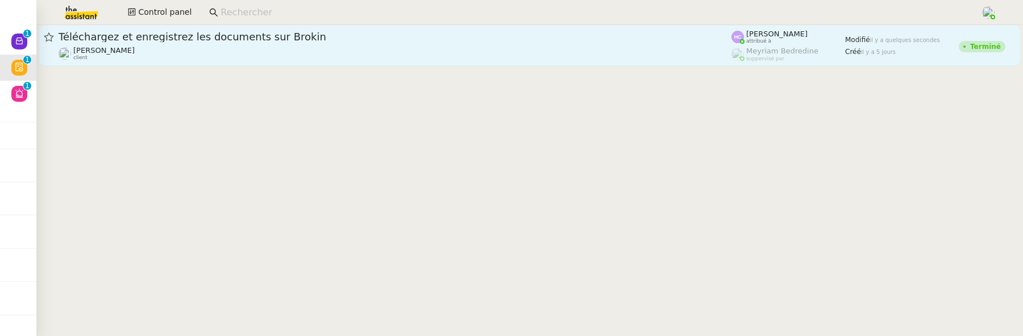
click at [396, 50] on div "[PERSON_NAME] client" at bounding box center [395, 53] width 673 height 15
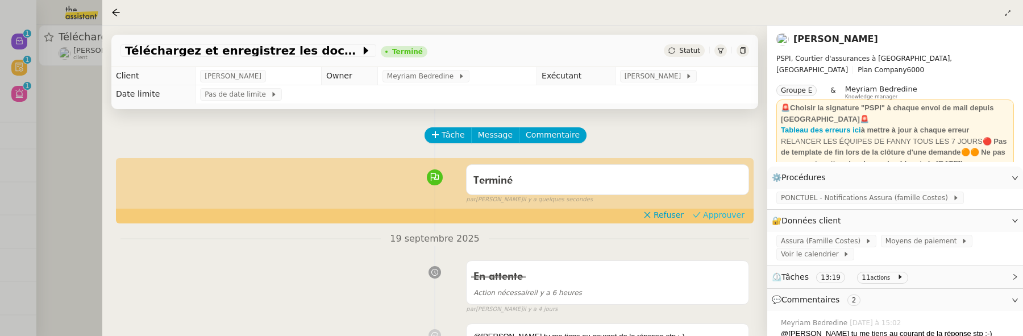
click at [741, 211] on span "Approuver" at bounding box center [723, 214] width 41 height 11
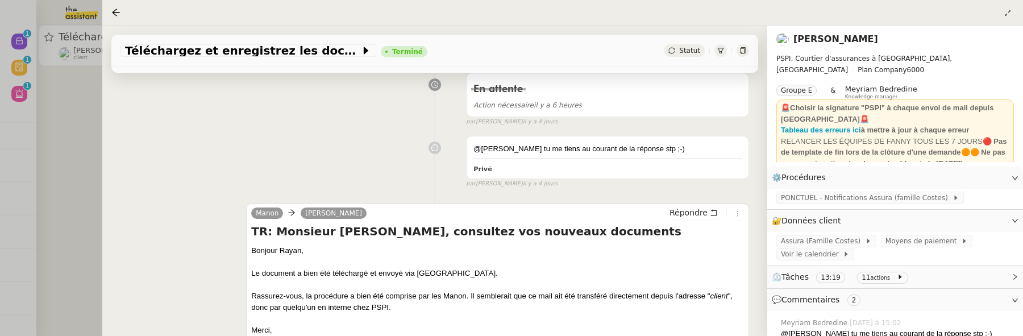
scroll to position [188, 0]
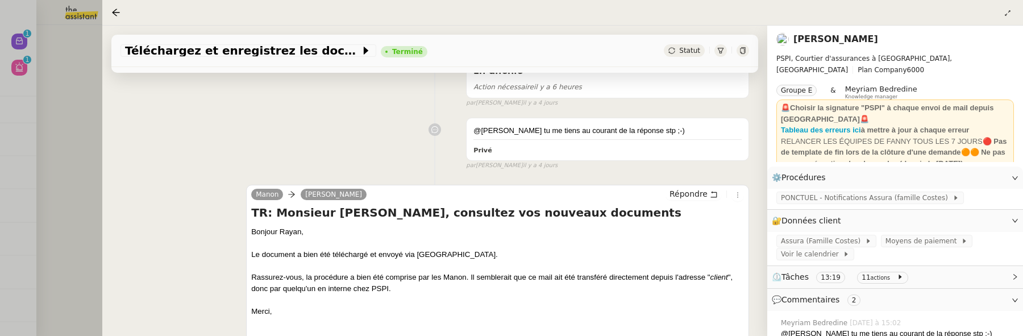
click at [52, 103] on div at bounding box center [511, 168] width 1023 height 336
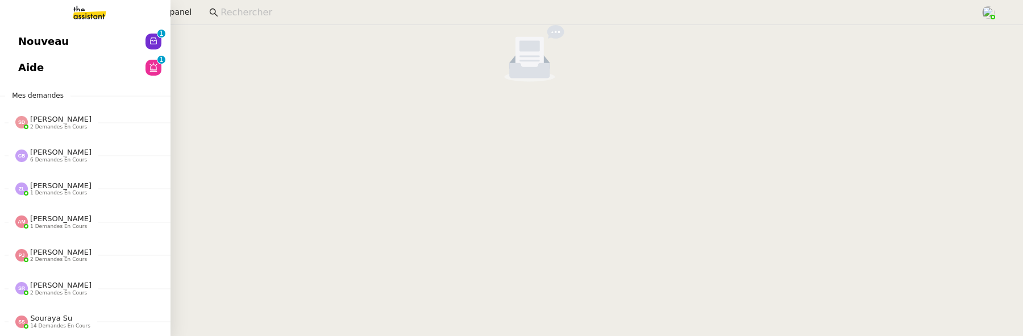
click at [18, 43] on span "Nouveau" at bounding box center [43, 41] width 51 height 17
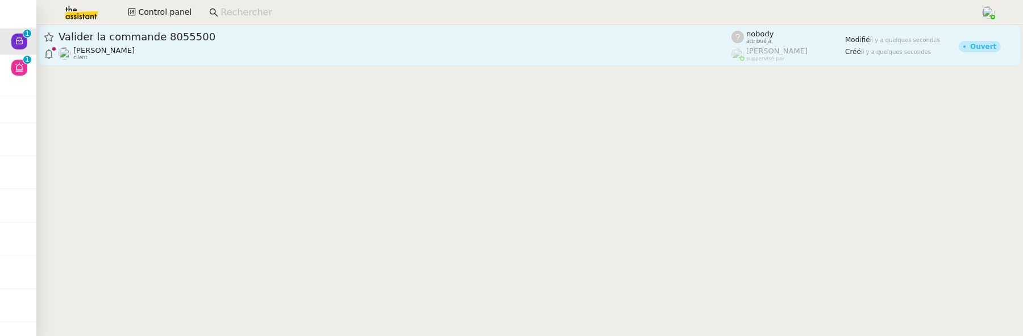
click at [364, 52] on div "[PERSON_NAME] client" at bounding box center [395, 53] width 673 height 15
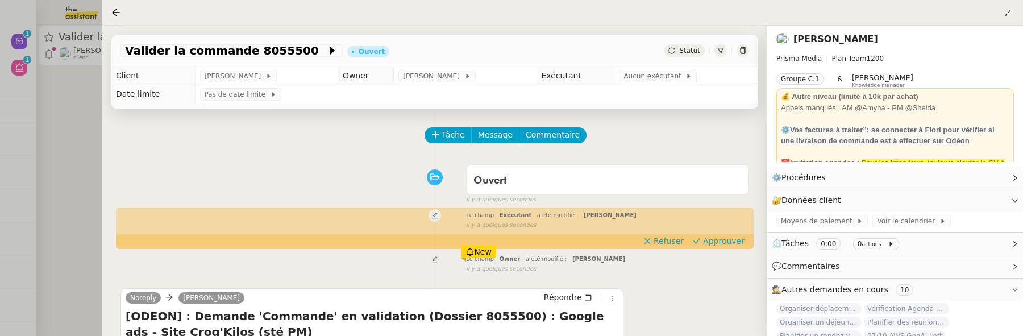
scroll to position [74, 0]
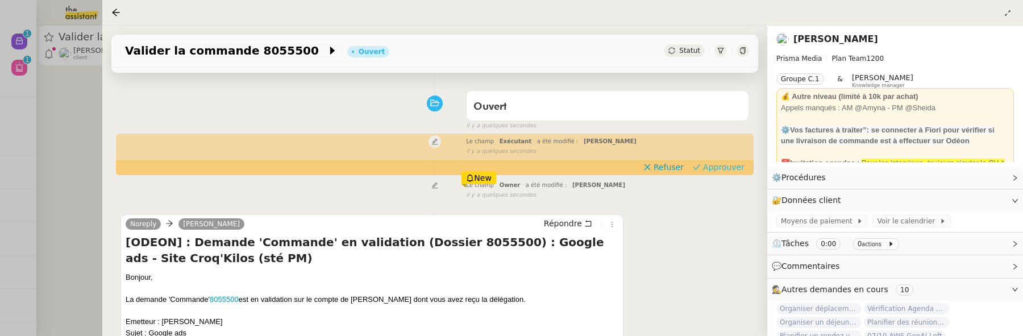
click at [736, 165] on span "Approuver" at bounding box center [723, 166] width 41 height 11
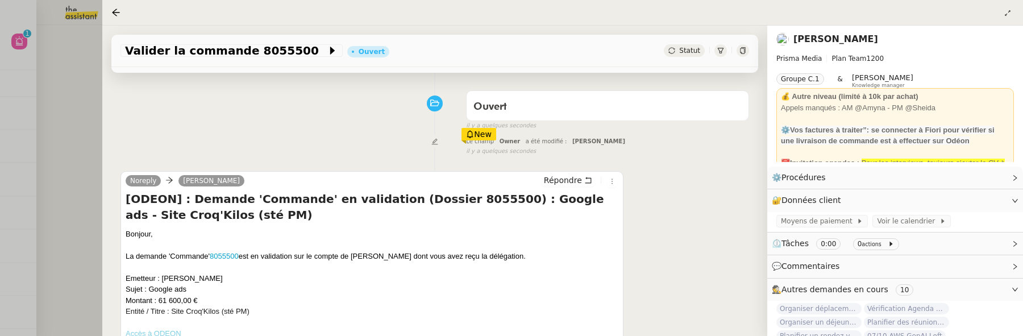
click at [86, 123] on div at bounding box center [511, 168] width 1023 height 336
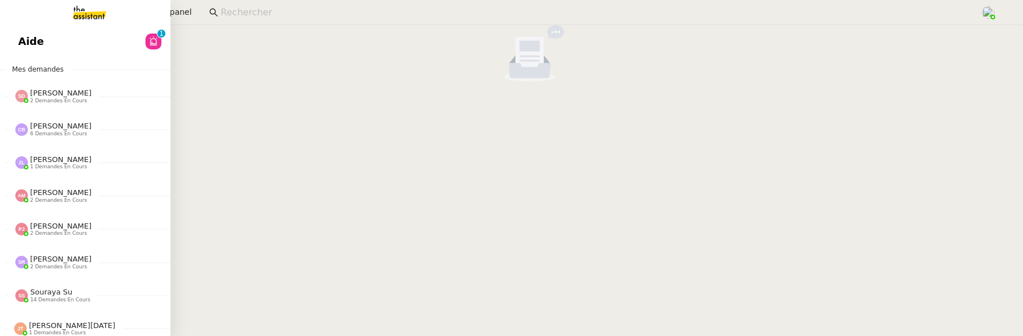
click at [30, 49] on span "Aide" at bounding box center [31, 41] width 26 height 17
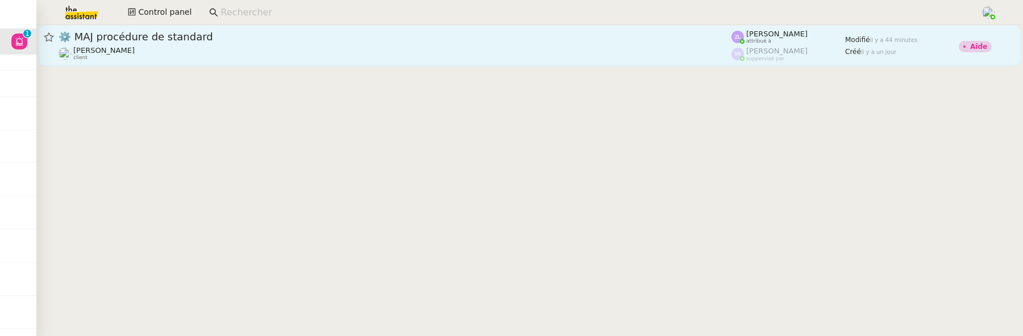
click at [380, 51] on div "[PERSON_NAME] client" at bounding box center [395, 53] width 673 height 15
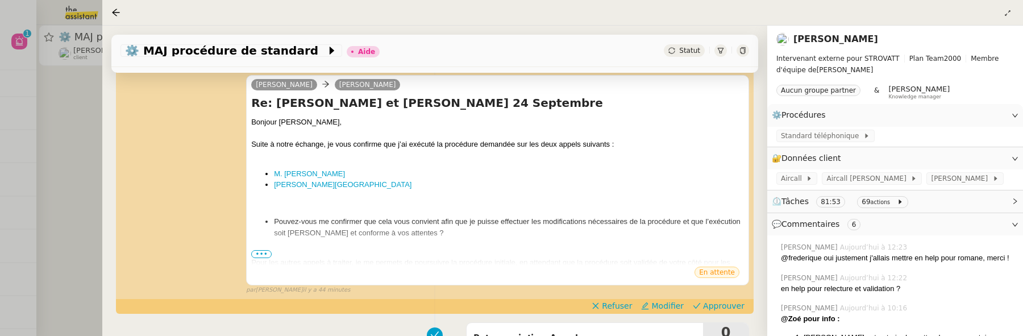
scroll to position [374, 0]
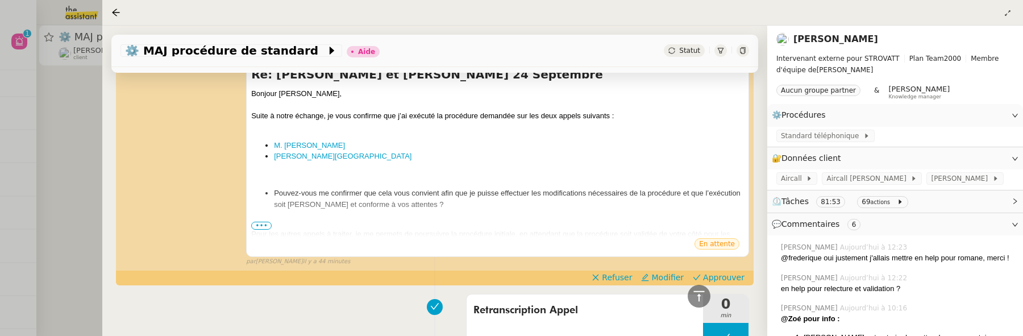
click at [61, 101] on div at bounding box center [511, 168] width 1023 height 336
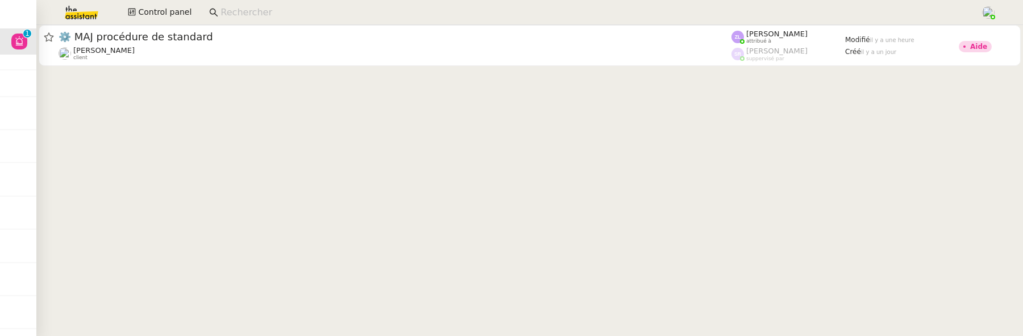
click at [257, 10] on input at bounding box center [594, 12] width 748 height 15
click at [165, 18] on span "Control panel" at bounding box center [164, 12] width 53 height 13
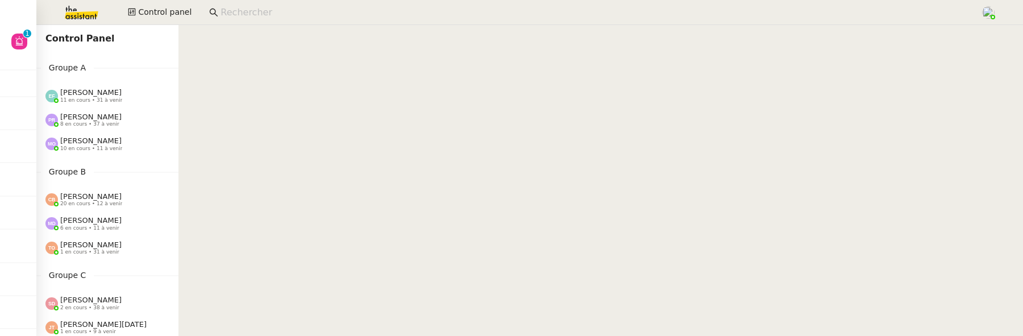
click at [243, 13] on input at bounding box center [594, 12] width 748 height 15
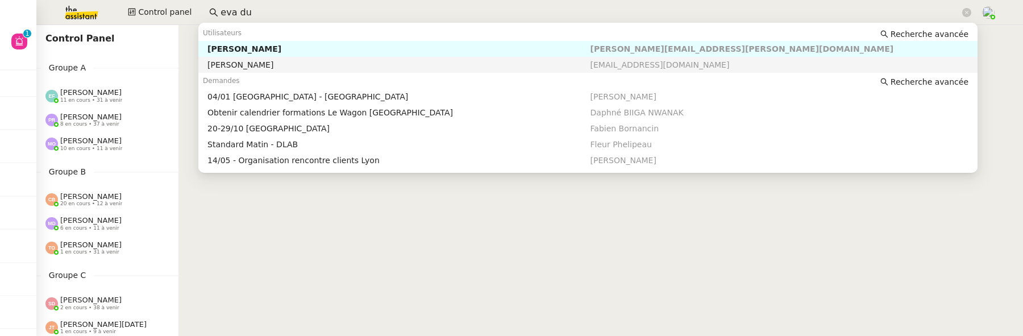
click at [341, 58] on nz-auto-option "[PERSON_NAME] [PERSON_NAME][EMAIL_ADDRESS][DOMAIN_NAME]" at bounding box center [587, 65] width 779 height 16
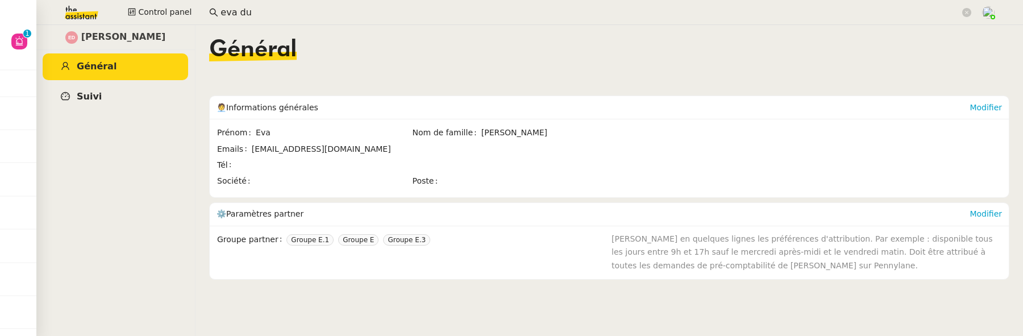
click at [153, 97] on link "Suivi" at bounding box center [115, 97] width 145 height 27
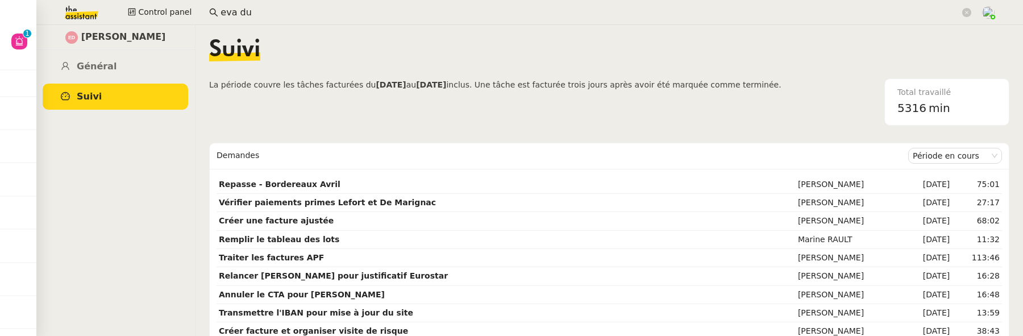
click at [255, 14] on input "eva du" at bounding box center [589, 12] width 739 height 15
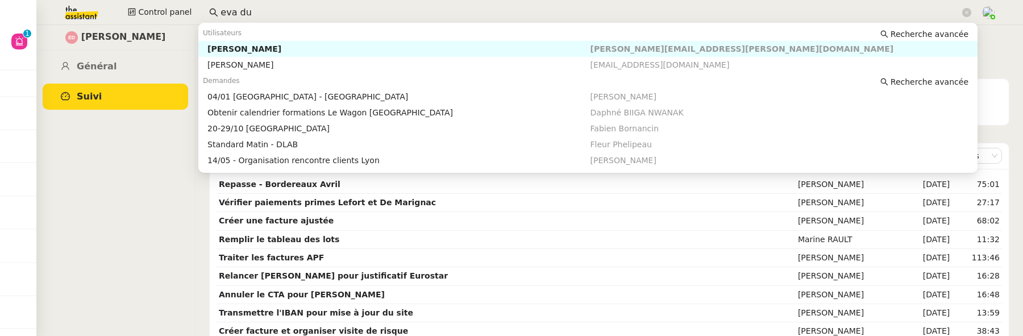
click at [255, 14] on input "eva du" at bounding box center [589, 12] width 739 height 15
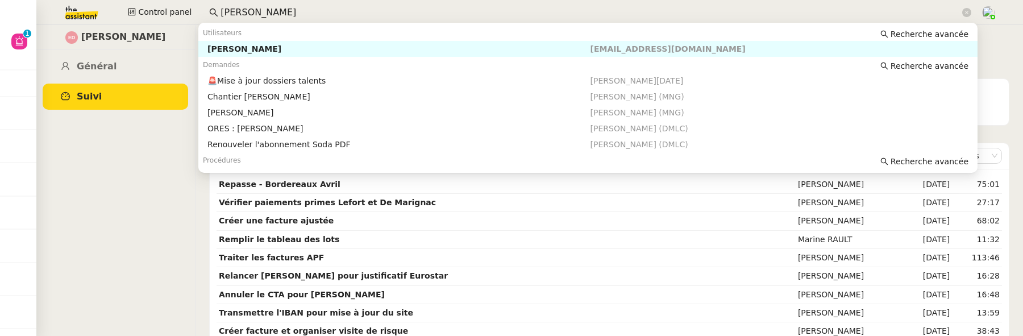
click at [329, 48] on div "[PERSON_NAME]" at bounding box center [398, 49] width 382 height 10
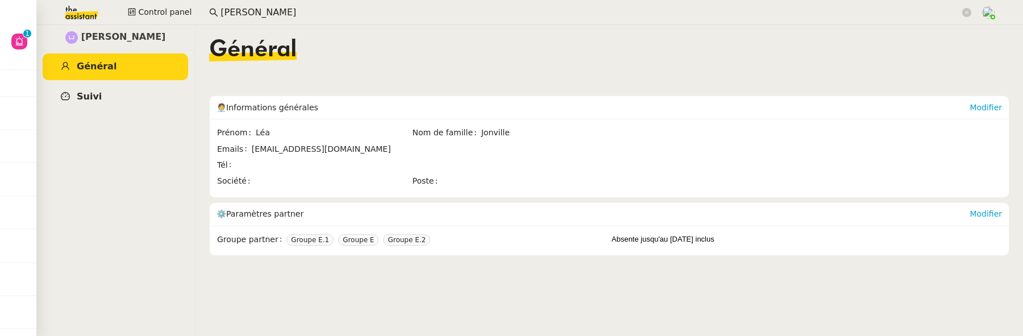
click at [150, 91] on link "Suivi" at bounding box center [115, 97] width 145 height 27
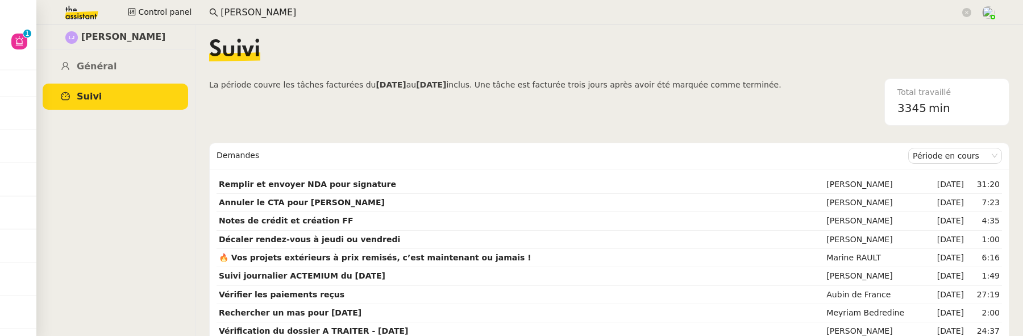
click at [271, 14] on input "[PERSON_NAME]" at bounding box center [589, 12] width 739 height 15
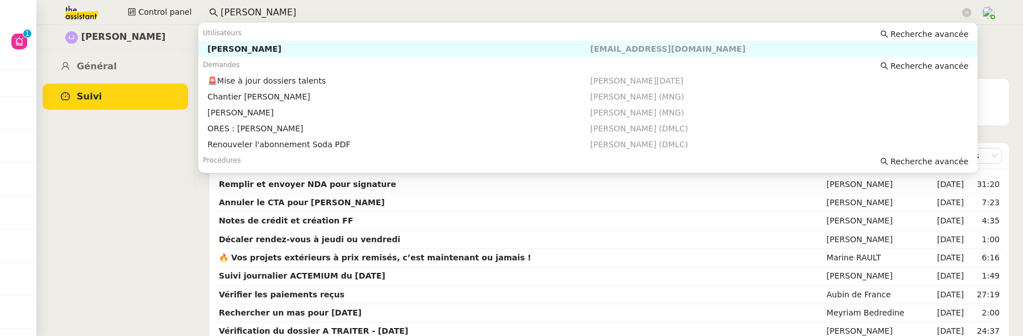
click at [271, 14] on input "[PERSON_NAME]" at bounding box center [589, 12] width 739 height 15
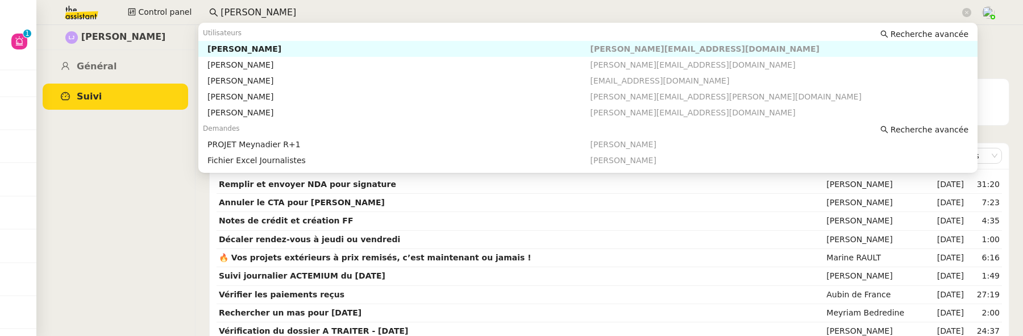
click at [289, 43] on nz-auto-option "[PERSON_NAME] [PERSON_NAME][EMAIL_ADDRESS][DOMAIN_NAME]" at bounding box center [587, 49] width 779 height 16
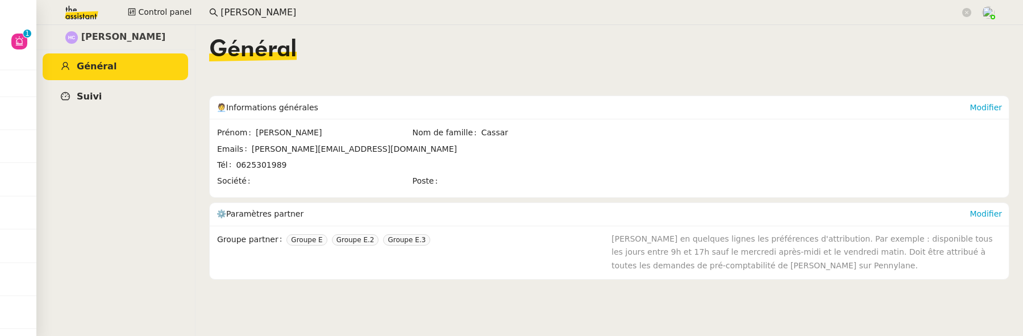
click at [142, 93] on link "Suivi" at bounding box center [115, 97] width 145 height 27
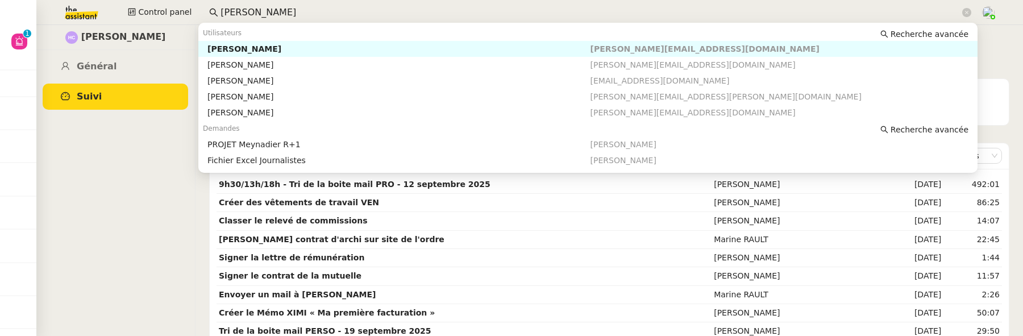
click at [254, 12] on input "[PERSON_NAME]" at bounding box center [589, 12] width 739 height 15
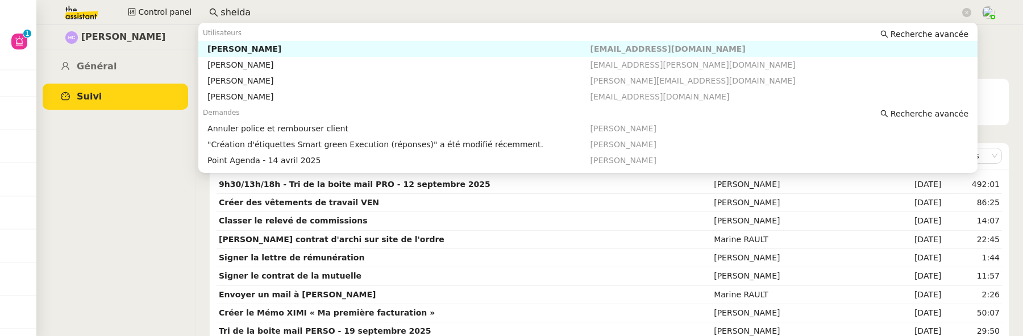
click at [283, 48] on div "[PERSON_NAME]" at bounding box center [398, 49] width 382 height 10
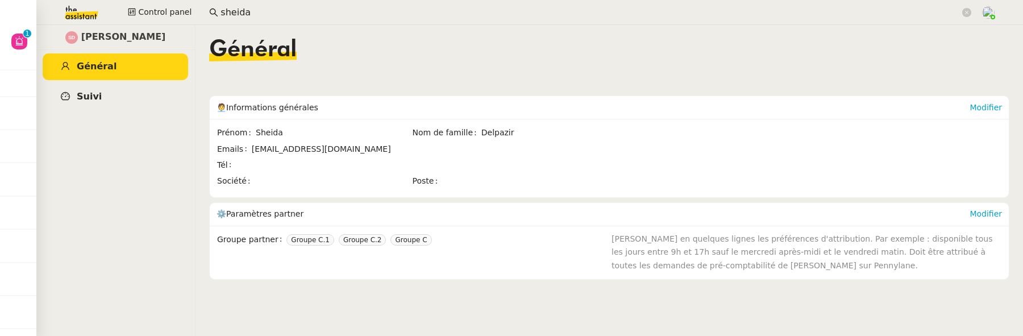
click at [157, 88] on link "Suivi" at bounding box center [115, 97] width 145 height 27
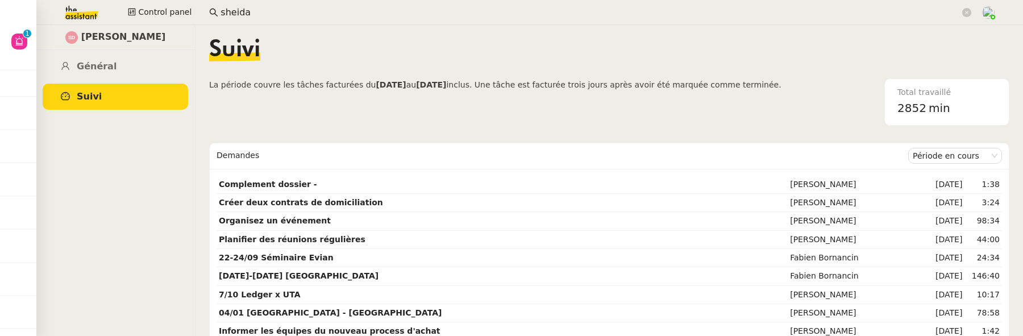
click at [268, 11] on input "sheida" at bounding box center [589, 12] width 739 height 15
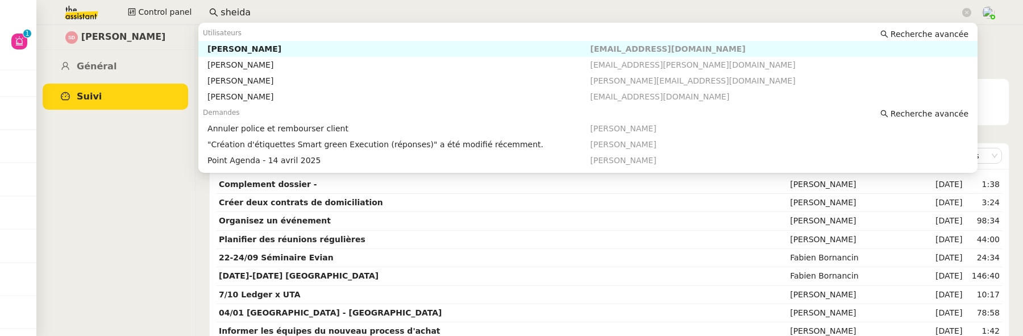
click at [268, 11] on input "sheida" at bounding box center [589, 12] width 739 height 15
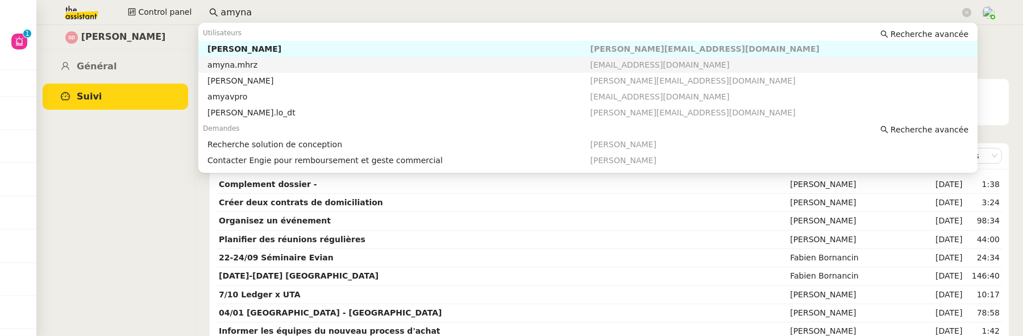
click at [282, 59] on nz-auto-option "amyna.mhrz [EMAIL_ADDRESS][DOMAIN_NAME]" at bounding box center [587, 65] width 779 height 16
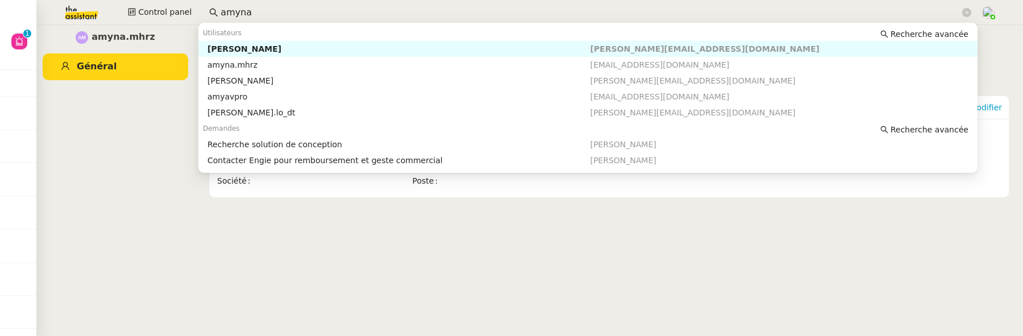
click at [269, 17] on input "amyna" at bounding box center [589, 12] width 739 height 15
click at [276, 51] on div "[PERSON_NAME]" at bounding box center [398, 49] width 382 height 10
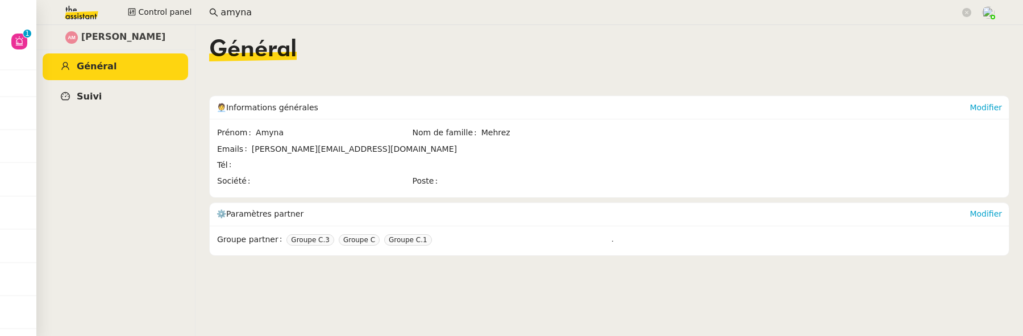
click at [157, 91] on link "Suivi" at bounding box center [115, 97] width 145 height 27
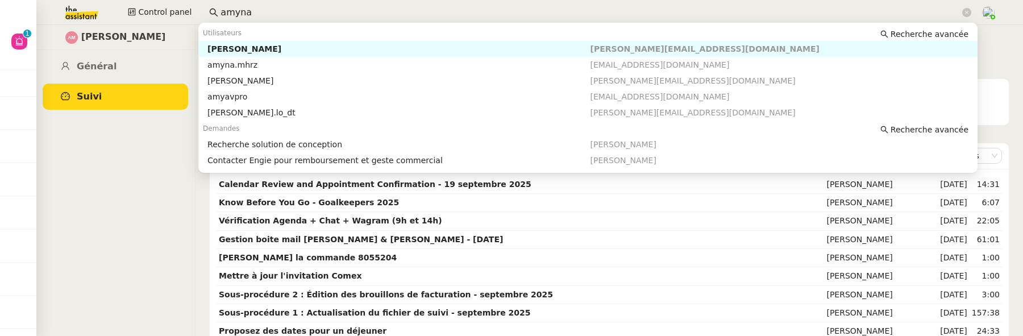
click at [273, 13] on input "amyna" at bounding box center [589, 12] width 739 height 15
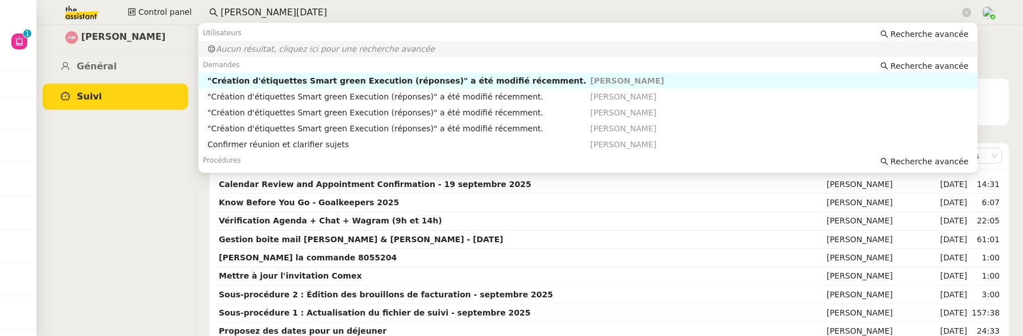
click at [252, 14] on input "[PERSON_NAME][DATE]" at bounding box center [589, 12] width 739 height 15
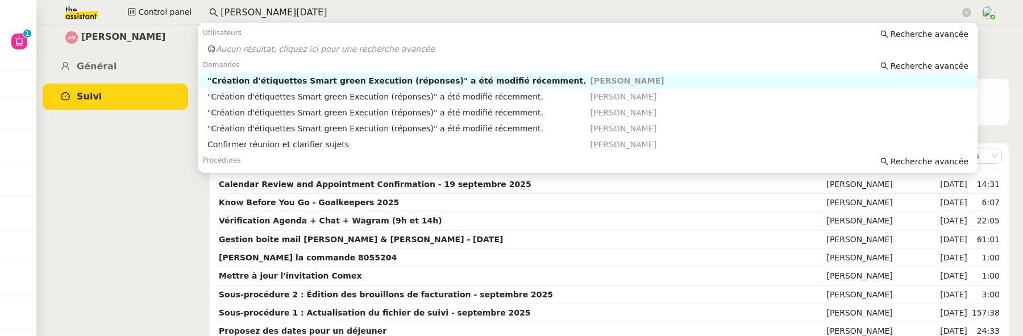
drag, startPoint x: 279, startPoint y: 14, endPoint x: 256, endPoint y: 15, distance: 23.3
click at [256, 15] on input "[PERSON_NAME][DATE]" at bounding box center [589, 12] width 739 height 15
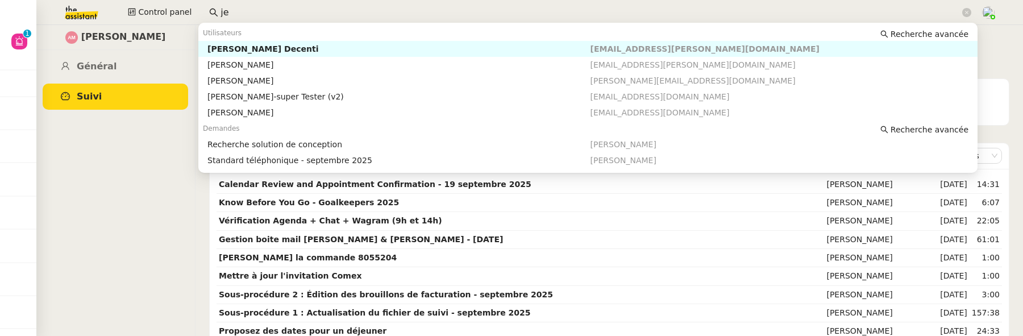
type input "j"
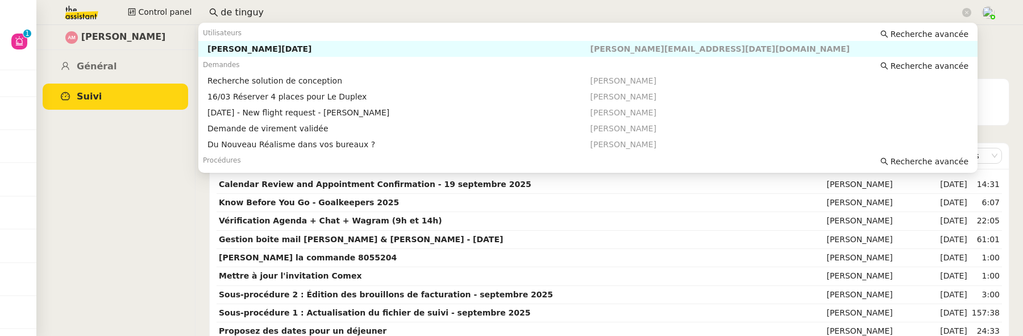
click at [313, 44] on div "[PERSON_NAME][DATE]" at bounding box center [398, 49] width 382 height 10
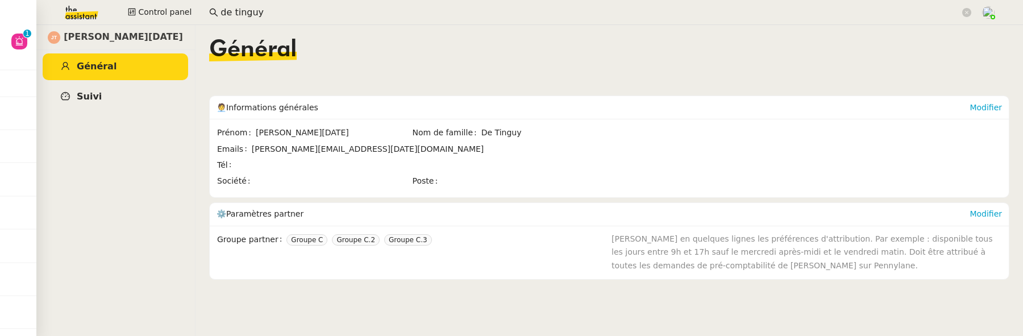
click at [164, 90] on link "Suivi" at bounding box center [115, 97] width 145 height 27
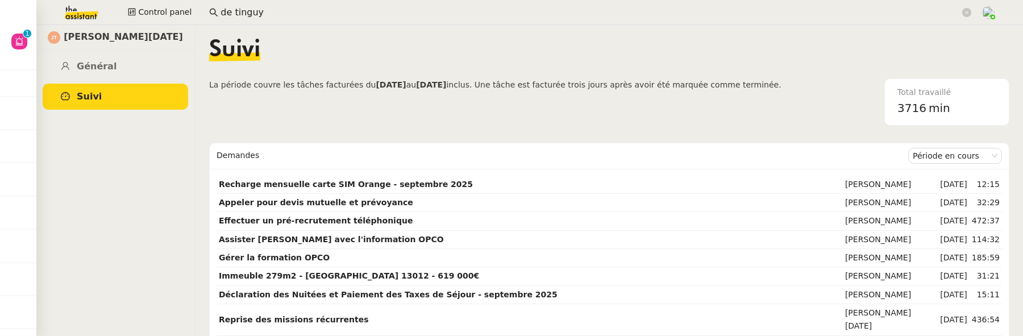
click at [293, 6] on input "de tinguy" at bounding box center [589, 12] width 739 height 15
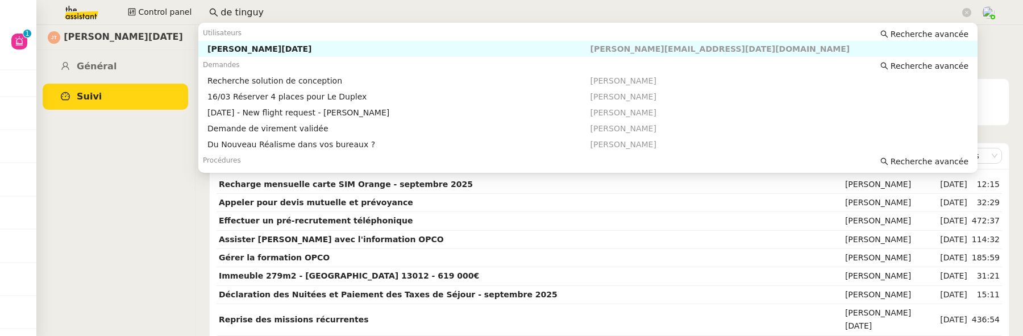
click at [293, 6] on input "de tinguy" at bounding box center [589, 12] width 739 height 15
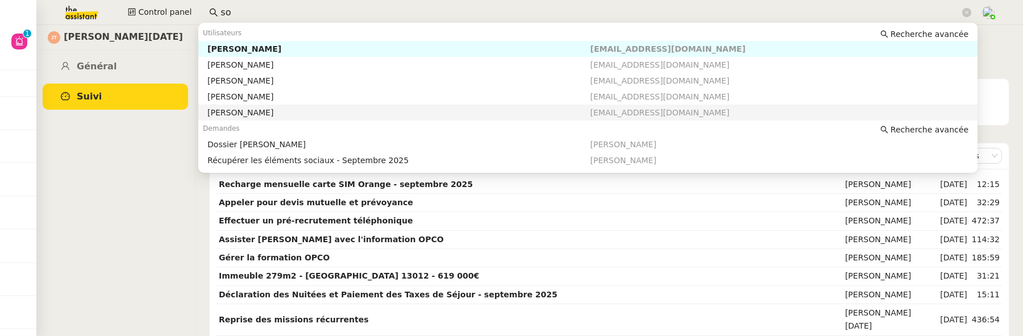
click at [146, 186] on div "[PERSON_NAME][DATE] Général [PERSON_NAME]" at bounding box center [115, 180] width 159 height 311
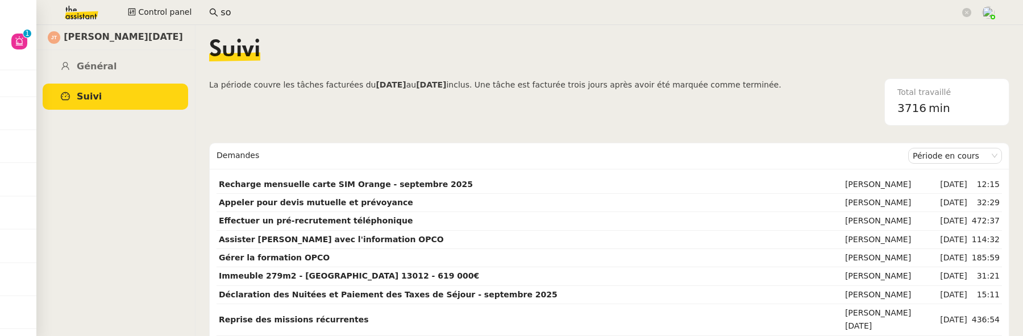
click at [253, 13] on input "so" at bounding box center [589, 12] width 739 height 15
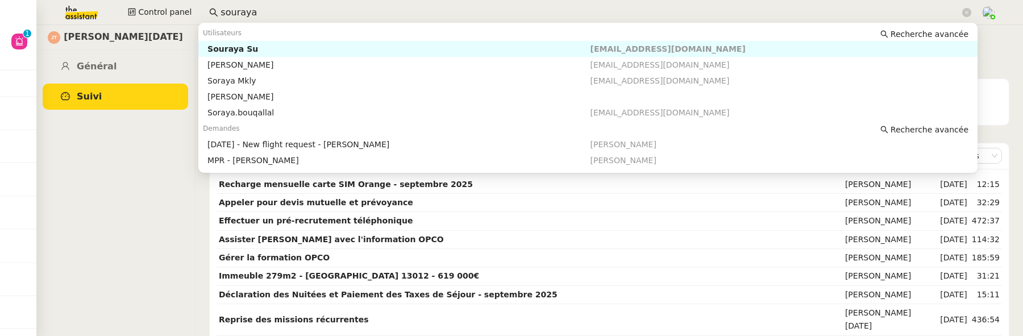
click at [267, 43] on nz-auto-option "Souraya Su [EMAIL_ADDRESS][DOMAIN_NAME]" at bounding box center [587, 49] width 779 height 16
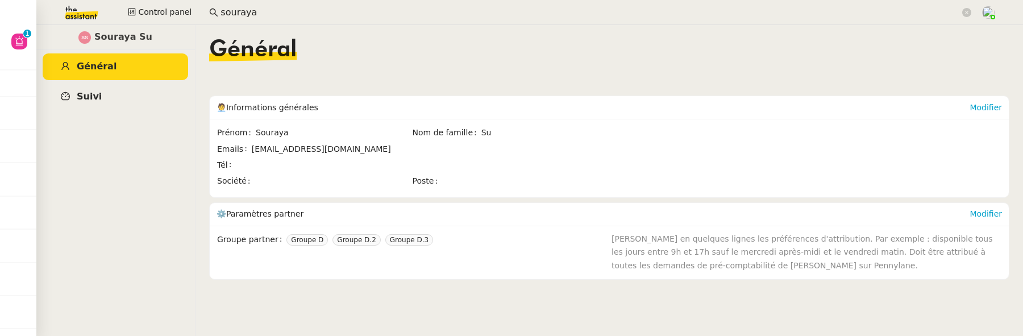
click at [110, 90] on link "Suivi" at bounding box center [115, 97] width 145 height 27
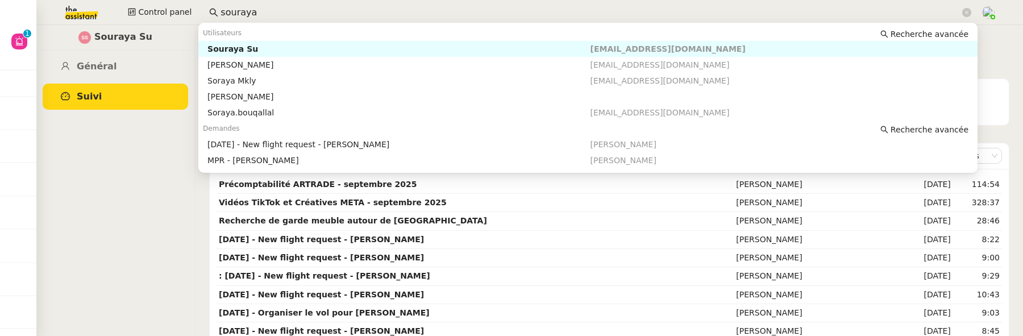
click at [237, 16] on input "souraya" at bounding box center [589, 12] width 739 height 15
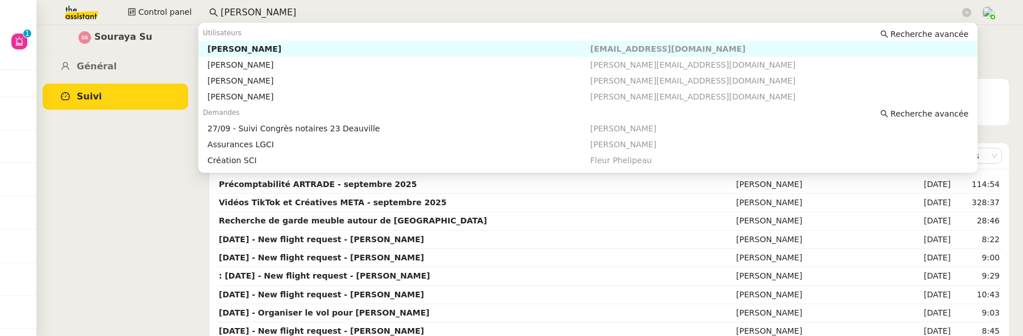
click at [271, 50] on div "[PERSON_NAME]" at bounding box center [398, 49] width 382 height 10
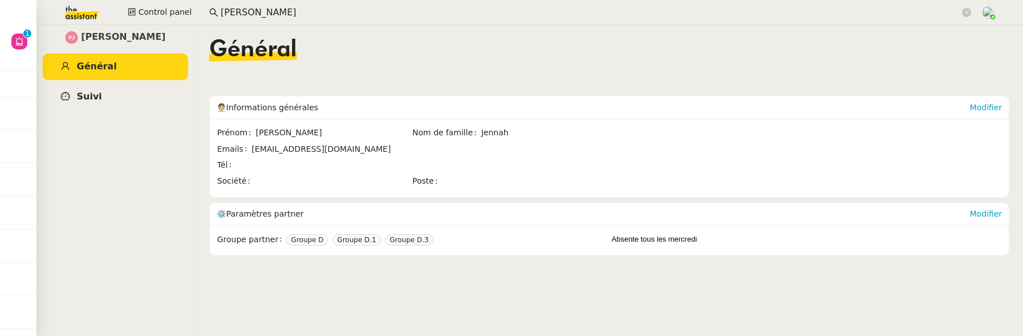
click at [159, 105] on link "Suivi" at bounding box center [115, 97] width 145 height 27
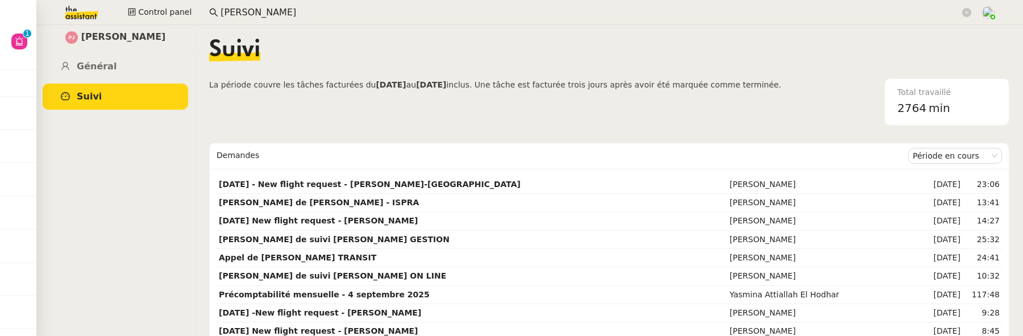
click at [265, 13] on input "[PERSON_NAME]" at bounding box center [589, 12] width 739 height 15
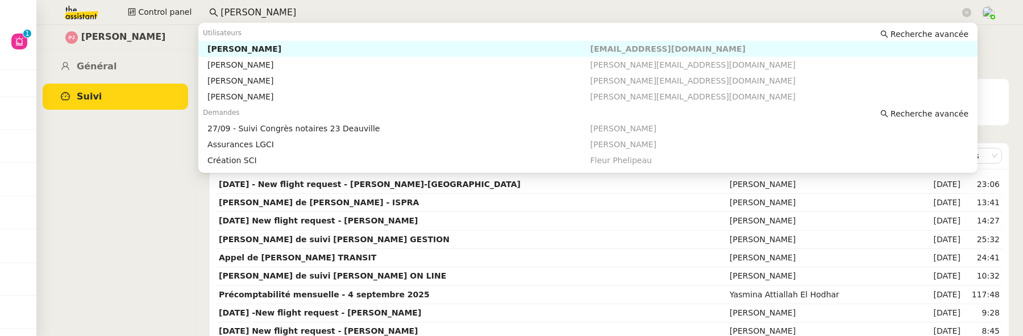
click at [265, 13] on input "[PERSON_NAME]" at bounding box center [589, 12] width 739 height 15
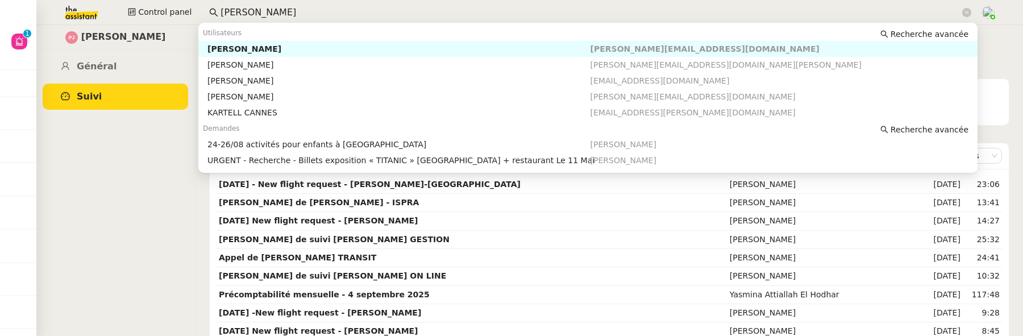
click at [313, 47] on div "[PERSON_NAME]" at bounding box center [398, 49] width 382 height 10
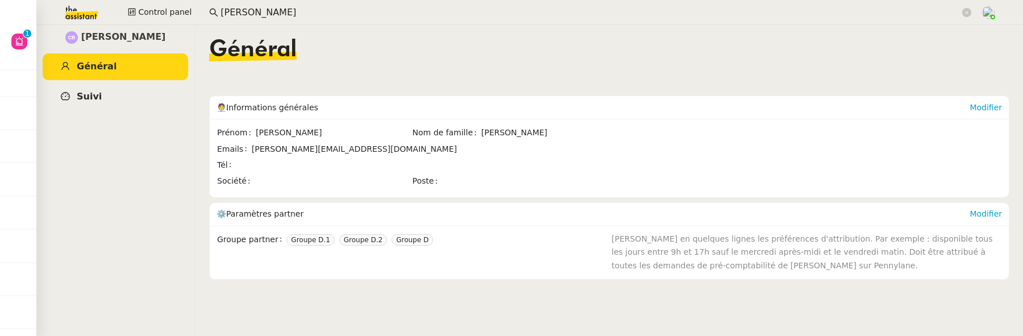
click at [148, 93] on link "Suivi" at bounding box center [115, 97] width 145 height 27
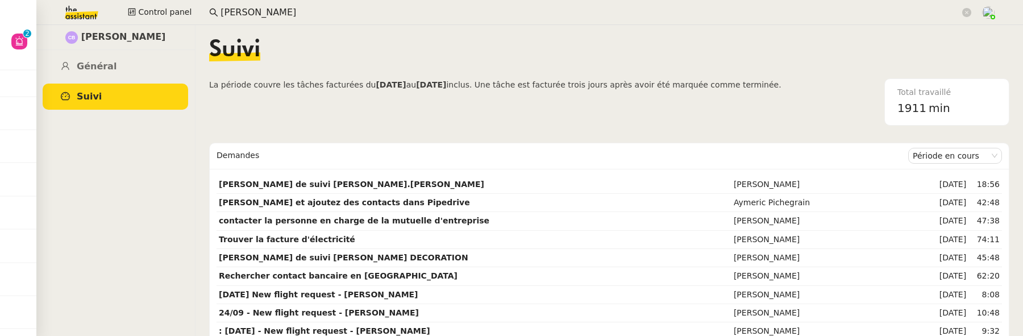
click at [235, 13] on input "[PERSON_NAME]" at bounding box center [589, 12] width 739 height 15
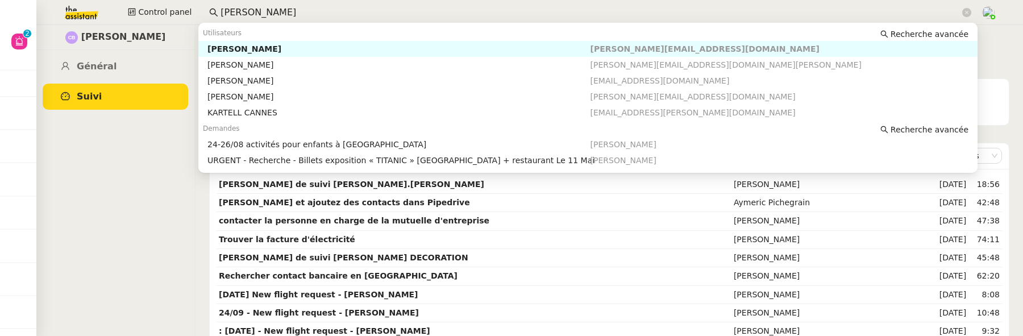
click at [235, 13] on input "[PERSON_NAME]" at bounding box center [589, 12] width 739 height 15
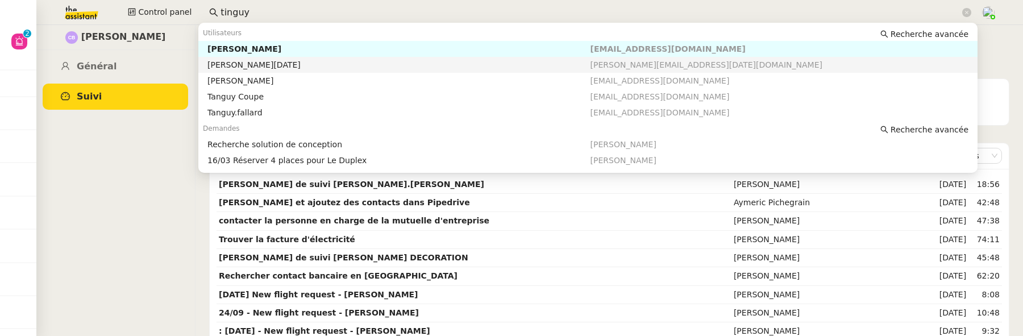
click at [269, 61] on div "[PERSON_NAME][DATE]" at bounding box center [398, 65] width 382 height 10
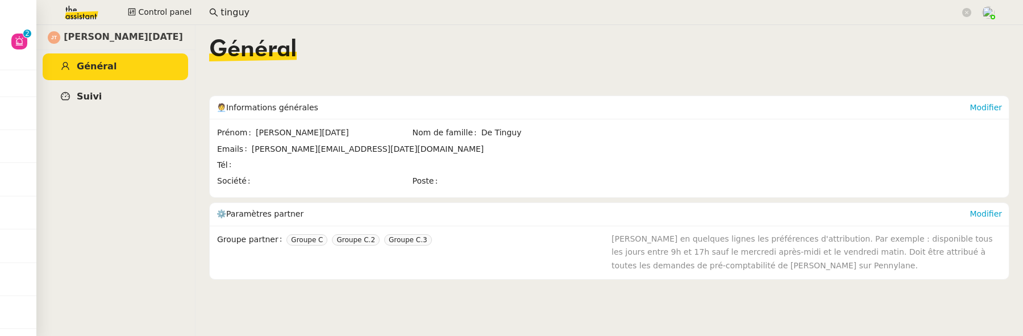
click at [133, 92] on link "Suivi" at bounding box center [115, 97] width 145 height 27
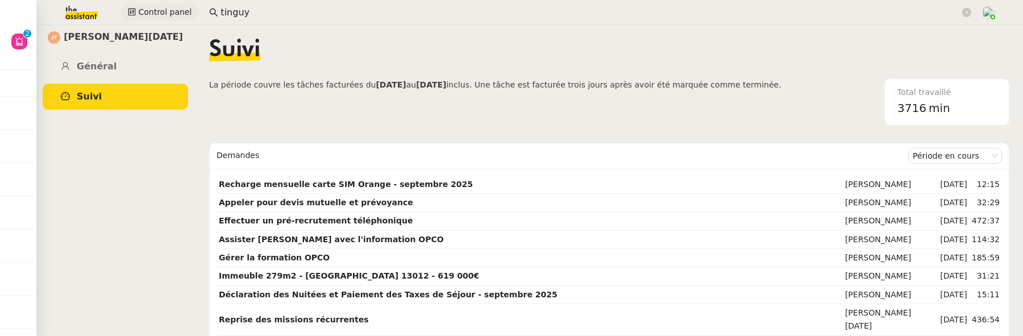
click at [177, 11] on span "Control panel" at bounding box center [164, 12] width 53 height 13
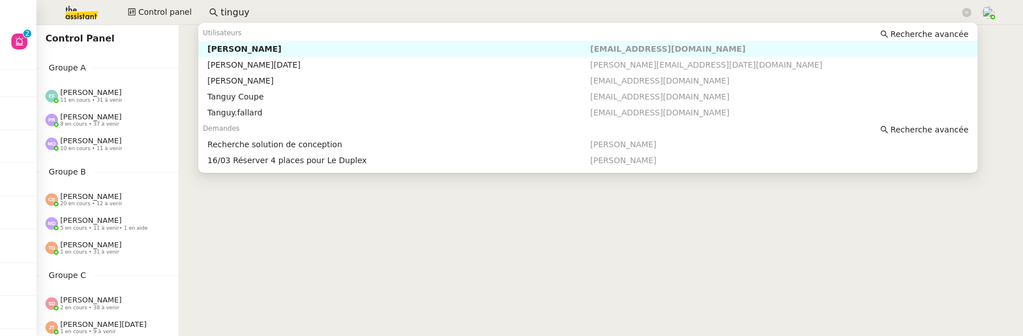
click at [251, 13] on input "tinguy" at bounding box center [589, 12] width 739 height 15
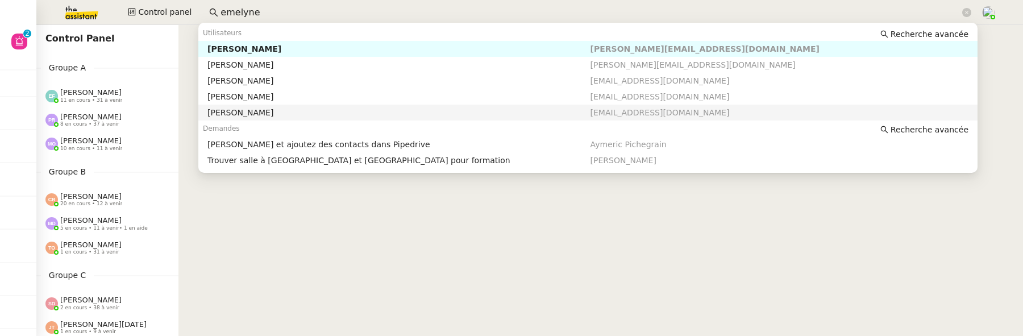
click at [272, 112] on div "[PERSON_NAME]" at bounding box center [398, 112] width 382 height 10
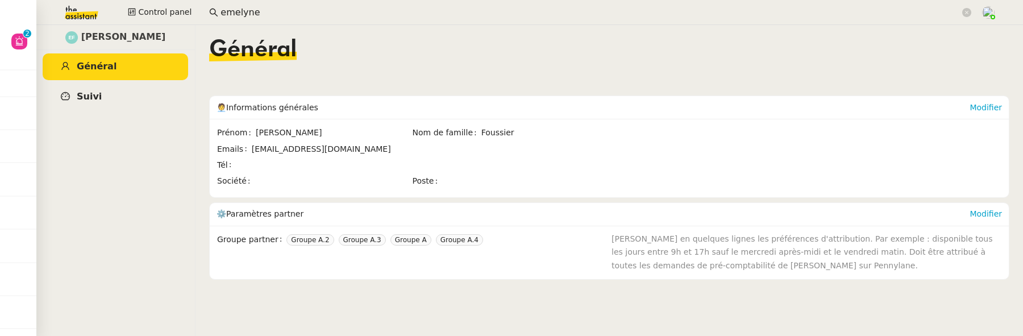
click at [136, 92] on link "Suivi" at bounding box center [115, 97] width 145 height 27
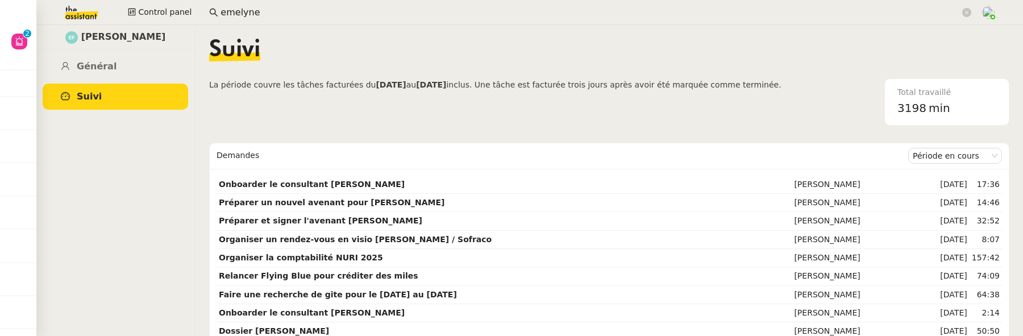
click at [234, 18] on input "emelyne" at bounding box center [589, 12] width 739 height 15
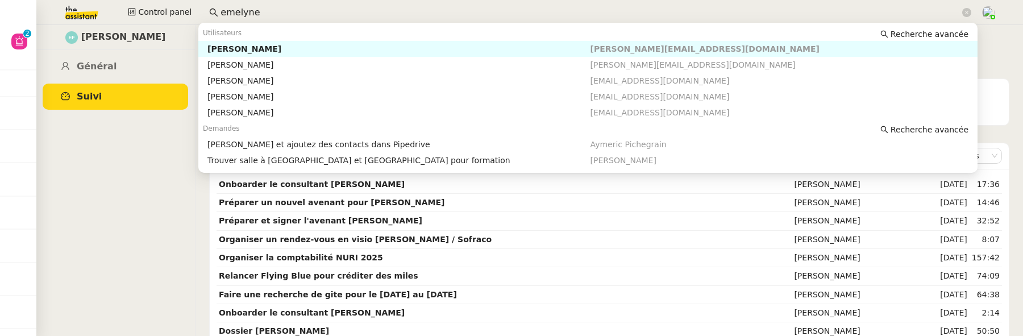
click at [234, 18] on input "emelyne" at bounding box center [589, 12] width 739 height 15
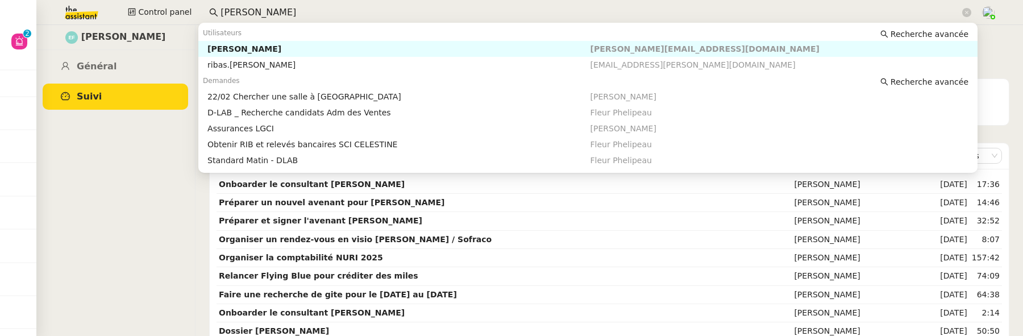
click at [332, 47] on div "[PERSON_NAME]" at bounding box center [398, 49] width 382 height 10
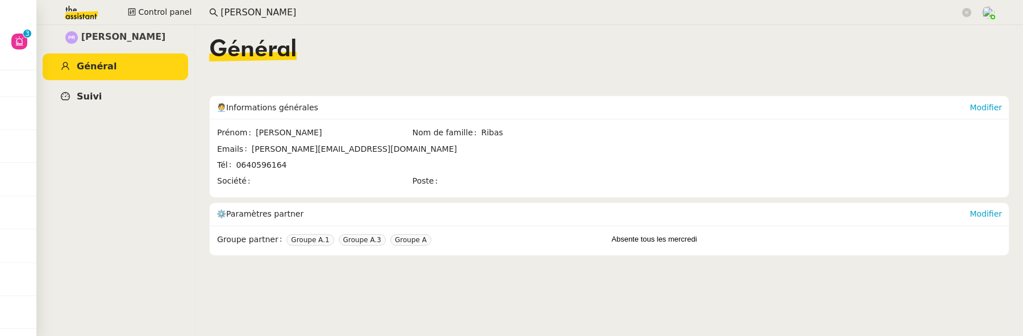
click at [144, 101] on link "Suivi" at bounding box center [115, 97] width 145 height 27
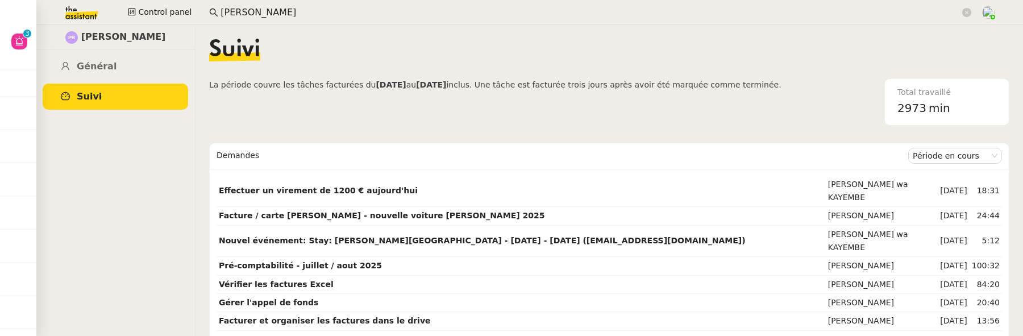
click at [305, 13] on input "[PERSON_NAME]" at bounding box center [589, 12] width 739 height 15
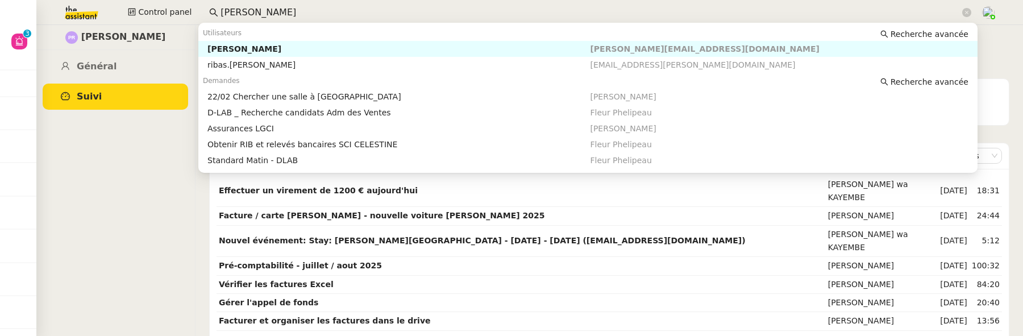
click at [305, 13] on input "[PERSON_NAME]" at bounding box center [589, 12] width 739 height 15
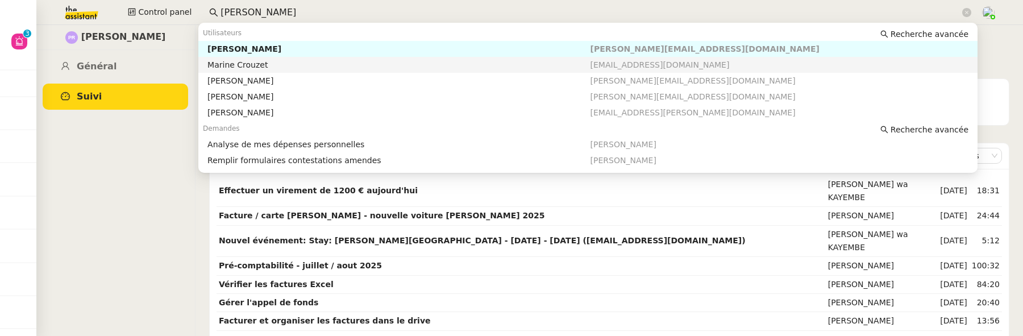
click at [314, 73] on nz-auto-option "[PERSON_NAME] [PERSON_NAME][EMAIL_ADDRESS][DOMAIN_NAME]" at bounding box center [587, 81] width 779 height 16
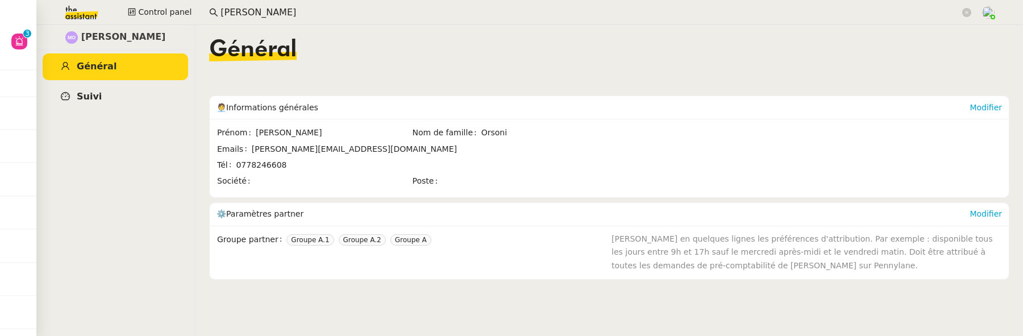
click at [98, 97] on span "Suivi" at bounding box center [89, 96] width 25 height 11
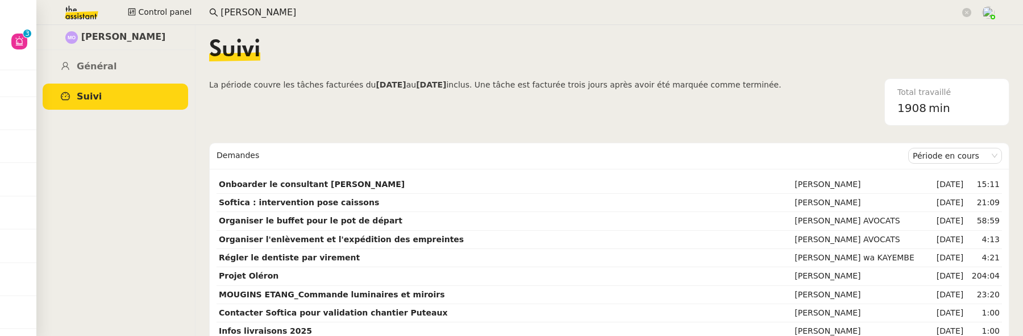
click at [264, 16] on input "[PERSON_NAME]" at bounding box center [589, 12] width 739 height 15
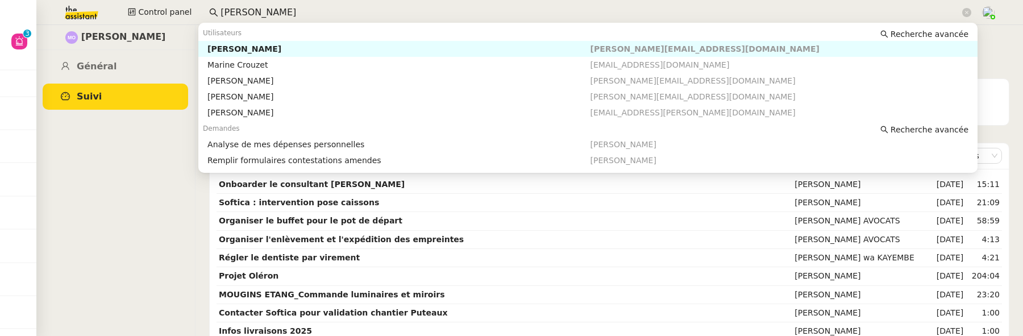
click at [264, 16] on input "[PERSON_NAME]" at bounding box center [589, 12] width 739 height 15
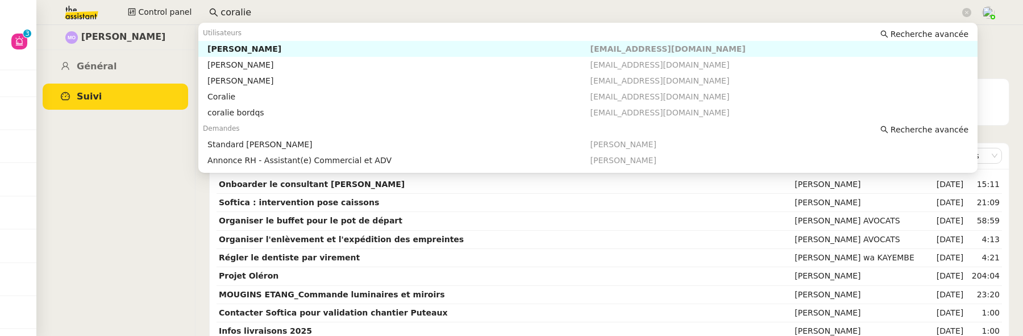
click at [285, 51] on div "[PERSON_NAME]" at bounding box center [398, 49] width 382 height 10
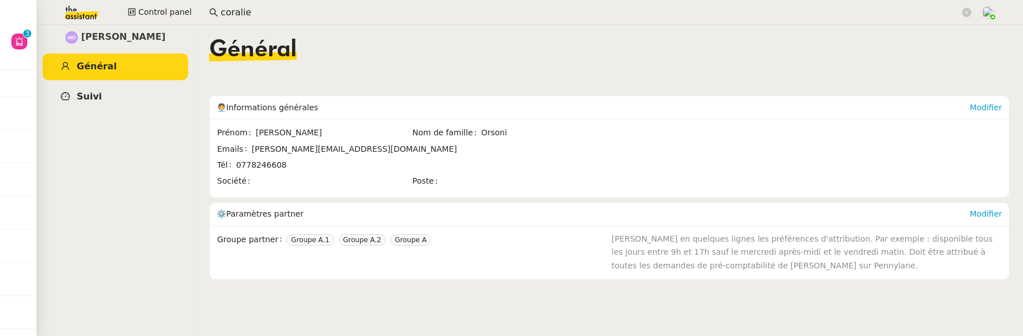
click at [165, 96] on link "Suivi" at bounding box center [115, 97] width 145 height 27
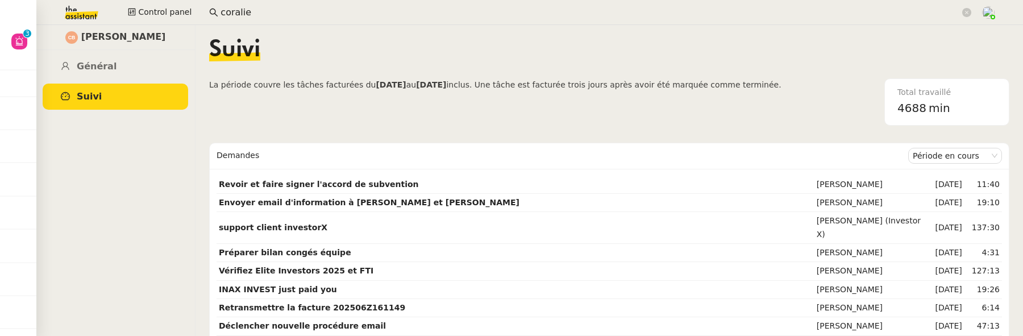
click at [258, 18] on input "coralie" at bounding box center [589, 12] width 739 height 15
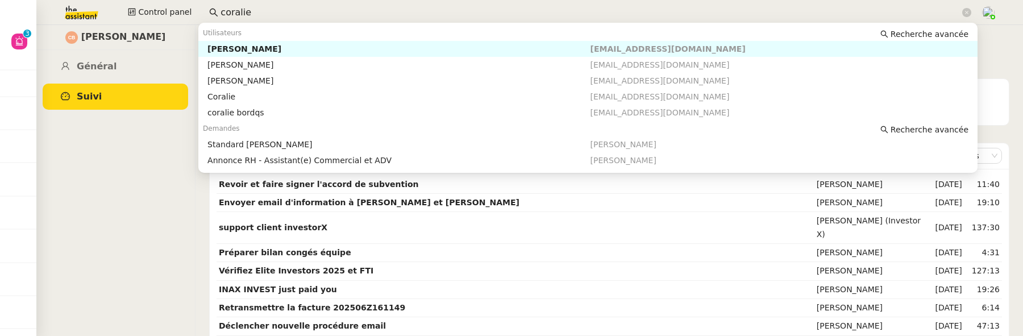
click at [258, 18] on input "coralie" at bounding box center [589, 12] width 739 height 15
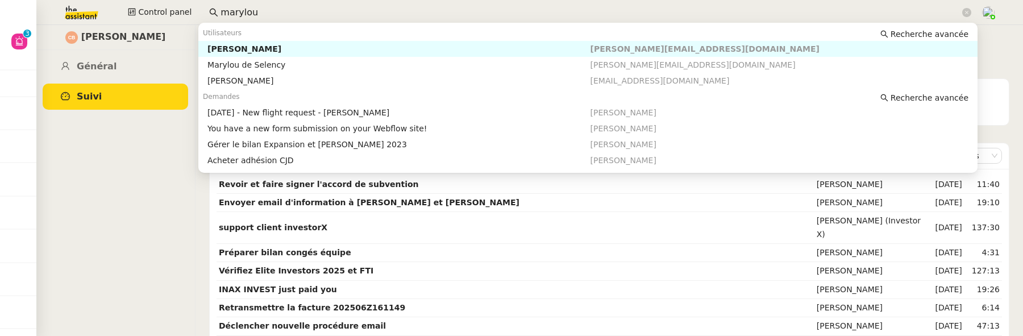
click at [276, 47] on div "[PERSON_NAME]" at bounding box center [398, 49] width 382 height 10
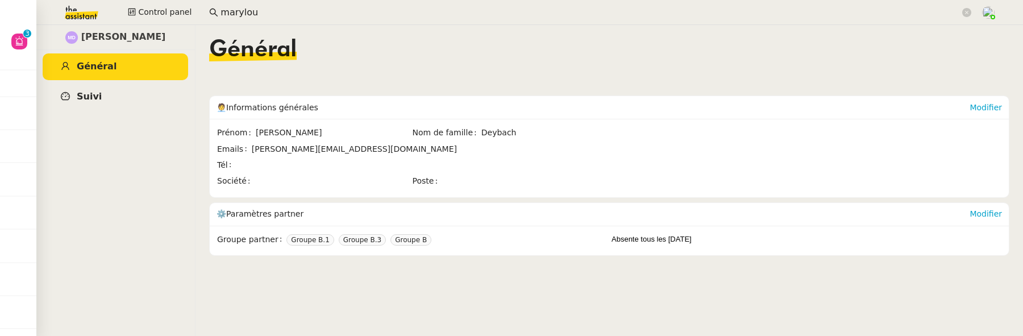
click at [132, 95] on link "Suivi" at bounding box center [115, 97] width 145 height 27
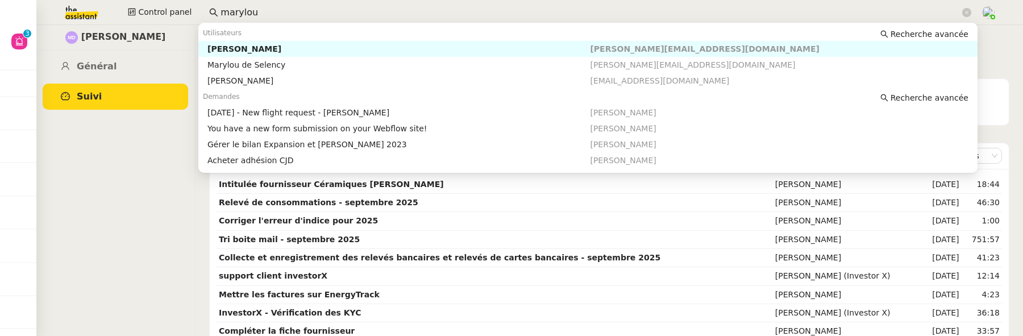
click at [269, 9] on input "marylou" at bounding box center [589, 12] width 739 height 15
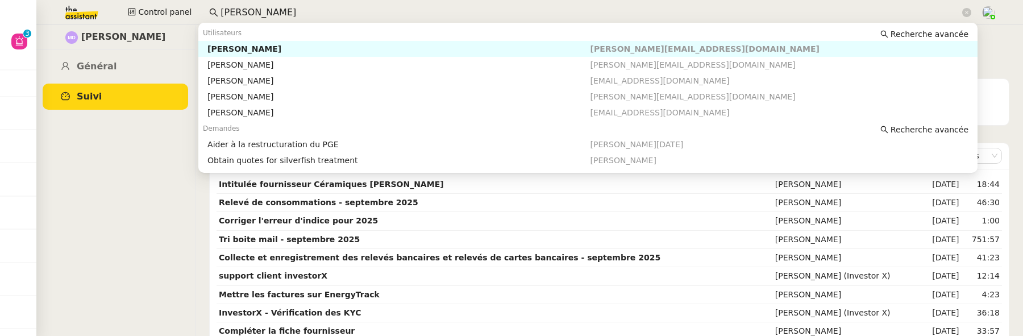
click at [284, 50] on div "[PERSON_NAME]" at bounding box center [398, 49] width 382 height 10
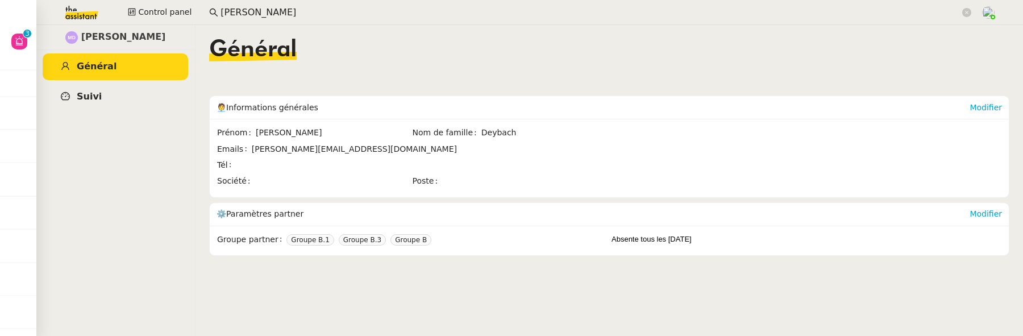
click at [162, 94] on link "Suivi" at bounding box center [115, 97] width 145 height 27
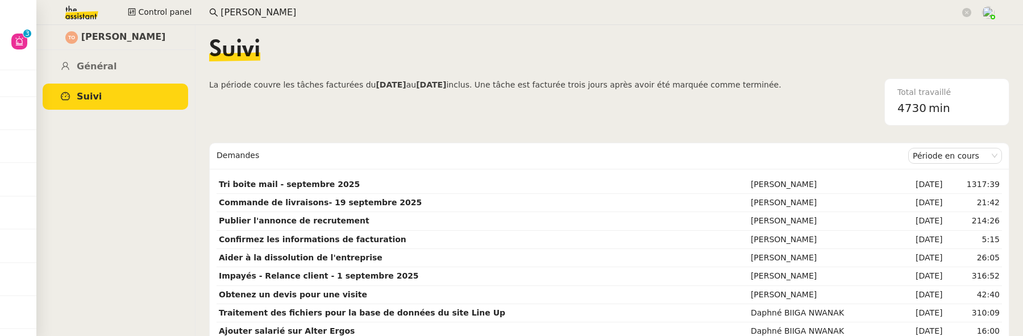
click at [248, 13] on input "[PERSON_NAME]" at bounding box center [589, 12] width 739 height 15
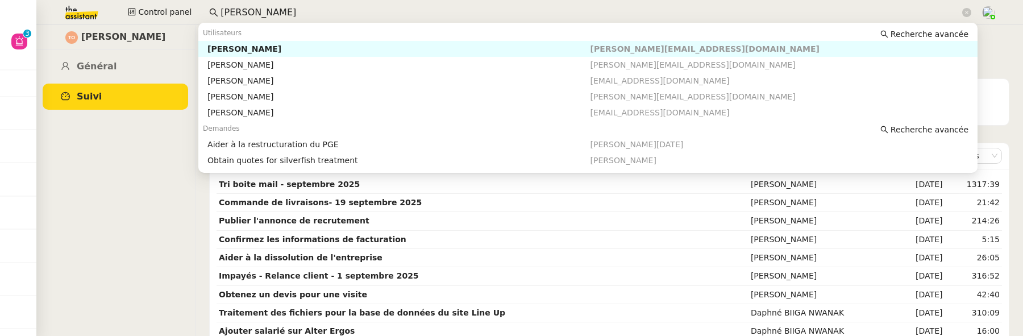
click at [248, 13] on input "[PERSON_NAME]" at bounding box center [589, 12] width 739 height 15
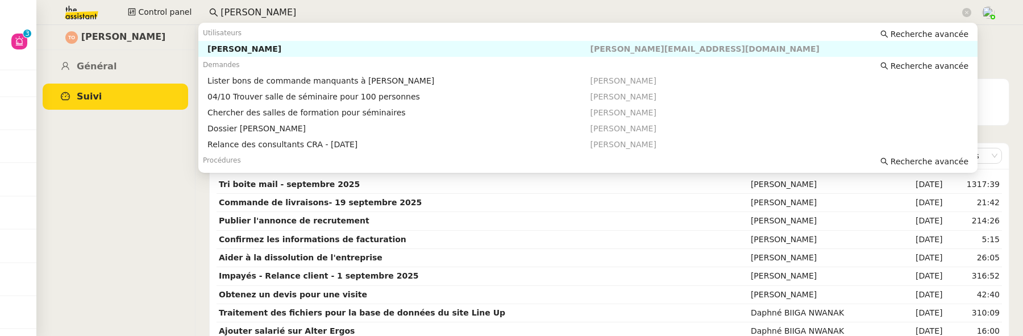
click at [263, 49] on div "[PERSON_NAME]" at bounding box center [398, 49] width 382 height 10
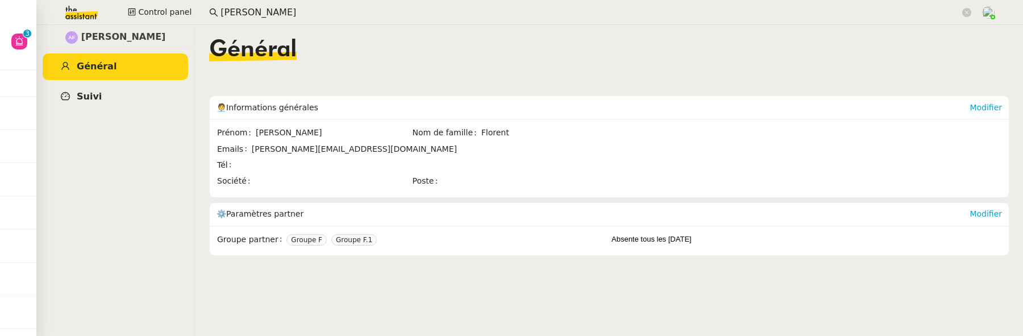
click at [150, 93] on link "Suivi" at bounding box center [115, 97] width 145 height 27
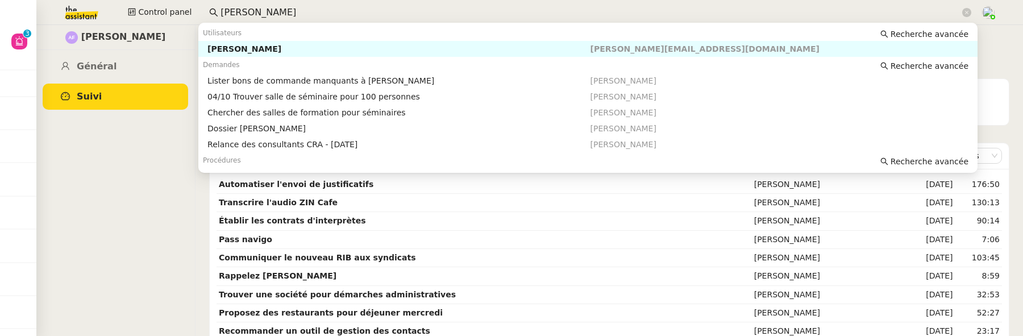
click at [317, 13] on input "[PERSON_NAME]" at bounding box center [589, 12] width 739 height 15
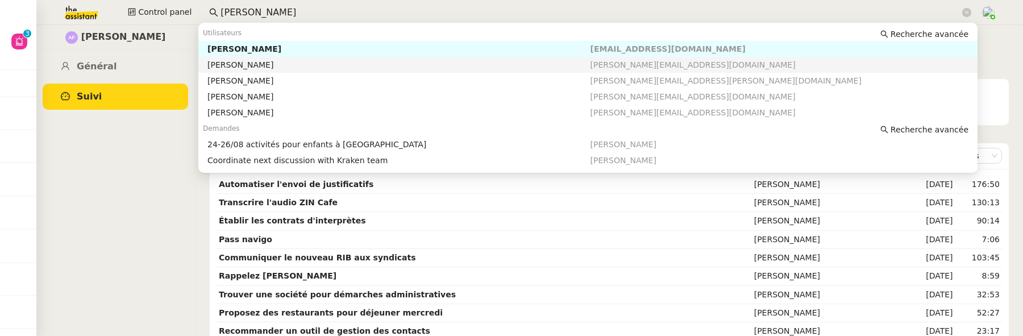
click at [311, 60] on div "[PERSON_NAME]" at bounding box center [398, 65] width 382 height 10
type input "[PERSON_NAME]"
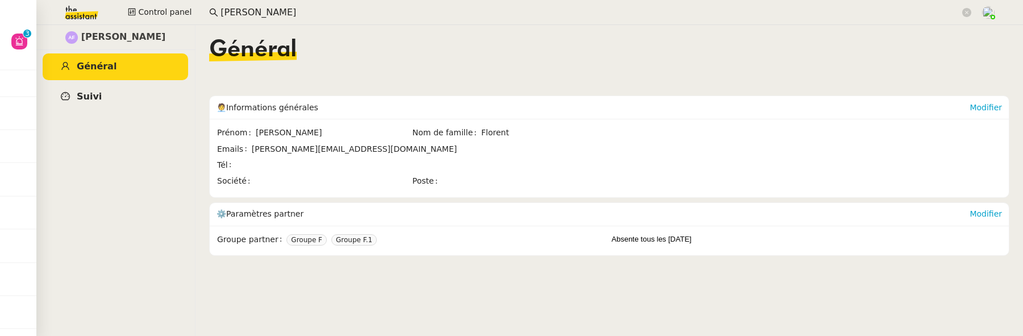
click at [120, 94] on link "Suivi" at bounding box center [115, 97] width 145 height 27
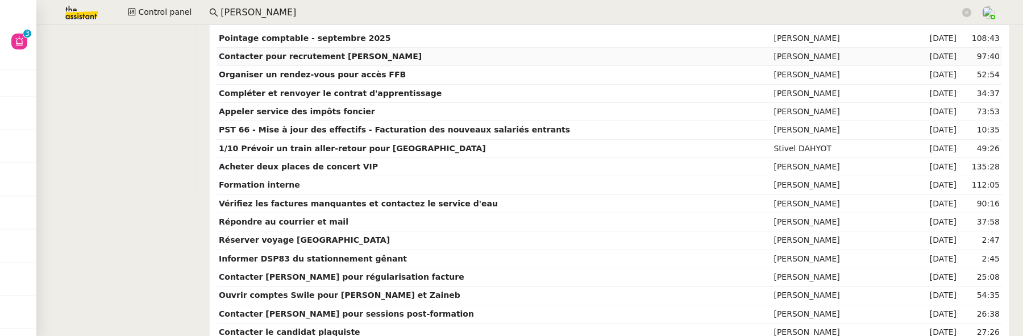
scroll to position [147, 0]
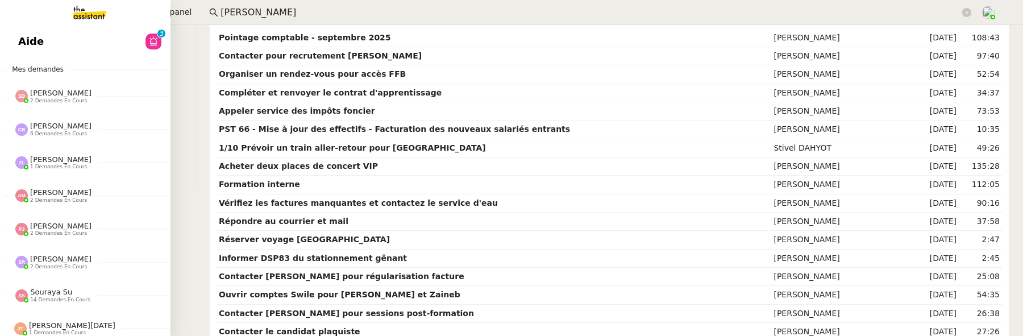
click at [30, 32] on link "Aide 0 1 2 3 4 5 6 7 8 9" at bounding box center [85, 41] width 170 height 26
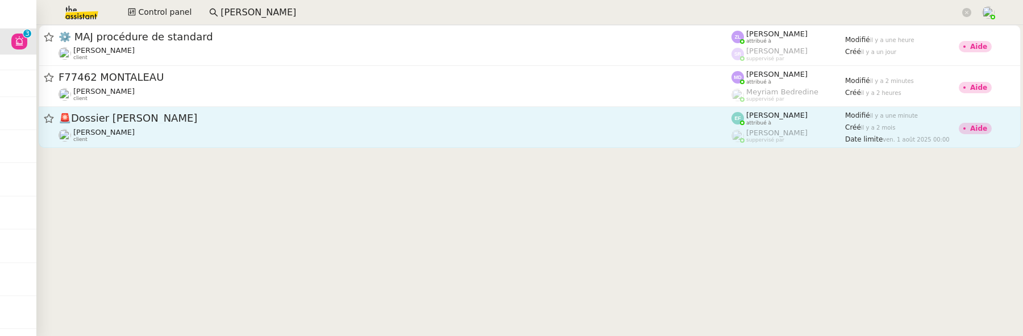
click at [316, 118] on span "🚨 Dossier [PERSON_NAME]" at bounding box center [395, 118] width 673 height 10
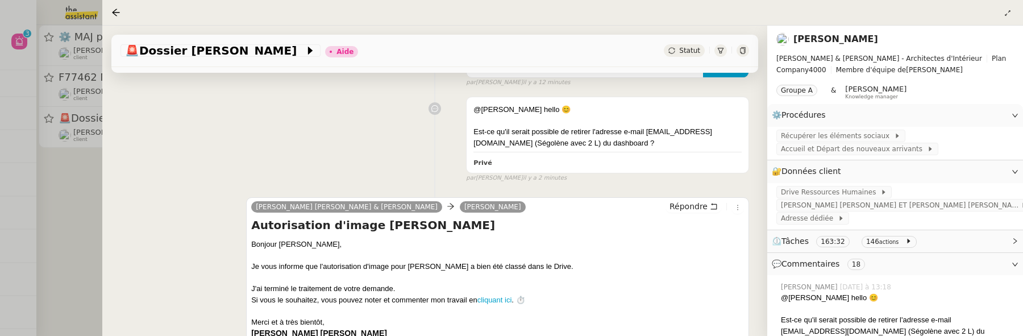
scroll to position [219, 0]
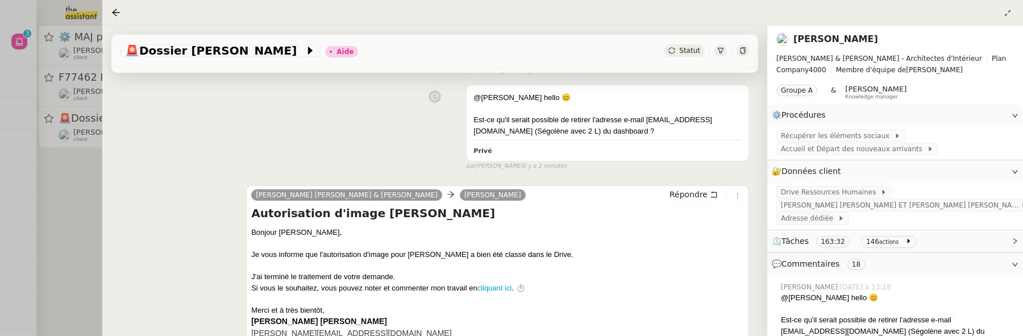
click at [95, 185] on div at bounding box center [511, 168] width 1023 height 336
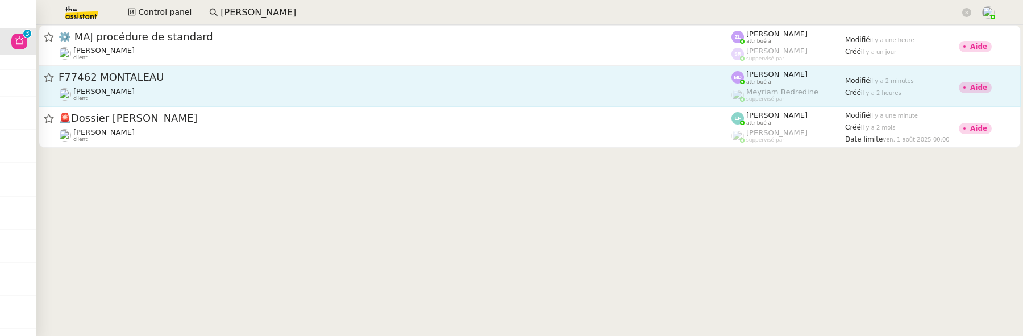
click at [185, 74] on span "F77462 MONTALEAU" at bounding box center [395, 77] width 673 height 10
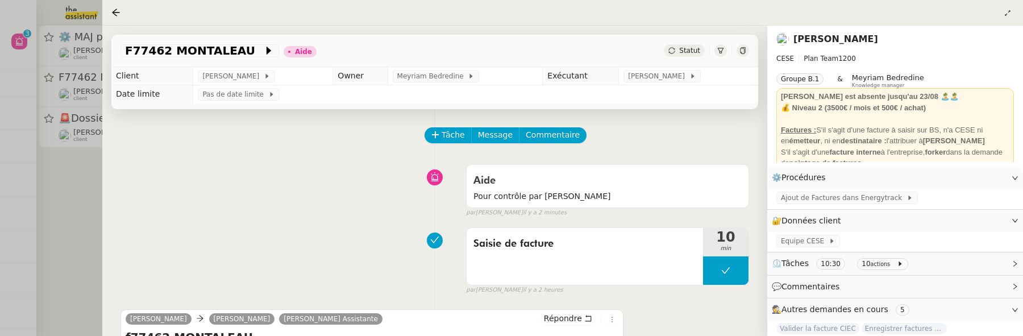
click at [66, 182] on div at bounding box center [511, 168] width 1023 height 336
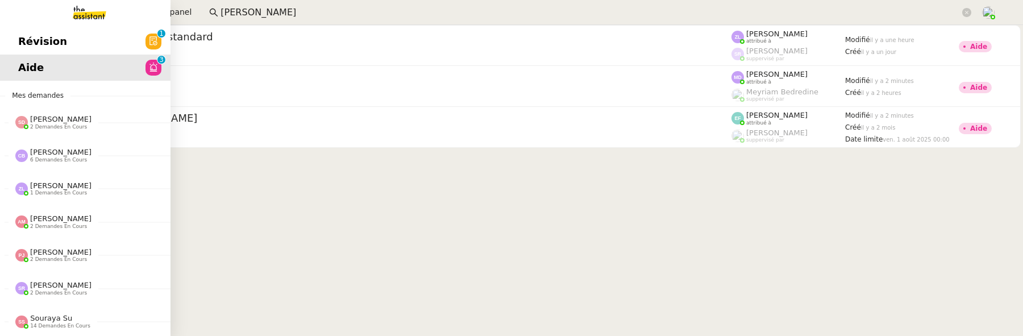
click at [22, 43] on span "Révision" at bounding box center [42, 41] width 49 height 17
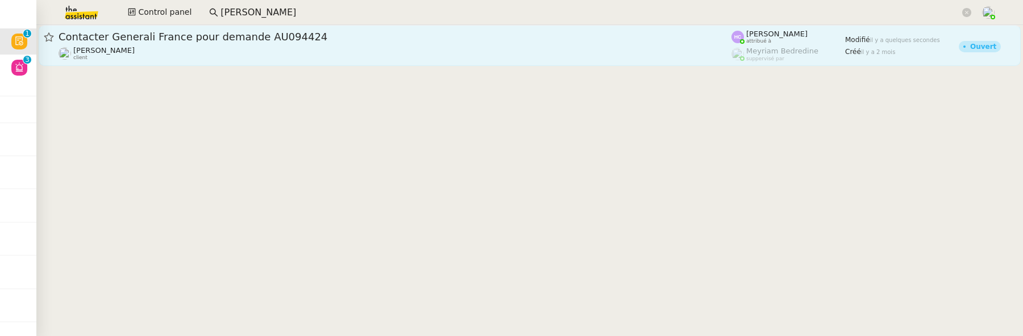
click at [261, 35] on span "Contacter Generali France pour demande AU094424" at bounding box center [395, 37] width 673 height 10
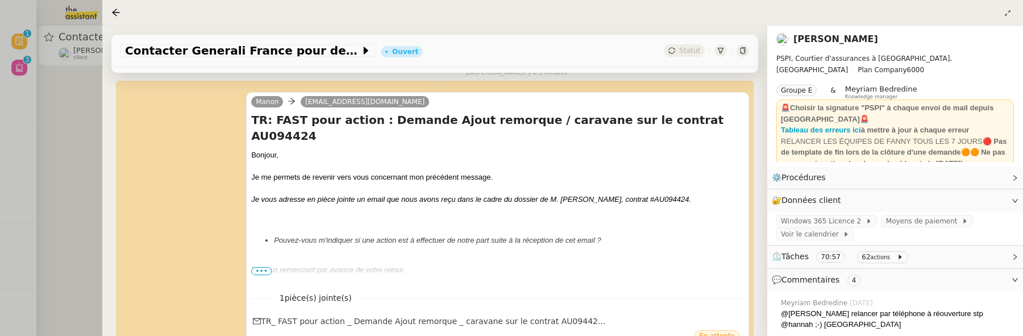
scroll to position [152, 0]
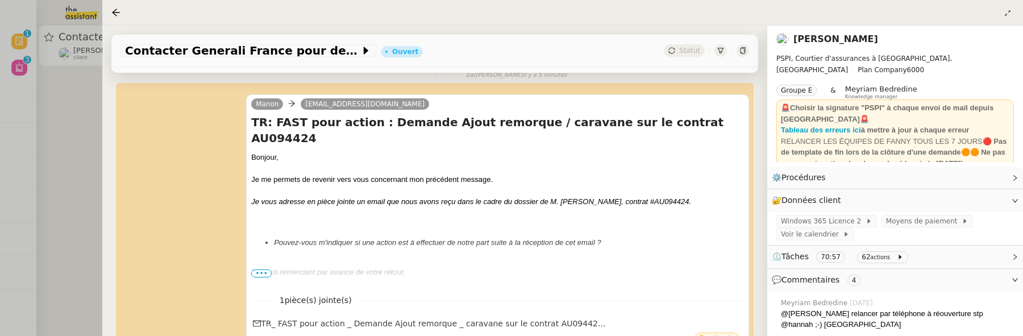
click at [84, 196] on div at bounding box center [511, 168] width 1023 height 336
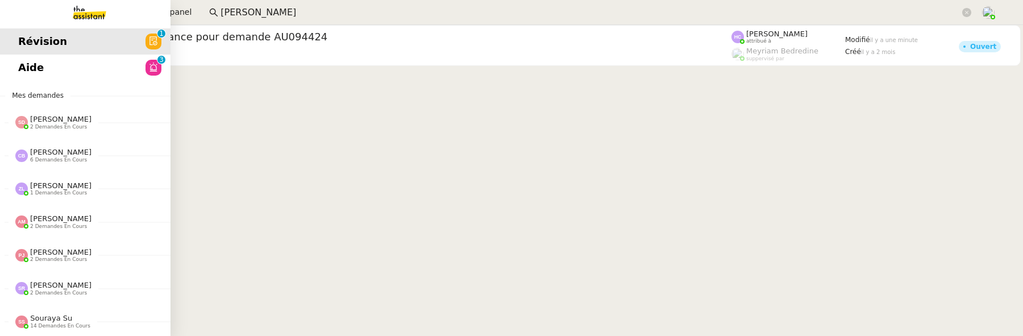
click at [2, 66] on link "Aide 0 1 2 3 4 5 6 7 8 9" at bounding box center [85, 68] width 170 height 26
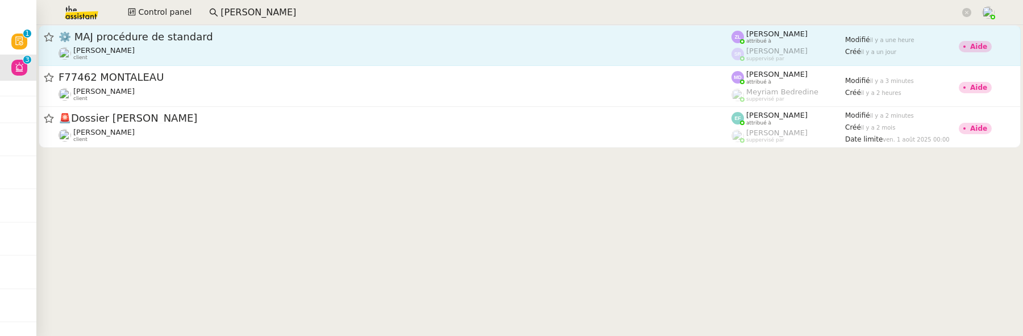
click at [236, 37] on span "⚙️ MAJ procédure de standard" at bounding box center [395, 37] width 673 height 10
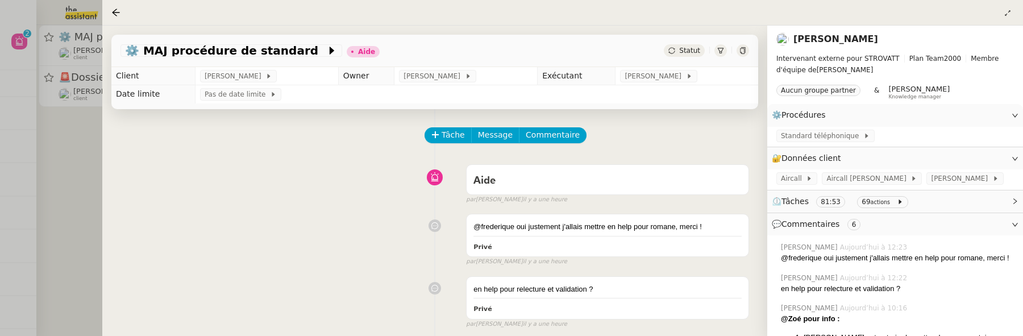
click at [80, 199] on div at bounding box center [511, 168] width 1023 height 336
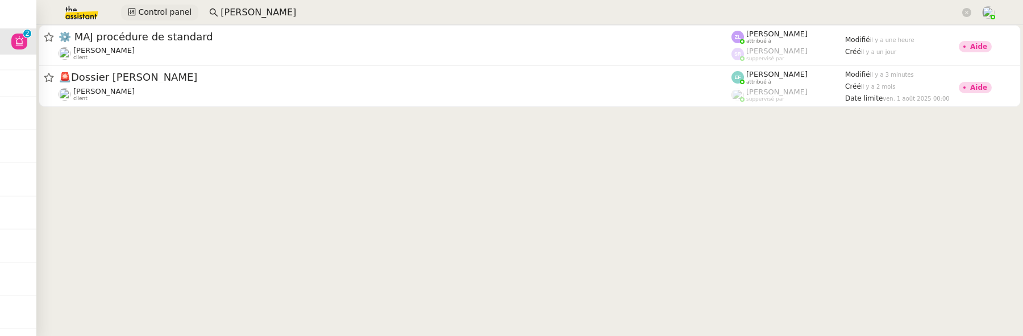
click at [167, 19] on button "Control panel" at bounding box center [159, 13] width 77 height 16
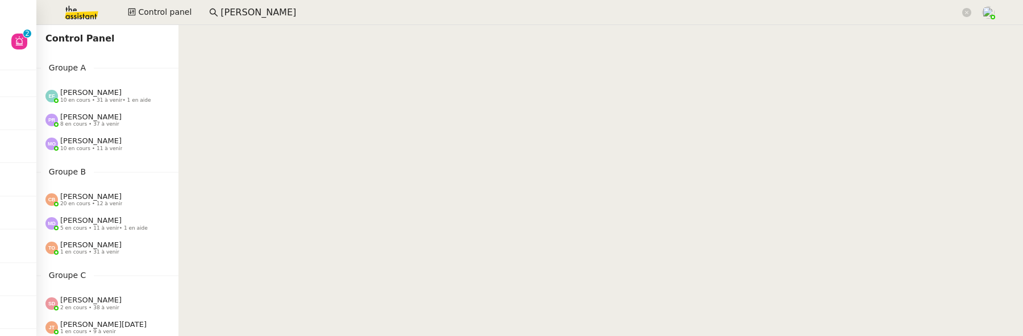
click at [119, 97] on span "10 en cours • 31 à venir • 1 en aide" at bounding box center [105, 100] width 91 height 6
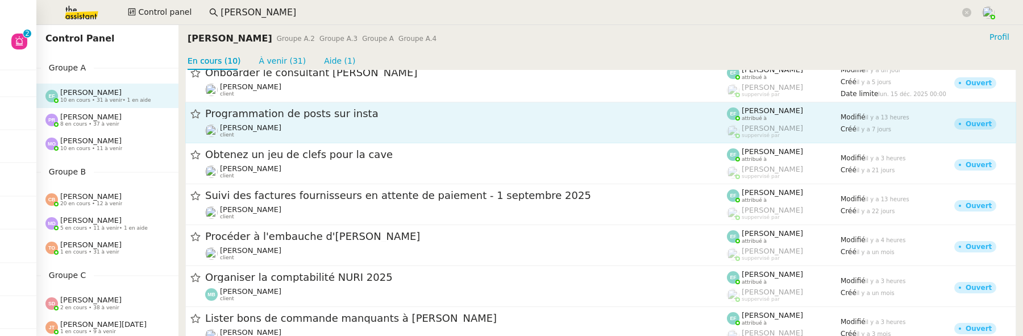
scroll to position [165, 0]
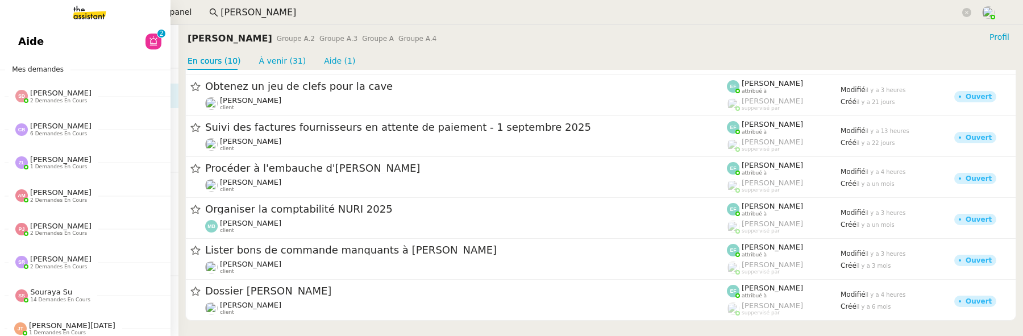
click at [13, 43] on link "Aide 0 1 2 3 4 5 6 7 8 9" at bounding box center [85, 41] width 170 height 26
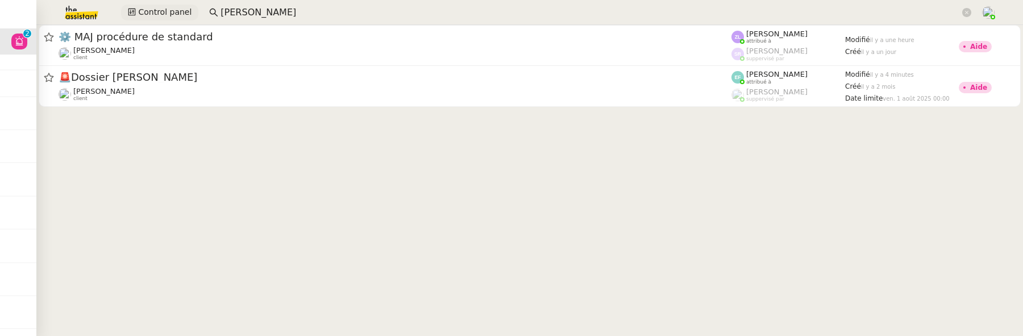
click at [146, 11] on span "Control panel" at bounding box center [164, 12] width 53 height 13
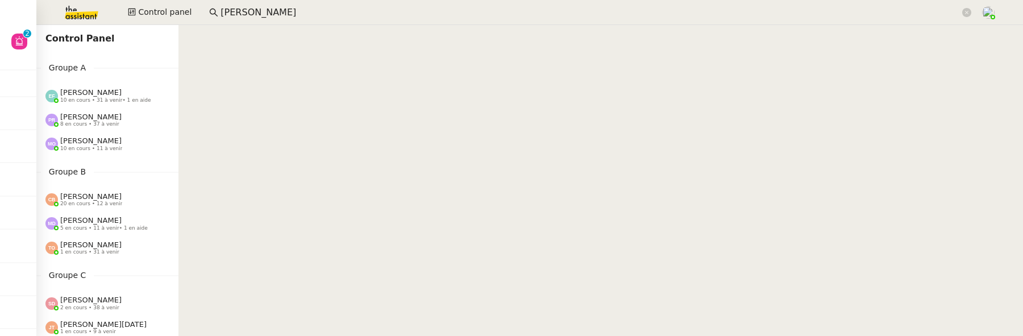
click at [102, 124] on span "8 en cours • 37 à venir" at bounding box center [89, 124] width 59 height 6
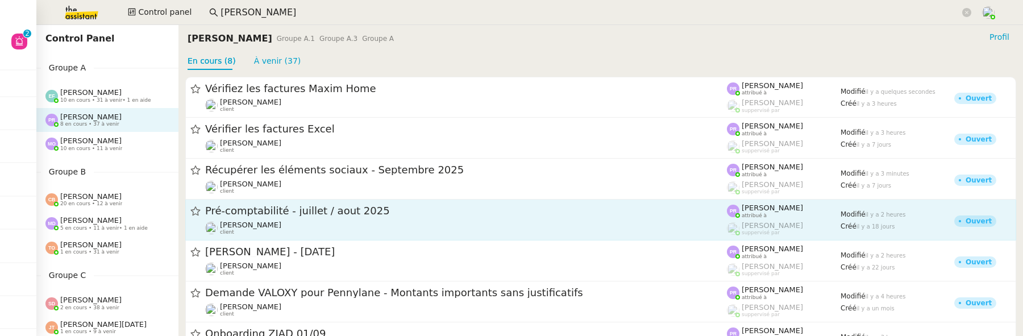
scroll to position [80, 0]
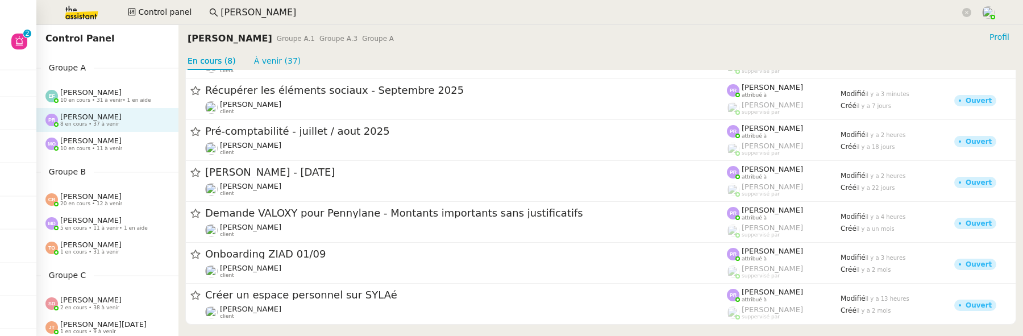
click at [106, 144] on div "[PERSON_NAME] 10 en cours • 11 à venir" at bounding box center [91, 143] width 62 height 15
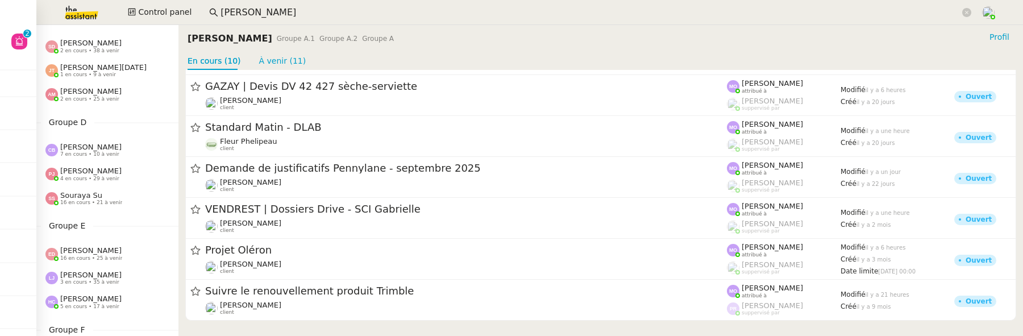
scroll to position [259, 0]
click at [99, 150] on span "7 en cours • 10 à venir" at bounding box center [89, 152] width 59 height 6
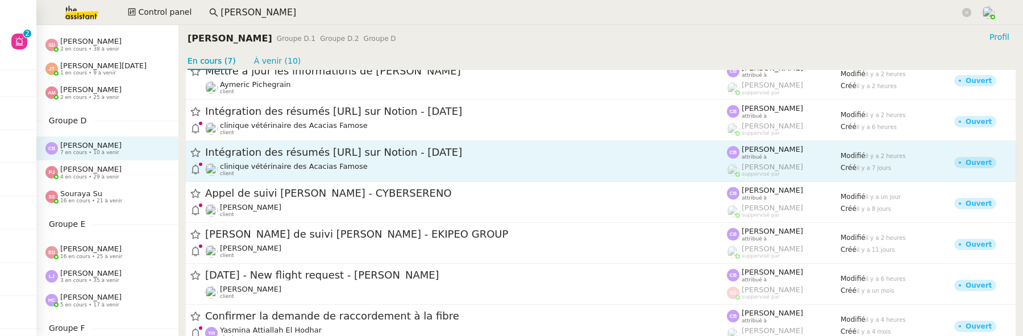
scroll to position [36, 0]
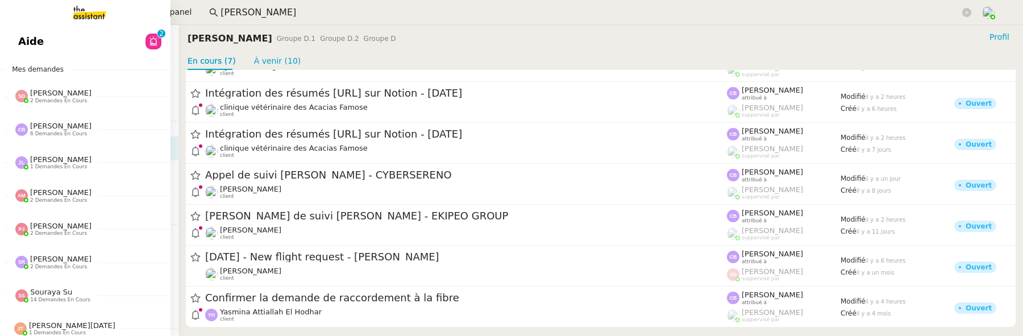
click at [30, 40] on span "Aide" at bounding box center [31, 41] width 26 height 17
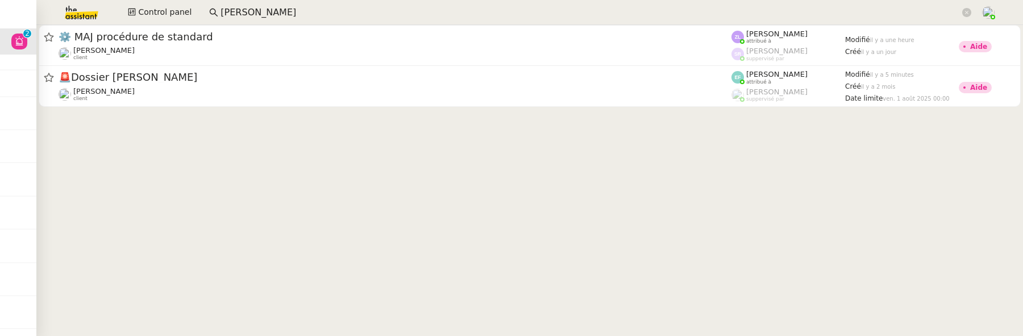
click at [169, 114] on cdk-virtual-scroll-viewport "⚙️ MAJ procédure de standard [PERSON_NAME] client [PERSON_NAME] attribué à [PER…" at bounding box center [529, 180] width 987 height 311
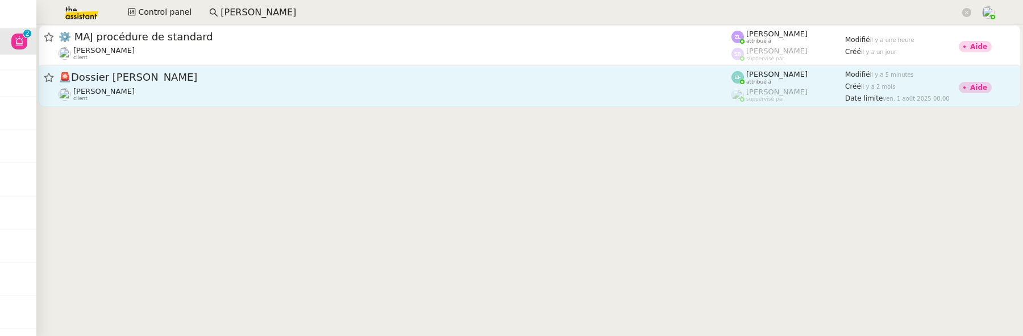
click at [178, 99] on div "[PERSON_NAME] client" at bounding box center [395, 94] width 673 height 15
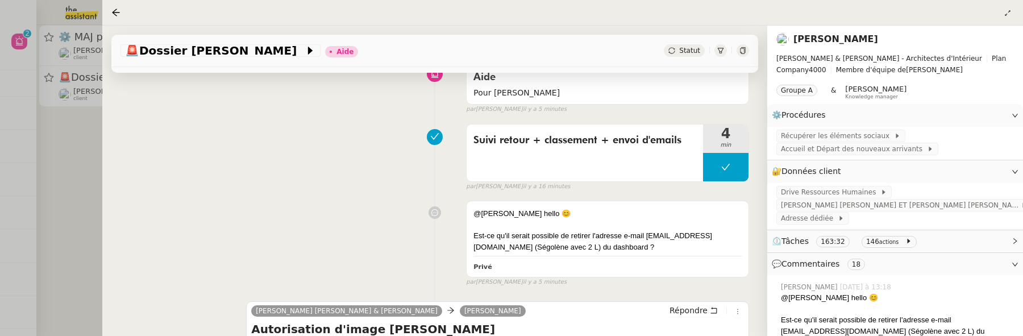
scroll to position [154, 0]
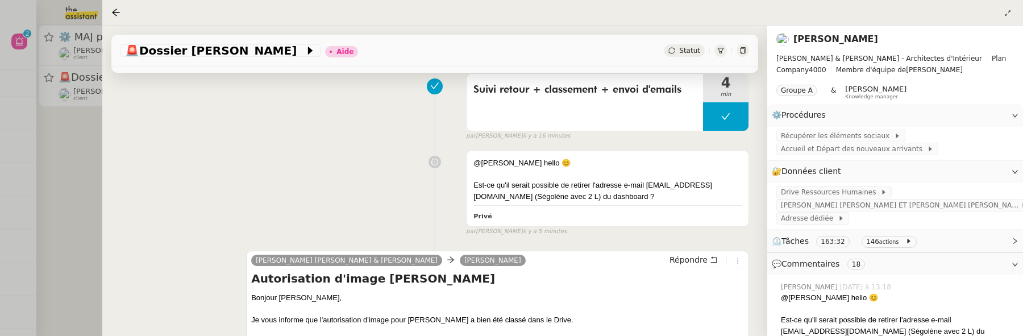
click at [826, 37] on link "[PERSON_NAME]" at bounding box center [835, 39] width 85 height 11
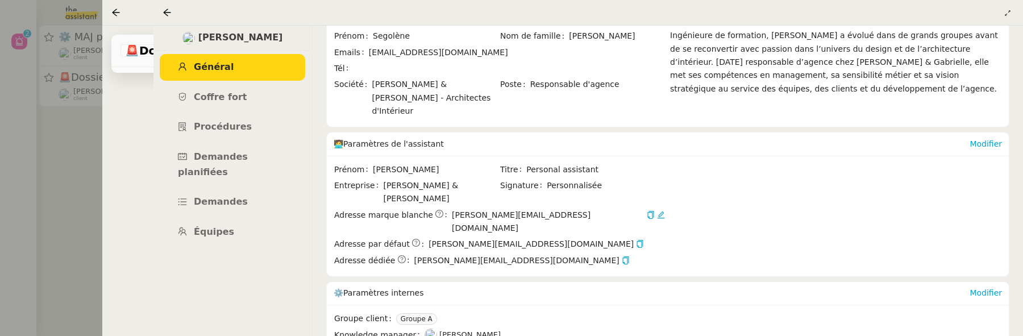
scroll to position [111, 0]
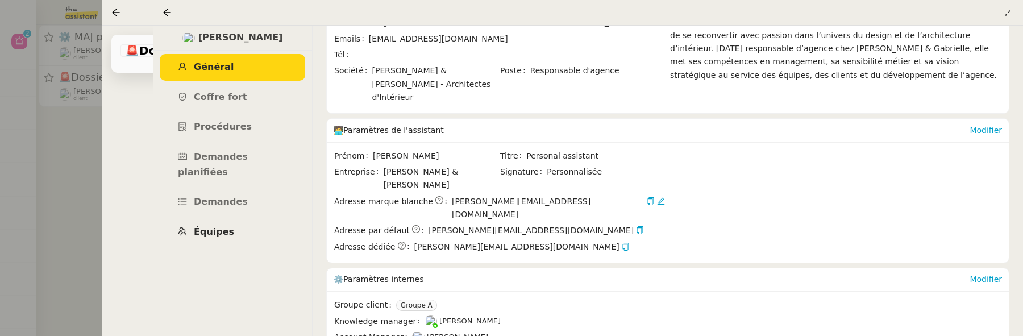
click at [227, 226] on span "Équipes" at bounding box center [214, 231] width 40 height 11
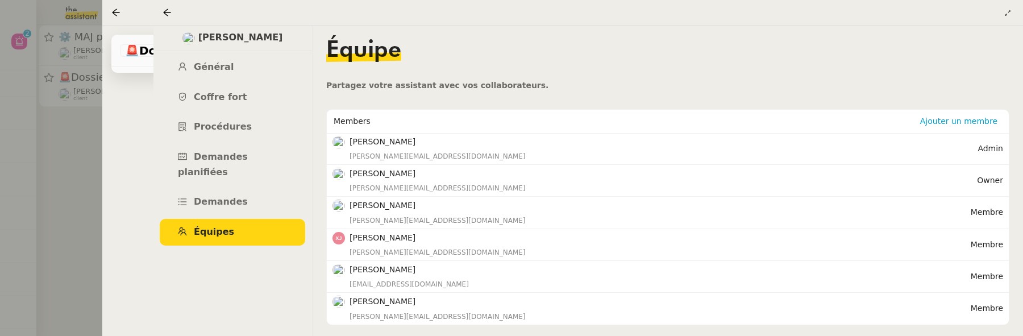
click at [76, 172] on div at bounding box center [511, 168] width 1023 height 336
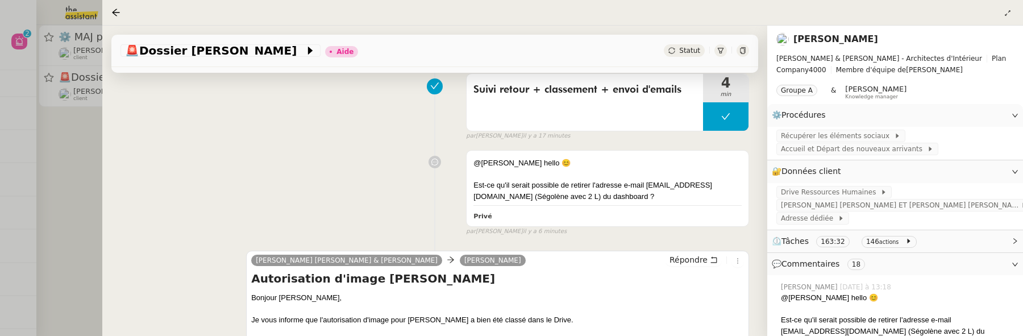
click at [67, 133] on div at bounding box center [511, 168] width 1023 height 336
